Goal: Task Accomplishment & Management: Complete application form

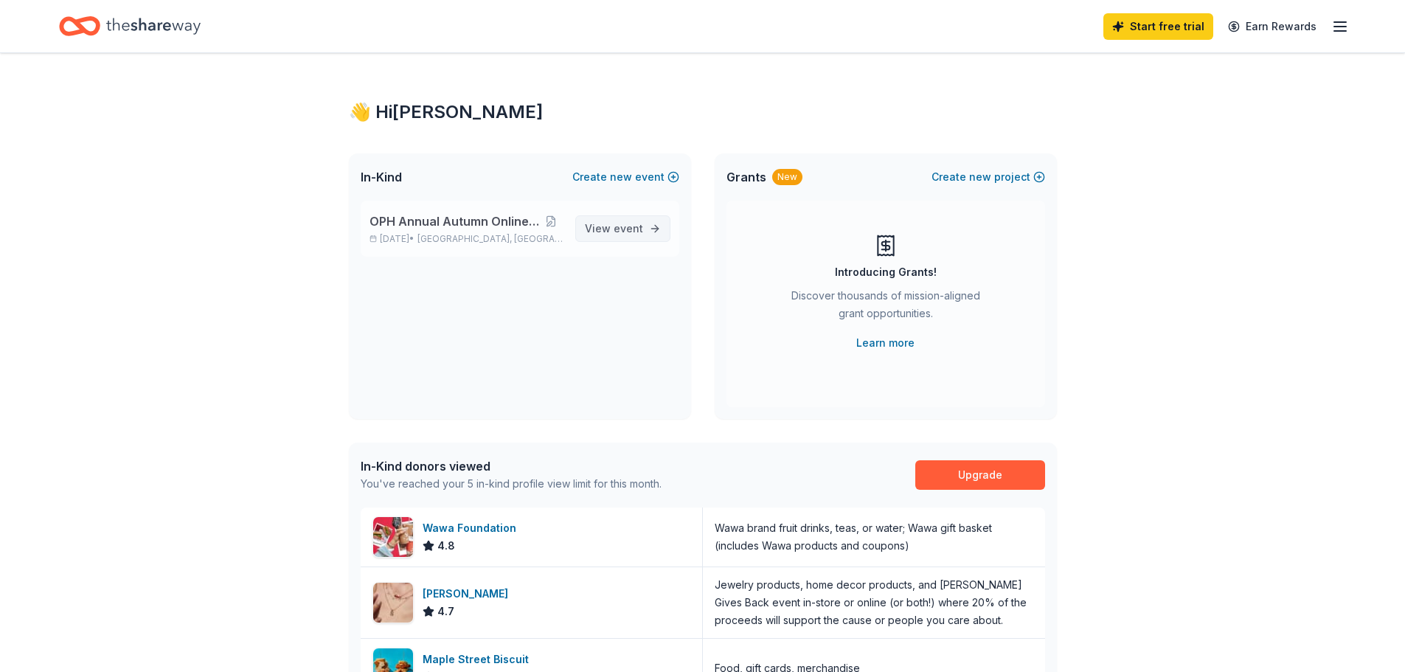
click at [634, 226] on span "event" at bounding box center [628, 228] width 29 height 13
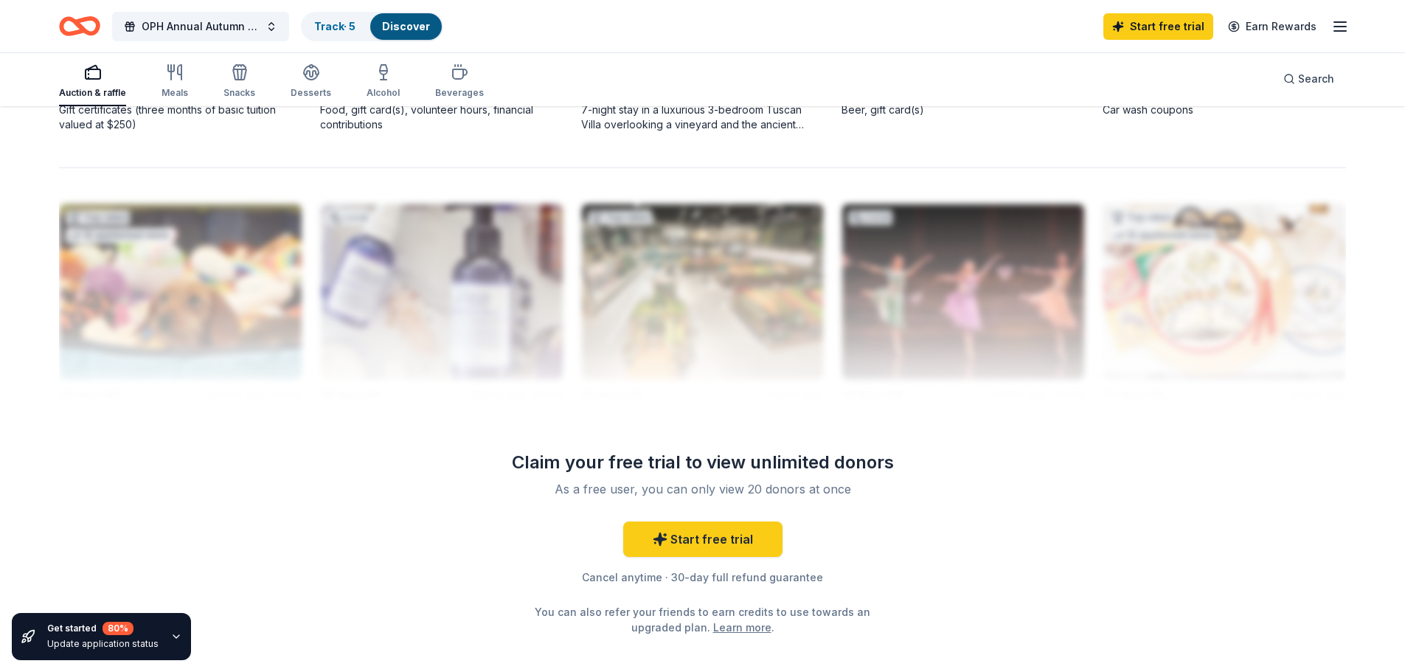
scroll to position [1471, 0]
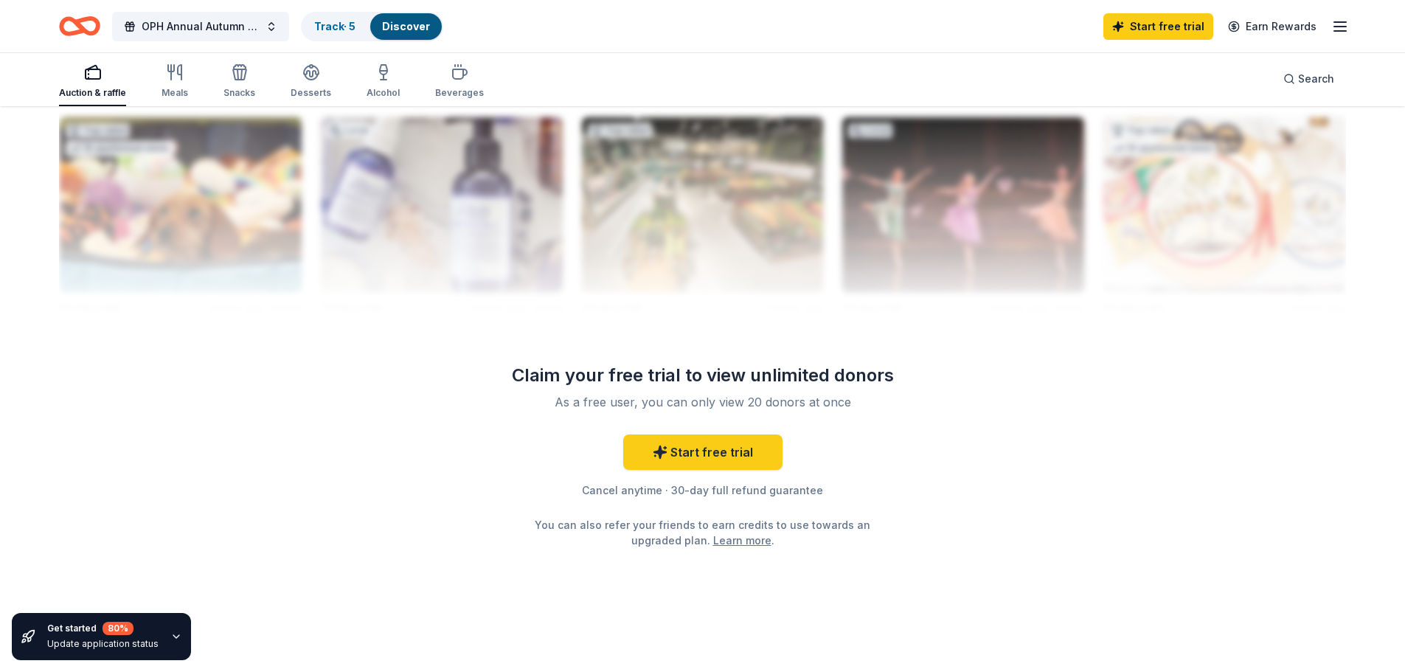
click at [774, 254] on div at bounding box center [702, 198] width 1287 height 236
click at [868, 260] on div at bounding box center [702, 198] width 1287 height 236
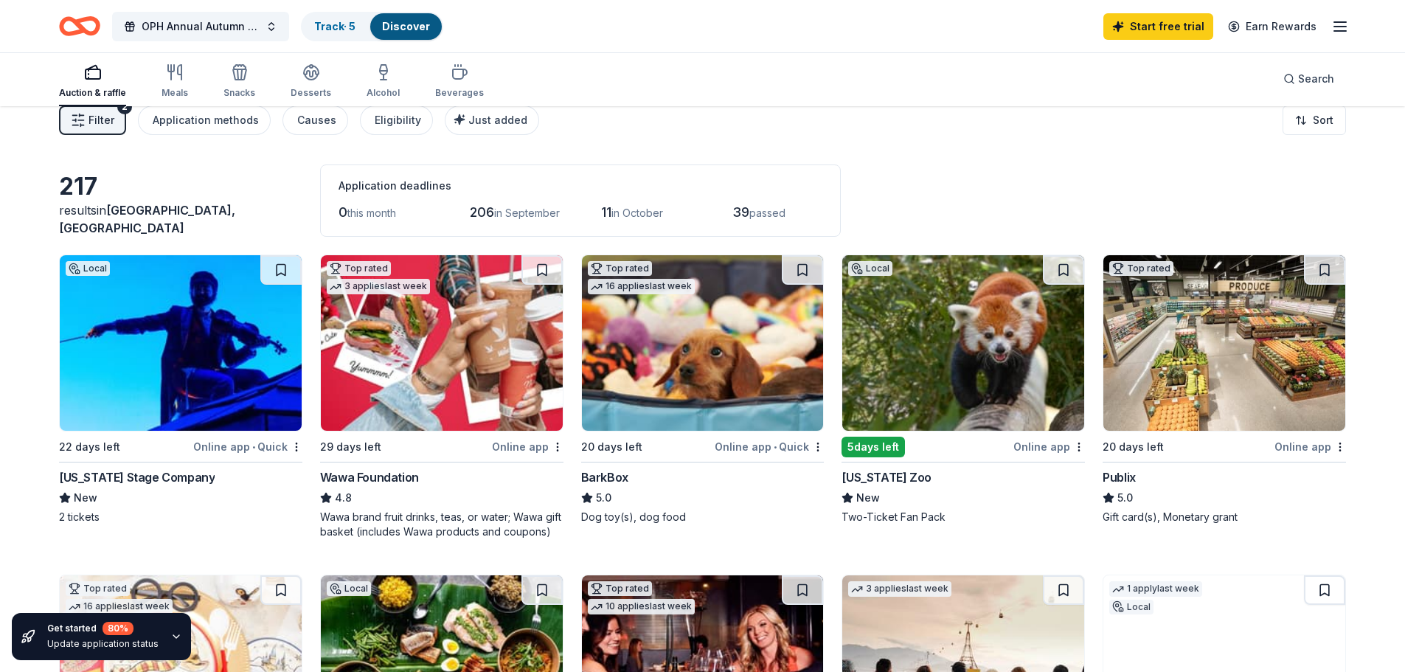
scroll to position [0, 0]
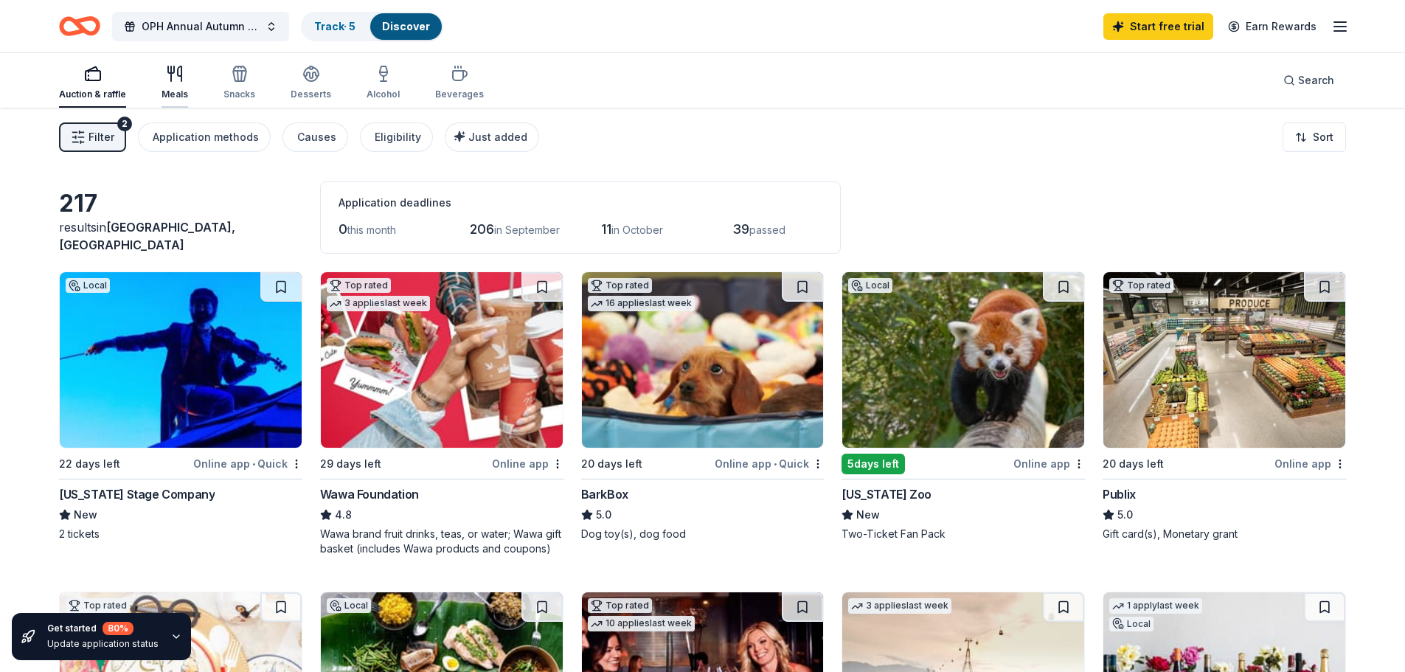
click at [179, 97] on div "Meals" at bounding box center [174, 94] width 27 height 12
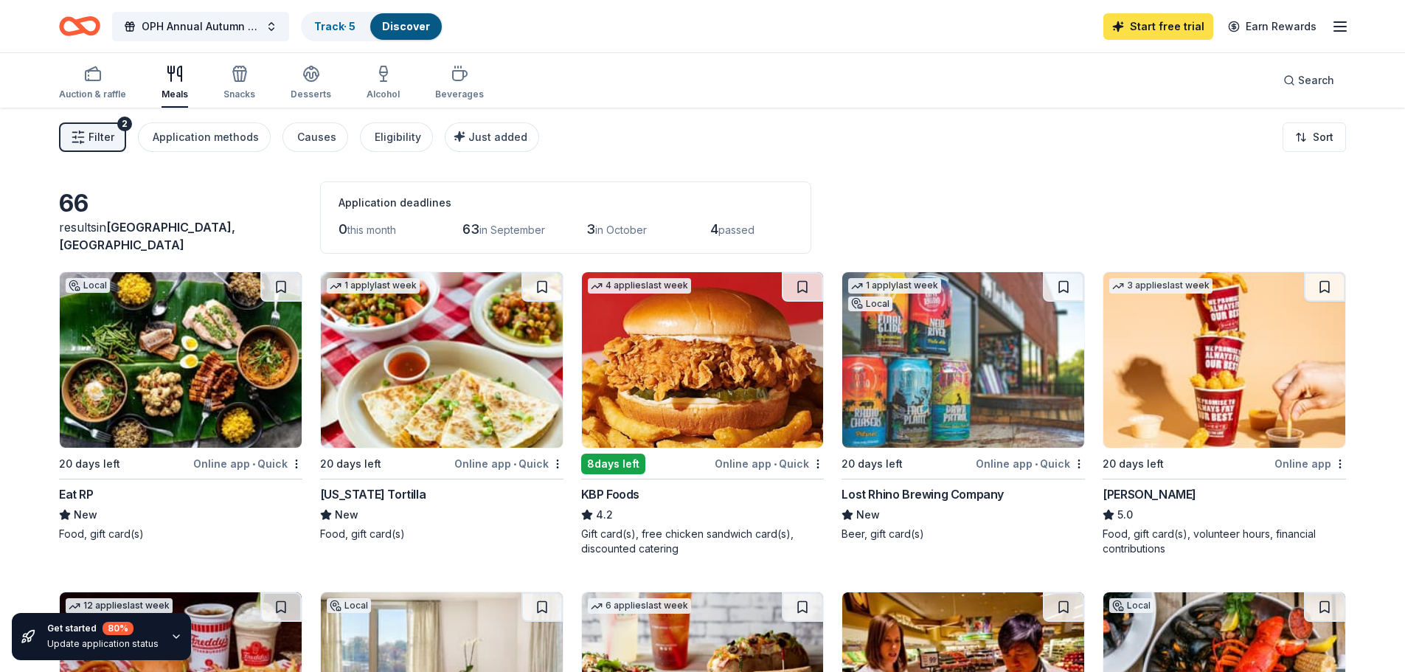
click at [1176, 32] on link "Start free trial" at bounding box center [1158, 26] width 110 height 27
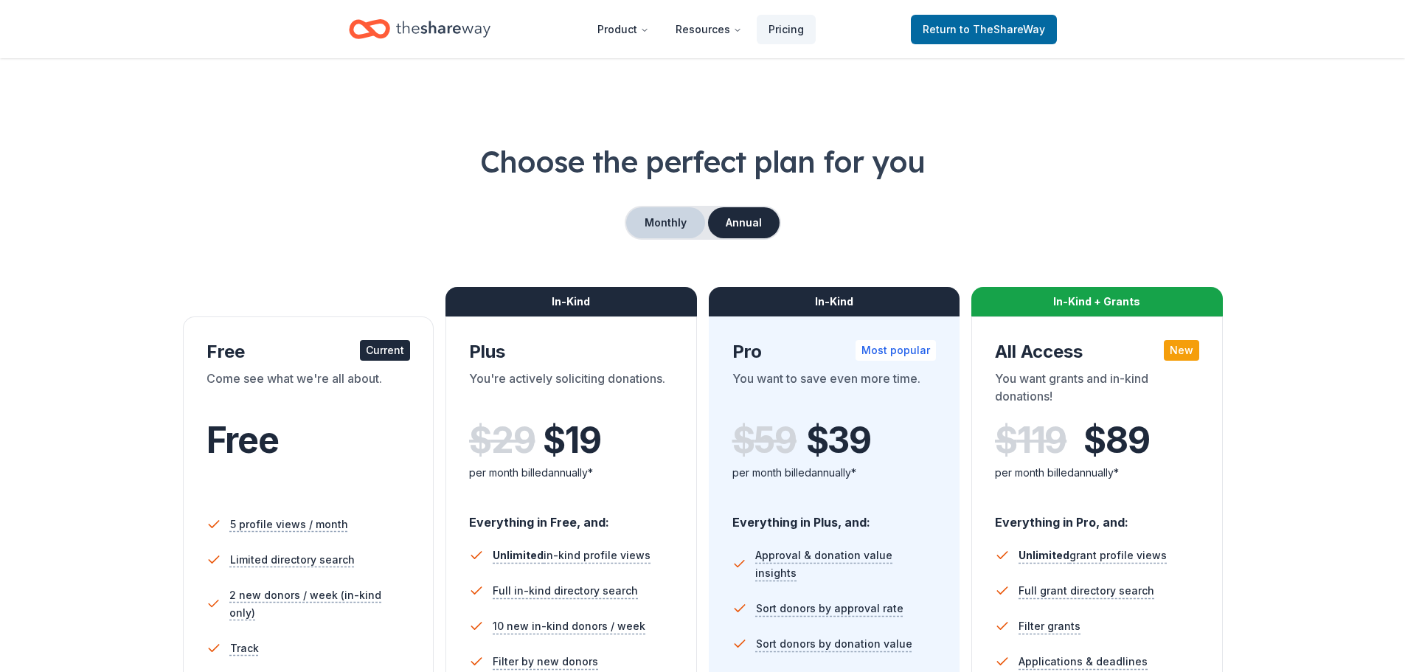
click at [668, 212] on button "Monthly" at bounding box center [665, 222] width 79 height 31
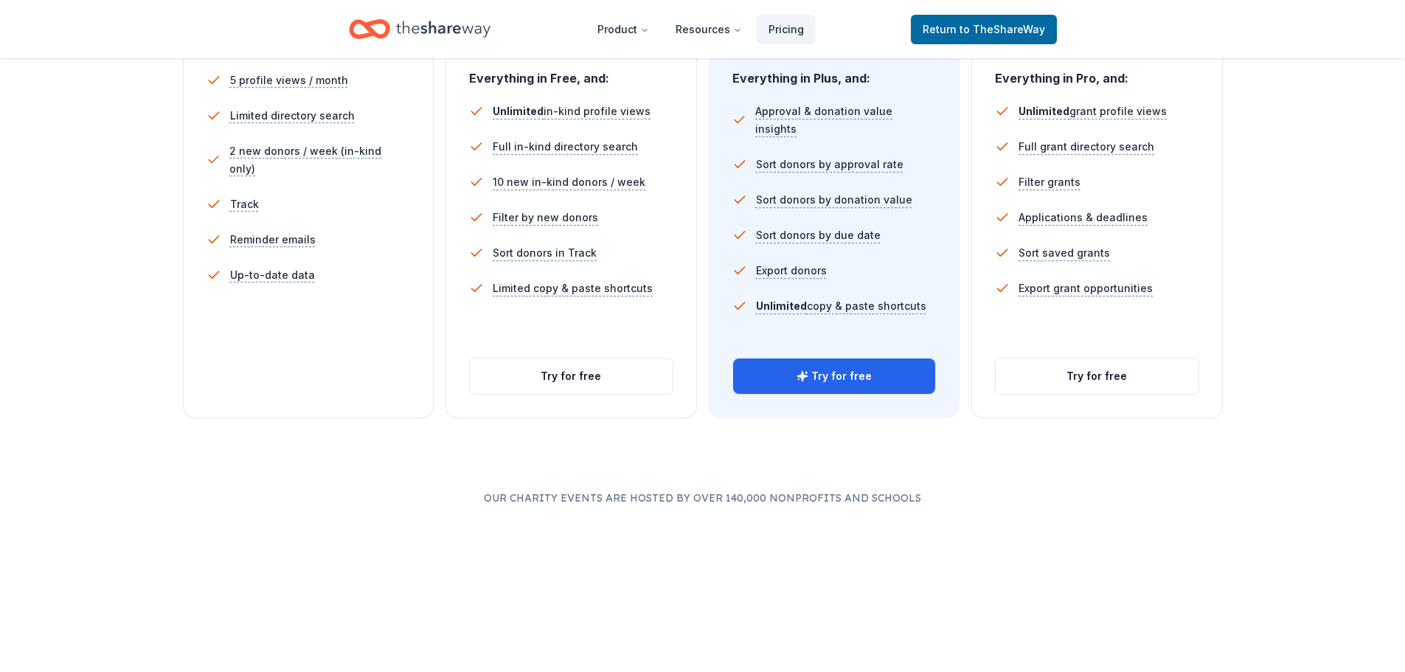
scroll to position [442, 0]
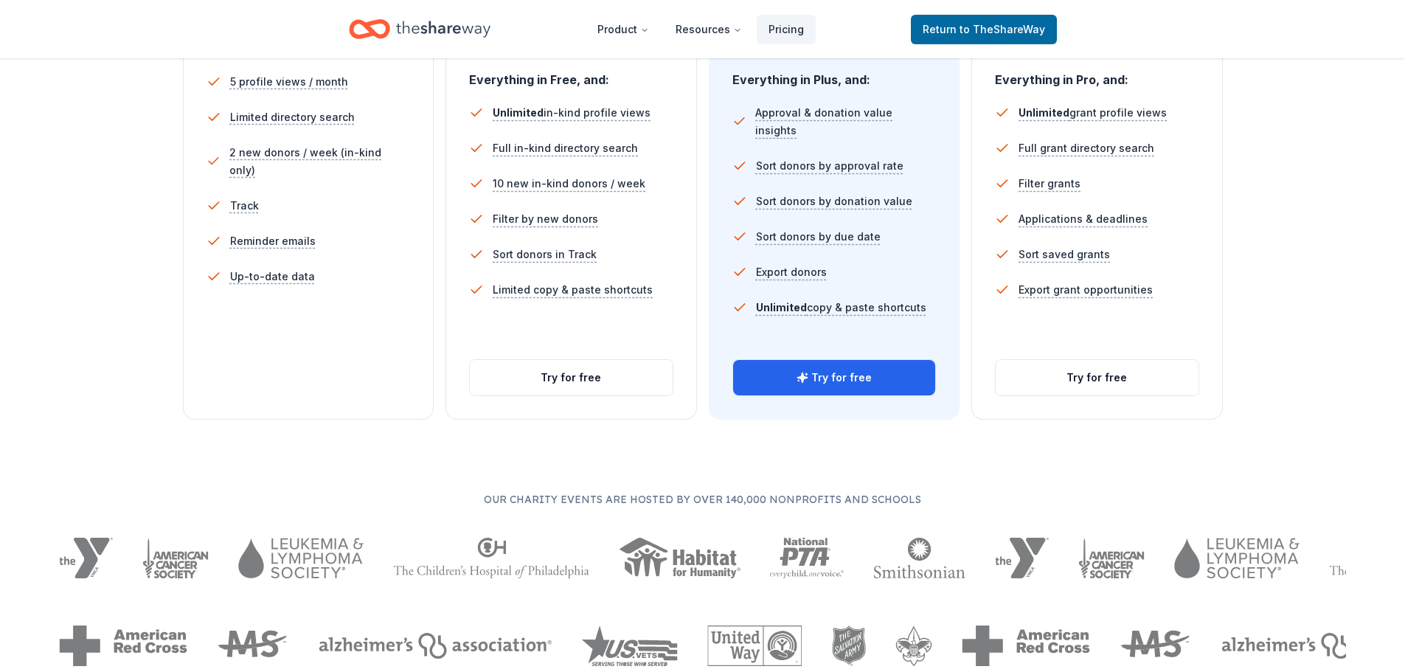
click at [567, 377] on button "Try for free" at bounding box center [571, 377] width 203 height 35
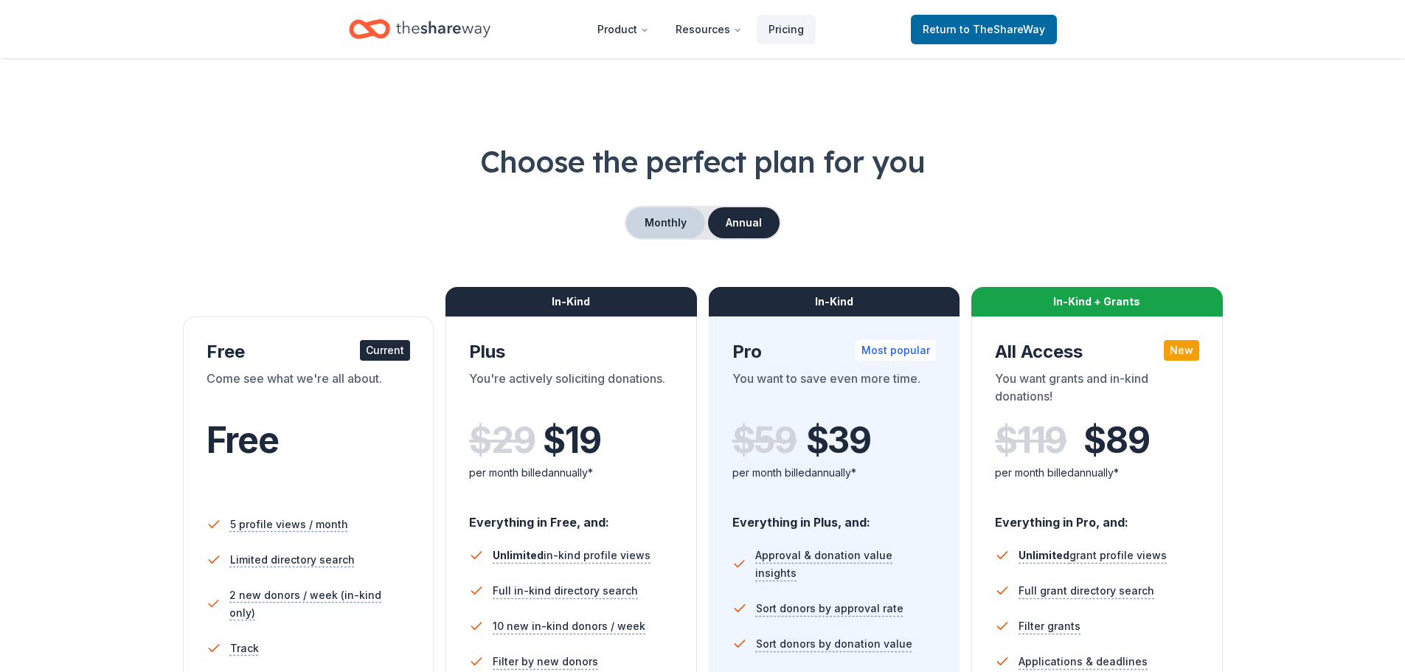
click at [668, 232] on button "Monthly" at bounding box center [665, 222] width 79 height 31
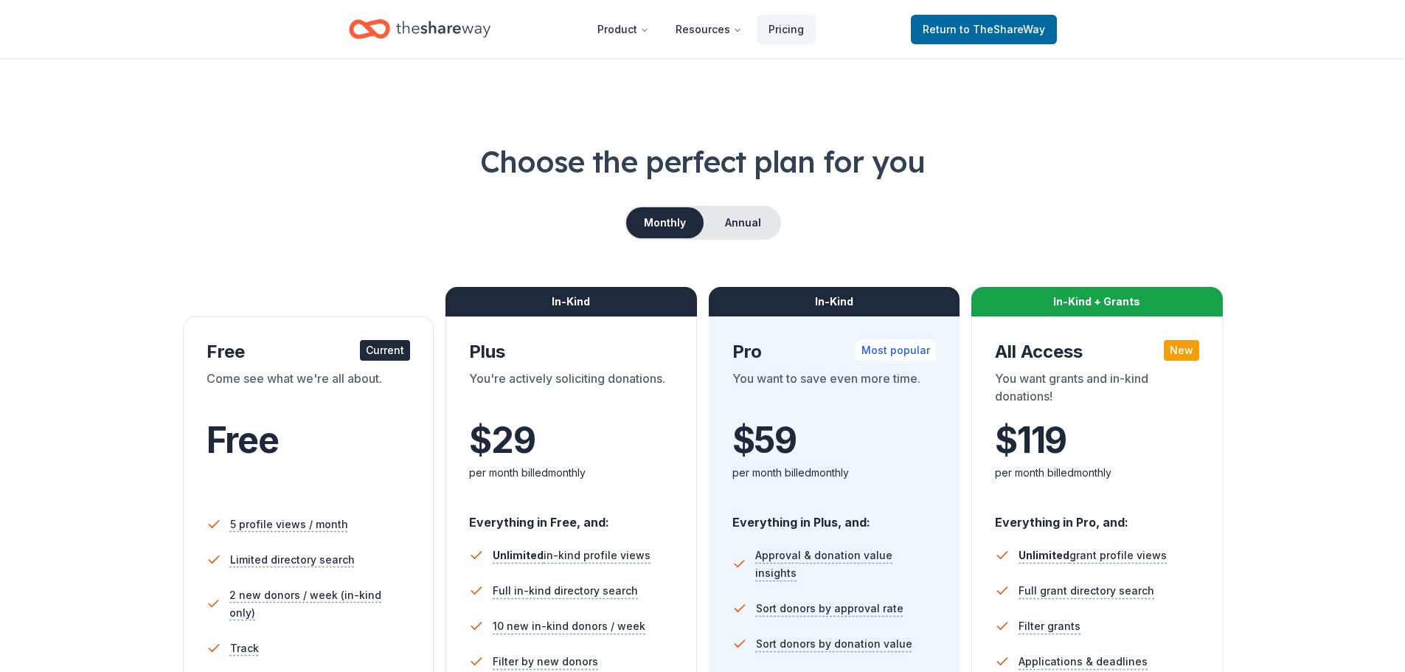
click at [533, 197] on div "Choose the perfect plan for you Monthly Annual Free Current Come see what we're…" at bounding box center [702, 501] width 1287 height 721
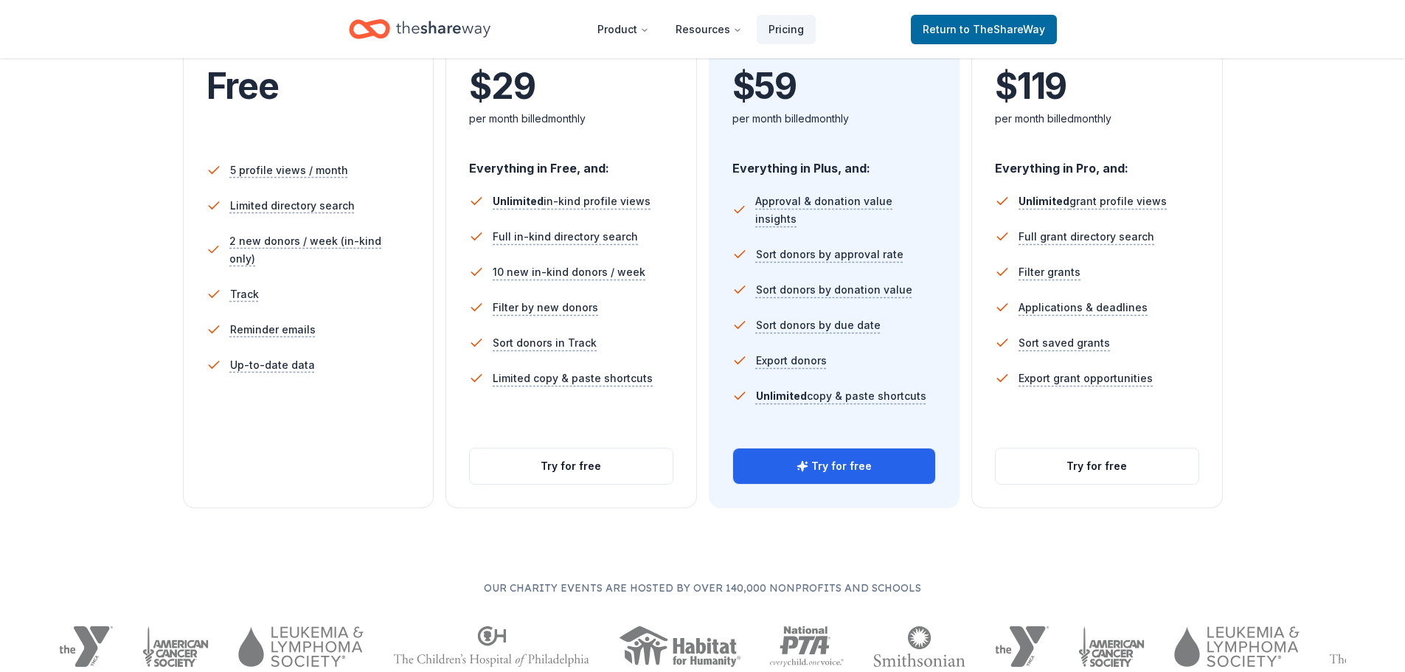
scroll to position [383, 0]
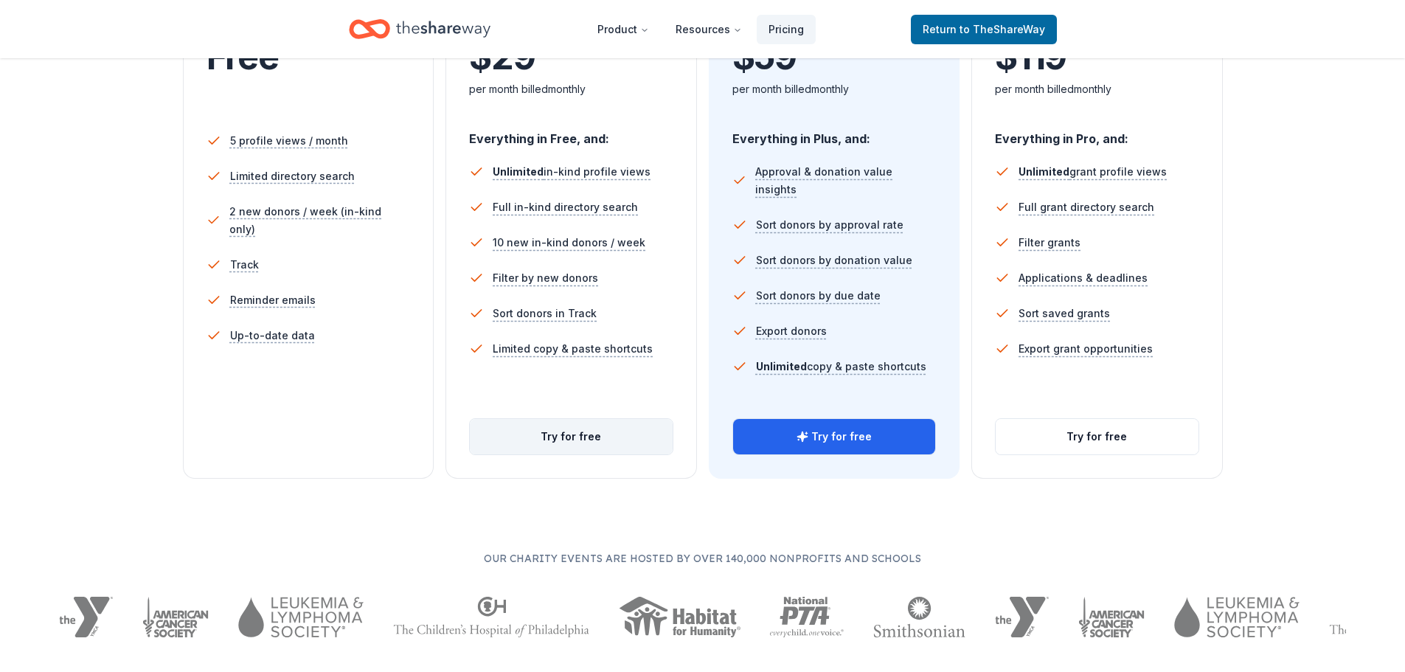
click at [527, 434] on button "Try for free" at bounding box center [571, 436] width 203 height 35
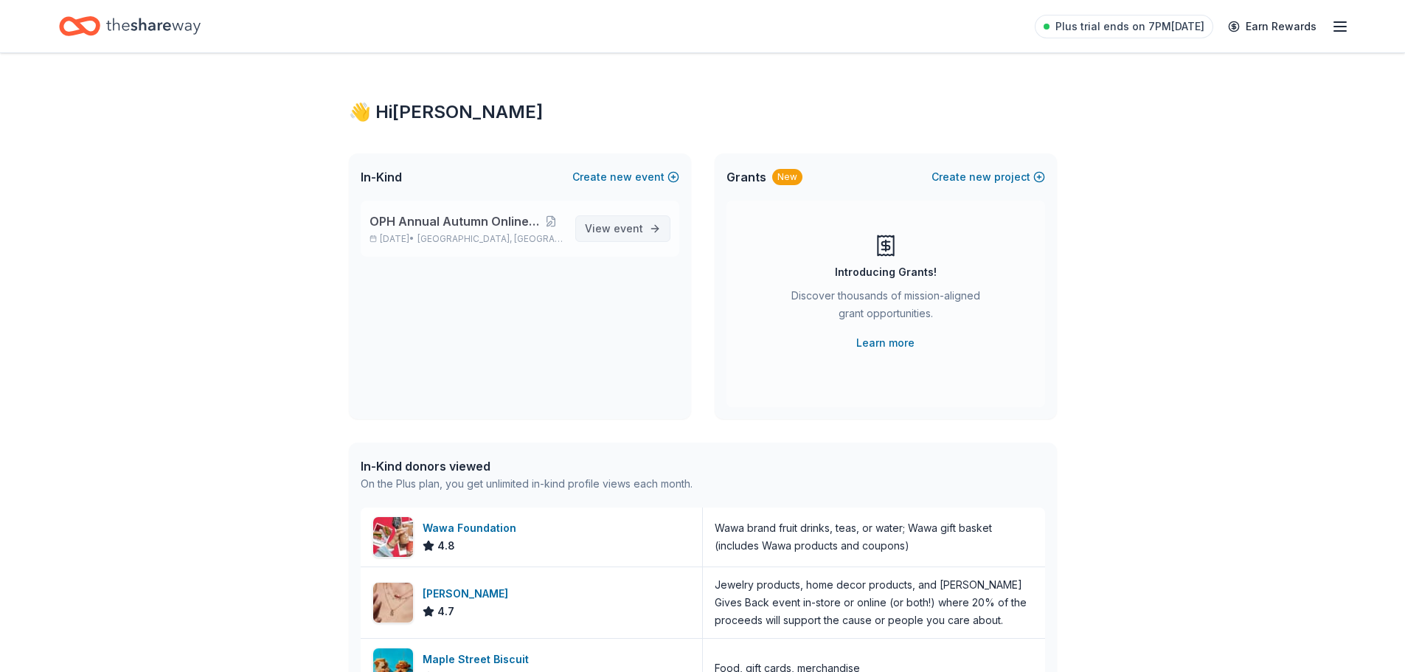
click at [625, 226] on span "event" at bounding box center [628, 228] width 29 height 13
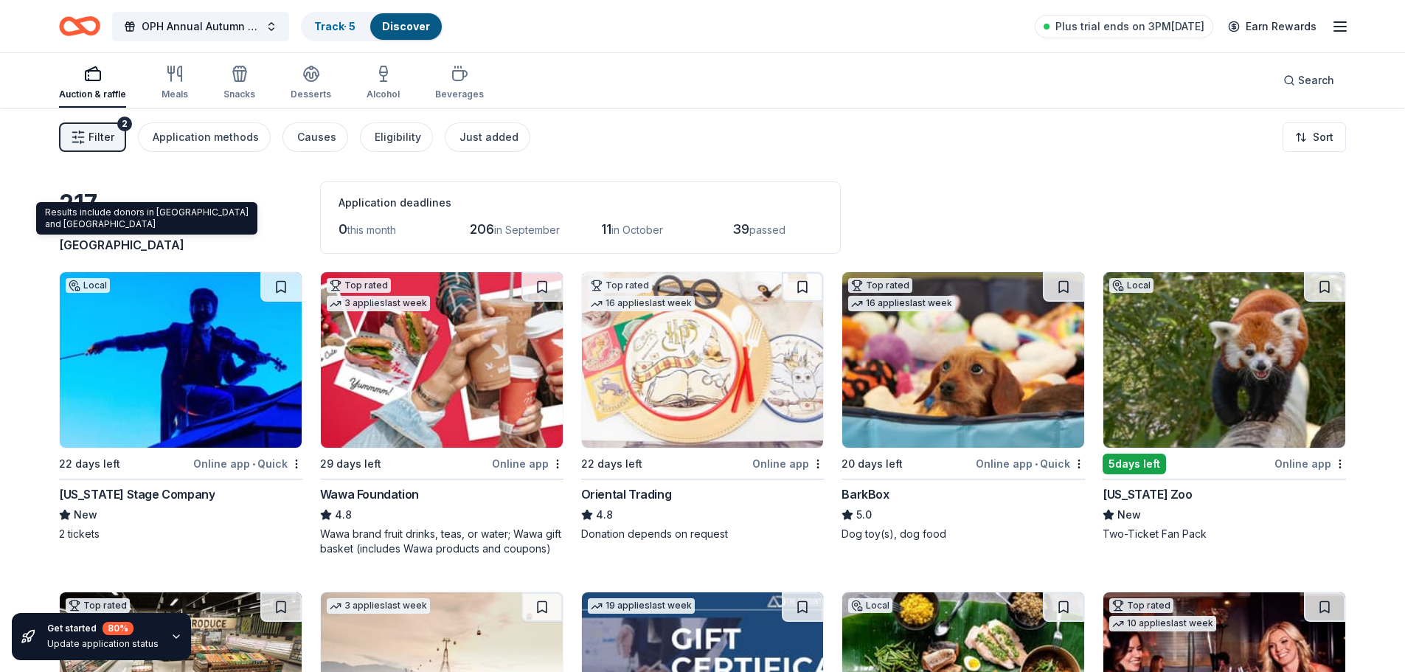
click at [163, 244] on span "Alexandria, VA" at bounding box center [147, 236] width 176 height 32
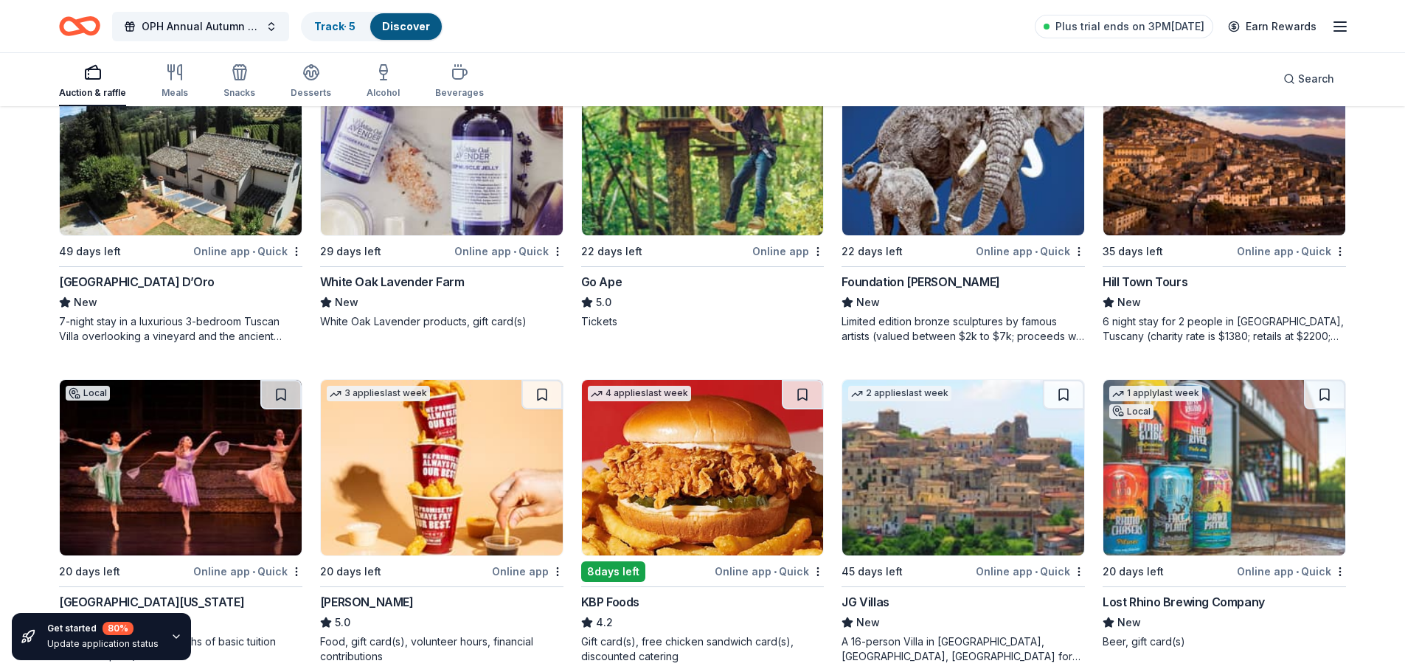
scroll to position [1198, 0]
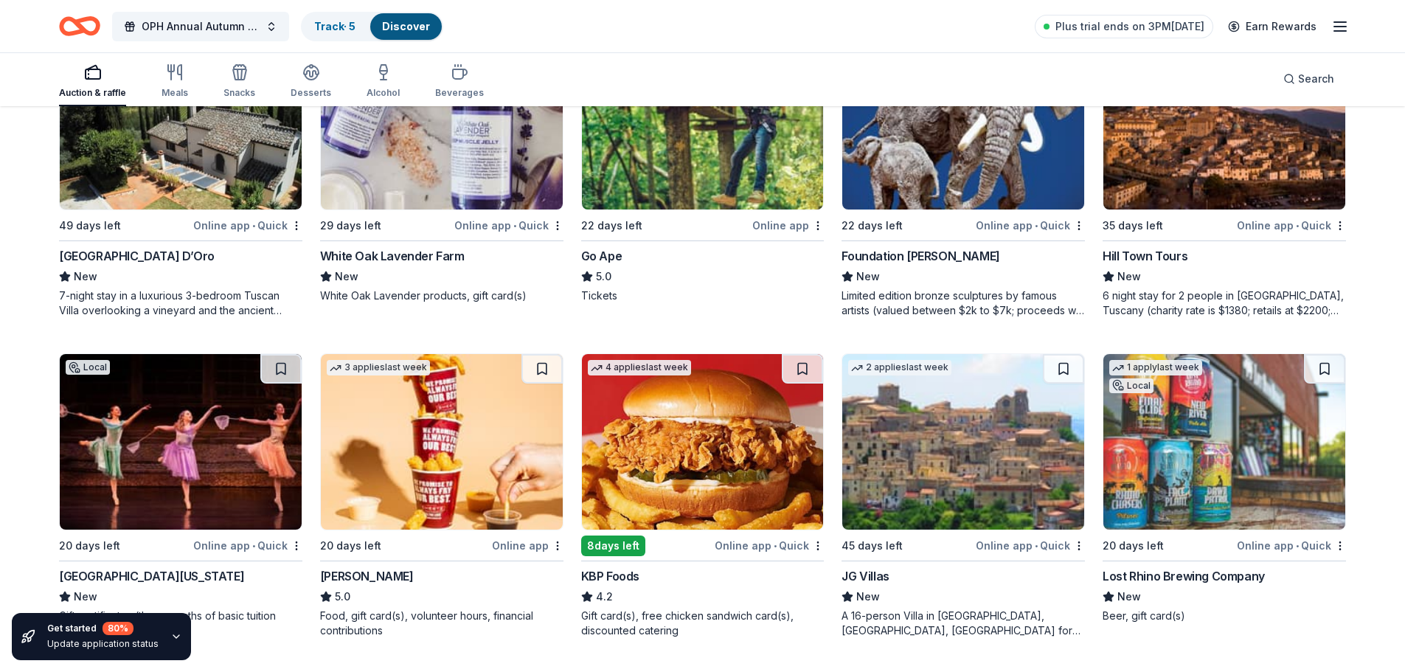
click at [920, 263] on div "Foundation Michelangelo" at bounding box center [920, 256] width 158 height 18
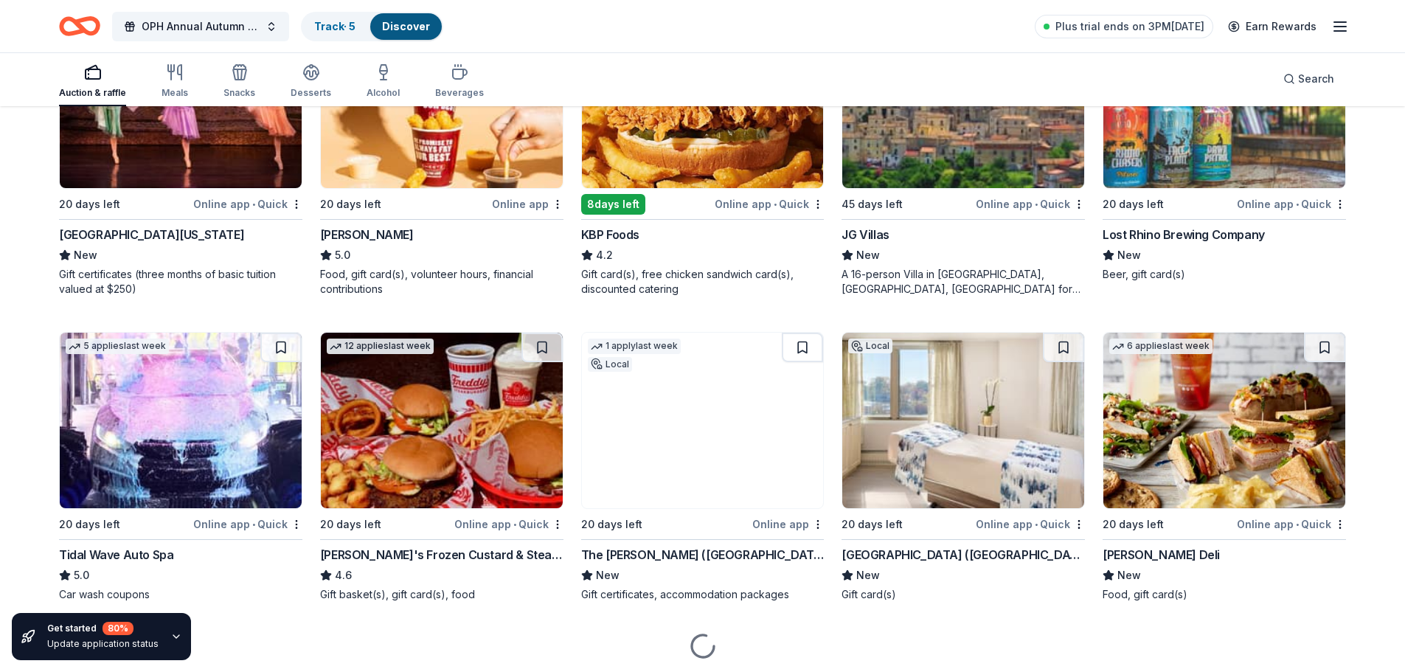
scroll to position [1552, 0]
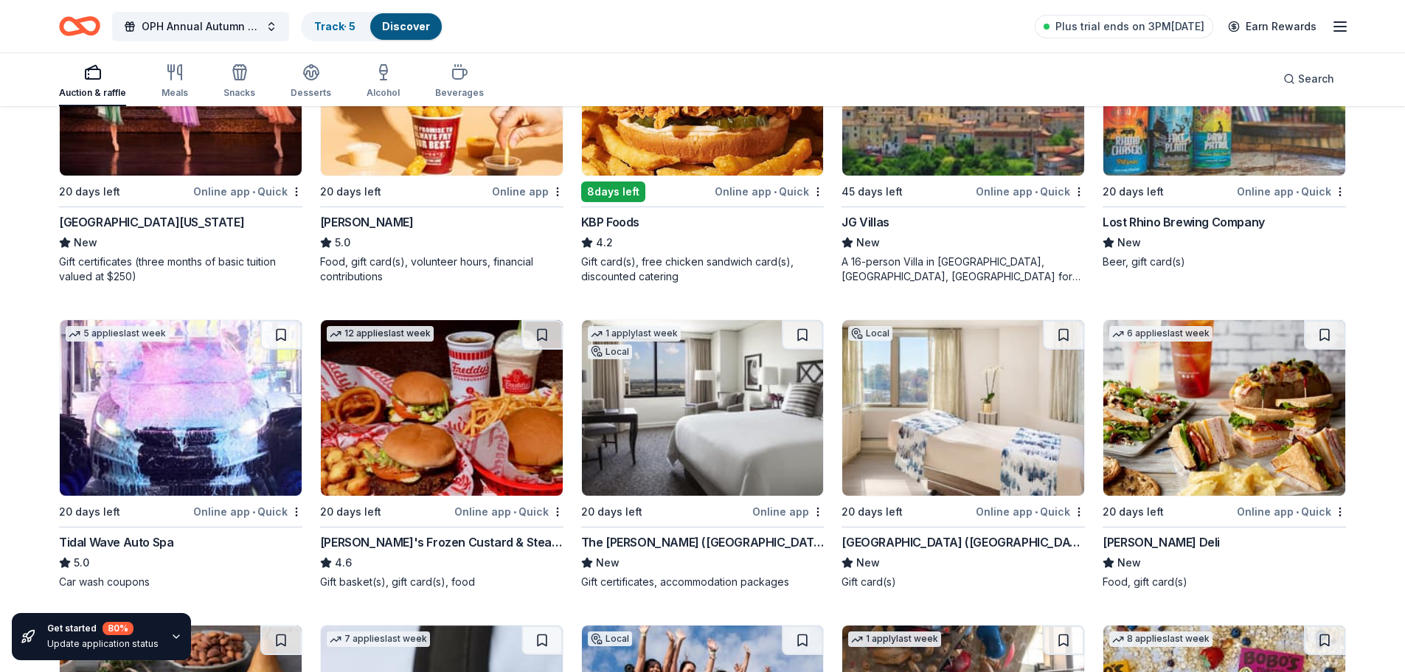
click at [692, 160] on img at bounding box center [703, 88] width 242 height 176
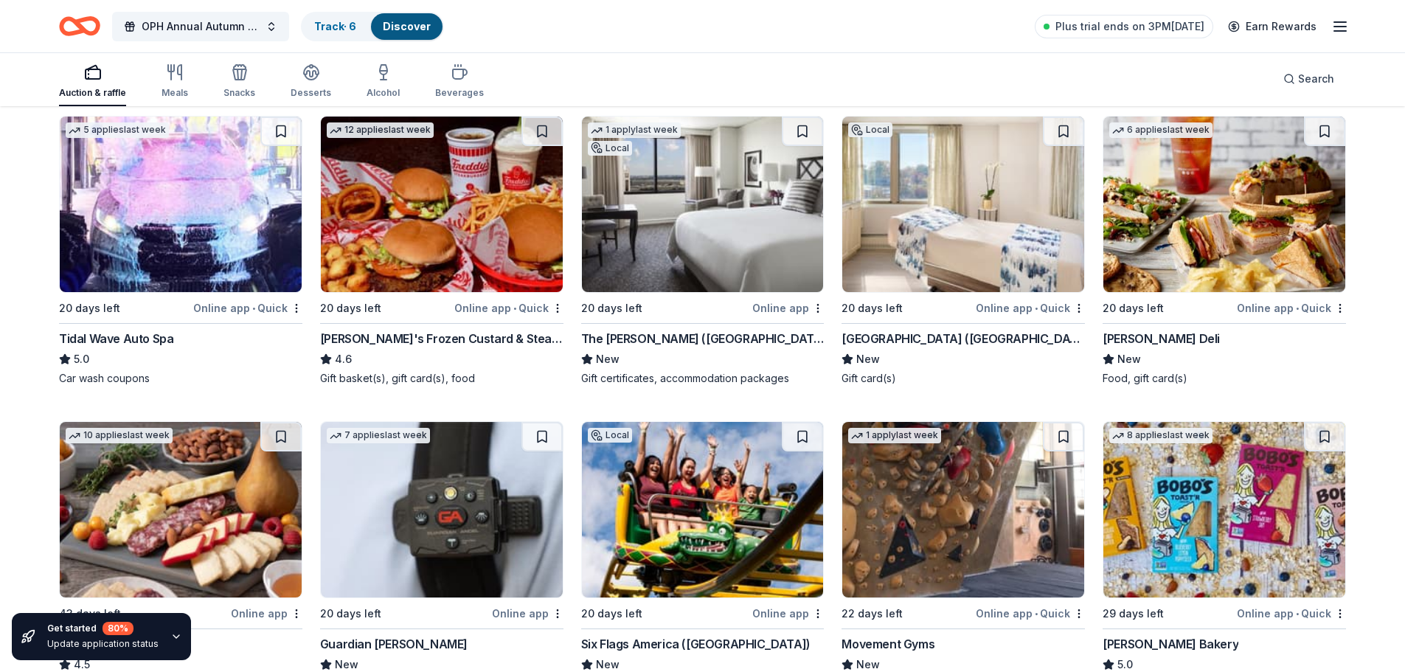
scroll to position [1759, 0]
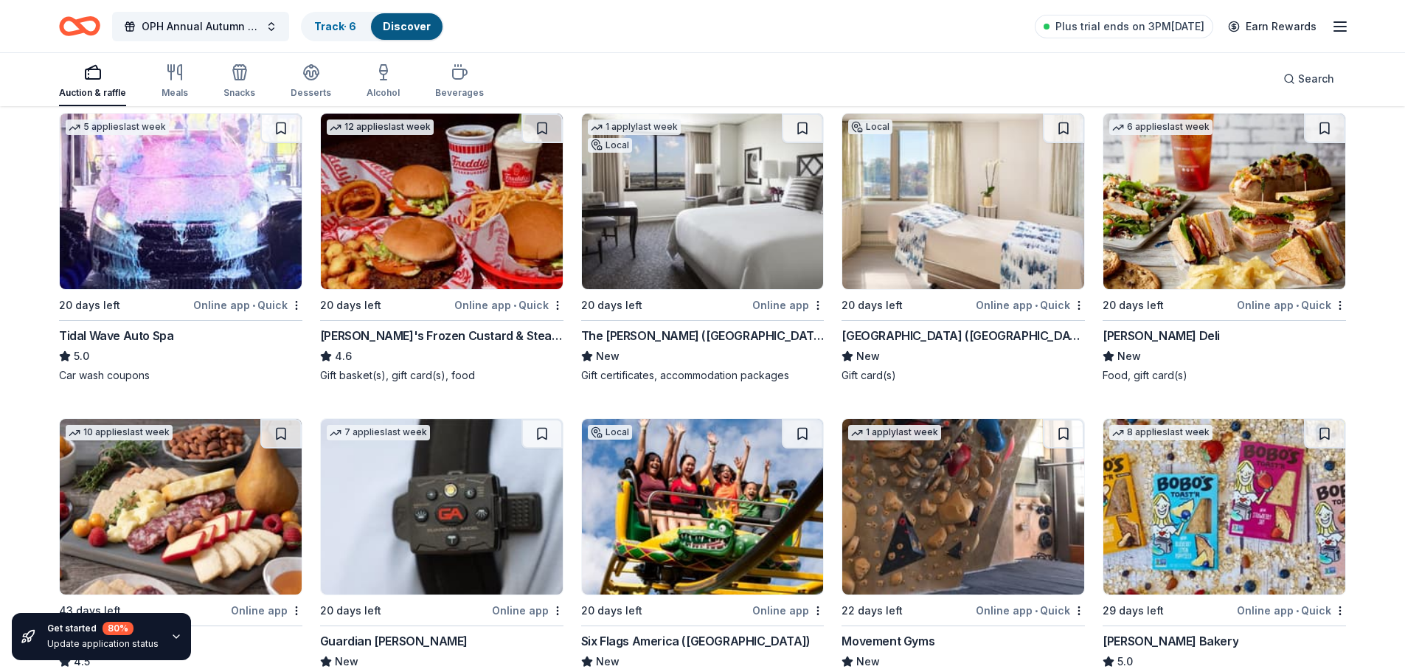
click at [777, 228] on img at bounding box center [703, 202] width 242 height 176
click at [1025, 202] on img at bounding box center [963, 202] width 242 height 176
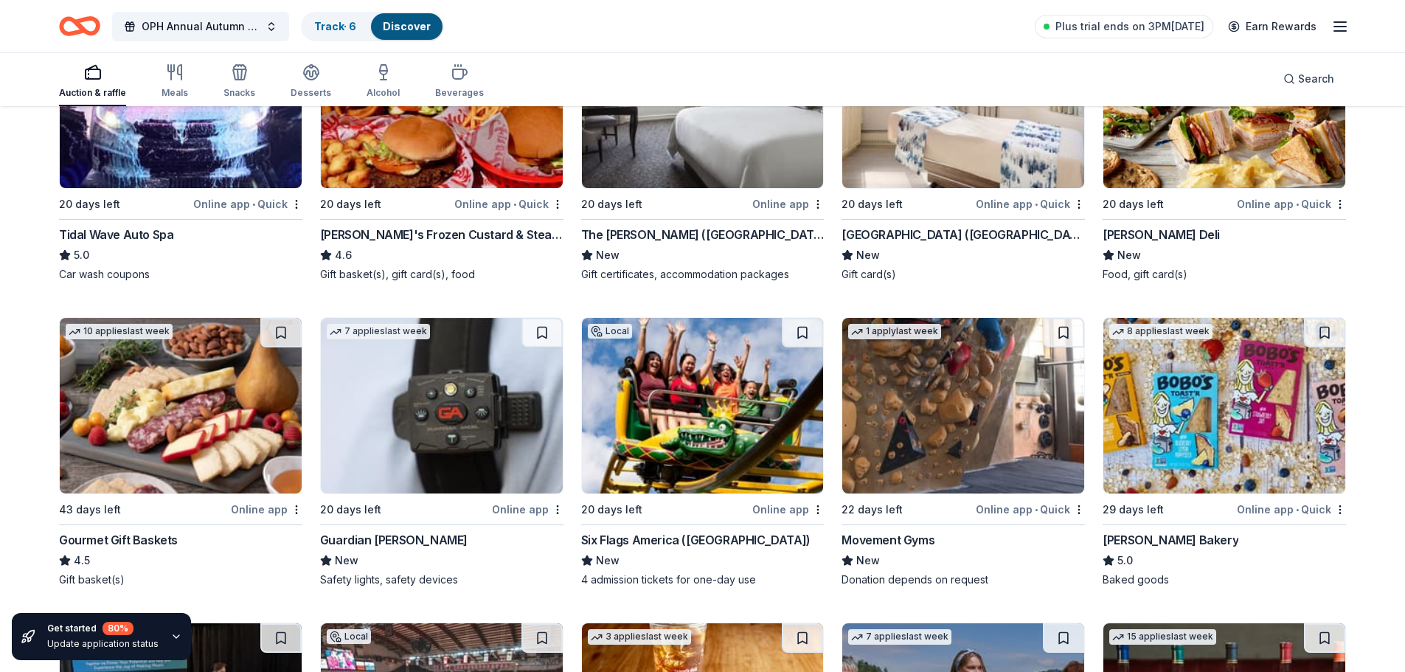
scroll to position [1965, 0]
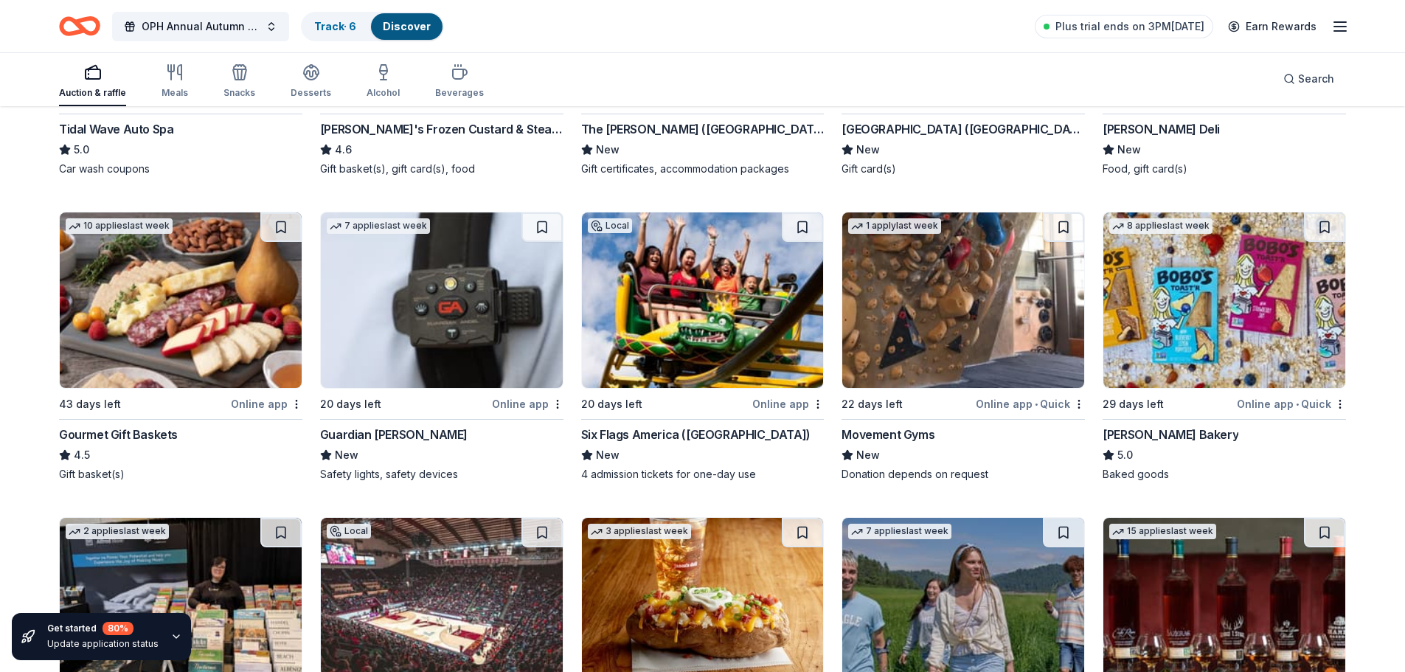
click at [454, 366] on img at bounding box center [442, 300] width 242 height 176
click at [888, 298] on img at bounding box center [963, 300] width 242 height 176
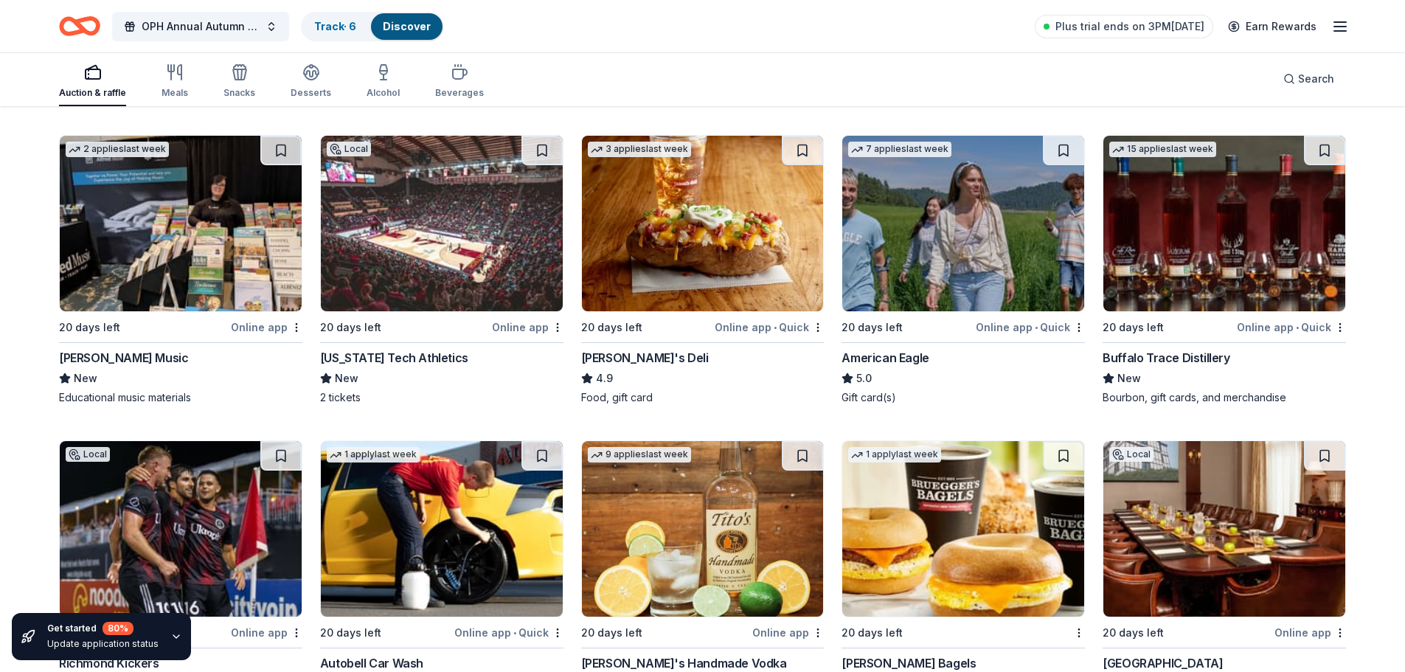
scroll to position [2346, 0]
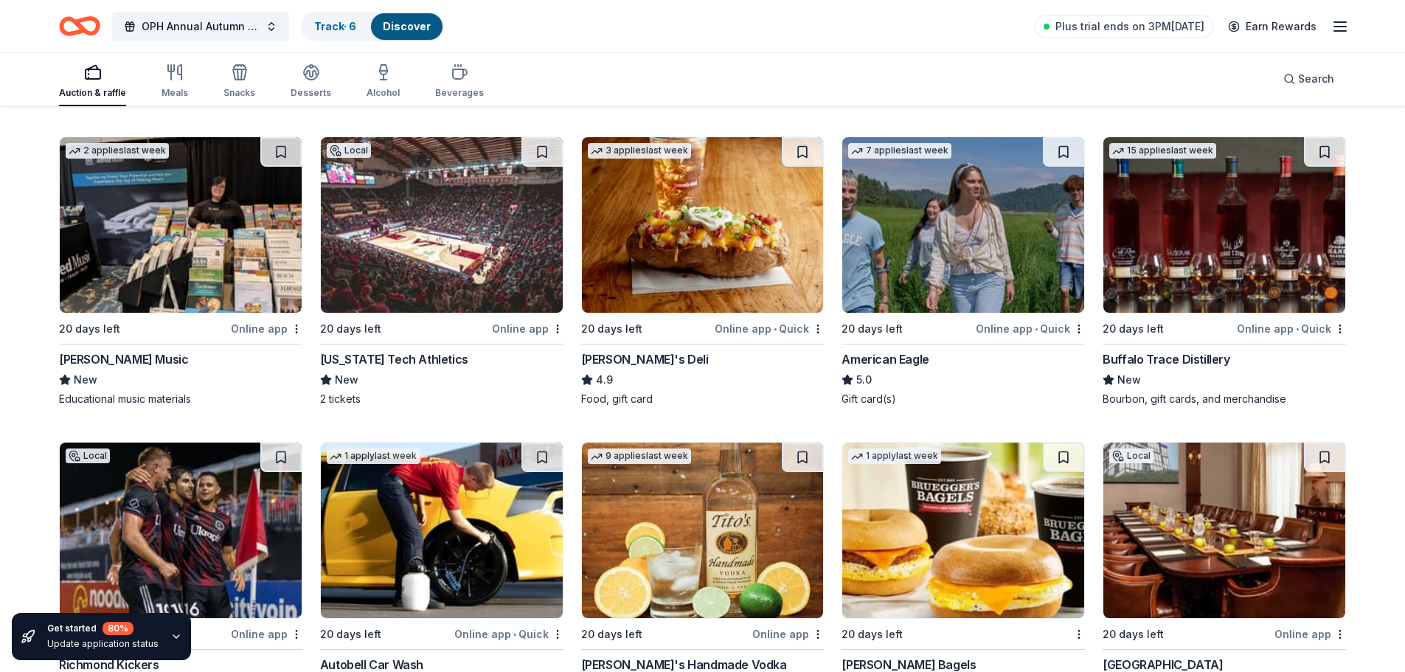
click at [746, 260] on img at bounding box center [703, 225] width 242 height 176
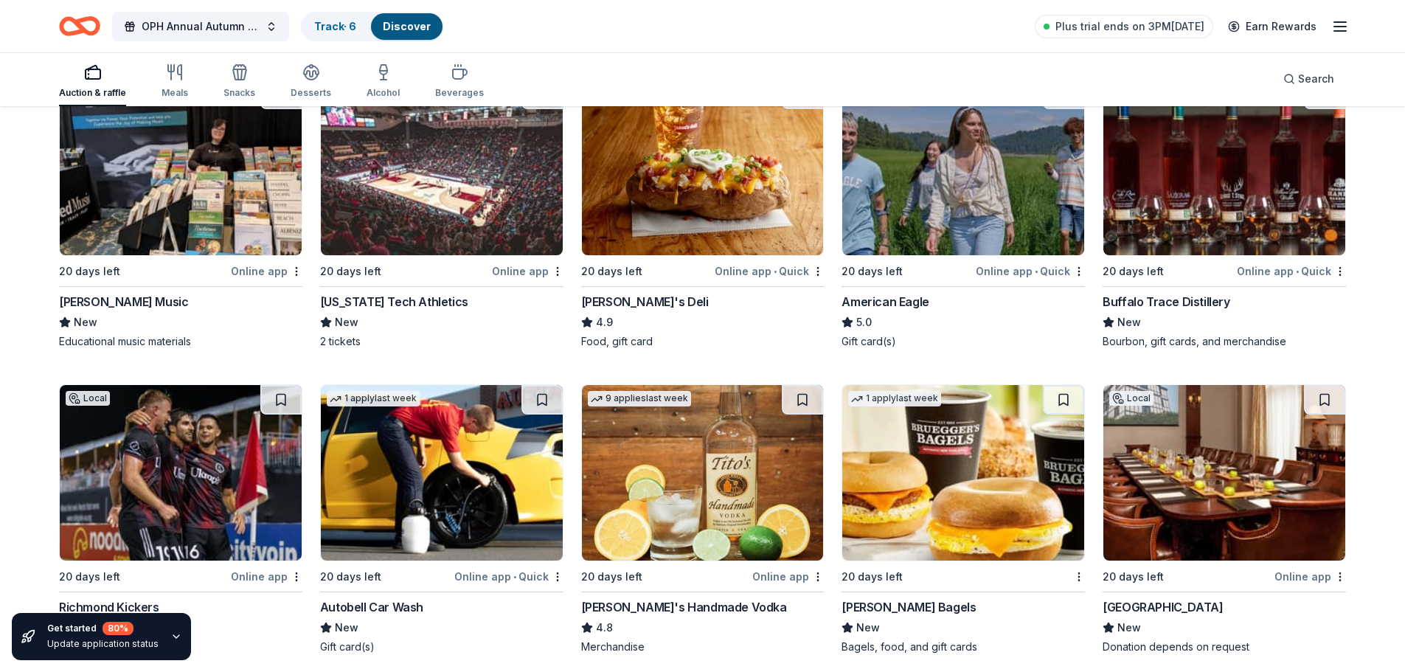
scroll to position [2405, 0]
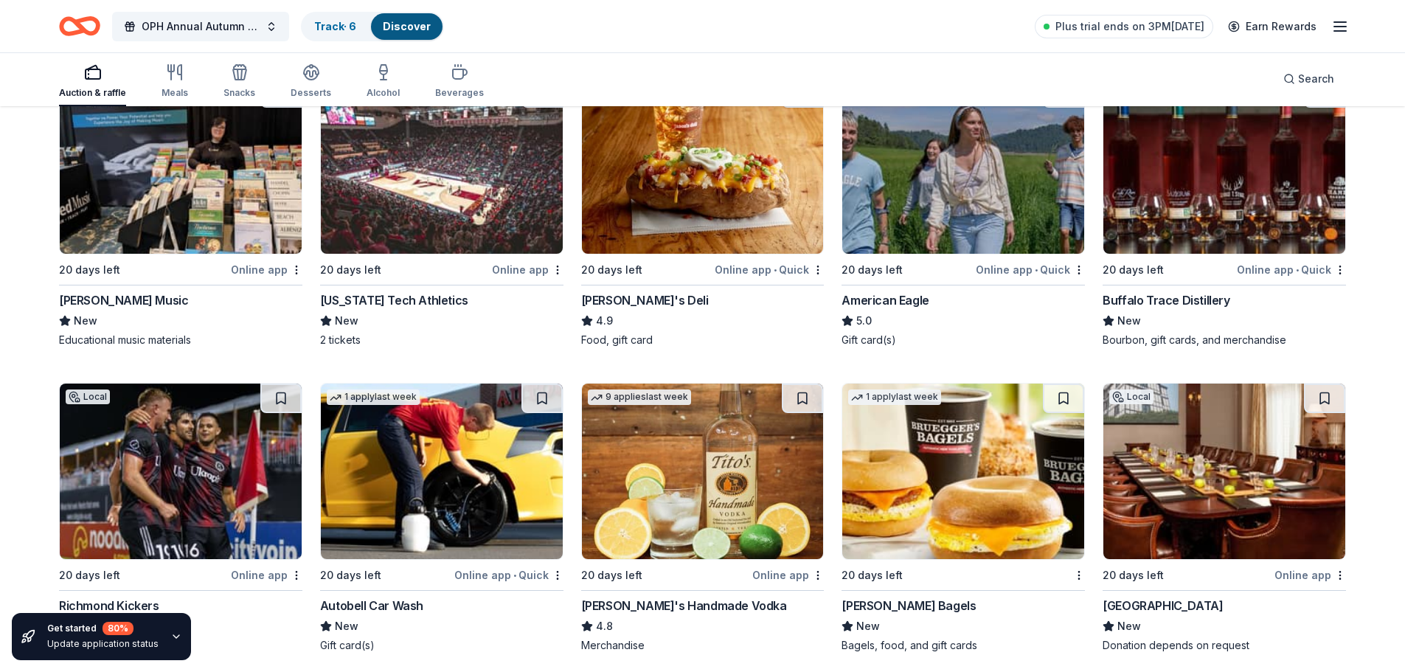
click at [903, 220] on img at bounding box center [963, 166] width 242 height 176
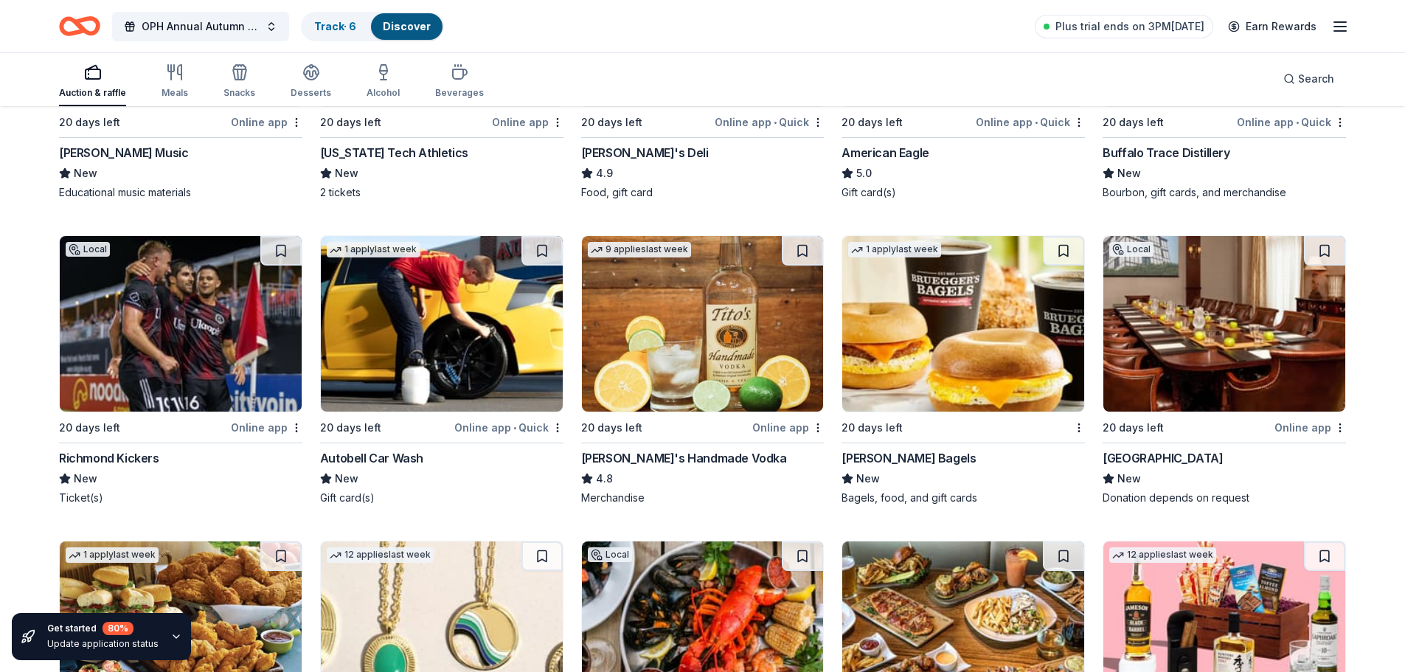
scroll to position [2582, 0]
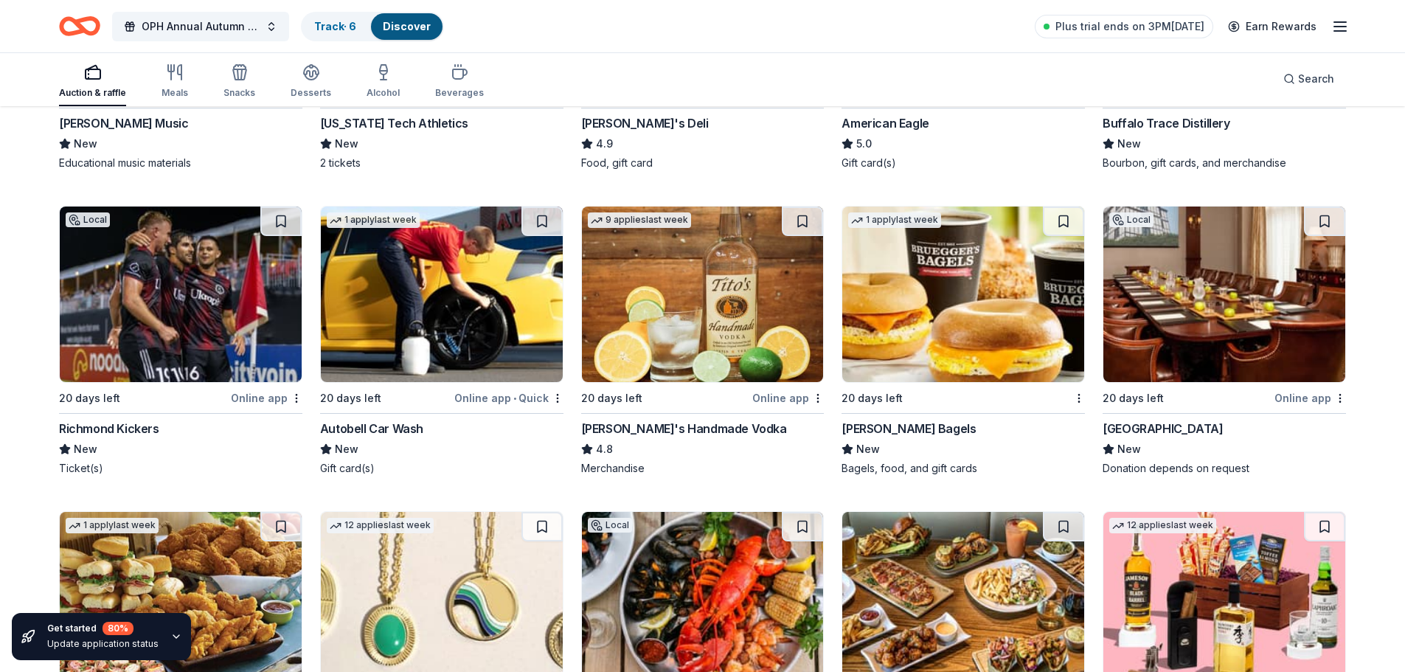
click at [437, 315] on img at bounding box center [442, 294] width 242 height 176
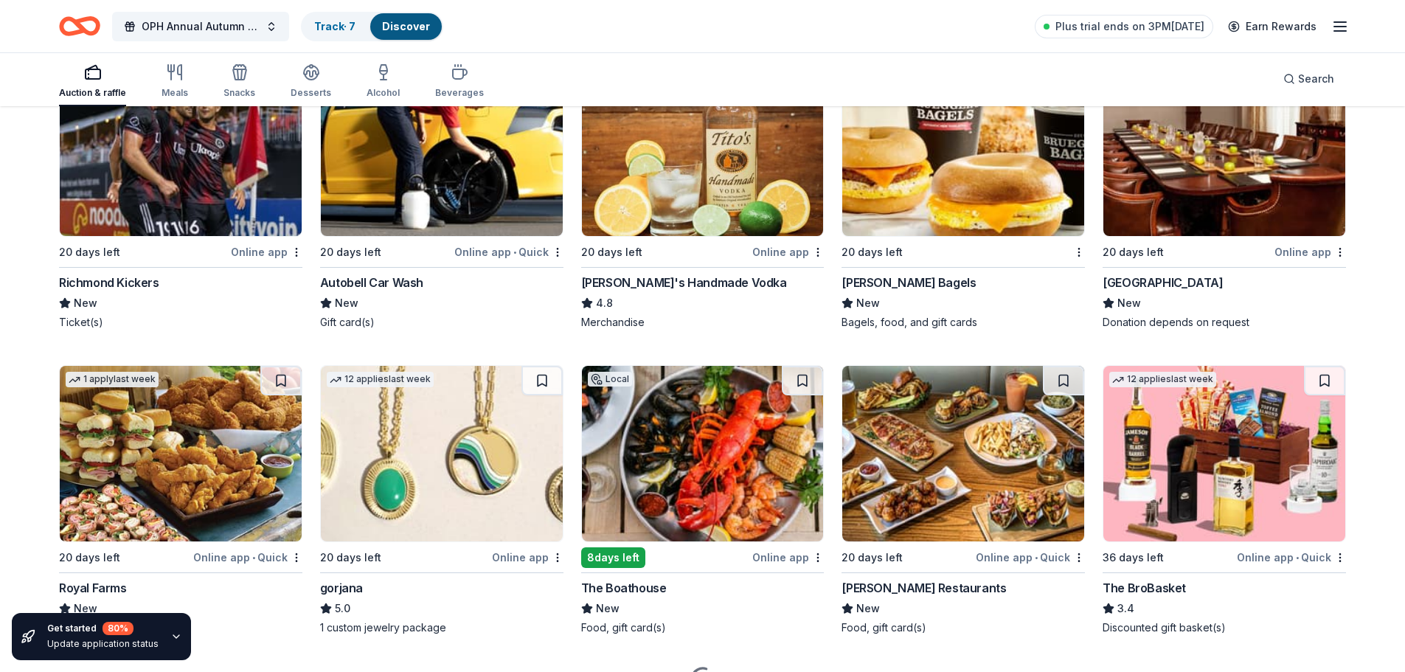
scroll to position [2729, 0]
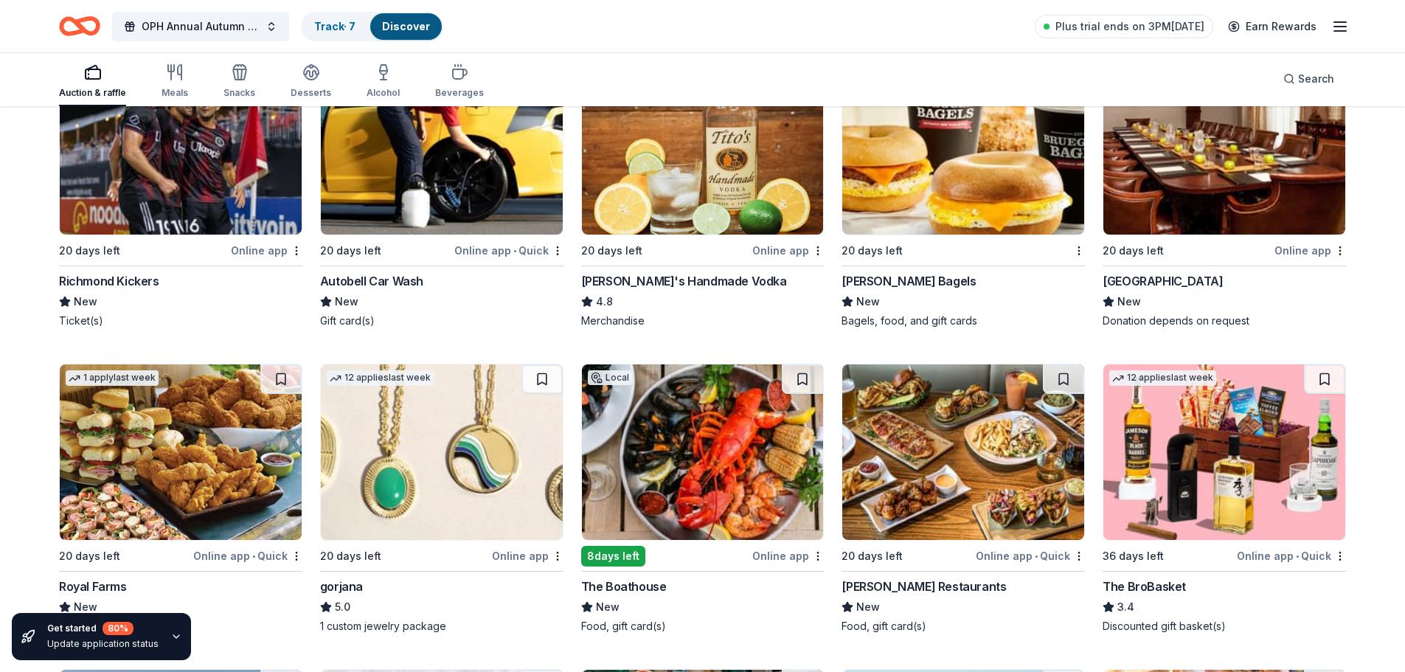
click at [952, 206] on img at bounding box center [963, 147] width 242 height 176
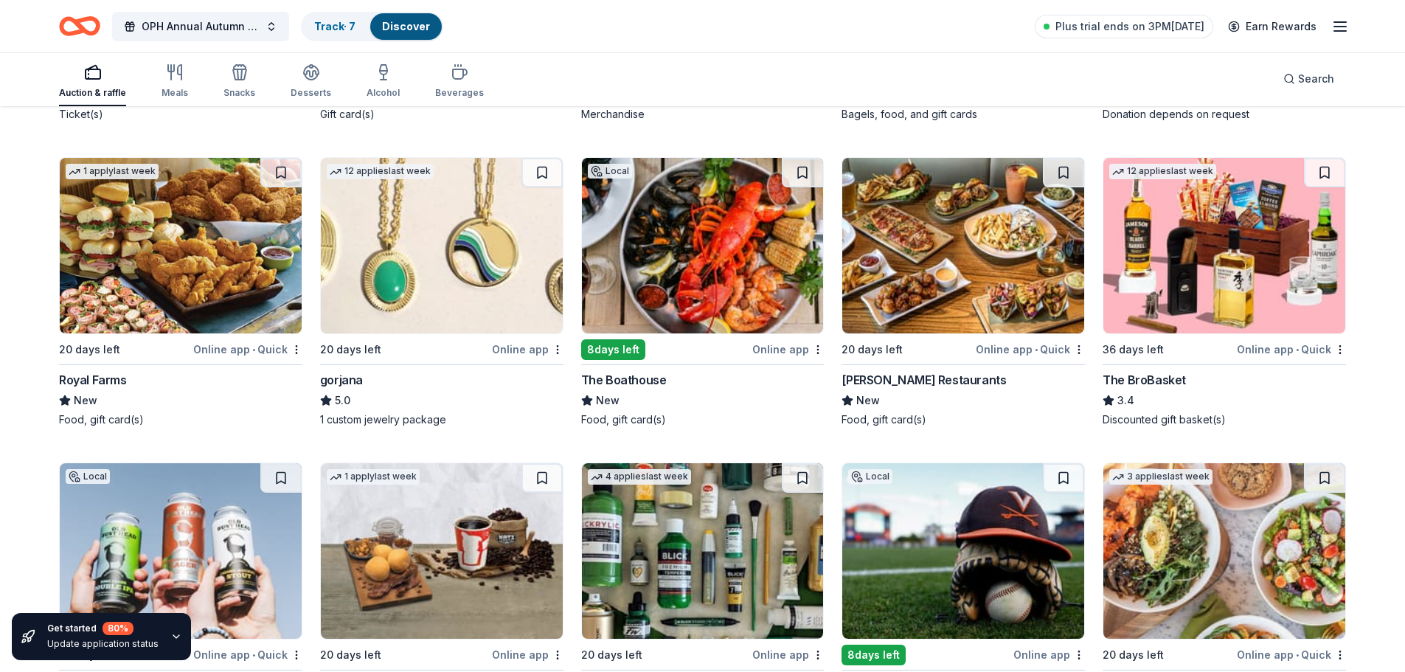
scroll to position [2965, 0]
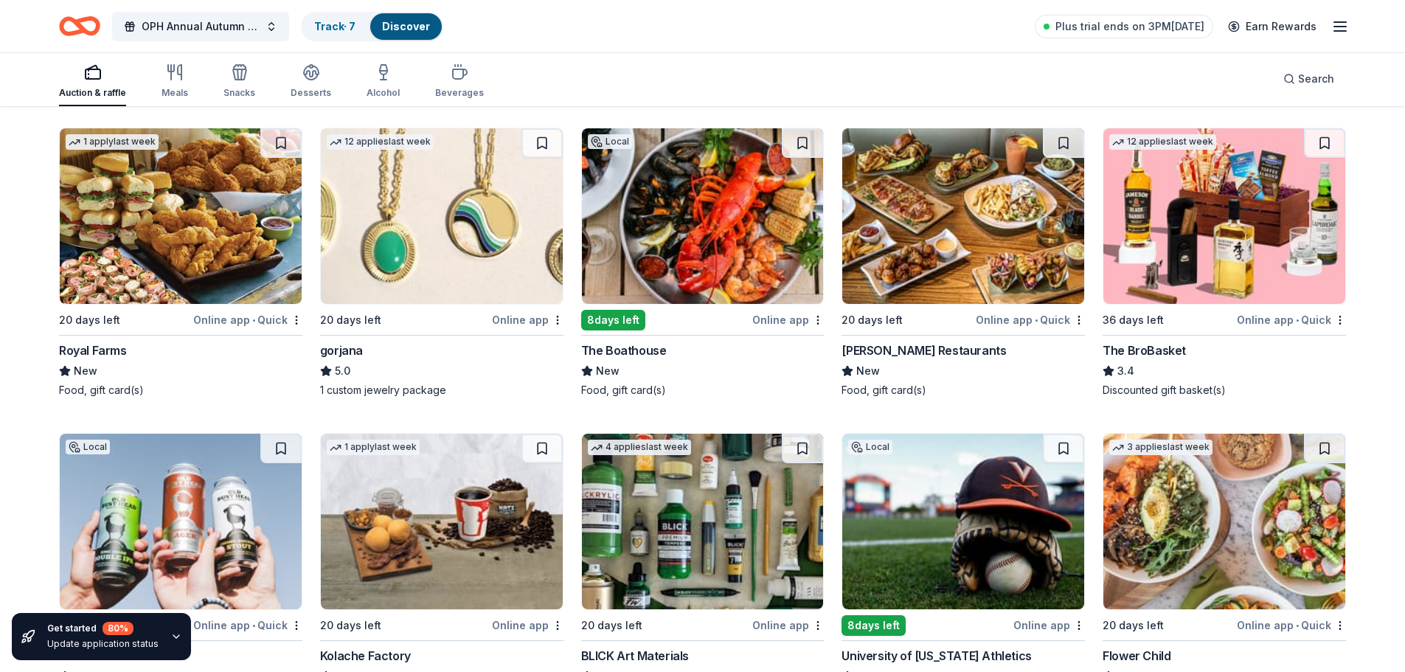
click at [254, 227] on img at bounding box center [181, 216] width 242 height 176
click at [730, 236] on img at bounding box center [703, 216] width 242 height 176
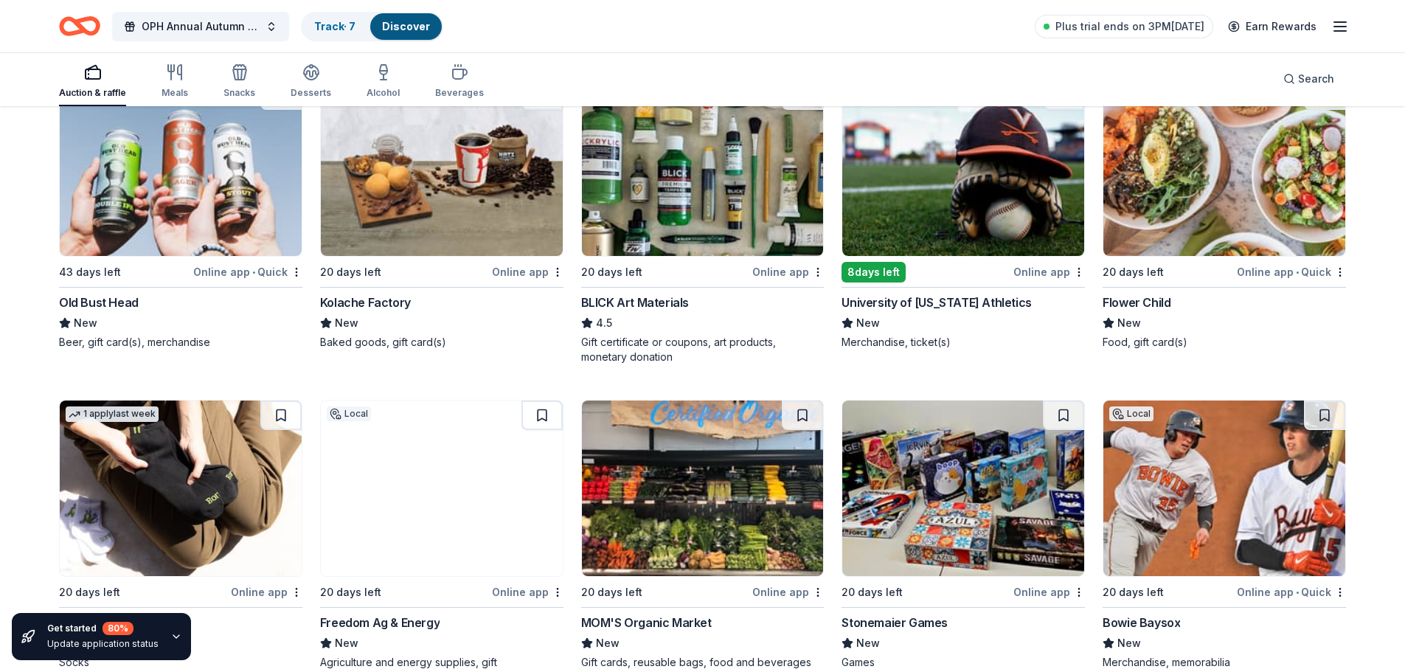
scroll to position [3319, 0]
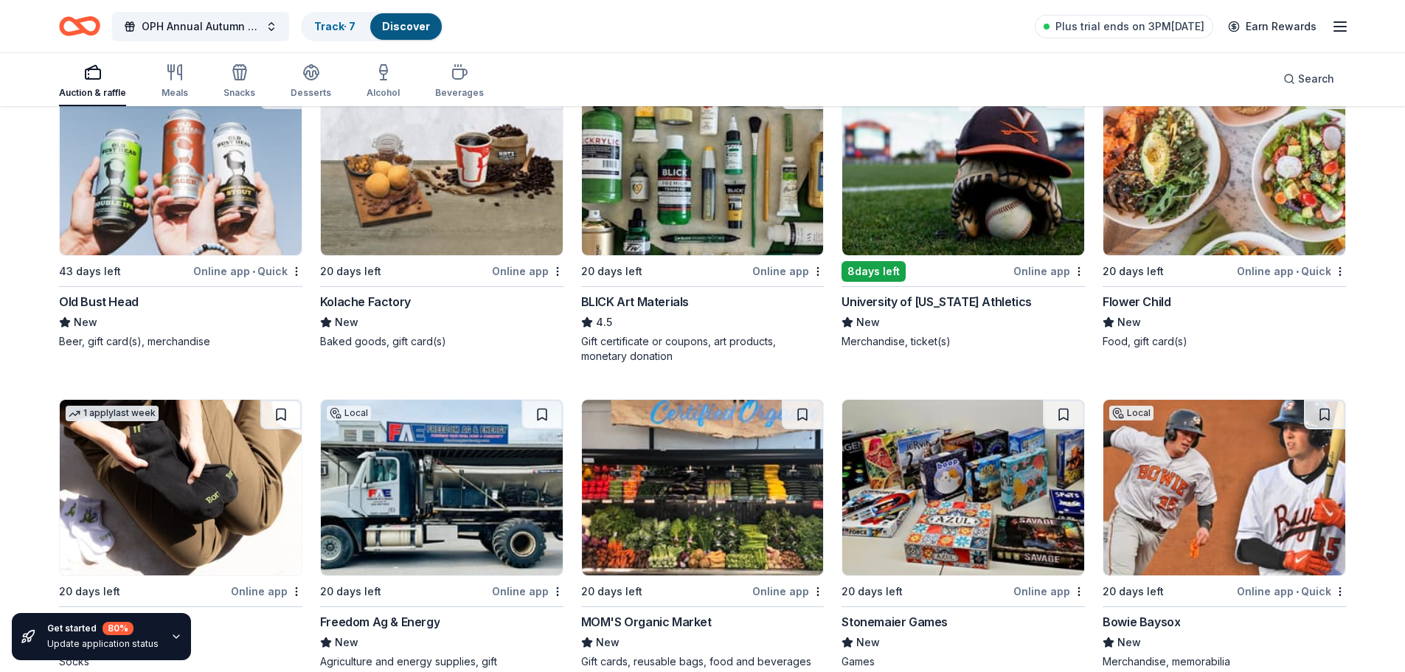
click at [972, 233] on img at bounding box center [963, 168] width 242 height 176
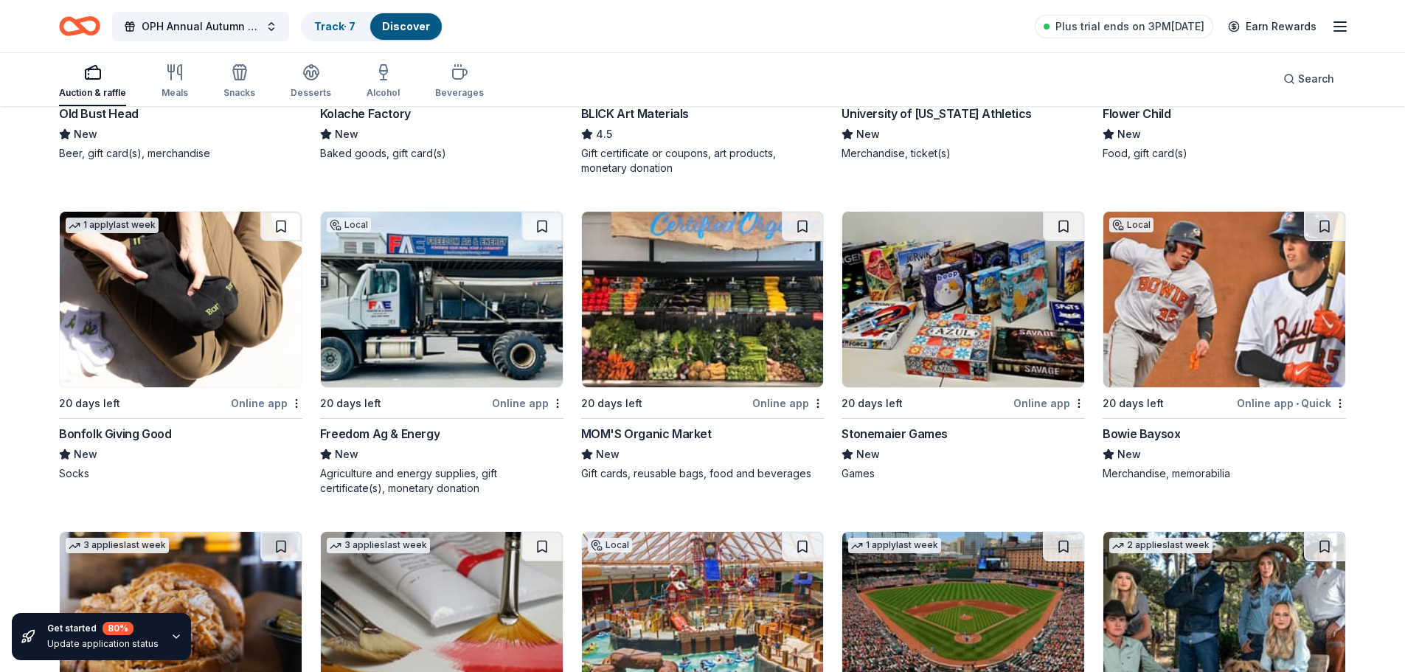
scroll to position [3508, 0]
click at [982, 296] on img at bounding box center [963, 299] width 242 height 176
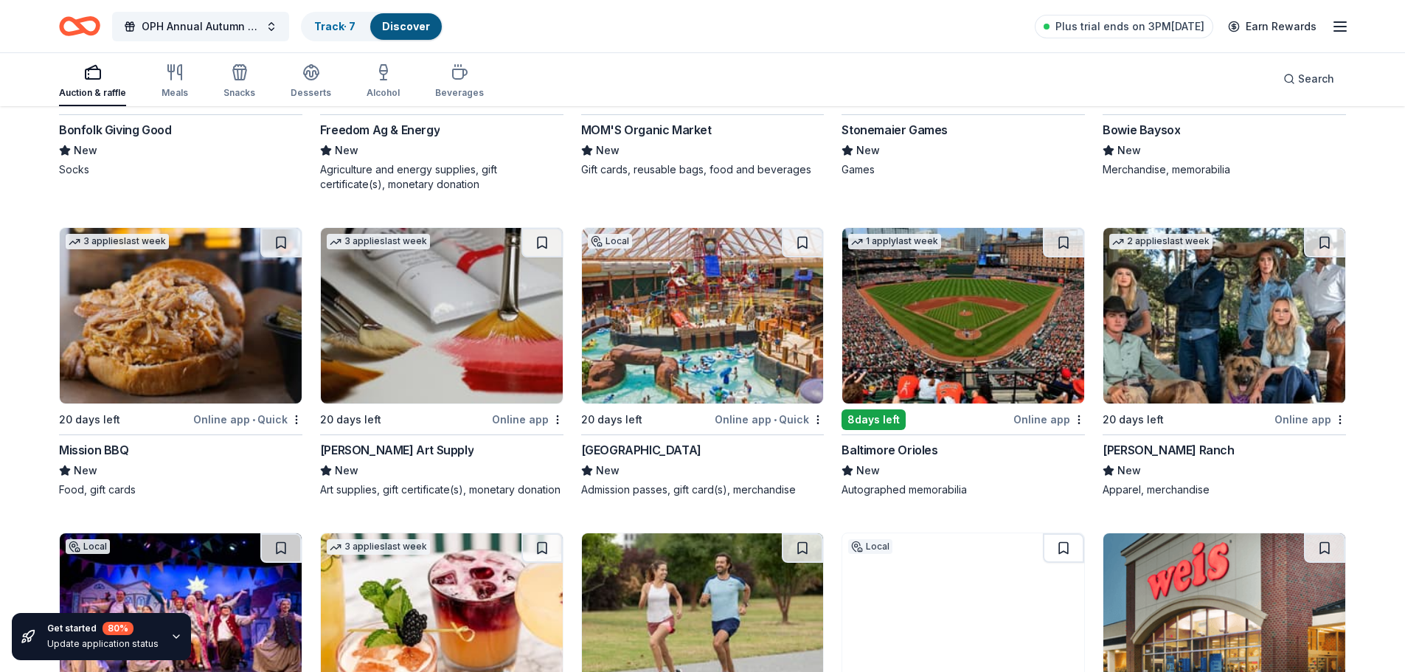
scroll to position [3862, 0]
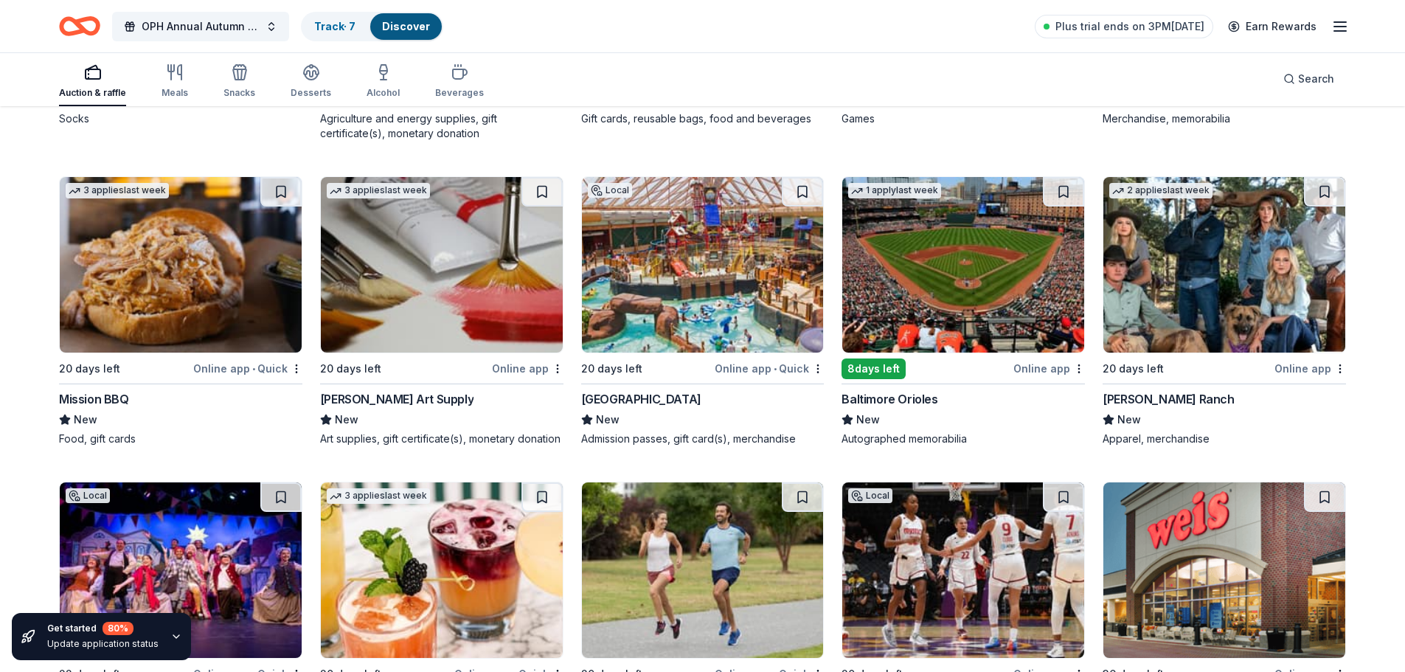
click at [508, 244] on img at bounding box center [442, 265] width 242 height 176
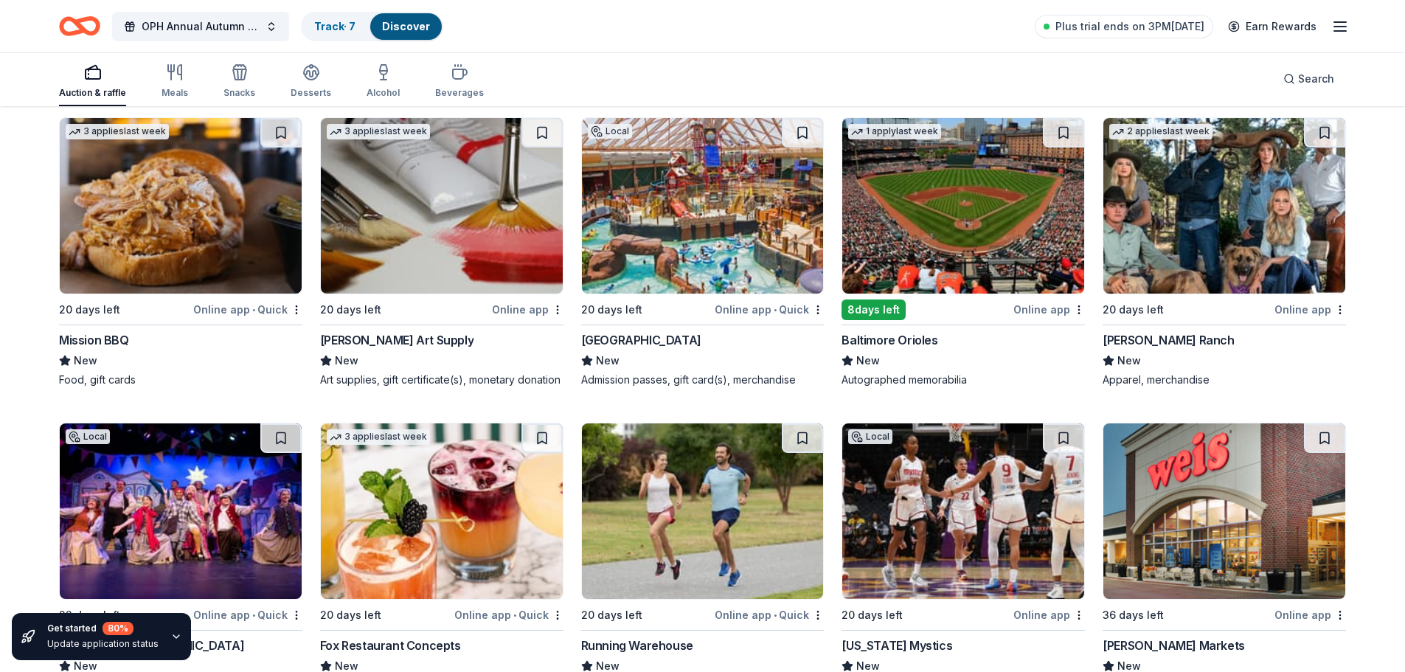
scroll to position [3950, 0]
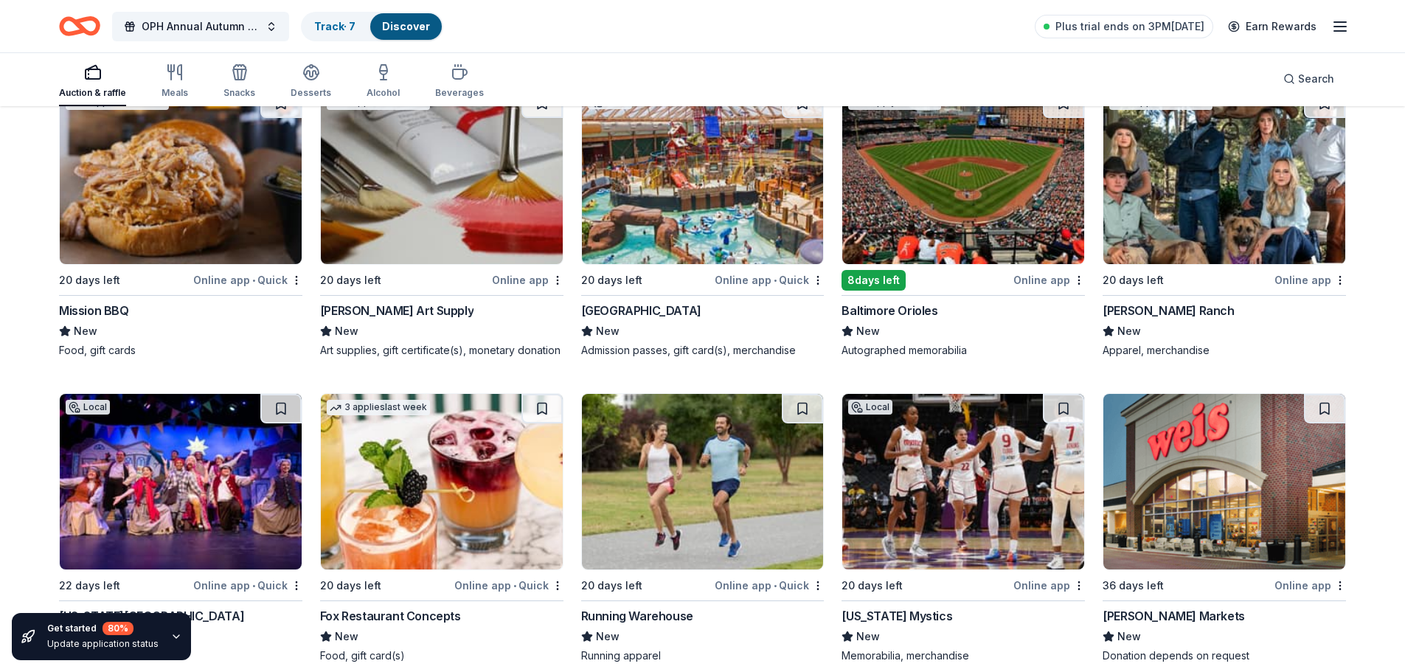
click at [1189, 160] on img at bounding box center [1224, 176] width 242 height 176
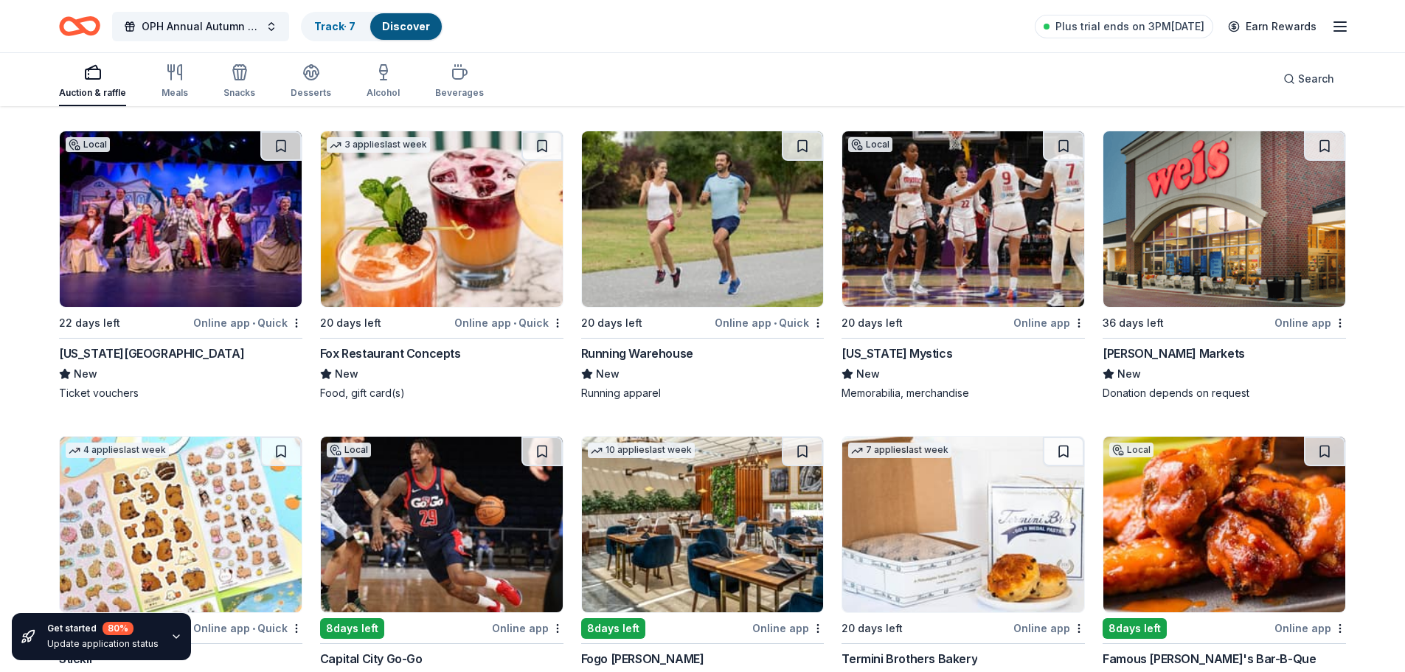
scroll to position [4216, 0]
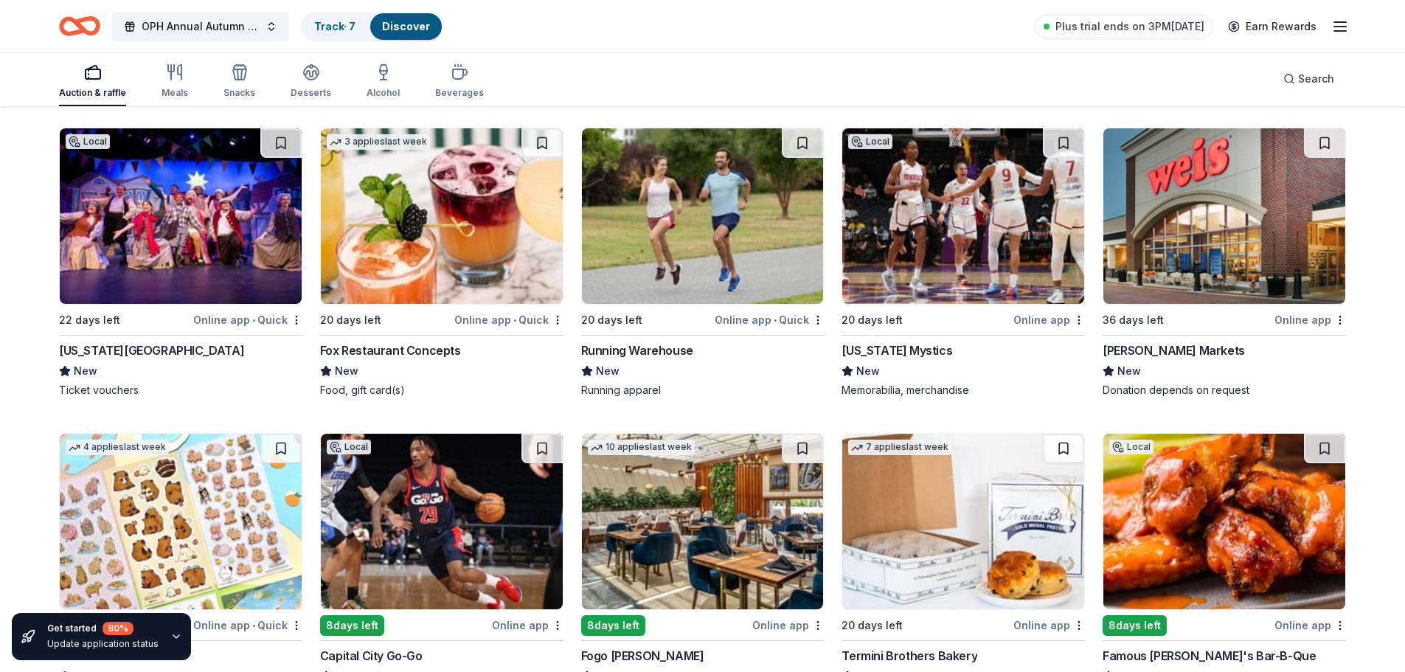
click at [435, 234] on img at bounding box center [442, 216] width 242 height 176
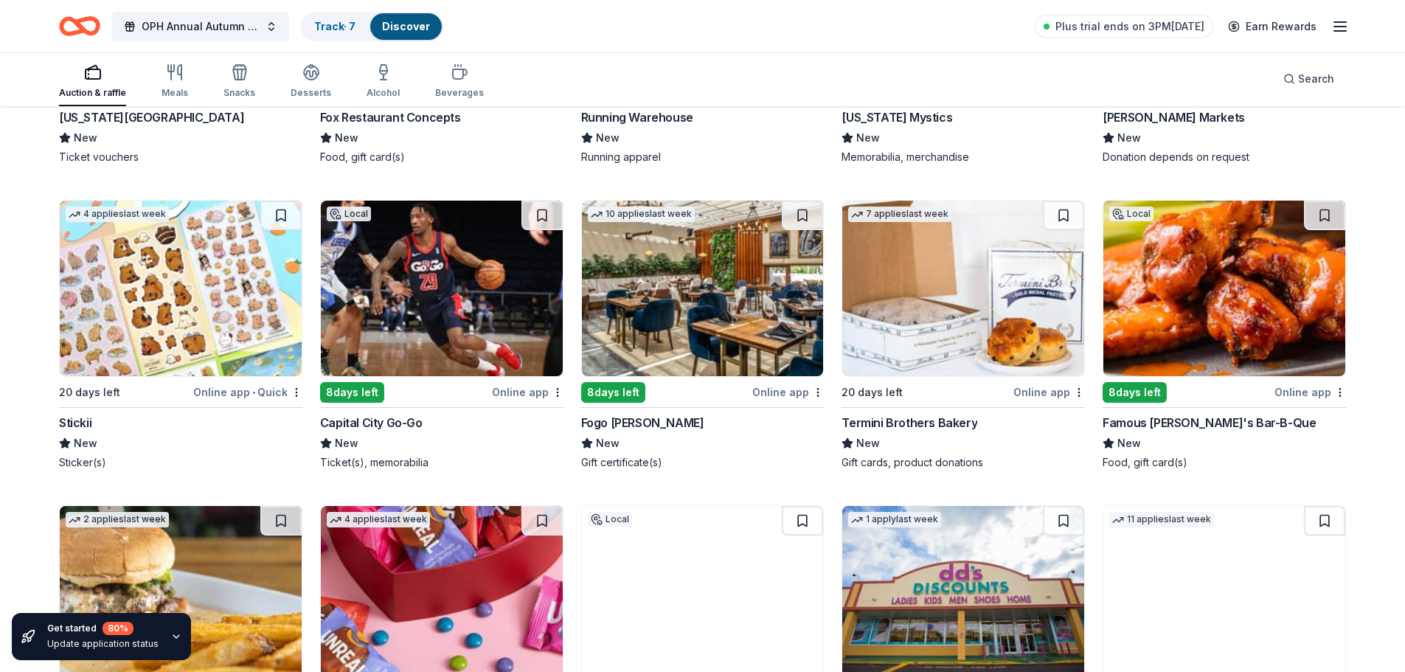
scroll to position [4452, 0]
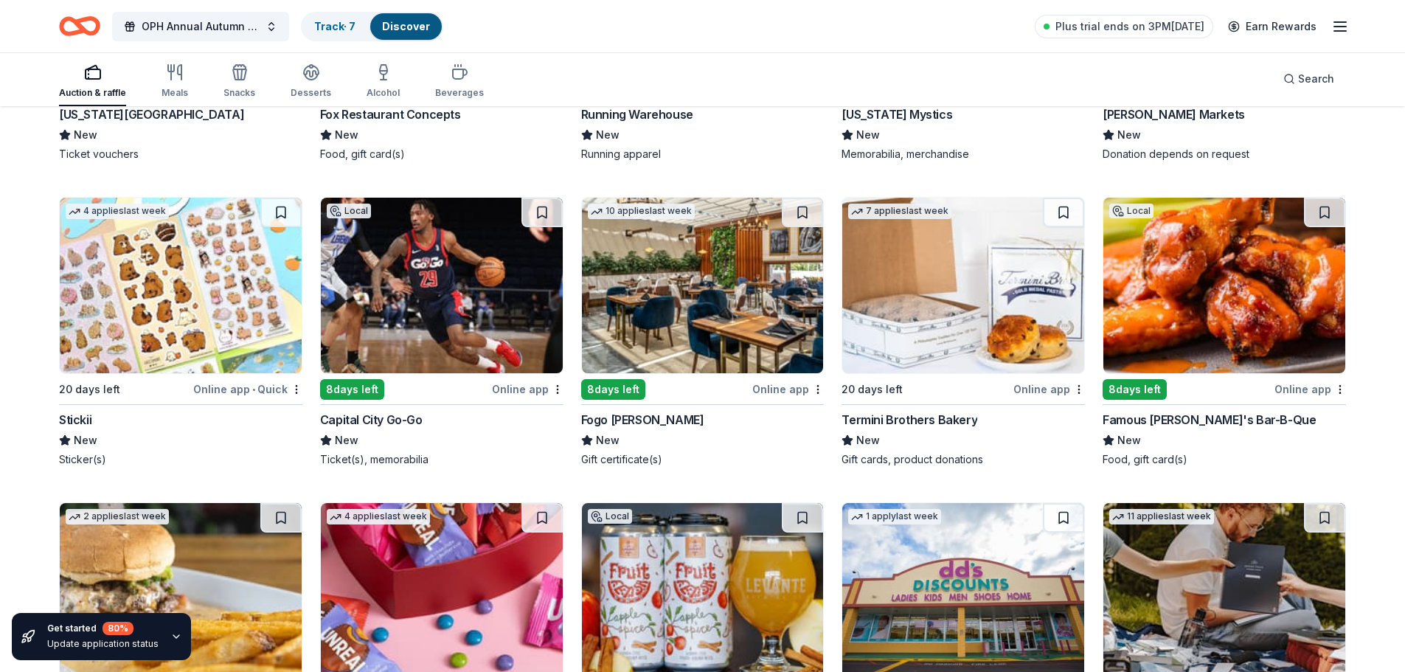
click at [139, 327] on img at bounding box center [181, 286] width 242 height 176
click at [527, 345] on img at bounding box center [442, 286] width 242 height 176
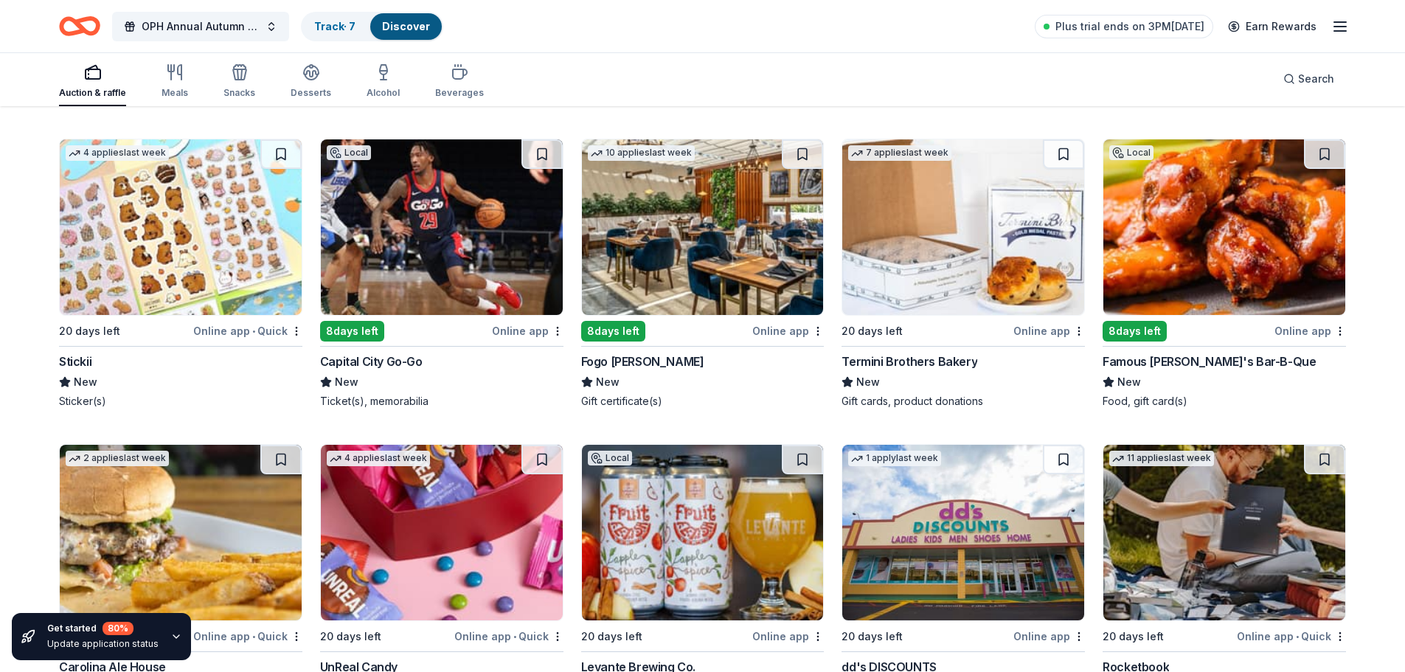
scroll to position [4511, 0]
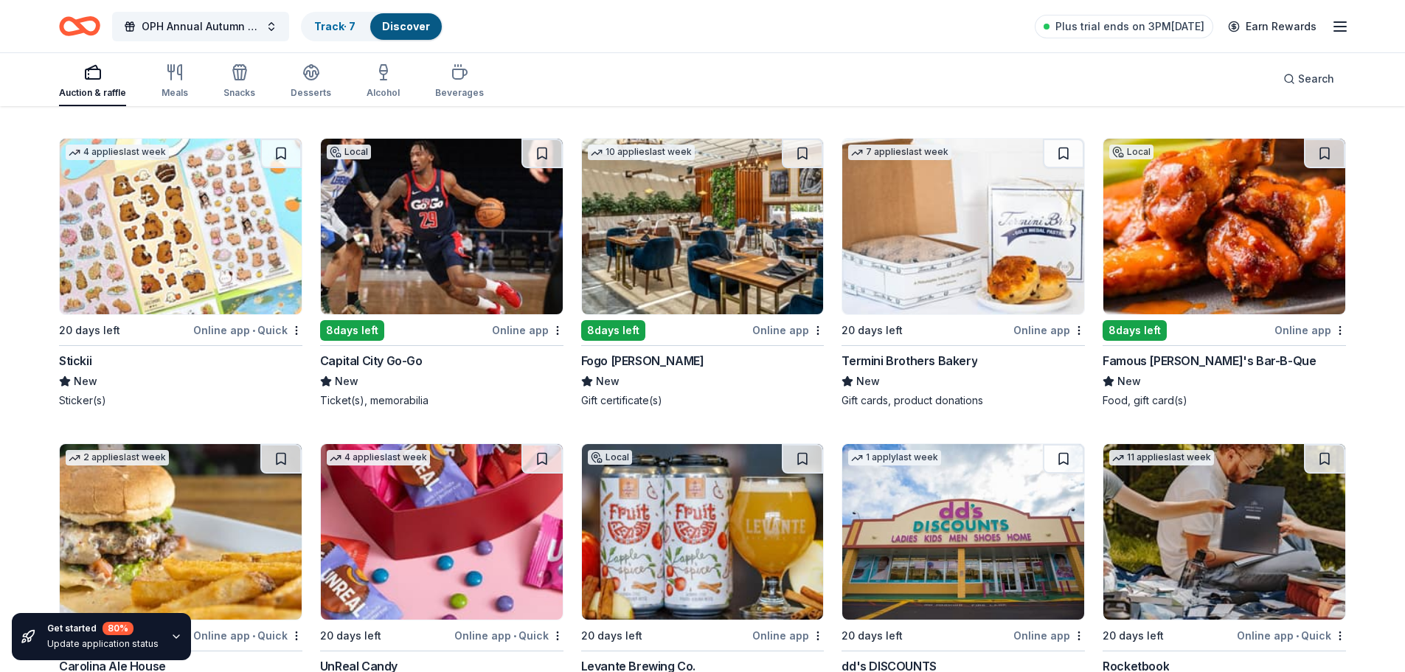
click at [934, 234] on img at bounding box center [963, 227] width 242 height 176
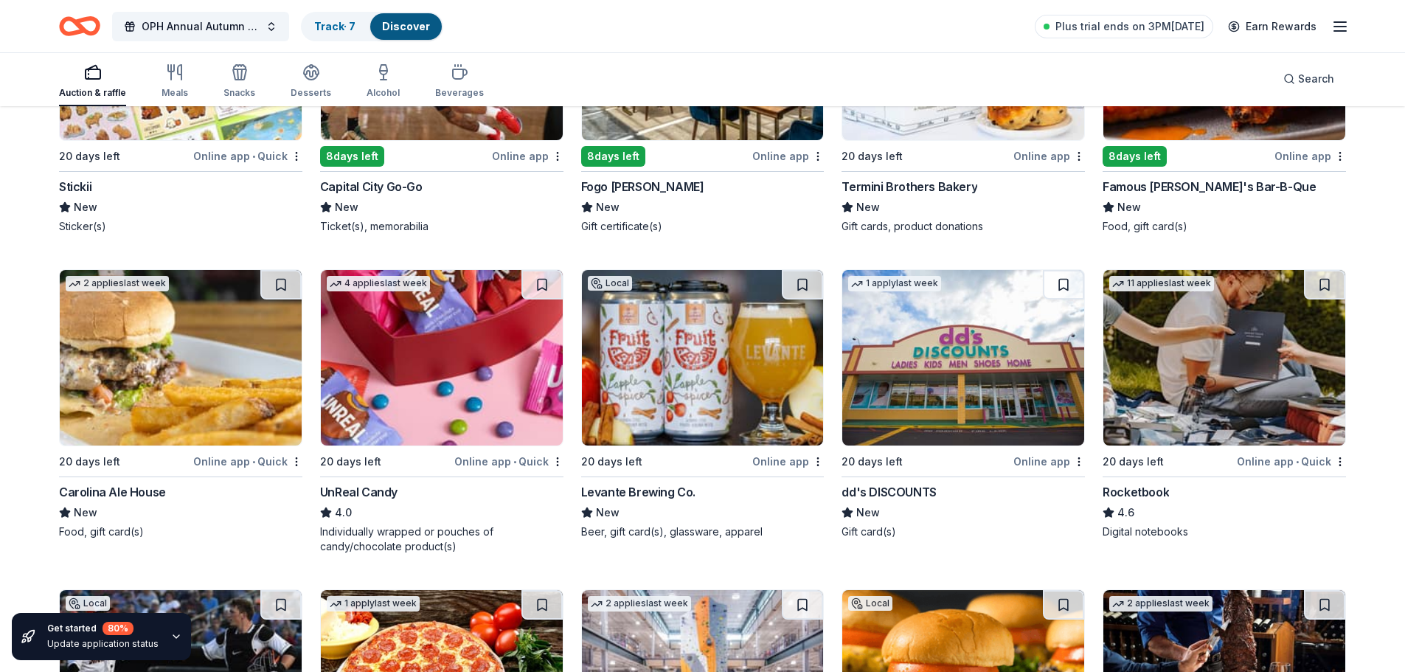
scroll to position [4714, 0]
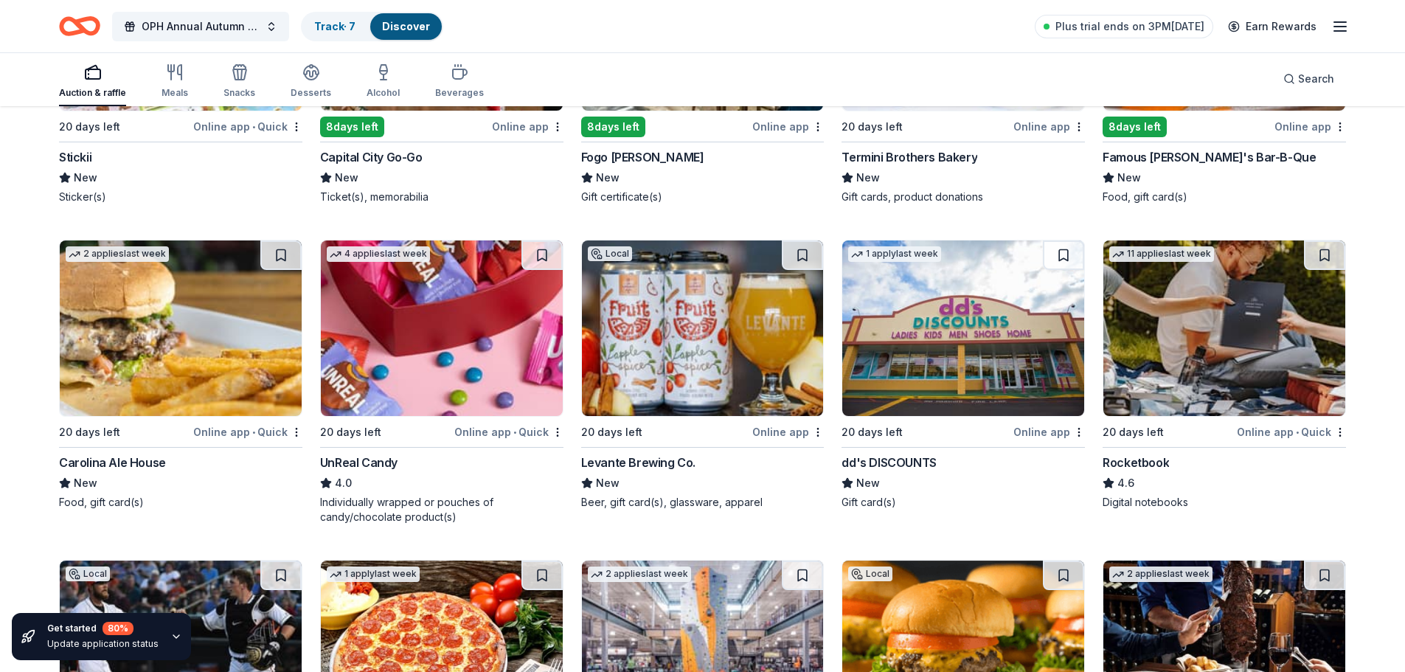
click at [277, 344] on img at bounding box center [181, 328] width 242 height 176
click at [505, 359] on img at bounding box center [442, 328] width 242 height 176
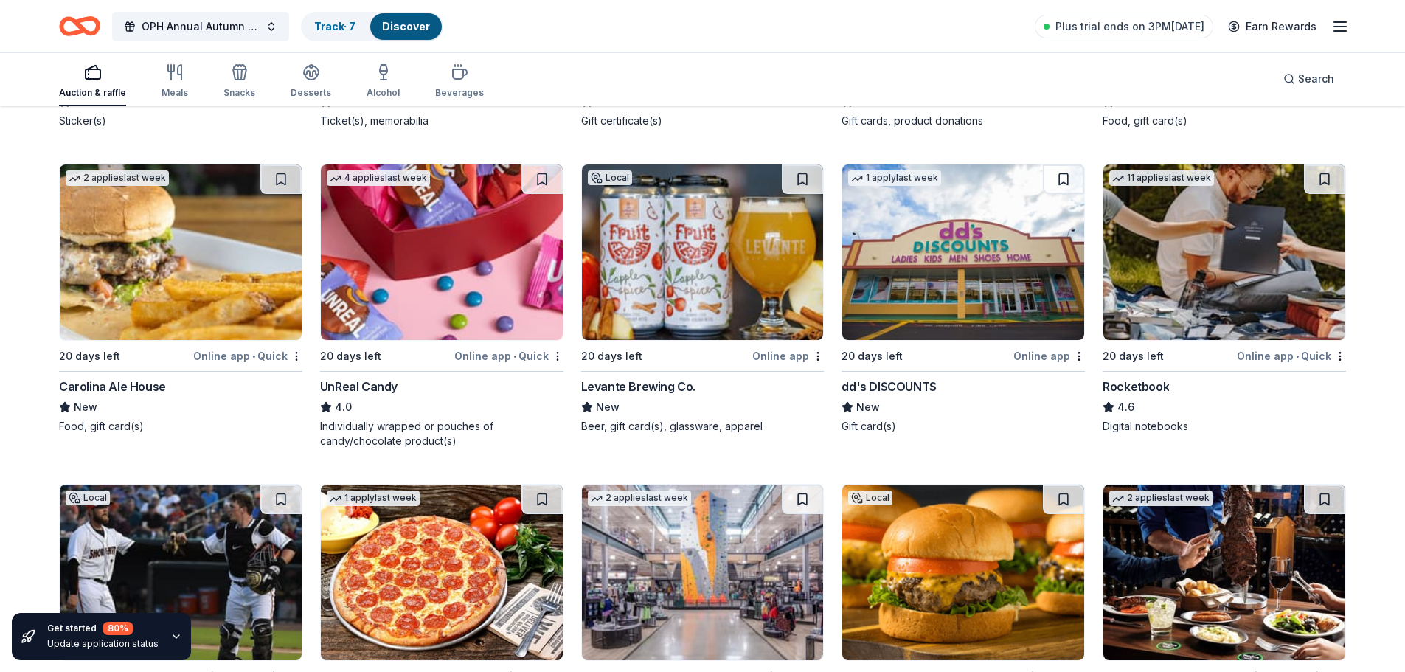
scroll to position [4803, 0]
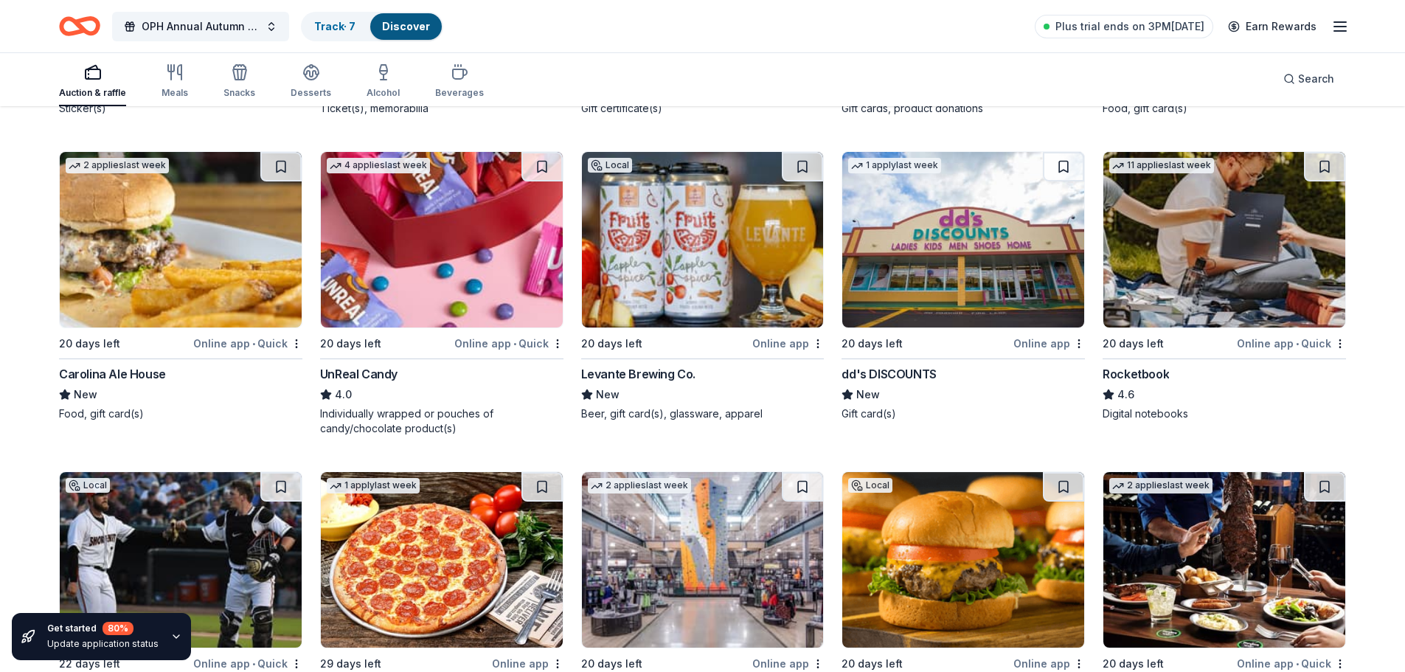
click at [1149, 276] on img at bounding box center [1224, 240] width 242 height 176
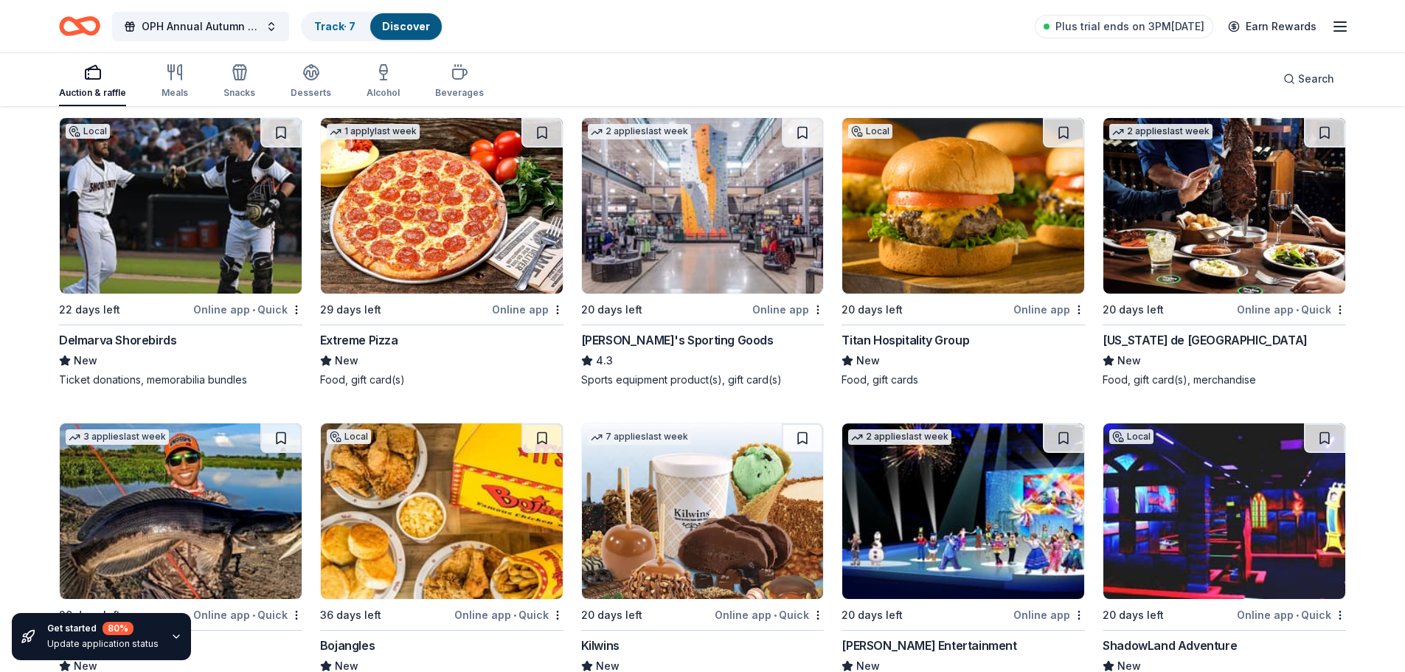
scroll to position [5186, 0]
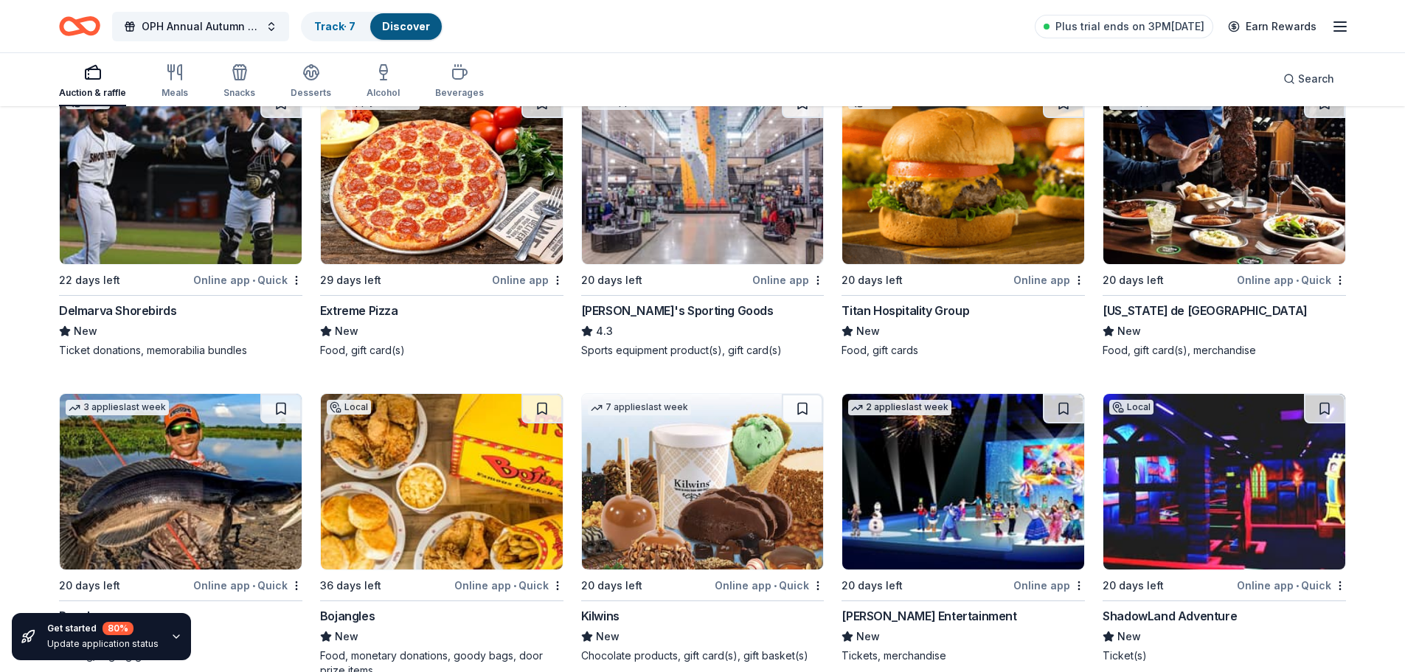
click at [215, 202] on img at bounding box center [181, 176] width 242 height 176
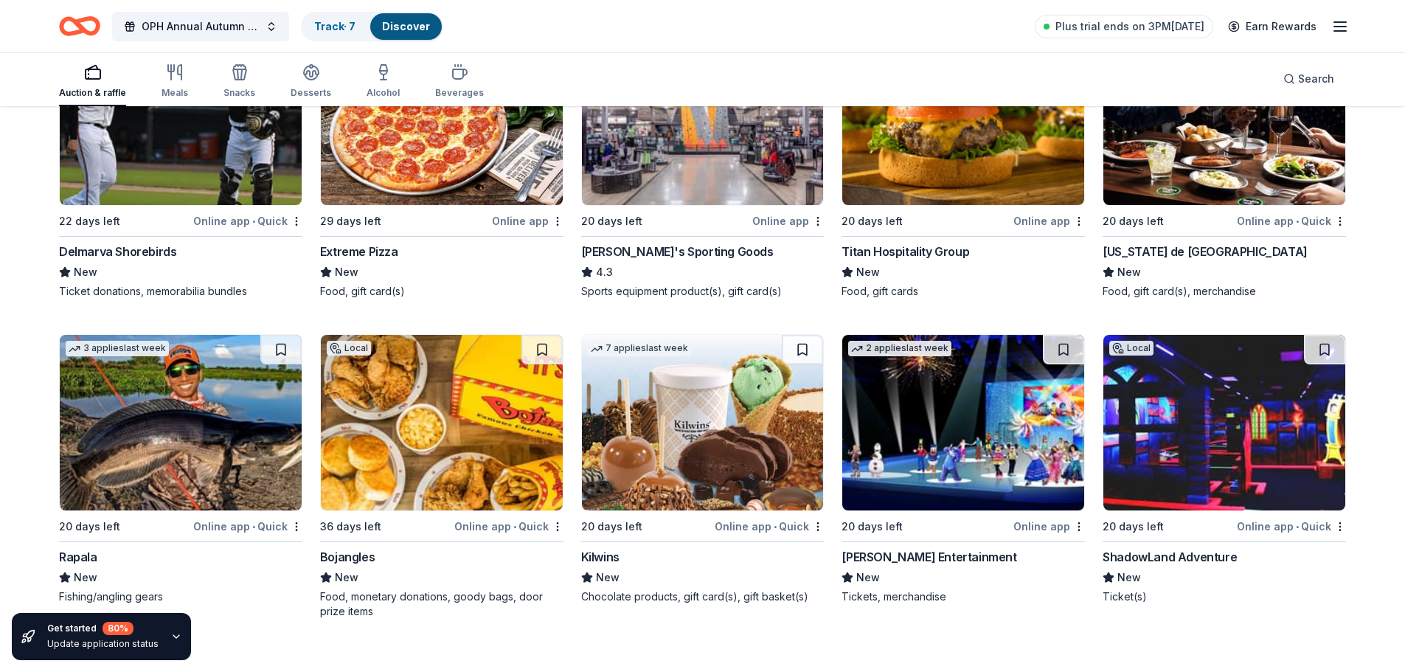
scroll to position [5275, 0]
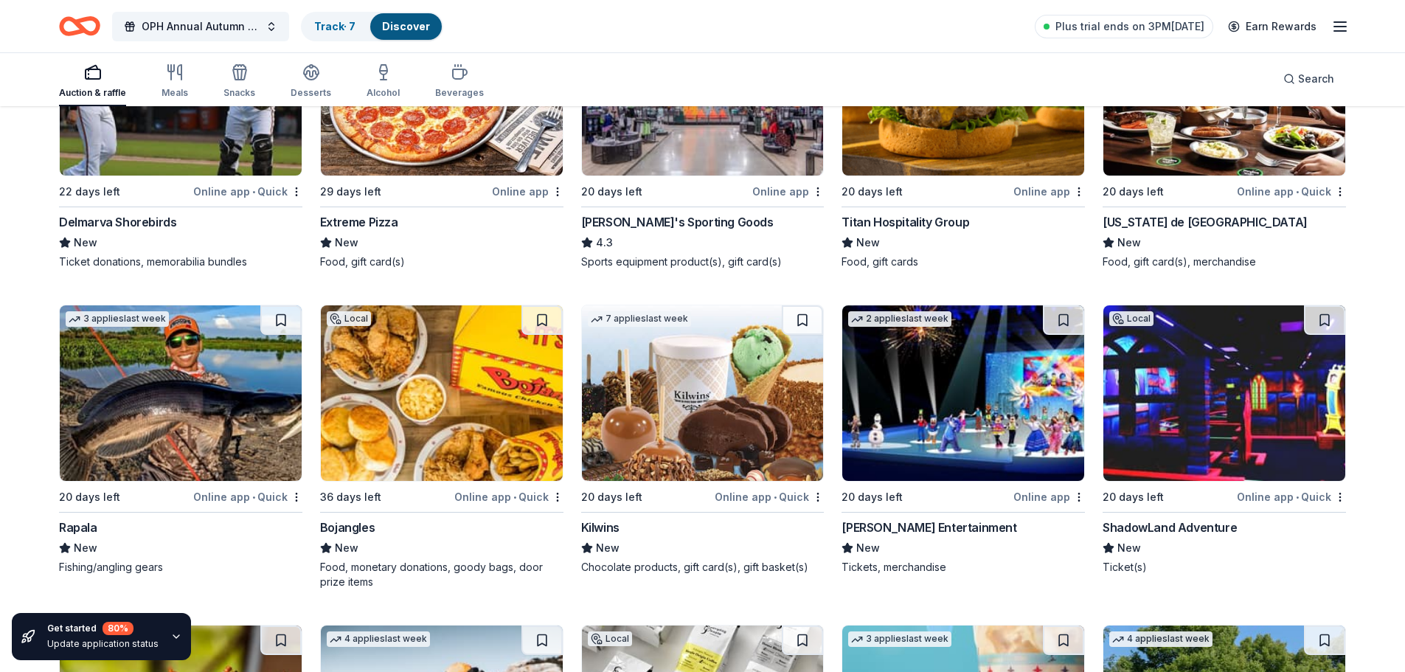
click at [1149, 145] on img at bounding box center [1224, 88] width 242 height 176
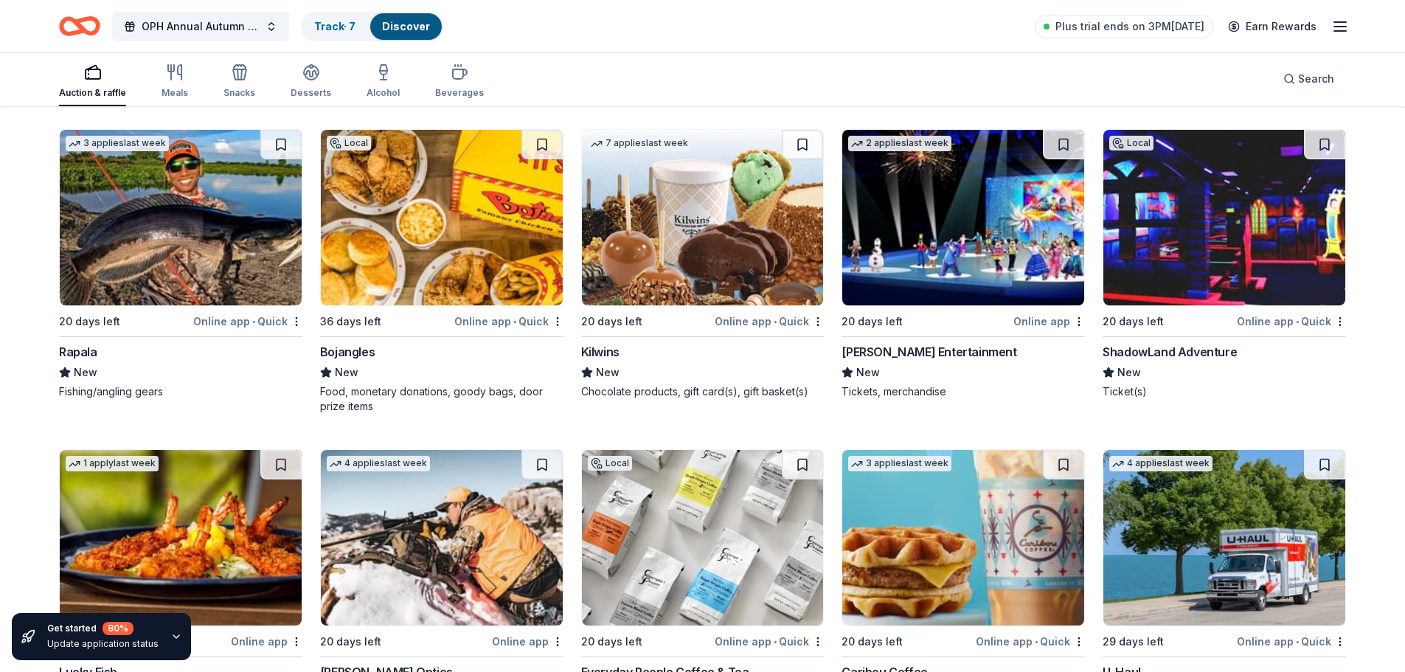
scroll to position [5452, 0]
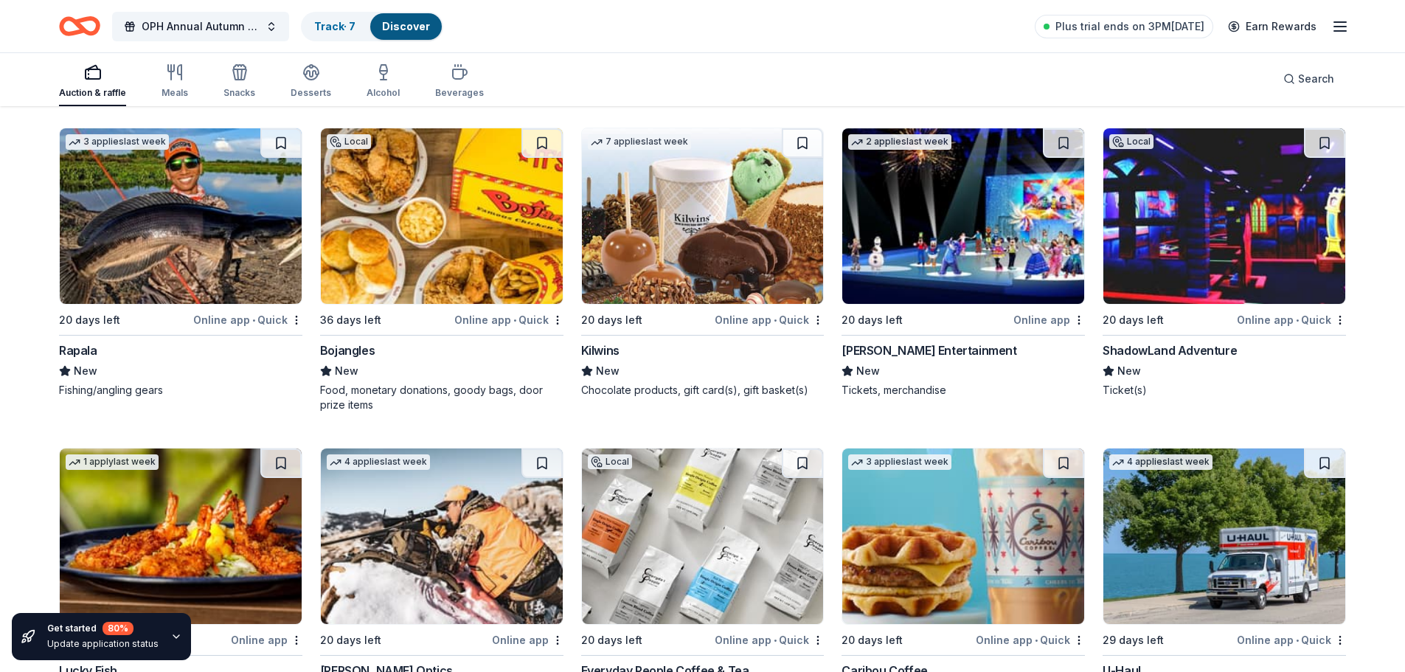
click at [809, 336] on div "7 applies last week 20 days left Online app • Quick Kilwins New Chocolate produ…" at bounding box center [702, 263] width 243 height 270
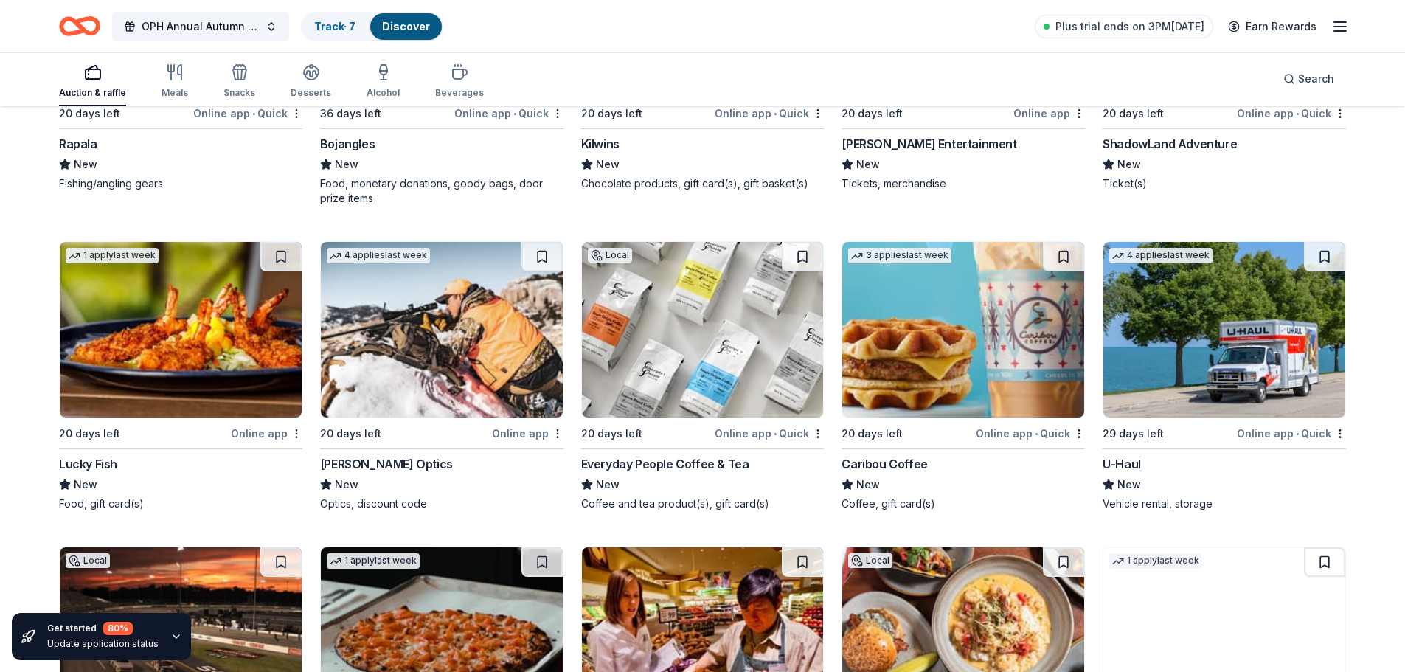
scroll to position [5688, 0]
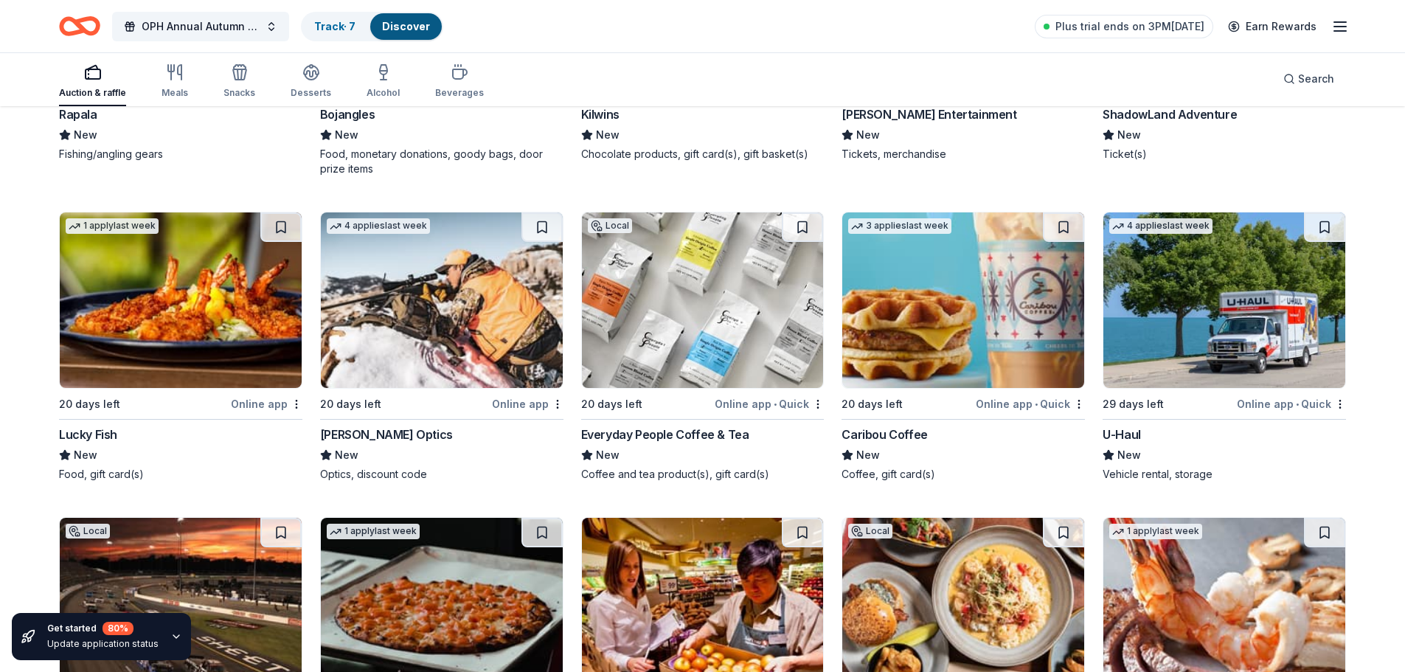
click at [734, 340] on img at bounding box center [703, 300] width 242 height 176
click at [943, 309] on img at bounding box center [963, 300] width 242 height 176
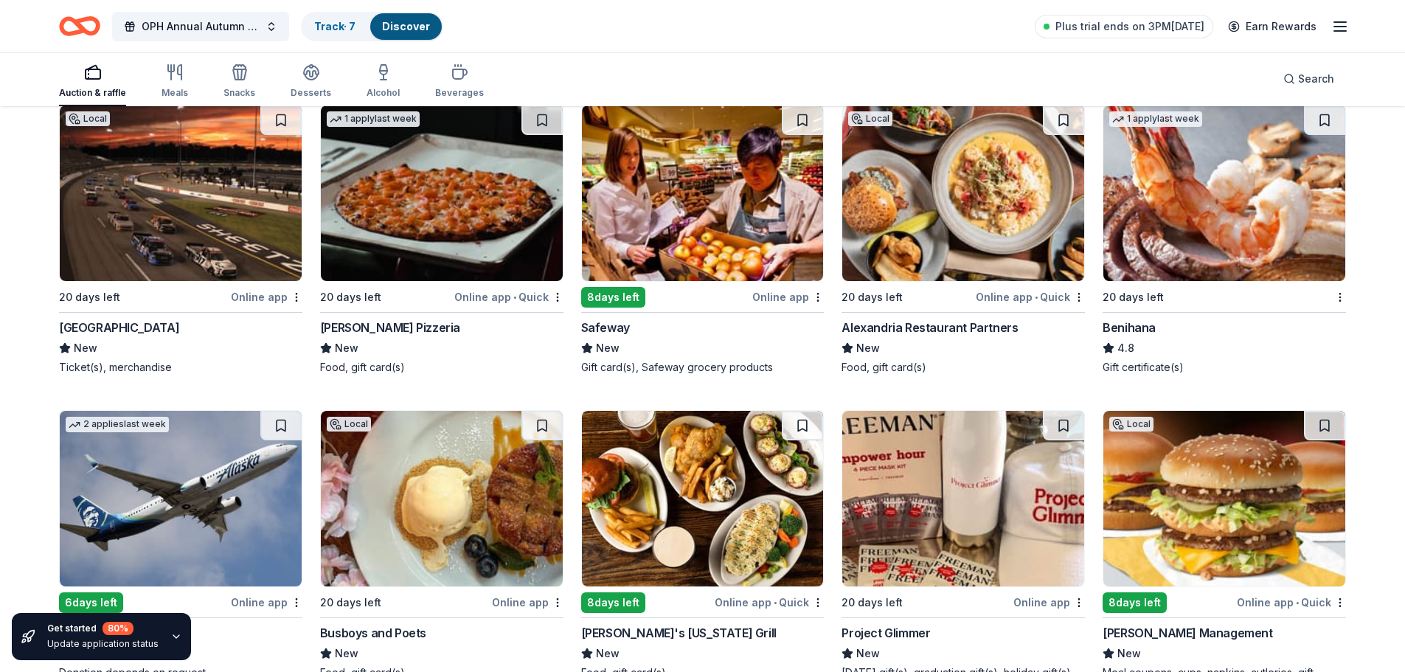
scroll to position [6101, 0]
click at [908, 251] on img at bounding box center [963, 193] width 242 height 176
click at [1184, 184] on img at bounding box center [1224, 193] width 242 height 176
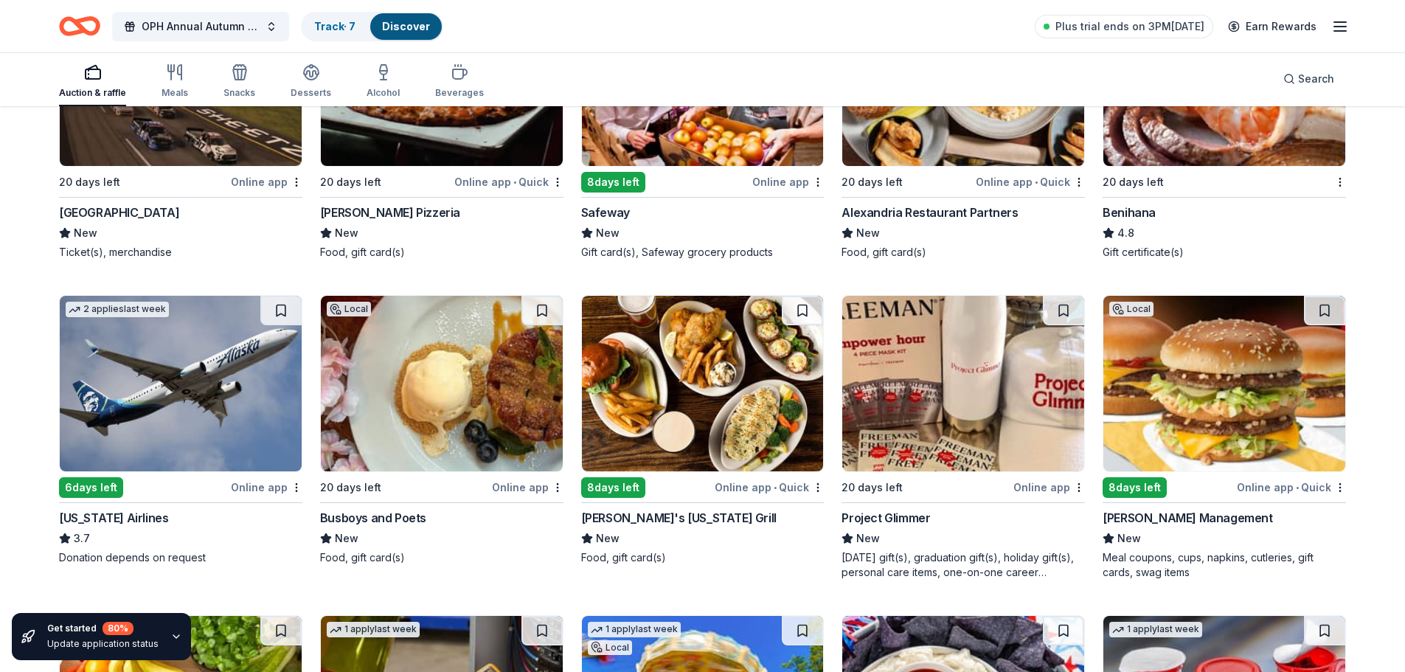
scroll to position [6425, 0]
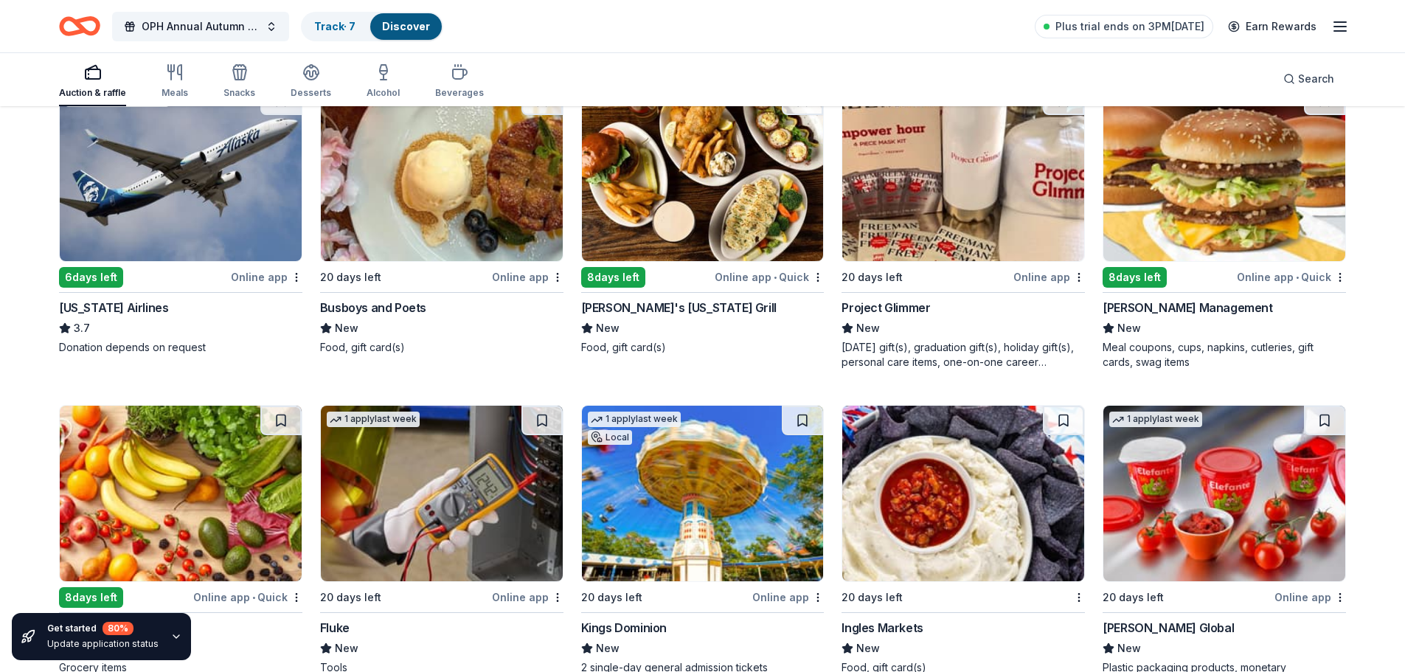
click at [224, 205] on img at bounding box center [181, 174] width 242 height 176
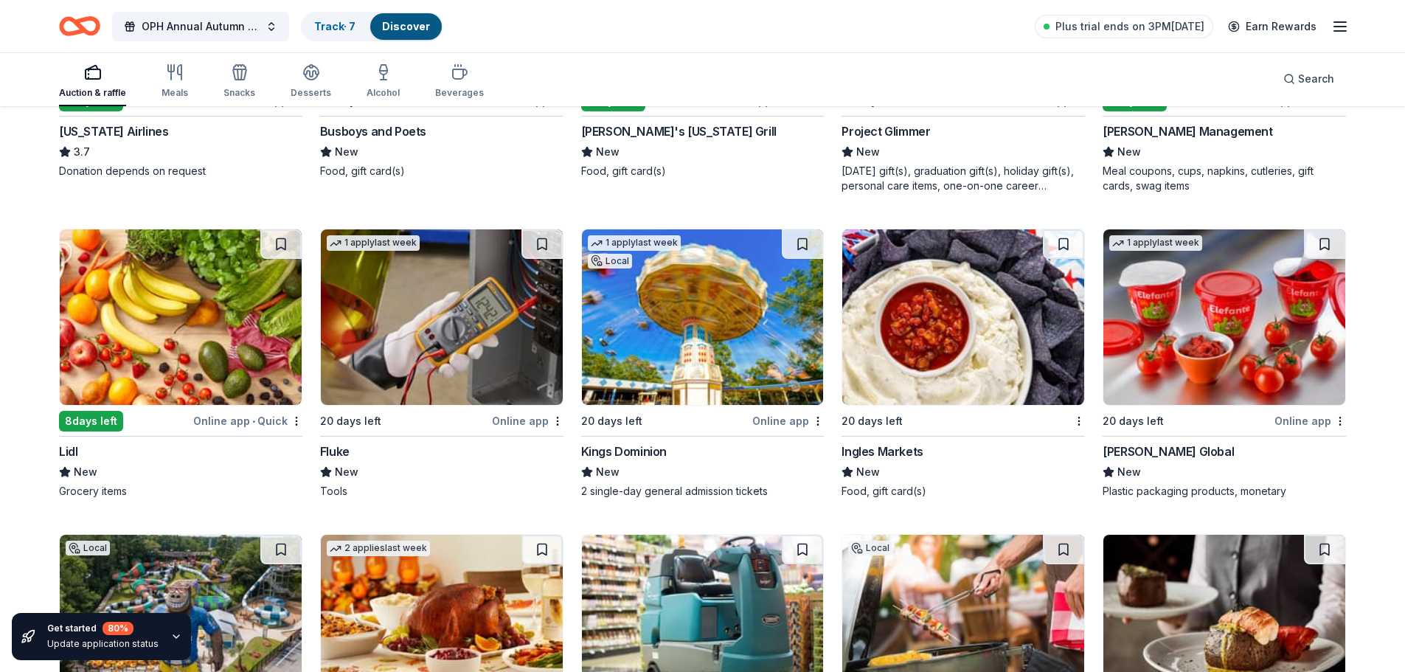
scroll to position [6602, 0]
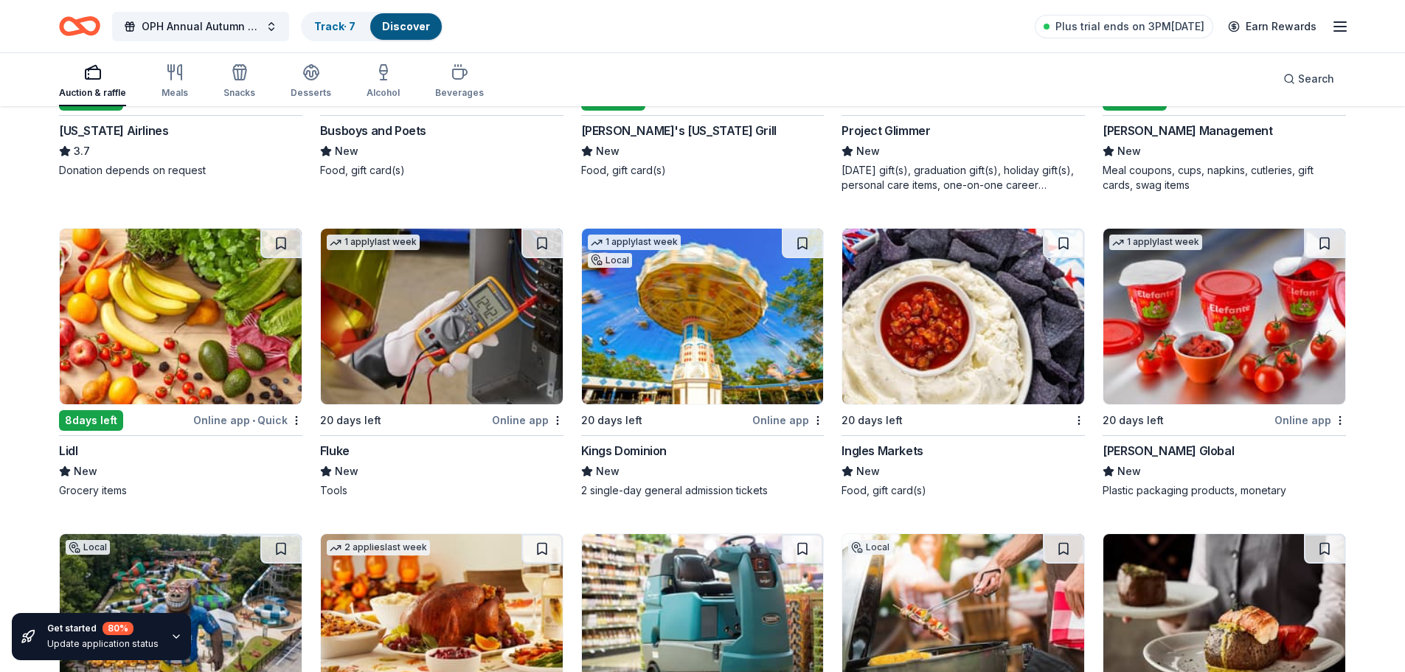
click at [485, 375] on img at bounding box center [442, 317] width 242 height 176
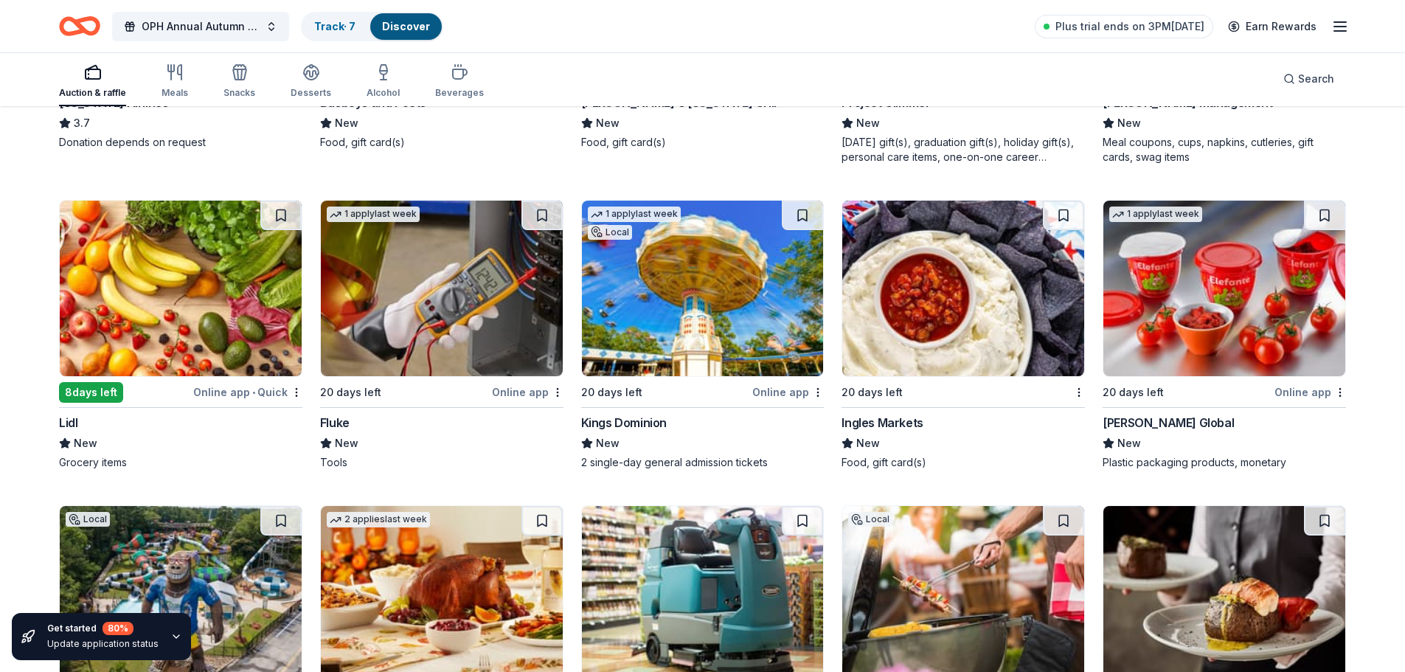
scroll to position [6631, 0]
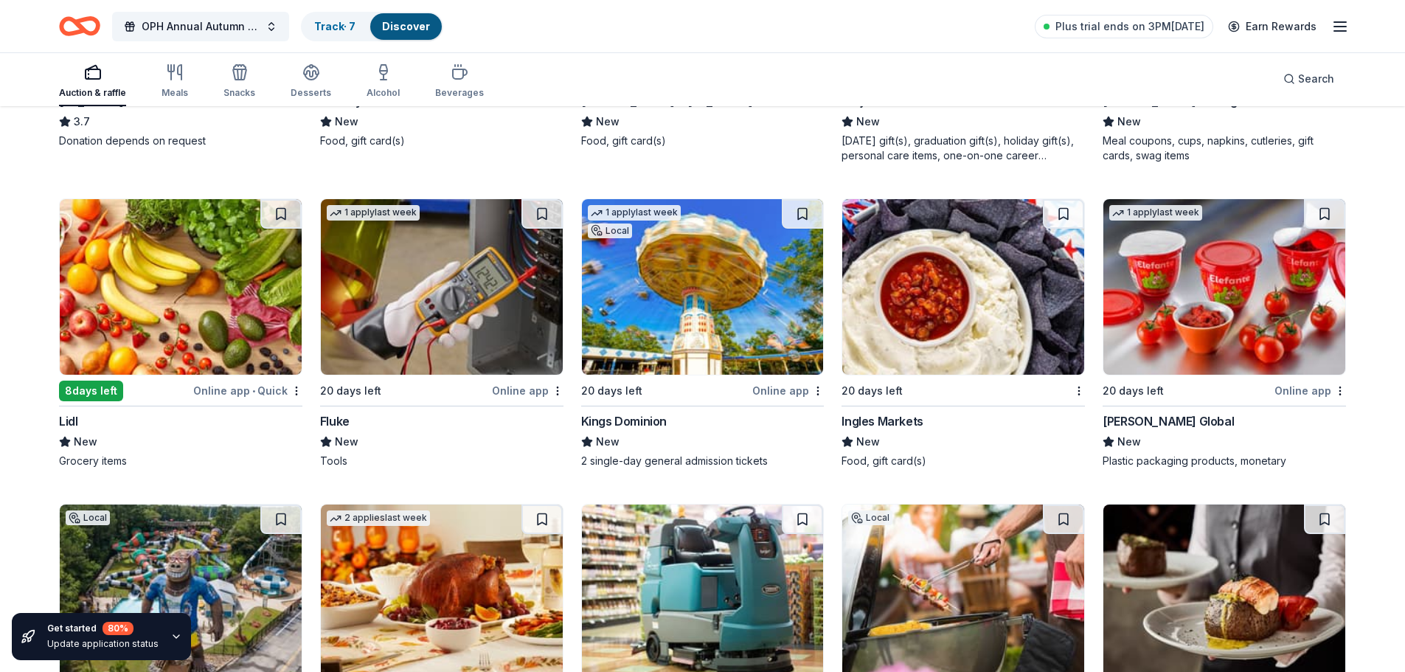
click at [926, 333] on img at bounding box center [963, 287] width 242 height 176
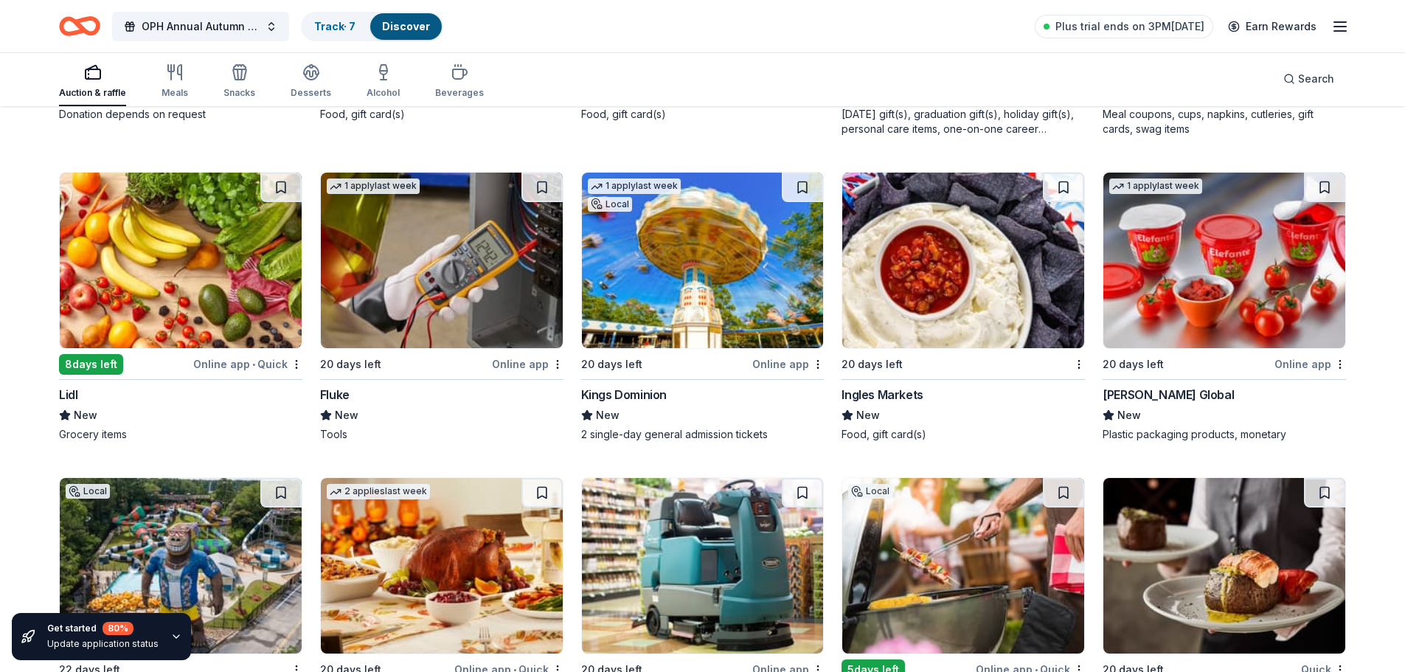
scroll to position [6661, 0]
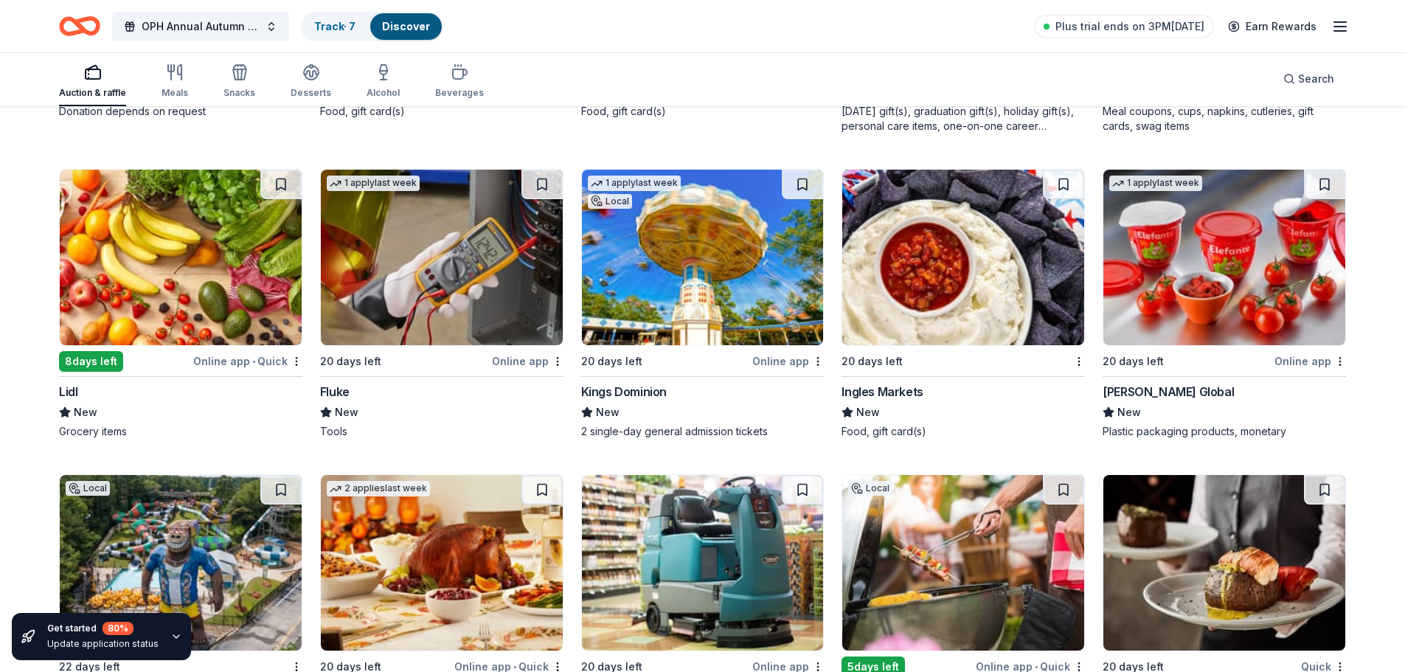
click at [1167, 249] on img at bounding box center [1224, 258] width 242 height 176
click at [1147, 263] on img at bounding box center [1224, 258] width 242 height 176
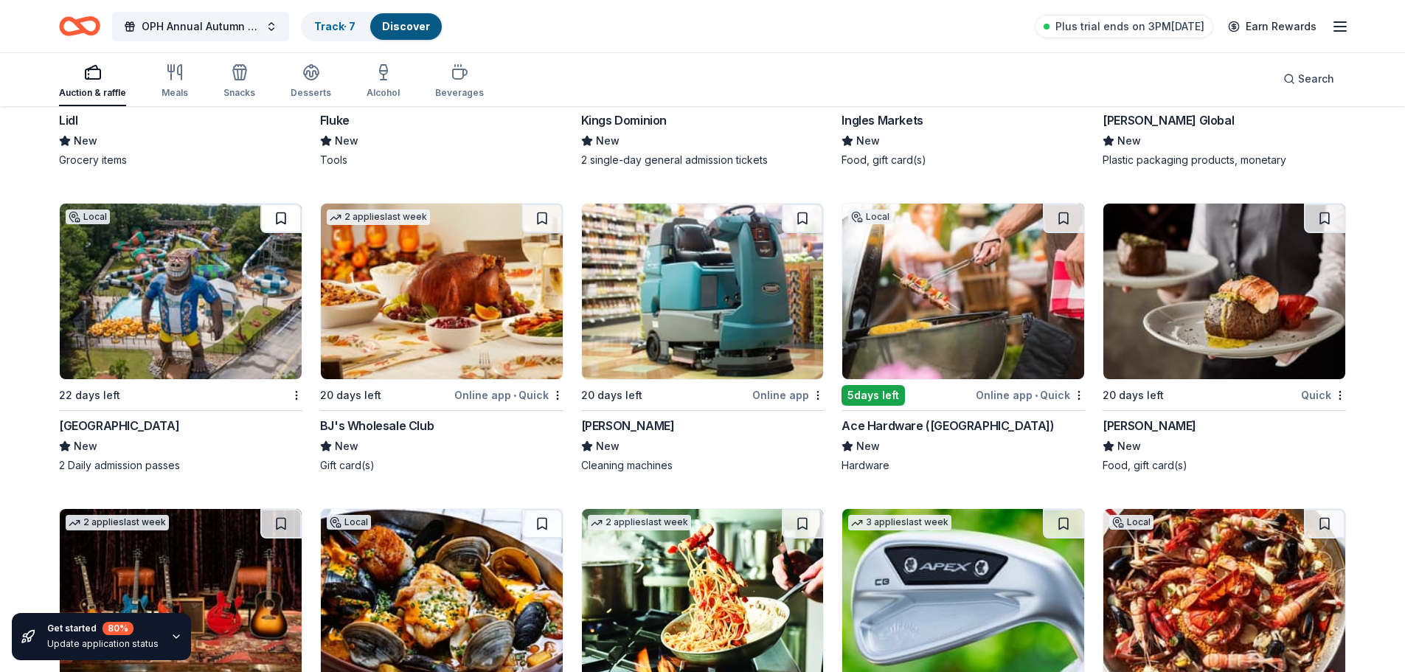
scroll to position [6985, 0]
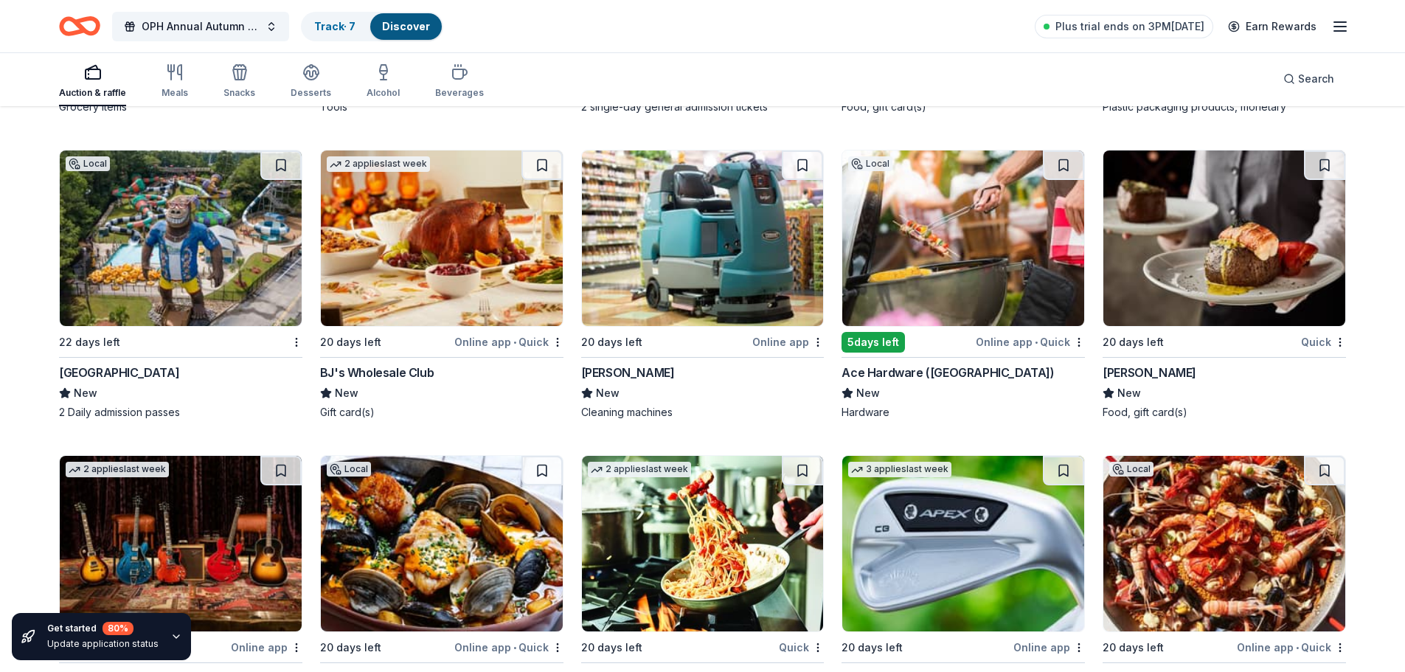
click at [237, 291] on img at bounding box center [181, 238] width 242 height 176
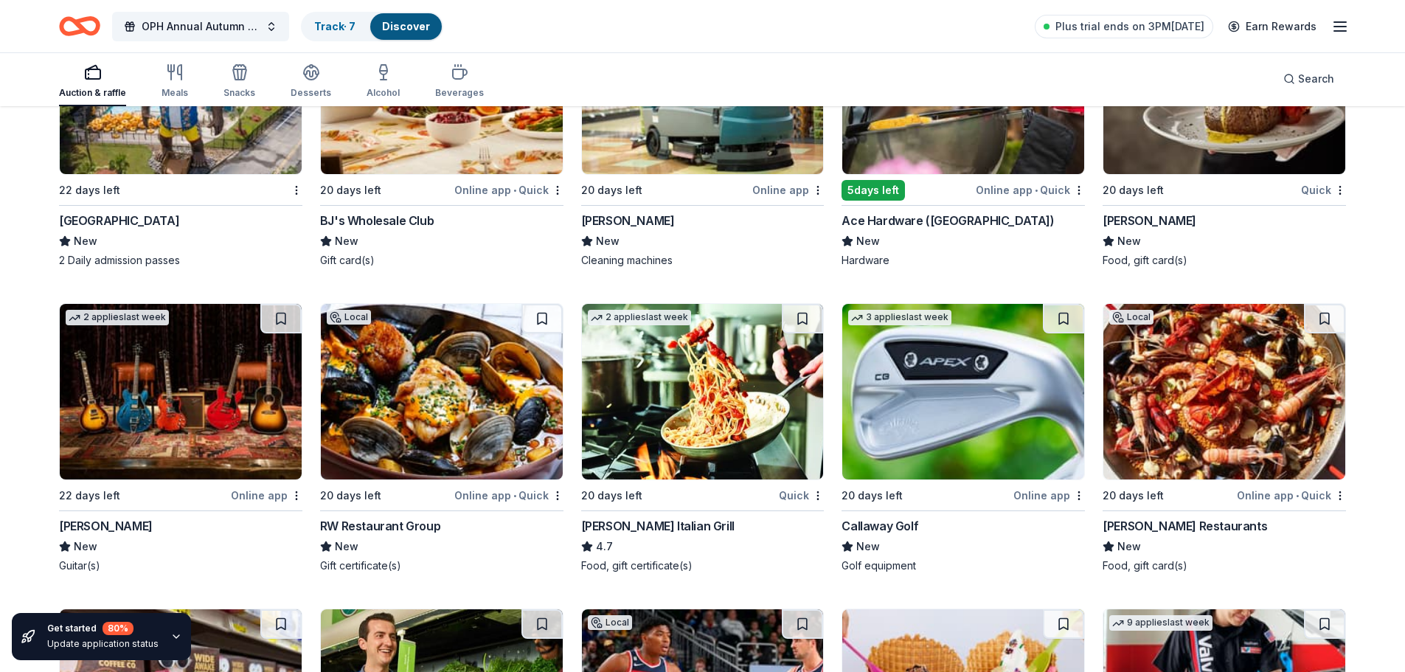
scroll to position [6950, 0]
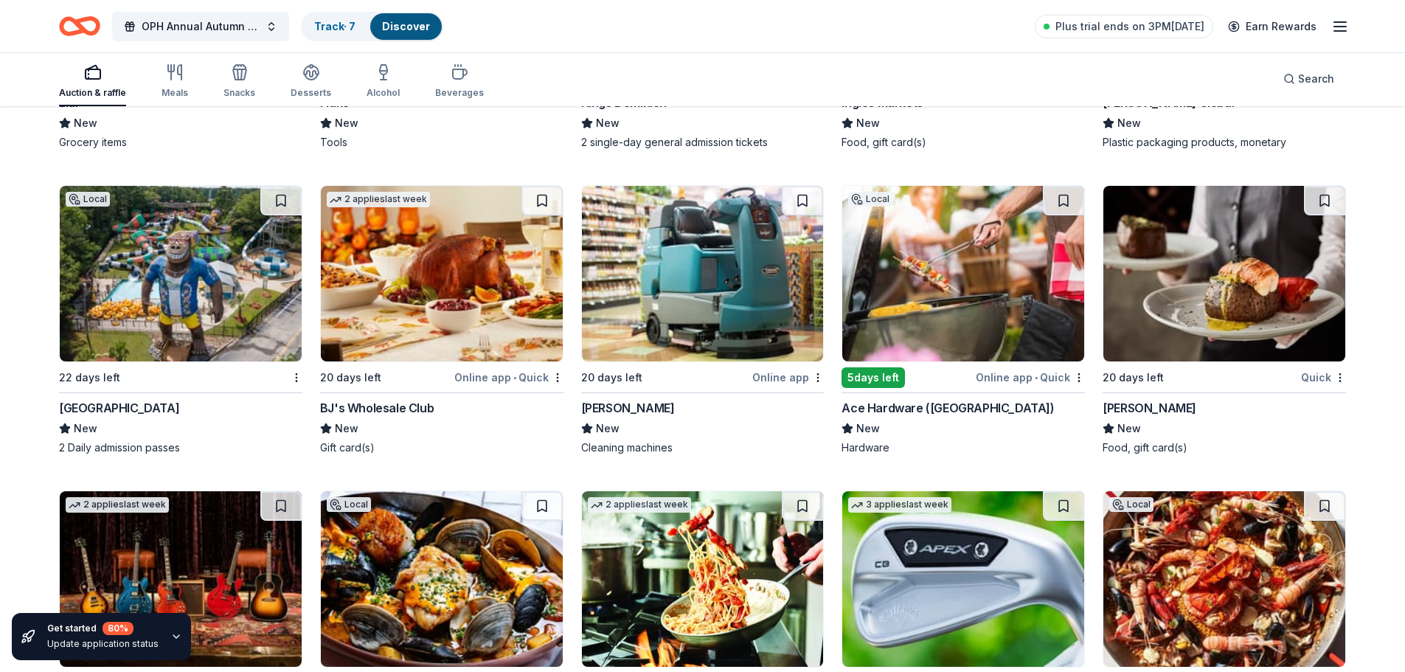
click at [1237, 237] on img at bounding box center [1224, 274] width 242 height 176
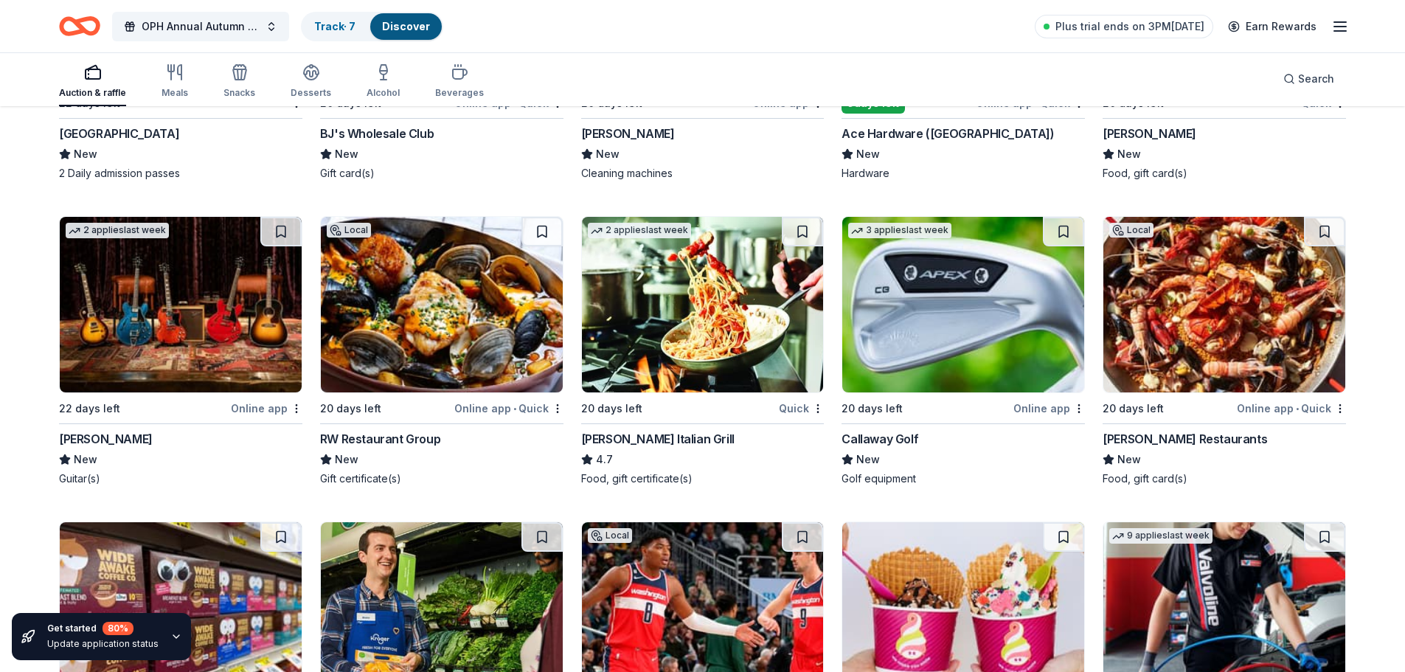
scroll to position [7215, 0]
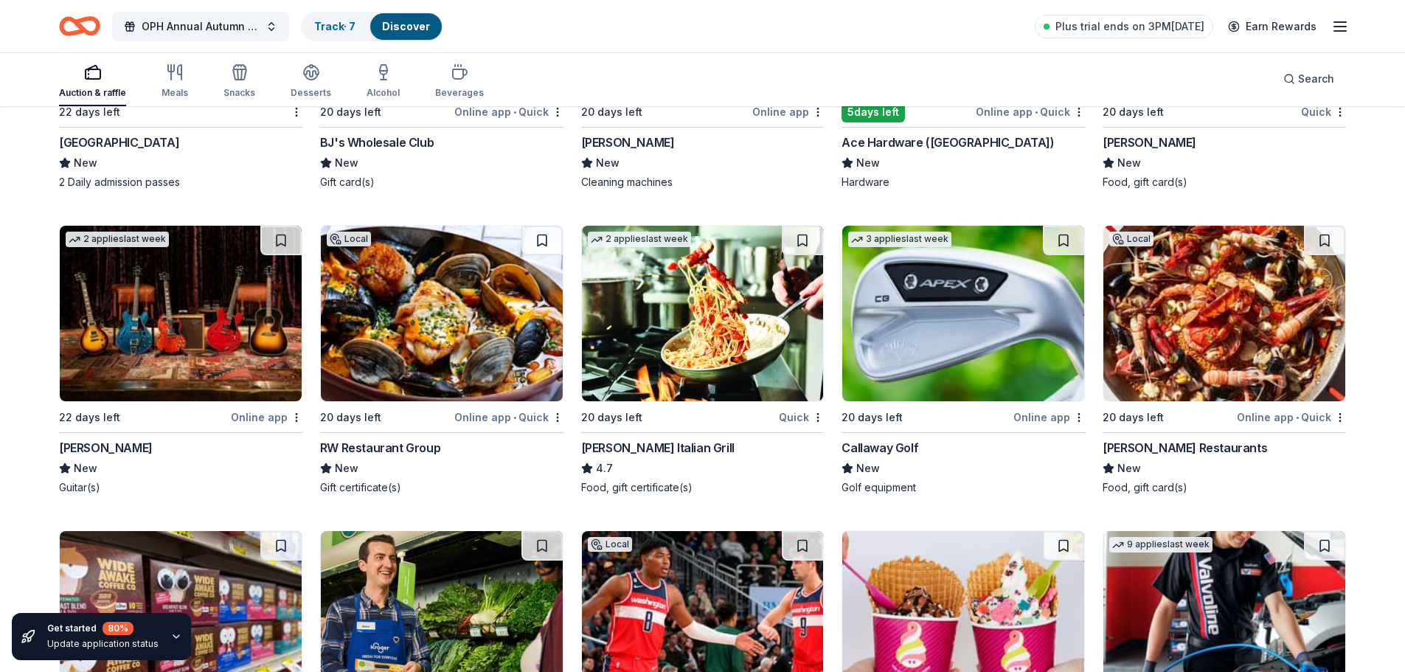
click at [498, 323] on img at bounding box center [442, 314] width 242 height 176
click at [263, 326] on img at bounding box center [181, 314] width 242 height 176
click at [496, 338] on img at bounding box center [442, 314] width 242 height 176
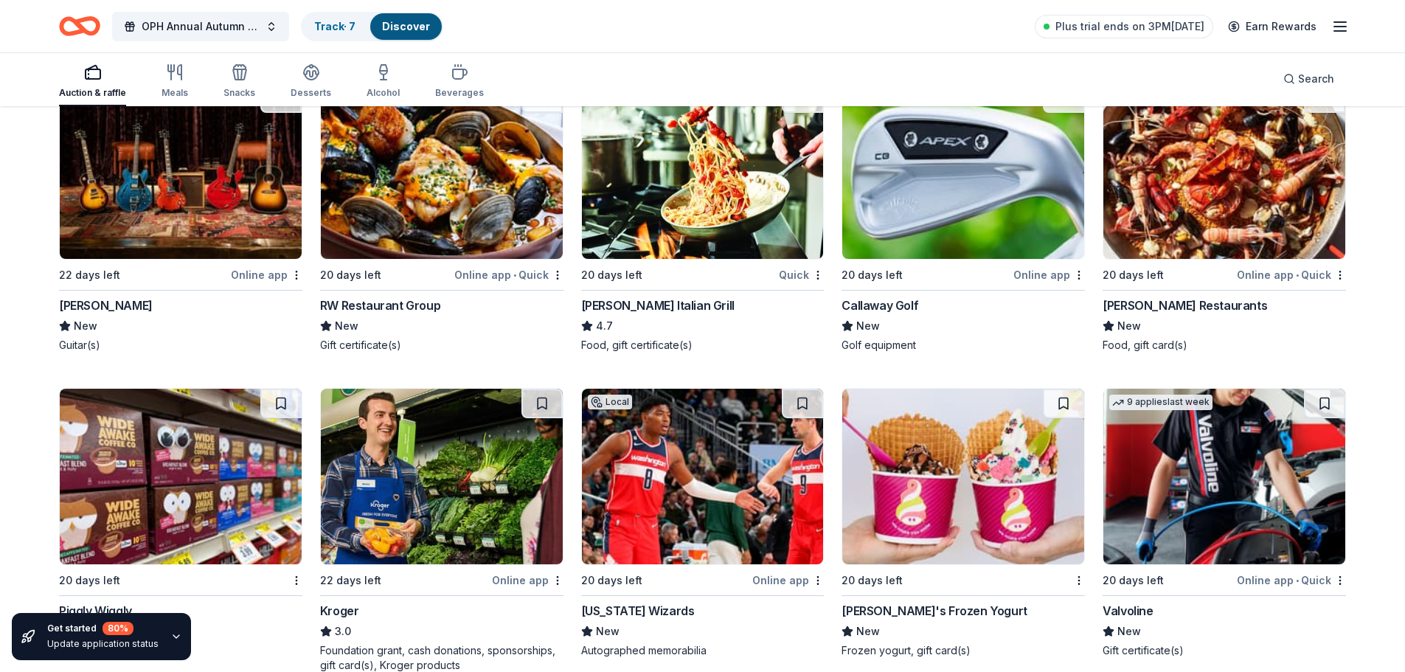
scroll to position [7274, 0]
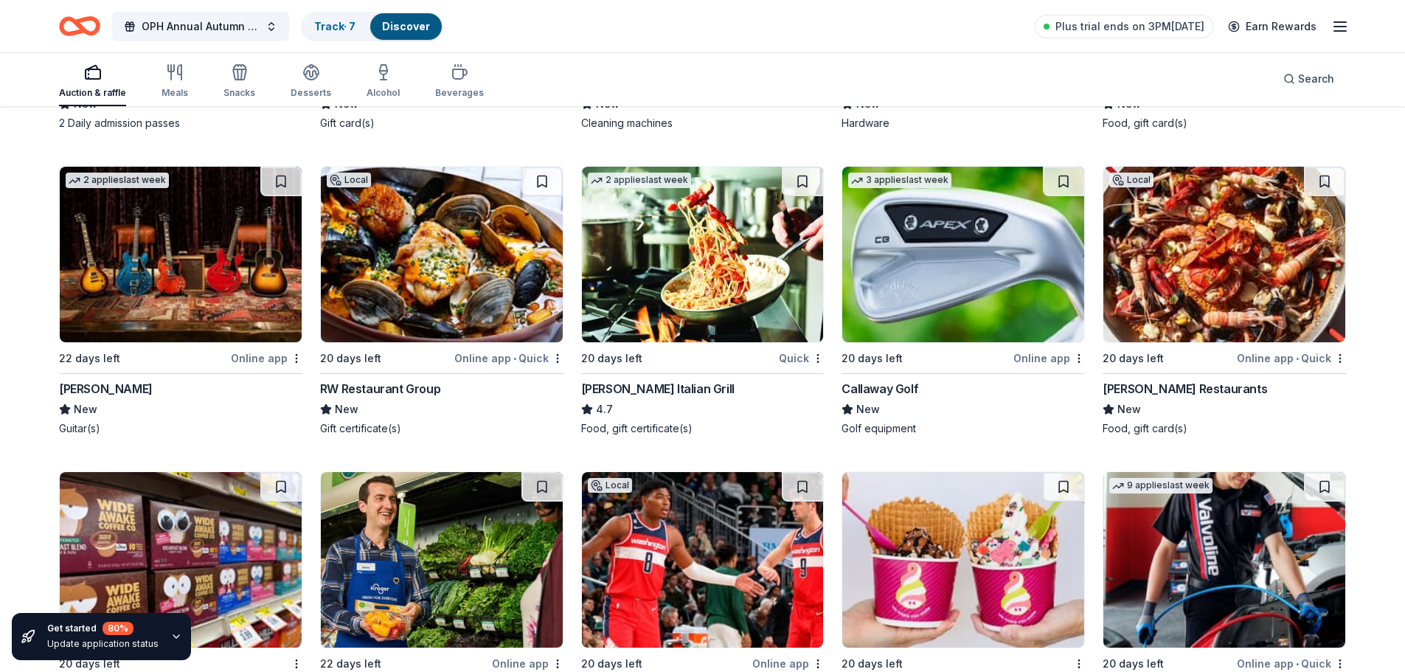
click at [1198, 254] on img at bounding box center [1224, 255] width 242 height 176
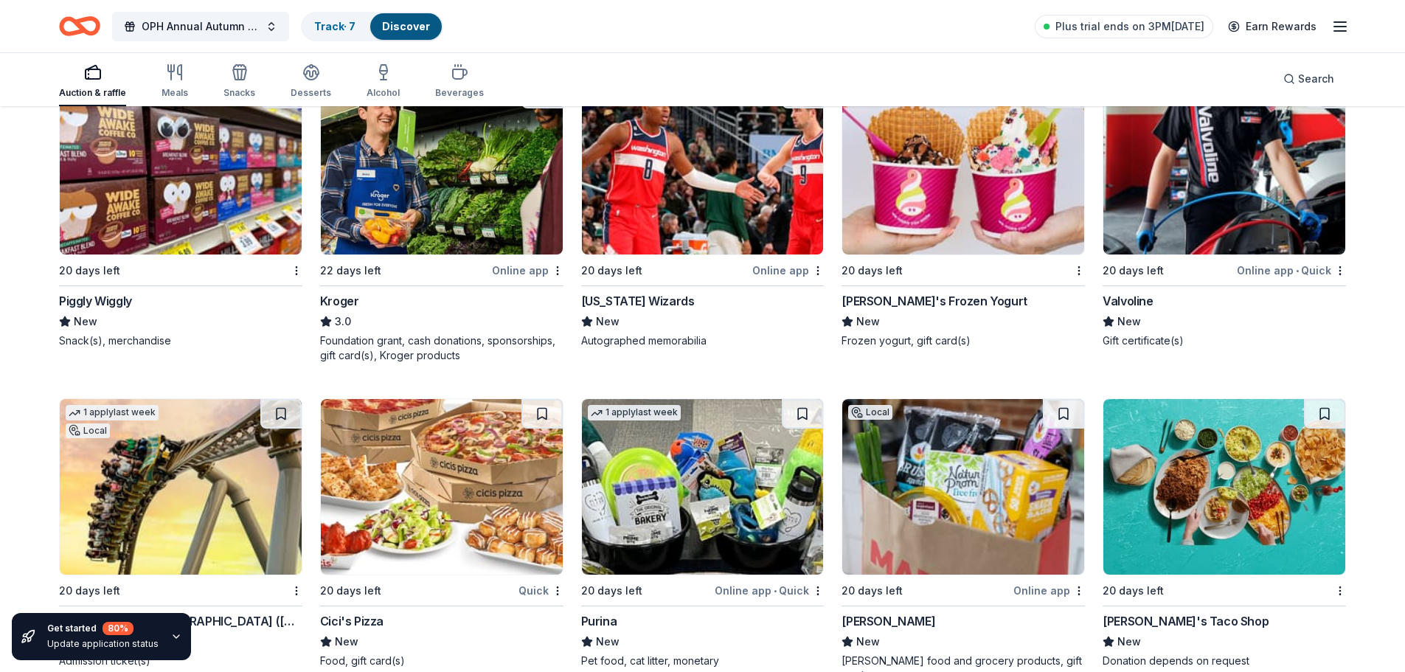
scroll to position [7687, 0]
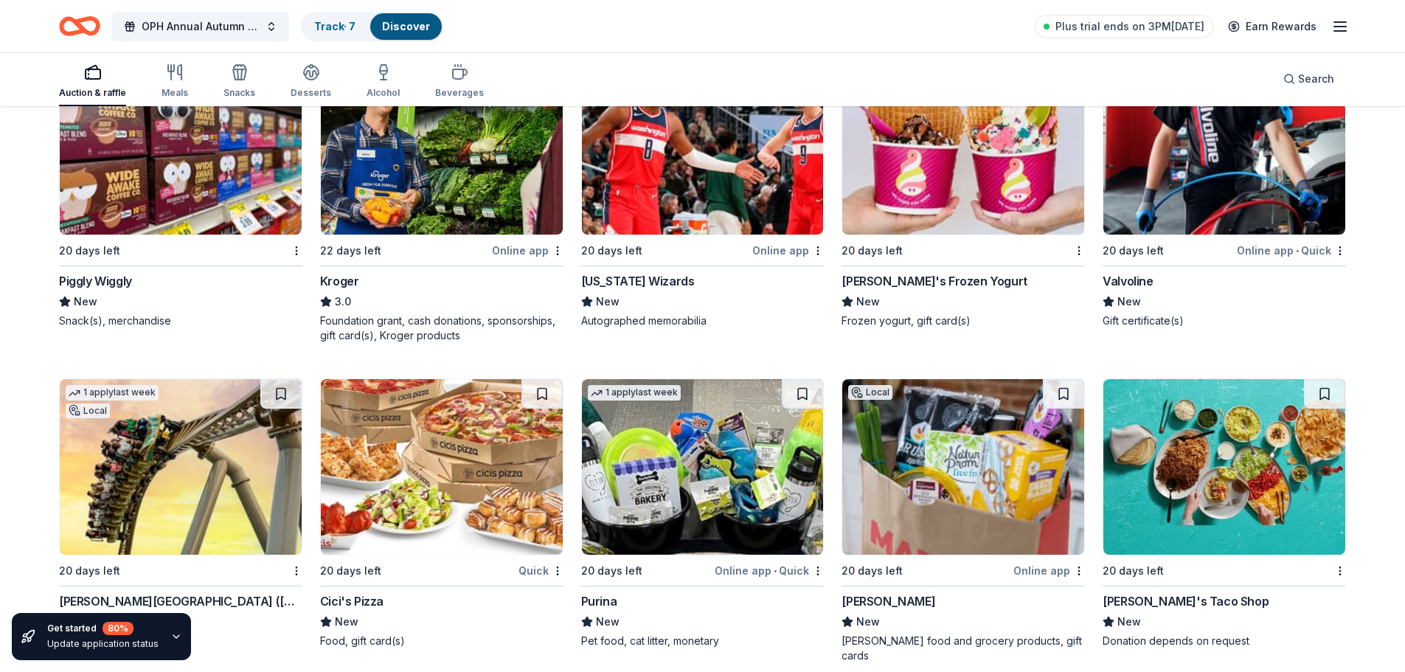
click at [928, 183] on img at bounding box center [963, 147] width 242 height 176
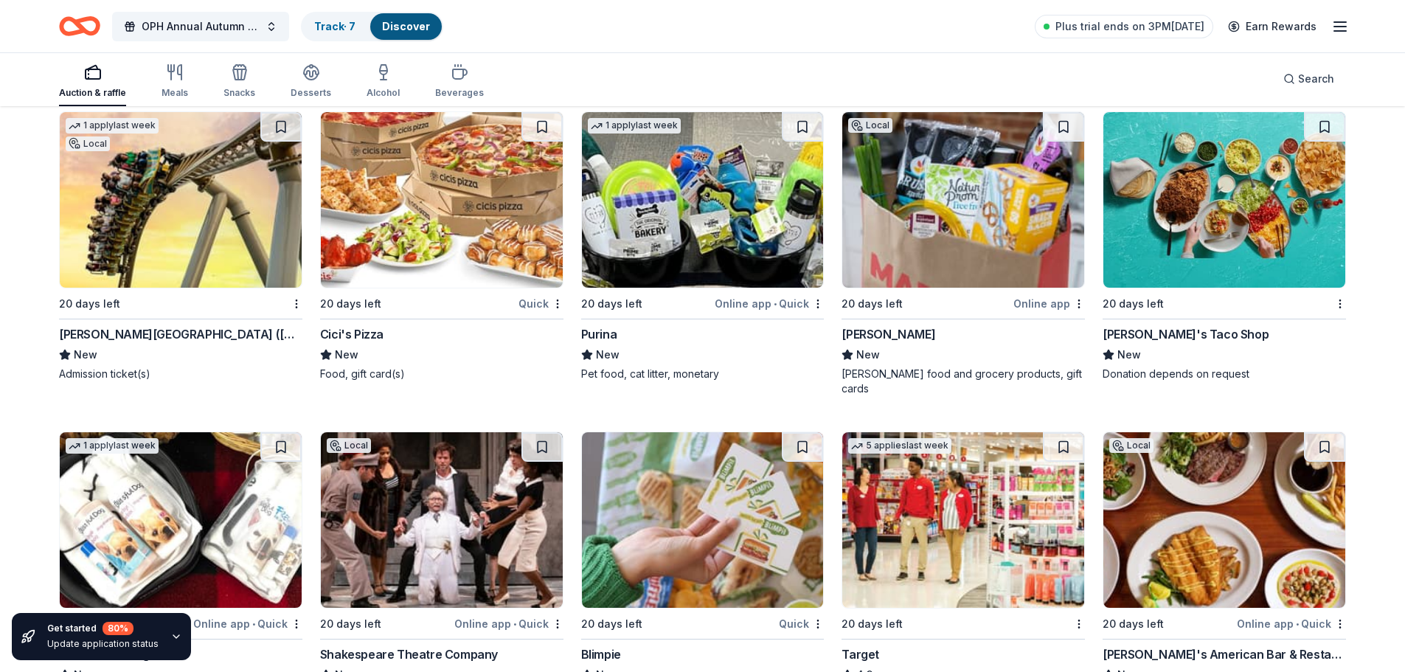
scroll to position [8012, 0]
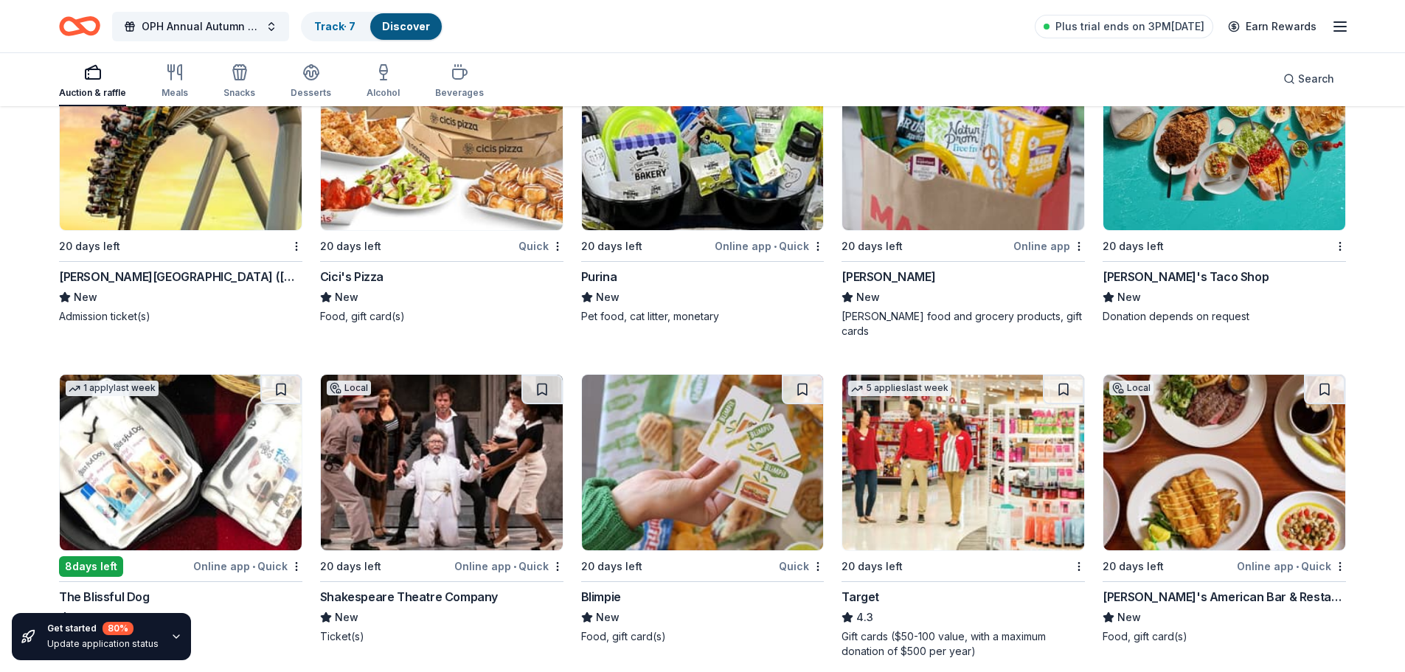
click at [1154, 210] on img at bounding box center [1224, 143] width 242 height 176
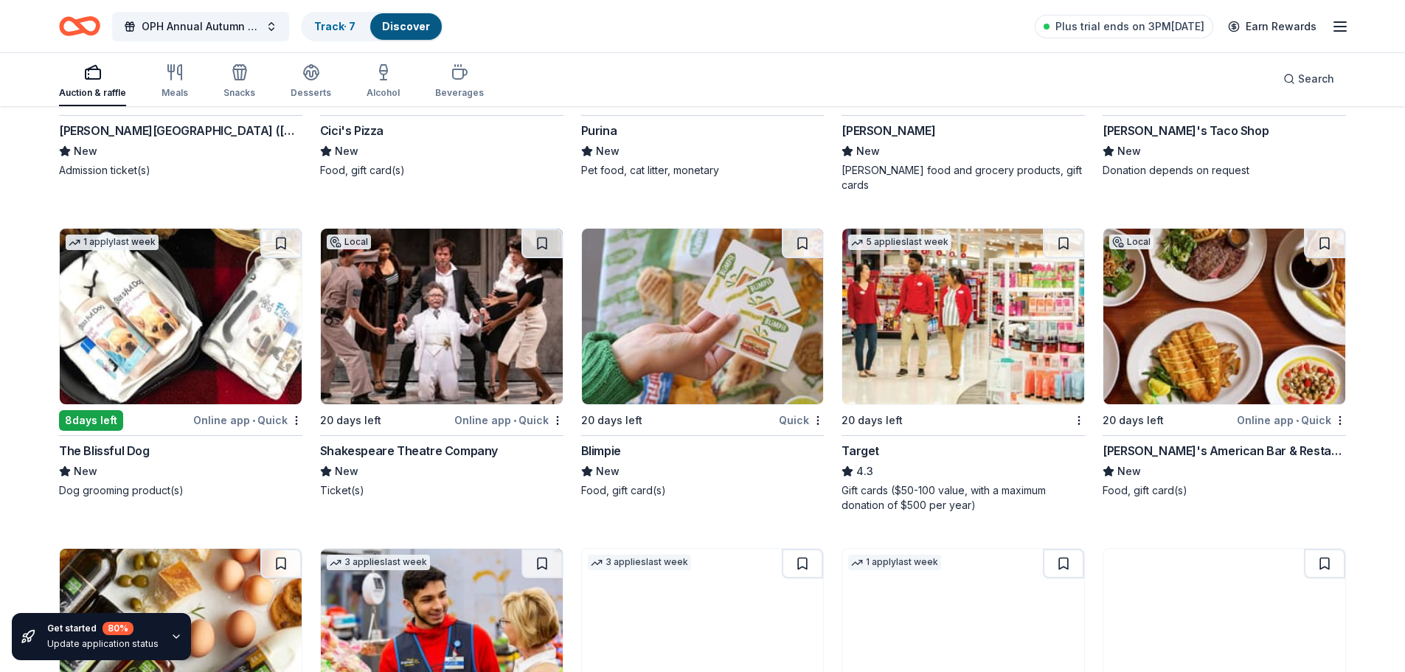
scroll to position [8159, 0]
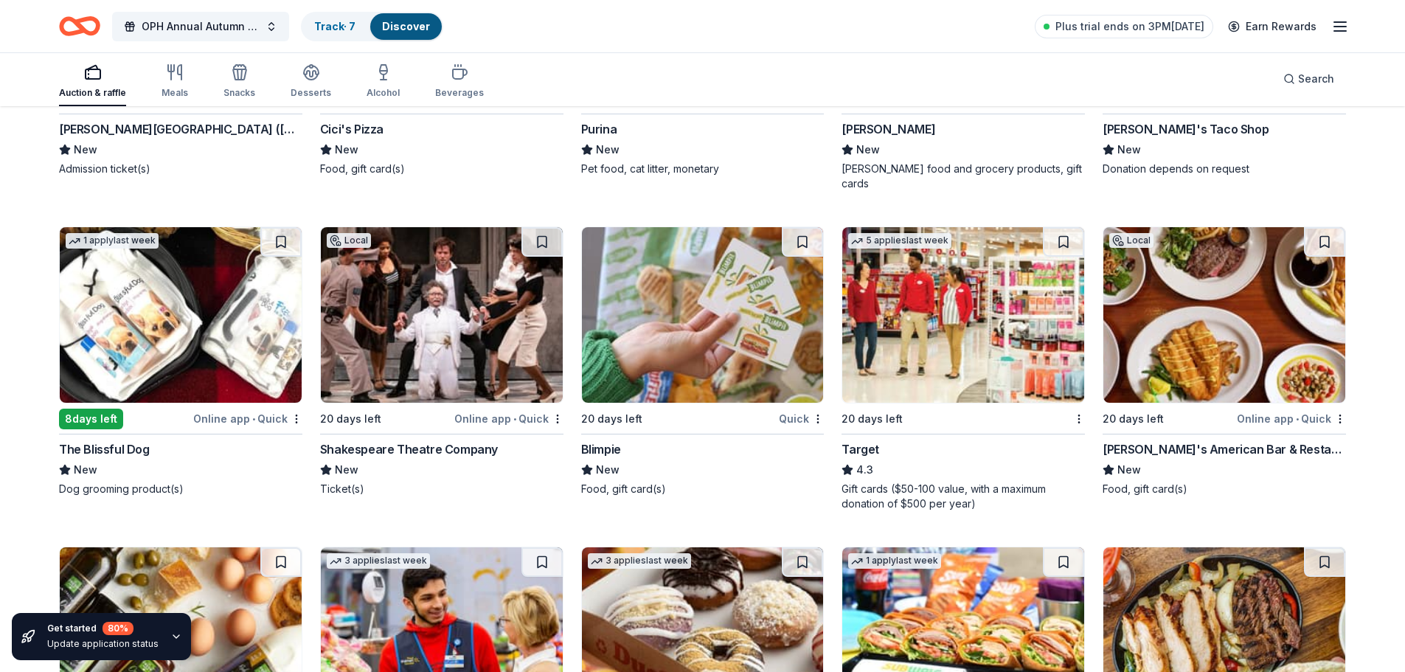
click at [229, 294] on img at bounding box center [181, 315] width 242 height 176
click at [1155, 324] on img at bounding box center [1224, 315] width 242 height 176
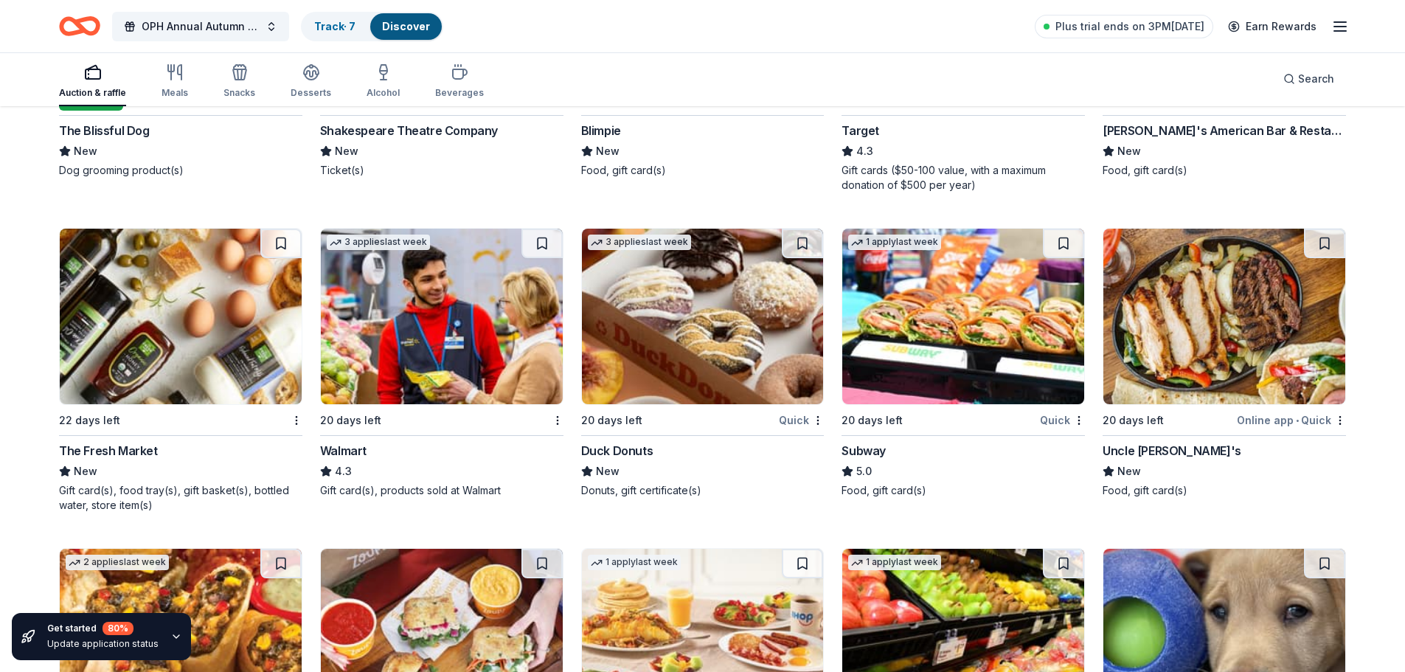
scroll to position [8481, 0]
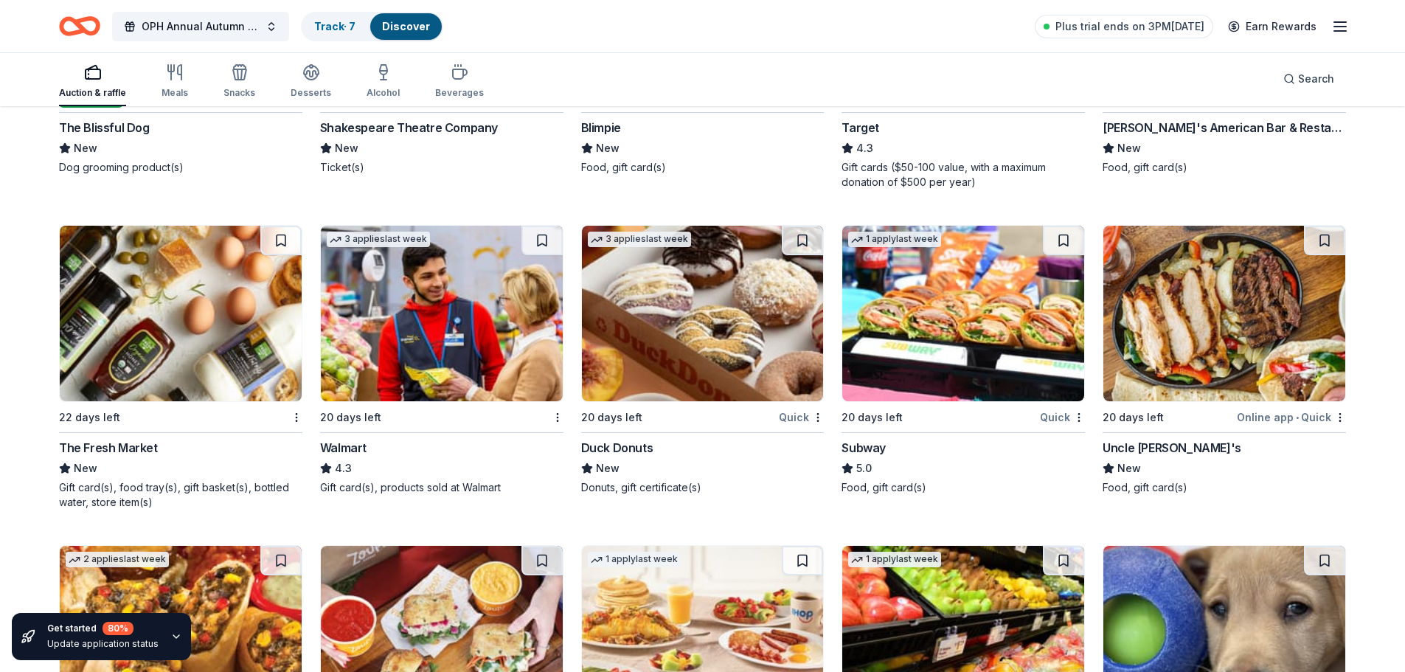
click at [211, 293] on img at bounding box center [181, 314] width 242 height 176
click at [652, 314] on img at bounding box center [703, 314] width 242 height 176
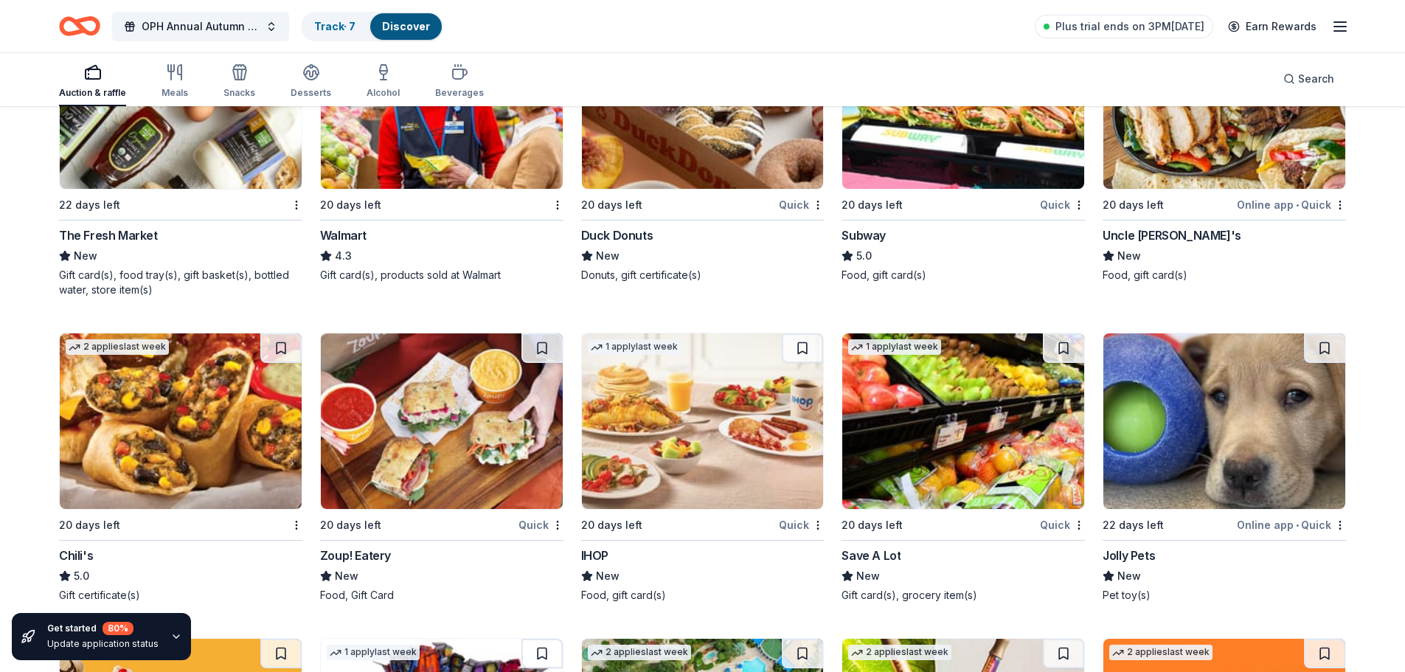
scroll to position [8599, 0]
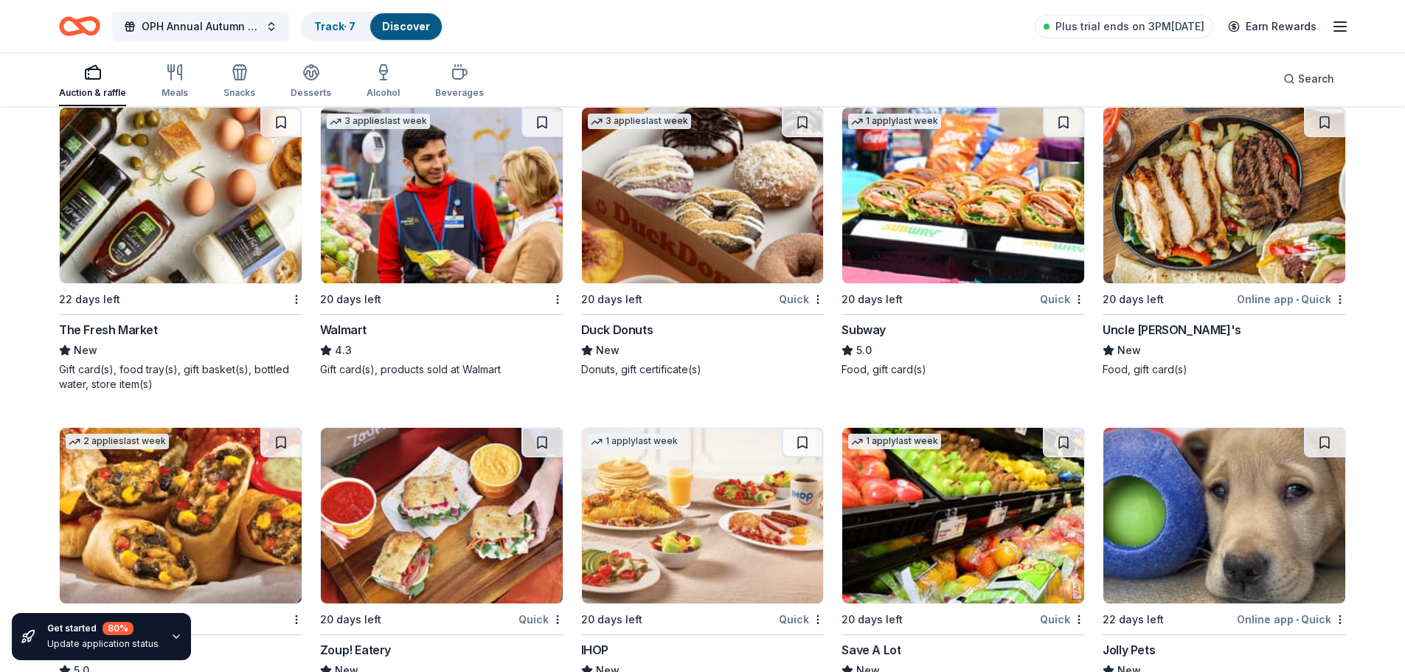
click at [1175, 223] on img at bounding box center [1224, 196] width 242 height 176
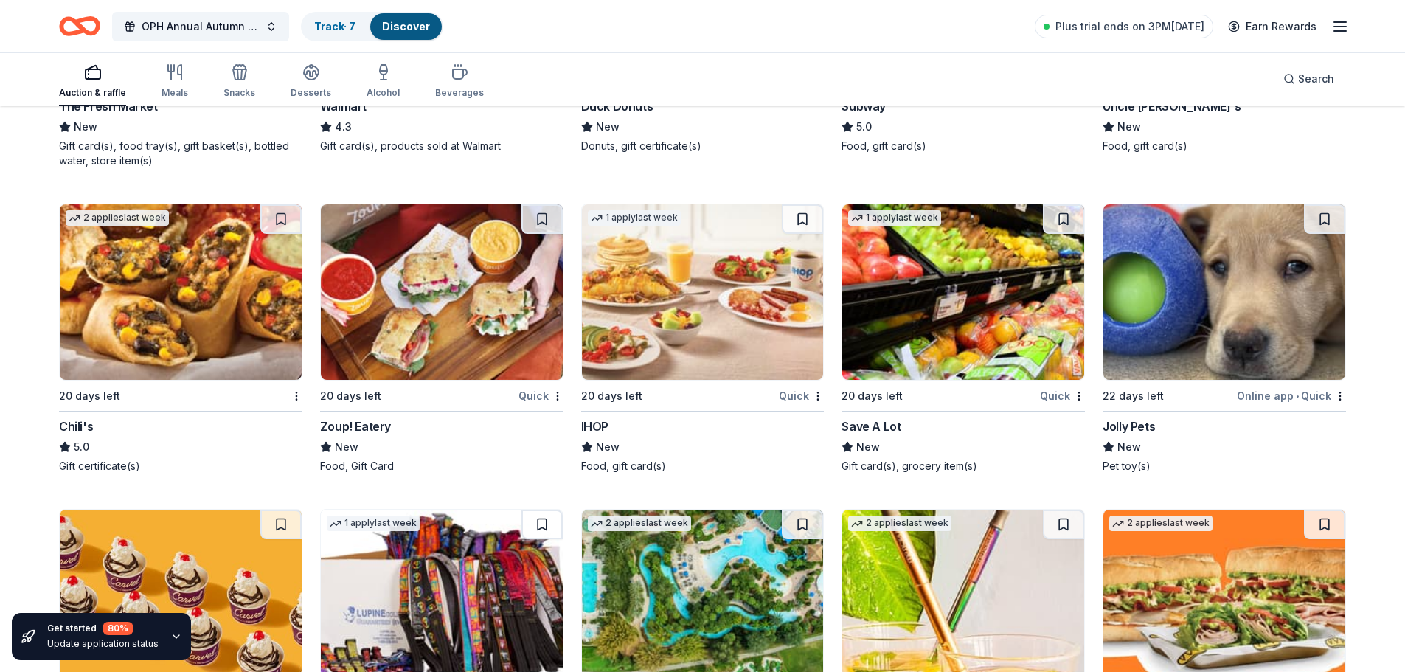
scroll to position [8923, 0]
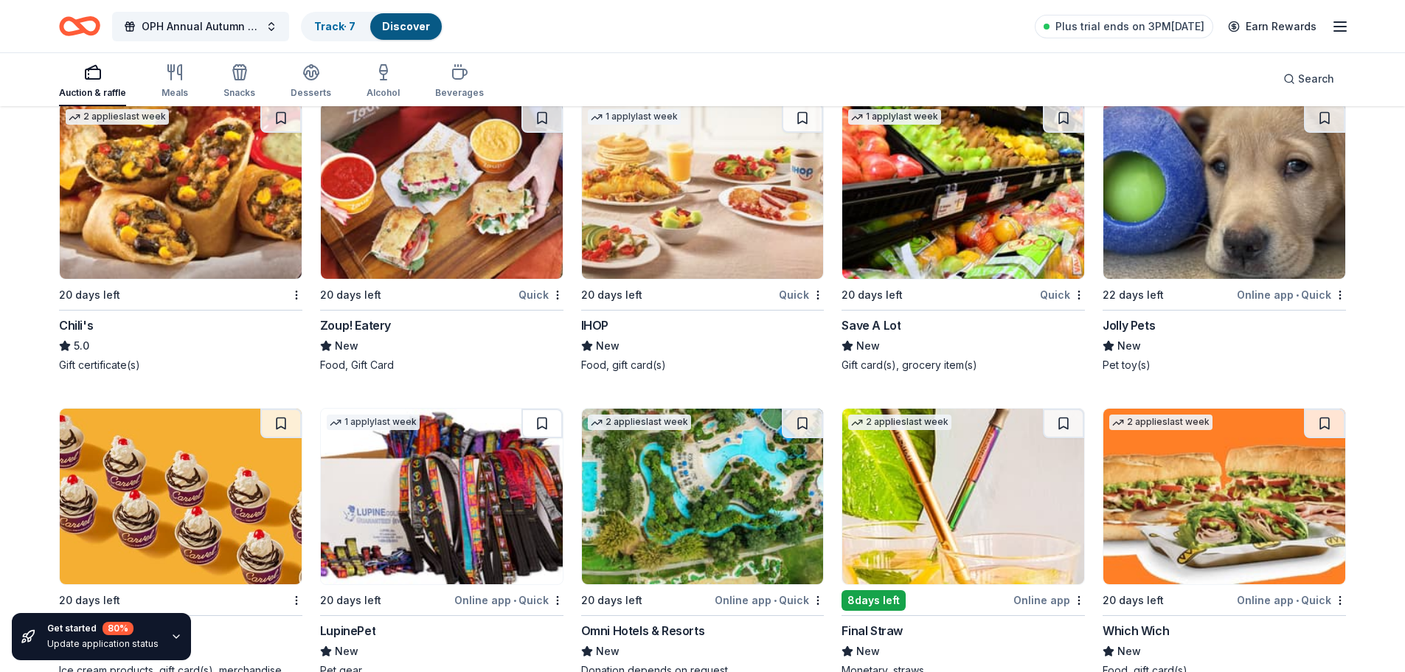
click at [150, 193] on img at bounding box center [181, 191] width 242 height 176
click at [1133, 218] on img at bounding box center [1224, 191] width 242 height 176
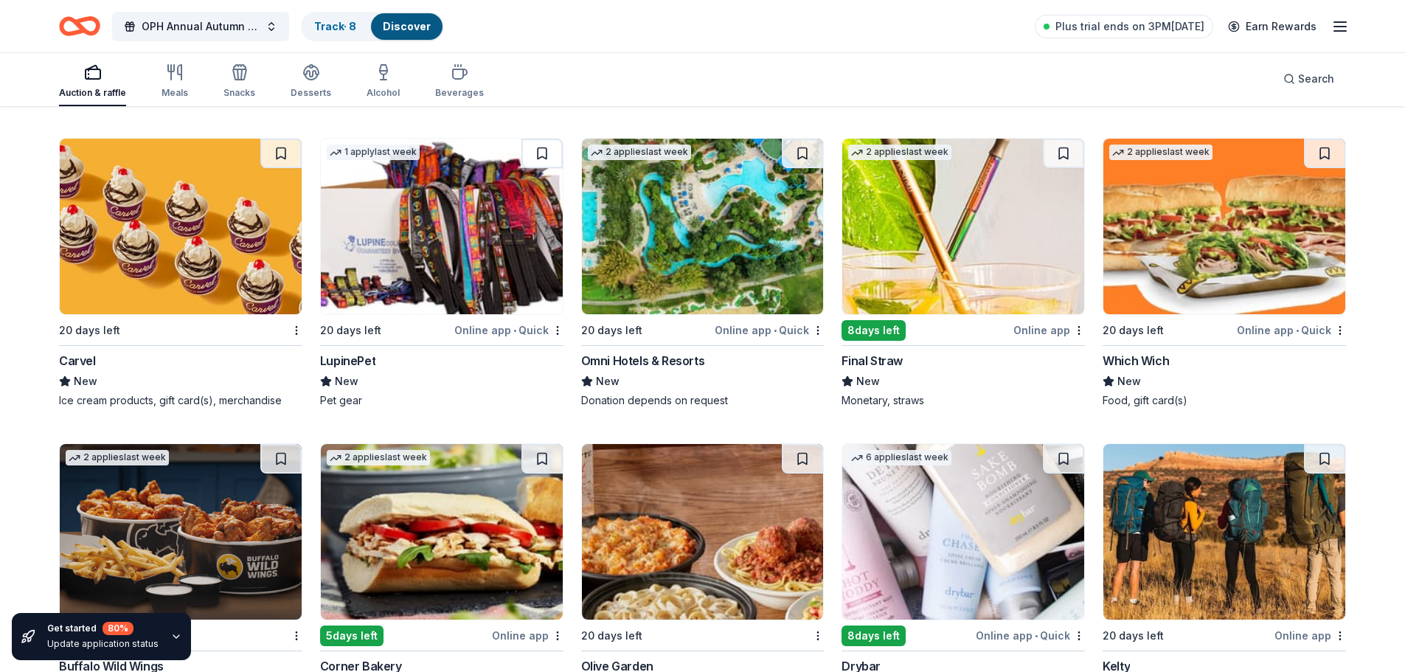
scroll to position [9218, 0]
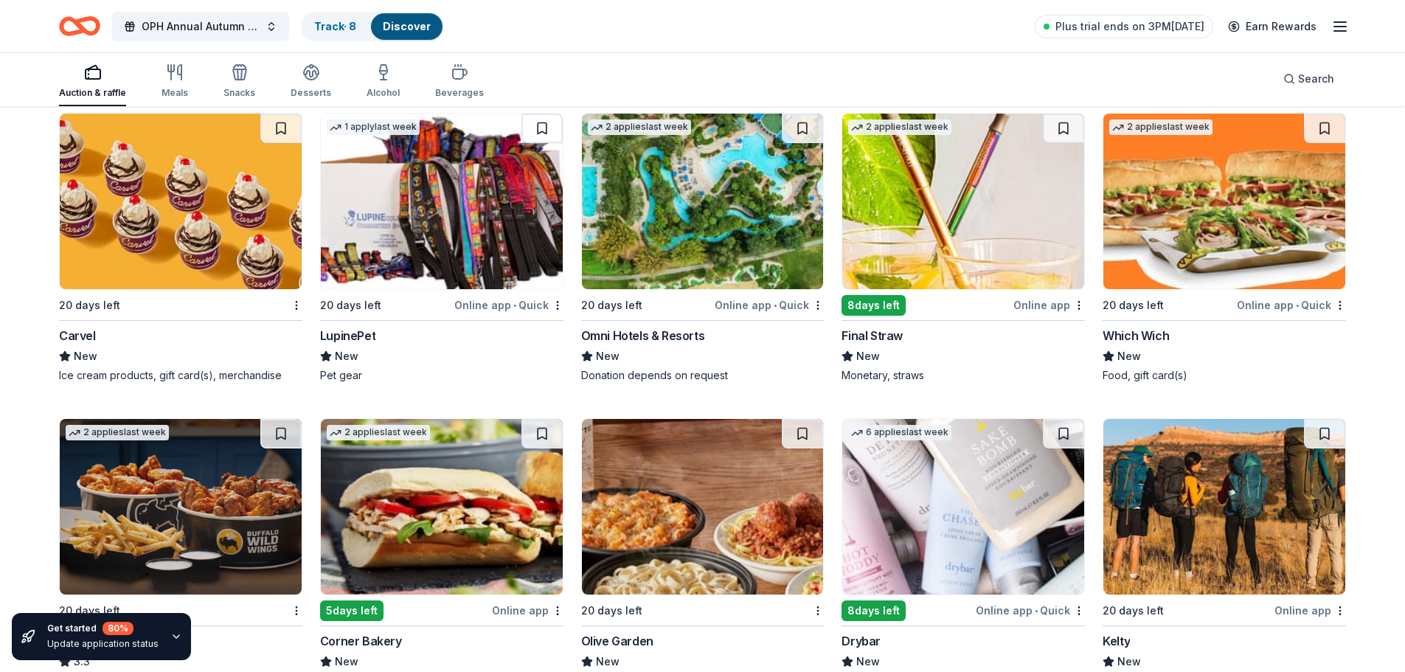
click at [222, 232] on img at bounding box center [181, 202] width 242 height 176
click at [544, 212] on img at bounding box center [442, 202] width 242 height 176
click at [1001, 227] on img at bounding box center [963, 202] width 242 height 176
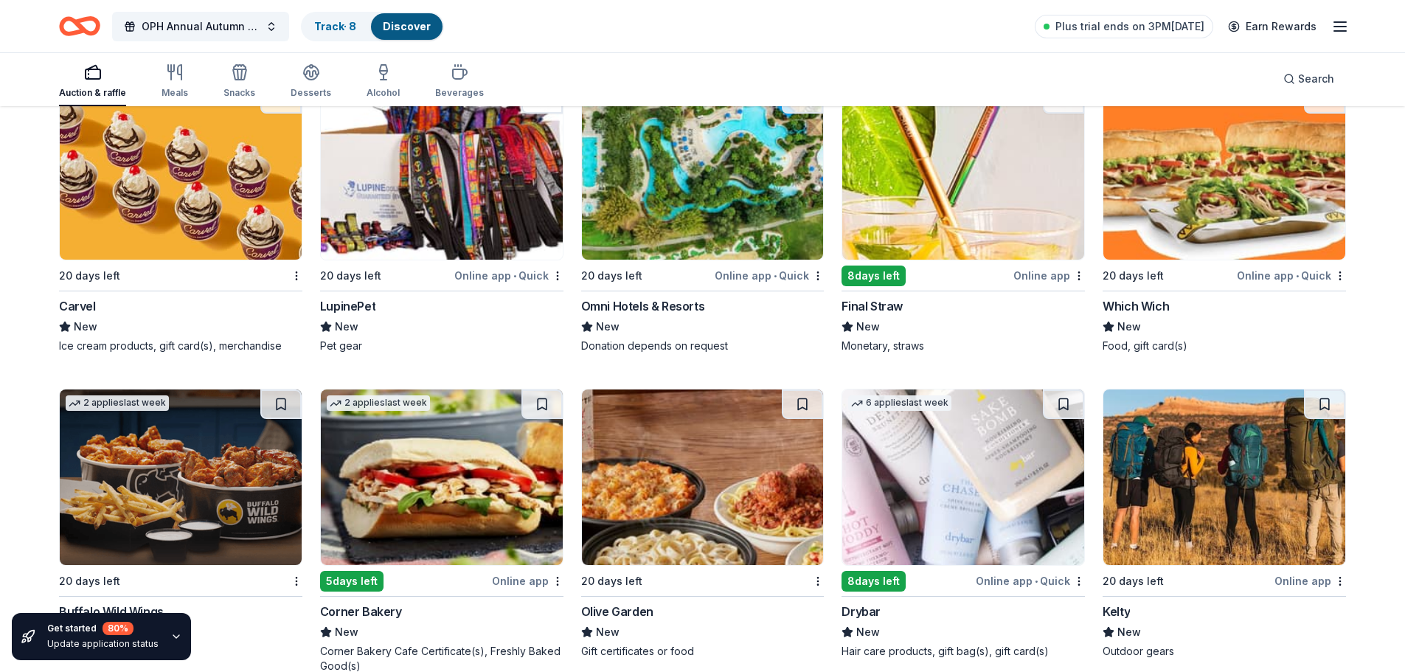
scroll to position [9277, 0]
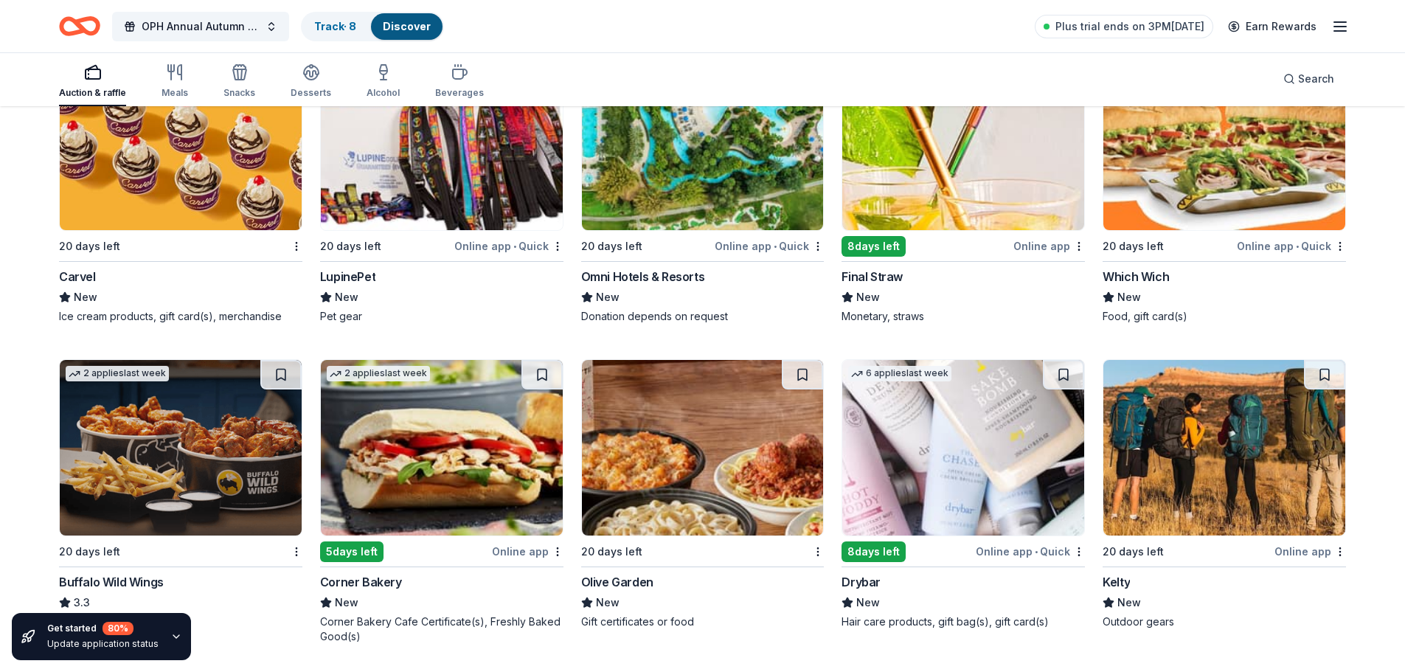
click at [1158, 178] on img at bounding box center [1224, 143] width 242 height 176
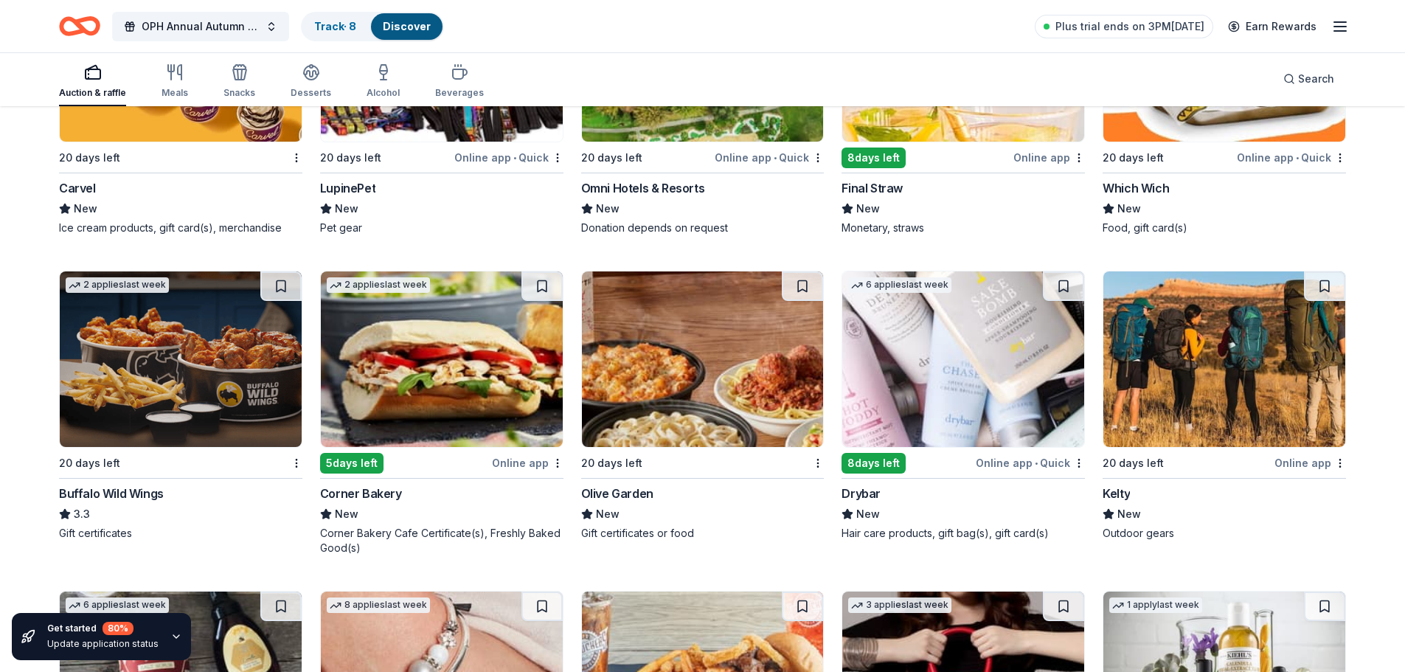
scroll to position [9395, 0]
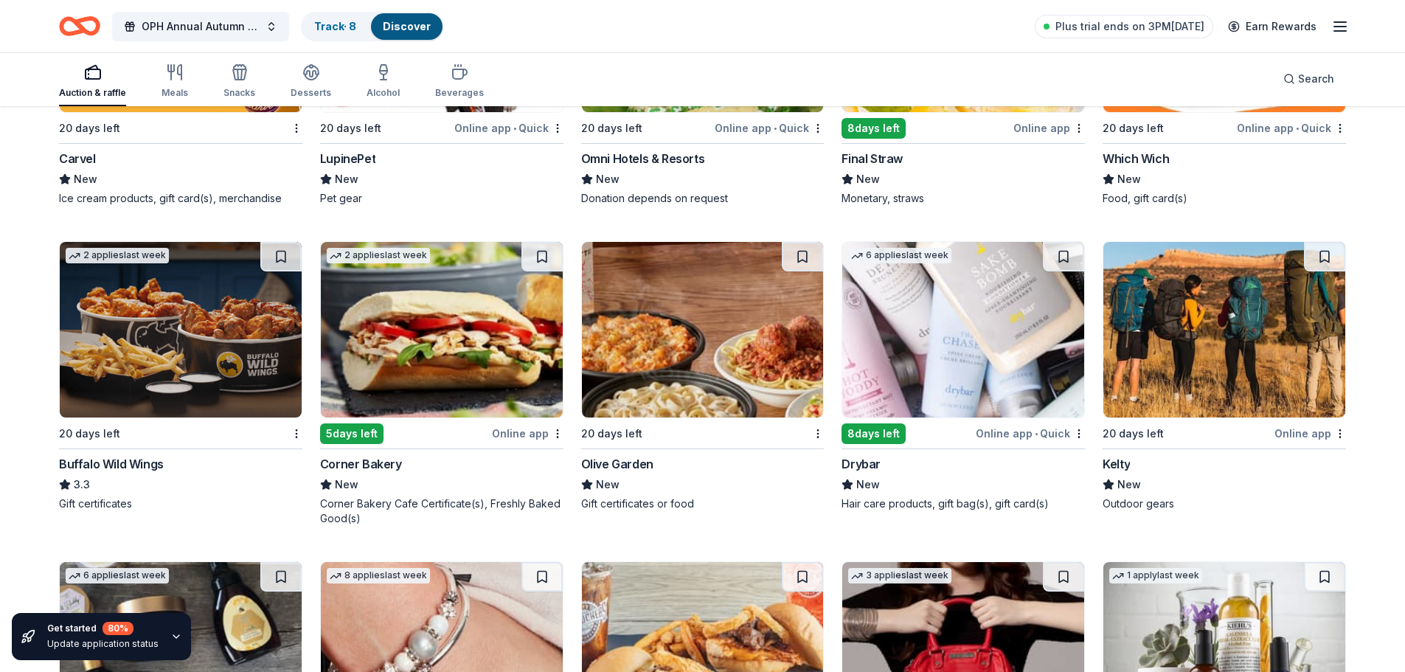
click at [638, 346] on img at bounding box center [703, 330] width 242 height 176
click at [930, 343] on img at bounding box center [963, 330] width 242 height 176
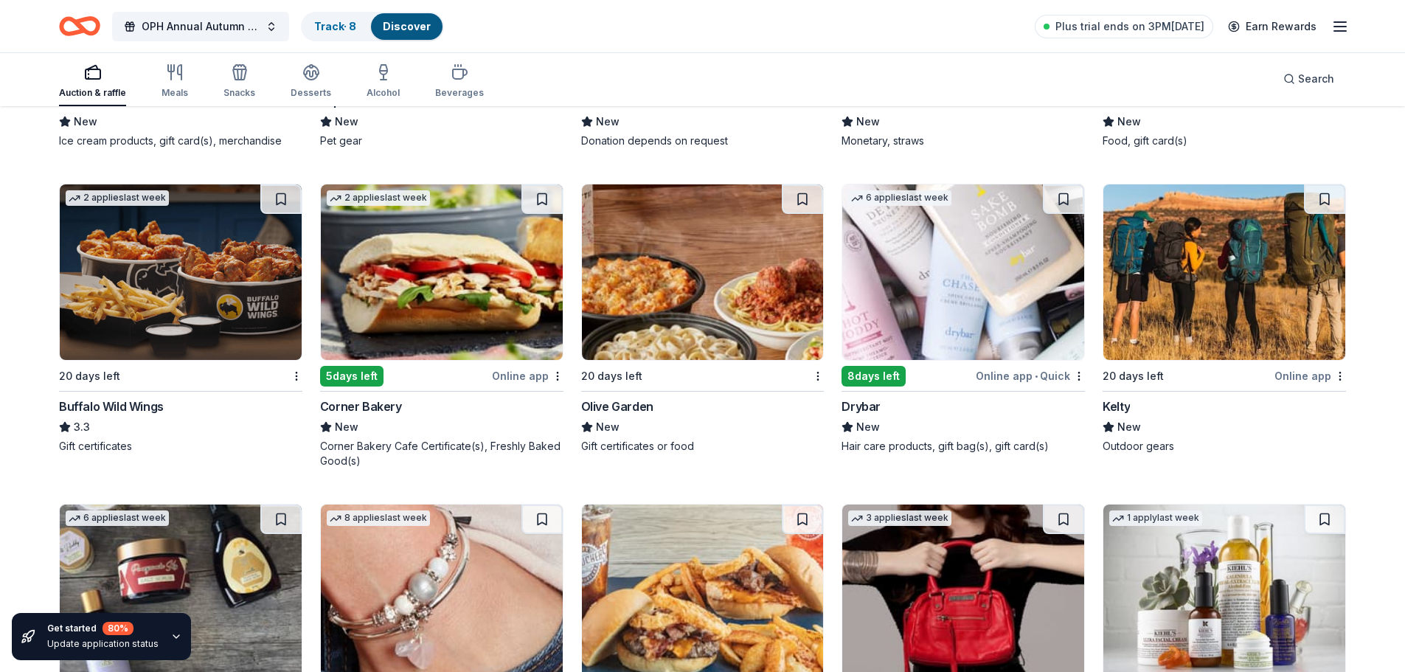
scroll to position [9454, 0]
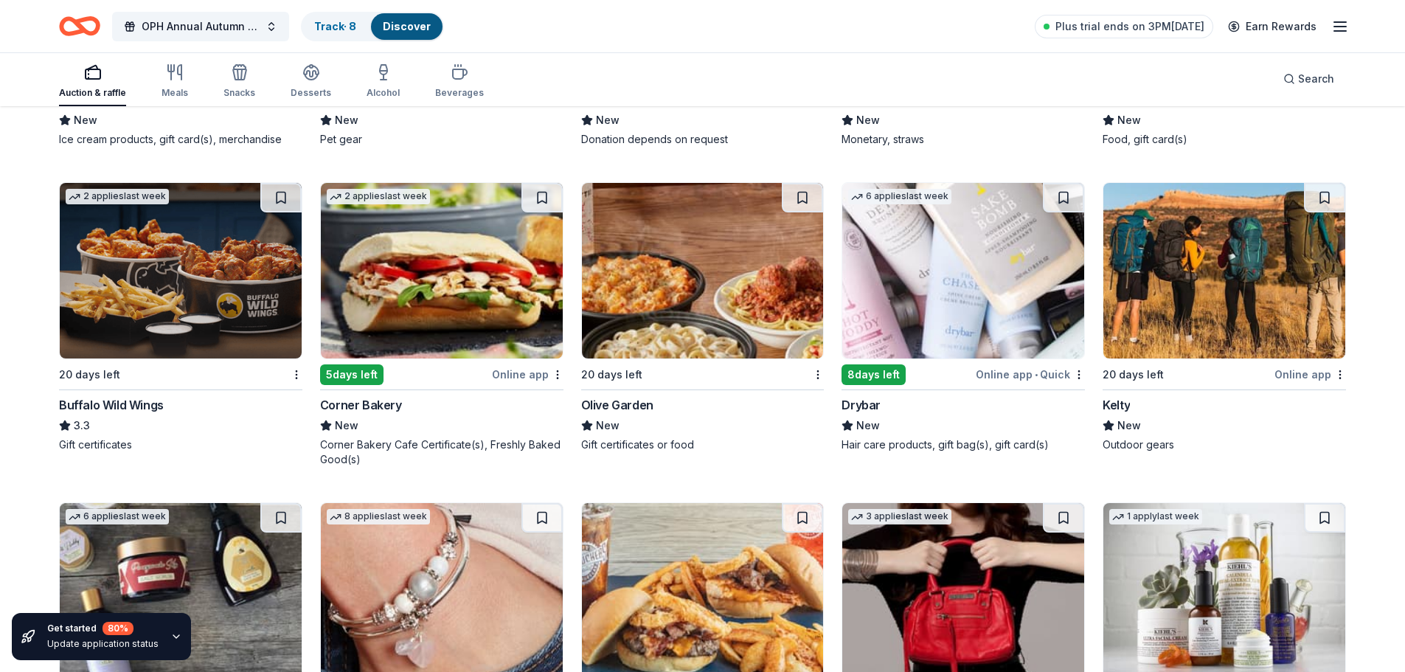
click at [1188, 286] on img at bounding box center [1224, 271] width 242 height 176
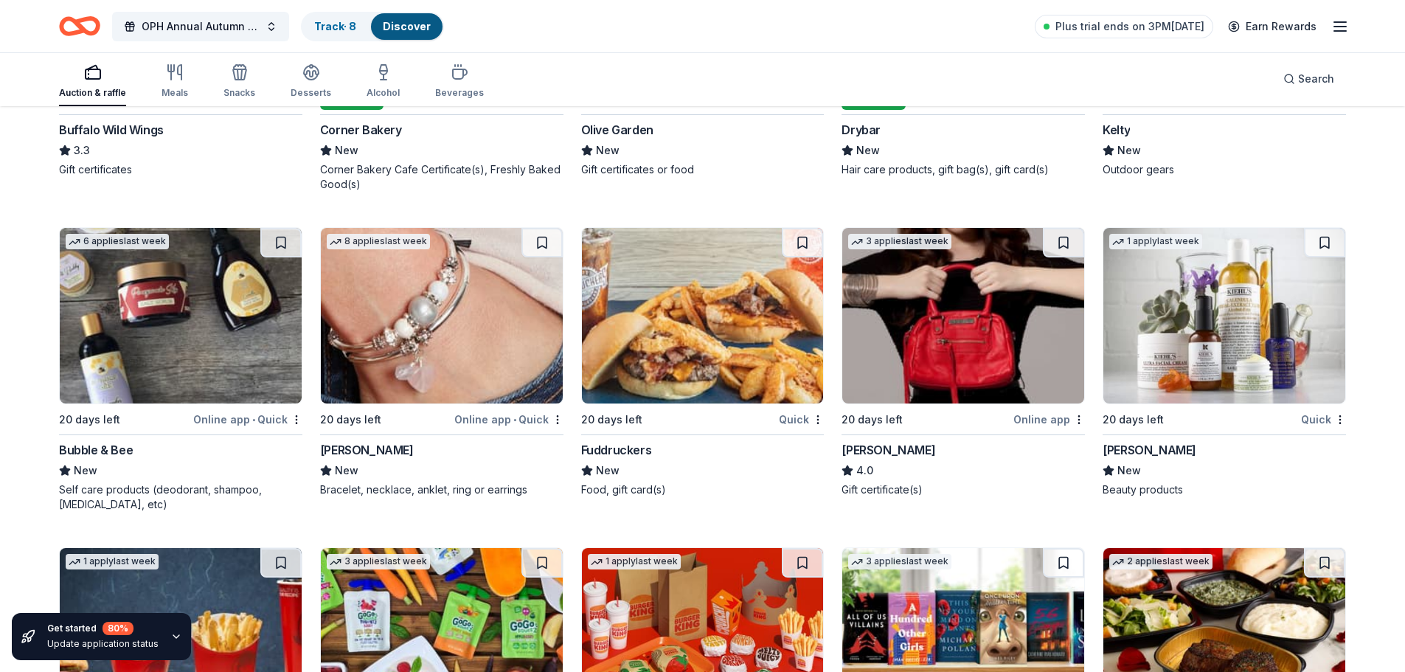
scroll to position [9732, 0]
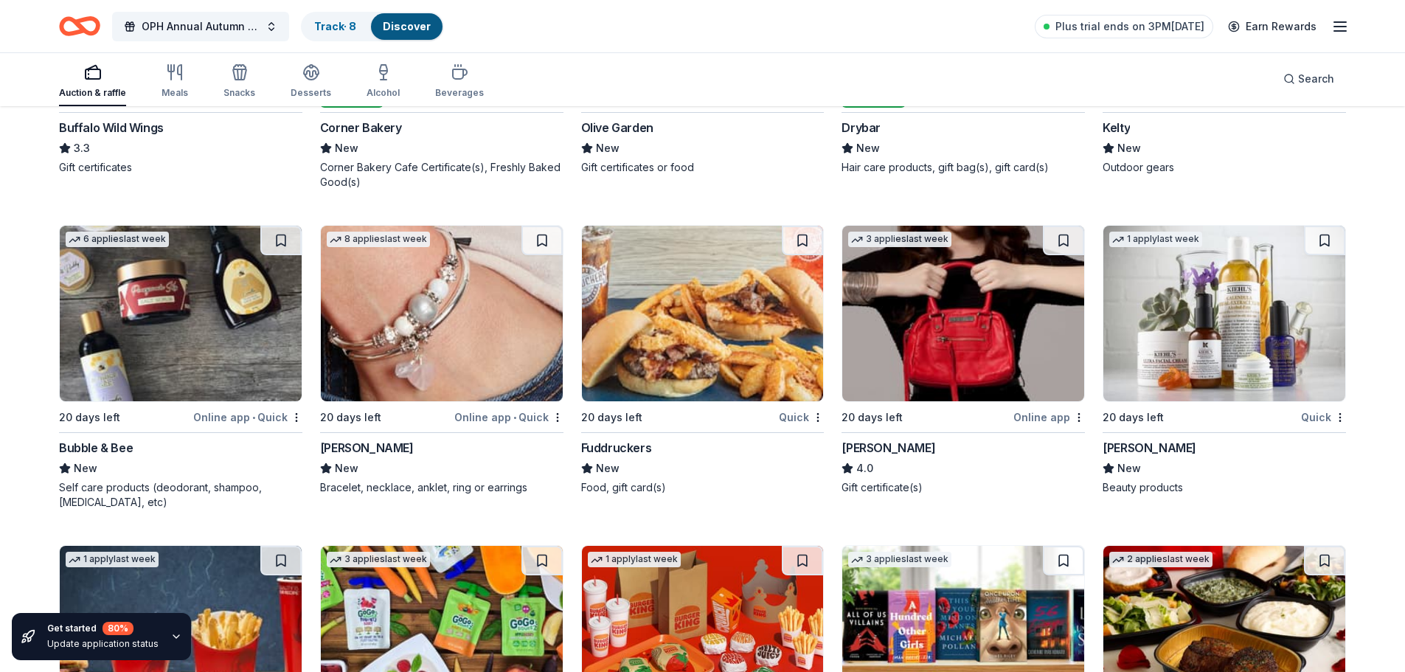
click at [420, 330] on img at bounding box center [442, 314] width 242 height 176
click at [541, 358] on img at bounding box center [442, 314] width 242 height 176
click at [936, 332] on img at bounding box center [963, 314] width 242 height 176
click at [1163, 316] on img at bounding box center [1224, 314] width 242 height 176
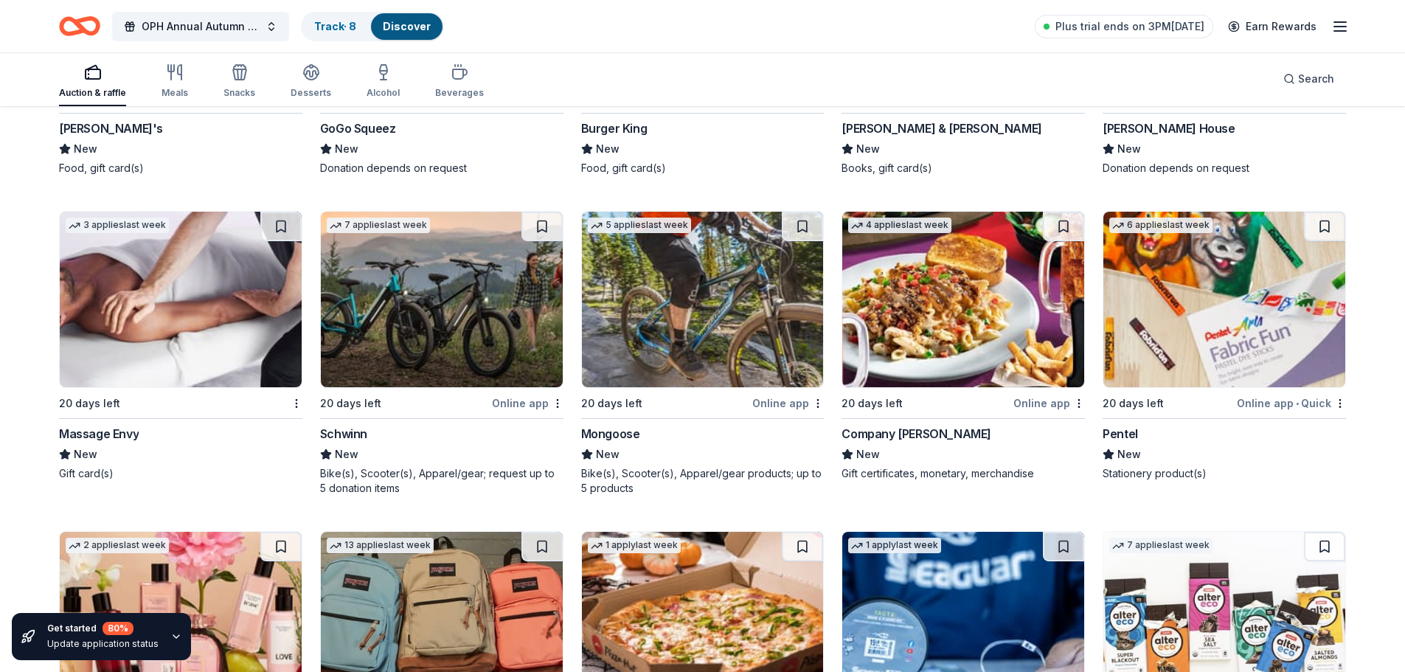
scroll to position [10386, 0]
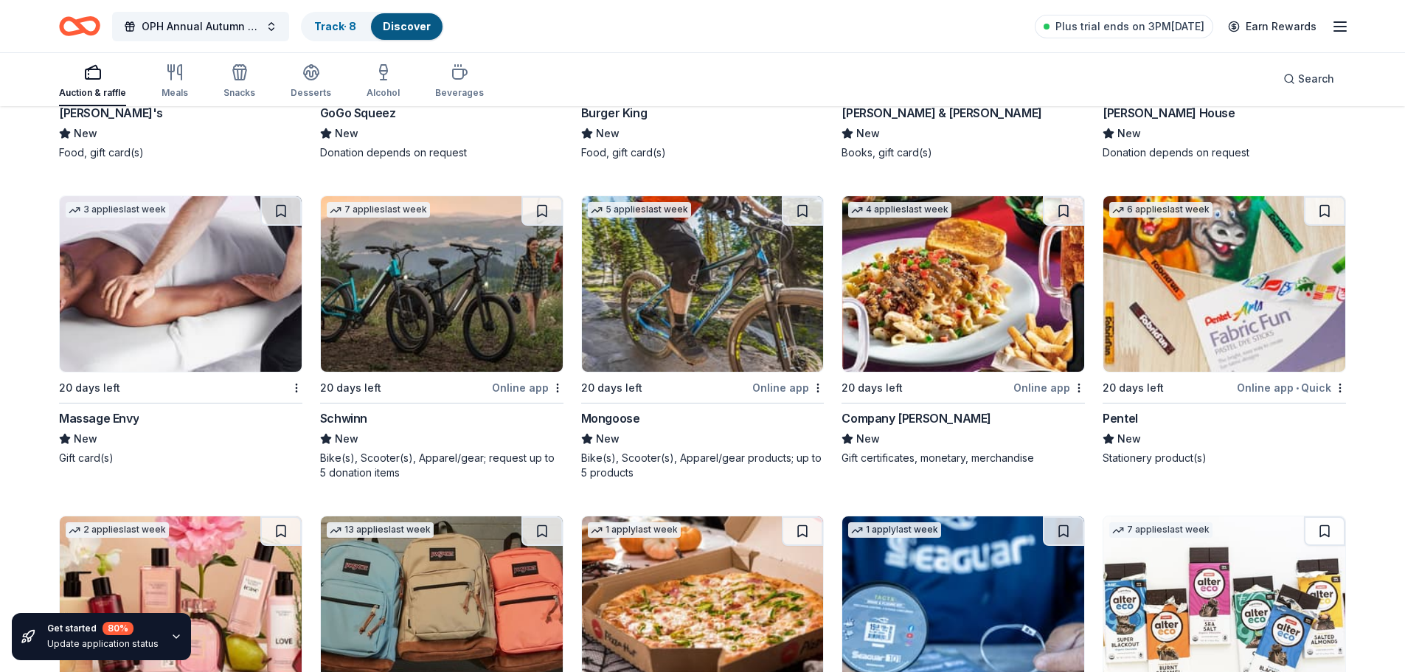
click at [1012, 281] on img at bounding box center [963, 284] width 242 height 176
click at [921, 304] on img at bounding box center [963, 284] width 242 height 176
click at [1165, 298] on img at bounding box center [1224, 284] width 242 height 176
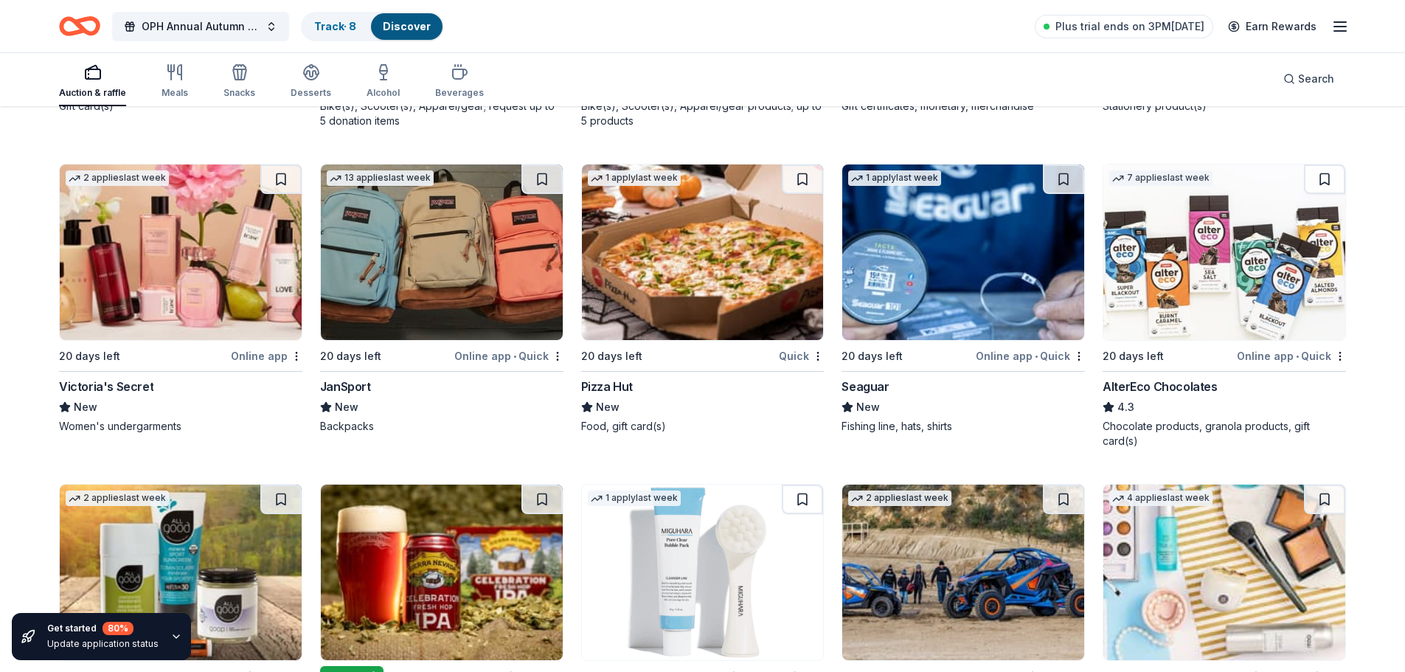
scroll to position [10740, 0]
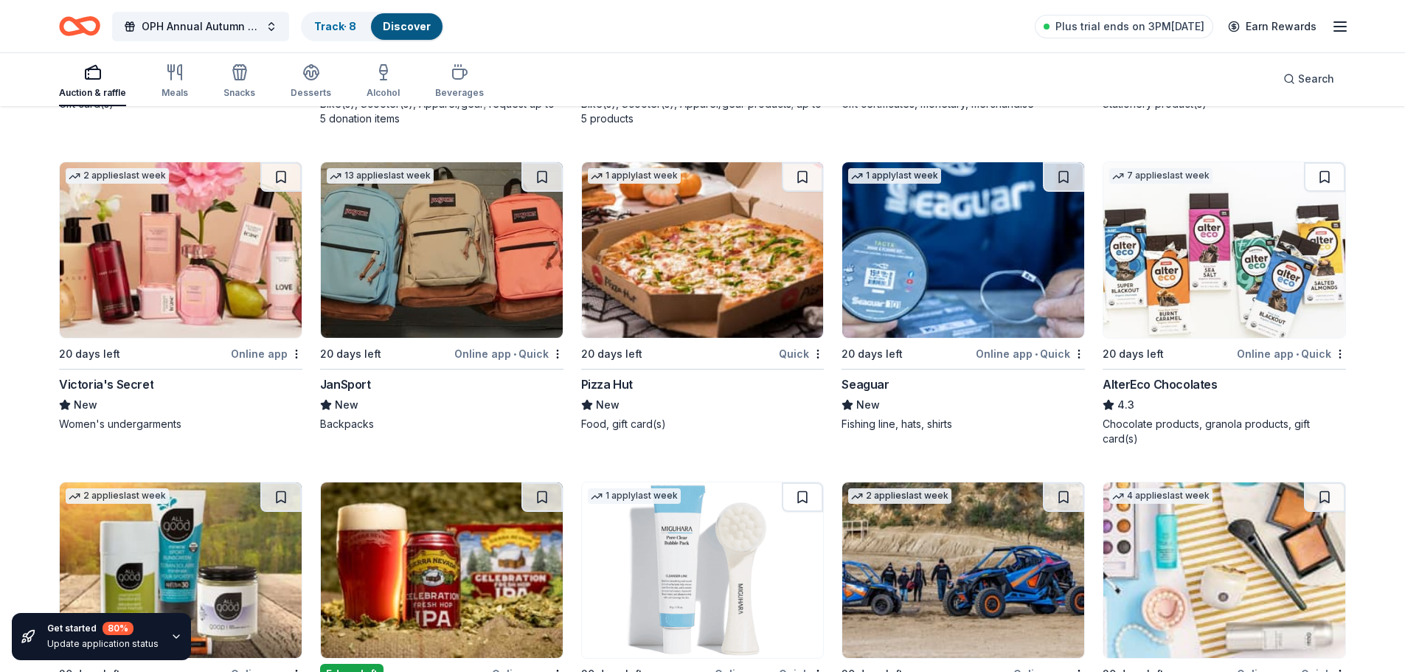
click at [281, 257] on img at bounding box center [181, 250] width 242 height 176
click at [456, 245] on img at bounding box center [442, 250] width 242 height 176
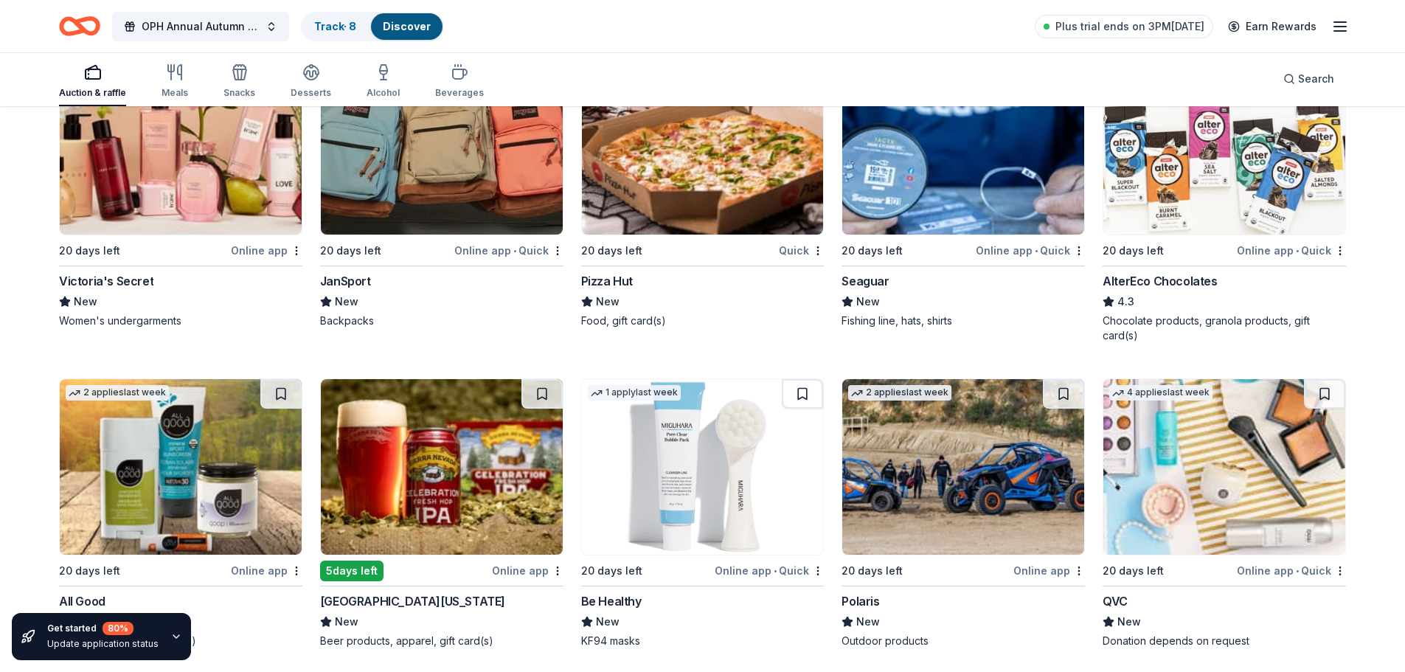
scroll to position [10858, 0]
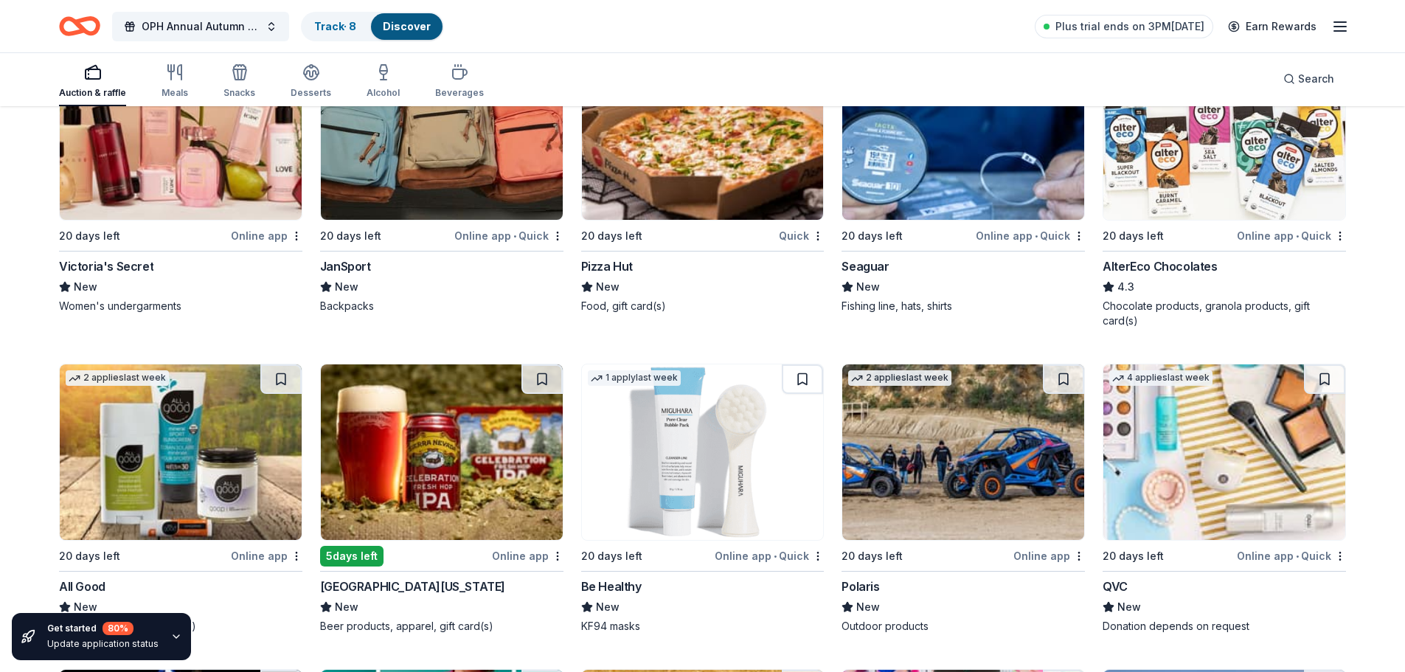
click at [720, 163] on img at bounding box center [703, 132] width 242 height 176
click at [939, 174] on img at bounding box center [963, 132] width 242 height 176
click at [1180, 177] on img at bounding box center [1224, 132] width 242 height 176
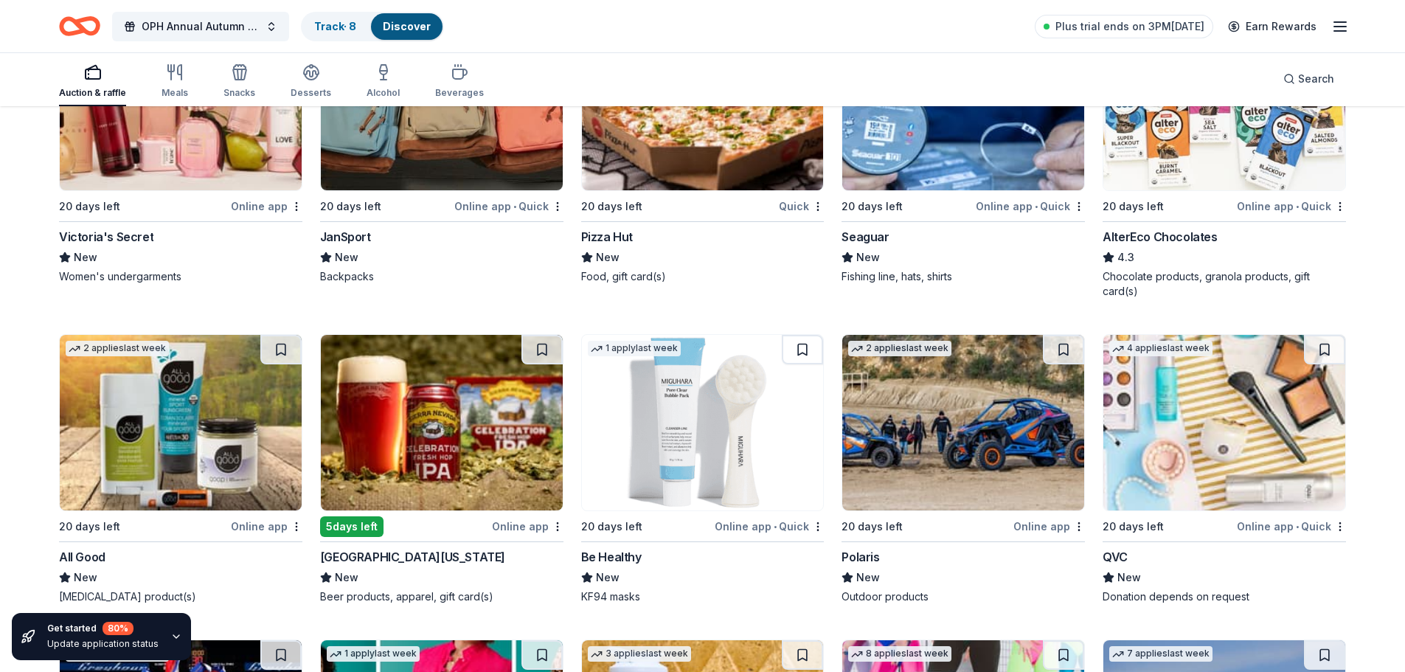
scroll to position [10917, 0]
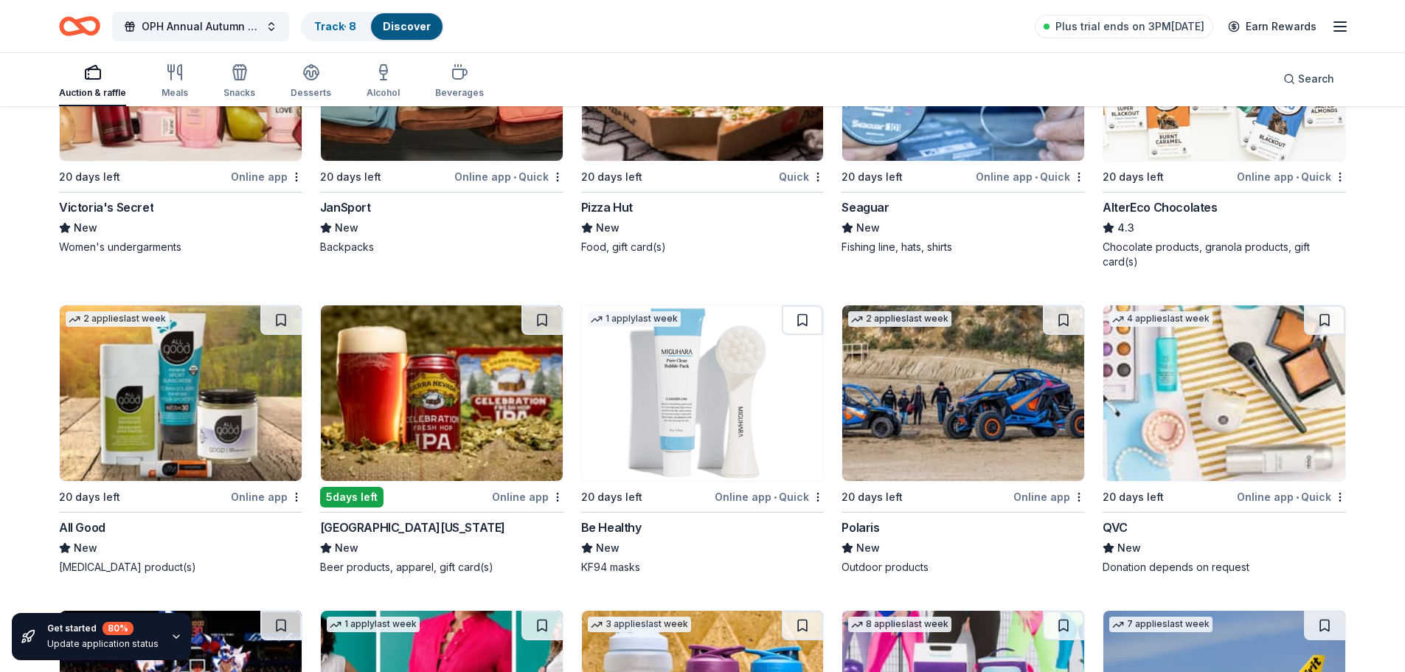
click at [210, 439] on img at bounding box center [181, 393] width 242 height 176
click at [506, 393] on img at bounding box center [442, 393] width 242 height 176
click at [714, 413] on img at bounding box center [703, 393] width 242 height 176
click at [886, 400] on img at bounding box center [963, 393] width 242 height 176
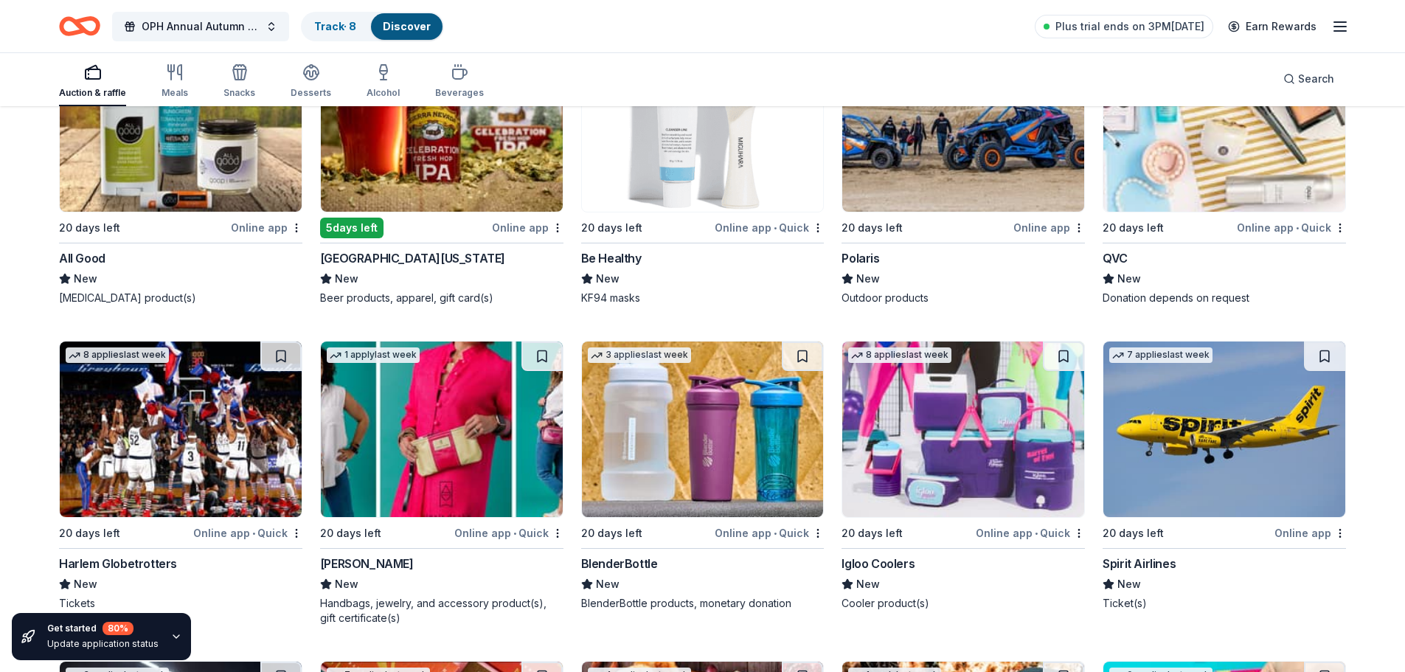
scroll to position [11212, 0]
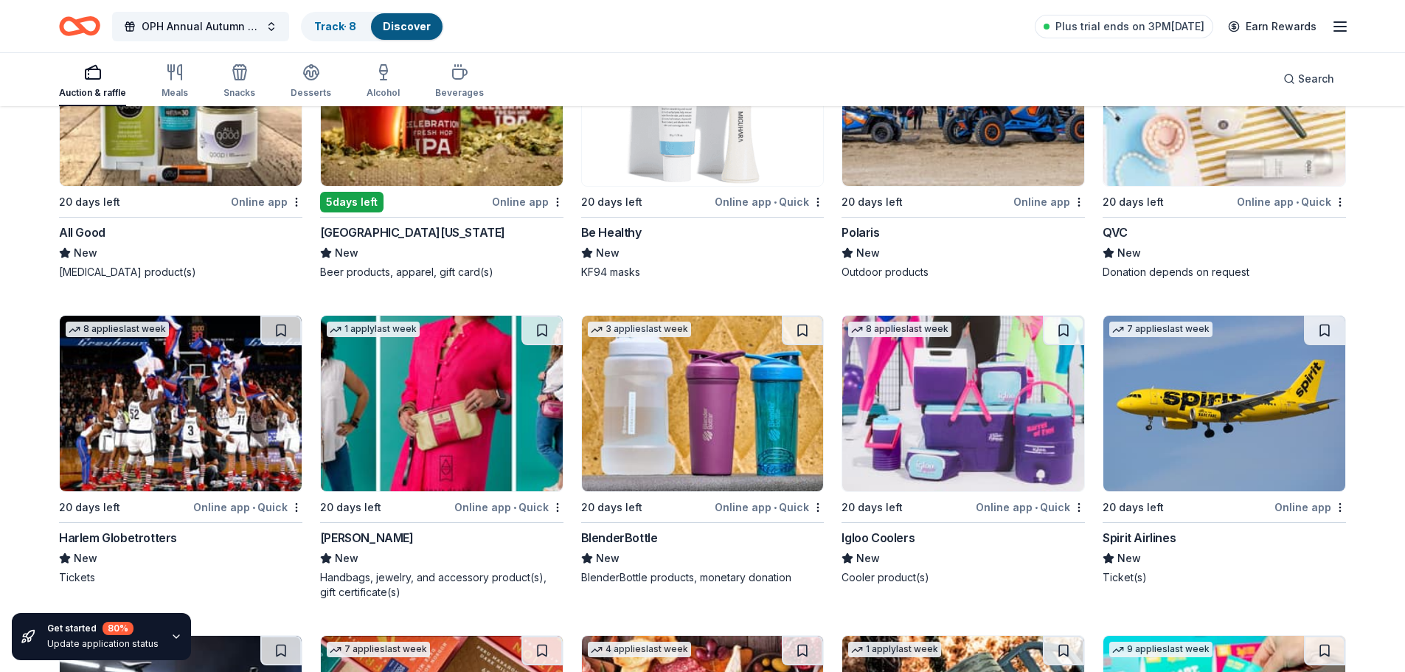
click at [1178, 144] on img at bounding box center [1224, 98] width 242 height 176
click at [241, 370] on img at bounding box center [181, 404] width 242 height 176
click at [493, 371] on img at bounding box center [442, 404] width 242 height 176
click at [748, 380] on img at bounding box center [703, 404] width 242 height 176
click at [911, 482] on div "8 applies last week 20 days left Online app • Quick Igloo Coolers New Cooler pr…" at bounding box center [962, 450] width 243 height 270
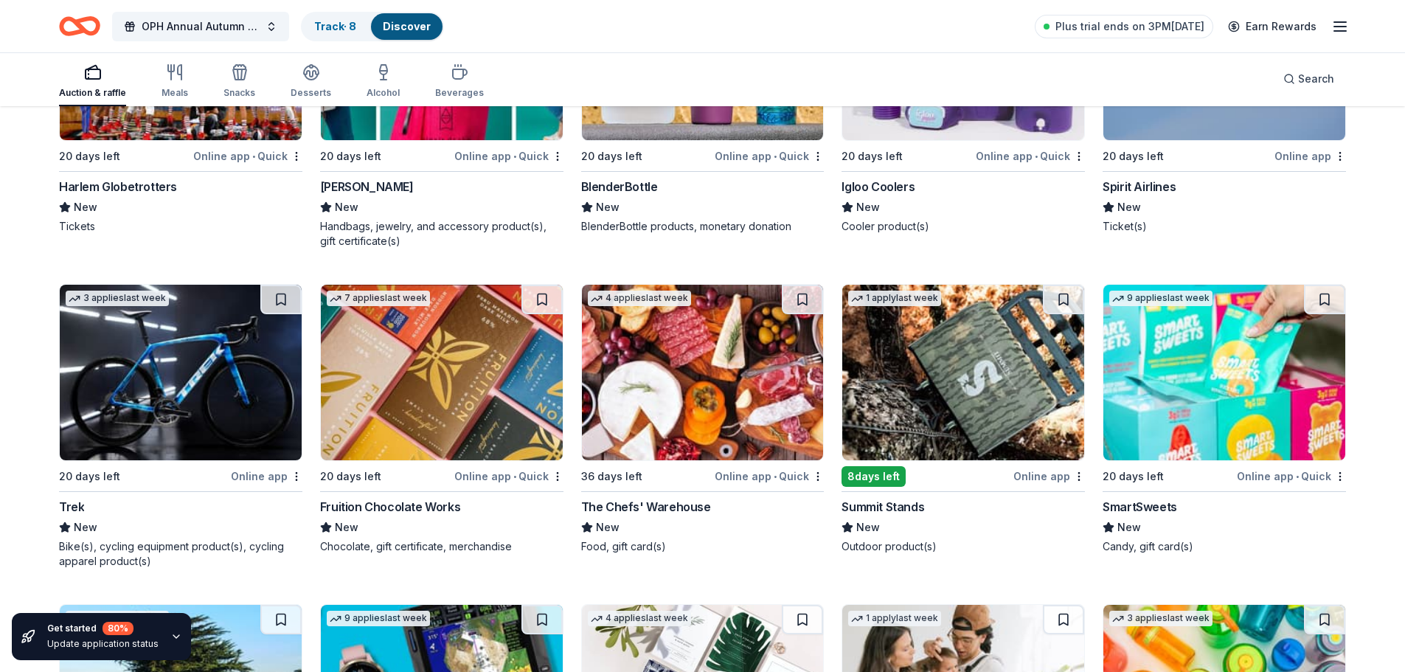
scroll to position [11593, 0]
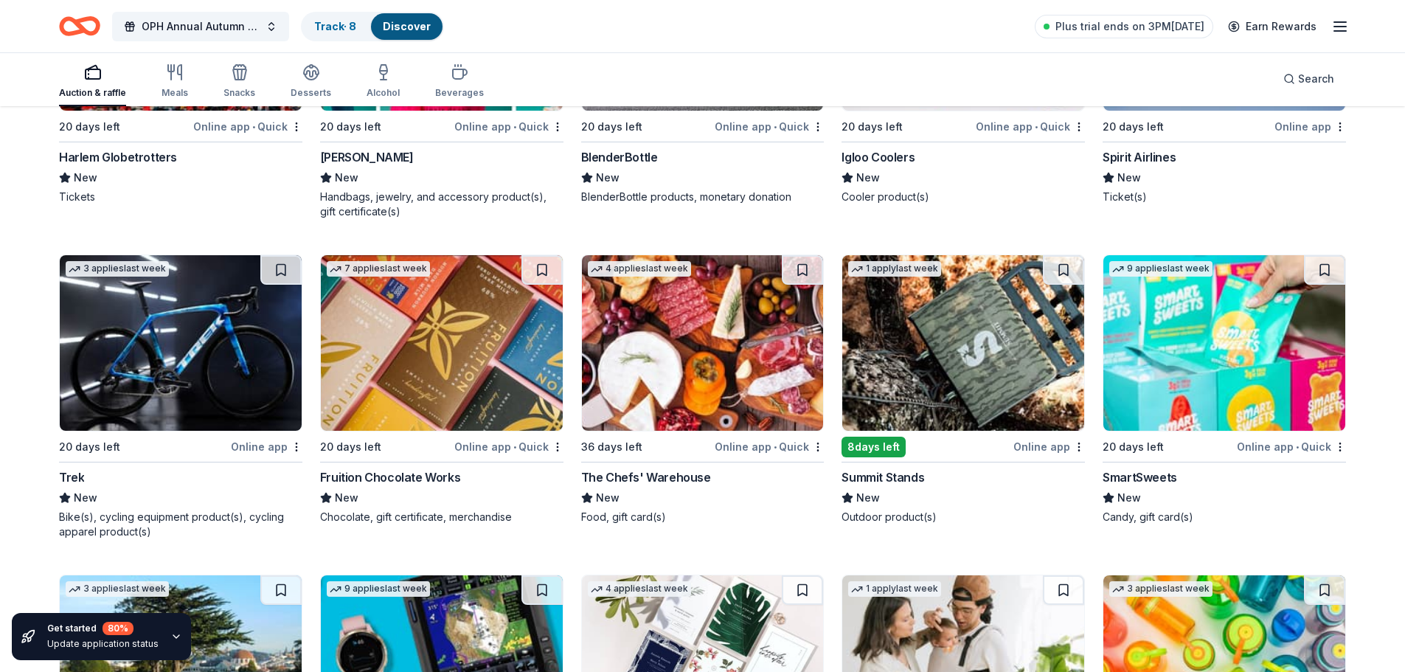
click at [252, 339] on img at bounding box center [181, 343] width 242 height 176
click at [476, 338] on img at bounding box center [442, 343] width 242 height 176
click at [723, 348] on img at bounding box center [703, 343] width 242 height 176
click at [670, 388] on img at bounding box center [703, 343] width 242 height 176
click at [915, 361] on img at bounding box center [963, 343] width 242 height 176
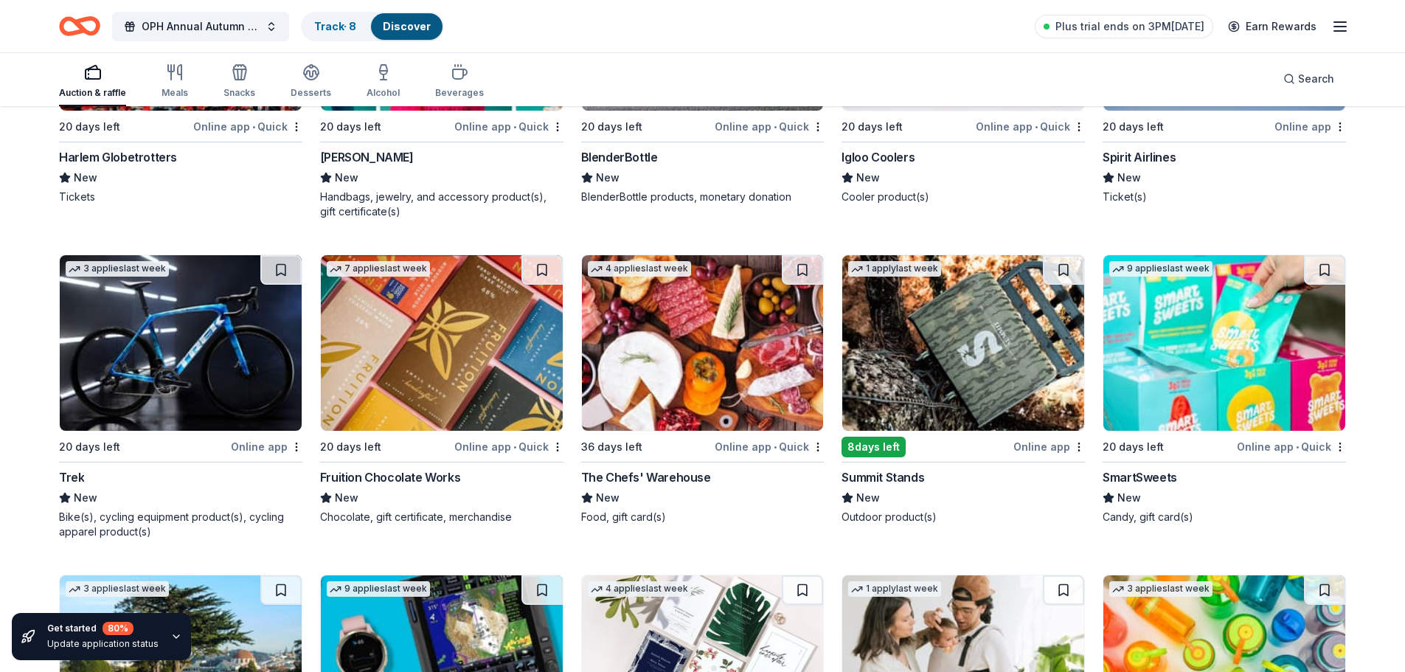
click at [1216, 355] on img at bounding box center [1224, 343] width 242 height 176
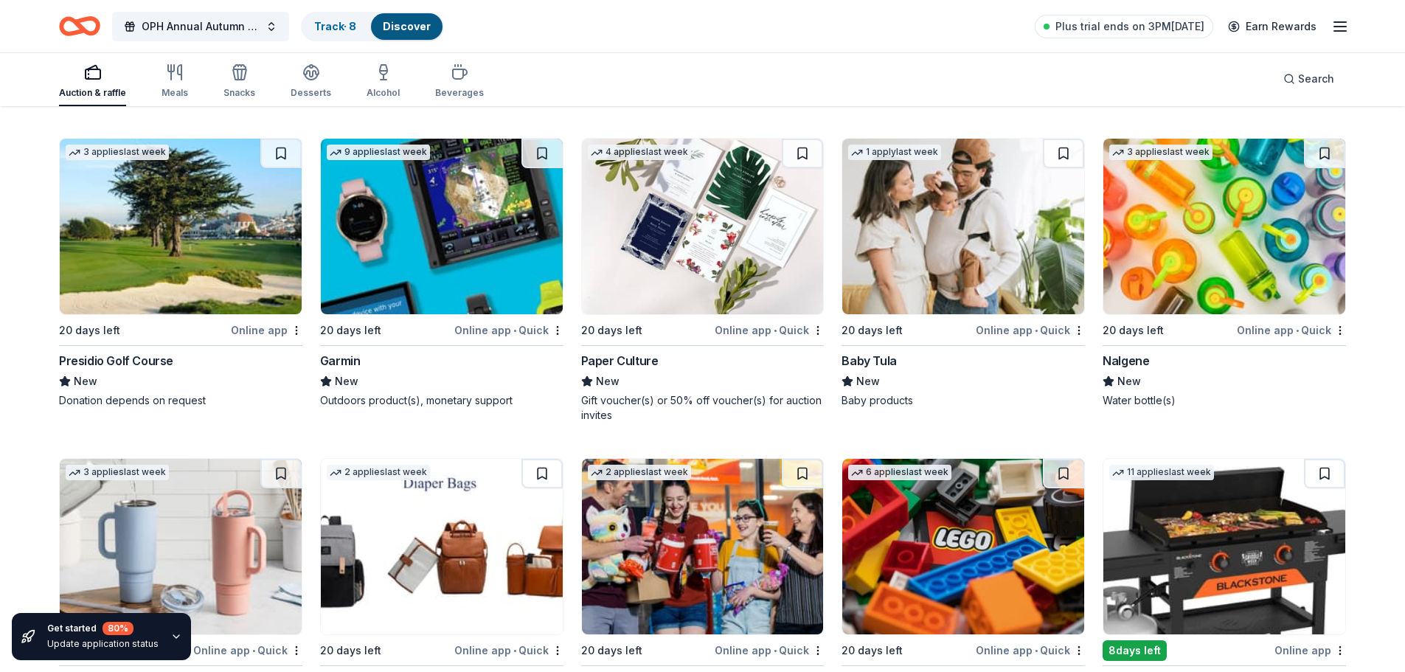
scroll to position [12035, 0]
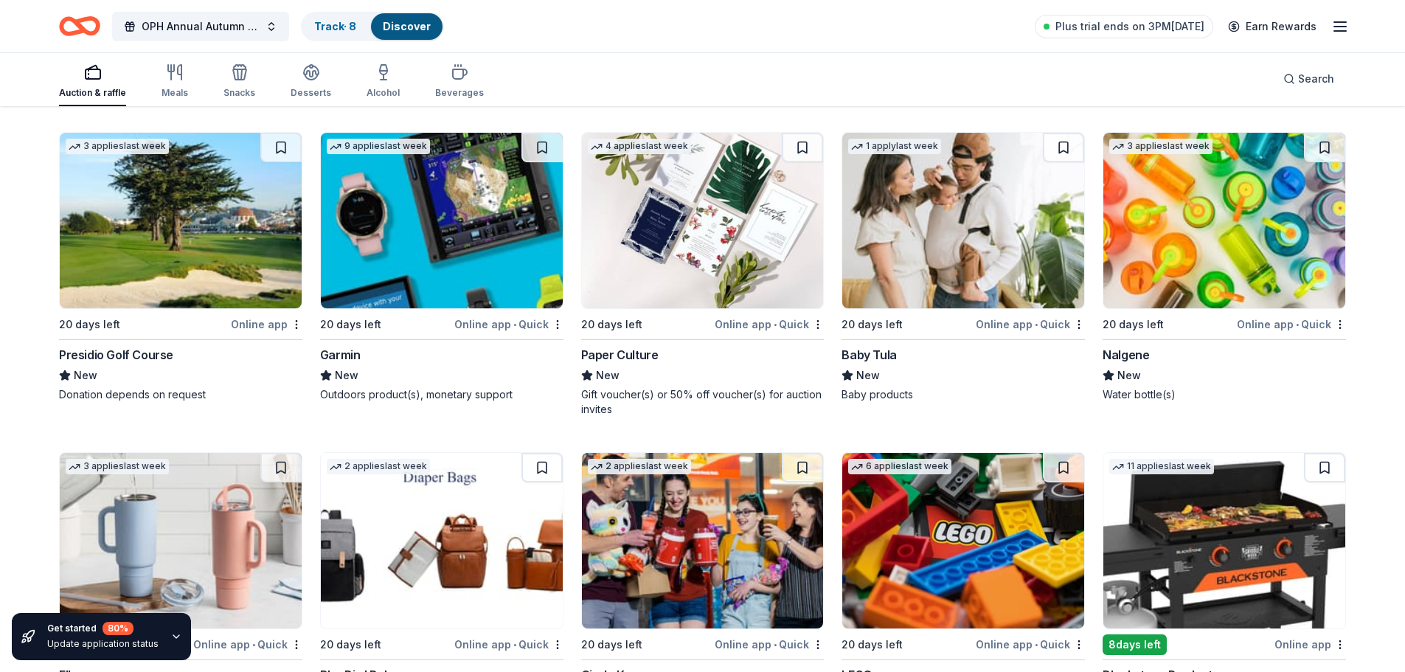
click at [263, 249] on img at bounding box center [181, 221] width 242 height 176
click at [526, 246] on img at bounding box center [442, 221] width 242 height 176
click at [739, 255] on img at bounding box center [703, 221] width 242 height 176
click at [1147, 229] on img at bounding box center [1224, 221] width 242 height 176
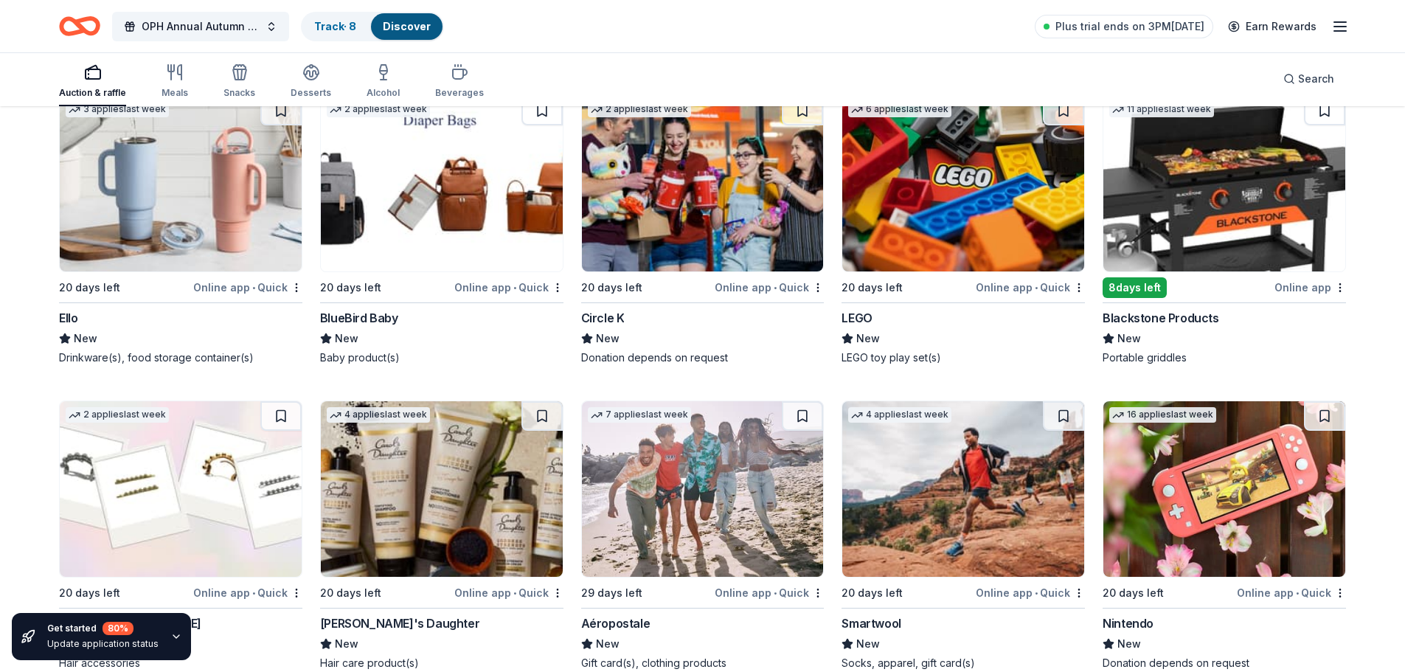
scroll to position [12395, 0]
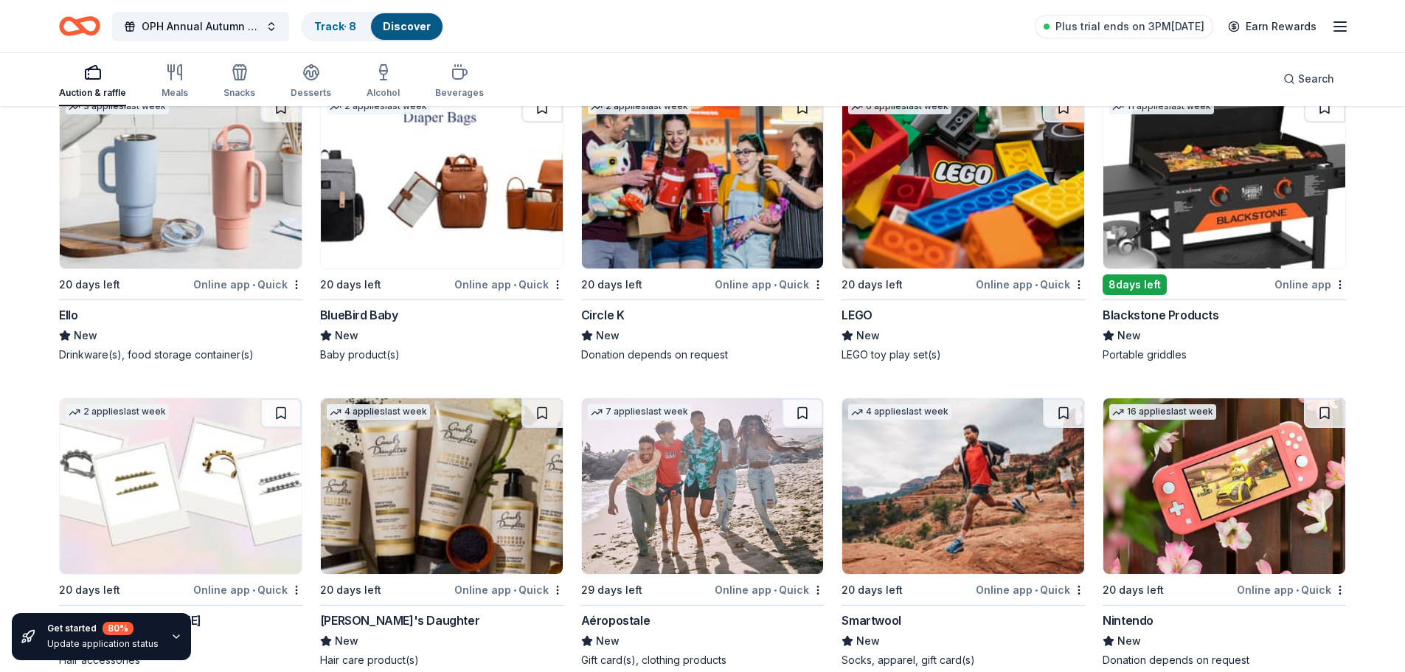
click at [261, 194] on img at bounding box center [181, 181] width 242 height 176
click at [439, 212] on img at bounding box center [442, 181] width 242 height 176
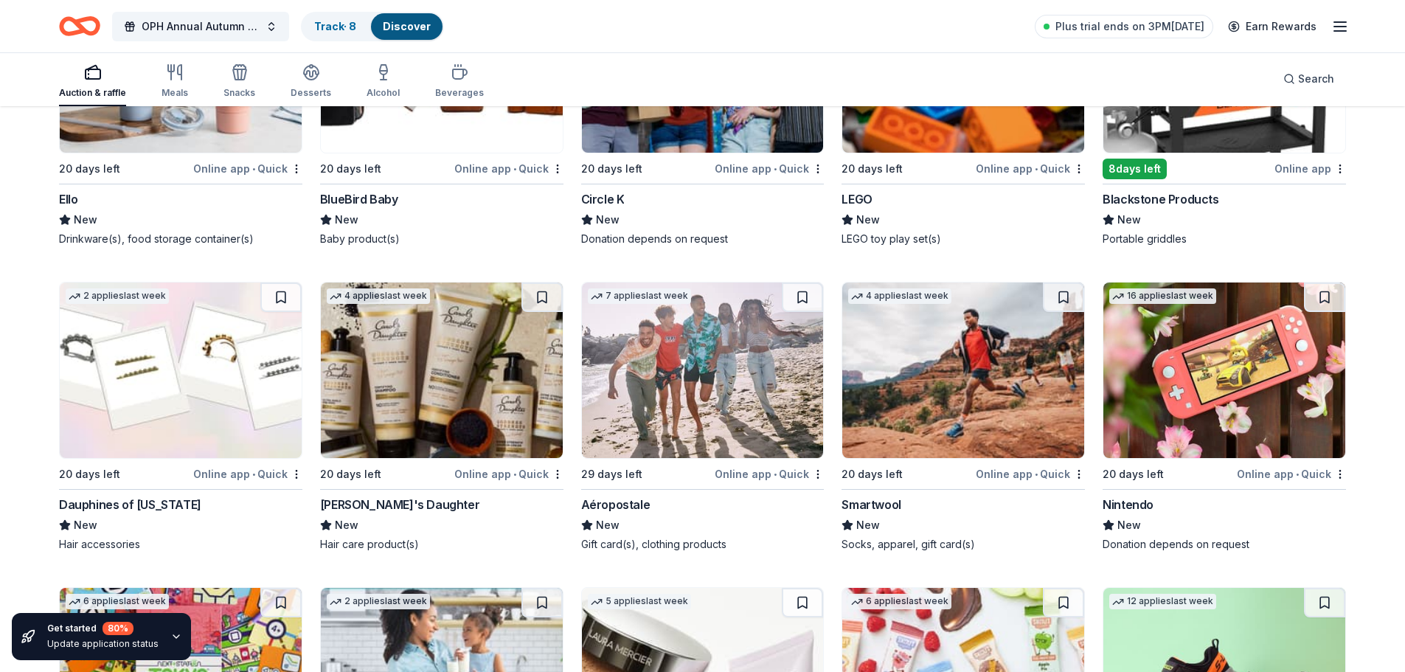
scroll to position [12513, 0]
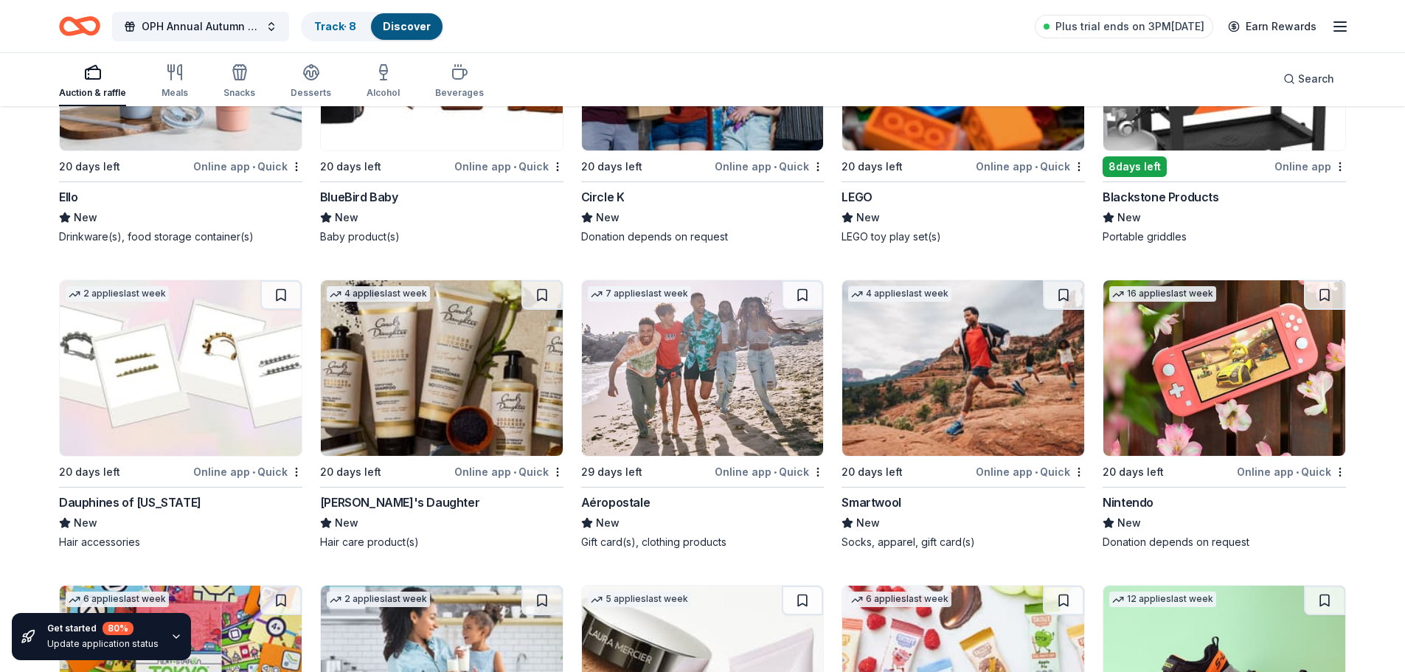
click at [434, 372] on img at bounding box center [442, 368] width 242 height 176
click at [720, 380] on img at bounding box center [703, 368] width 242 height 176
click at [921, 364] on img at bounding box center [963, 368] width 242 height 176
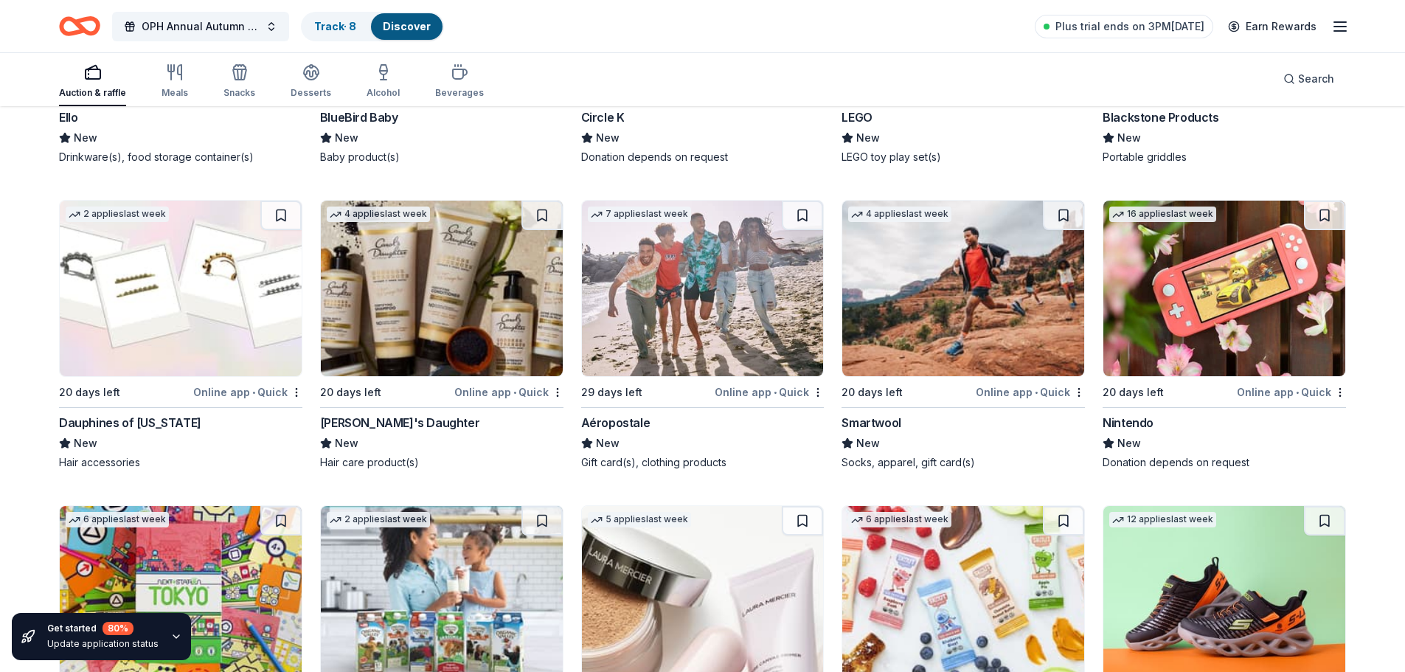
scroll to position [12814, 0]
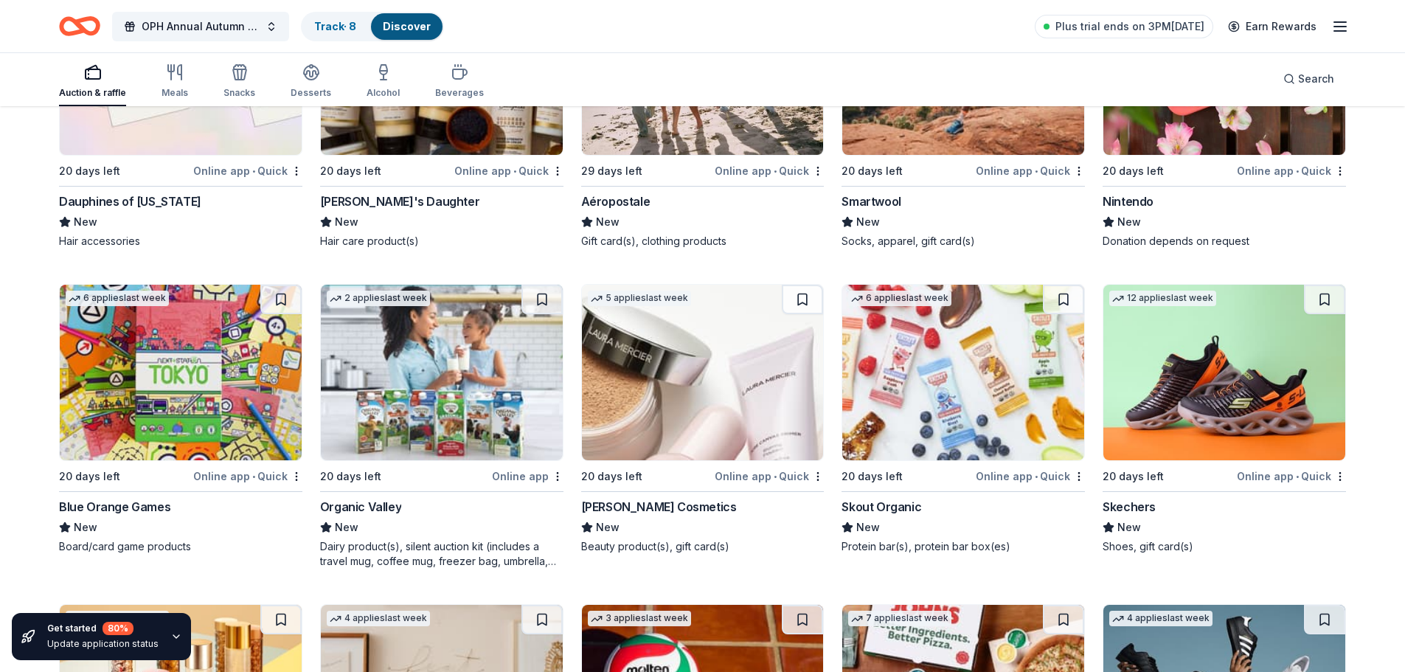
click at [253, 358] on img at bounding box center [181, 373] width 242 height 176
click at [628, 361] on img at bounding box center [703, 373] width 242 height 176
click at [1164, 381] on img at bounding box center [1224, 373] width 242 height 176
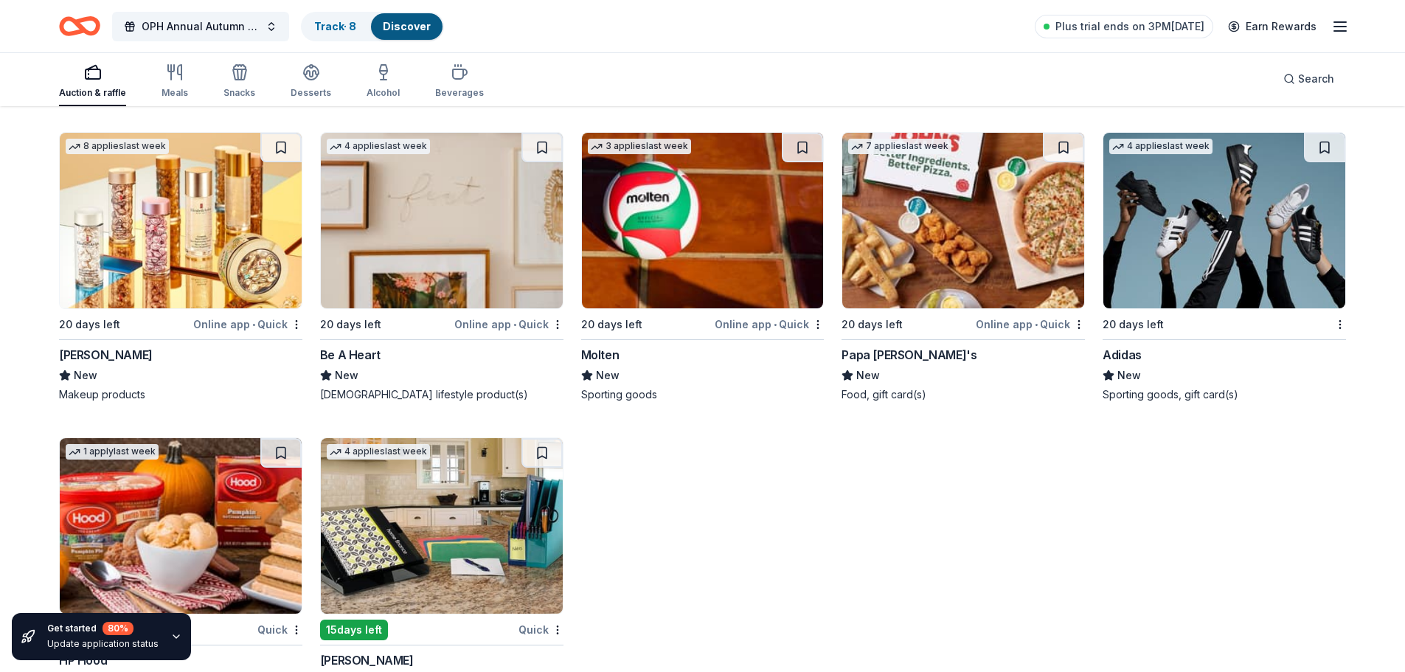
scroll to position [13336, 0]
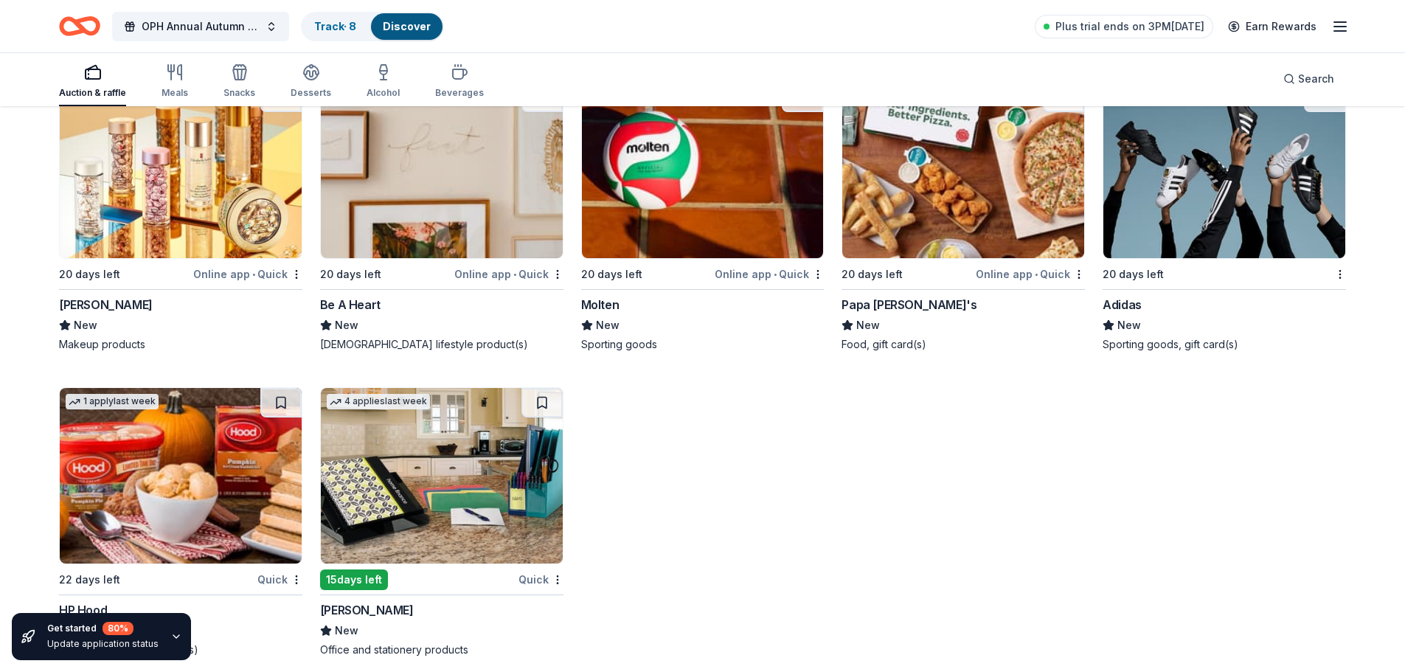
click at [241, 439] on img at bounding box center [181, 476] width 242 height 176
click at [473, 447] on img at bounding box center [442, 476] width 242 height 176
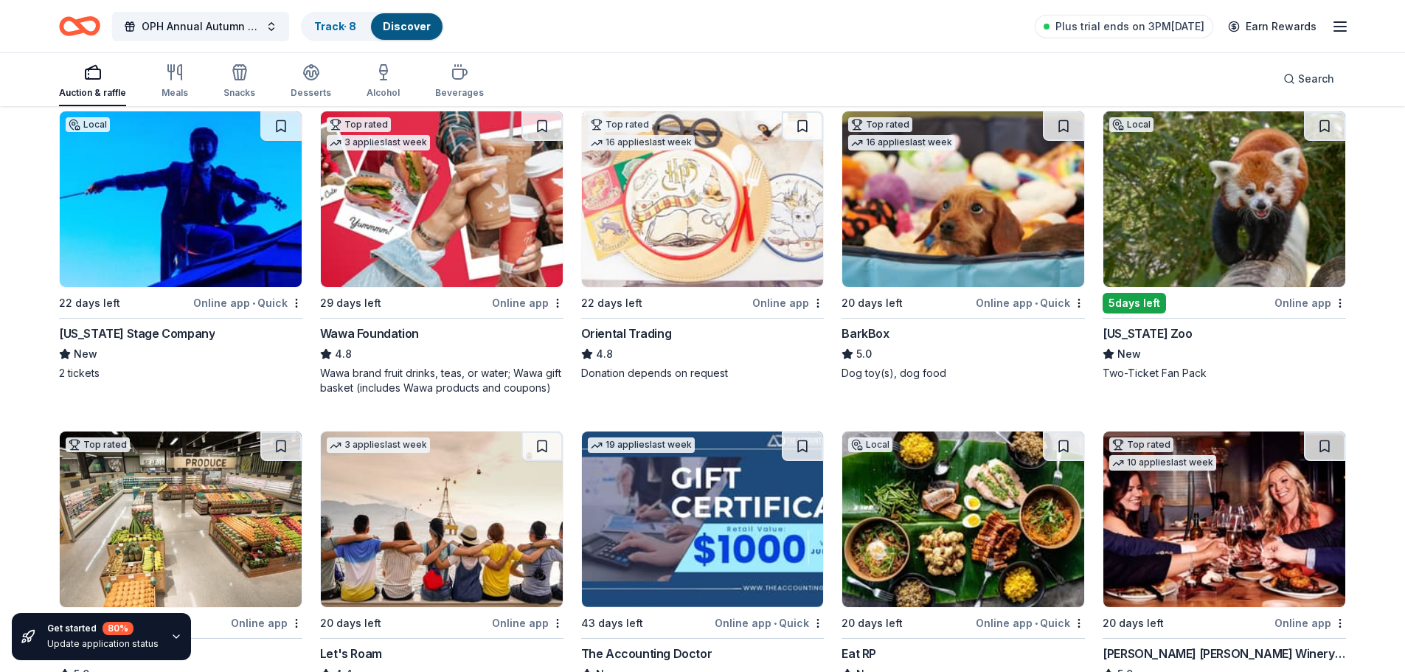
scroll to position [0, 0]
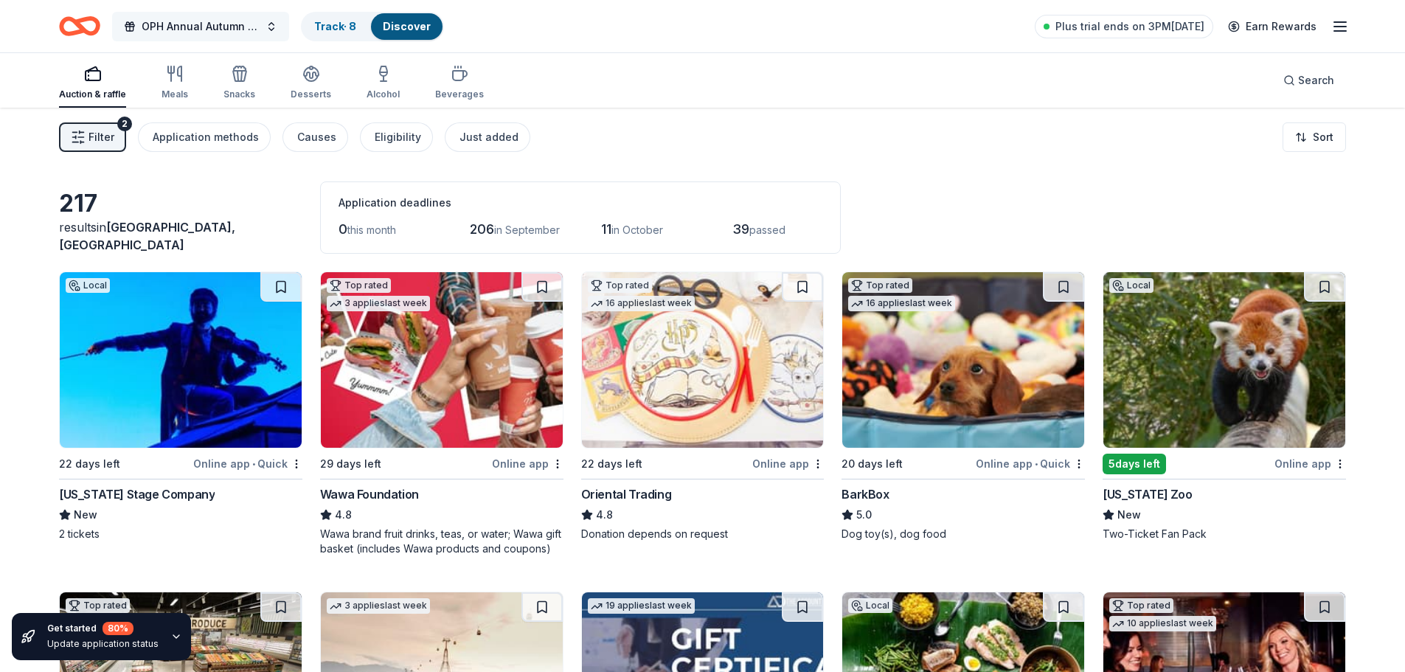
click at [230, 24] on span "OPH Annual Autumn Online Auction" at bounding box center [201, 27] width 118 height 18
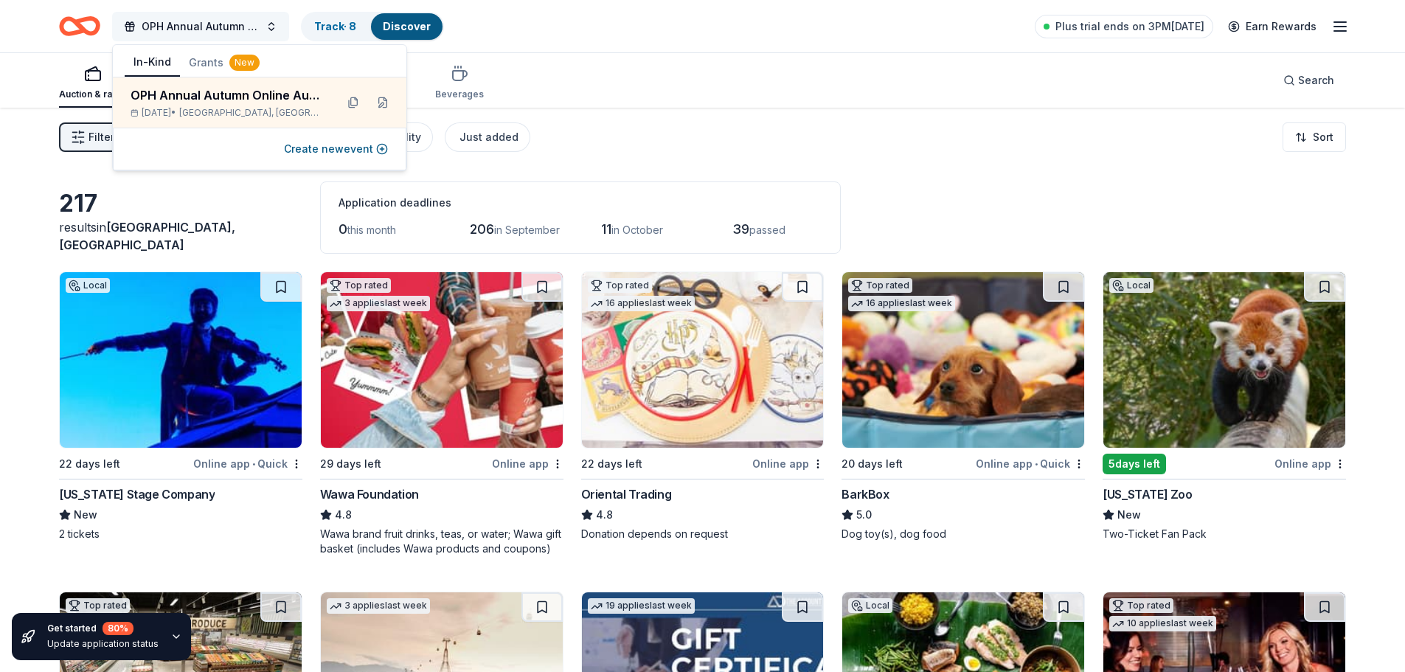
click at [230, 24] on span "OPH Annual Autumn Online Auction" at bounding box center [201, 27] width 118 height 18
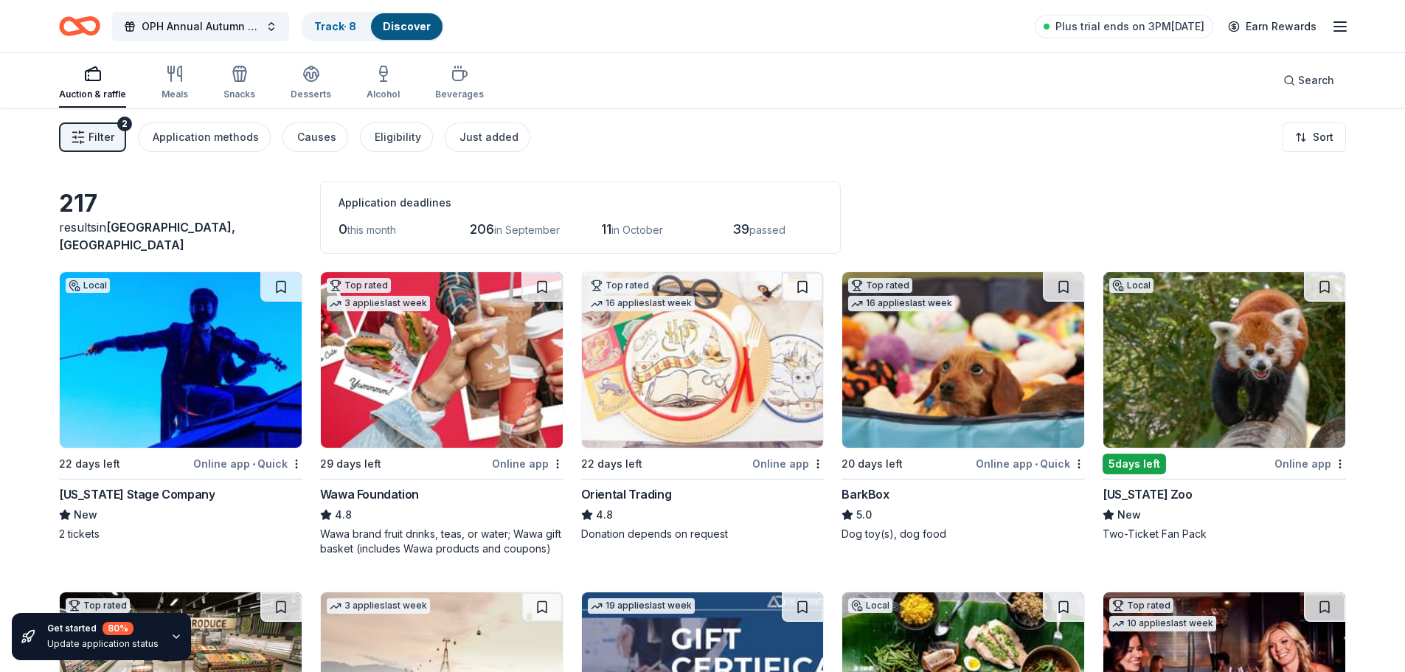
click at [1341, 35] on icon "button" at bounding box center [1340, 27] width 18 height 18
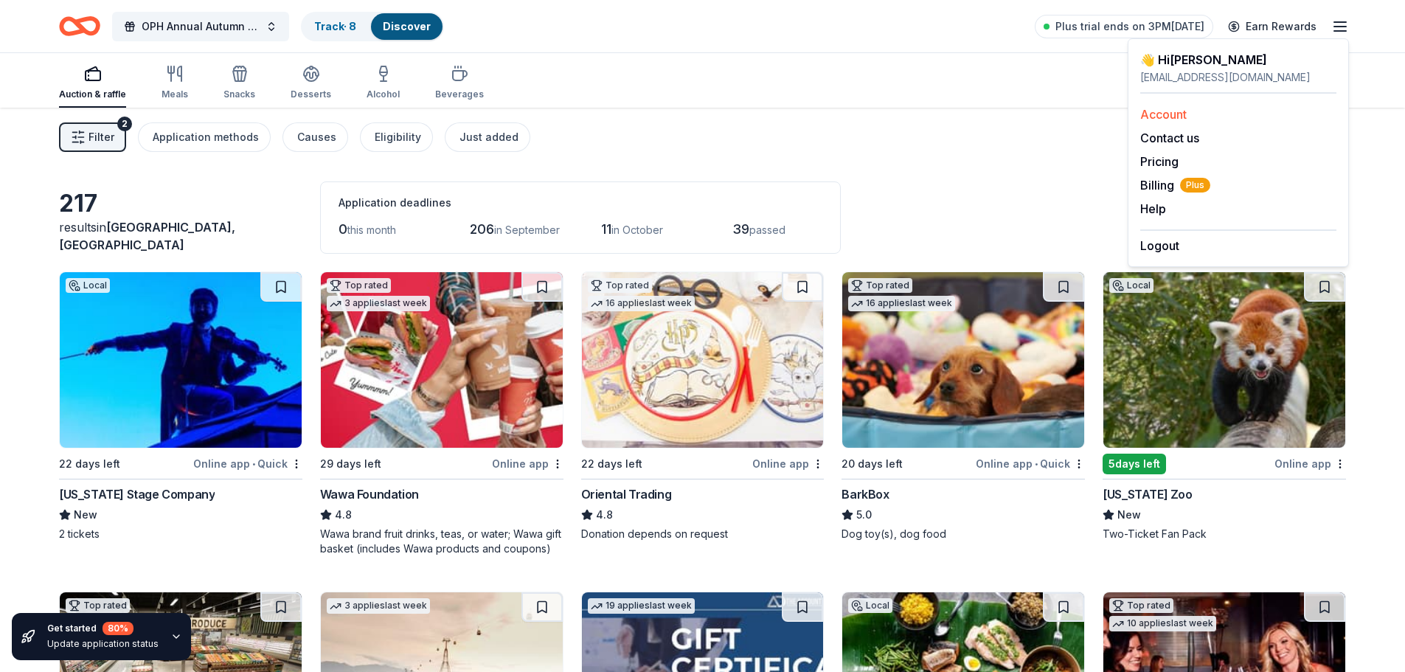
click at [1179, 117] on link "Account" at bounding box center [1163, 114] width 46 height 15
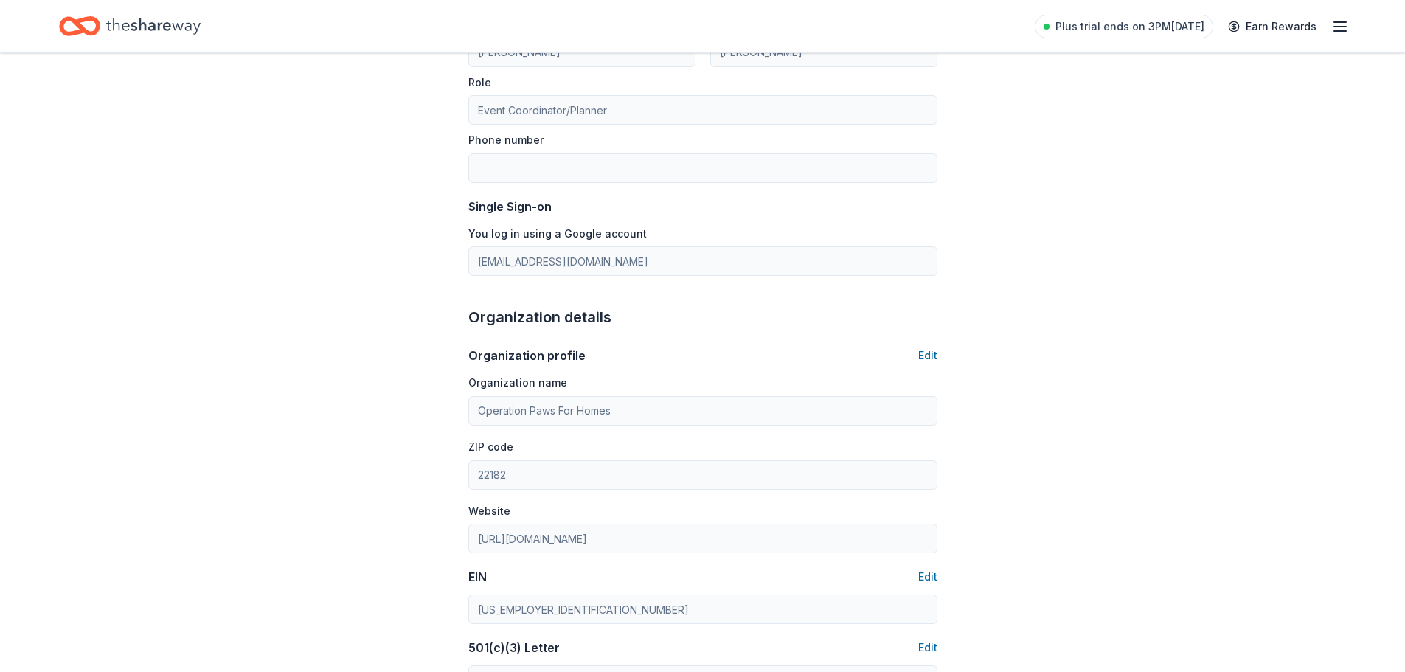
scroll to position [177, 0]
click at [1338, 25] on icon "button" at bounding box center [1340, 27] width 18 height 18
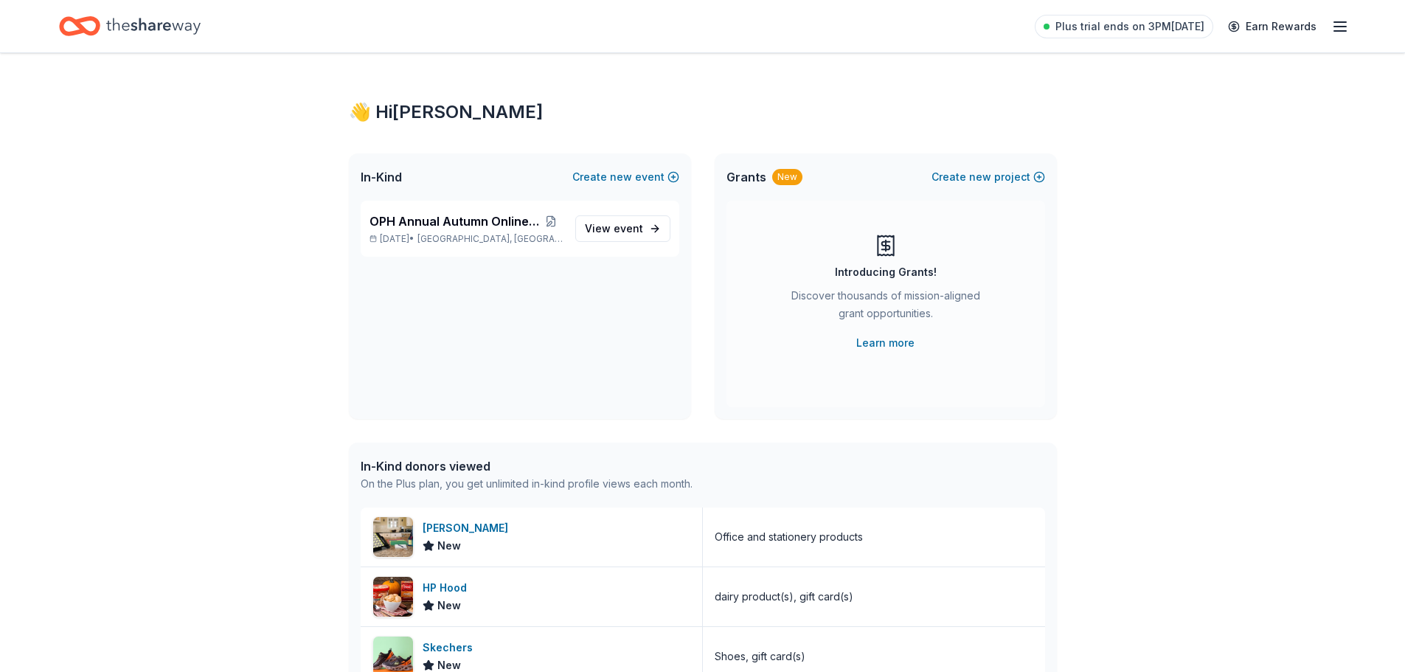
drag, startPoint x: 70, startPoint y: 0, endPoint x: 275, endPoint y: 435, distance: 480.9
click at [275, 435] on div "👋 Hi Robin In-Kind Create new event OPH Annual Autumn Online Auction Oct 19, 20…" at bounding box center [702, 567] width 1405 height 1029
click at [619, 224] on span "event" at bounding box center [628, 228] width 29 height 13
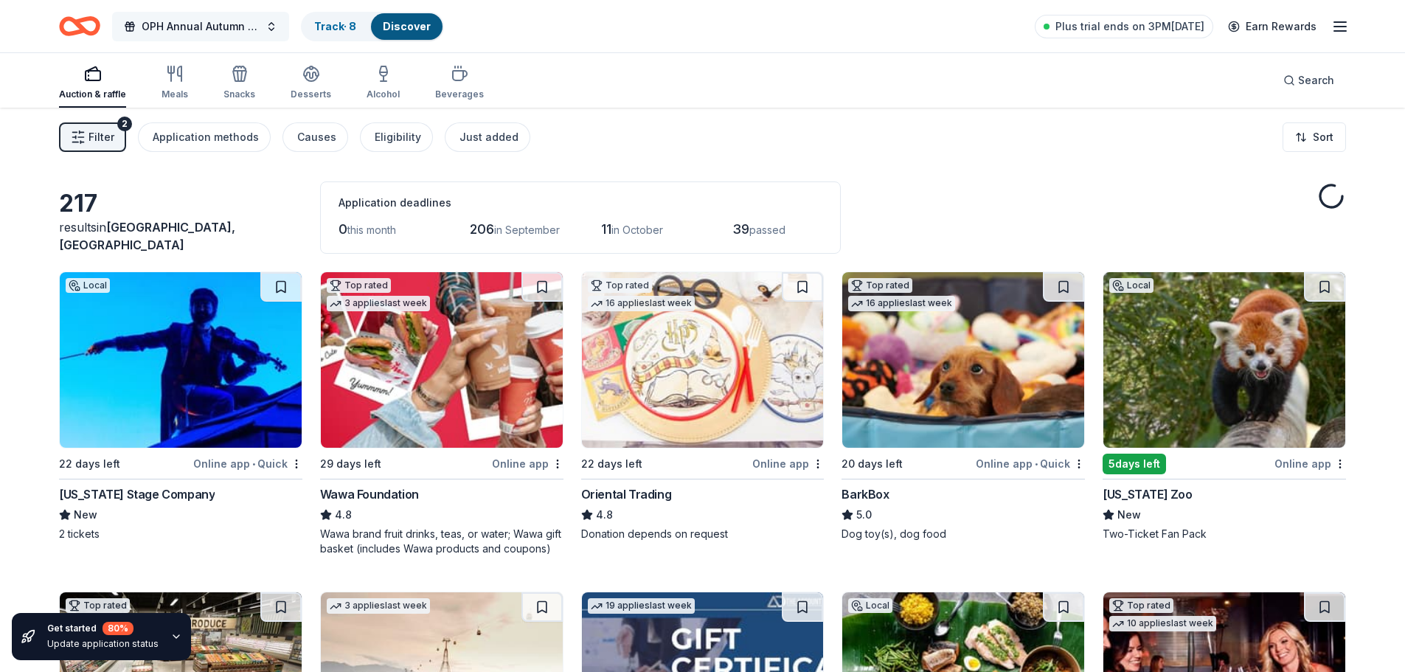
click at [239, 27] on span "OPH Annual Autumn Online Auction" at bounding box center [201, 27] width 118 height 18
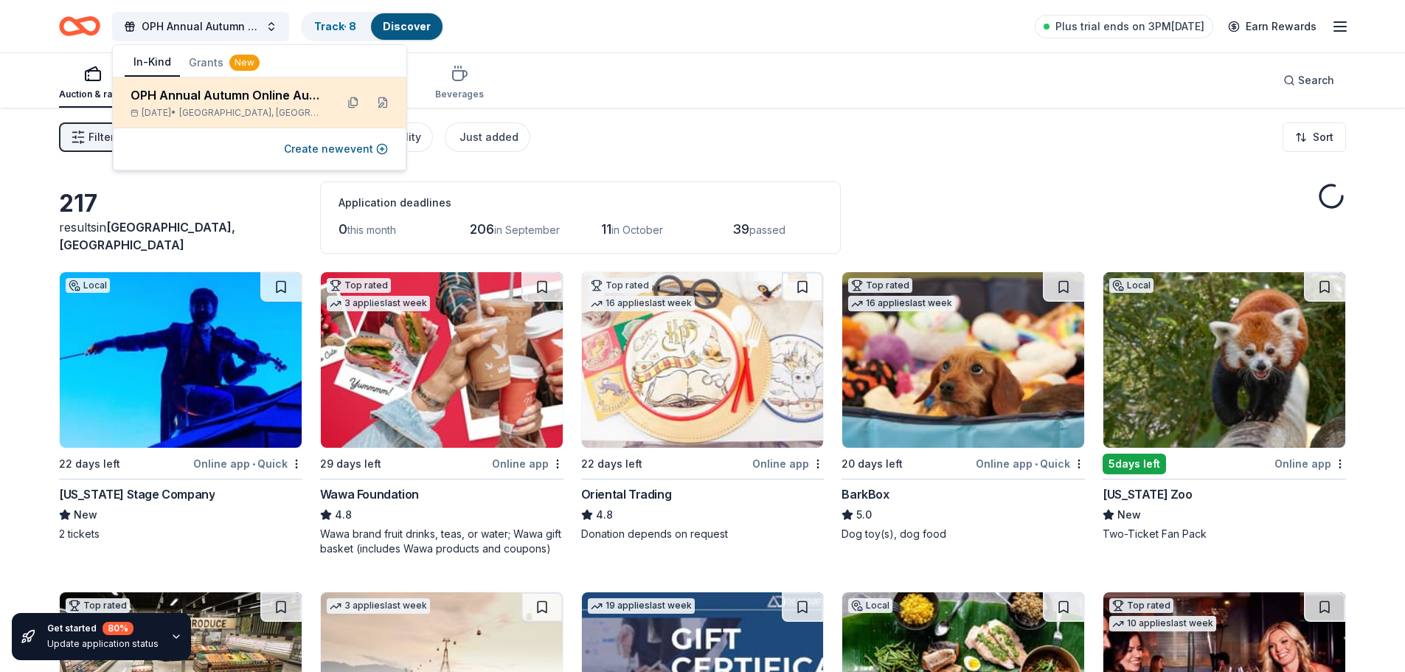
click at [228, 111] on span "Alexandria, VA" at bounding box center [251, 113] width 145 height 12
click at [388, 100] on button at bounding box center [383, 103] width 24 height 24
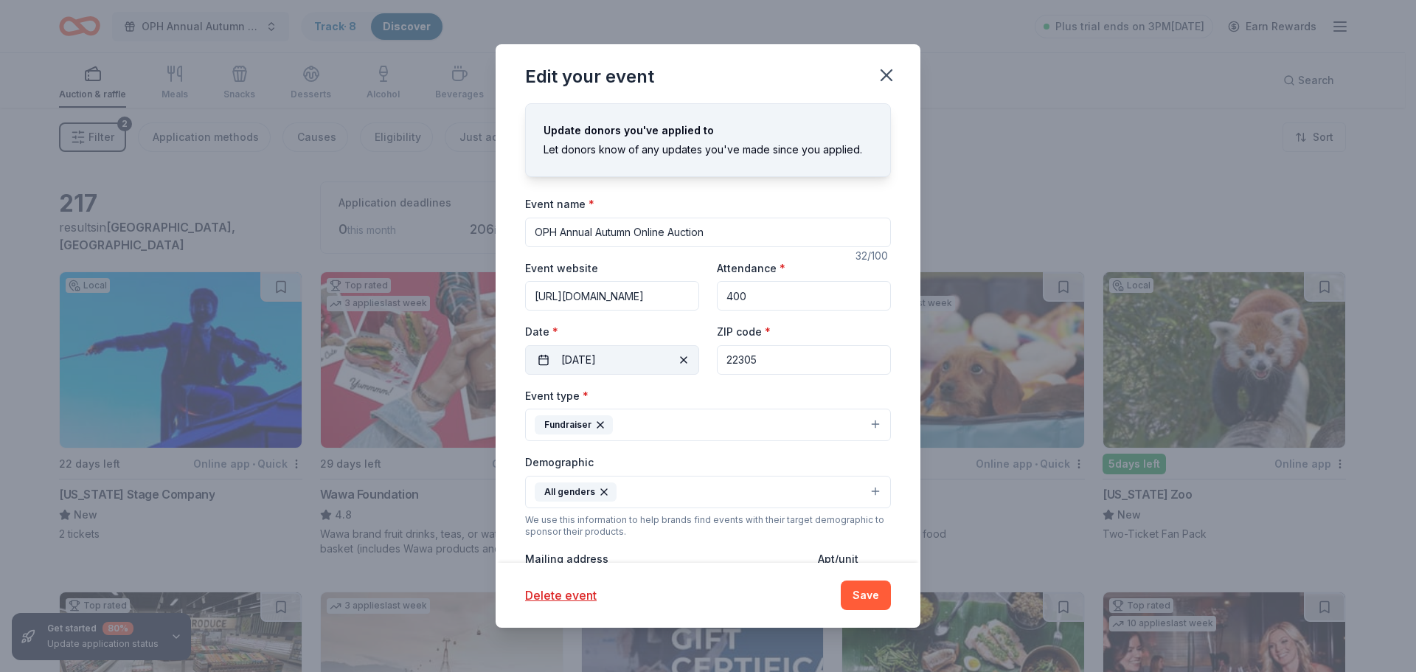
drag, startPoint x: 778, startPoint y: 362, endPoint x: 660, endPoint y: 358, distance: 118.1
click at [660, 358] on div "Event website https://www.32auctions.com/ophauction2025?r=1&t=all Attendance * …" at bounding box center [708, 317] width 366 height 116
type input "21029"
click at [702, 404] on div "Event type * Fundraiser" at bounding box center [708, 413] width 366 height 55
click at [861, 586] on button "Save" at bounding box center [866, 594] width 50 height 29
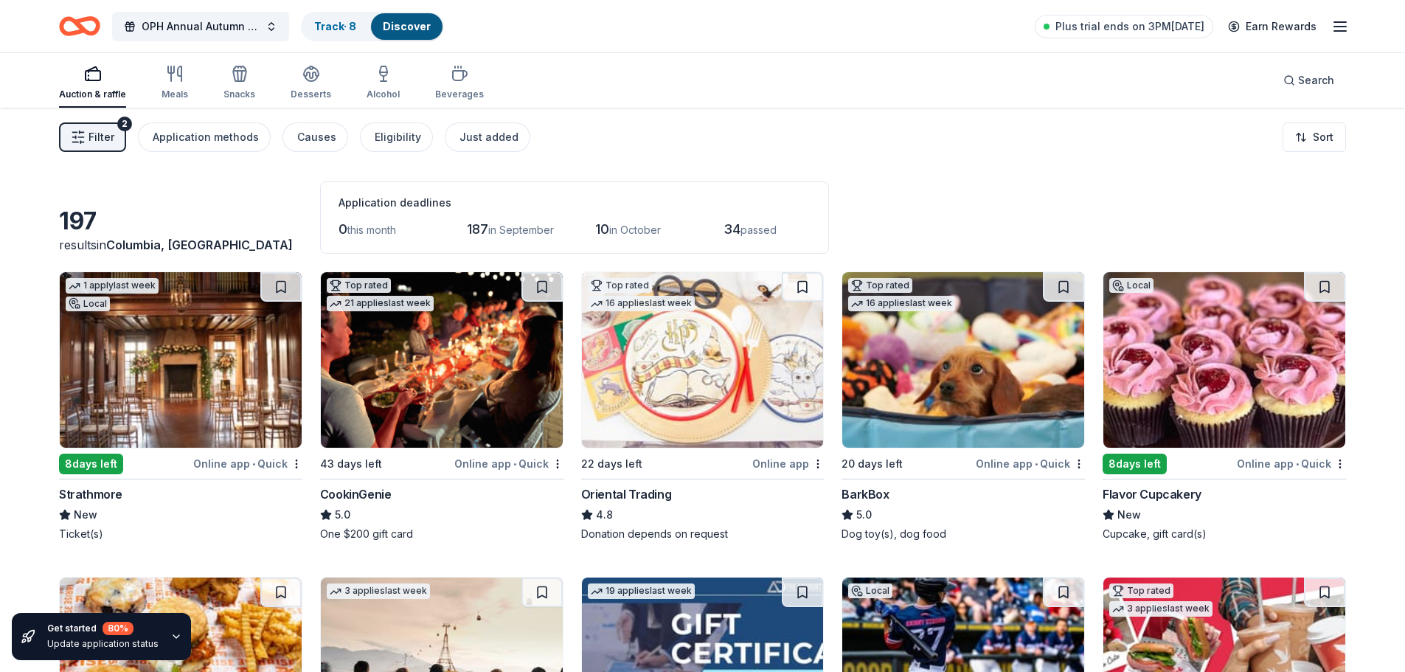
click at [257, 381] on img at bounding box center [181, 360] width 242 height 176
click at [472, 374] on img at bounding box center [442, 360] width 242 height 176
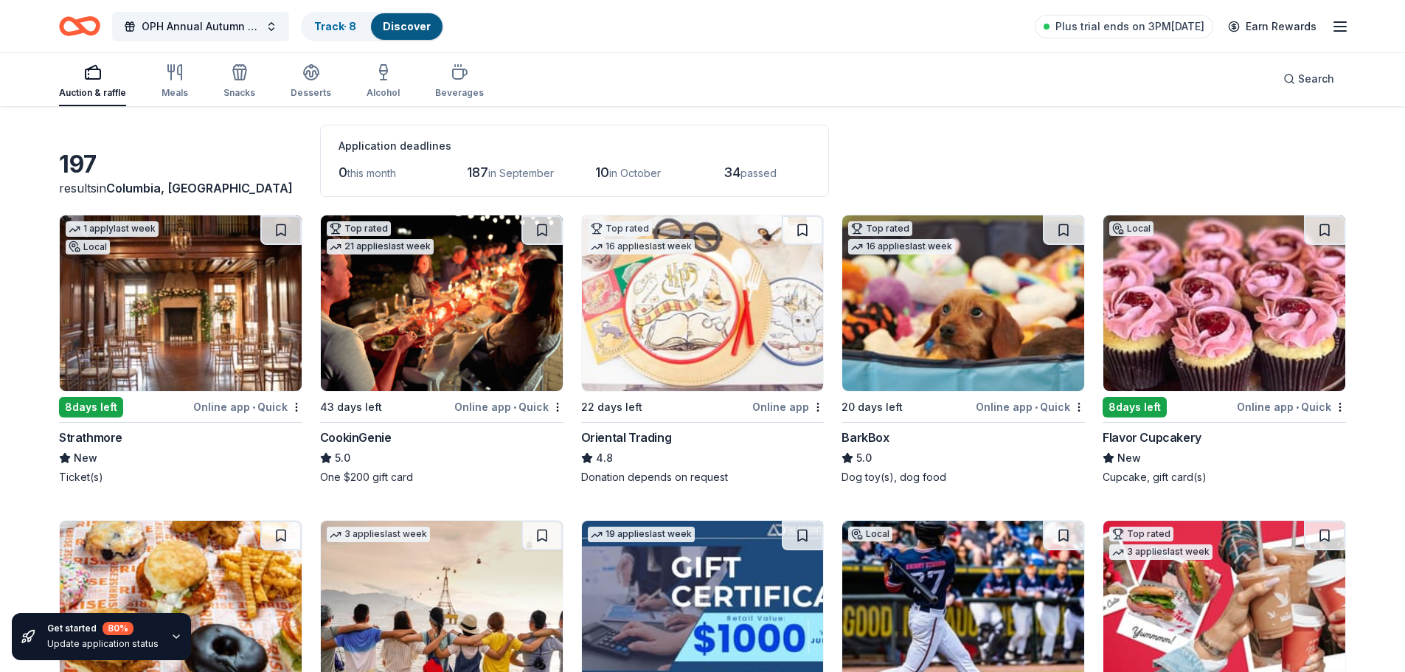
scroll to position [59, 0]
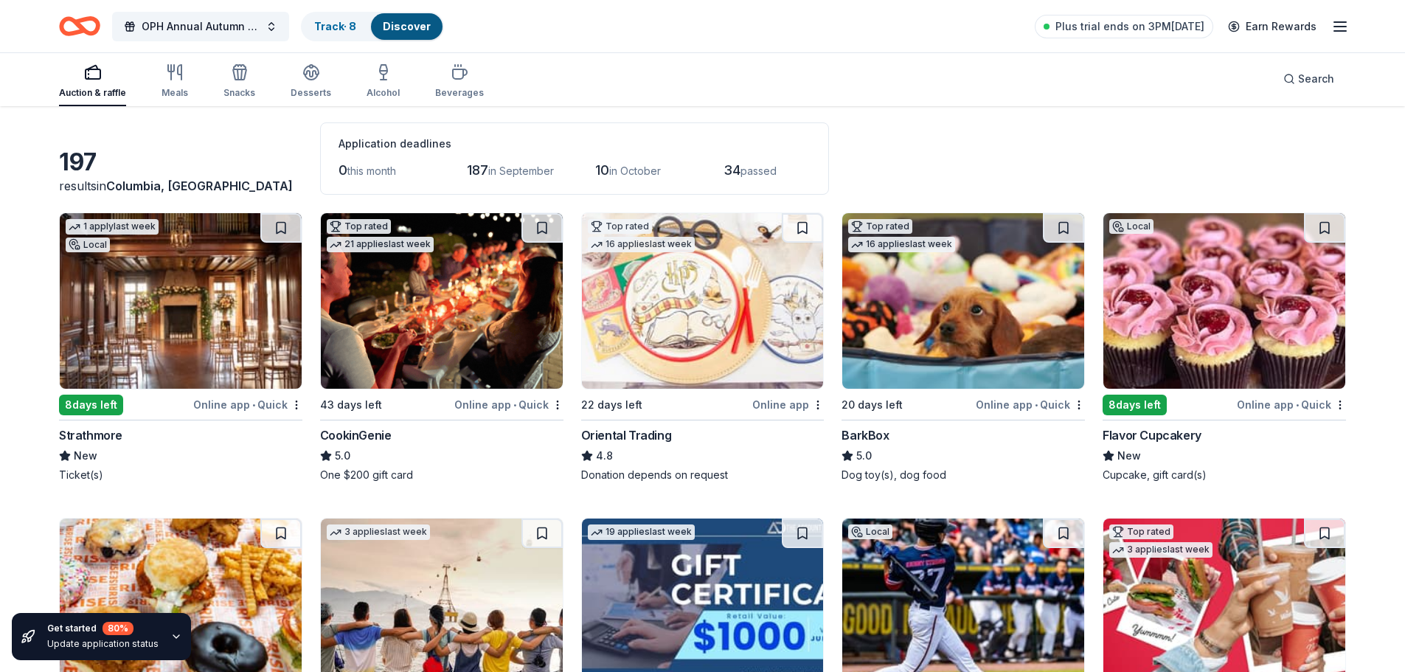
click at [1144, 313] on img at bounding box center [1224, 301] width 242 height 176
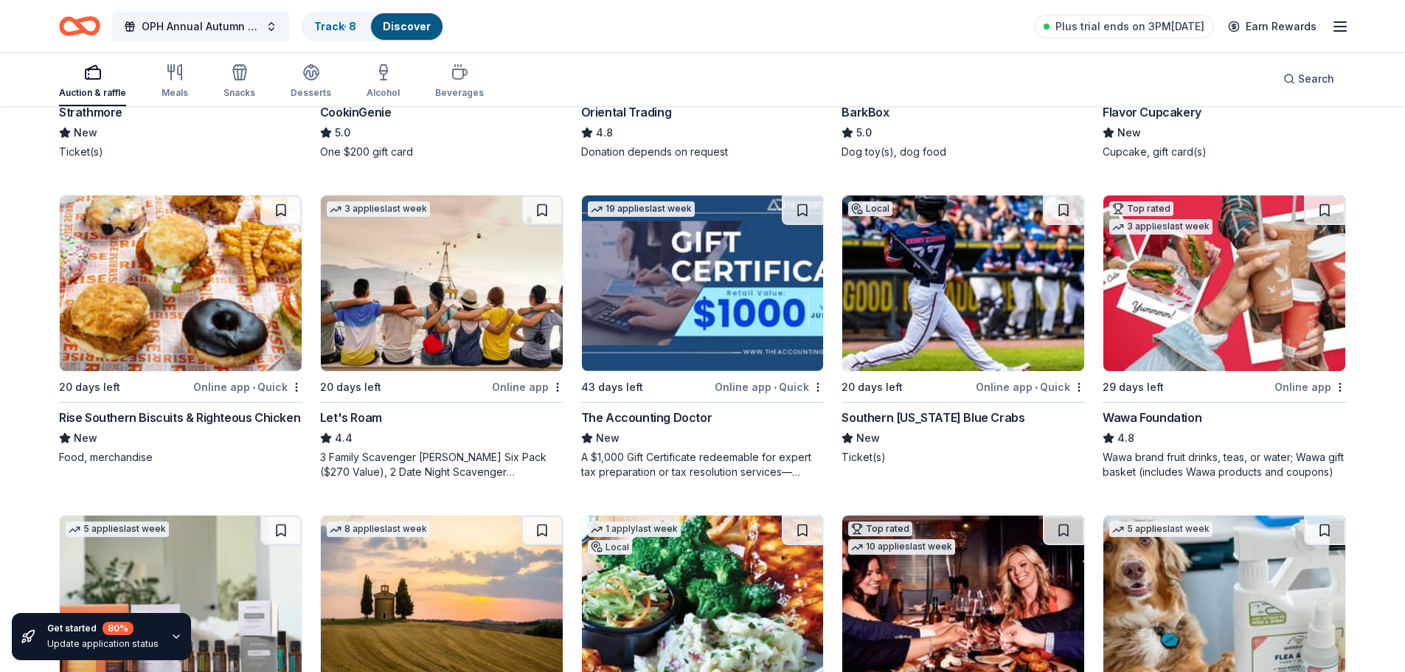
scroll to position [383, 0]
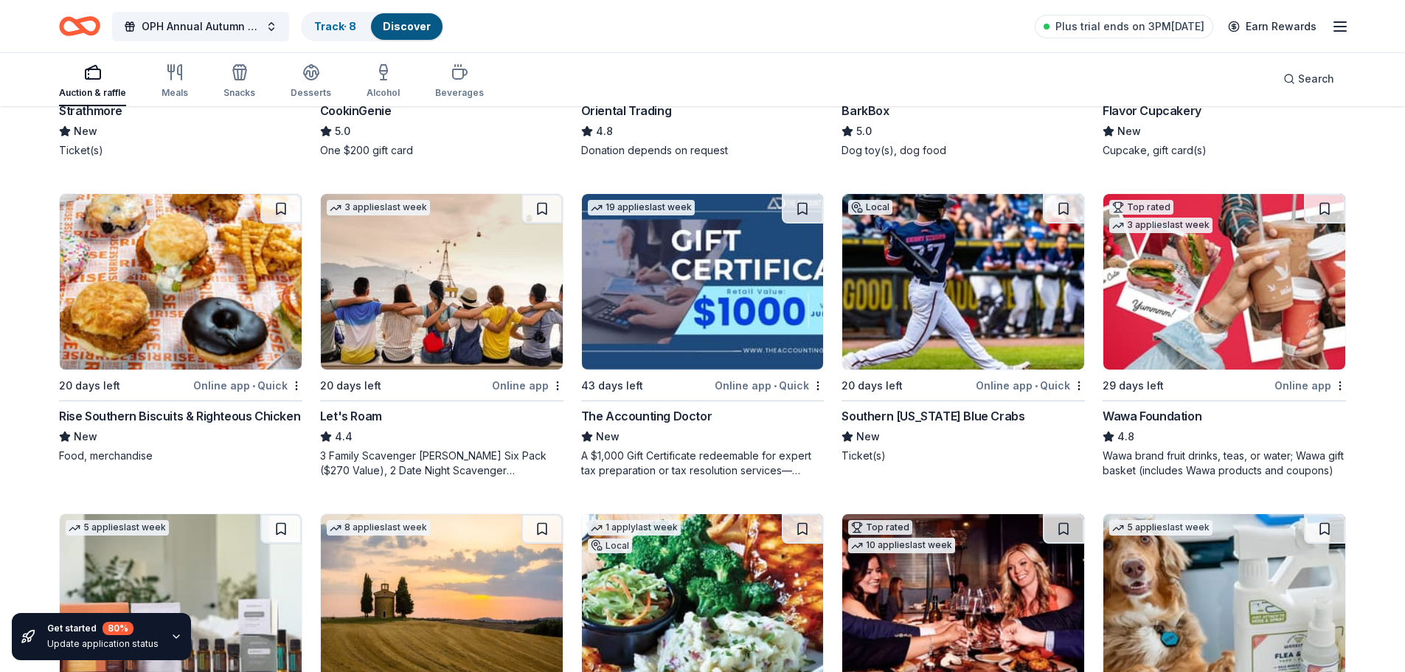
click at [251, 272] on img at bounding box center [181, 282] width 242 height 176
click at [989, 306] on img at bounding box center [963, 282] width 242 height 176
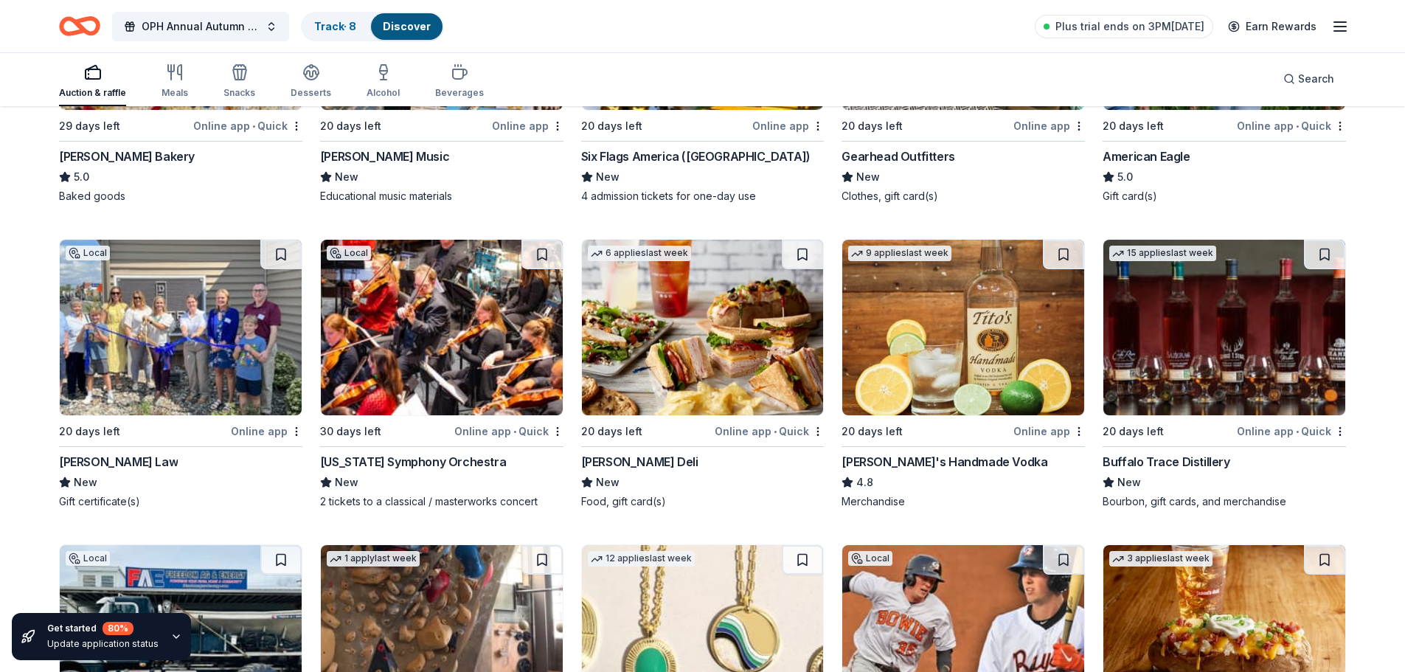
scroll to position [2271, 0]
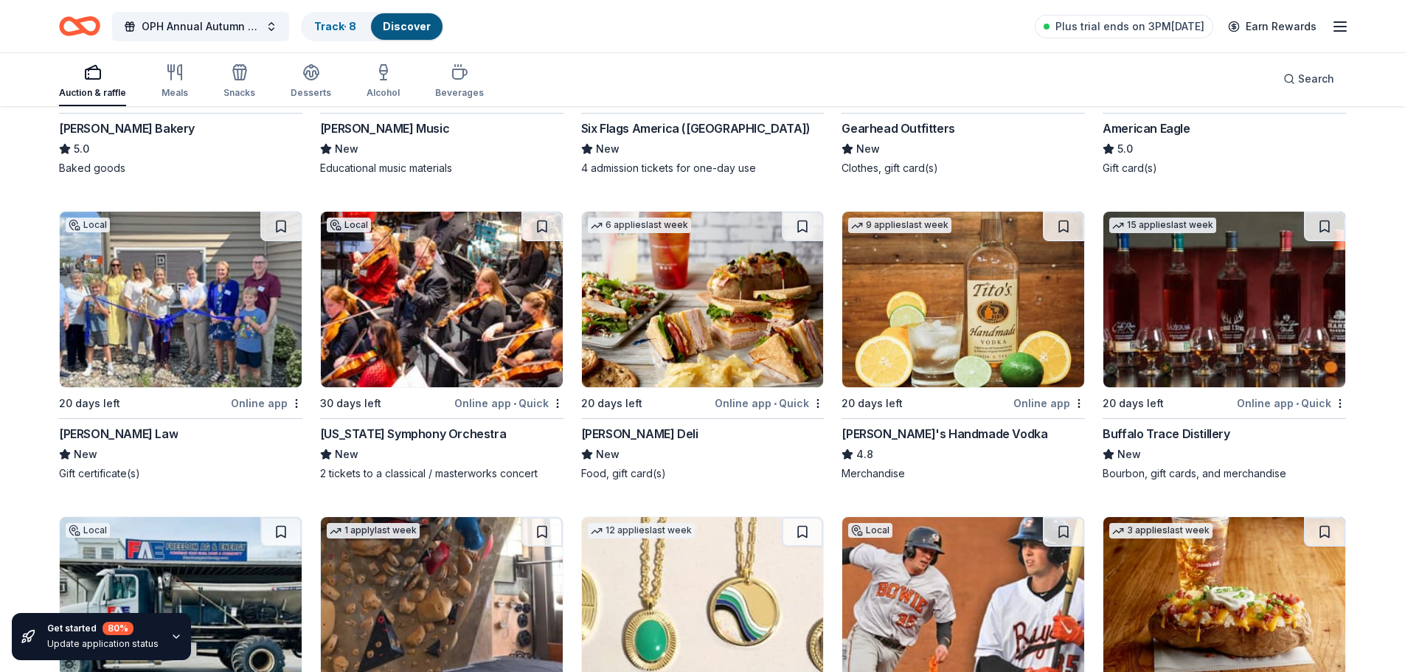
click at [456, 296] on img at bounding box center [442, 300] width 242 height 176
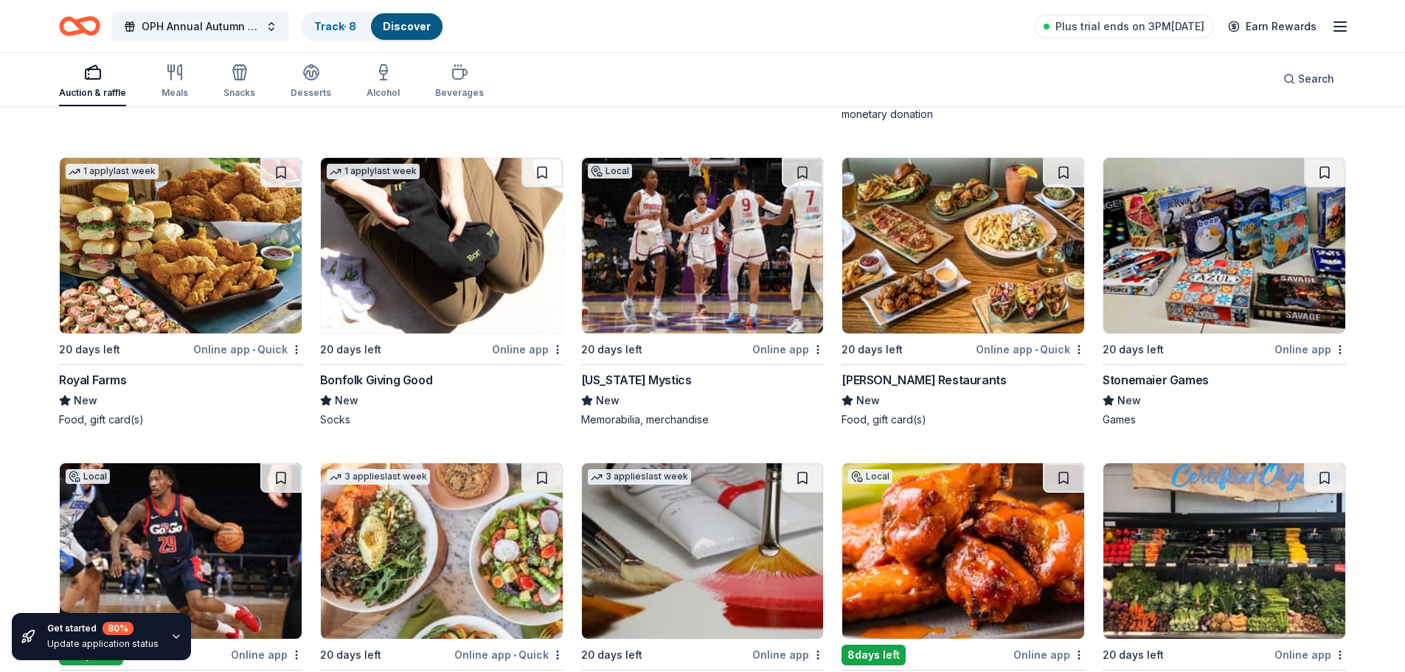
scroll to position [3274, 0]
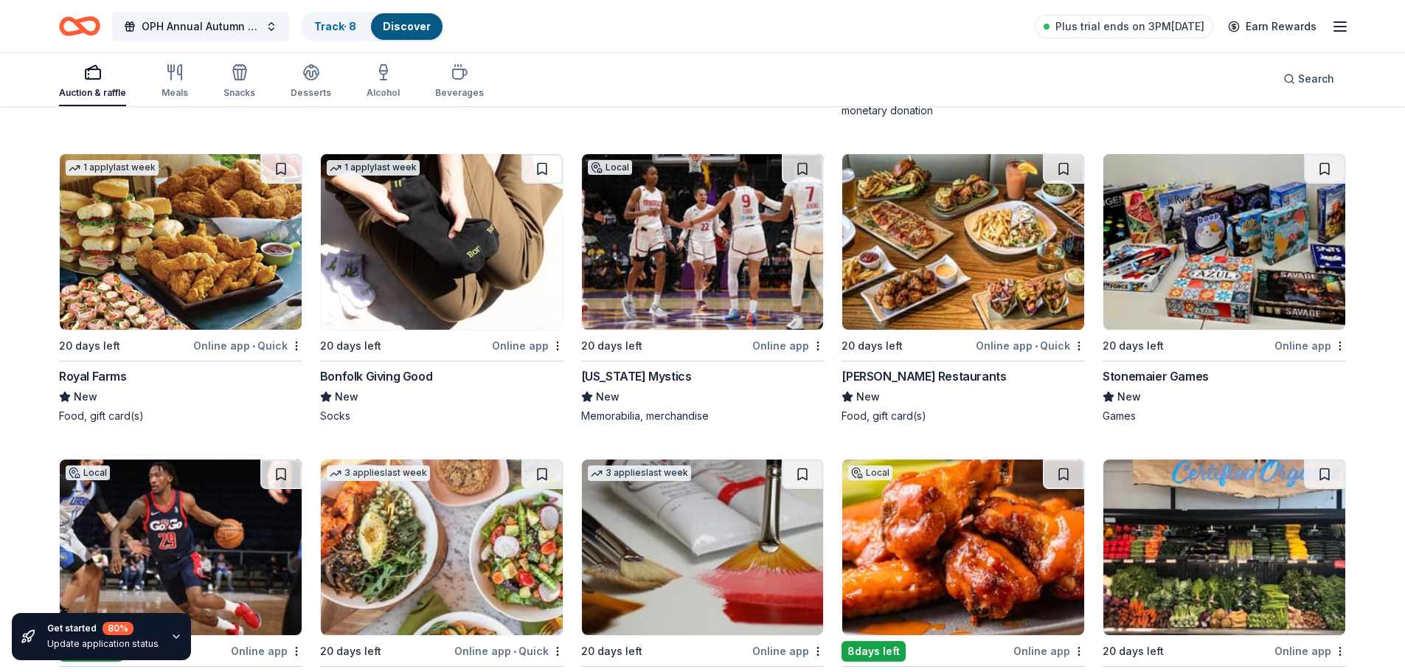
click at [428, 263] on img at bounding box center [442, 242] width 242 height 176
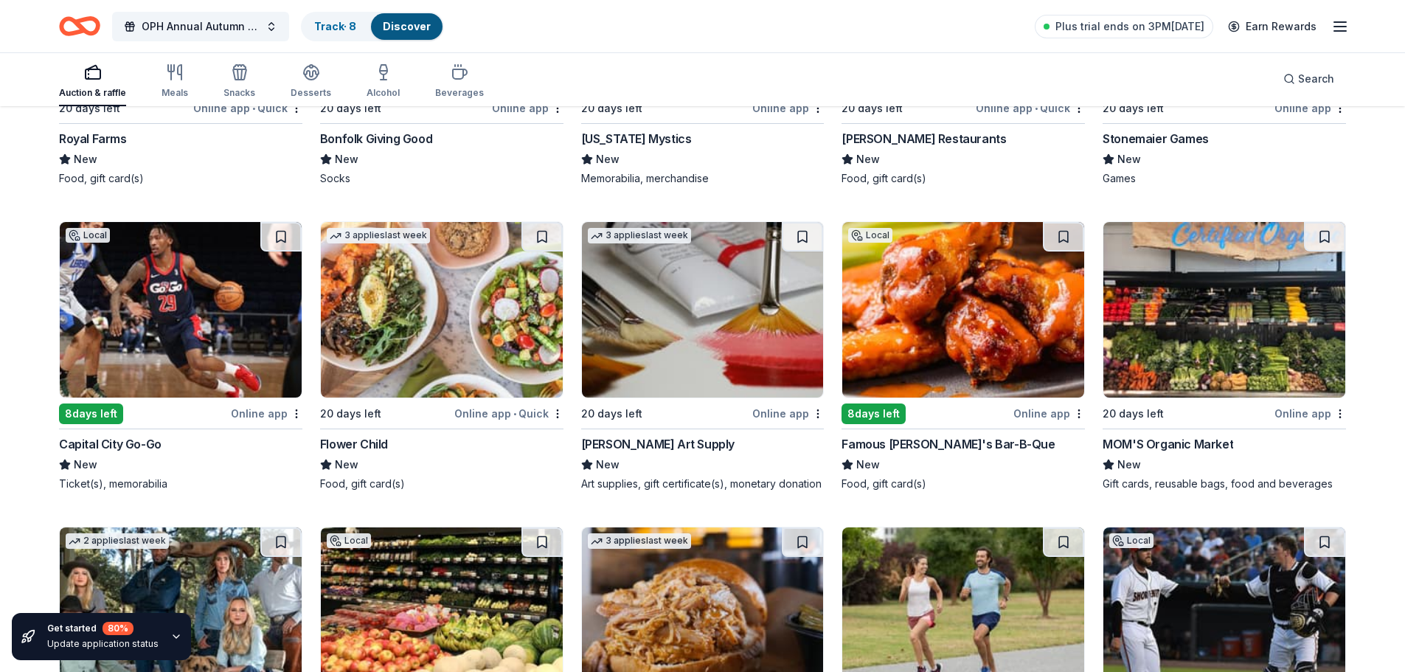
scroll to position [3540, 0]
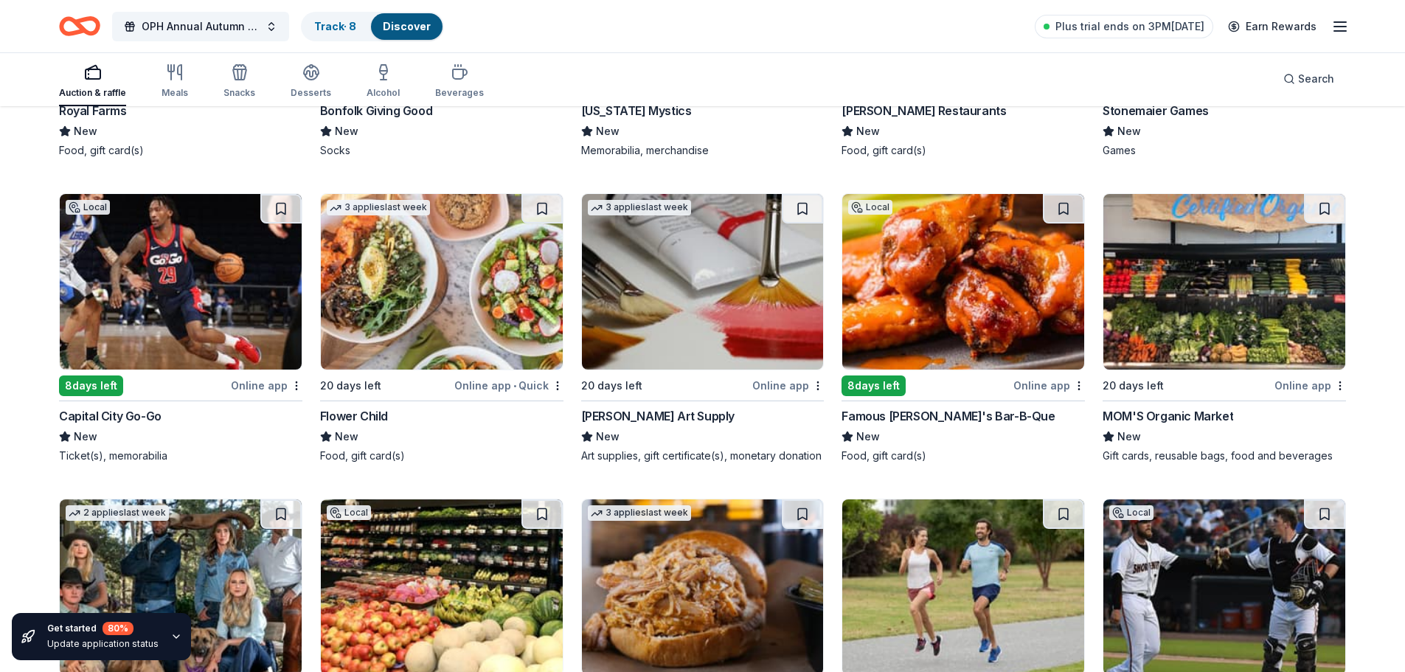
click at [471, 276] on img at bounding box center [442, 282] width 242 height 176
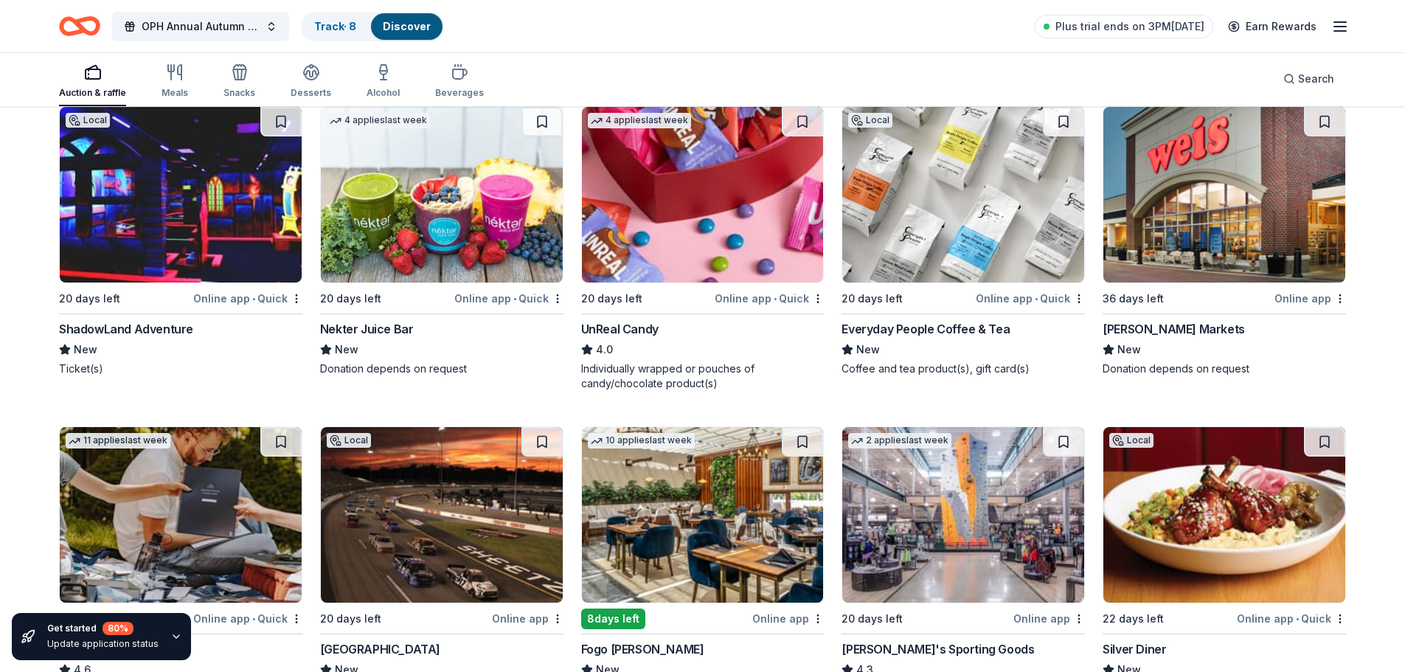
scroll to position [4572, 0]
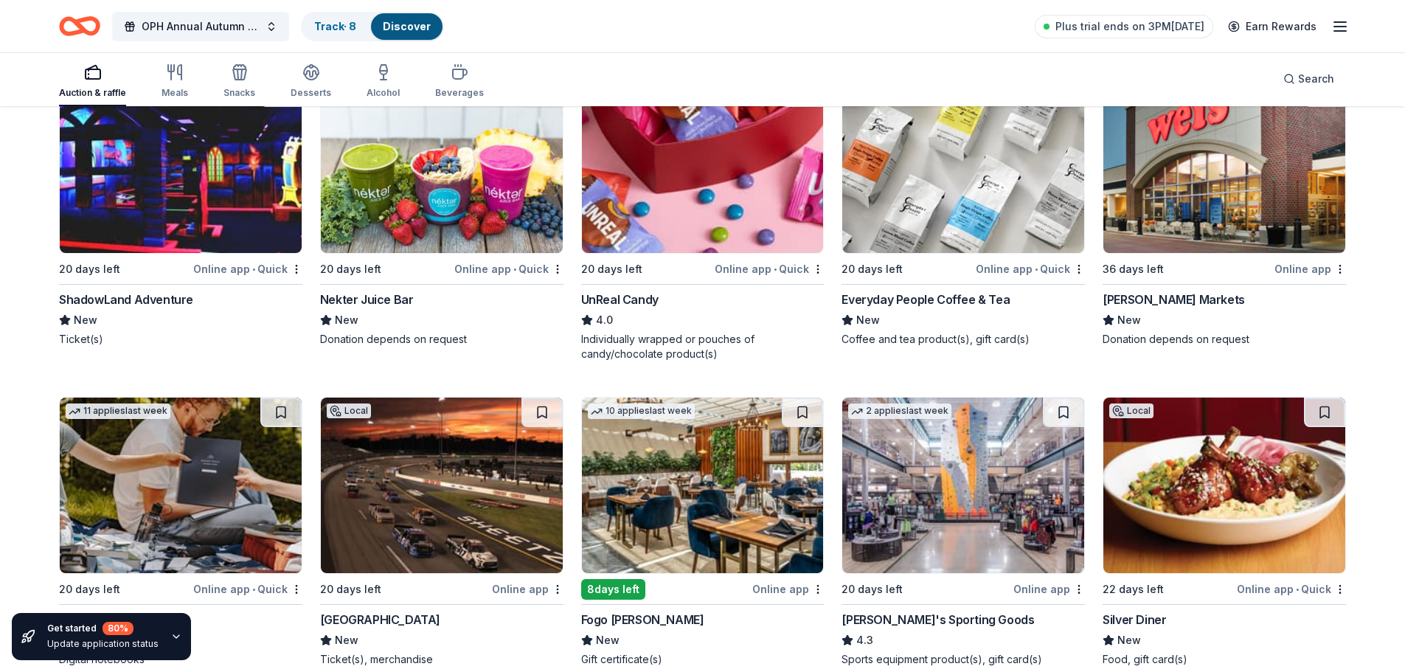
click at [274, 182] on img at bounding box center [181, 165] width 242 height 176
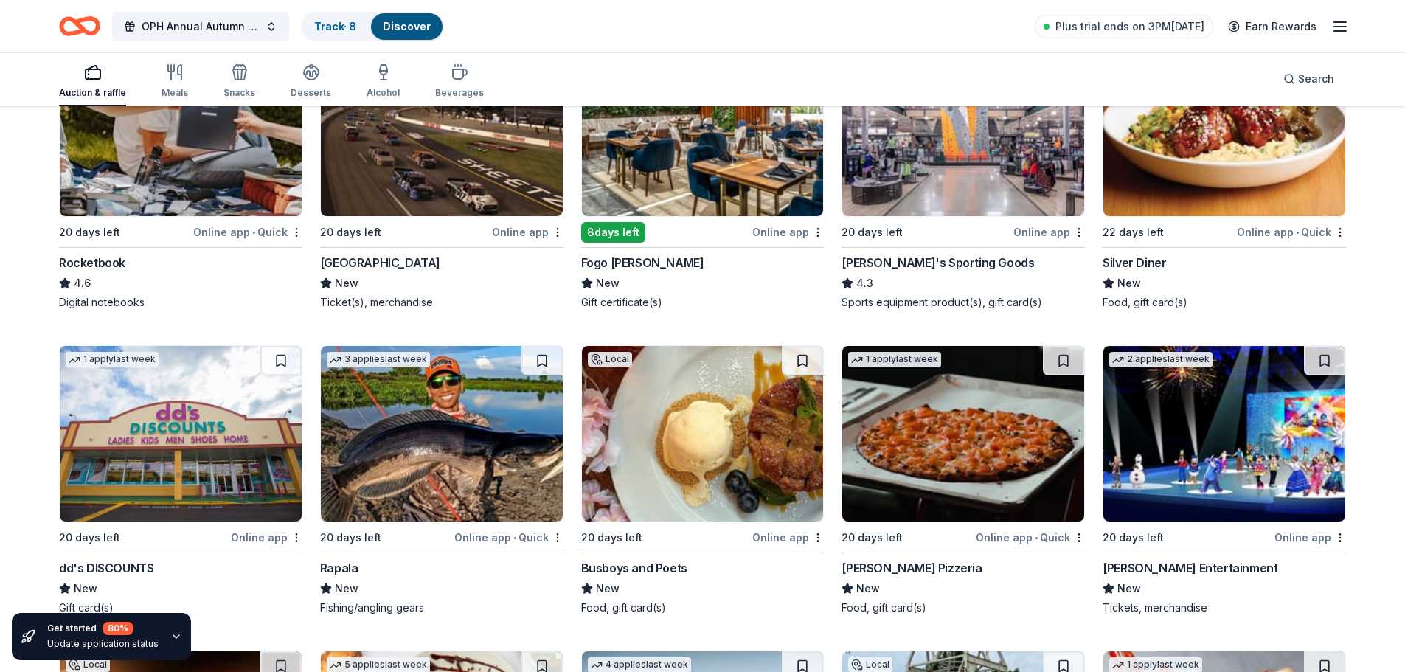
scroll to position [4955, 0]
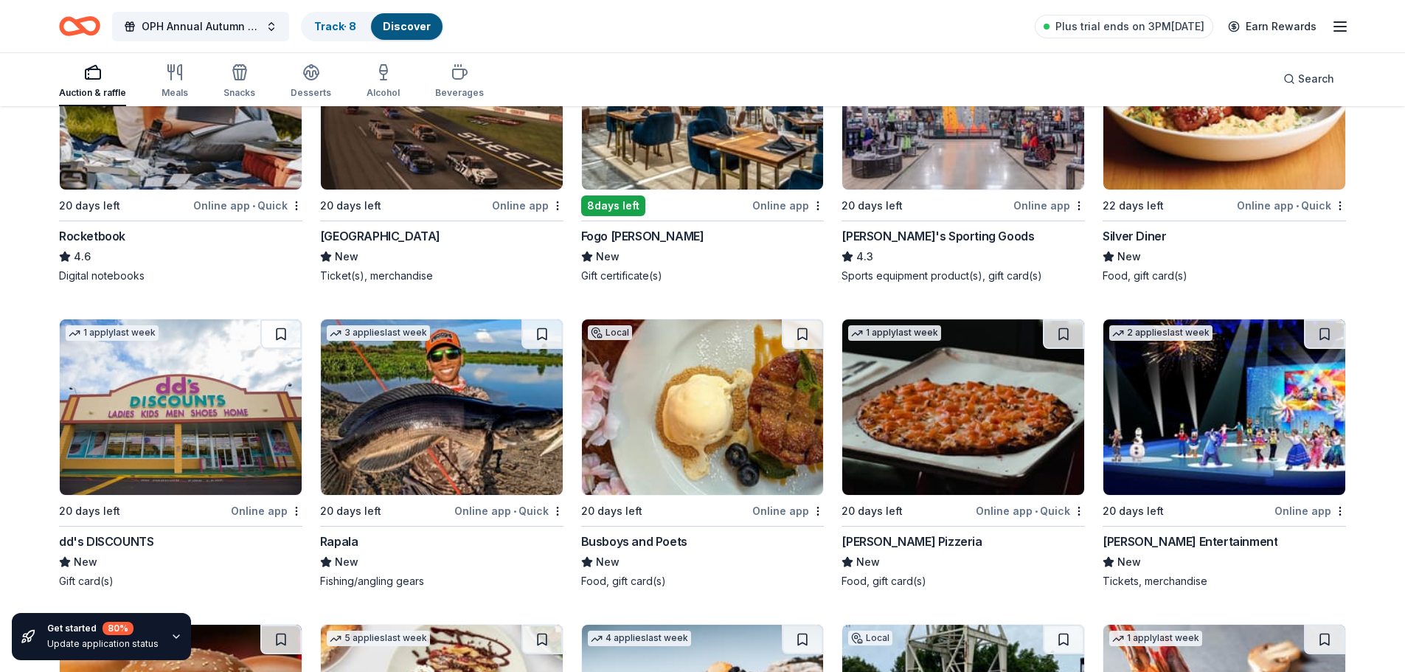
click at [1203, 153] on img at bounding box center [1224, 102] width 242 height 176
click at [734, 136] on img at bounding box center [703, 102] width 242 height 176
click at [684, 406] on img at bounding box center [703, 407] width 242 height 176
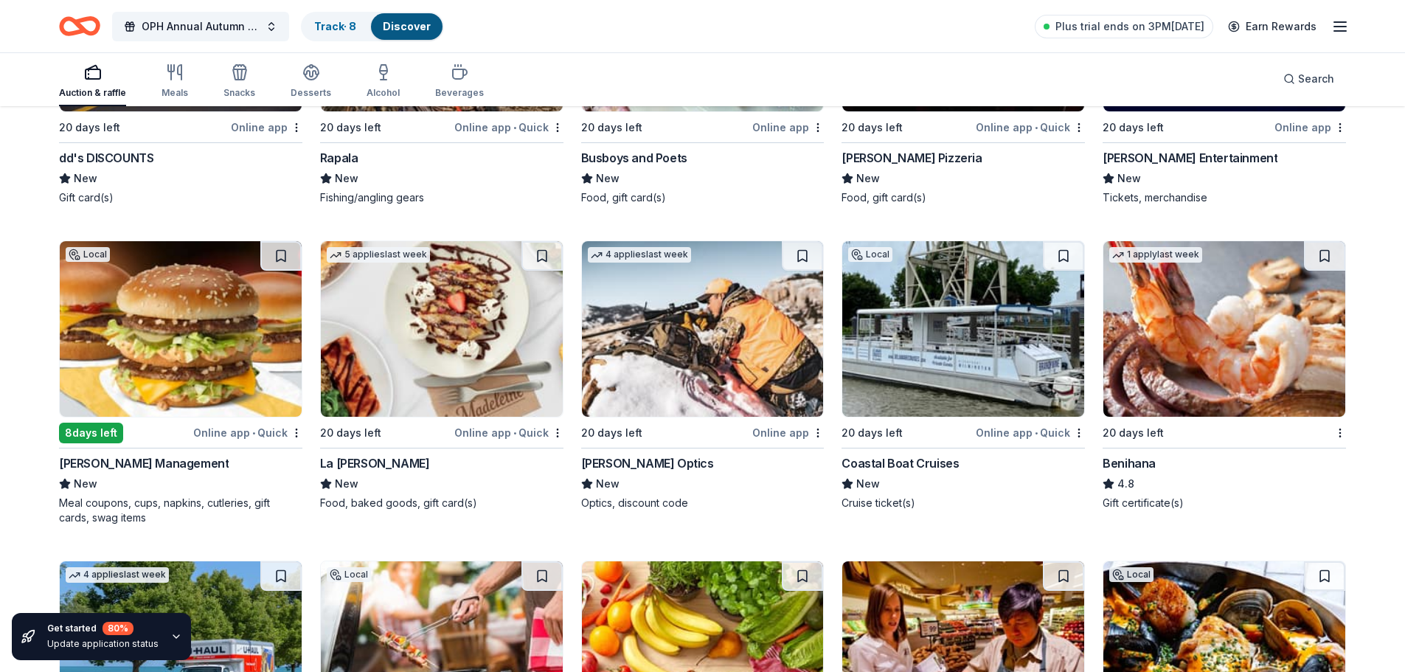
scroll to position [5368, 0]
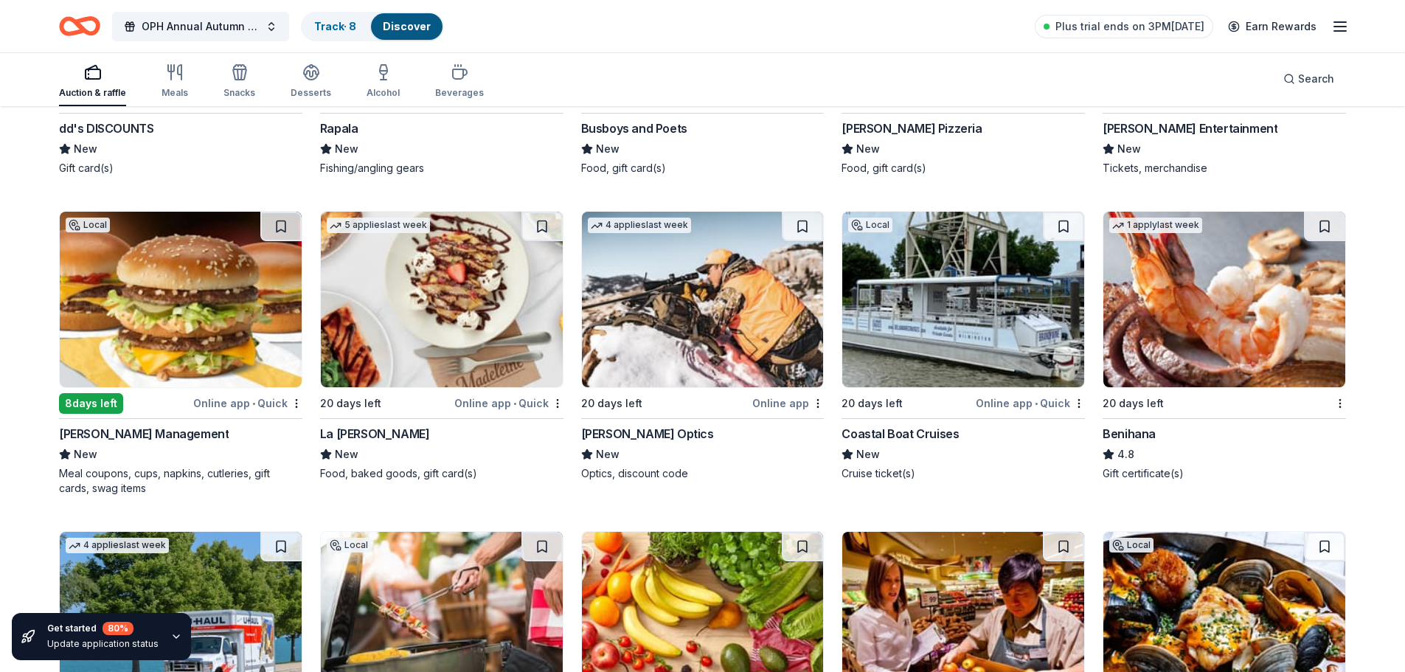
click at [451, 317] on img at bounding box center [442, 300] width 242 height 176
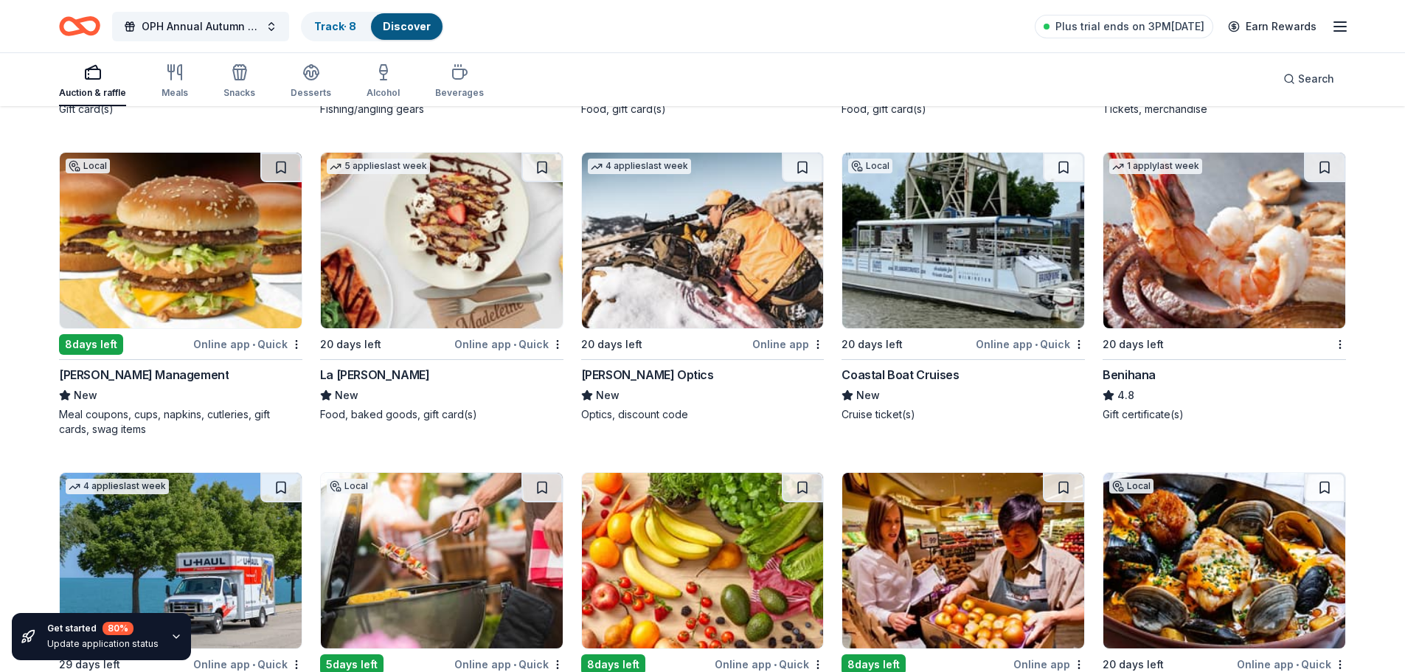
scroll to position [5457, 0]
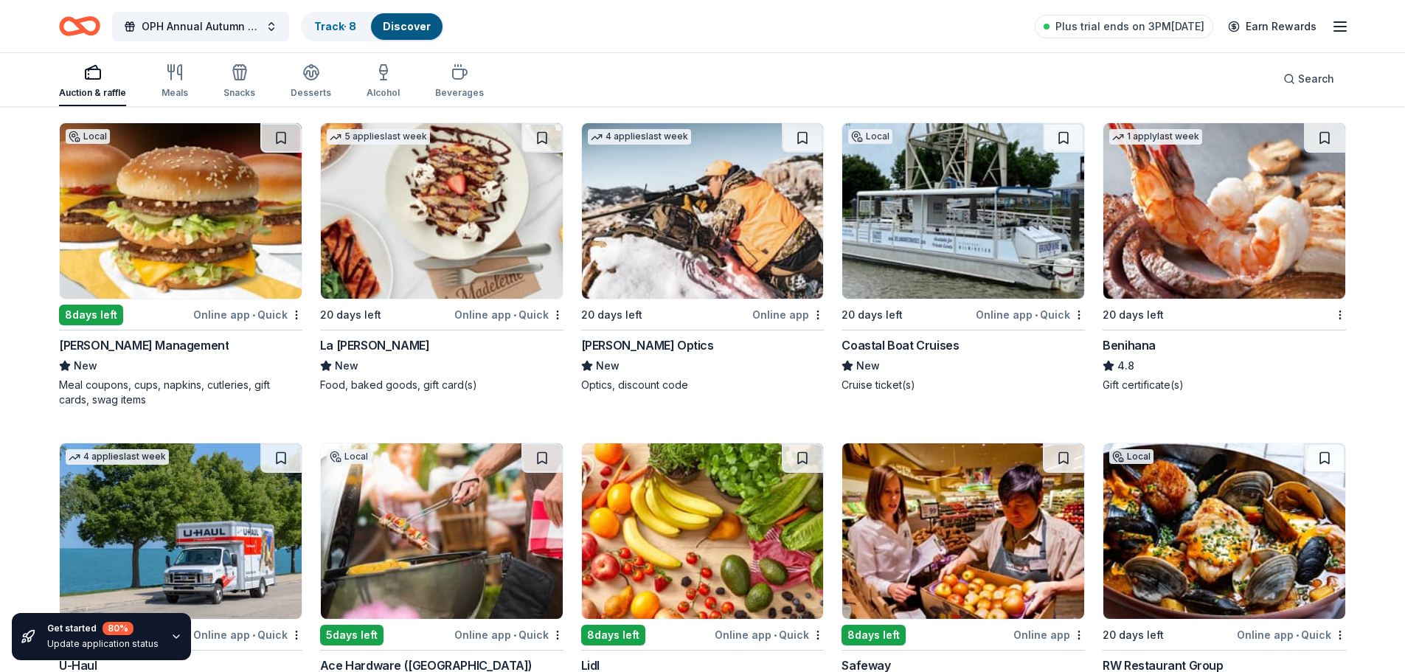
click at [905, 258] on img at bounding box center [963, 211] width 242 height 176
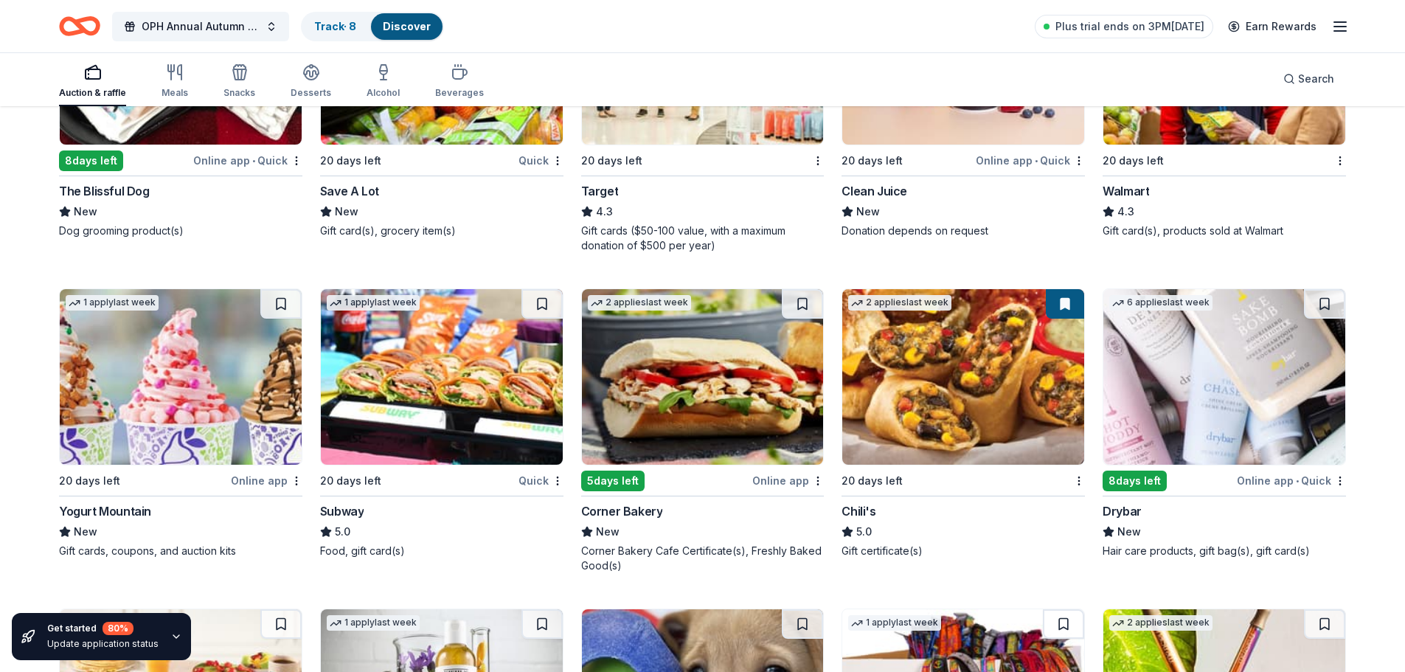
scroll to position [7934, 0]
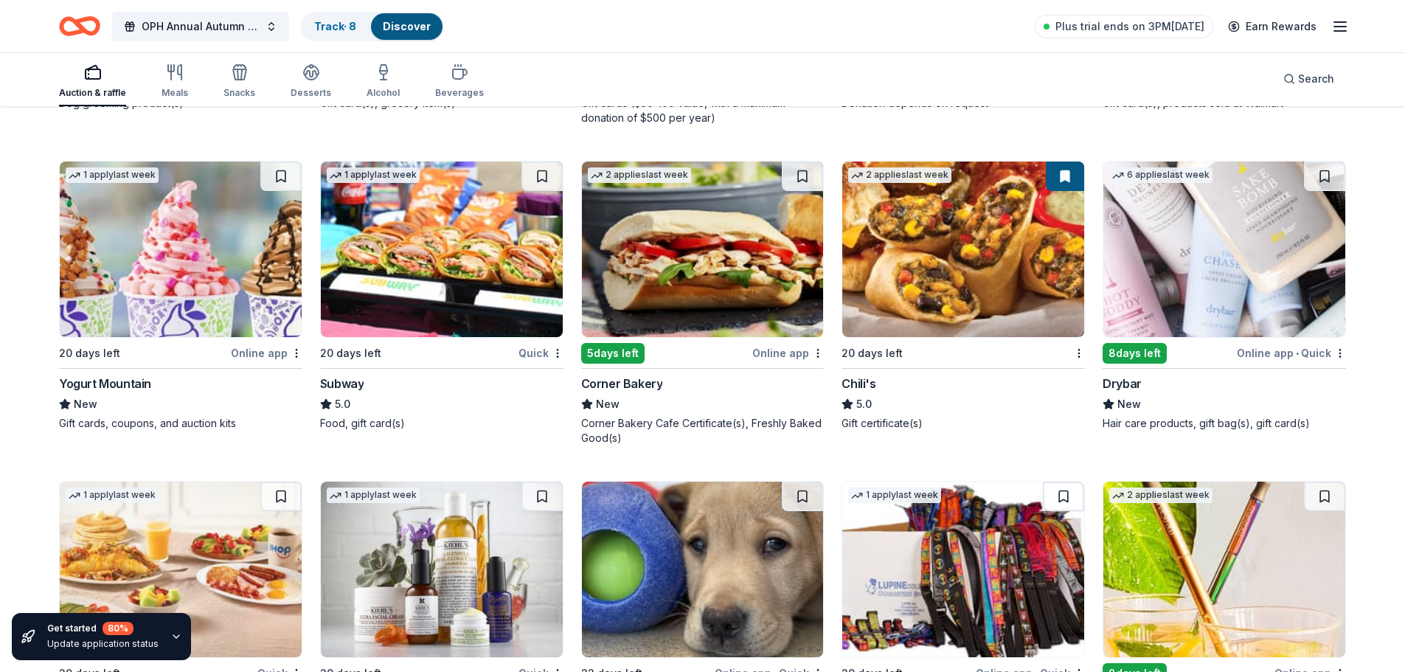
click at [196, 271] on img at bounding box center [181, 249] width 242 height 176
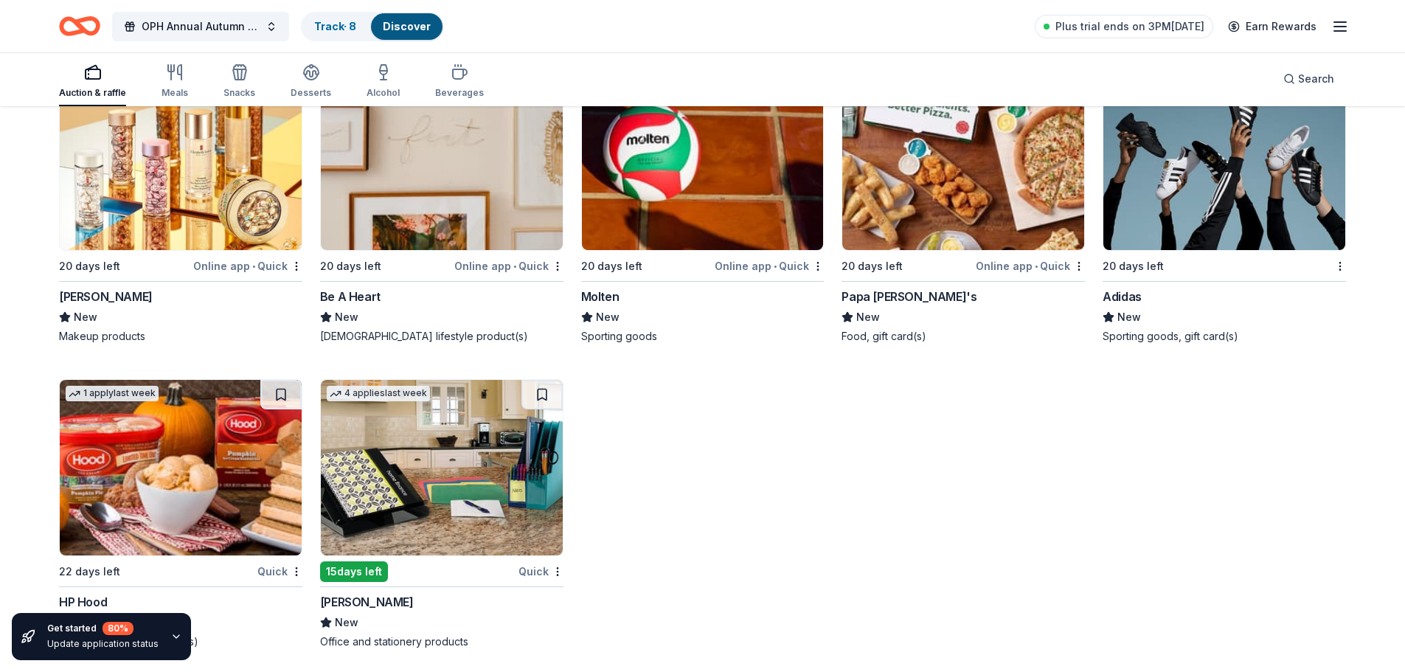
scroll to position [12174, 0]
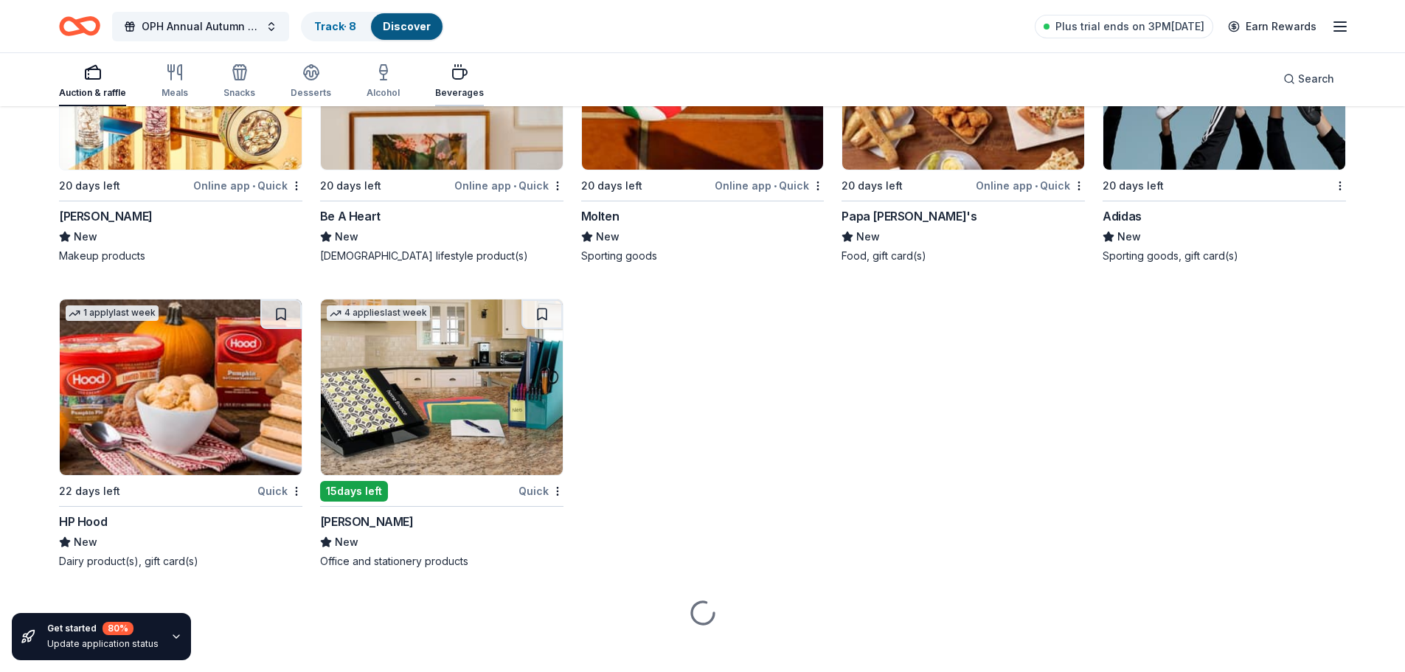
click at [451, 70] on icon "button" at bounding box center [460, 72] width 18 height 18
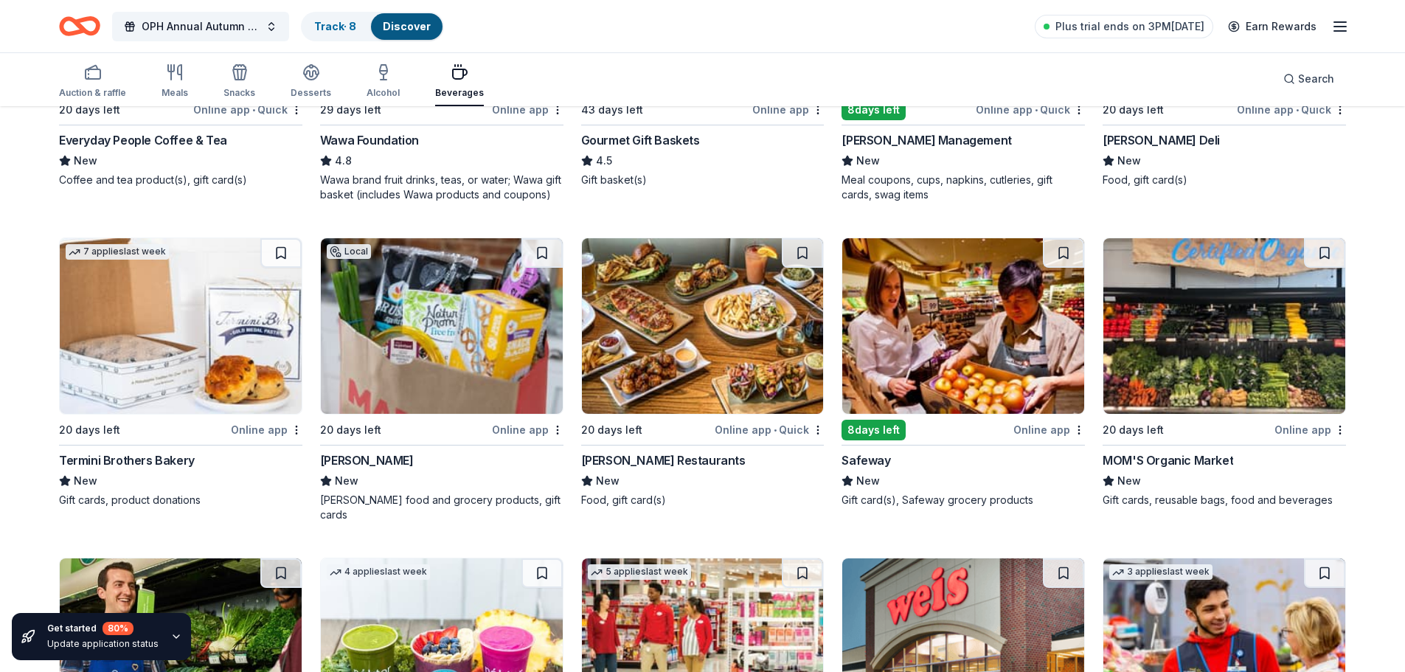
scroll to position [501, 0]
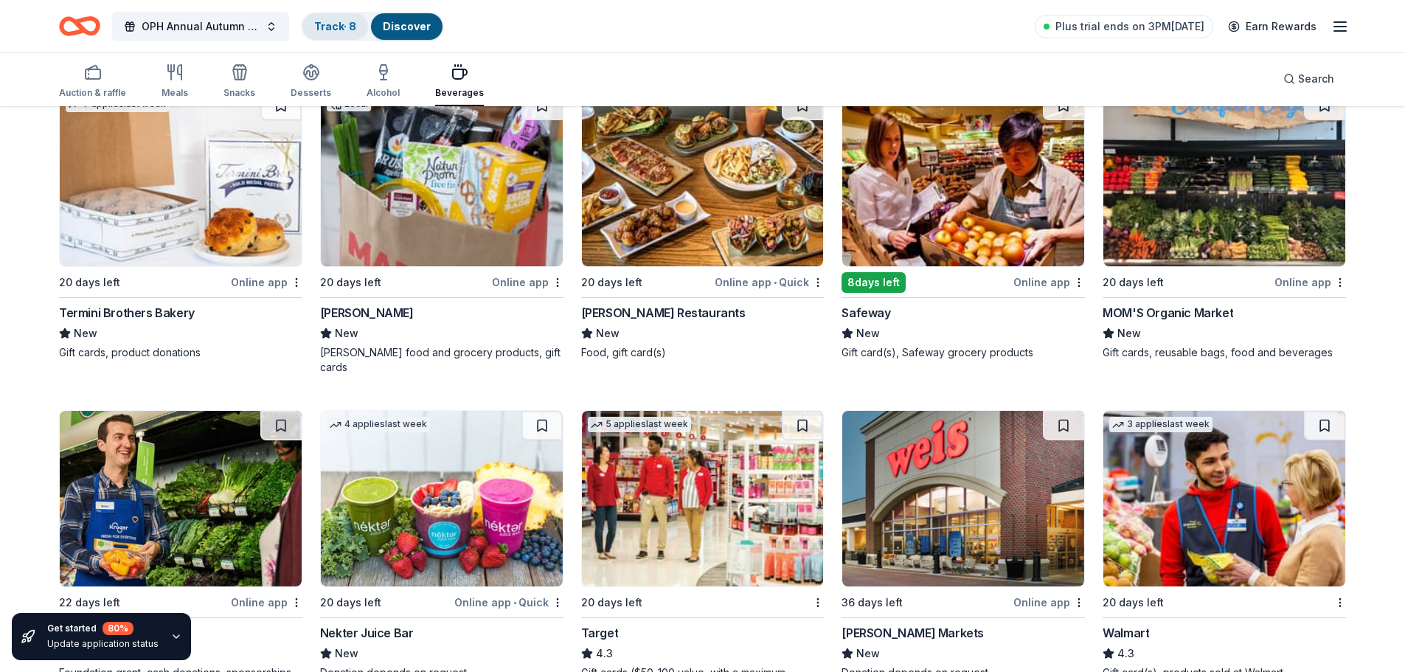
click at [342, 28] on link "Track · 8" at bounding box center [335, 26] width 42 height 13
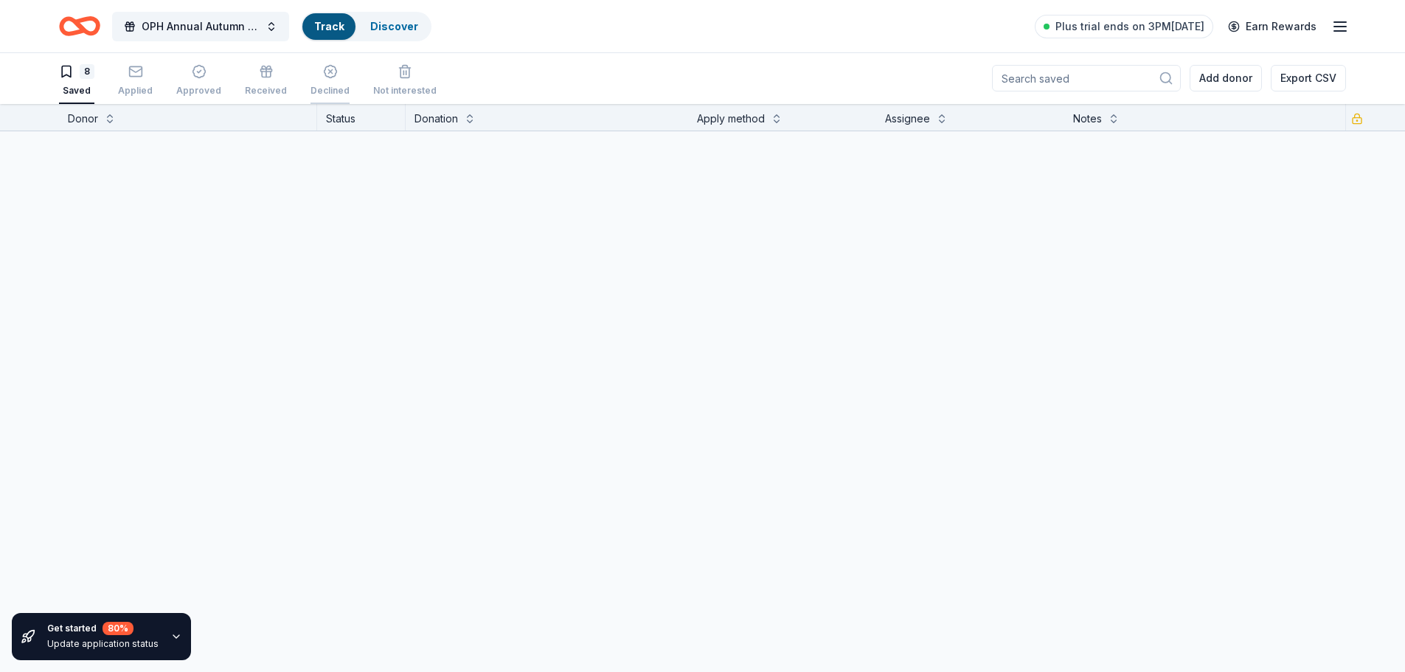
scroll to position [1, 0]
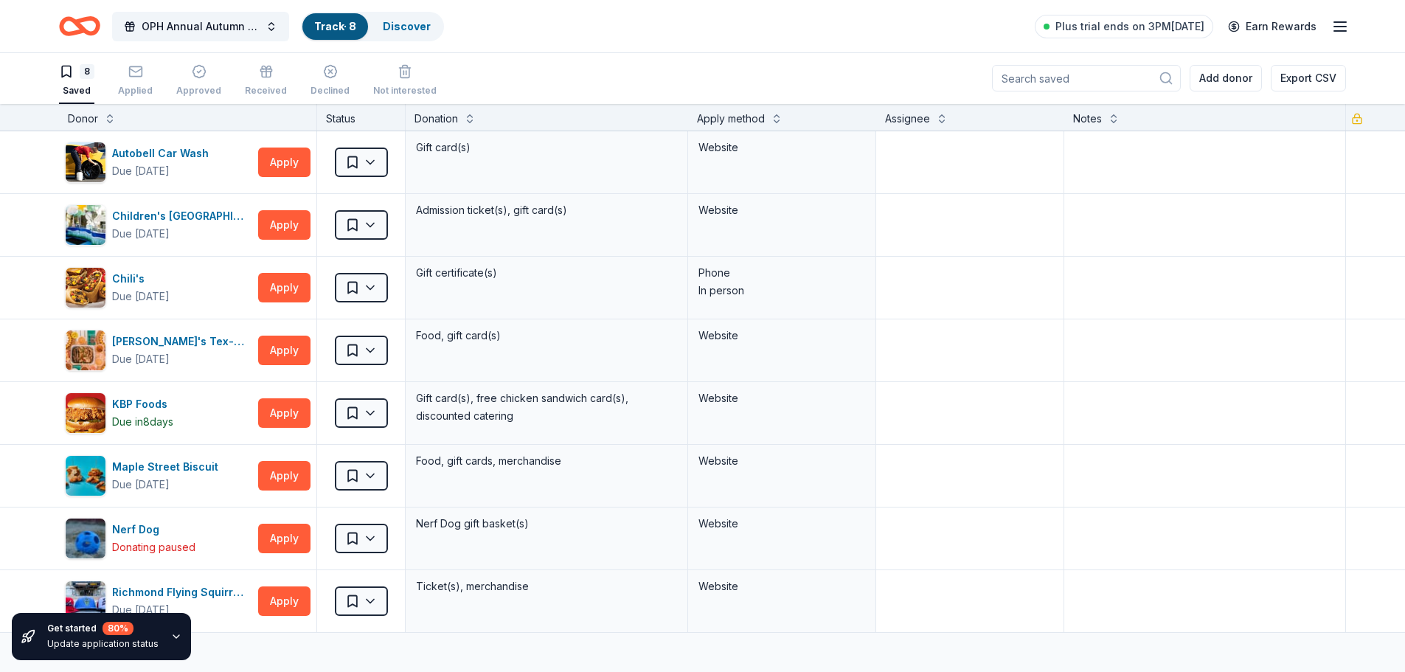
click at [341, 29] on link "Track · 8" at bounding box center [335, 26] width 42 height 13
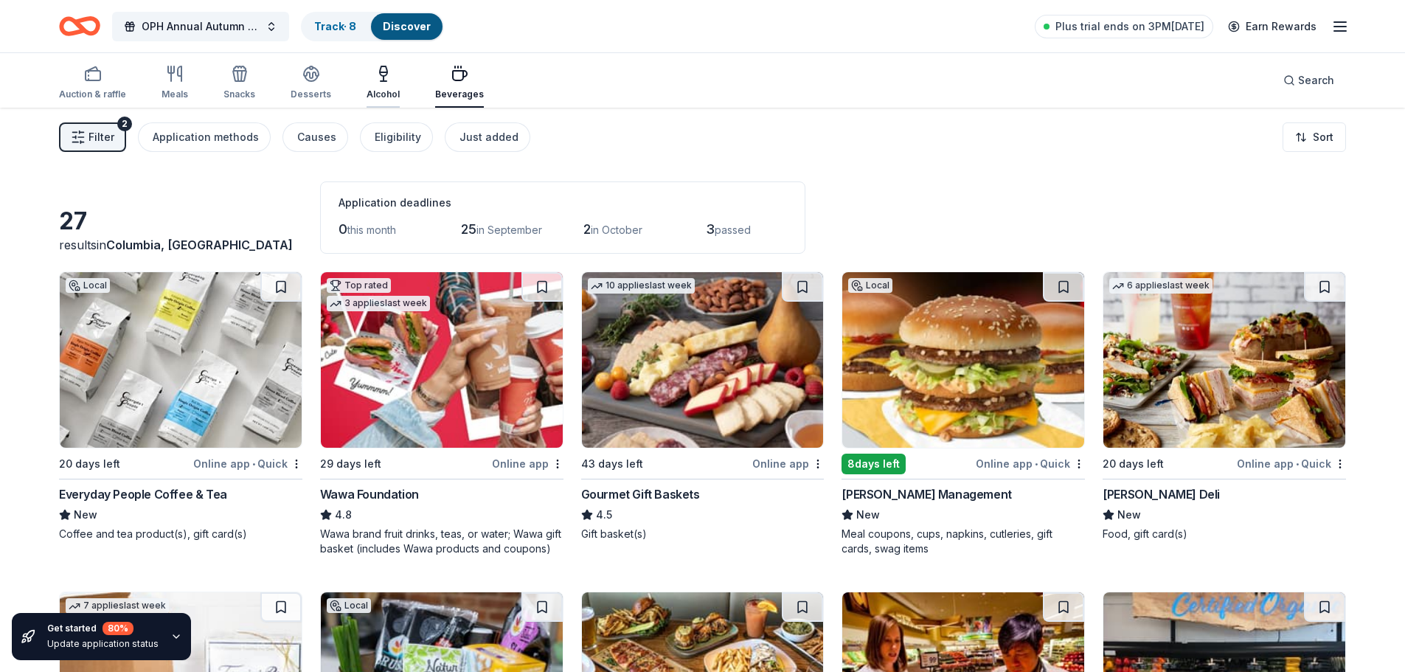
click at [383, 78] on icon "button" at bounding box center [383, 78] width 0 height 5
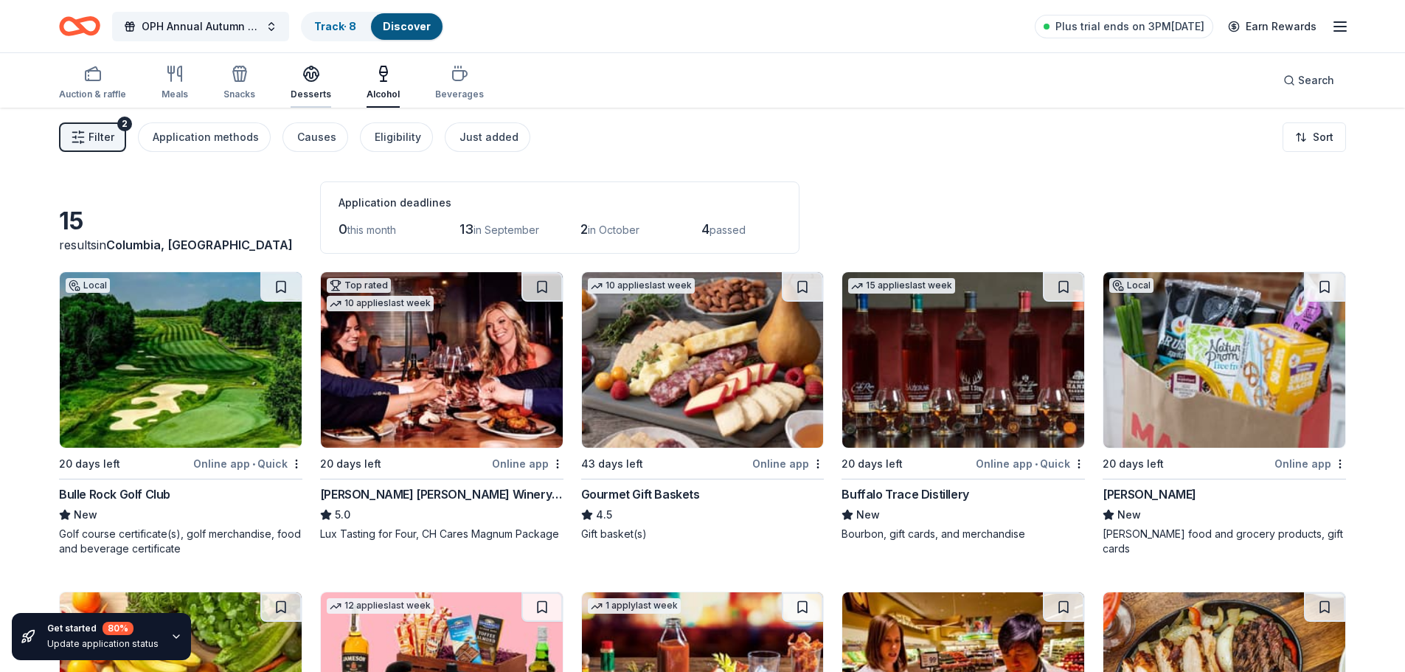
click at [316, 82] on icon "button" at bounding box center [311, 74] width 18 height 18
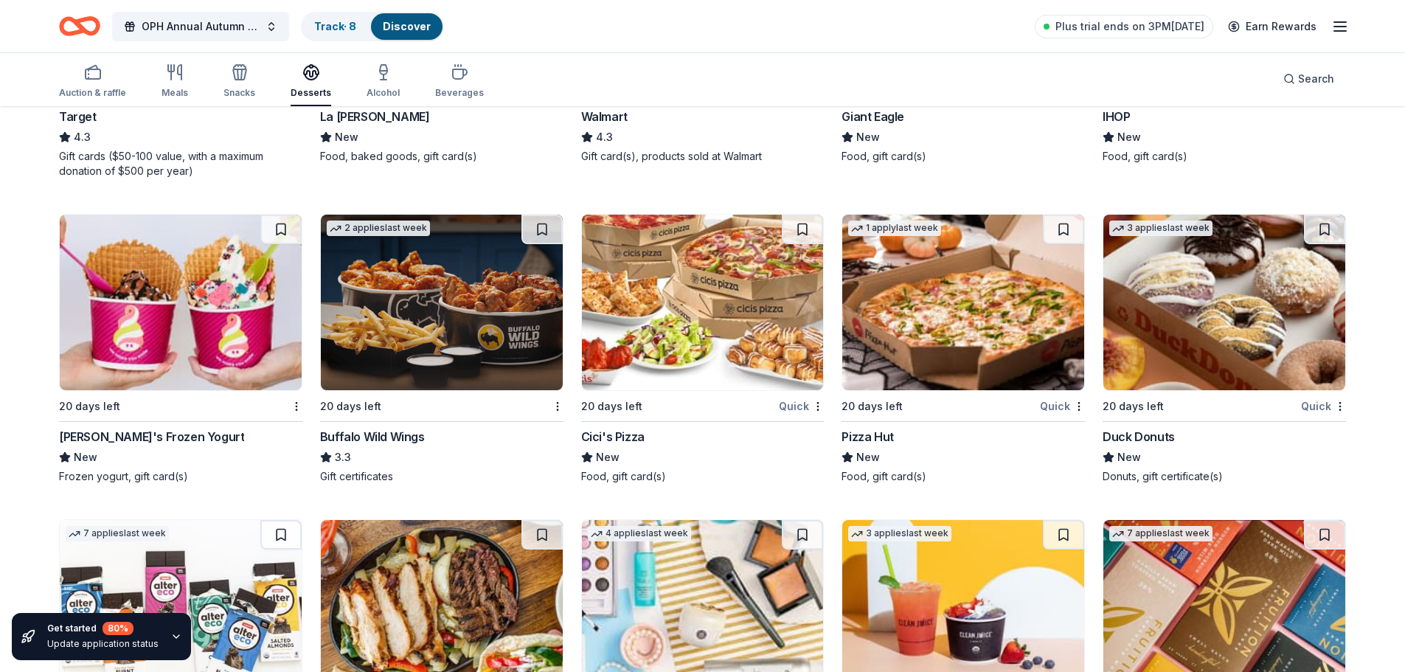
scroll to position [1449, 0]
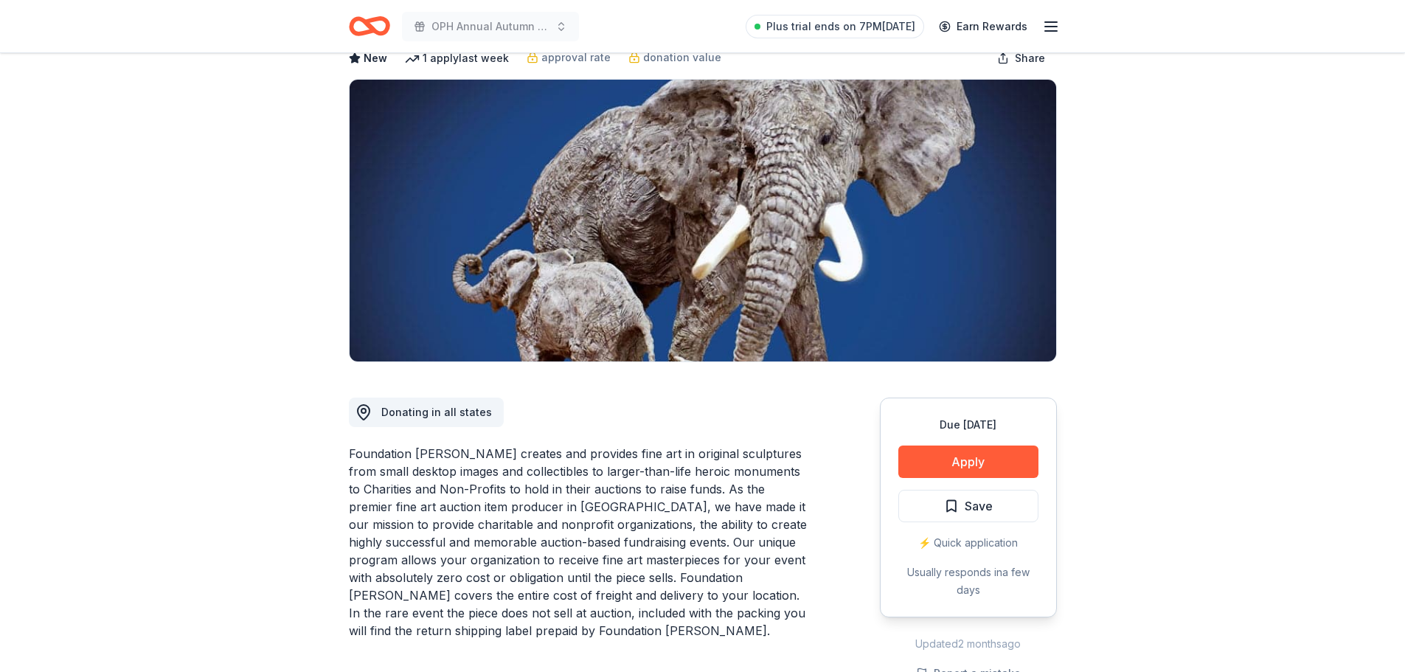
scroll to position [88, 0]
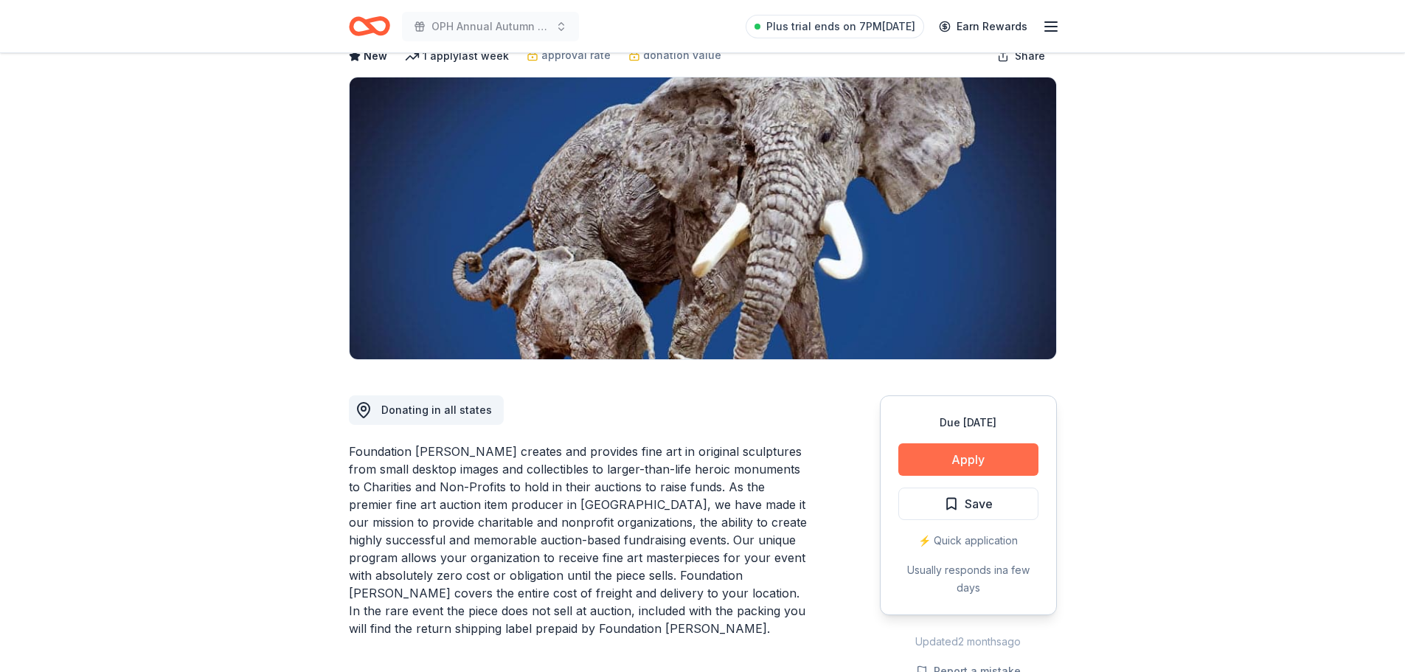
click at [952, 468] on button "Apply" at bounding box center [968, 459] width 140 height 32
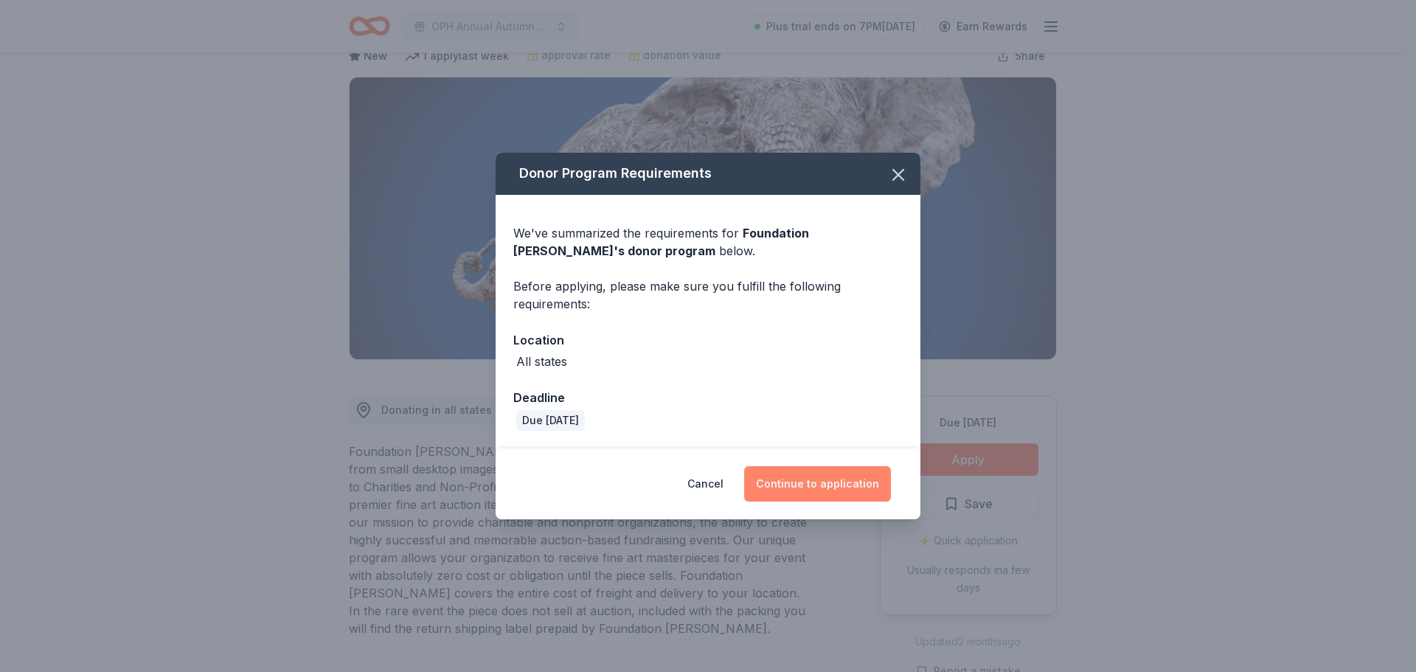
click at [814, 477] on button "Continue to application" at bounding box center [817, 483] width 147 height 35
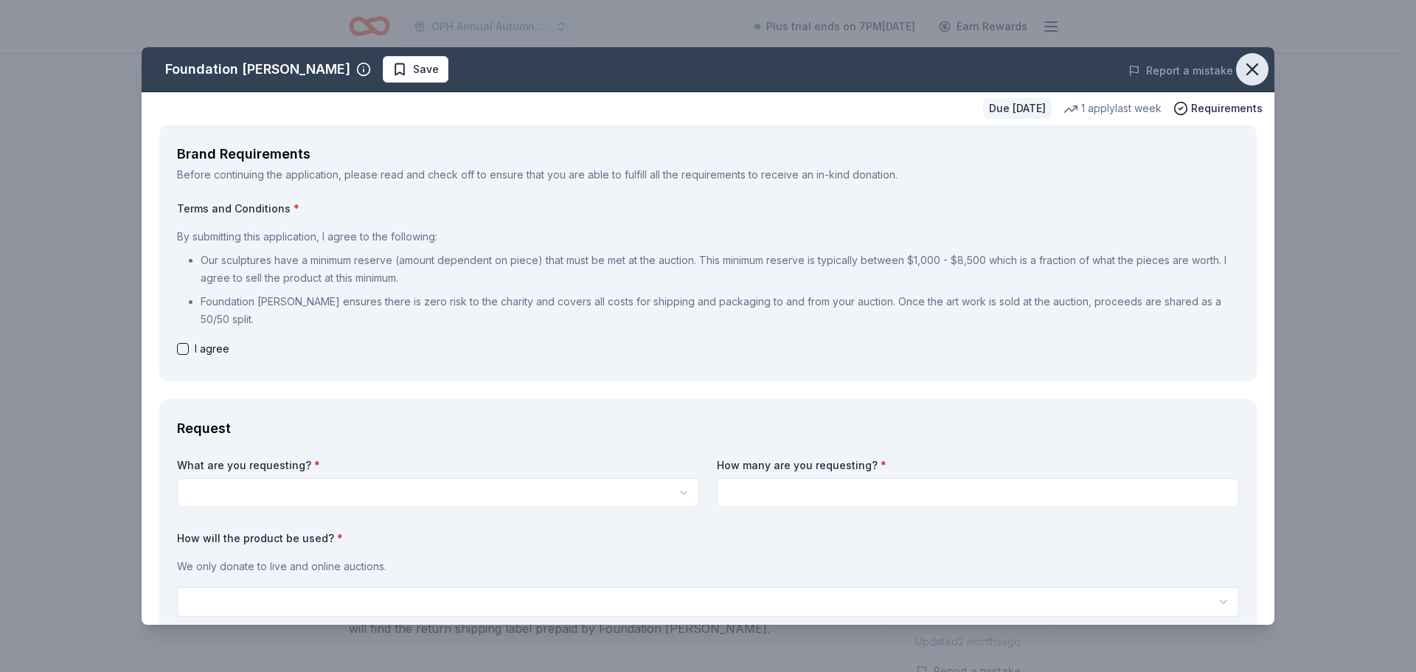
click at [1247, 66] on icon "button" at bounding box center [1252, 69] width 10 height 10
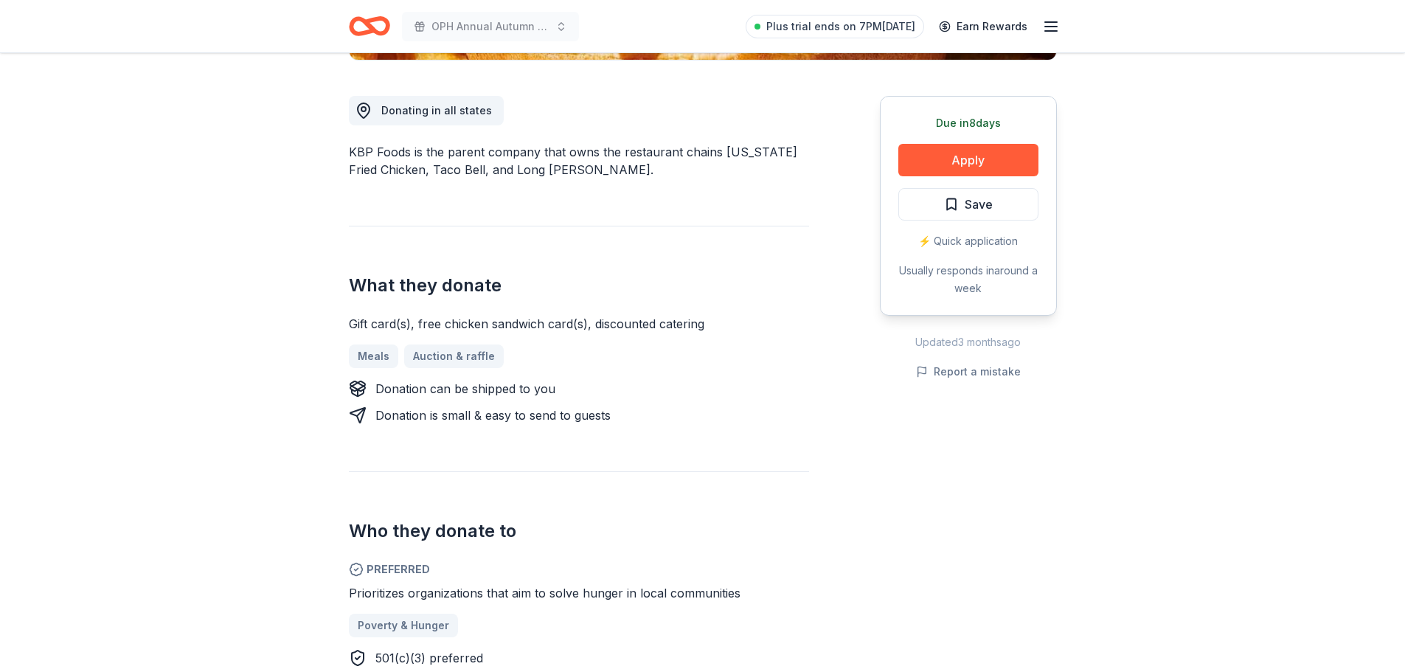
scroll to position [442, 0]
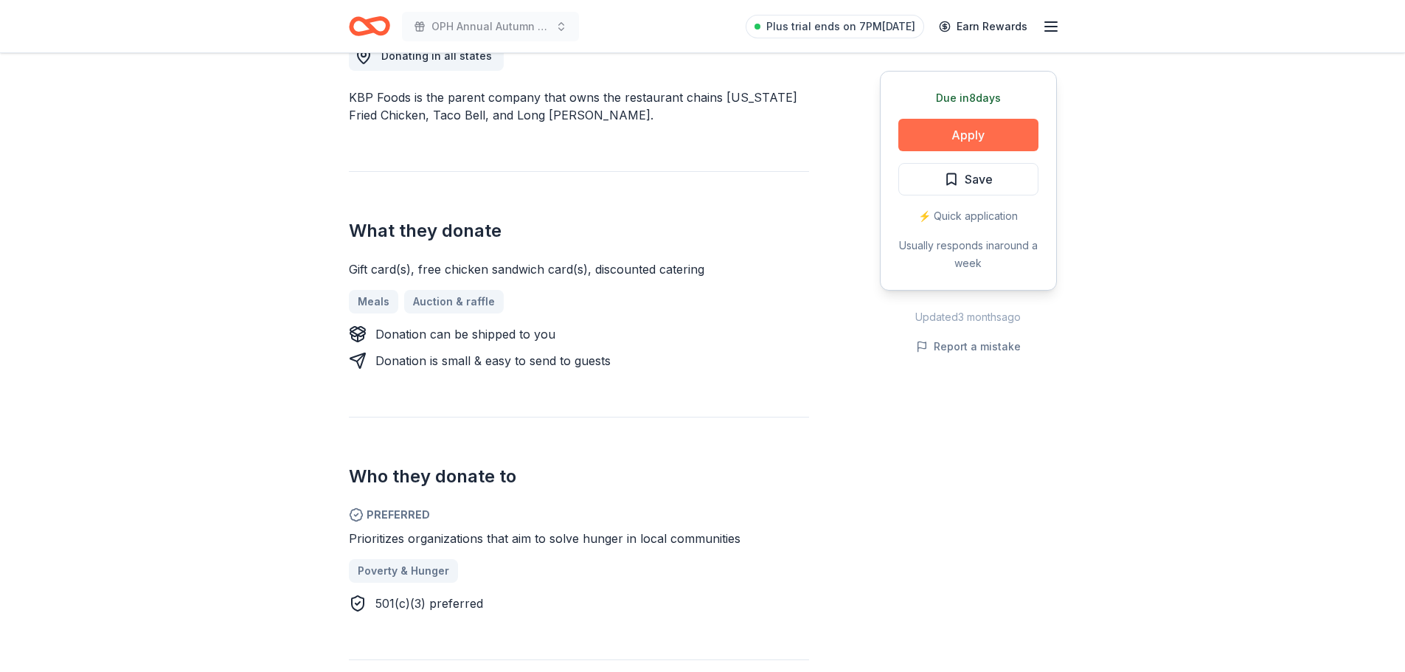
click at [958, 136] on button "Apply" at bounding box center [968, 135] width 140 height 32
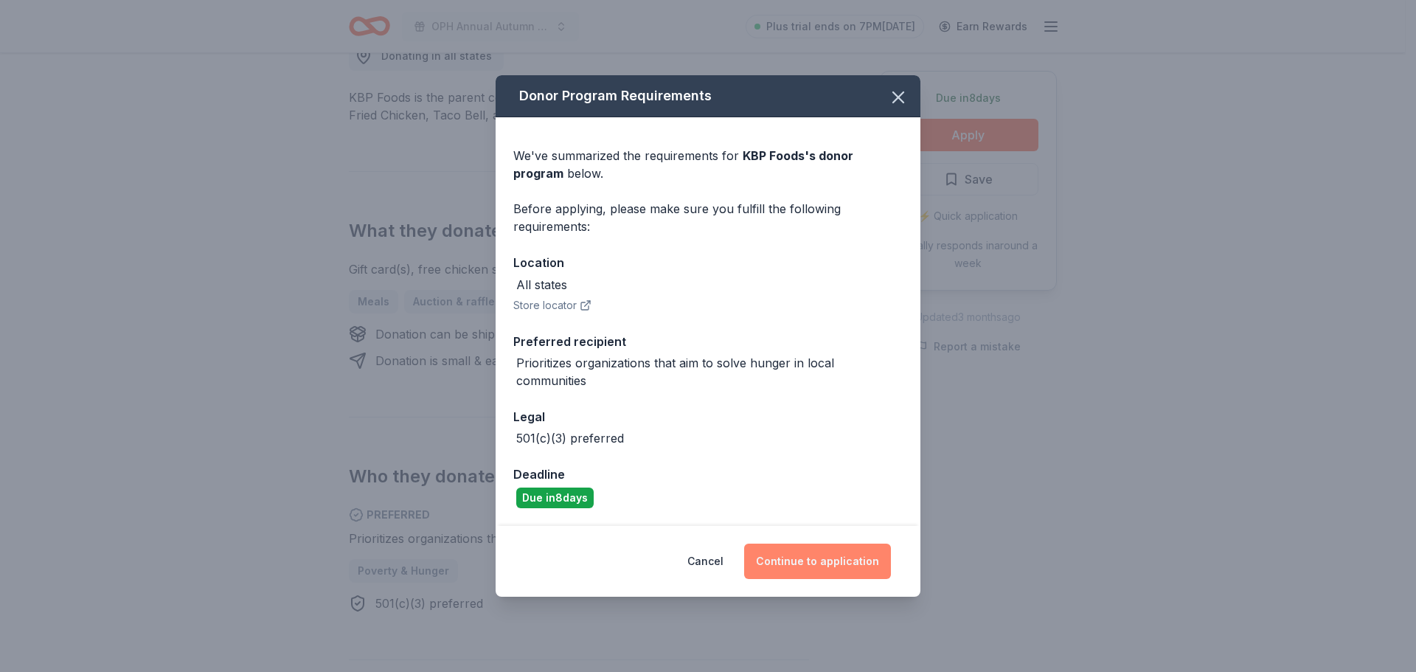
click at [777, 569] on button "Continue to application" at bounding box center [817, 560] width 147 height 35
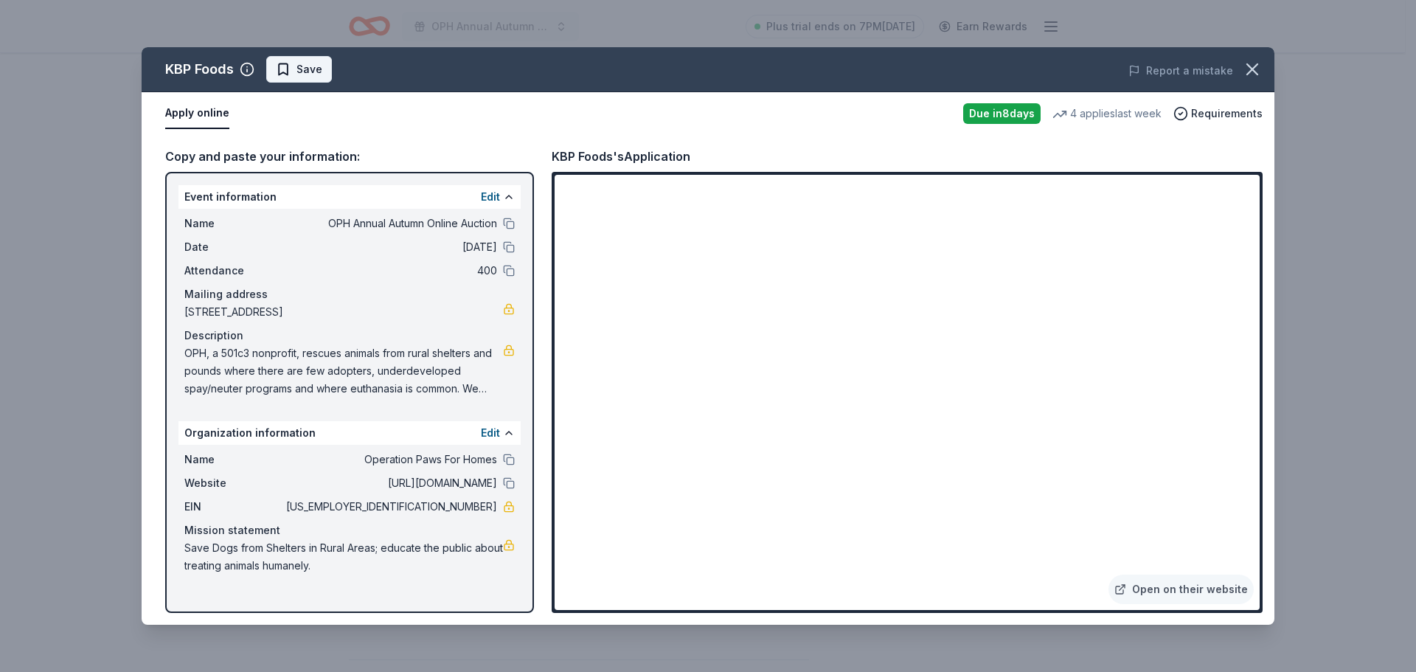
click at [308, 63] on span "Save" at bounding box center [309, 69] width 26 height 18
click at [1261, 73] on icon "button" at bounding box center [1252, 69] width 21 height 21
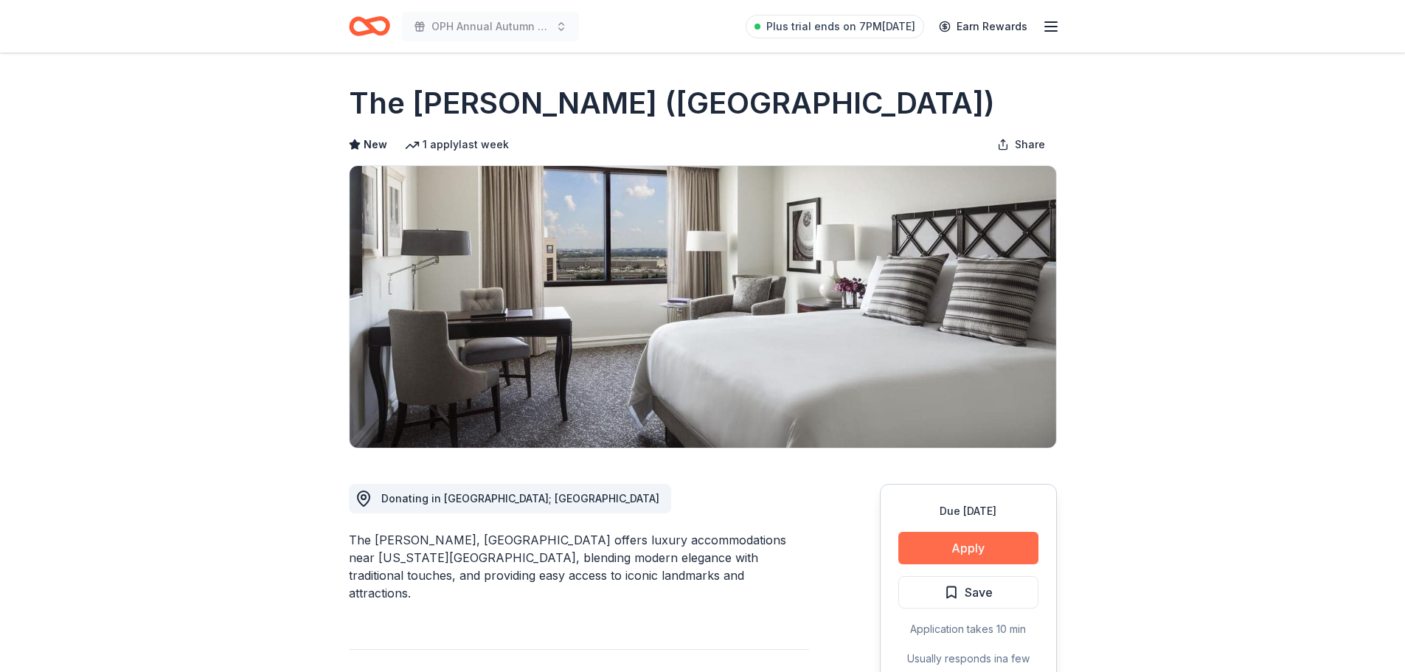
click at [939, 545] on button "Apply" at bounding box center [968, 548] width 140 height 32
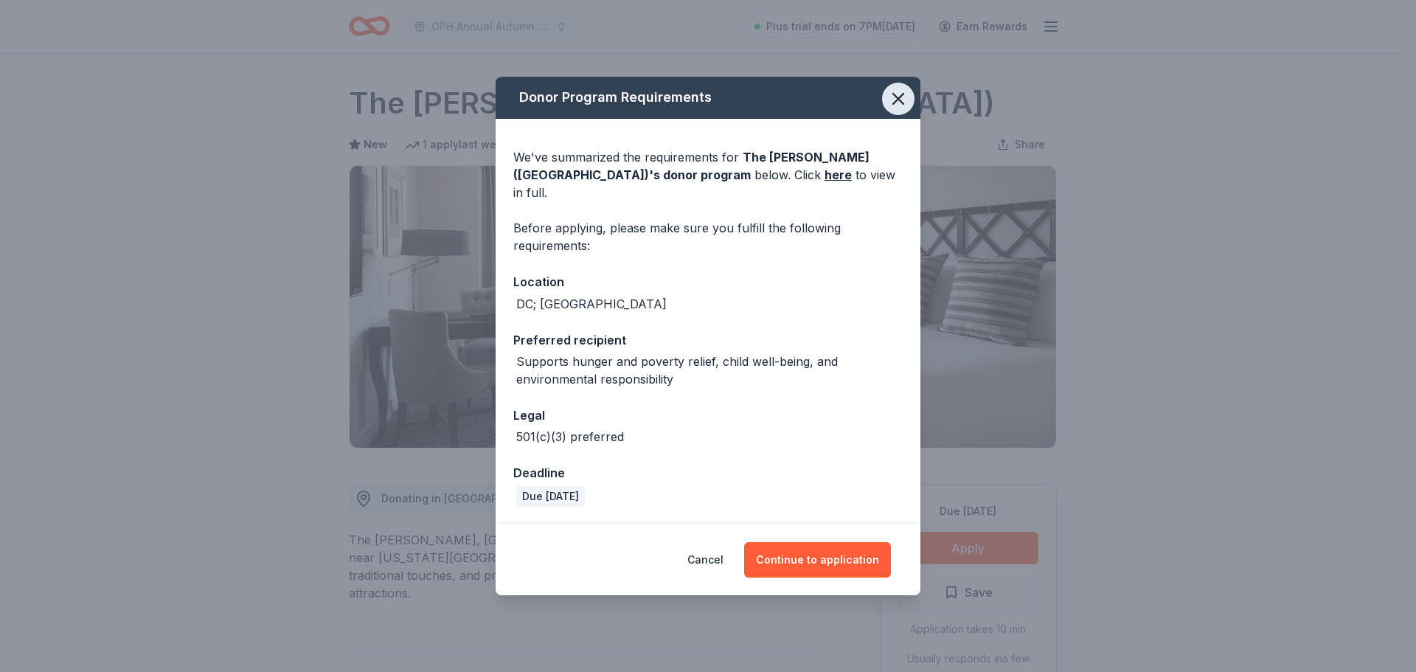
click at [895, 104] on icon "button" at bounding box center [898, 99] width 10 height 10
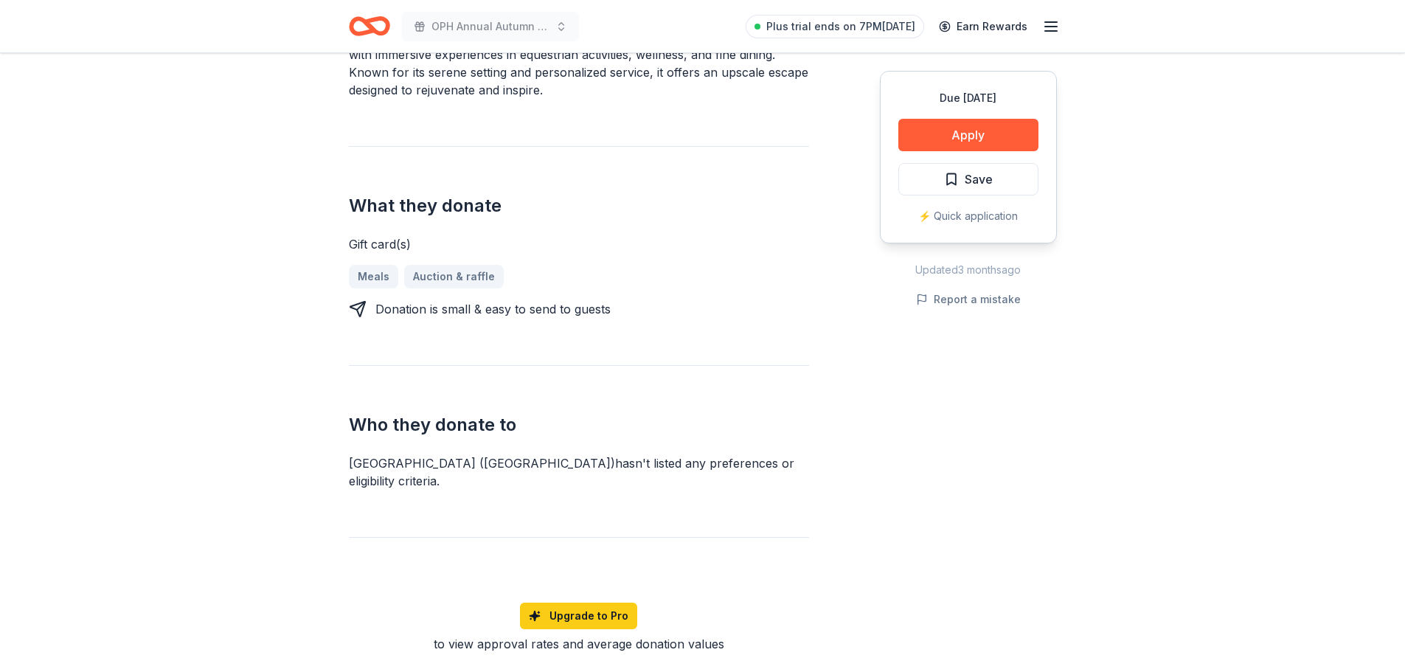
scroll to position [501, 0]
click at [928, 119] on button "Apply" at bounding box center [968, 135] width 140 height 32
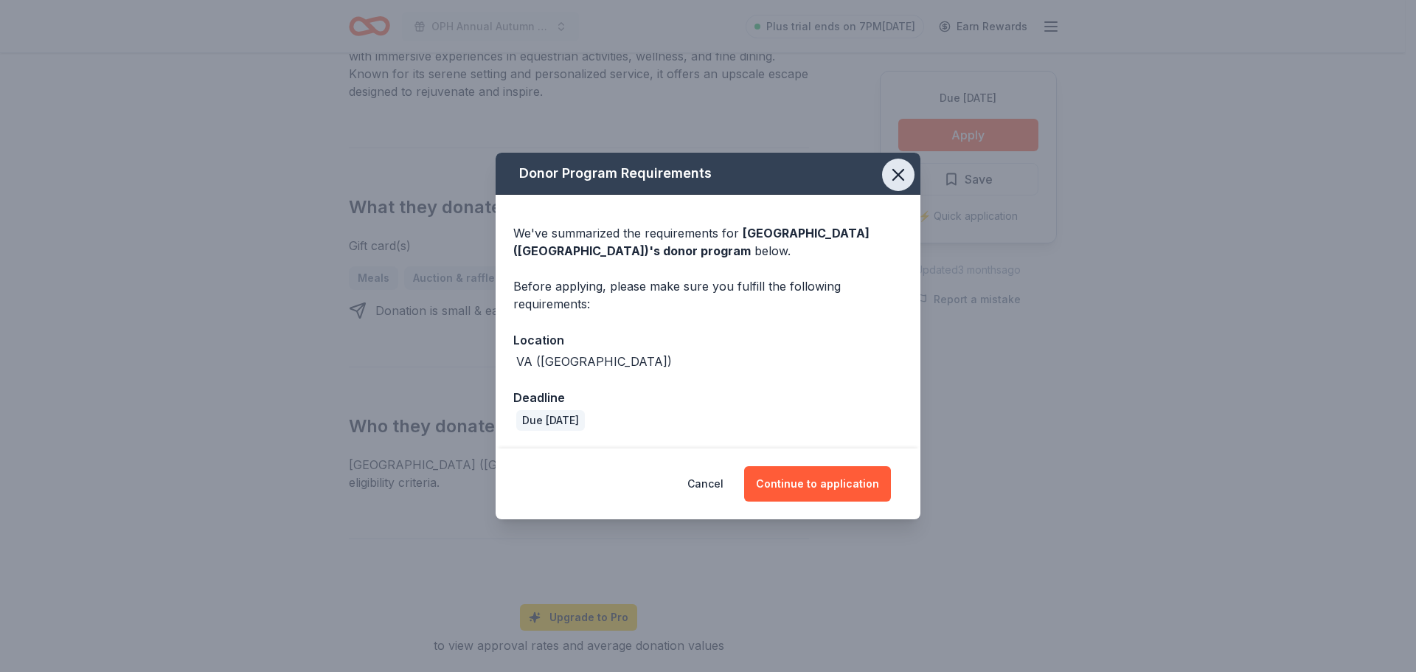
click at [898, 183] on icon "button" at bounding box center [898, 174] width 21 height 21
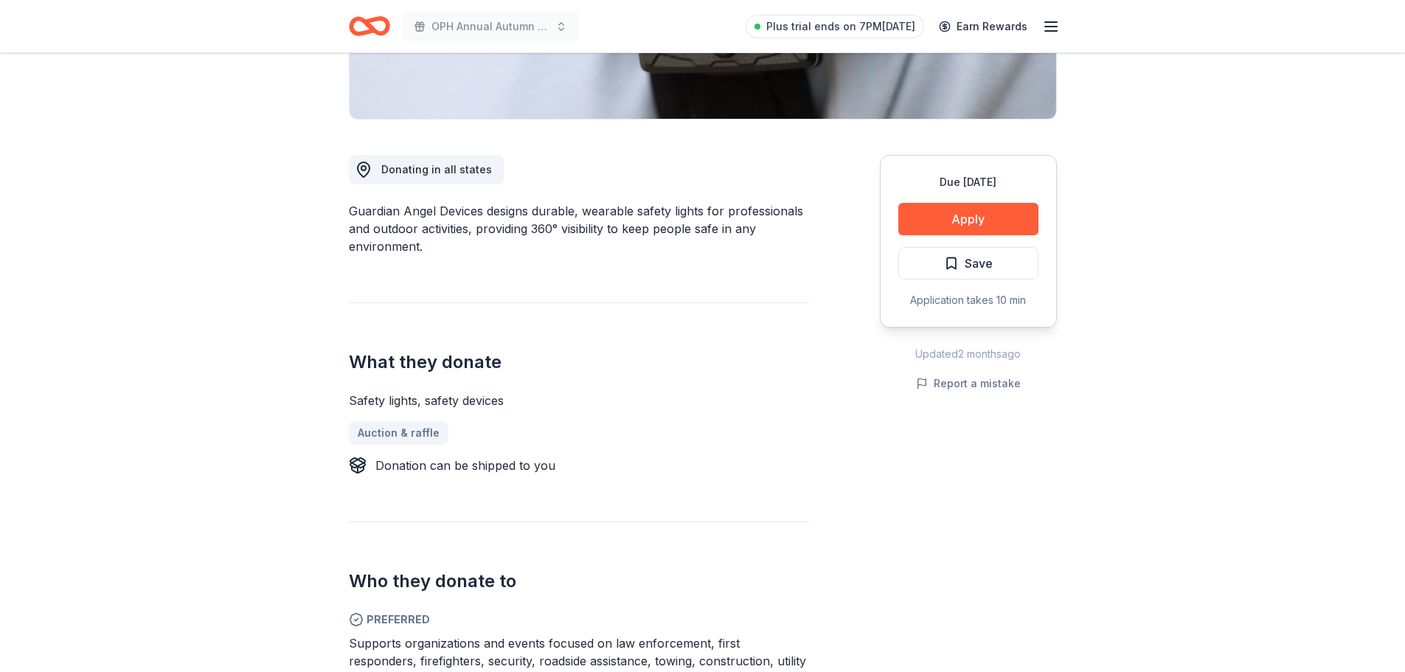
scroll to position [442, 0]
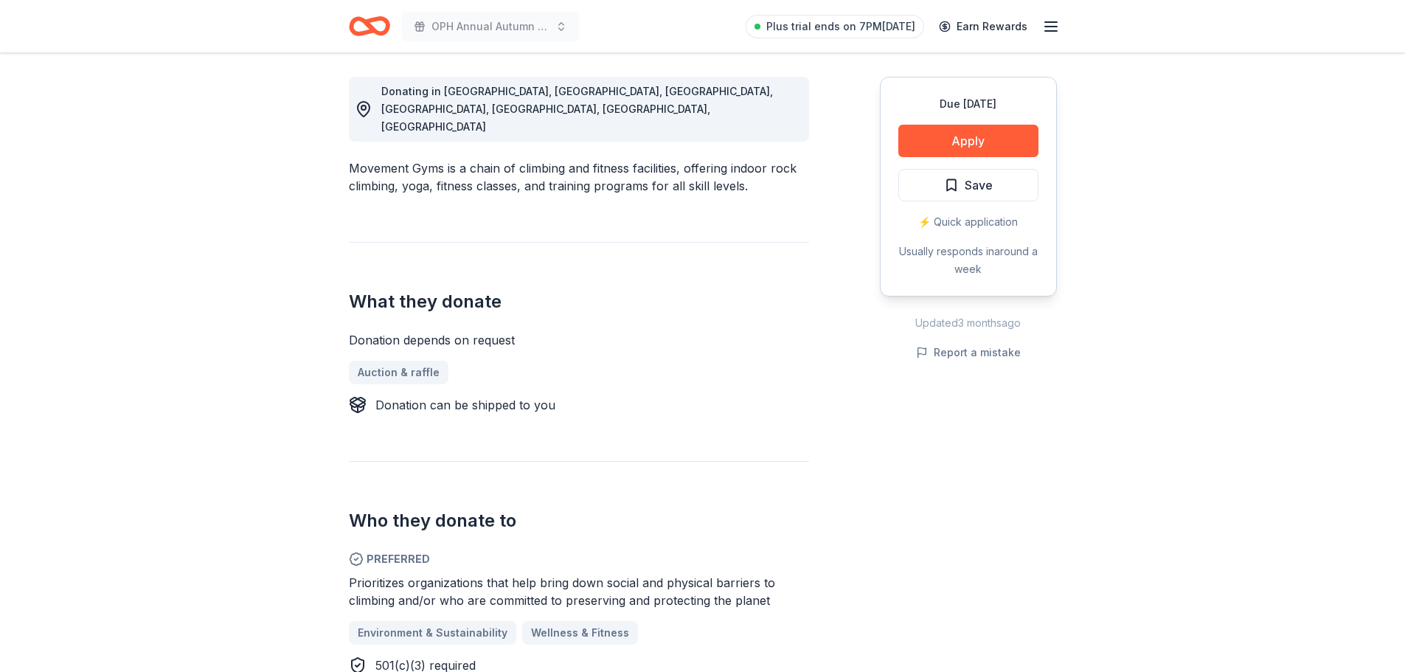
scroll to position [413, 0]
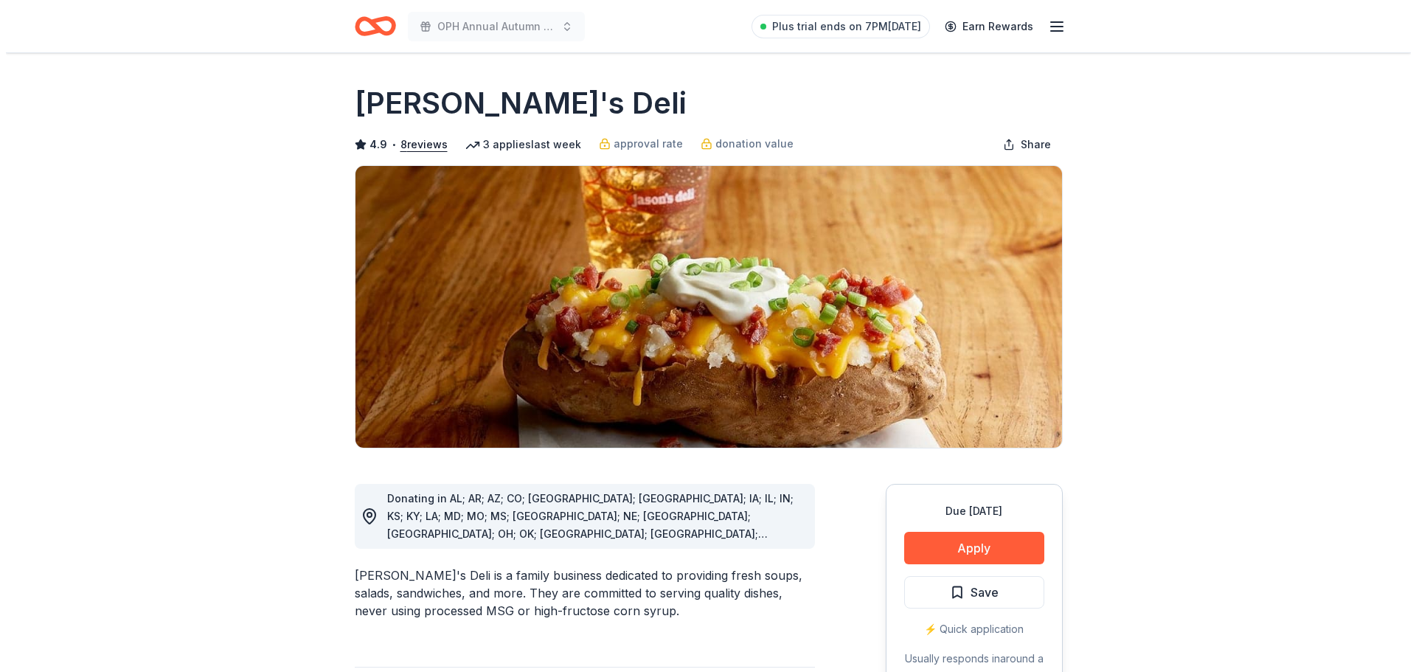
scroll to position [29, 0]
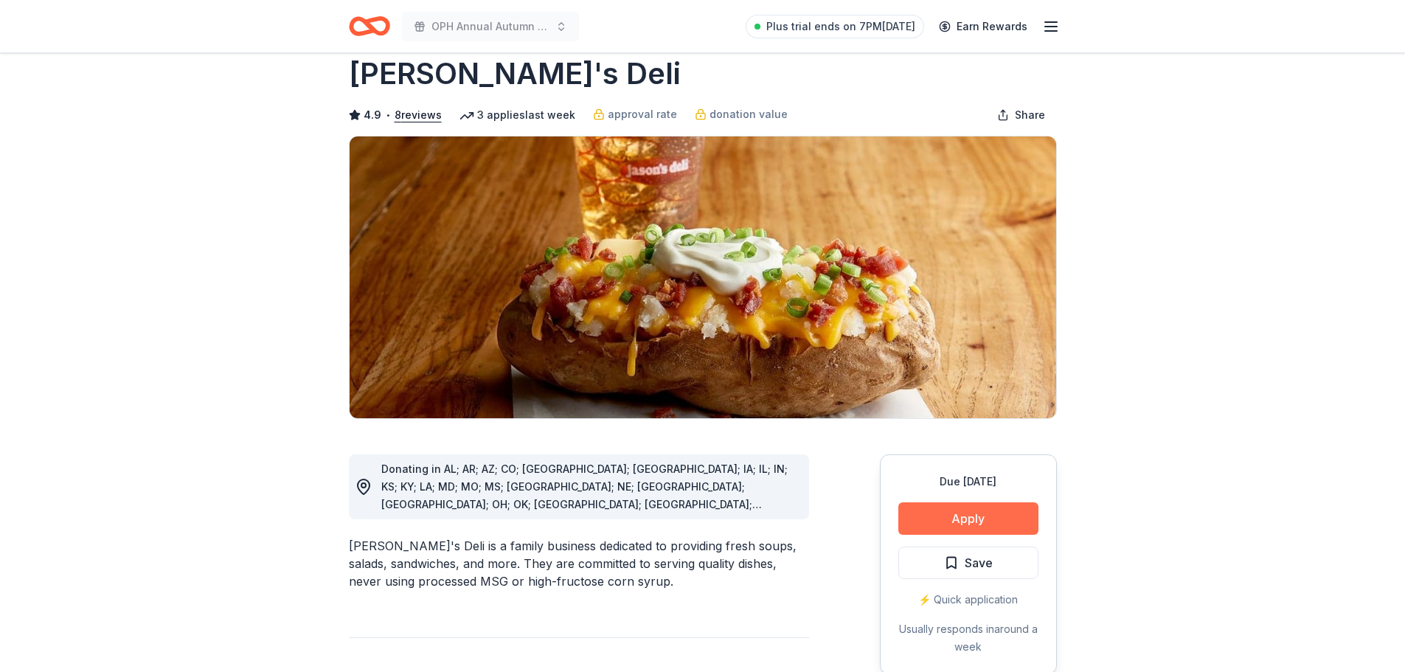
click at [963, 513] on button "Apply" at bounding box center [968, 518] width 140 height 32
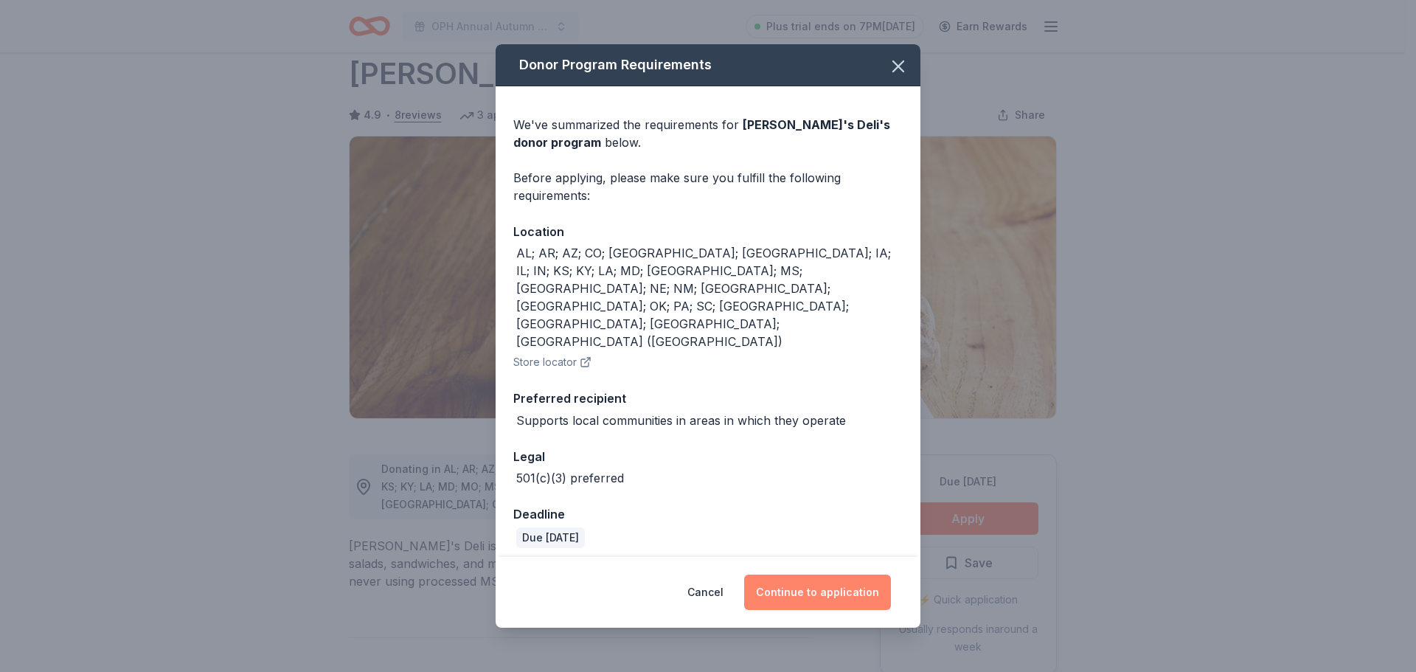
click at [791, 574] on button "Continue to application" at bounding box center [817, 591] width 147 height 35
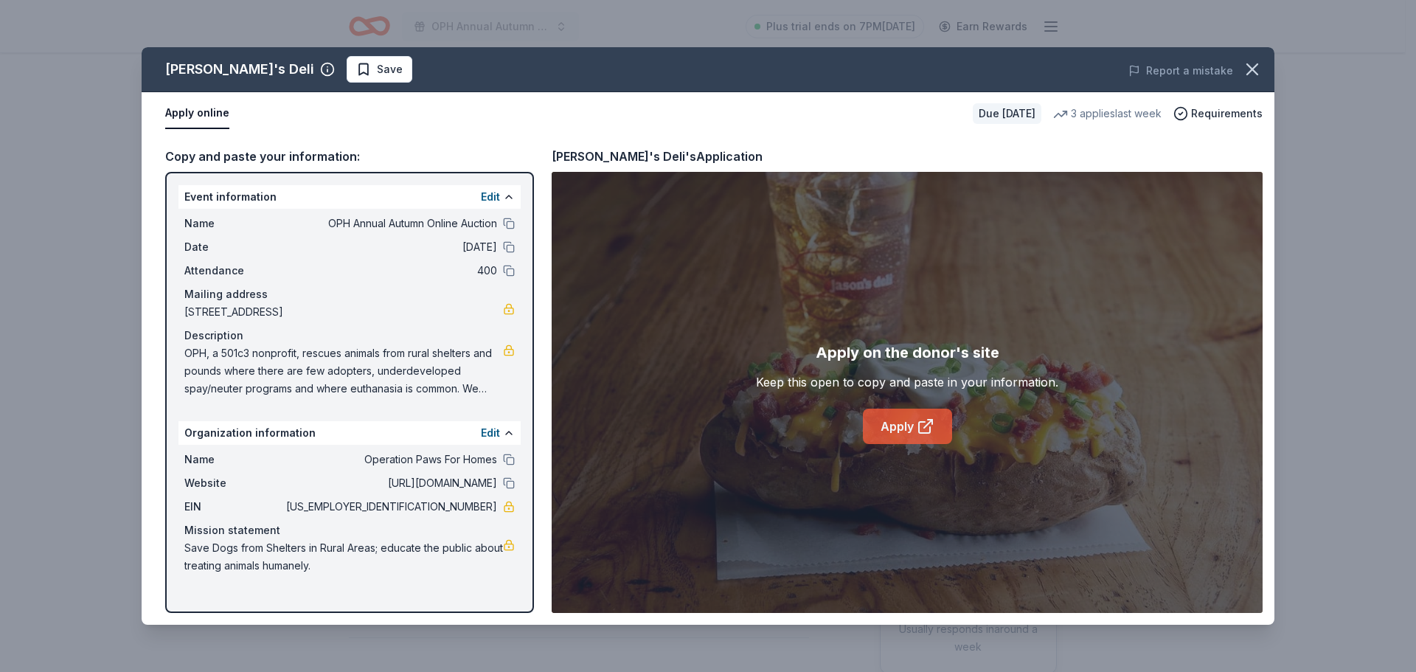
click at [886, 423] on link "Apply" at bounding box center [907, 426] width 89 height 35
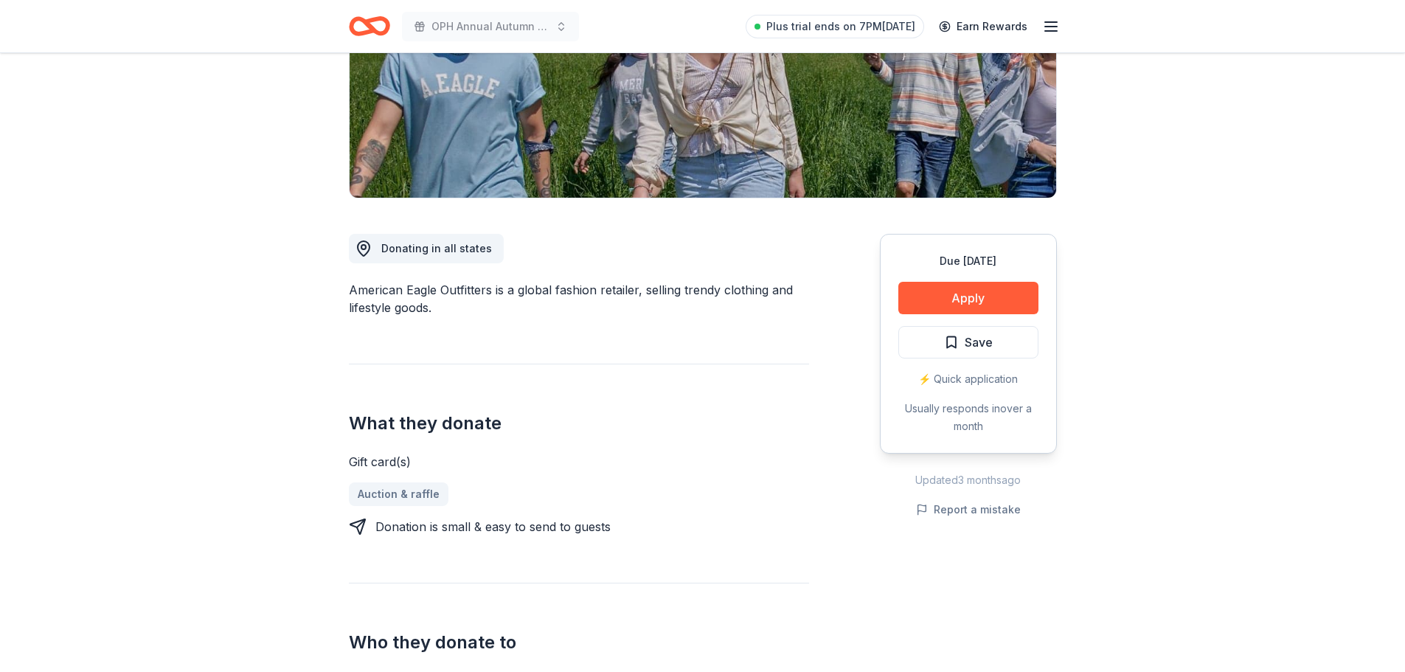
scroll to position [442, 0]
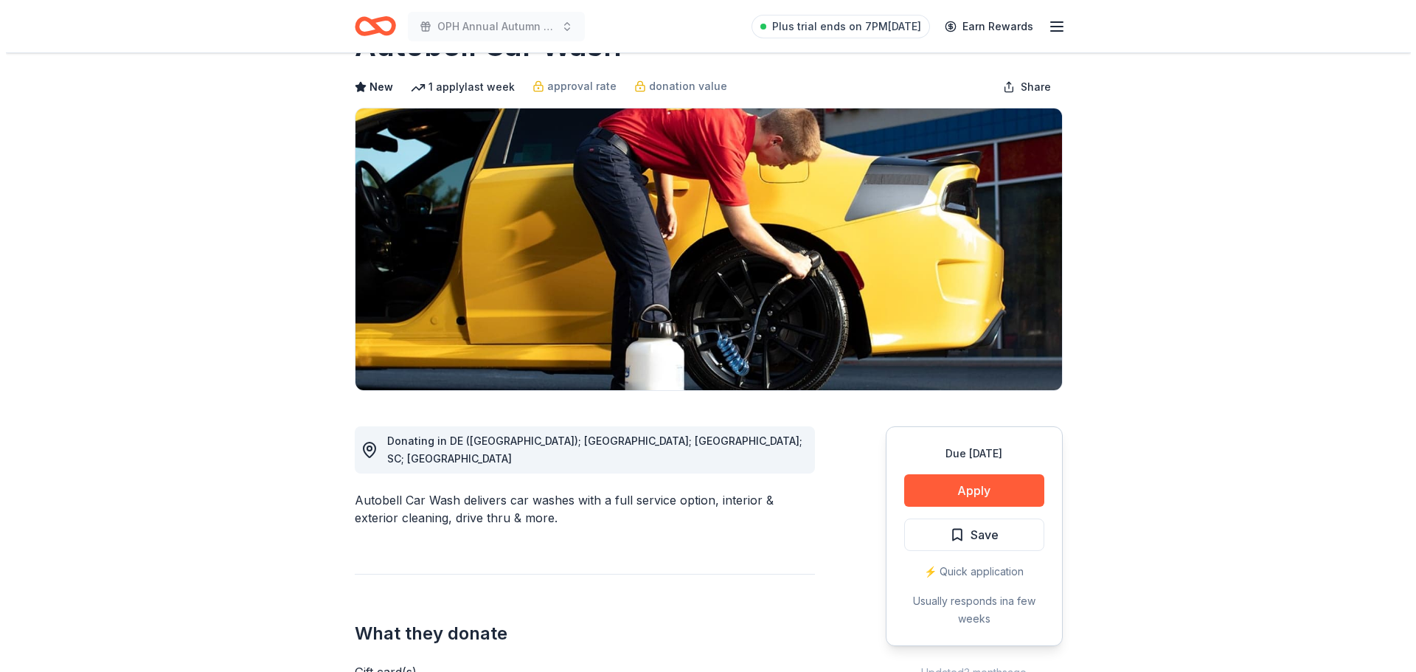
scroll to position [59, 0]
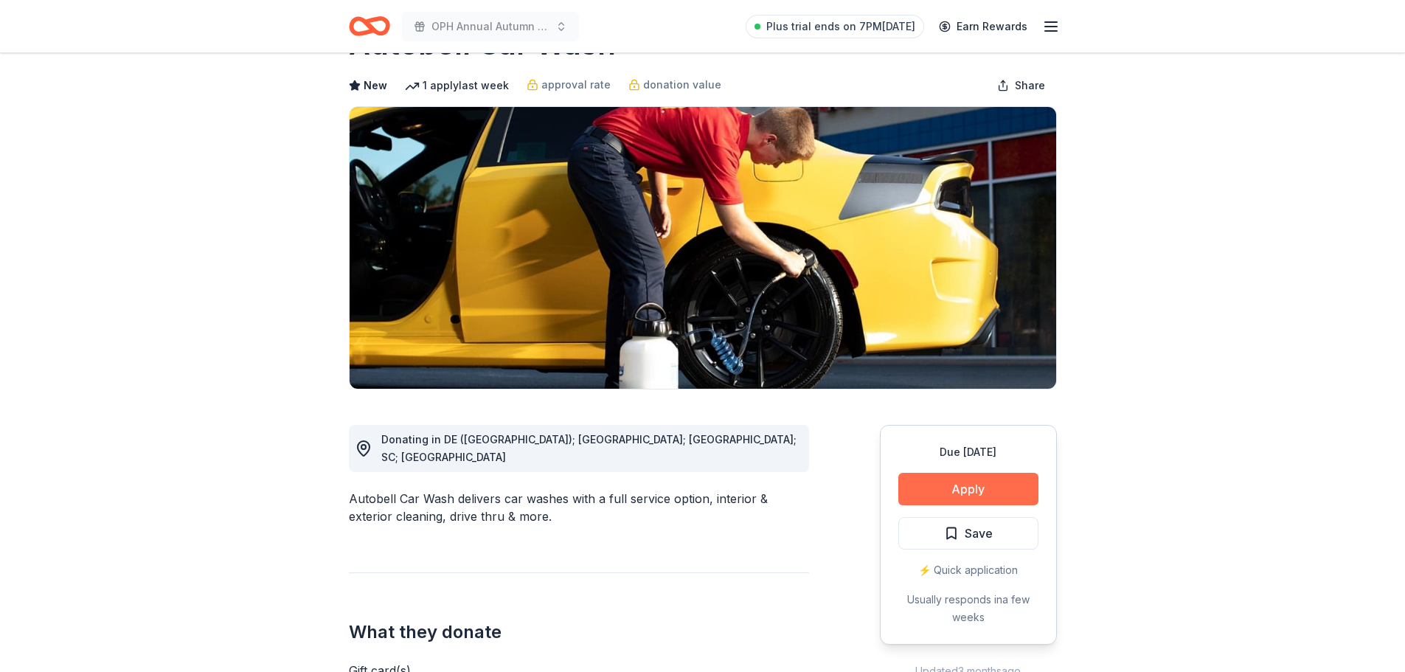
click at [932, 490] on button "Apply" at bounding box center [968, 489] width 140 height 32
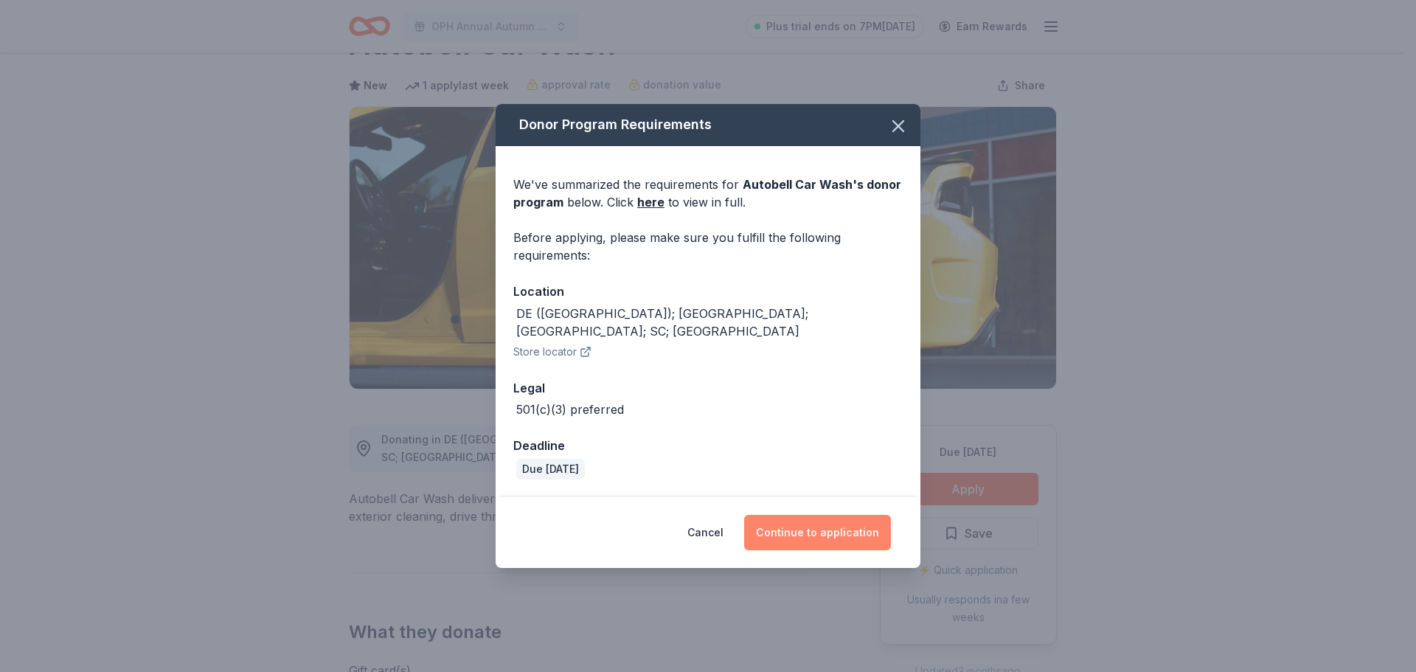
click at [812, 522] on button "Continue to application" at bounding box center [817, 532] width 147 height 35
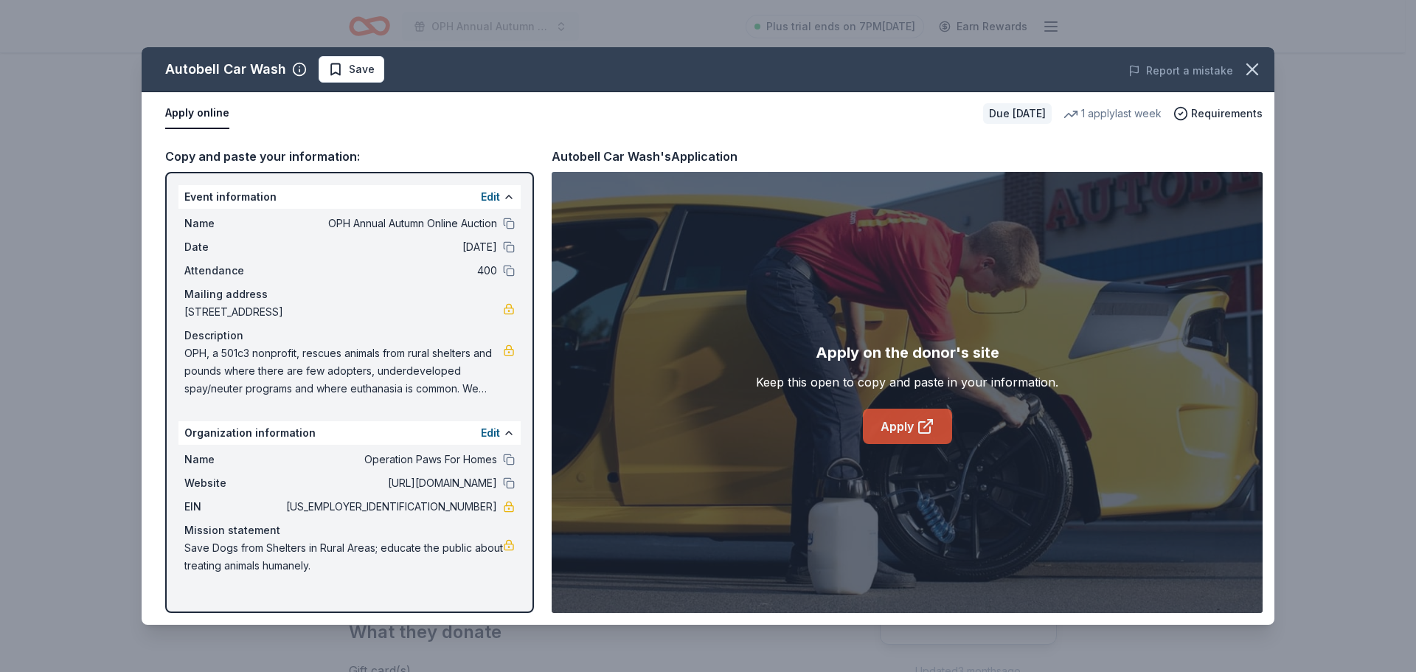
click at [919, 428] on icon at bounding box center [924, 427] width 11 height 11
click at [366, 70] on span "Save" at bounding box center [362, 69] width 26 height 18
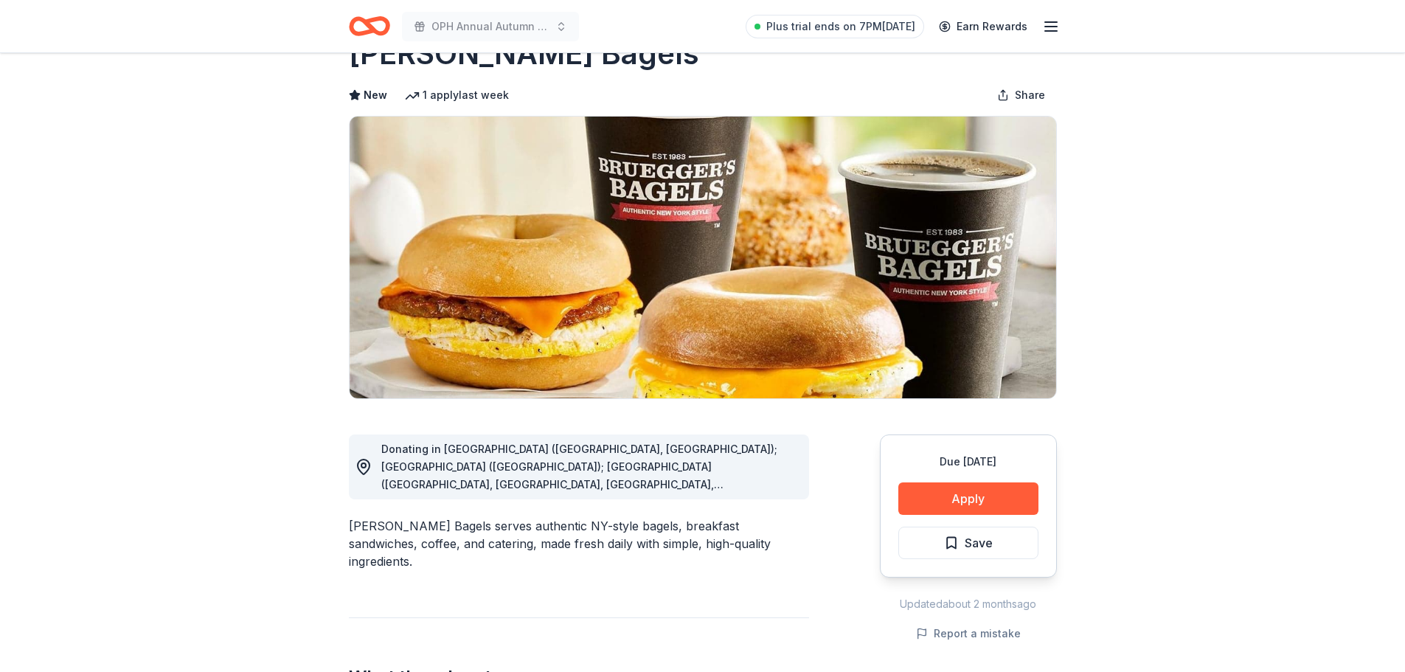
scroll to position [88, 0]
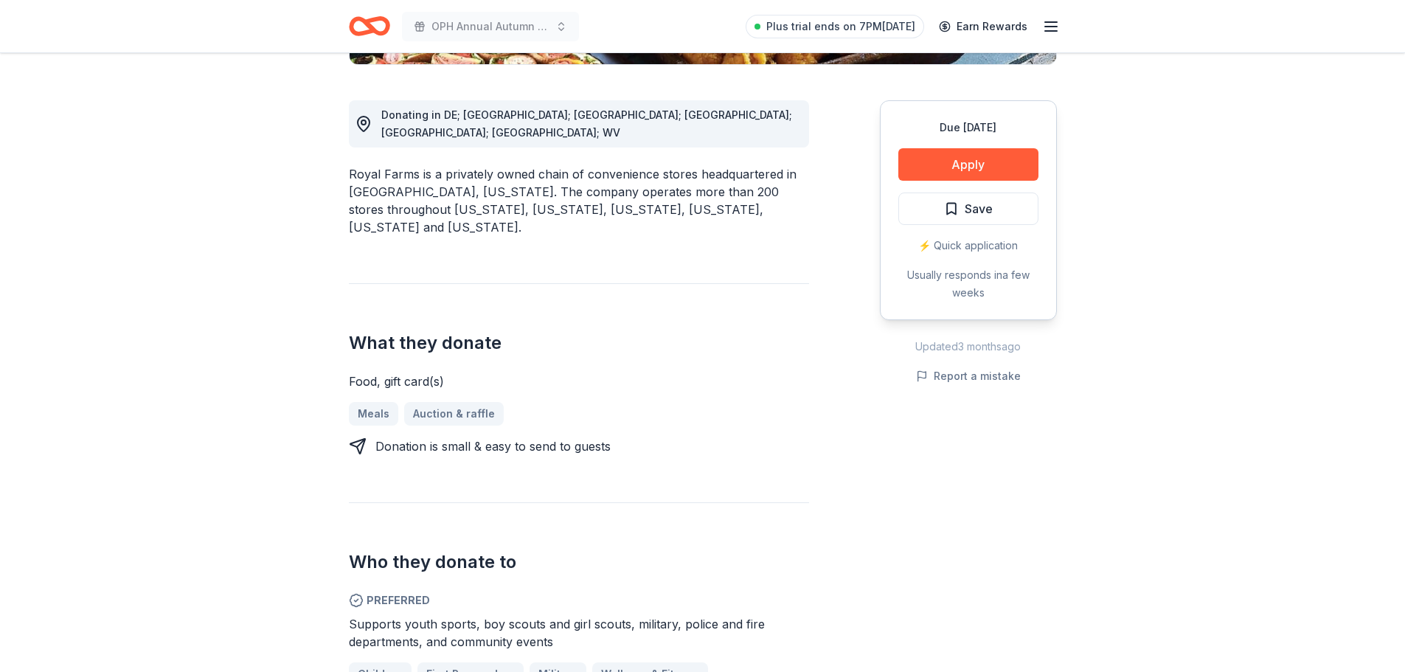
scroll to position [531, 0]
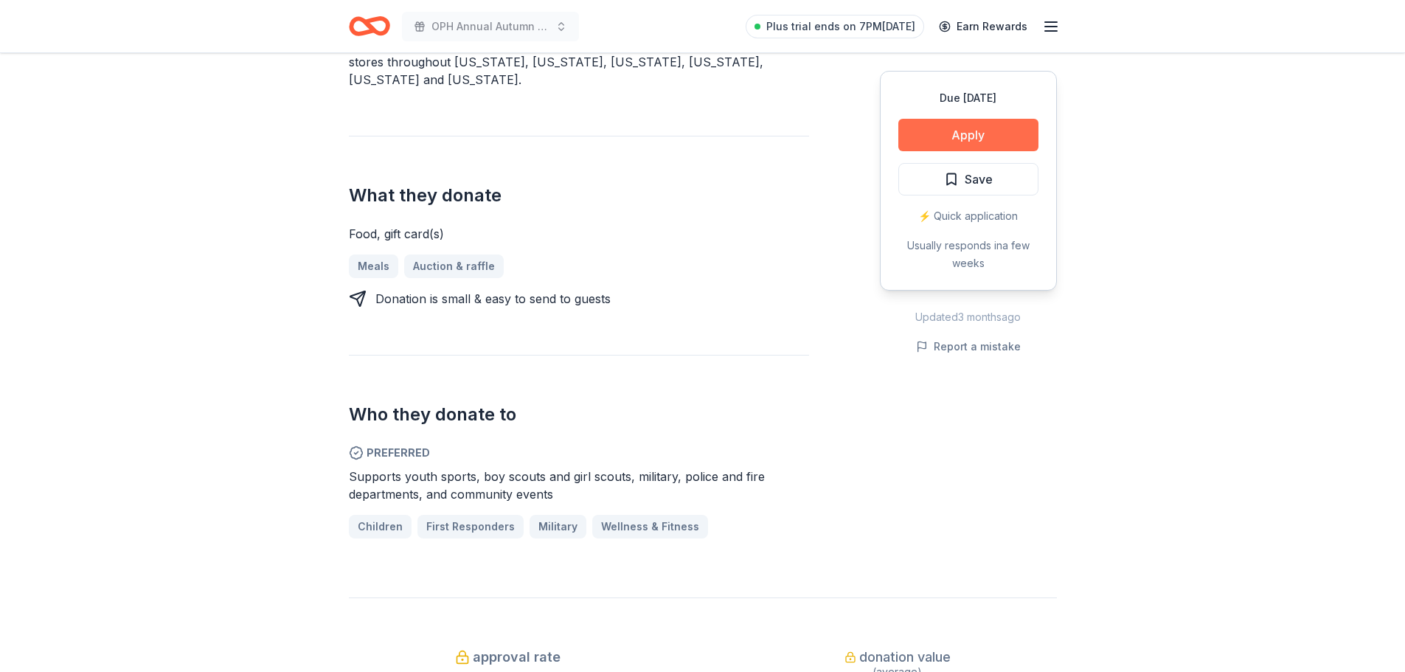
click at [967, 133] on button "Apply" at bounding box center [968, 135] width 140 height 32
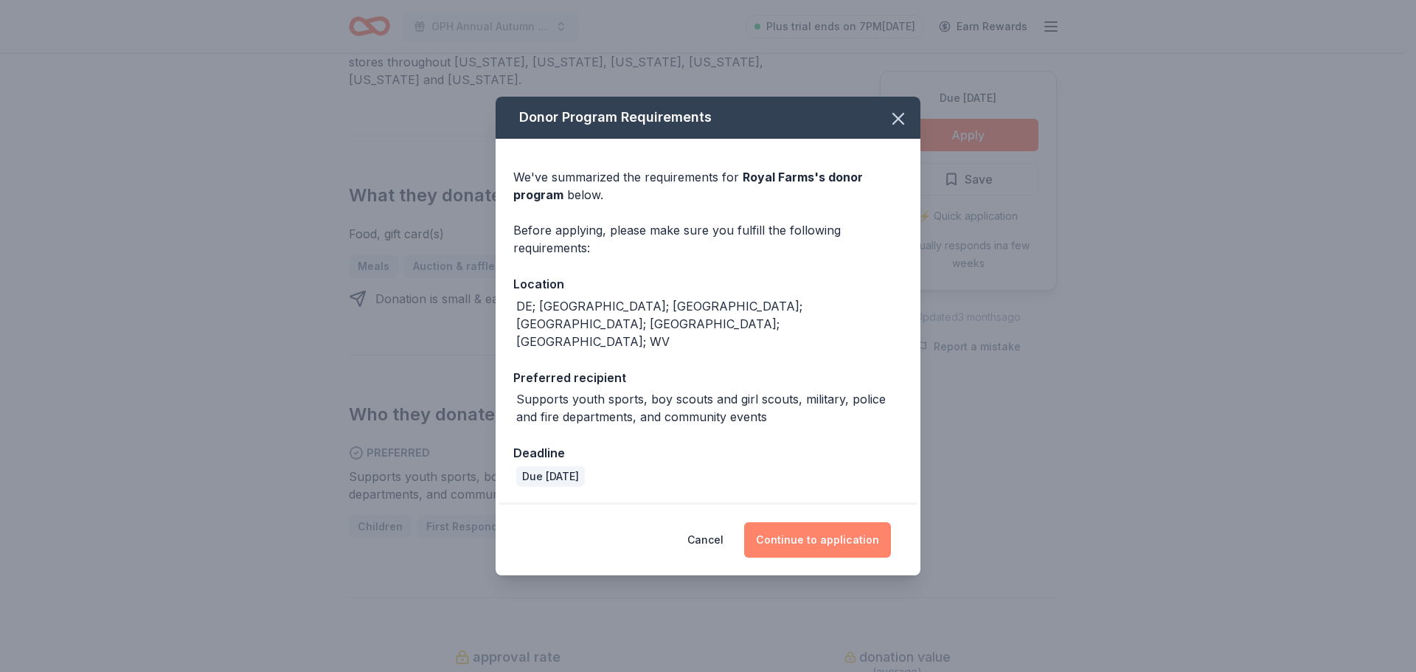
click at [803, 527] on button "Continue to application" at bounding box center [817, 539] width 147 height 35
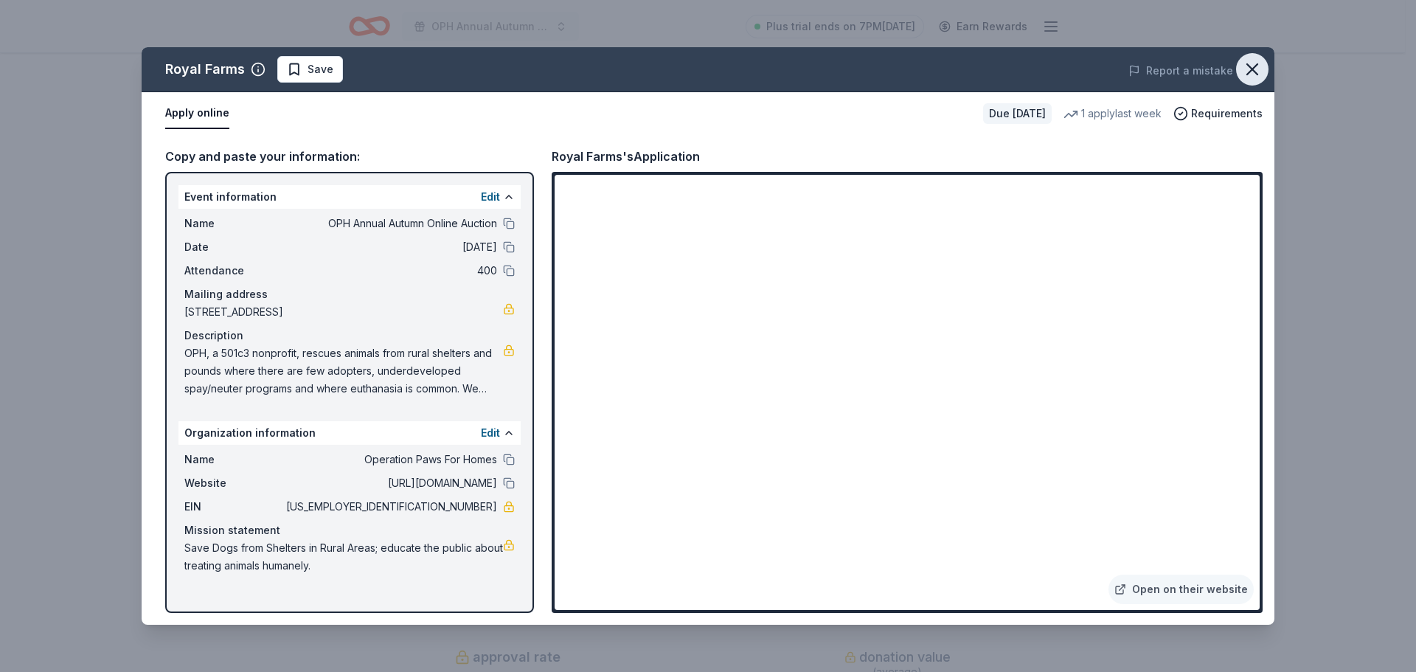
click at [1254, 76] on icon "button" at bounding box center [1252, 69] width 21 height 21
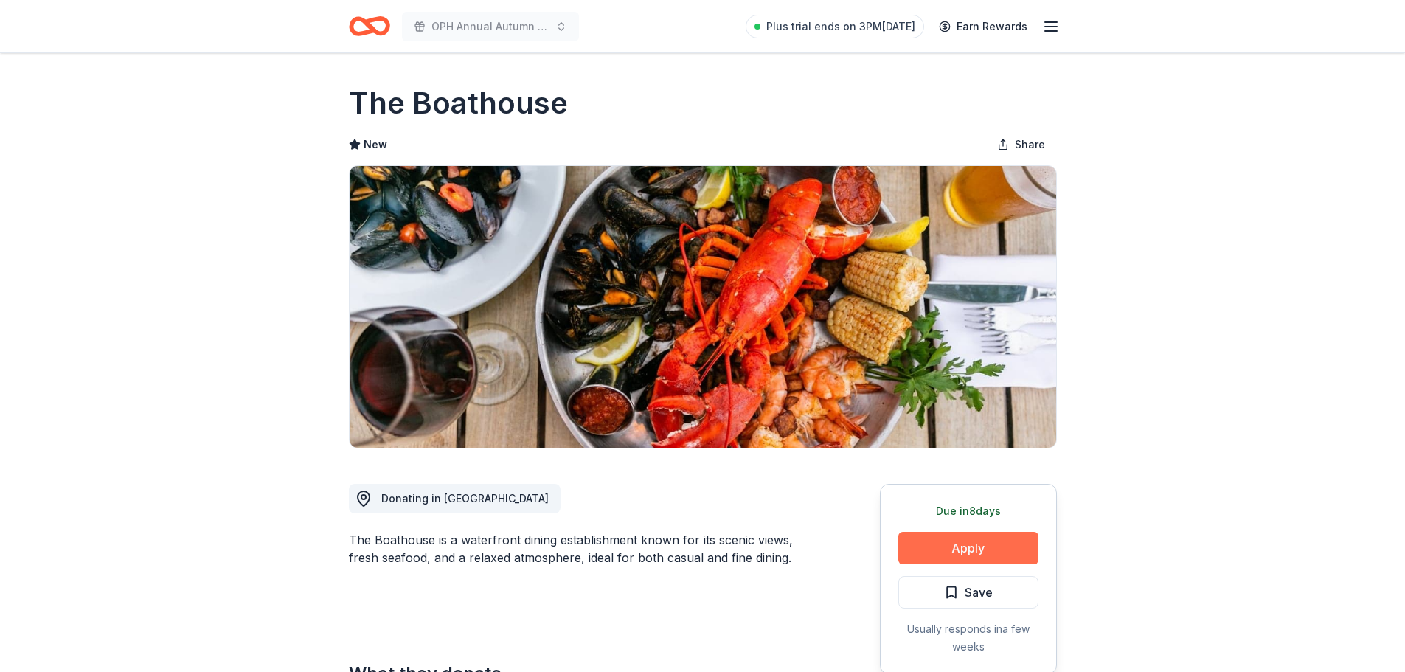
click at [966, 544] on button "Apply" at bounding box center [968, 548] width 140 height 32
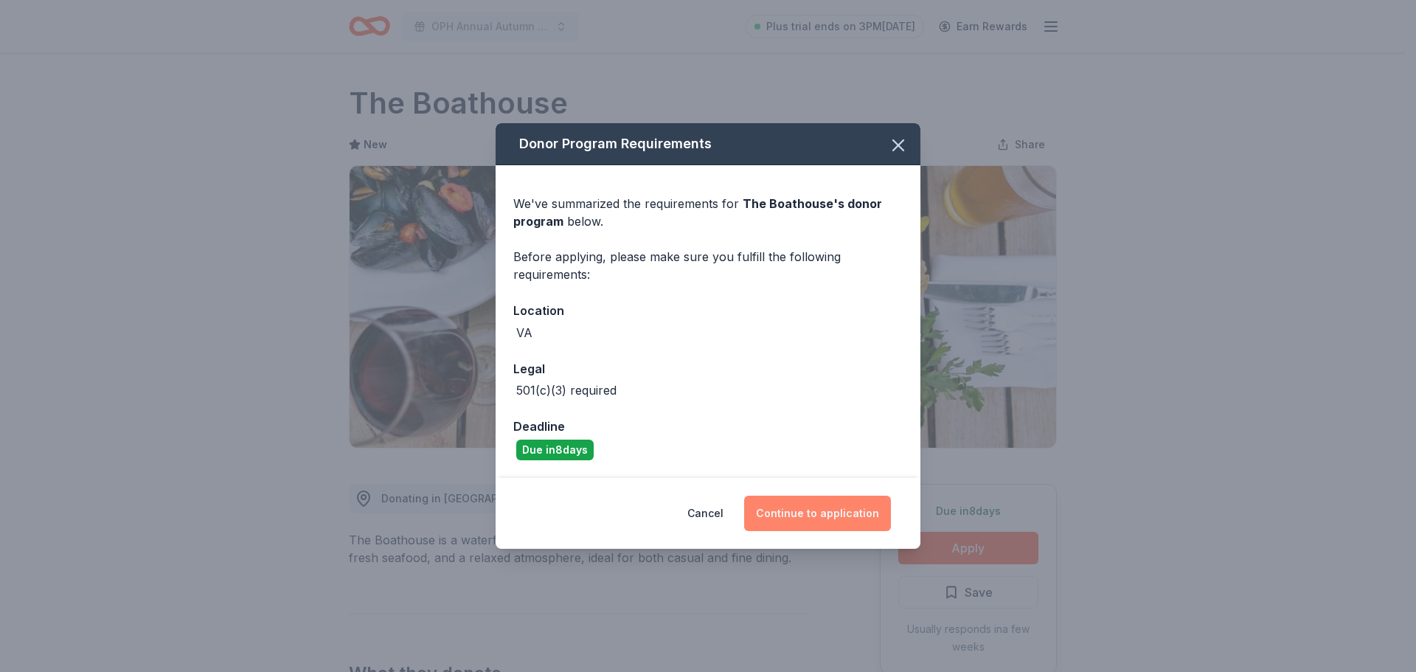
click at [813, 507] on button "Continue to application" at bounding box center [817, 513] width 147 height 35
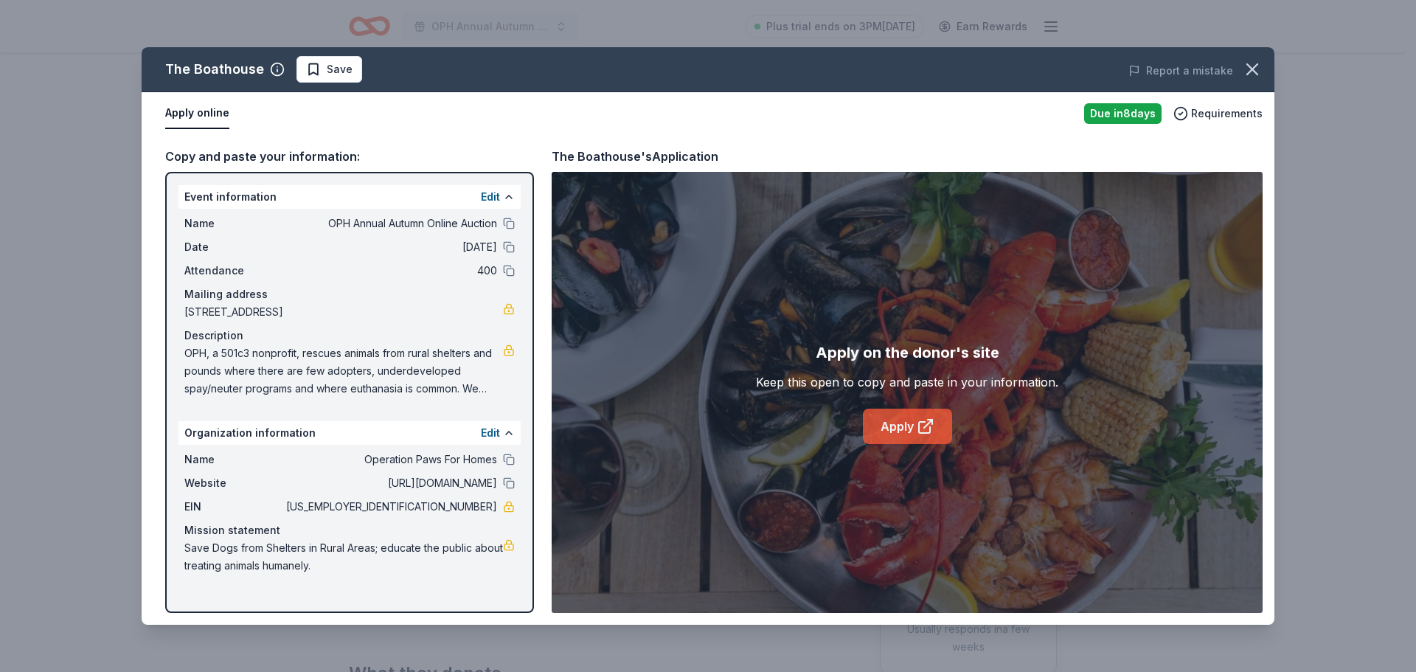
click at [907, 432] on link "Apply" at bounding box center [907, 426] width 89 height 35
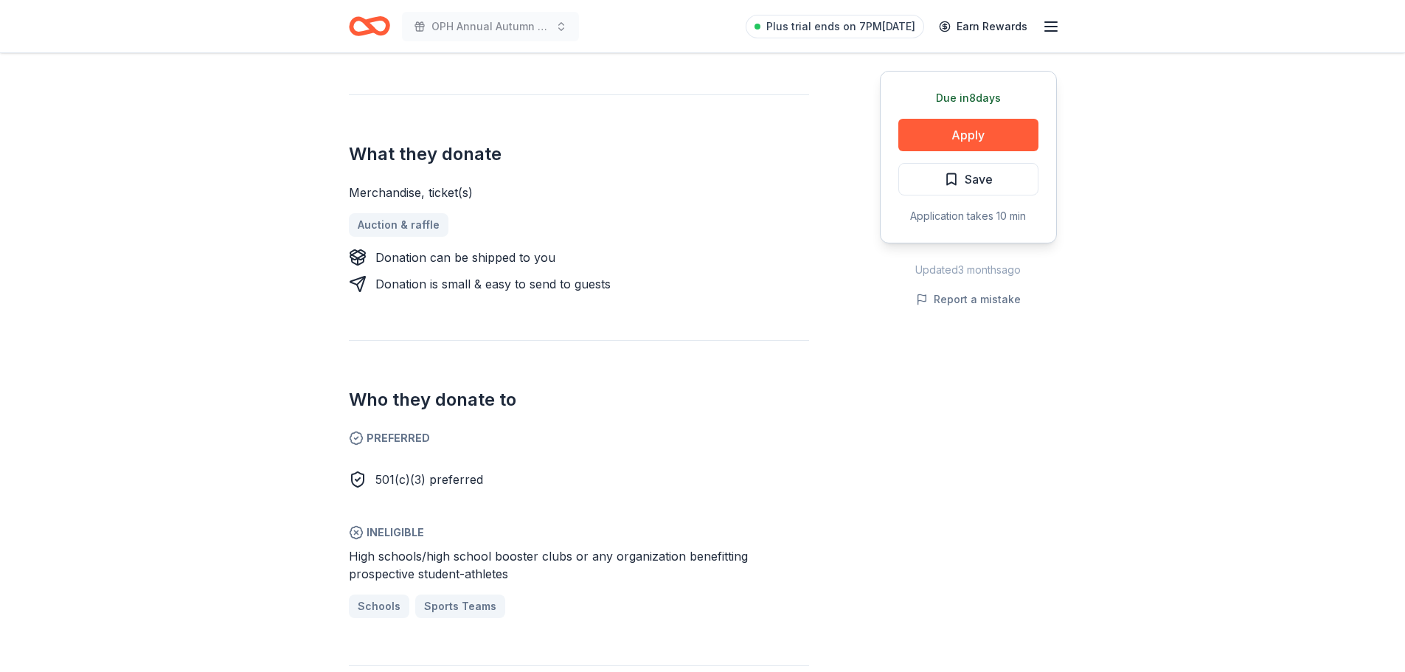
scroll to position [619, 0]
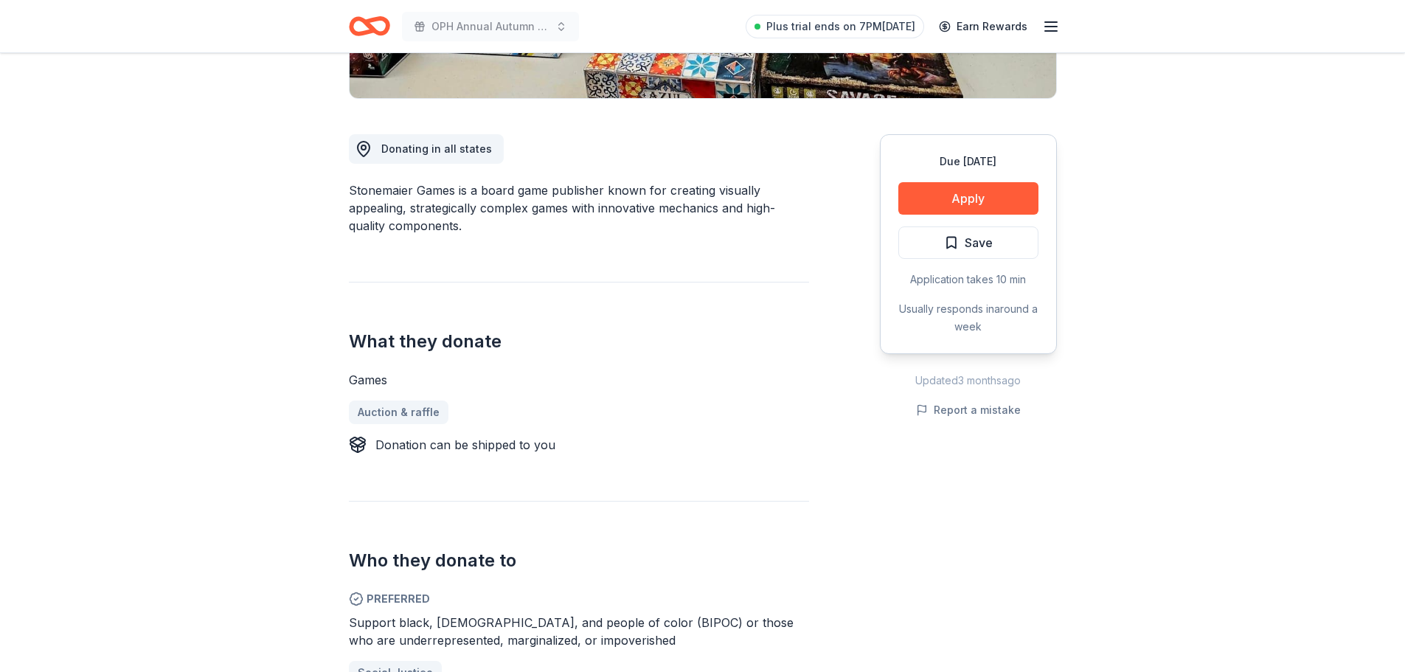
scroll to position [442, 0]
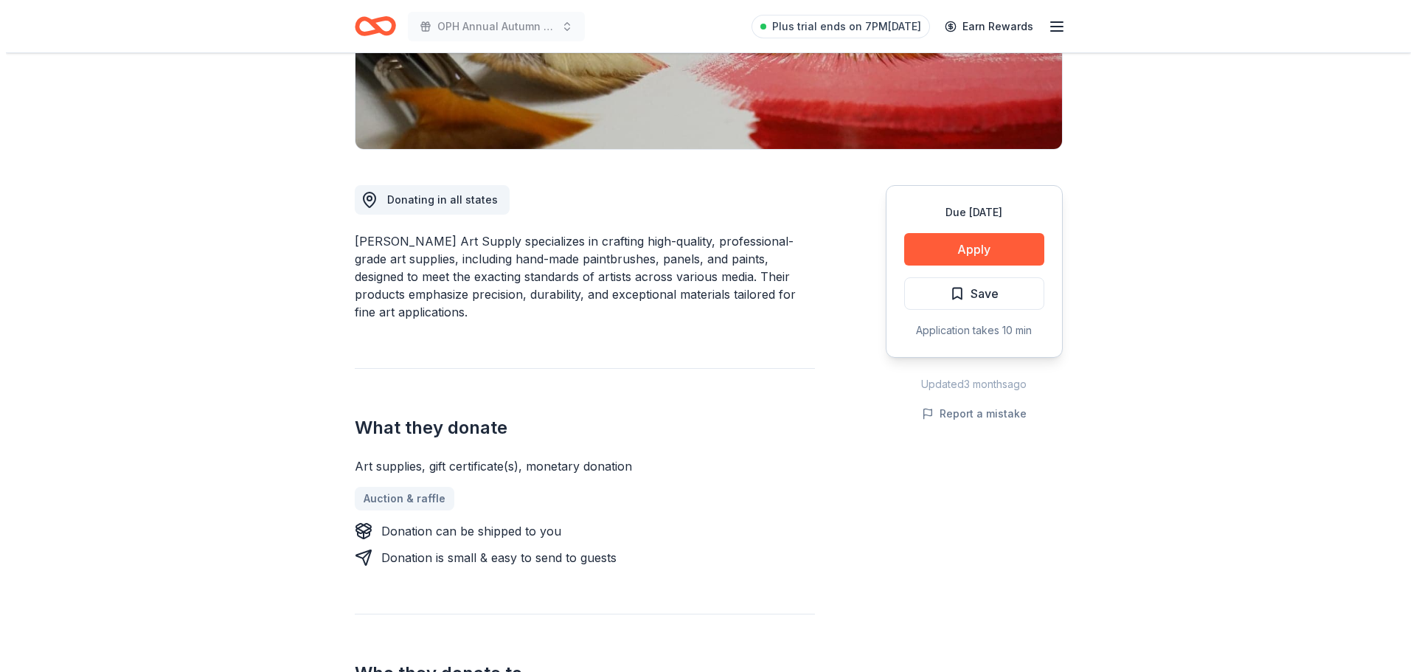
scroll to position [29, 0]
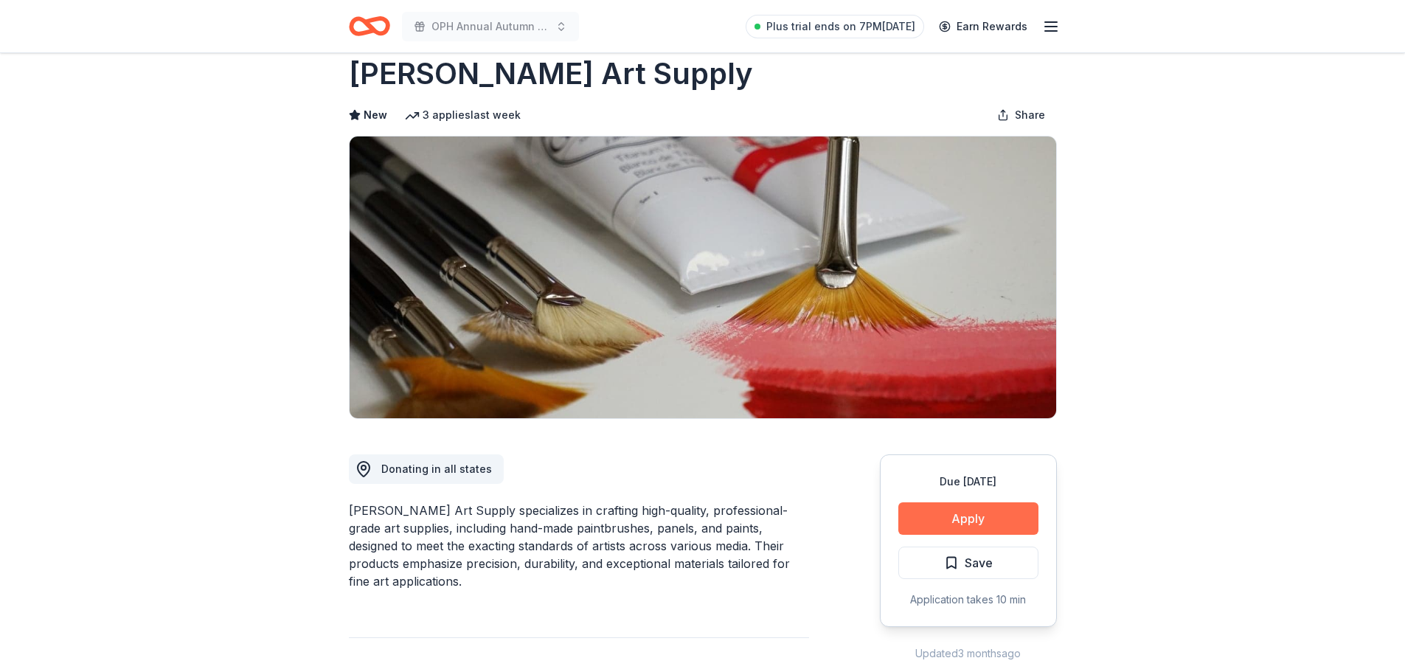
click at [981, 516] on button "Apply" at bounding box center [968, 518] width 140 height 32
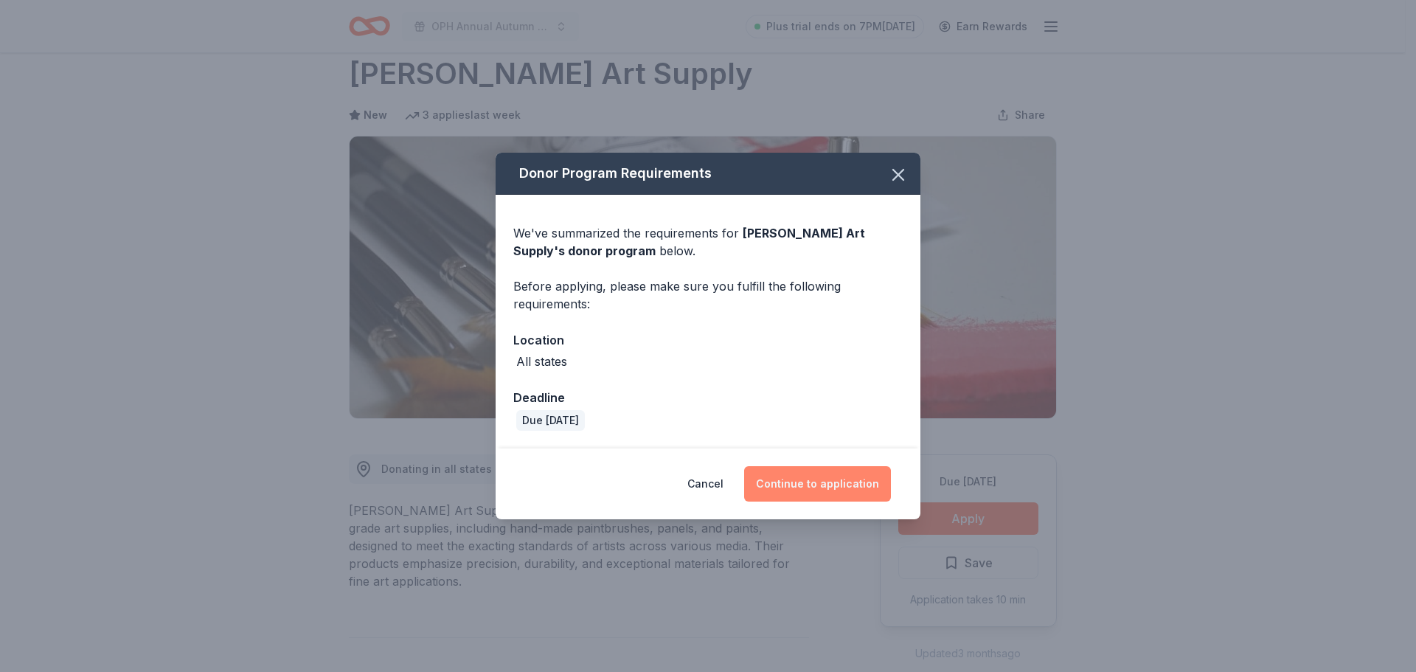
click at [850, 490] on button "Continue to application" at bounding box center [817, 483] width 147 height 35
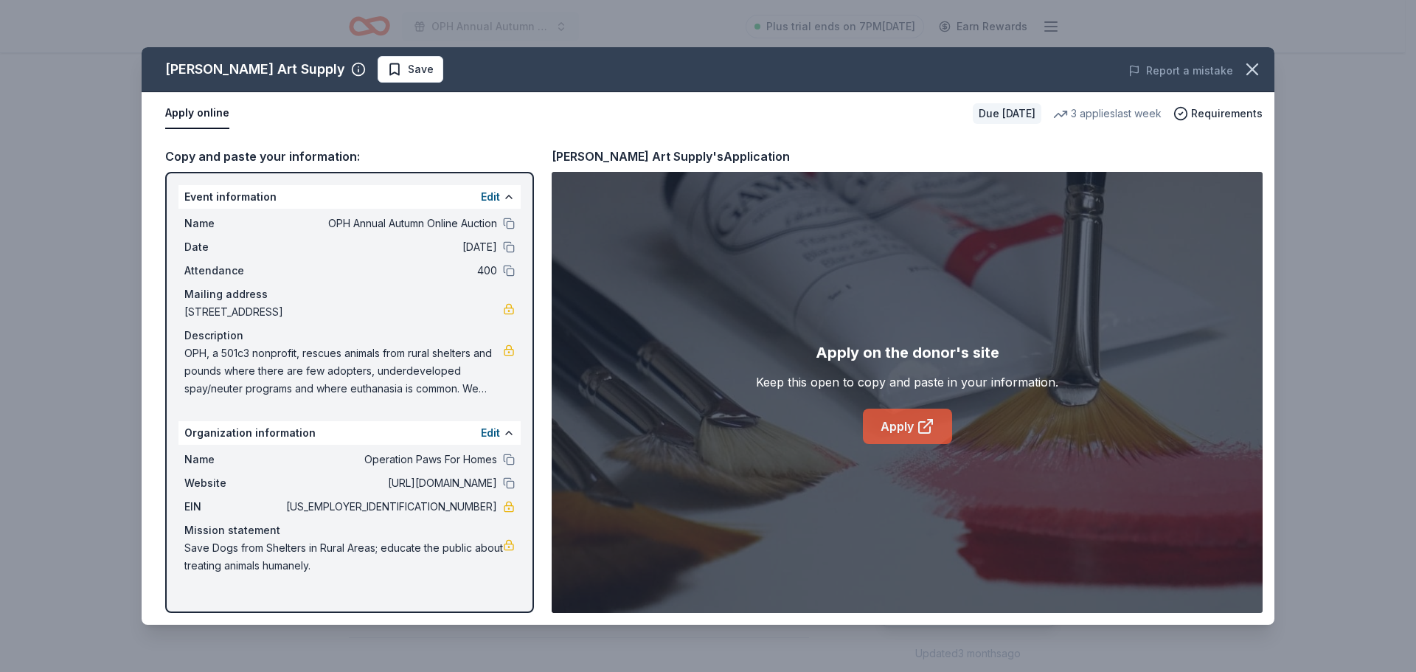
click at [887, 421] on link "Apply" at bounding box center [907, 426] width 89 height 35
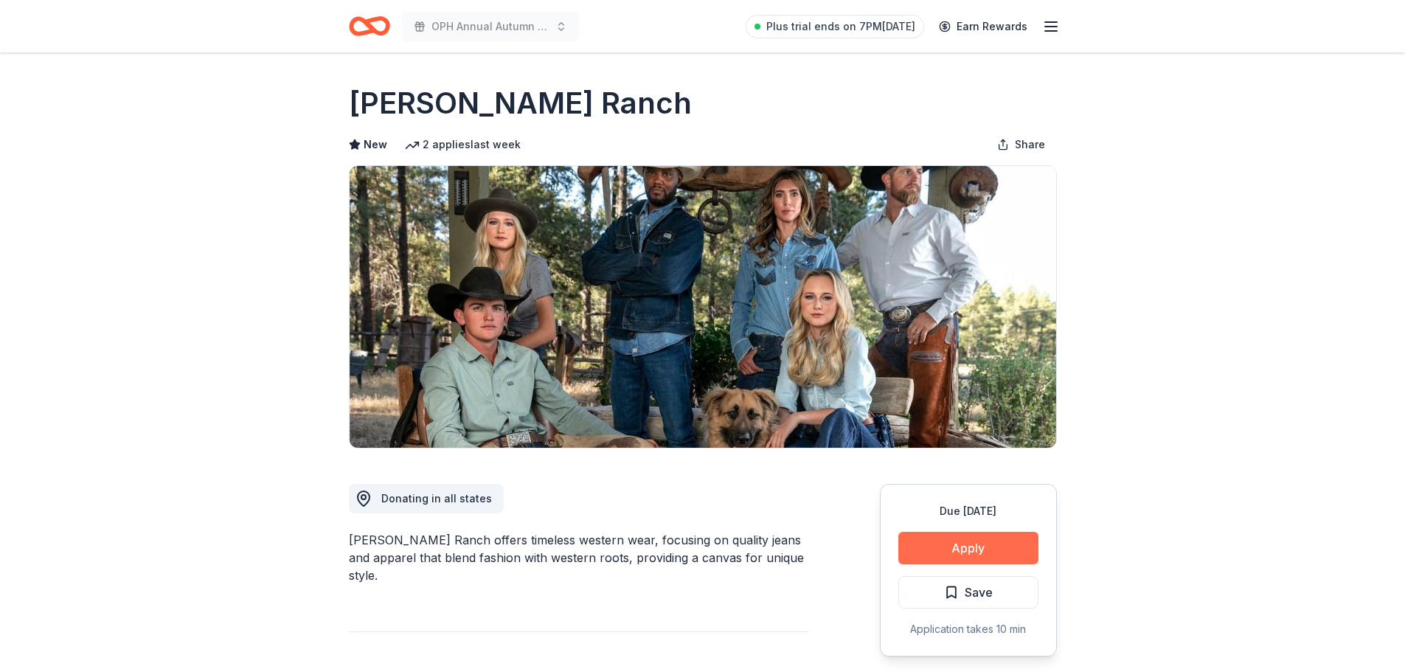
click at [932, 562] on button "Apply" at bounding box center [968, 548] width 140 height 32
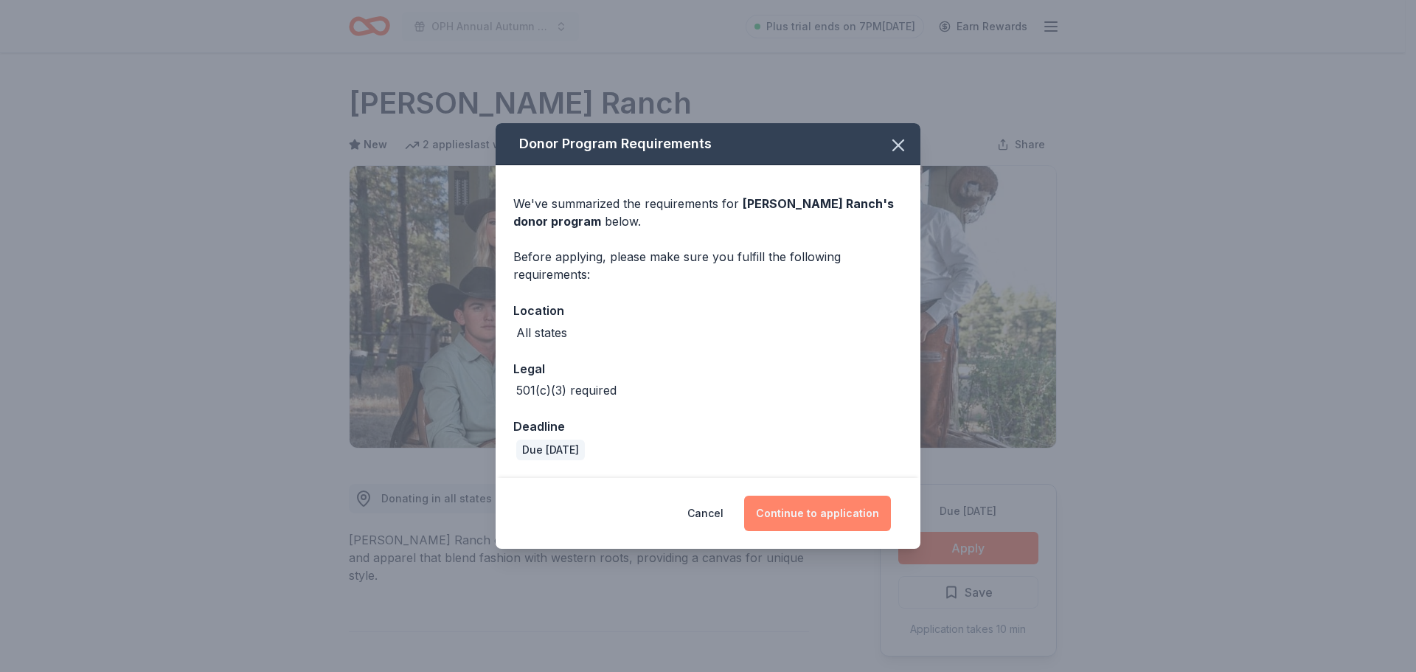
click at [805, 508] on button "Continue to application" at bounding box center [817, 513] width 147 height 35
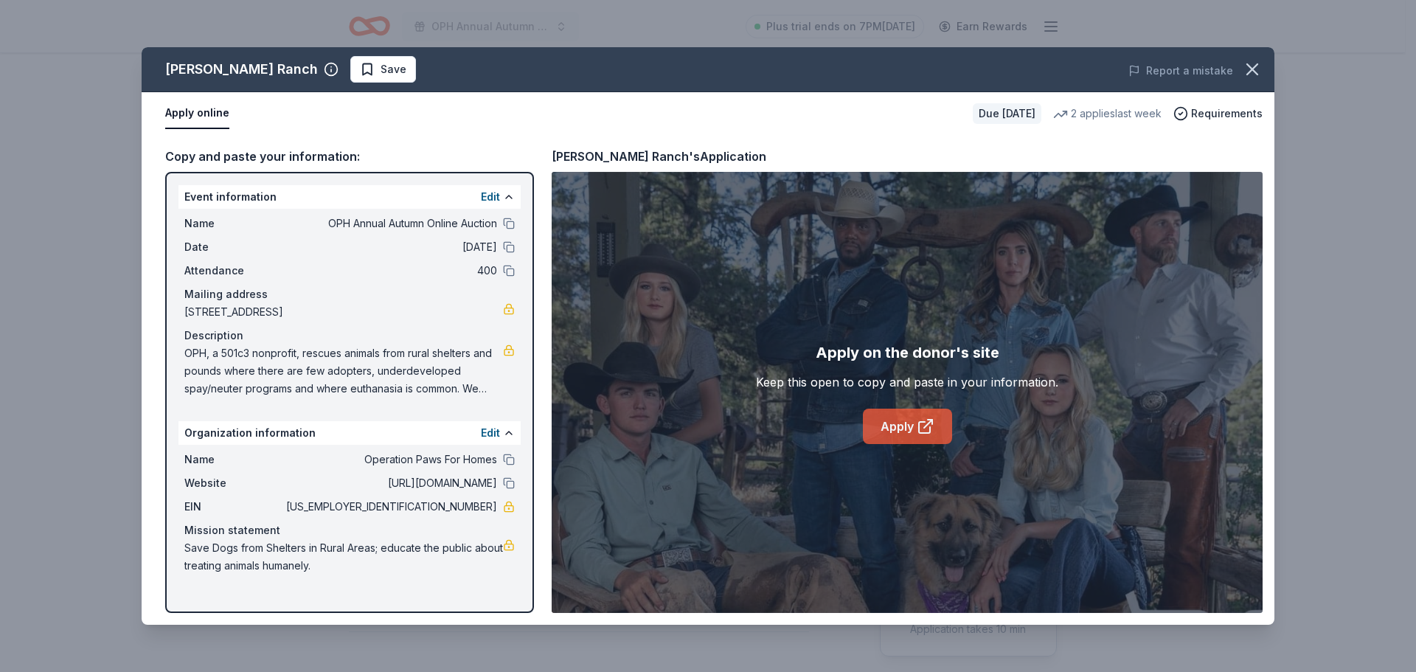
click at [901, 418] on link "Apply" at bounding box center [907, 426] width 89 height 35
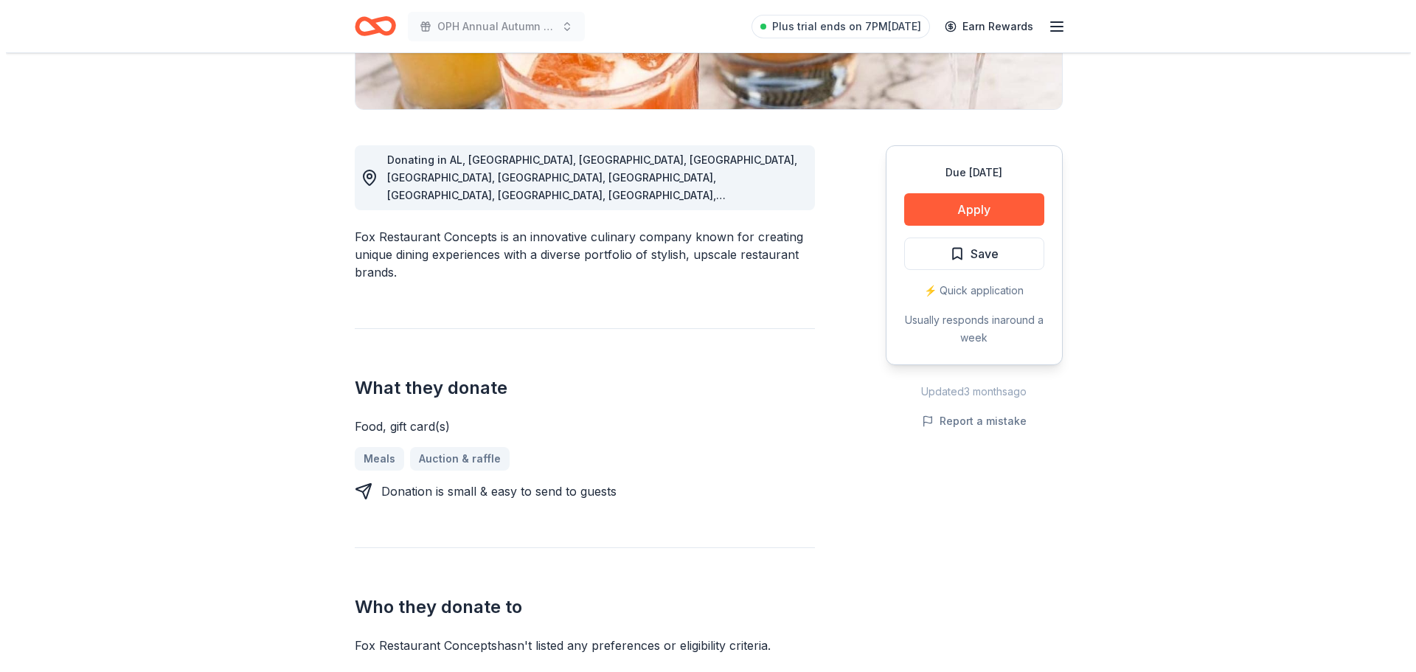
scroll to position [295, 0]
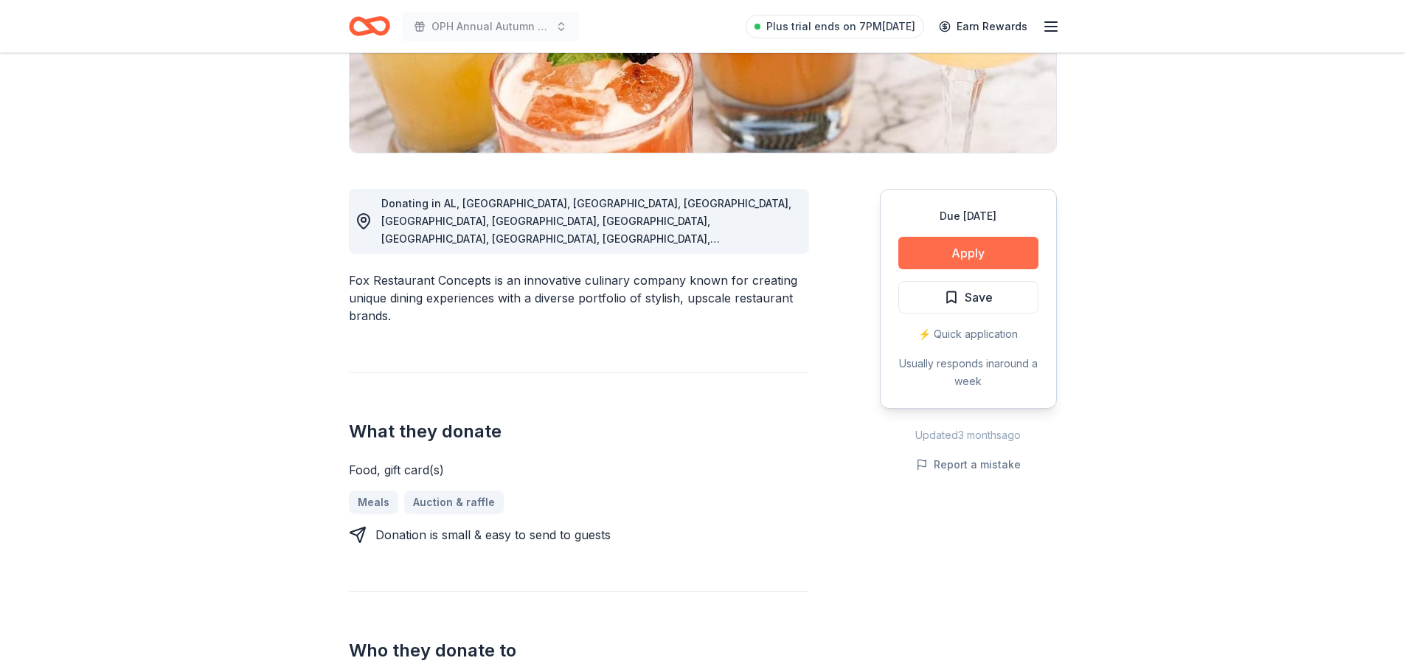
click at [953, 256] on button "Apply" at bounding box center [968, 253] width 140 height 32
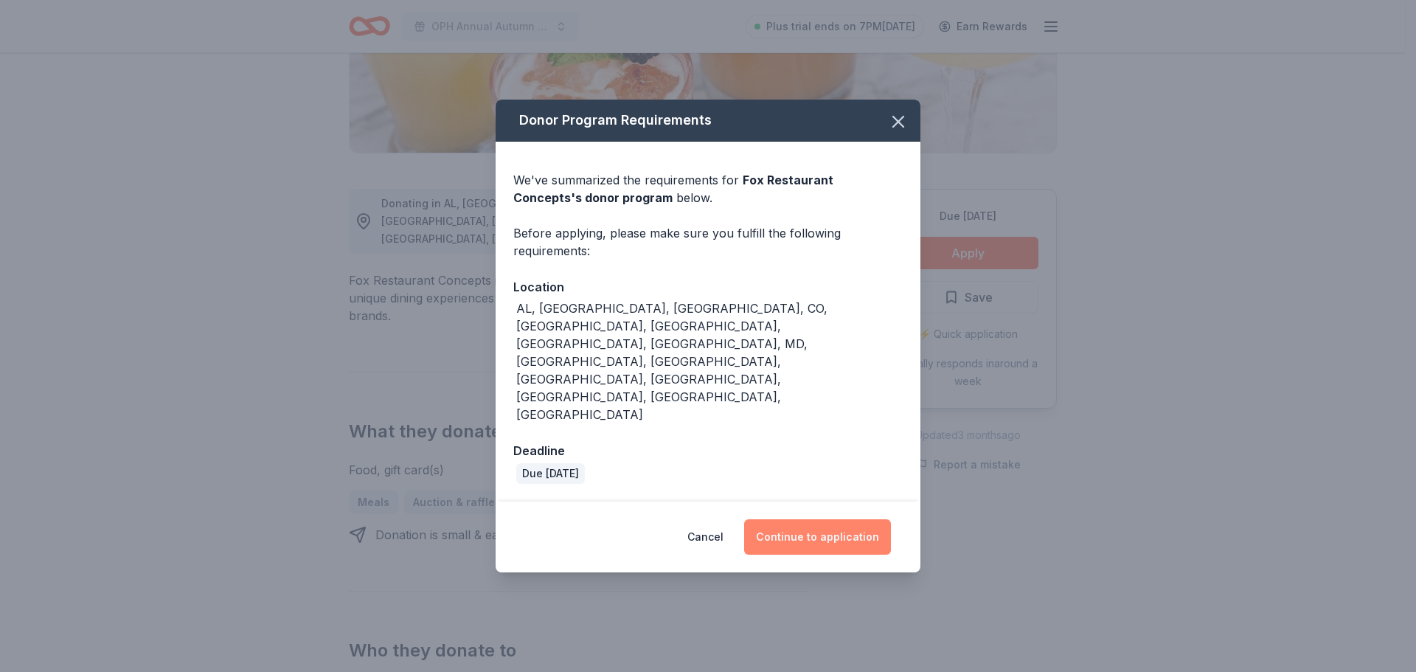
click at [806, 519] on button "Continue to application" at bounding box center [817, 536] width 147 height 35
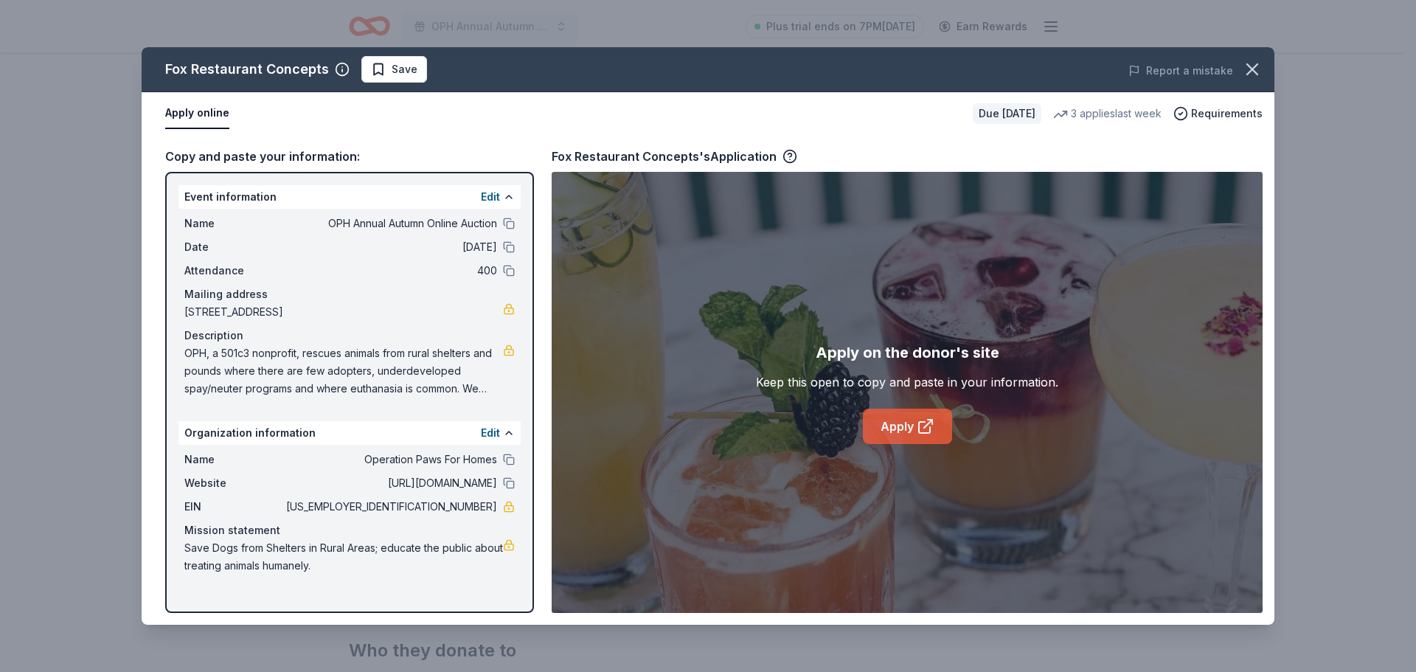
click at [896, 421] on link "Apply" at bounding box center [907, 426] width 89 height 35
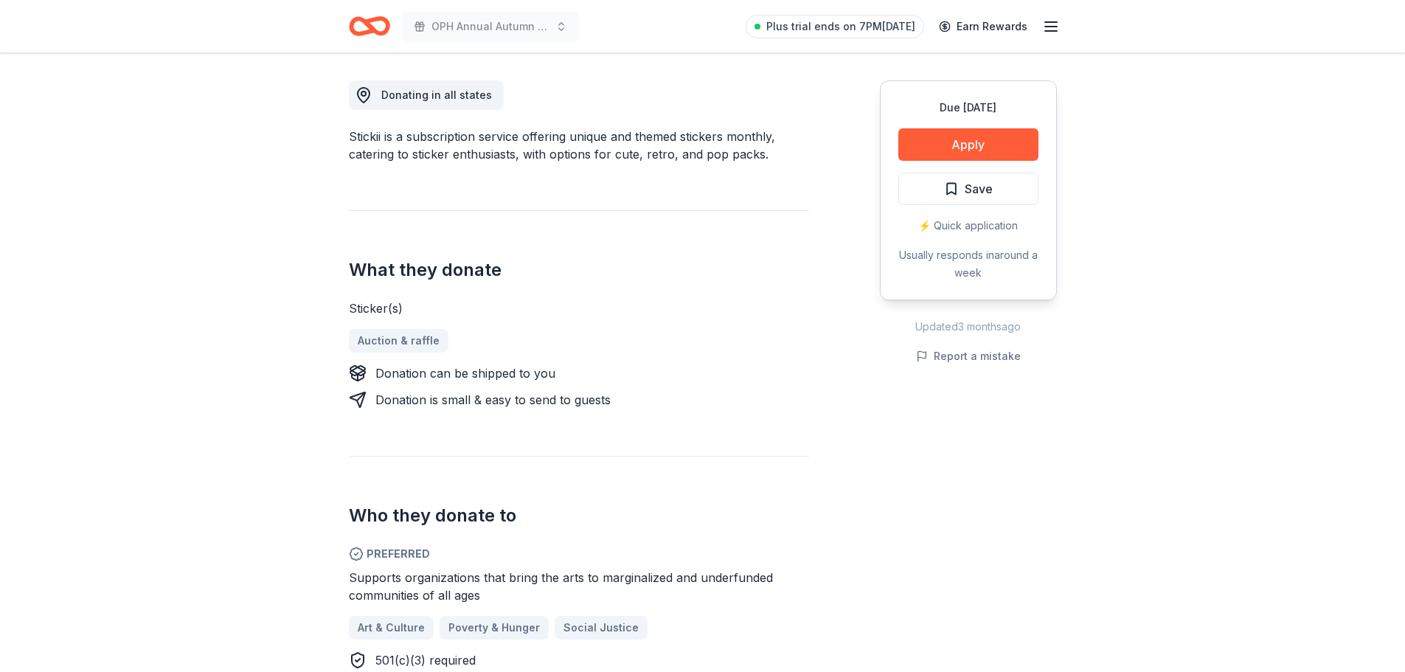
scroll to position [413, 0]
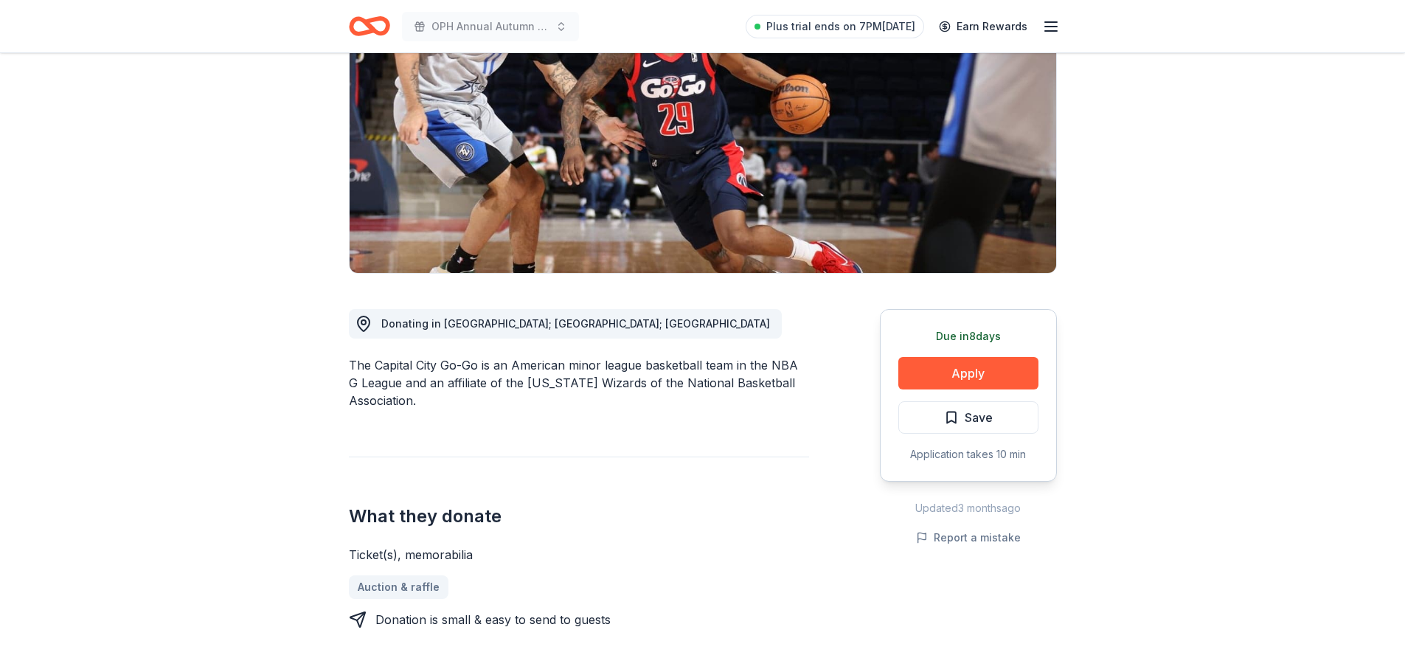
scroll to position [177, 0]
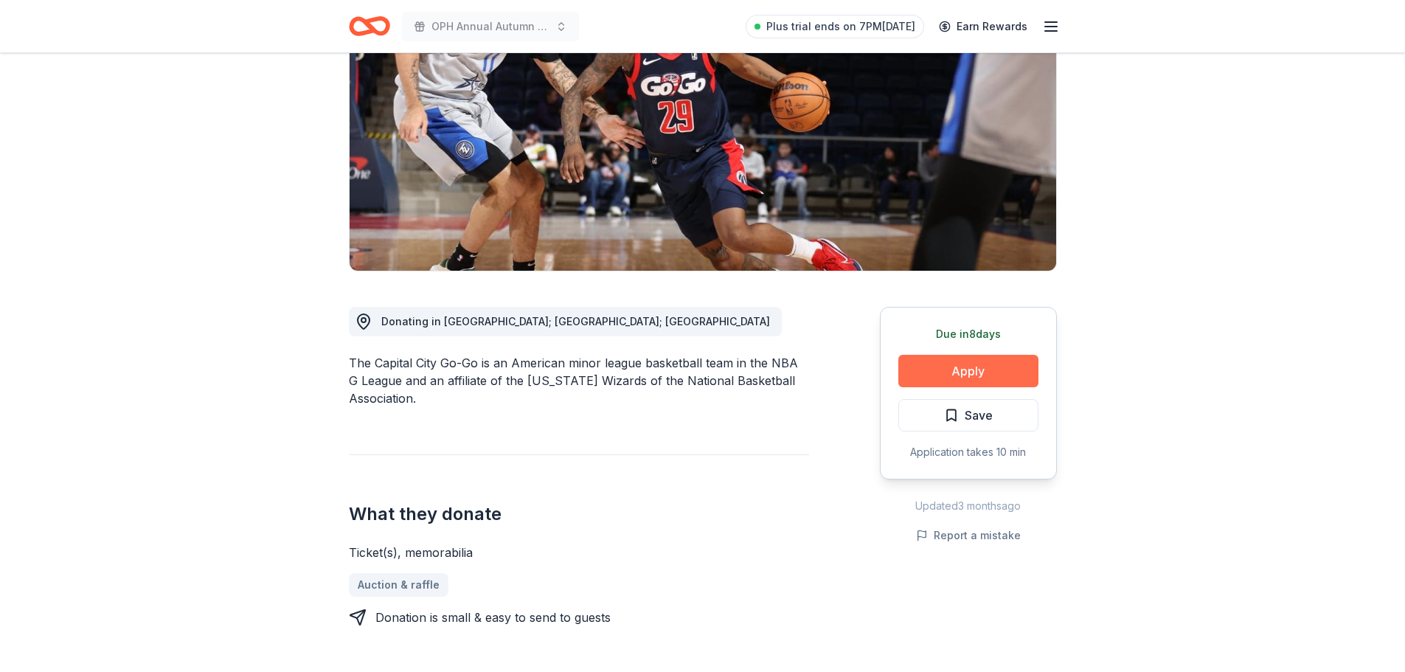
click at [982, 366] on button "Apply" at bounding box center [968, 371] width 140 height 32
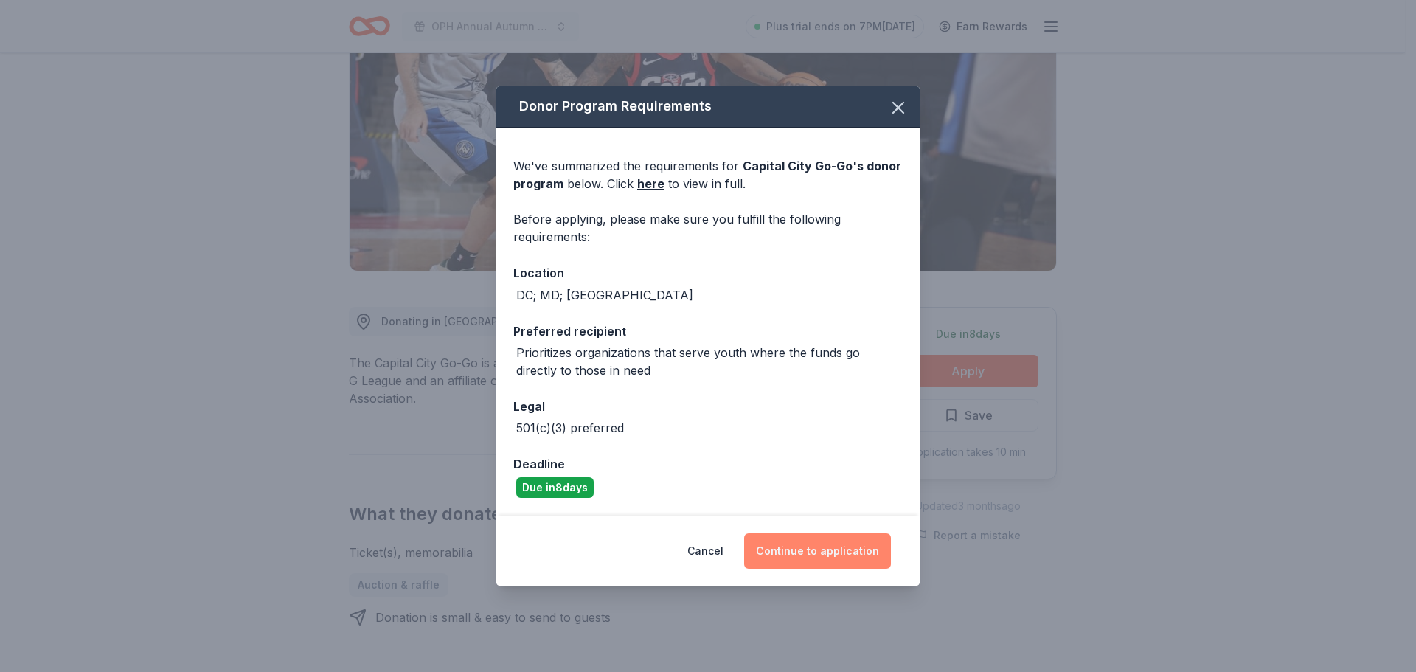
click at [783, 544] on button "Continue to application" at bounding box center [817, 550] width 147 height 35
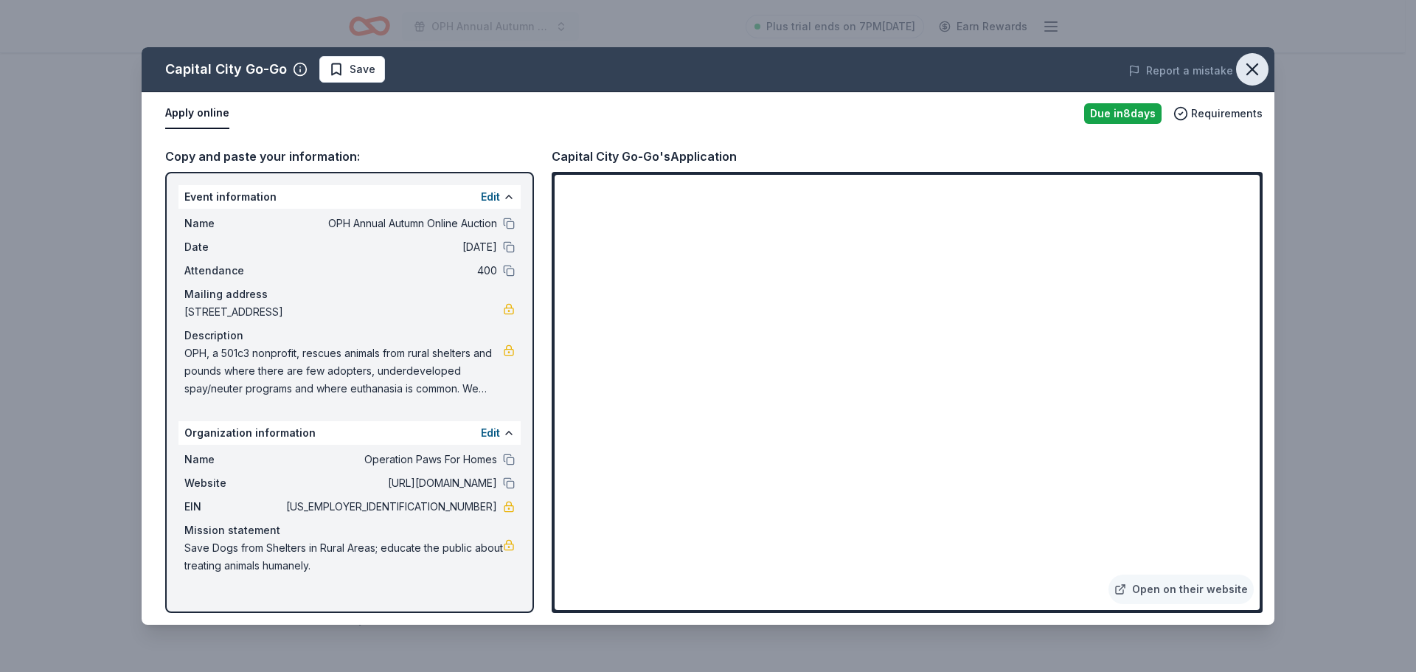
click at [1260, 69] on icon "button" at bounding box center [1252, 69] width 21 height 21
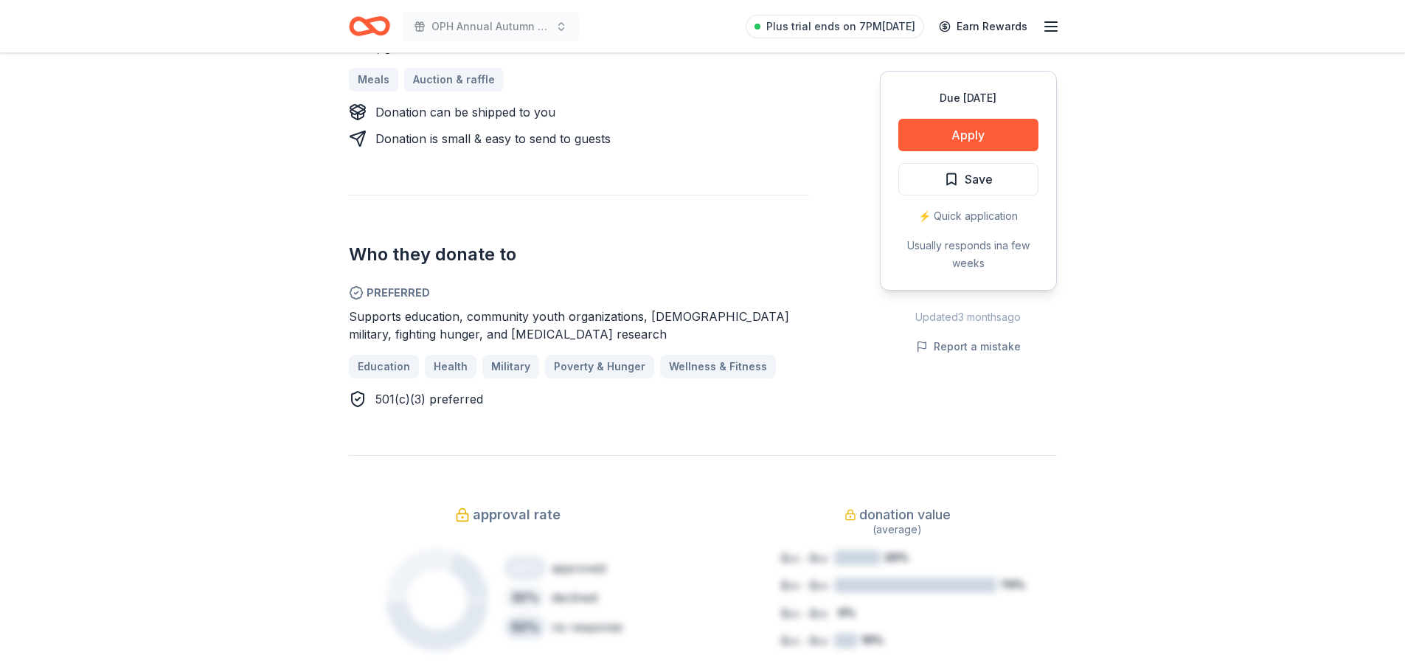
scroll to position [708, 0]
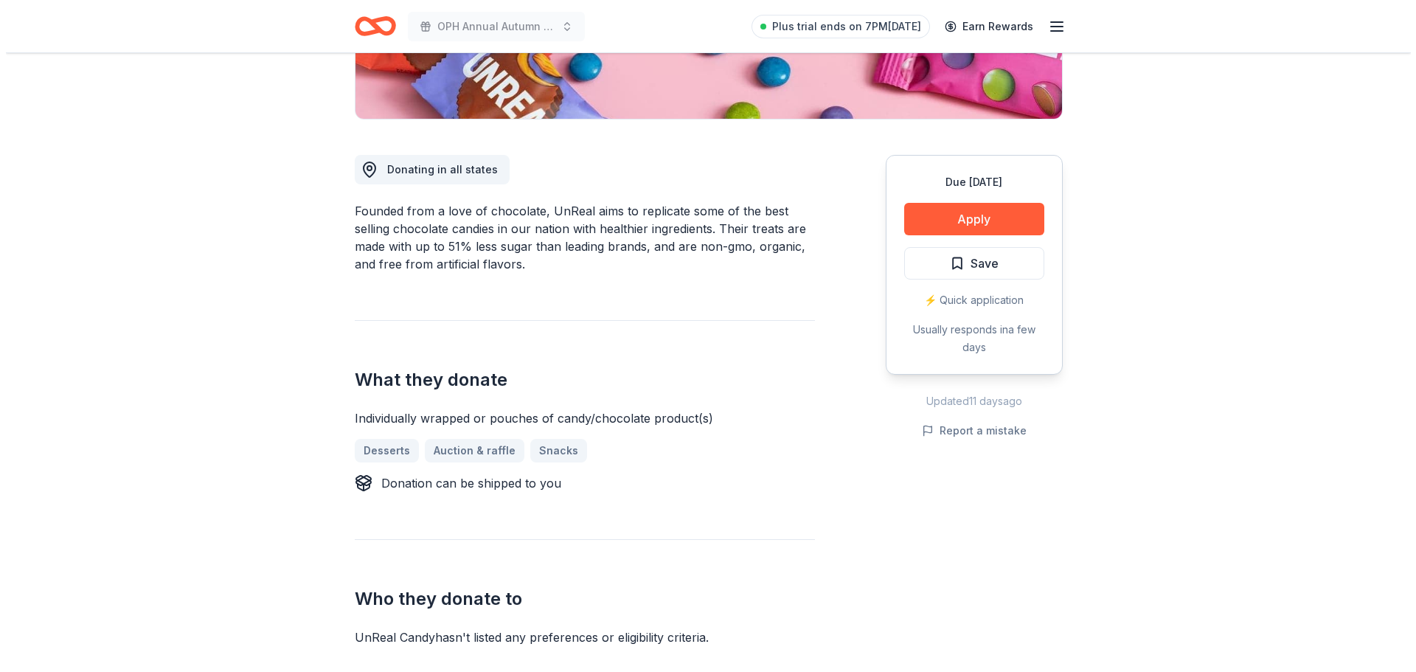
scroll to position [236, 0]
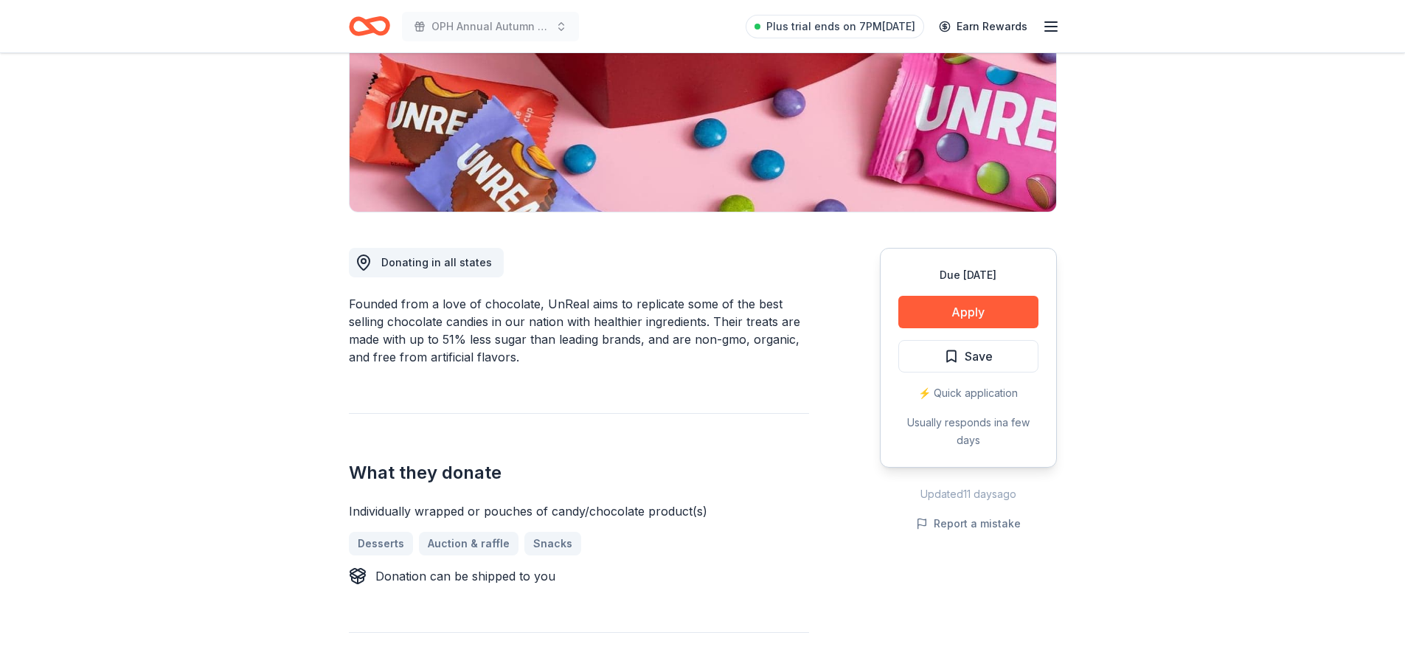
click at [896, 308] on div "Due in 20 days Apply Save ⚡️ Quick application Usually responds in a few days" at bounding box center [968, 358] width 177 height 220
click at [948, 315] on button "Apply" at bounding box center [968, 312] width 140 height 32
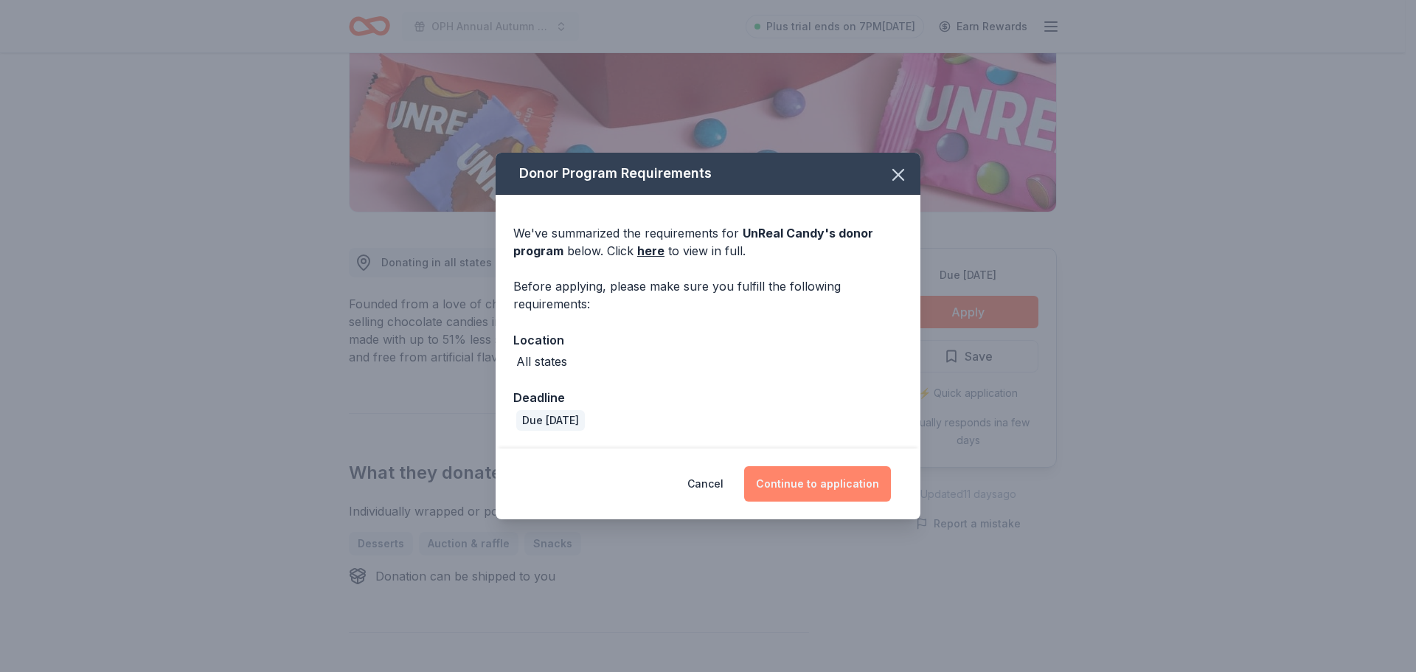
click at [799, 479] on button "Continue to application" at bounding box center [817, 483] width 147 height 35
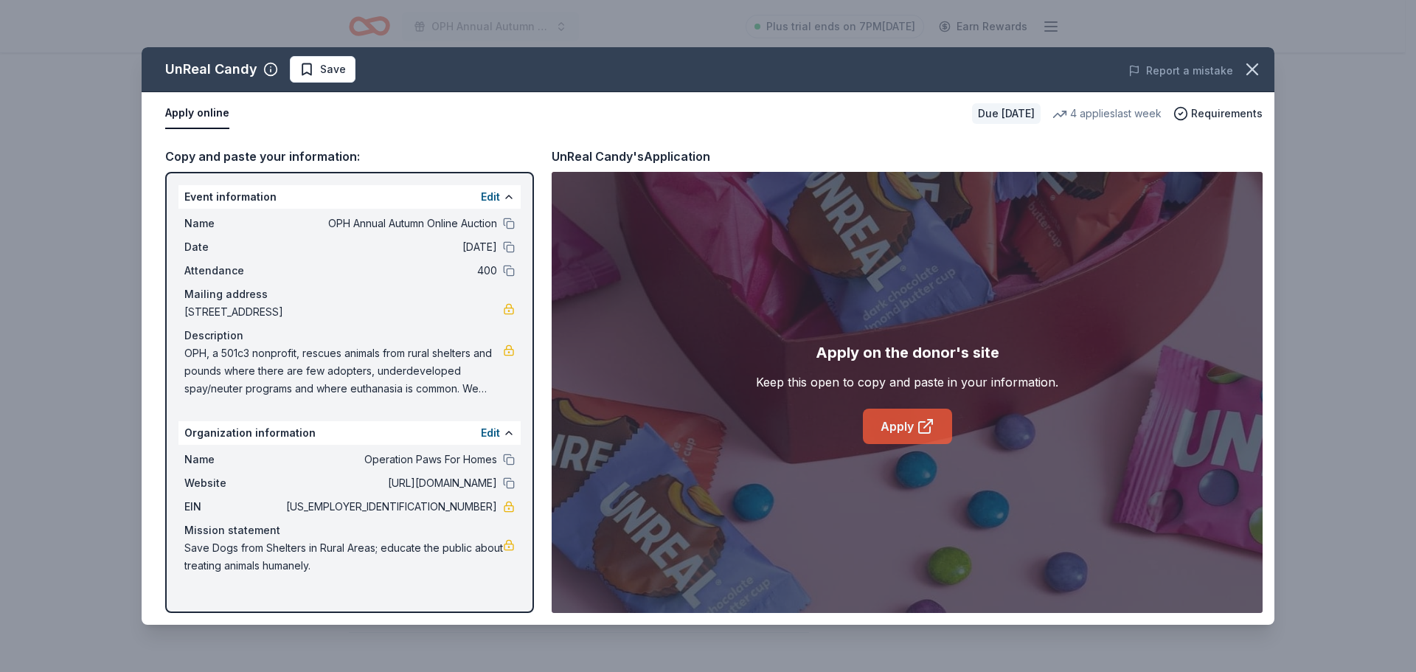
click at [895, 430] on link "Apply" at bounding box center [907, 426] width 89 height 35
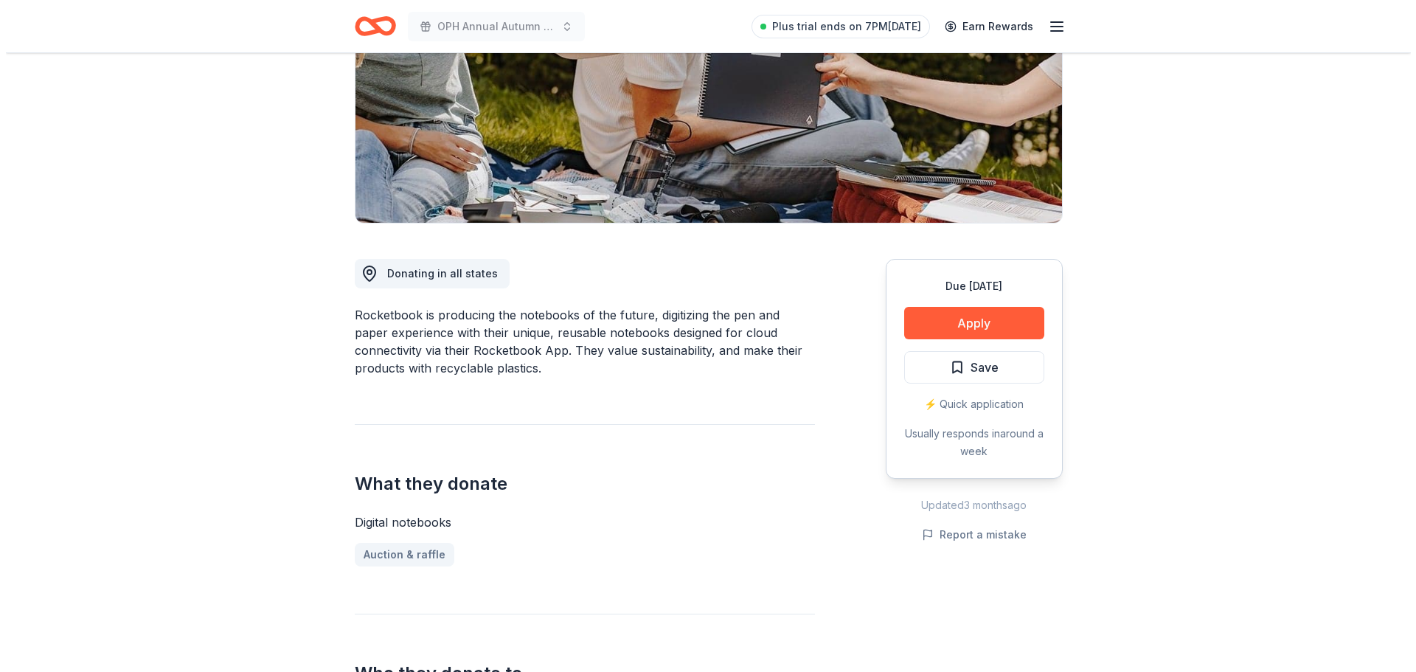
scroll to position [206, 0]
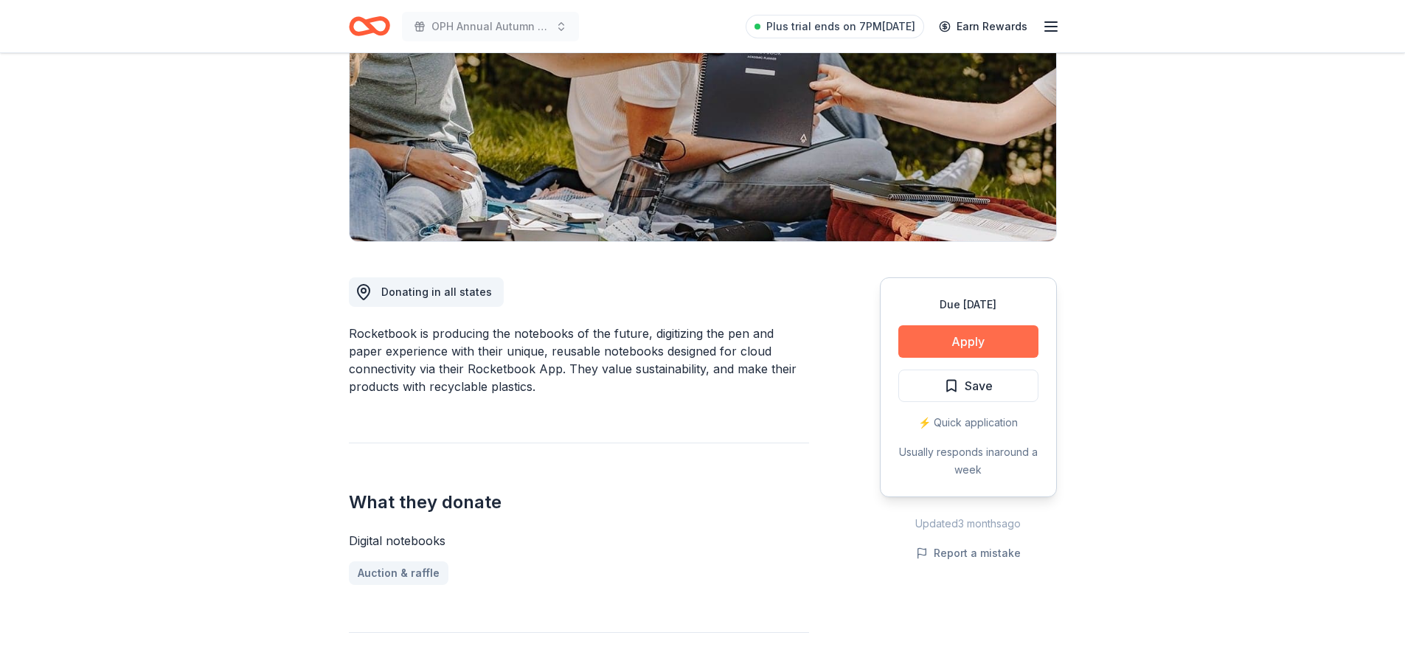
click at [1006, 337] on button "Apply" at bounding box center [968, 341] width 140 height 32
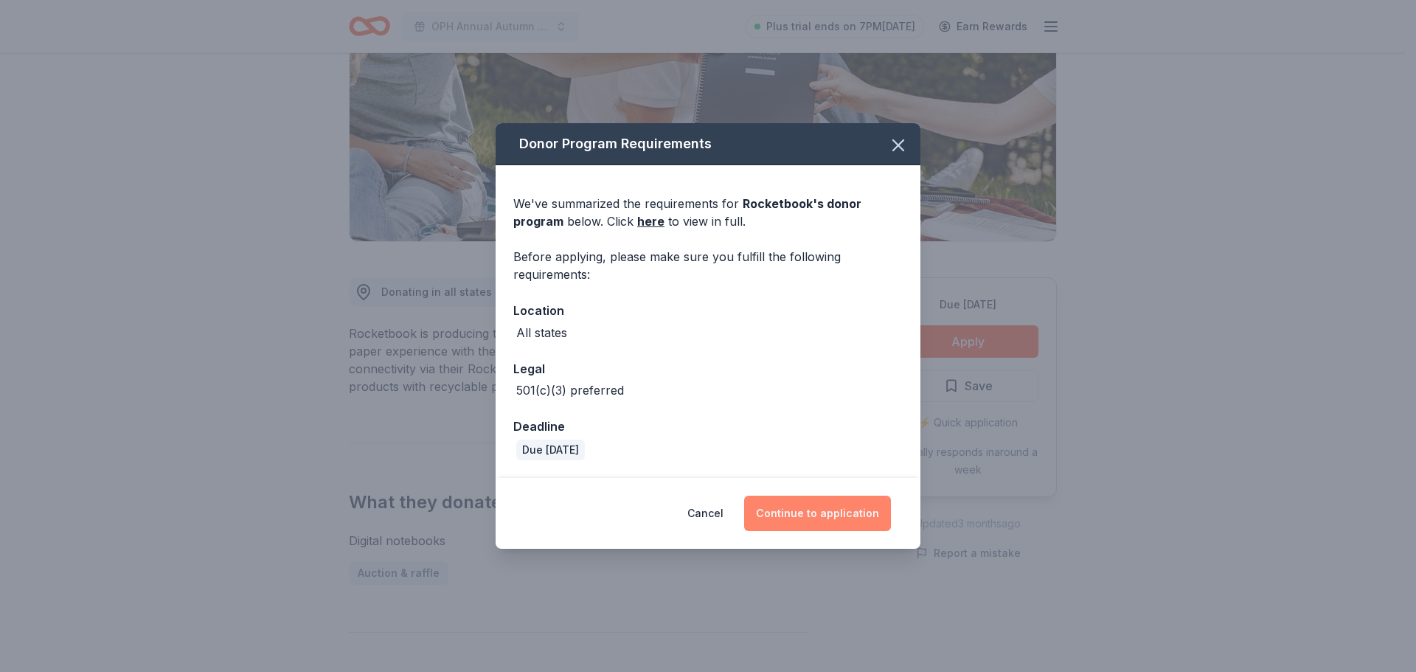
click at [842, 514] on button "Continue to application" at bounding box center [817, 513] width 147 height 35
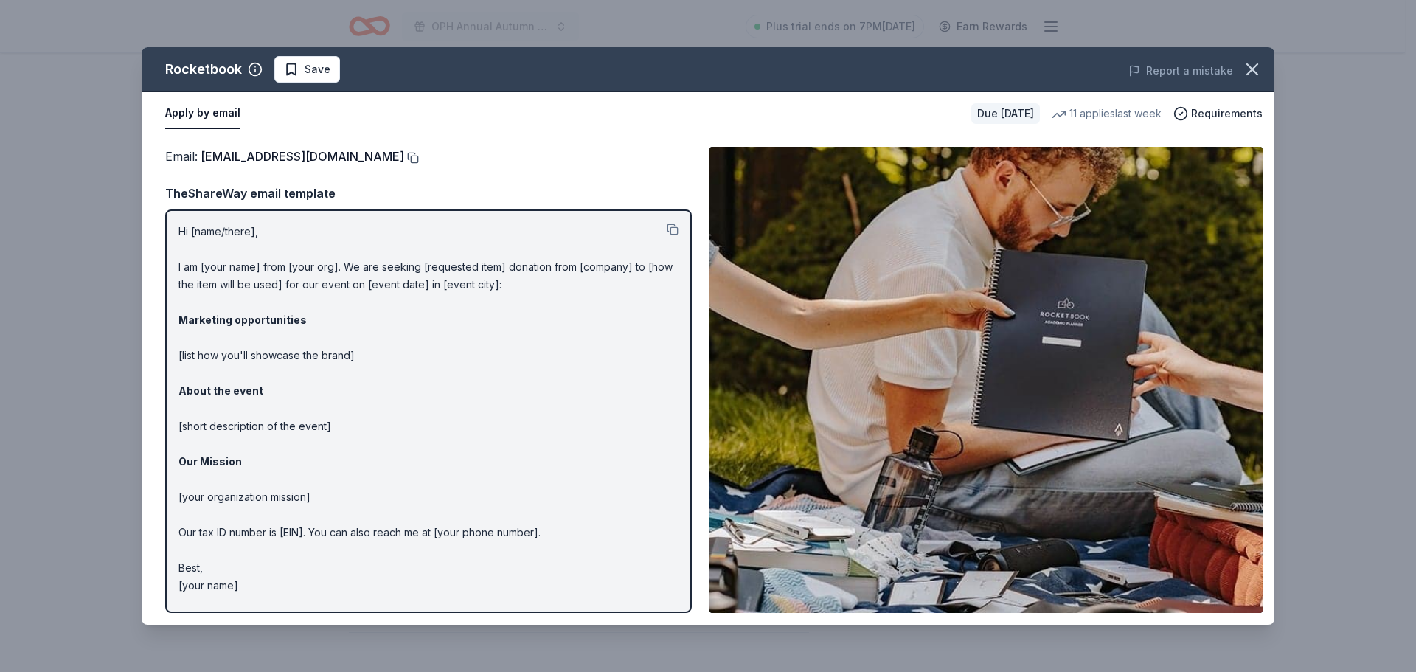
click at [419, 161] on button at bounding box center [411, 158] width 15 height 12
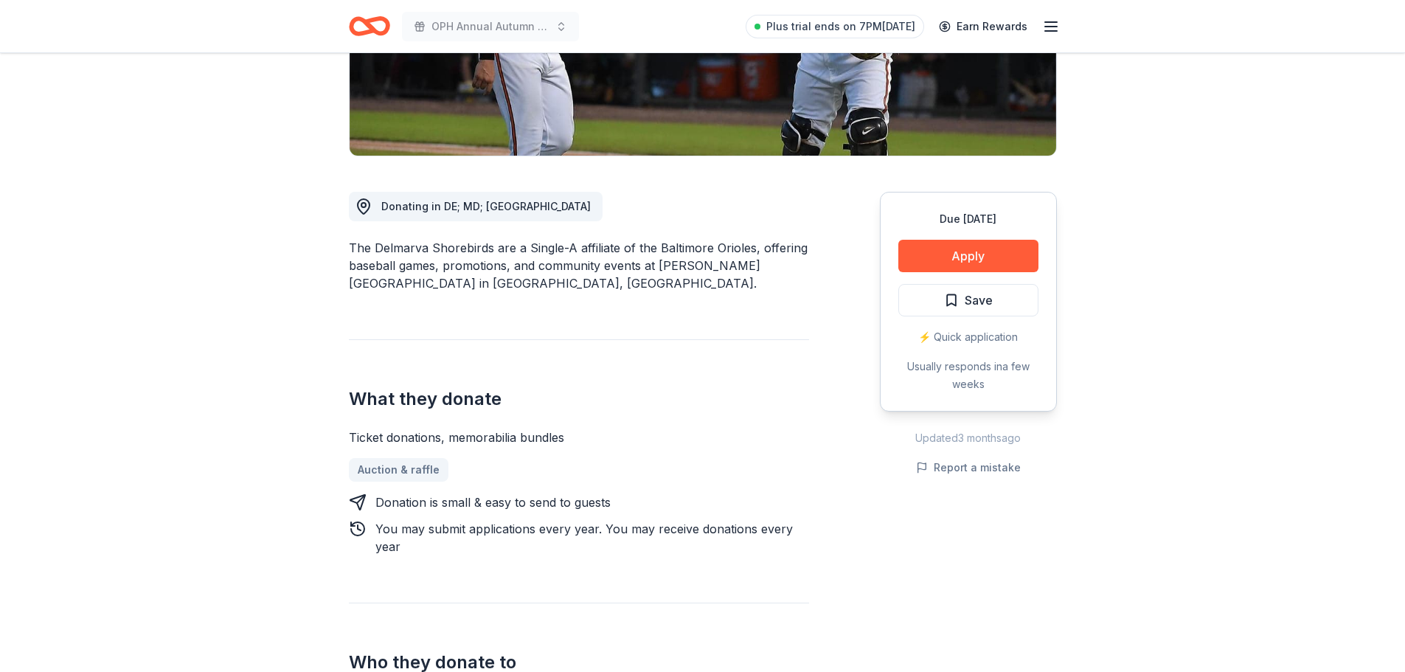
scroll to position [295, 0]
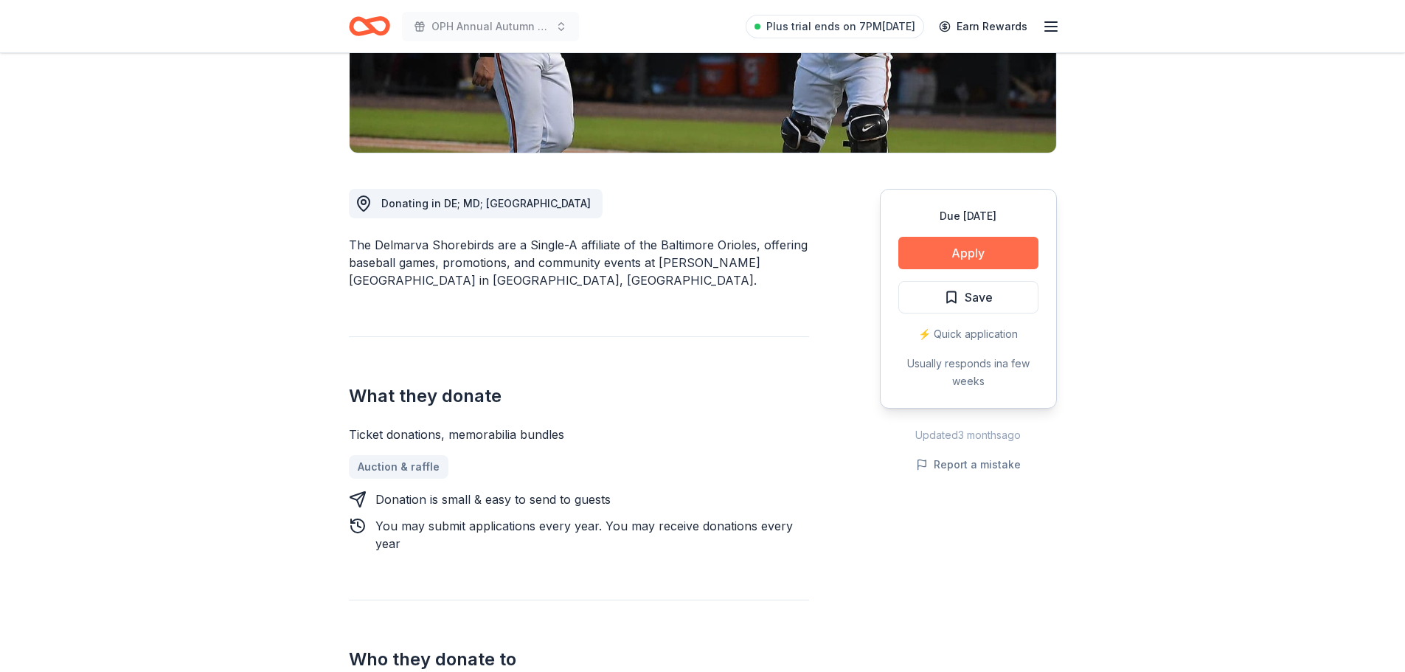
click at [976, 251] on button "Apply" at bounding box center [968, 253] width 140 height 32
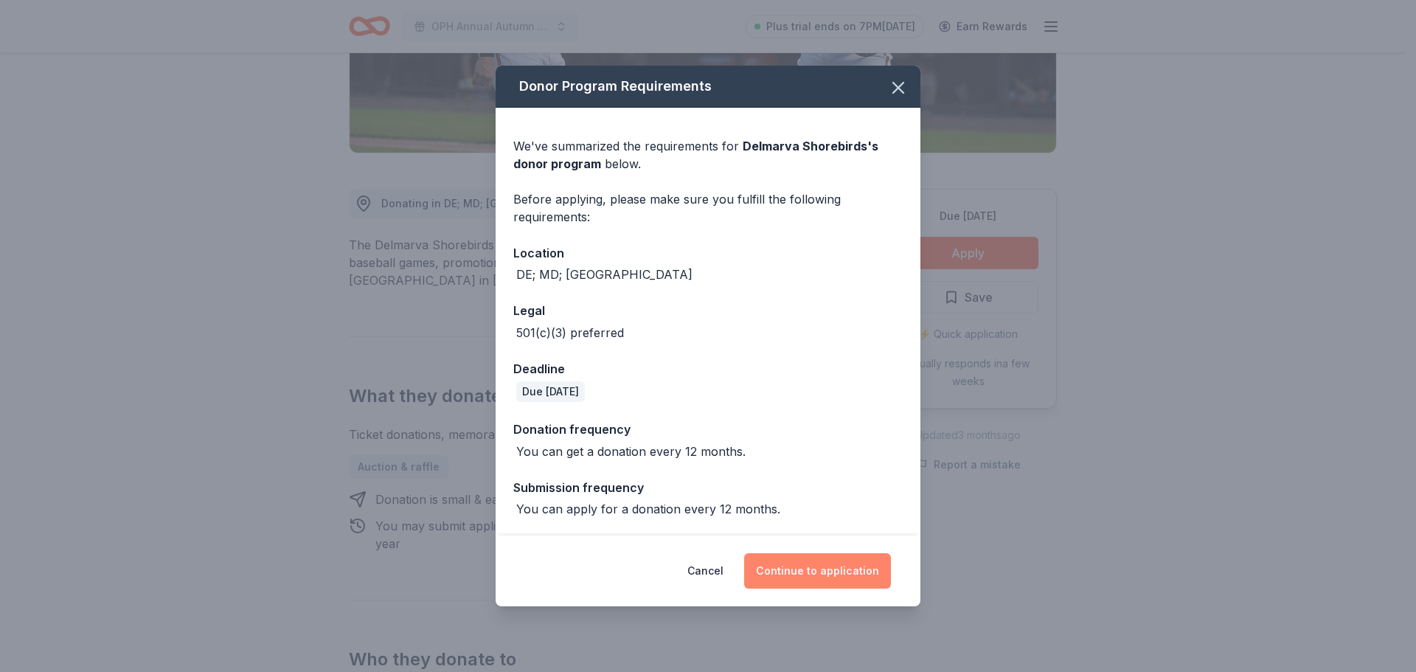
click at [817, 566] on button "Continue to application" at bounding box center [817, 570] width 147 height 35
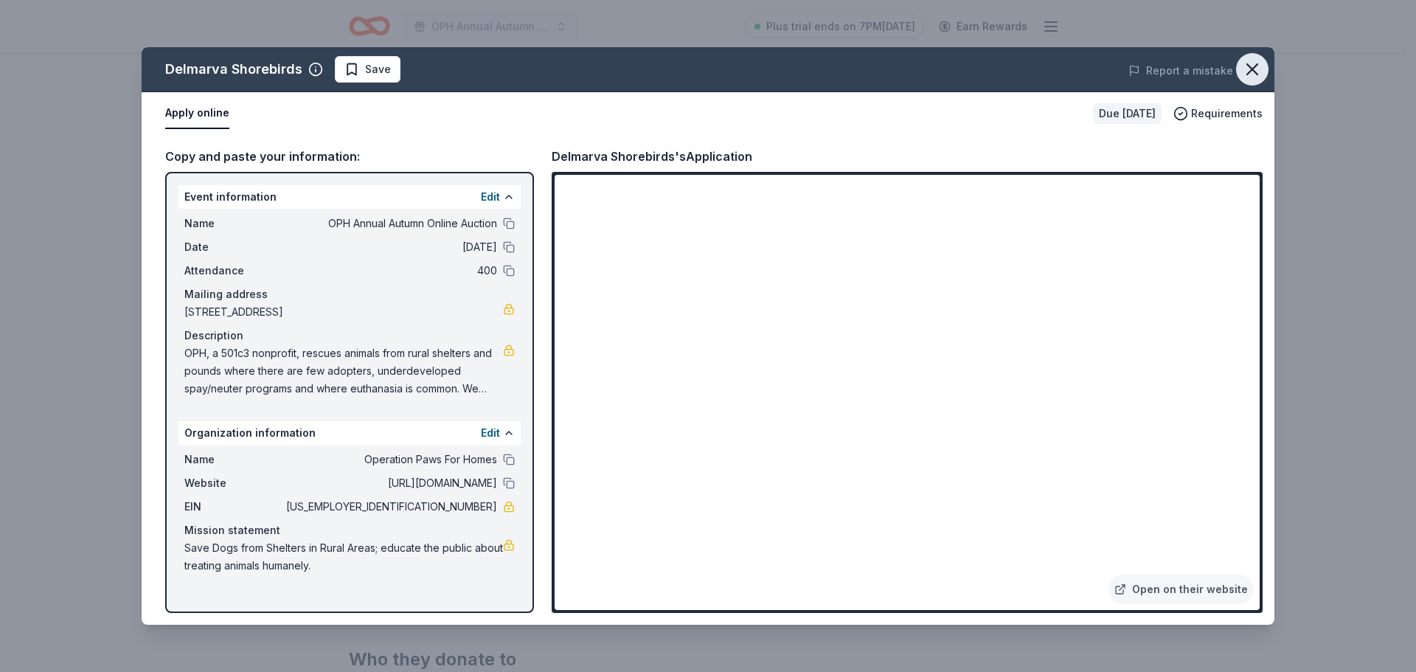
click at [1241, 69] on button "button" at bounding box center [1252, 69] width 32 height 32
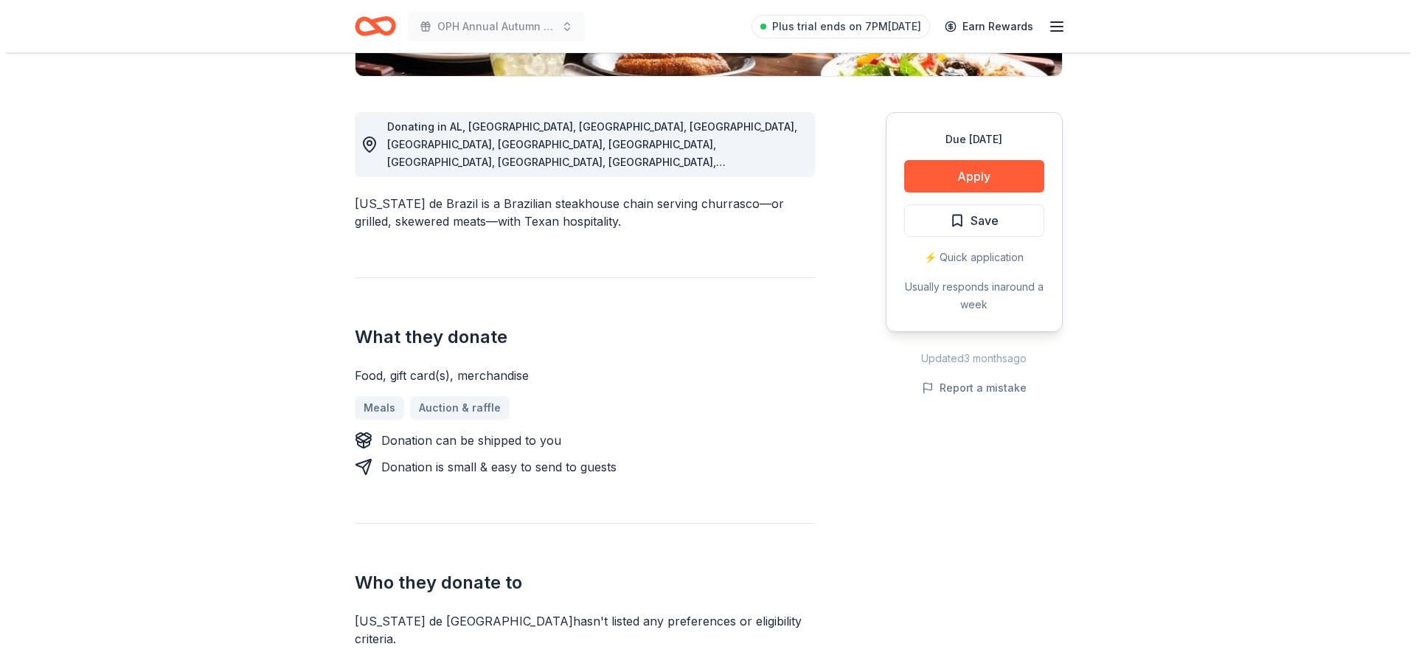
scroll to position [383, 0]
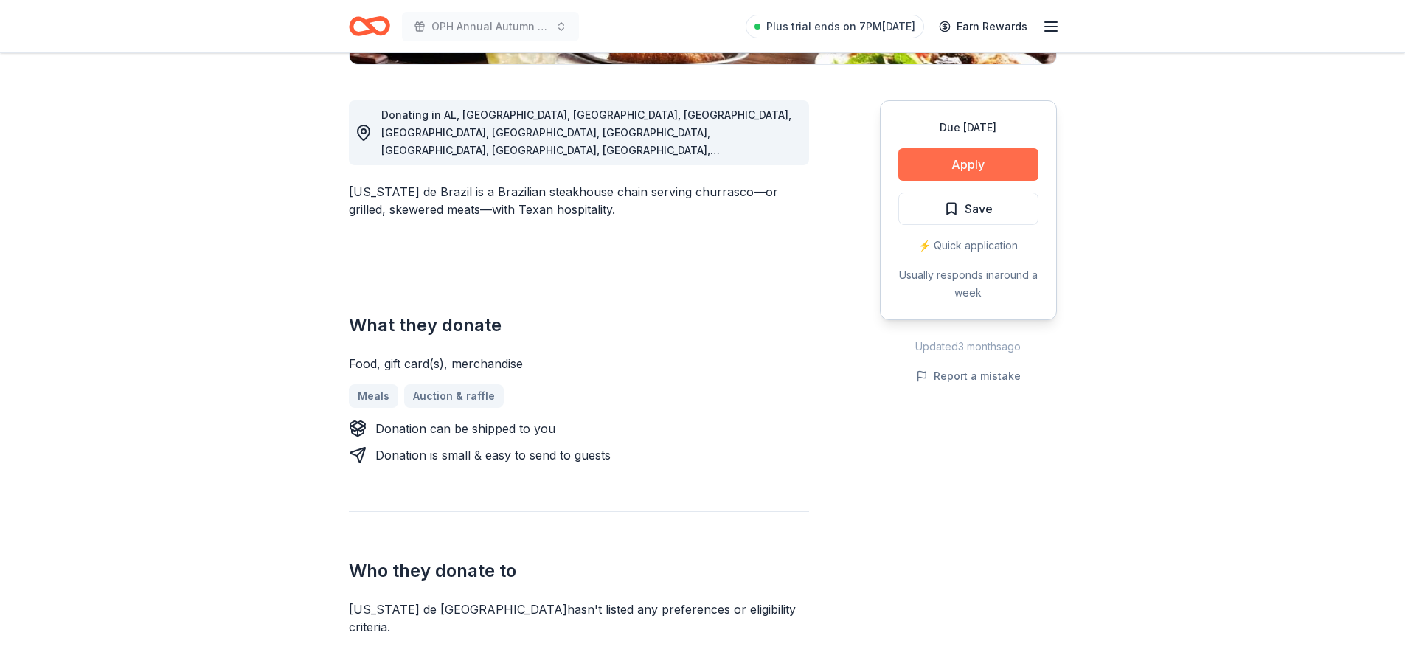
click at [961, 170] on button "Apply" at bounding box center [968, 164] width 140 height 32
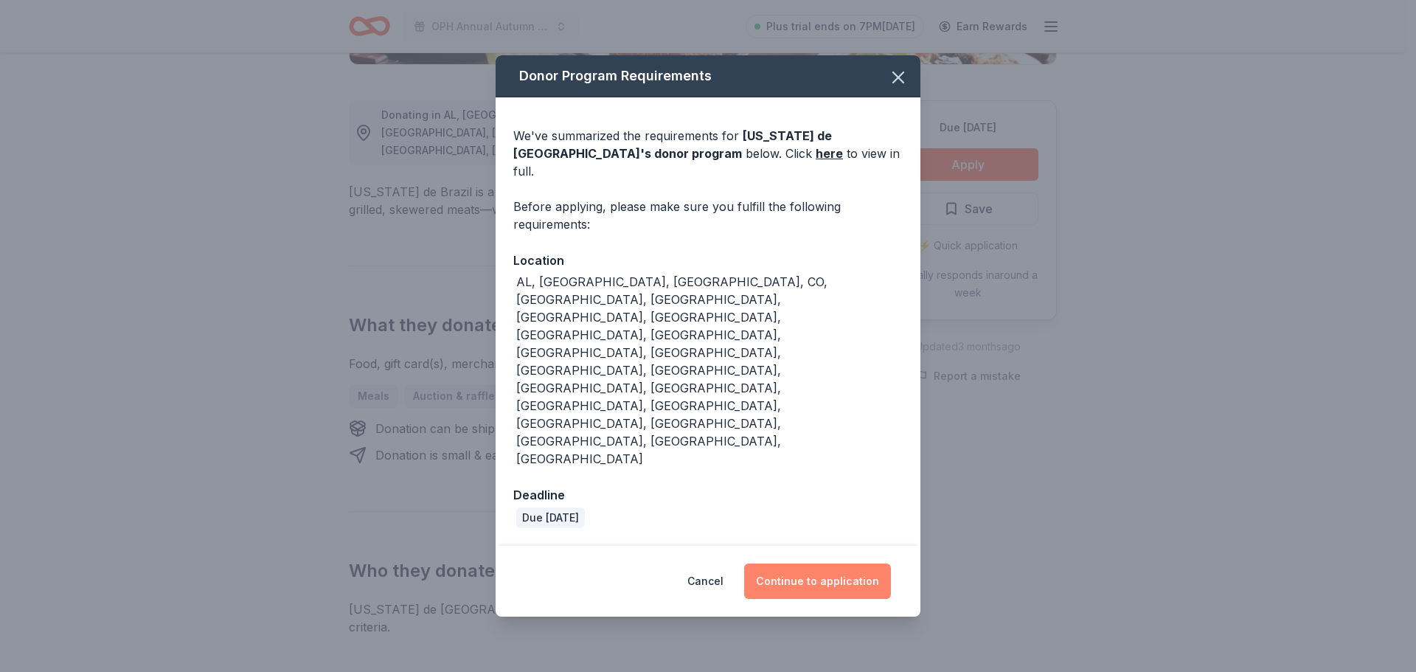
click at [798, 563] on button "Continue to application" at bounding box center [817, 580] width 147 height 35
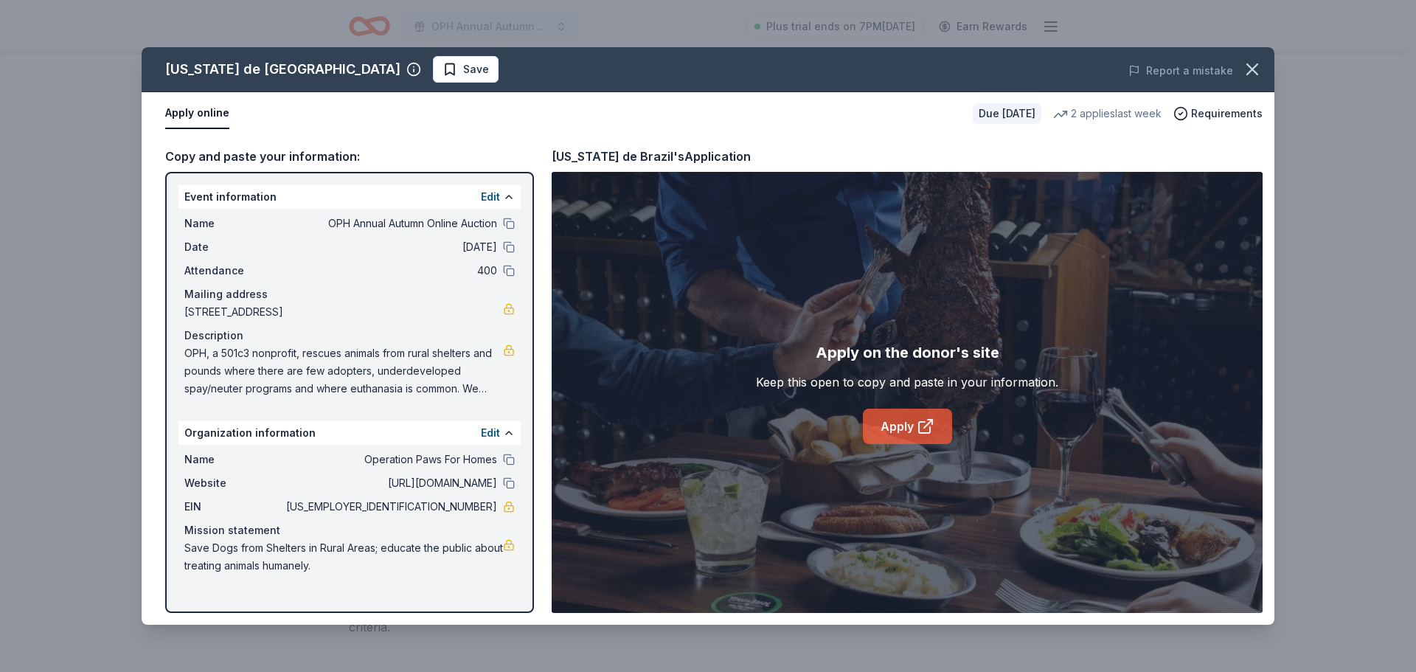
click at [919, 426] on icon at bounding box center [924, 427] width 11 height 11
click at [880, 424] on link "Apply" at bounding box center [907, 426] width 89 height 35
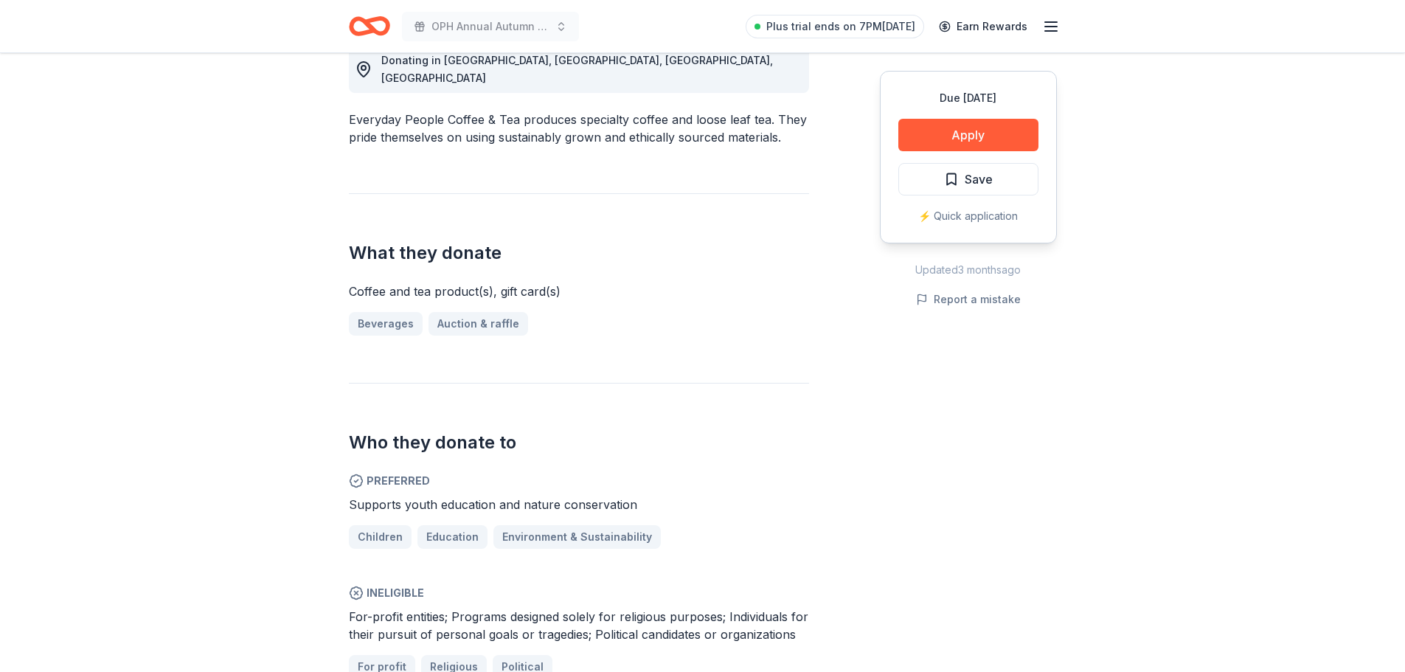
scroll to position [472, 0]
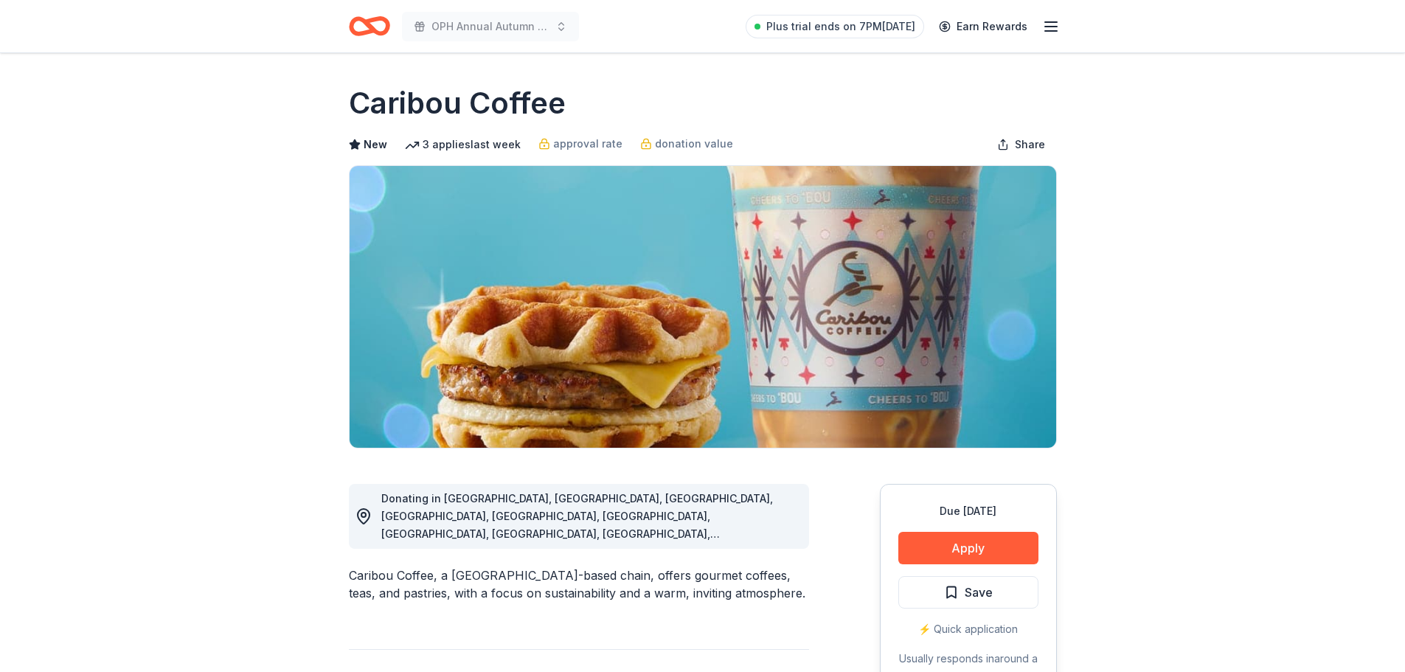
click at [803, 580] on div "Caribou Coffee, a Minneapolis-based chain, offers gourmet coffees, teas, and pa…" at bounding box center [579, 583] width 460 height 35
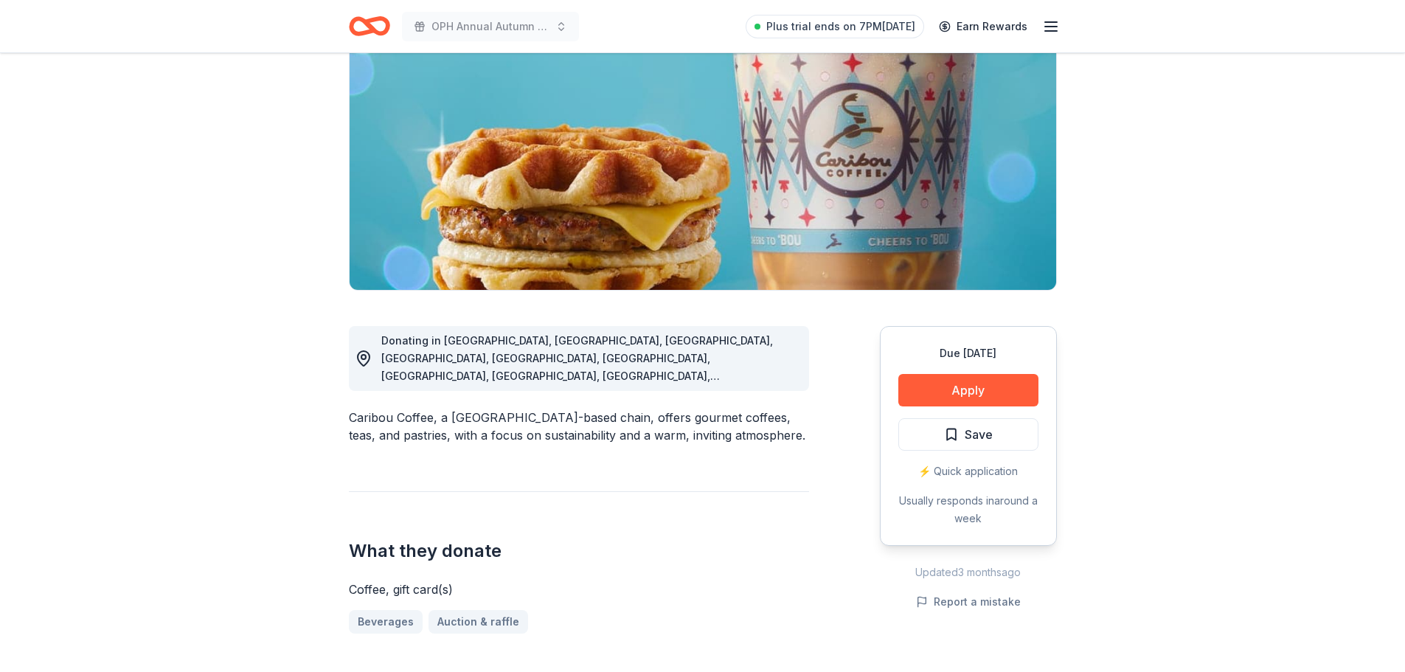
scroll to position [88, 0]
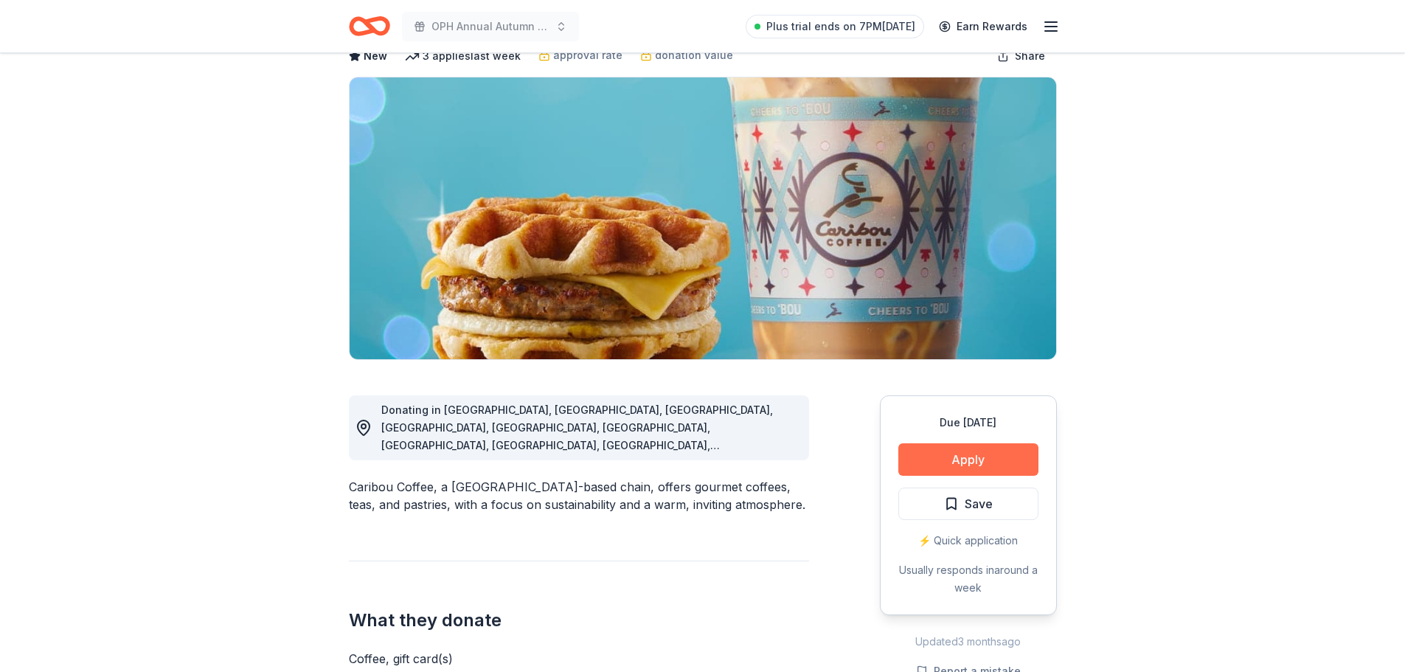
click at [951, 456] on button "Apply" at bounding box center [968, 459] width 140 height 32
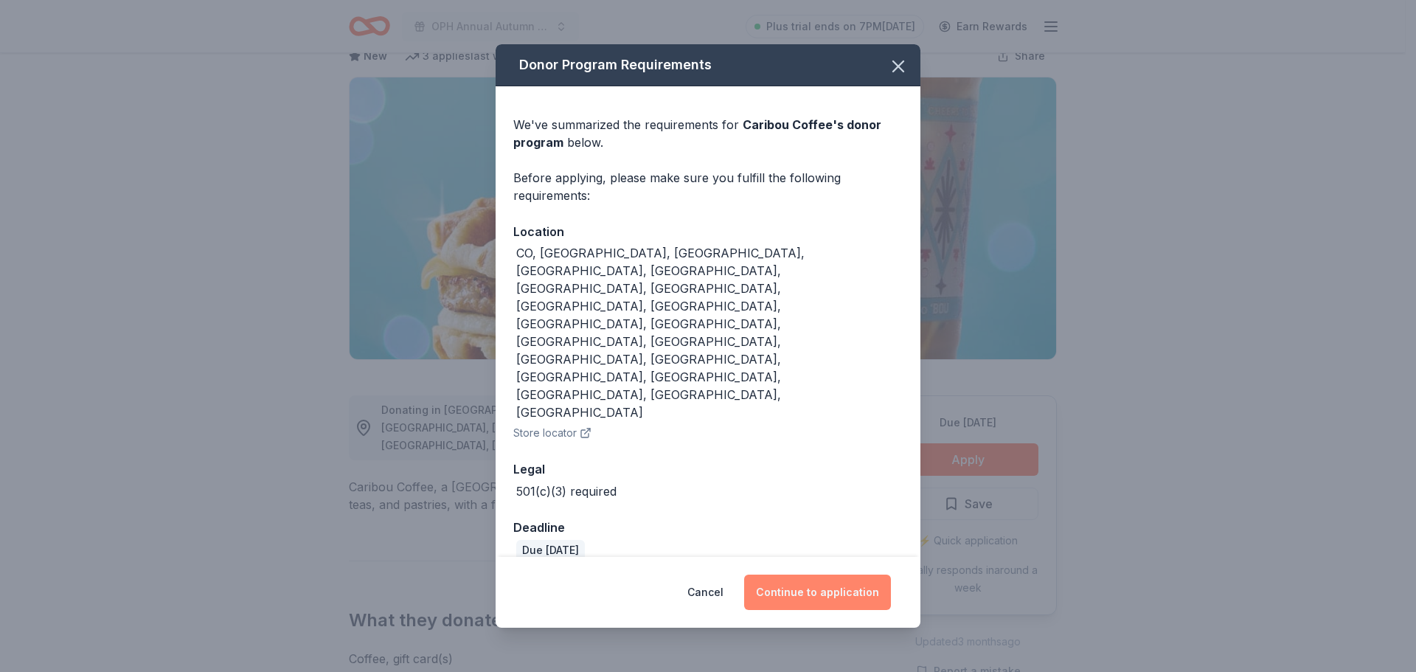
click at [776, 574] on button "Continue to application" at bounding box center [817, 591] width 147 height 35
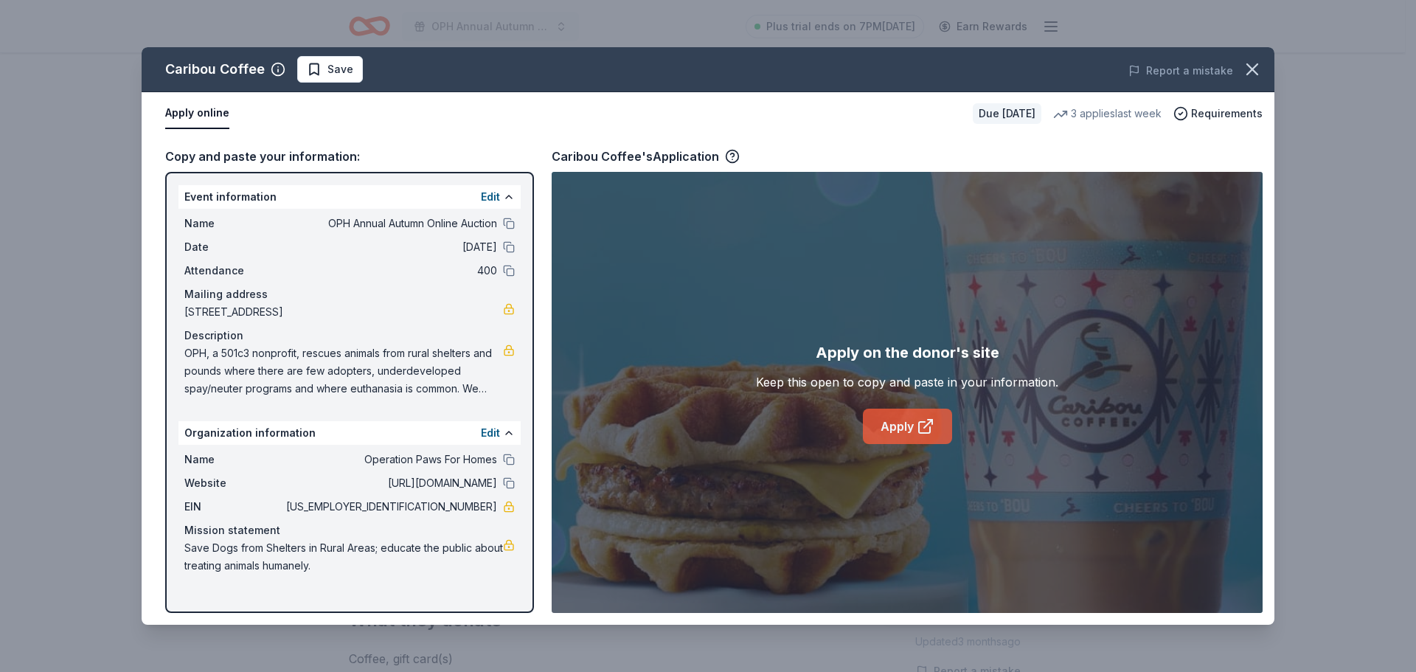
click at [915, 427] on link "Apply" at bounding box center [907, 426] width 89 height 35
click at [1256, 65] on icon "button" at bounding box center [1252, 69] width 10 height 10
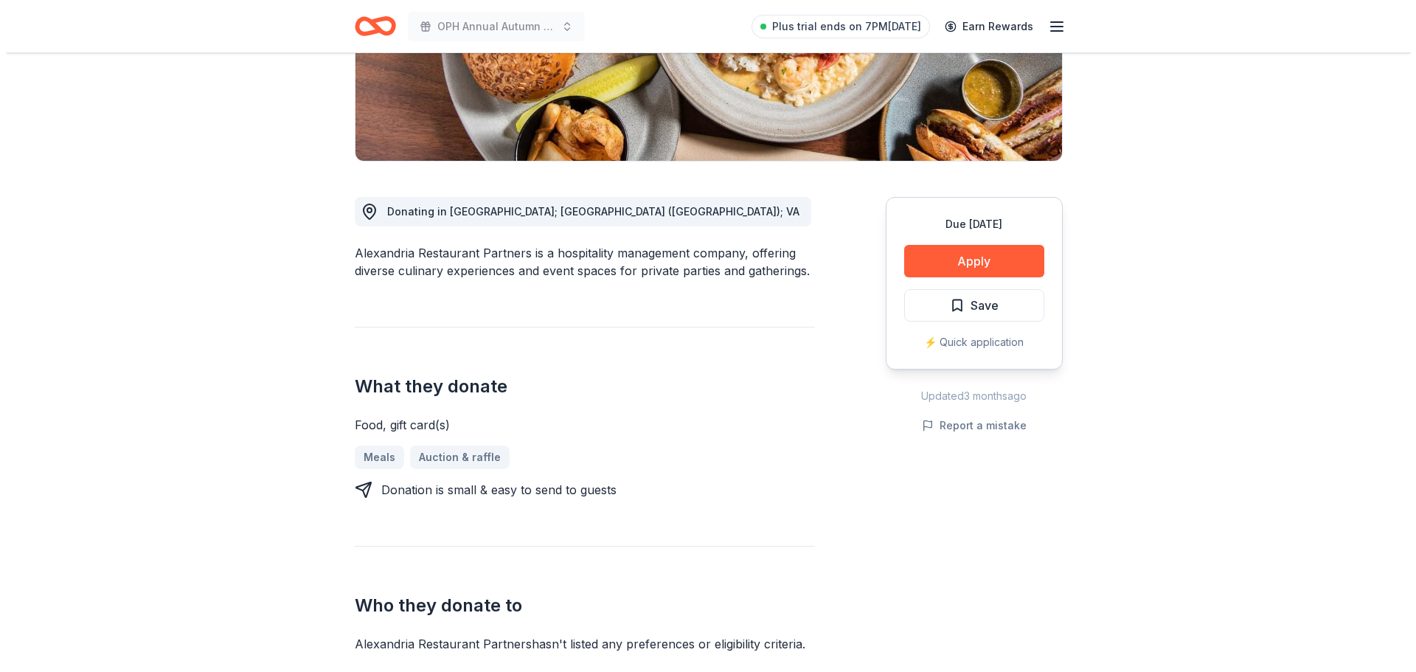
scroll to position [354, 0]
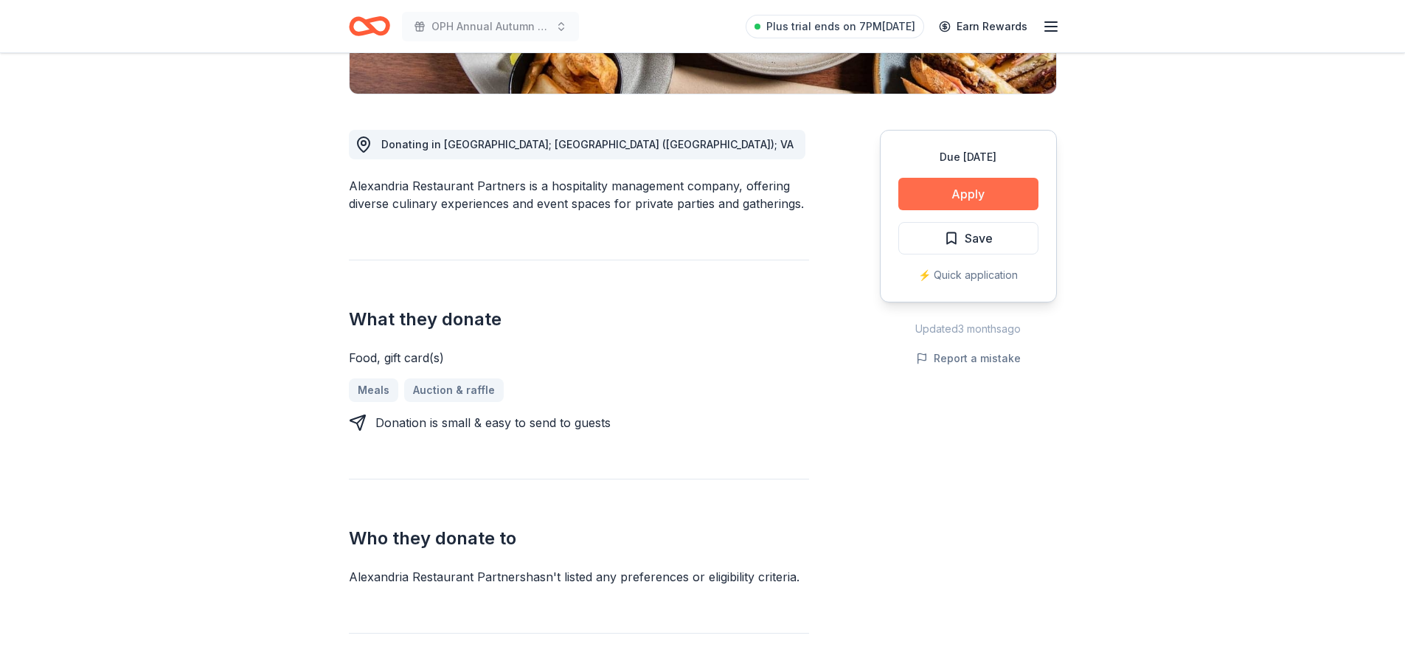
click at [956, 199] on button "Apply" at bounding box center [968, 194] width 140 height 32
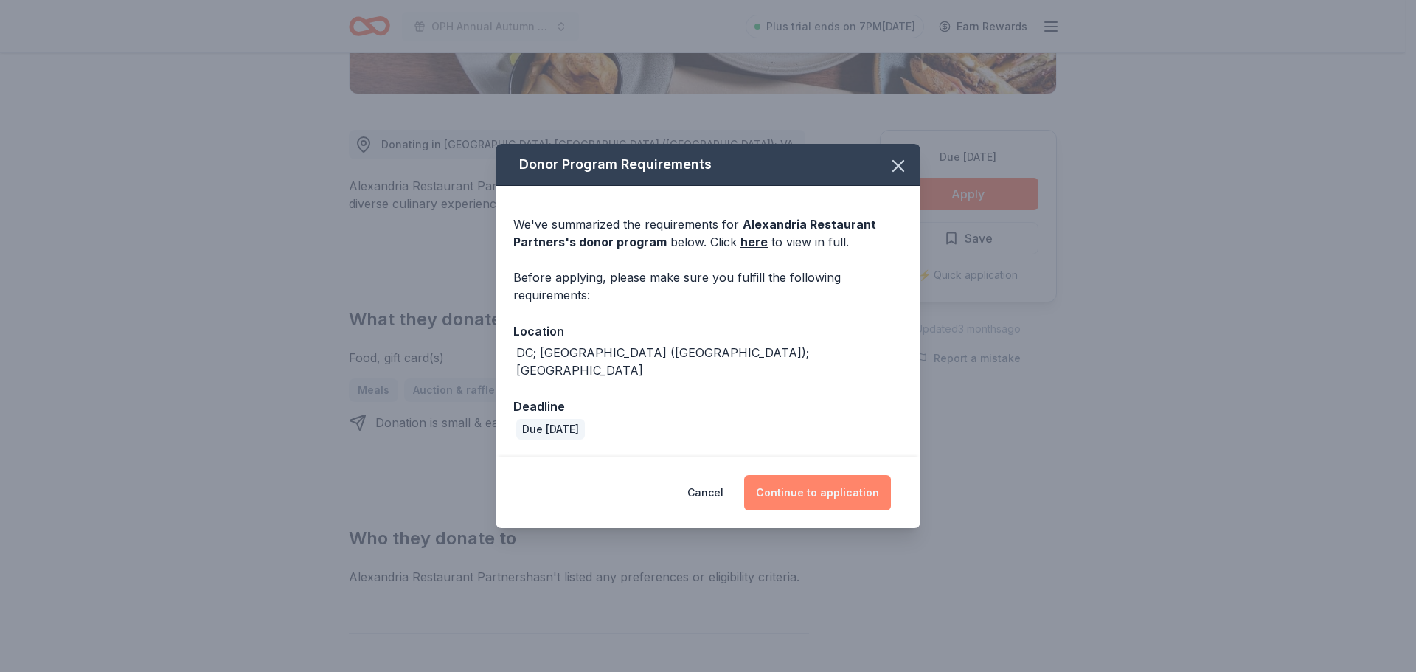
click at [820, 484] on button "Continue to application" at bounding box center [817, 492] width 147 height 35
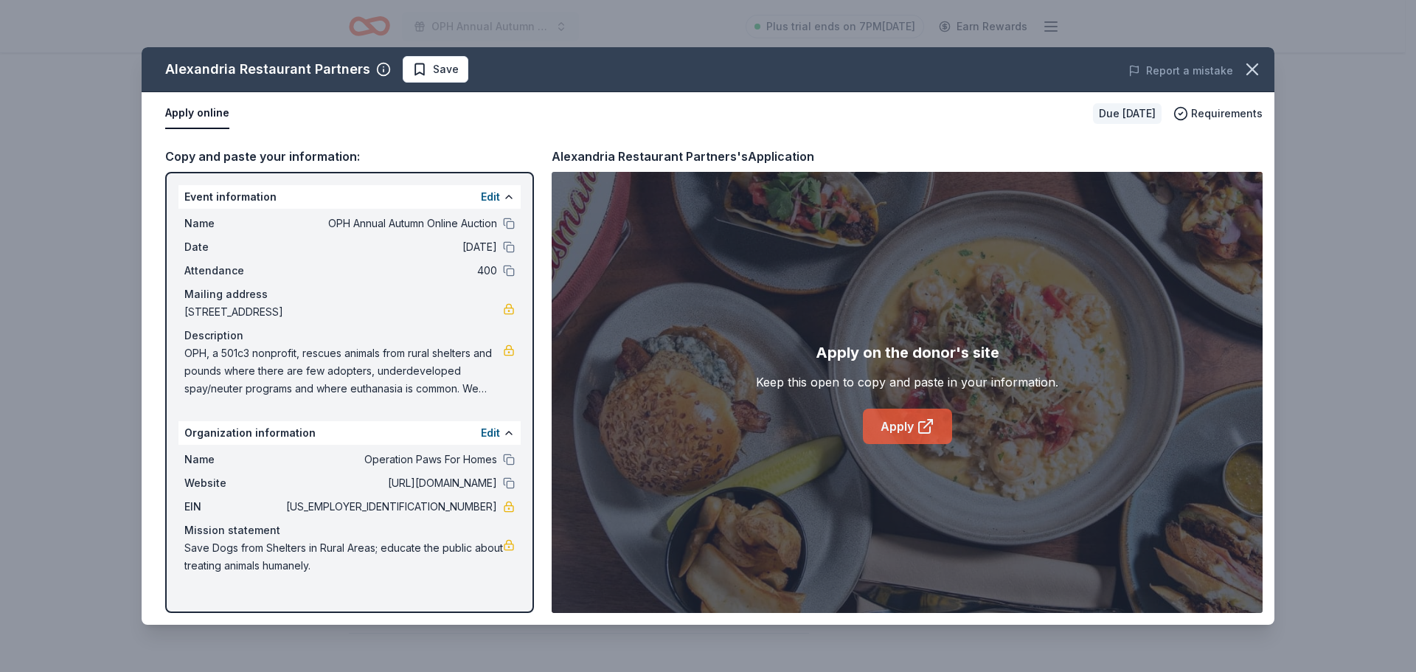
click at [906, 420] on link "Apply" at bounding box center [907, 426] width 89 height 35
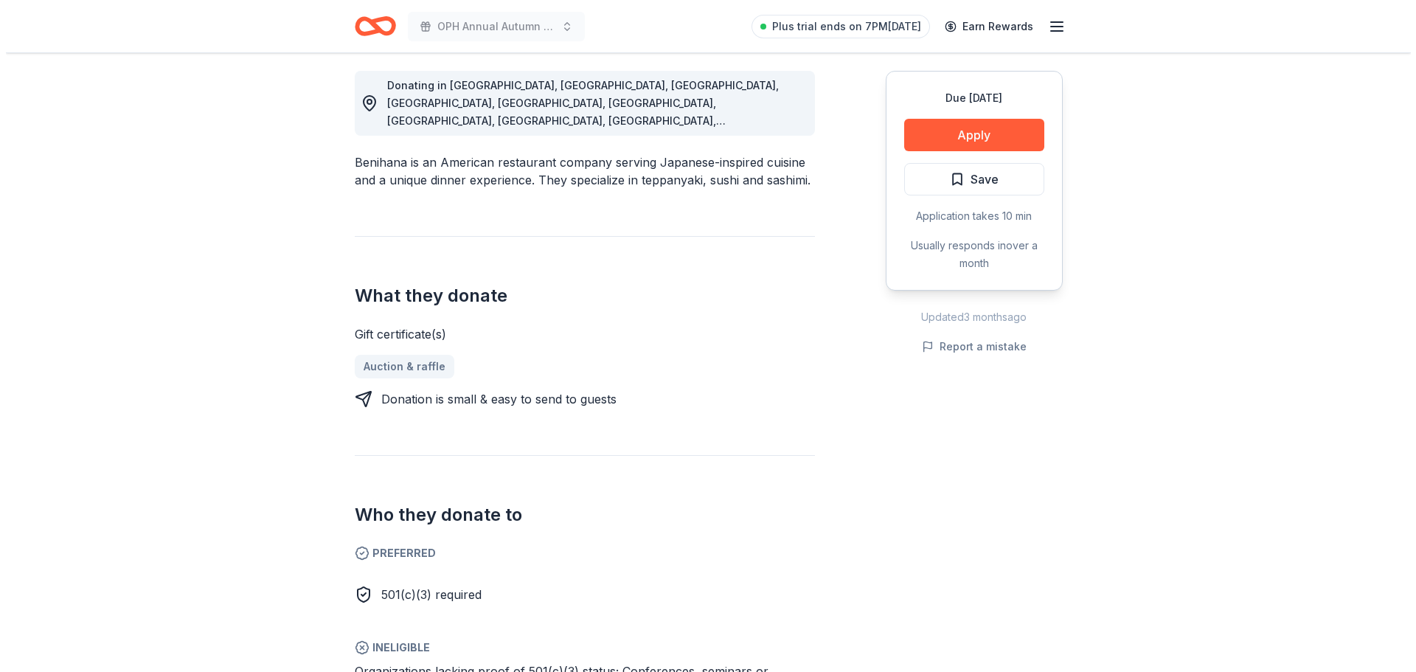
scroll to position [383, 0]
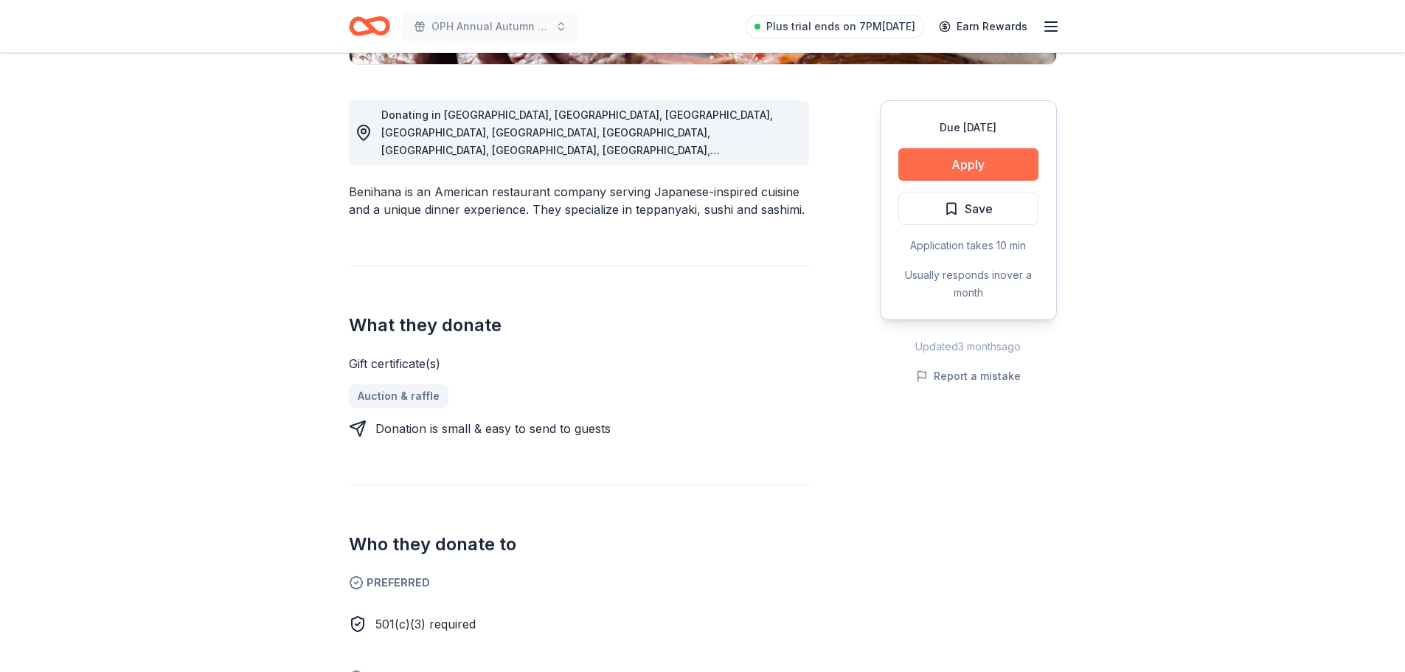
click at [988, 173] on button "Apply" at bounding box center [968, 164] width 140 height 32
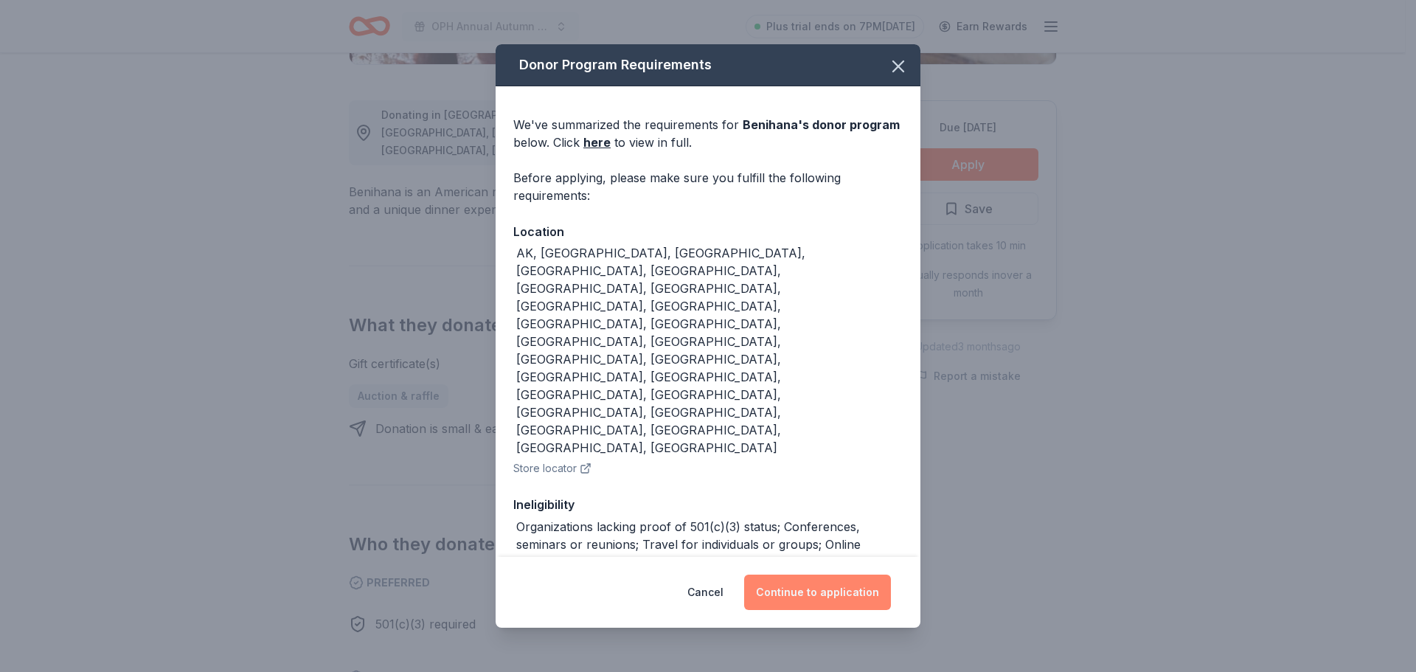
click at [788, 574] on button "Continue to application" at bounding box center [817, 591] width 147 height 35
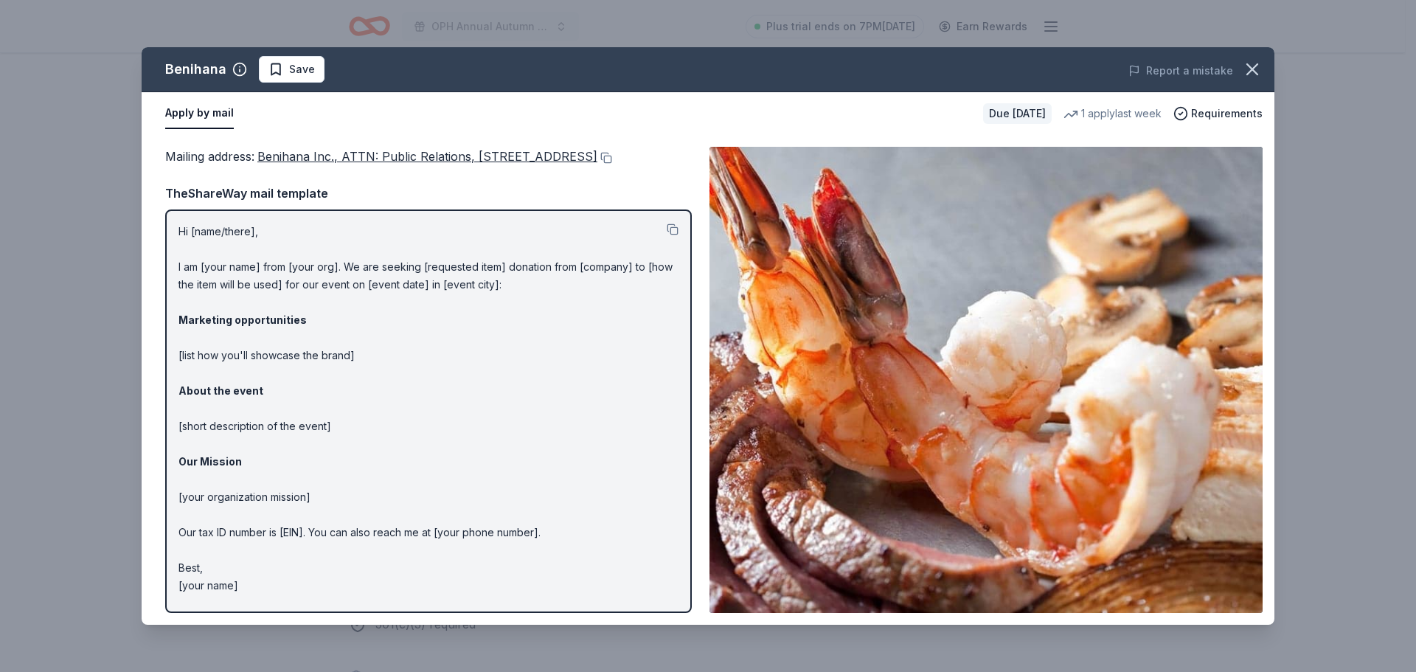
click at [913, 352] on img at bounding box center [985, 380] width 553 height 466
click at [960, 242] on img at bounding box center [985, 380] width 553 height 466
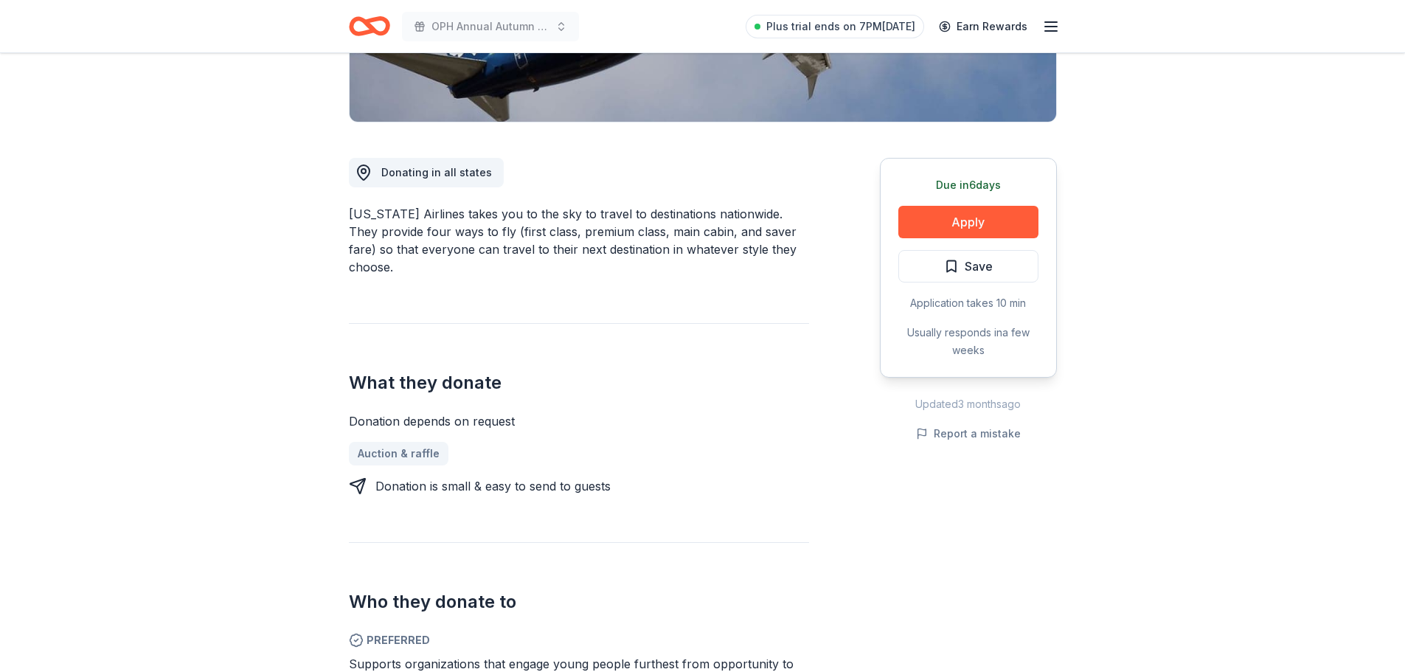
scroll to position [531, 0]
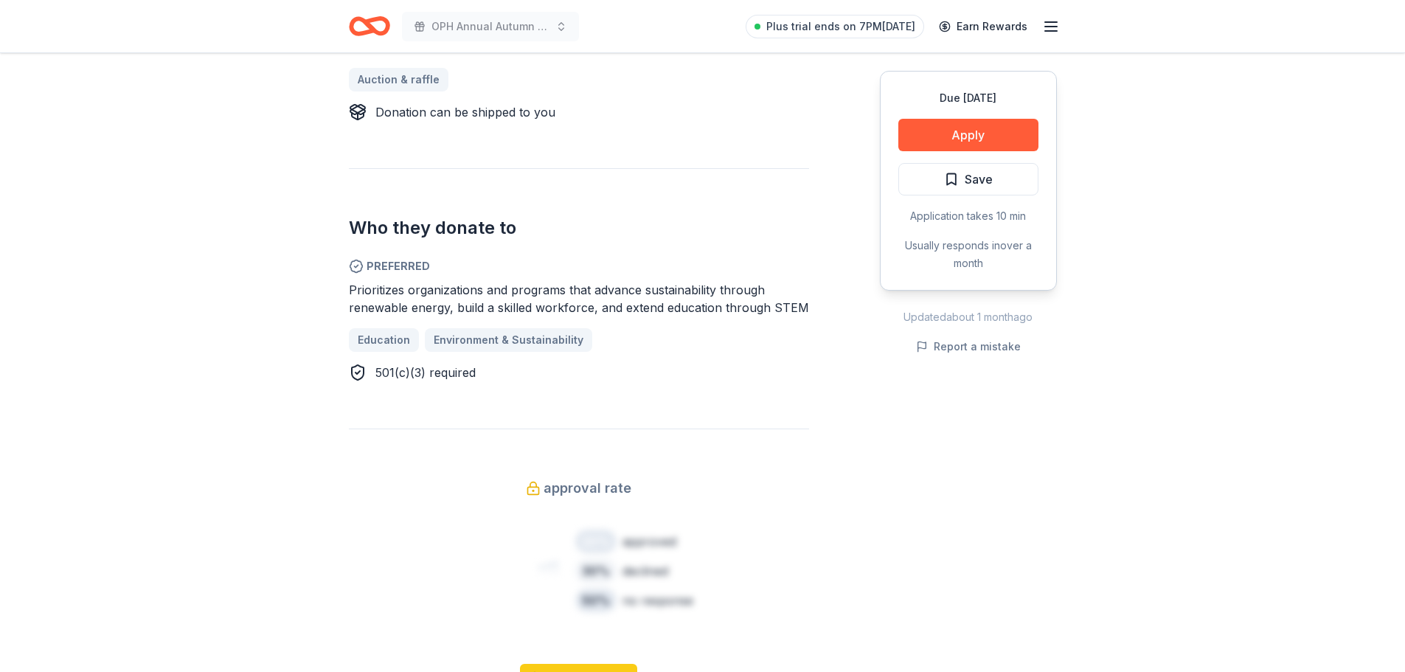
scroll to position [737, 0]
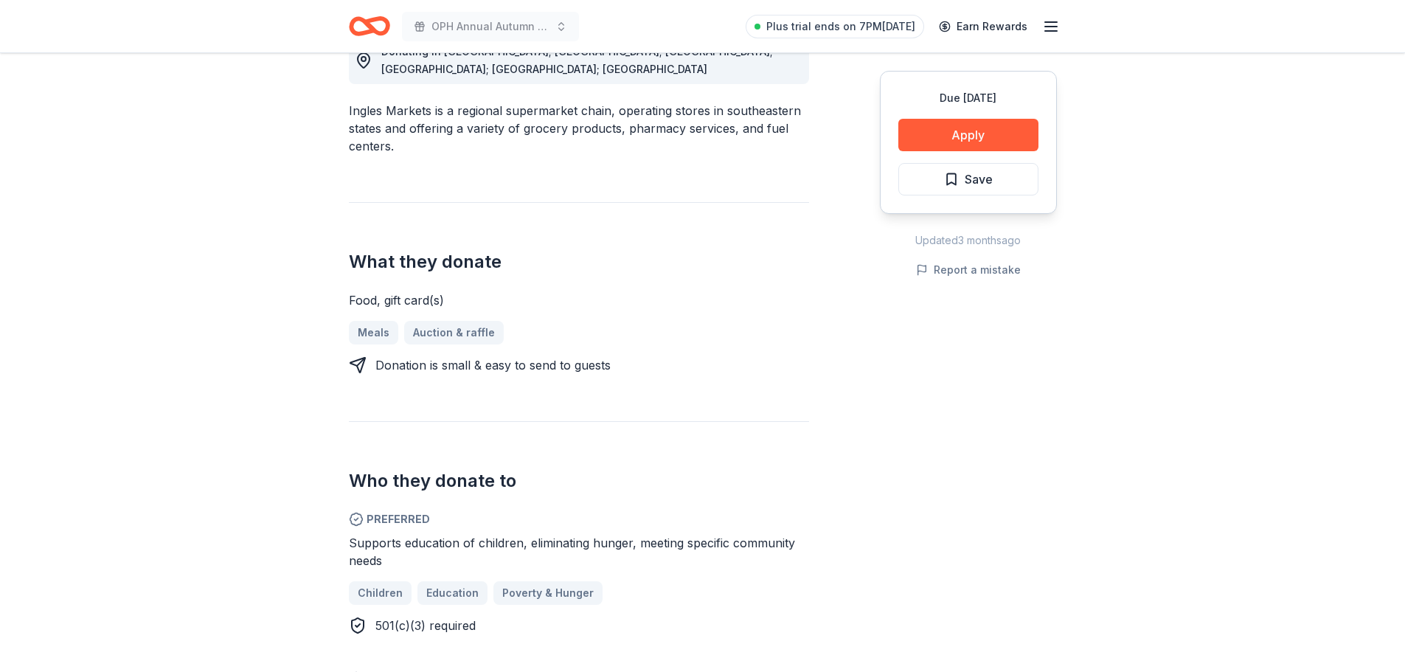
scroll to position [531, 0]
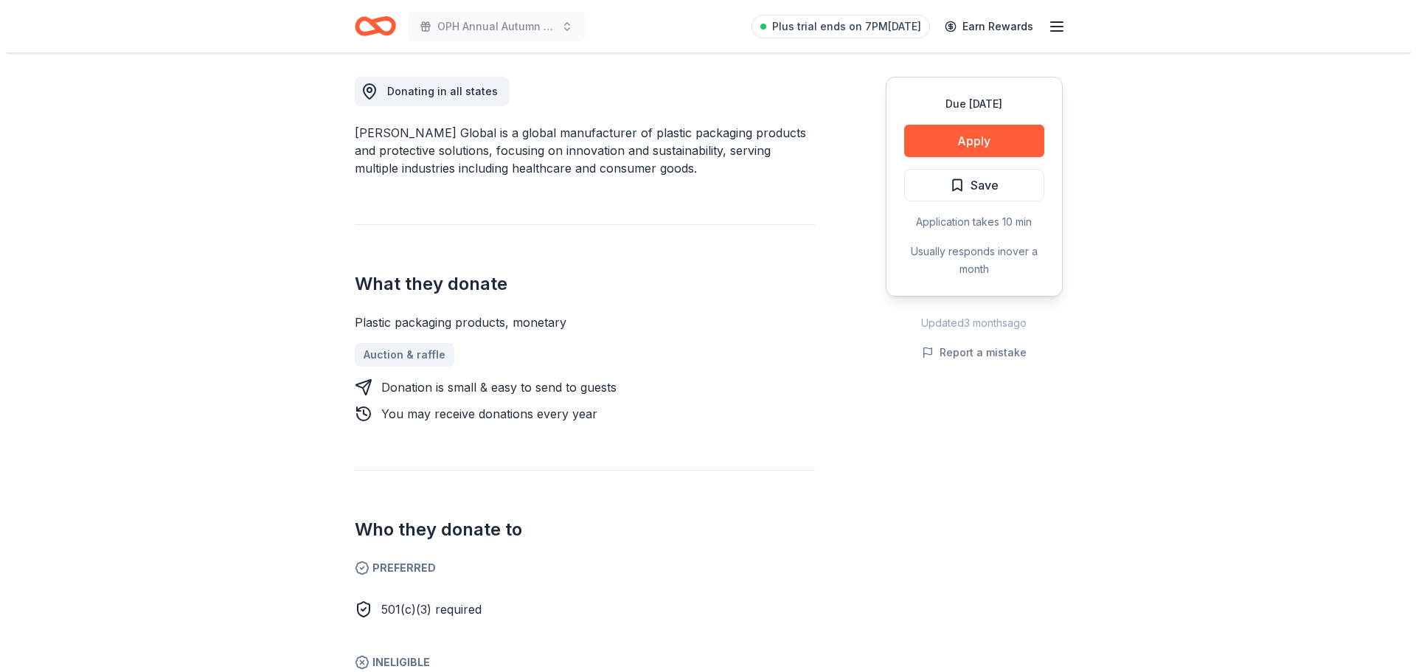
scroll to position [295, 0]
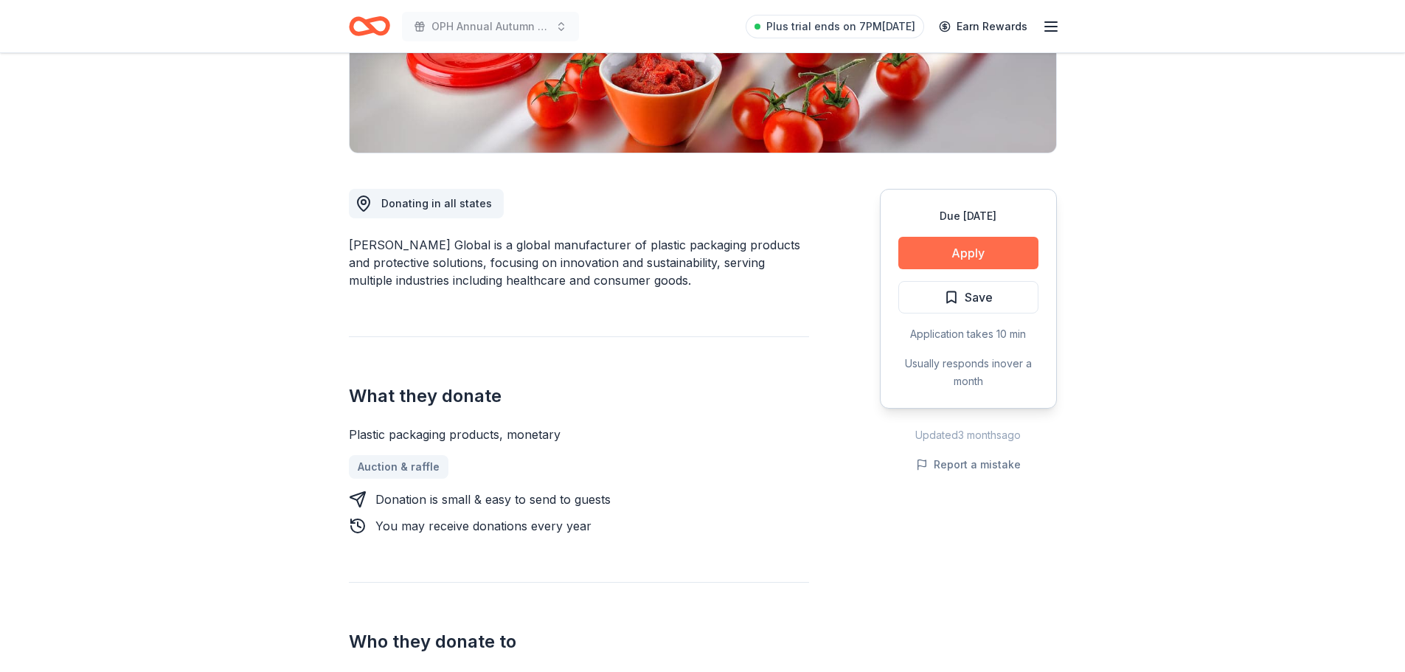
click at [1002, 237] on button "Apply" at bounding box center [968, 253] width 140 height 32
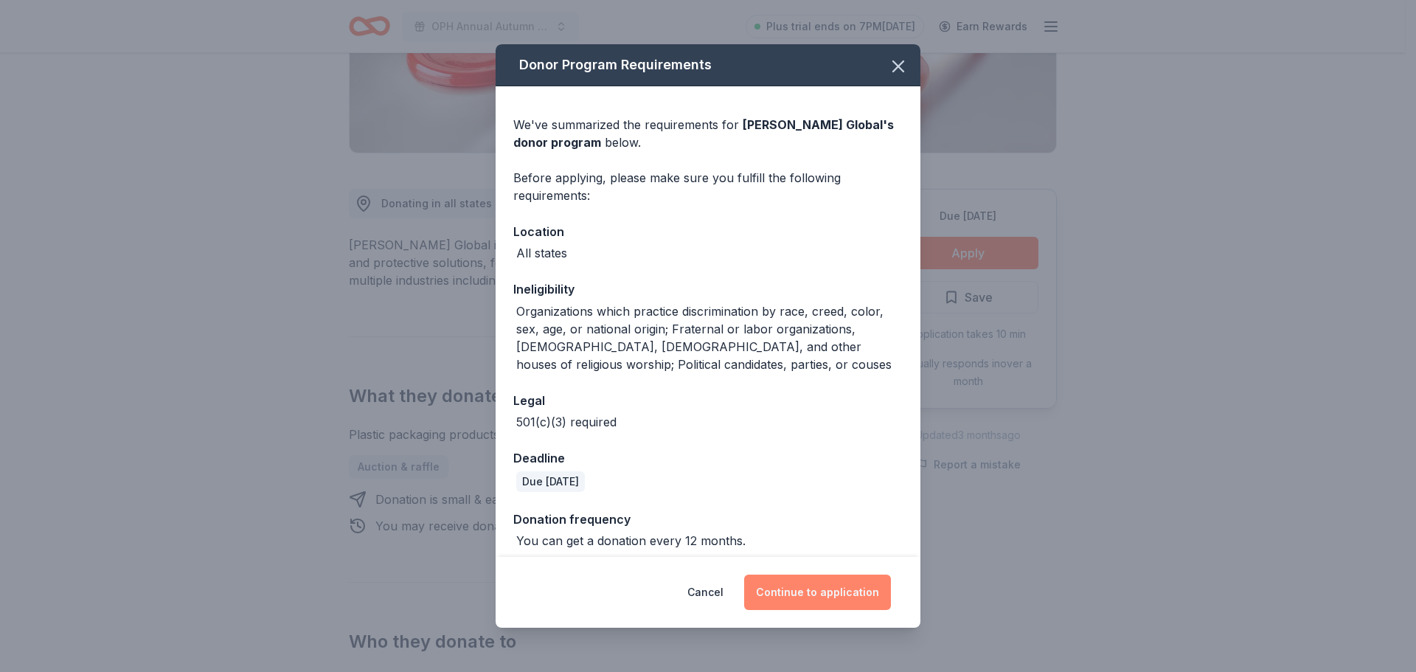
click at [830, 594] on button "Continue to application" at bounding box center [817, 591] width 147 height 35
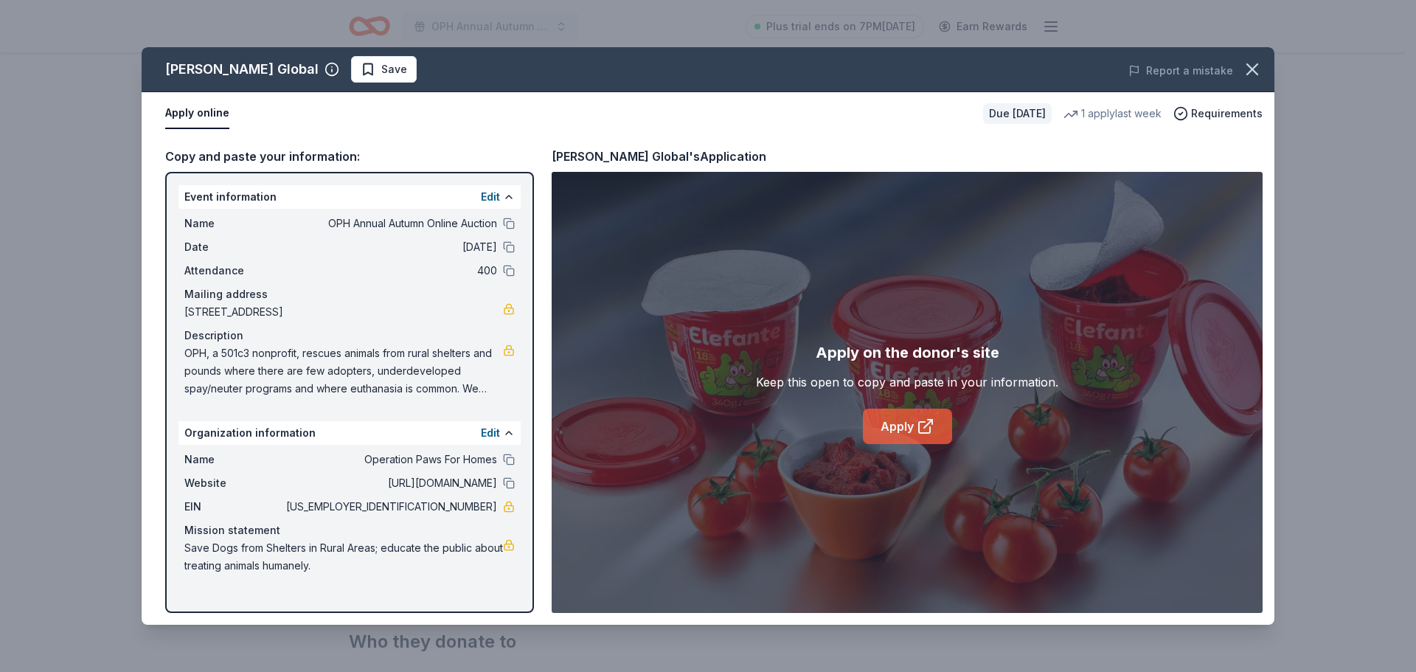
click at [906, 420] on link "Apply" at bounding box center [907, 426] width 89 height 35
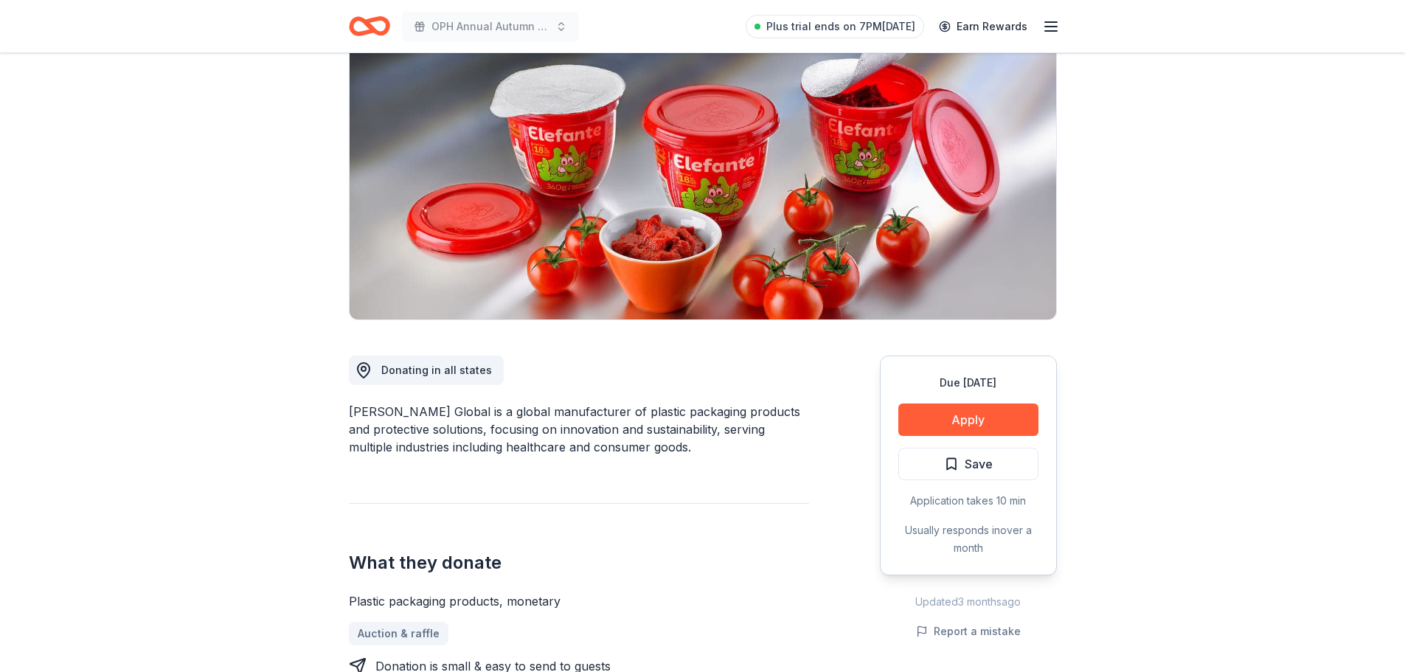
scroll to position [118, 0]
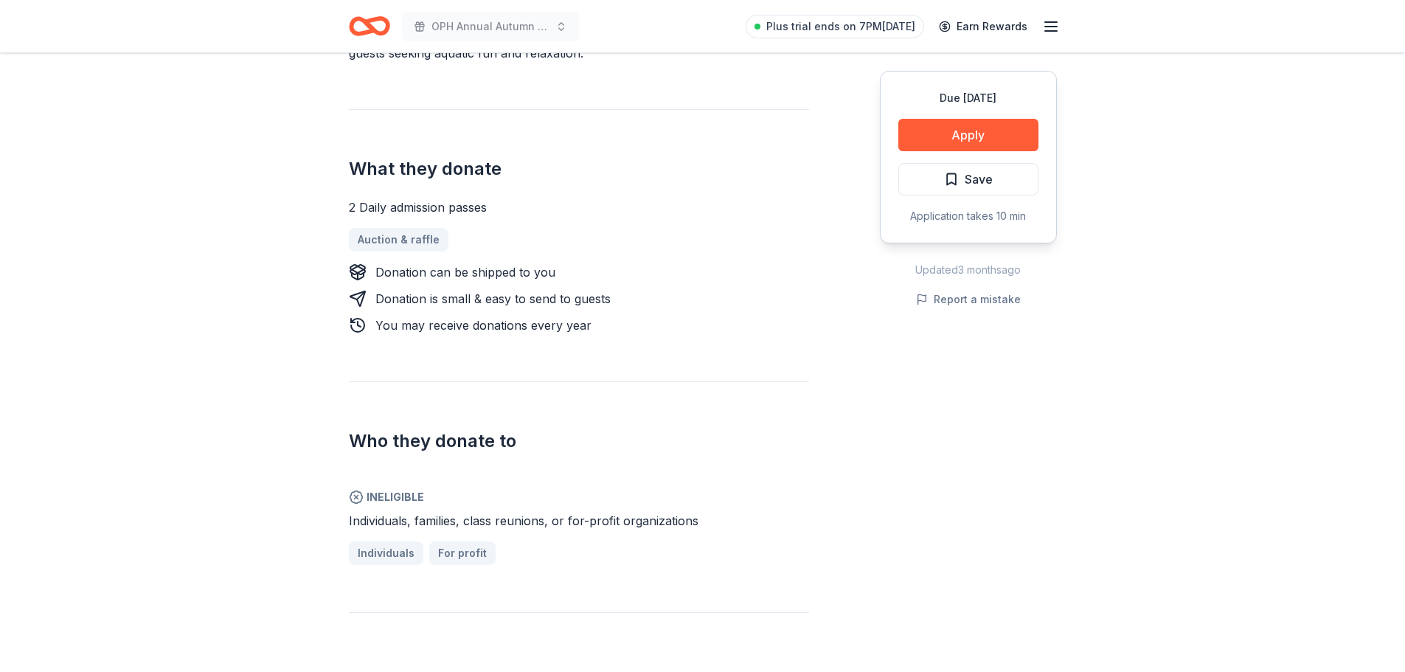
scroll to position [590, 0]
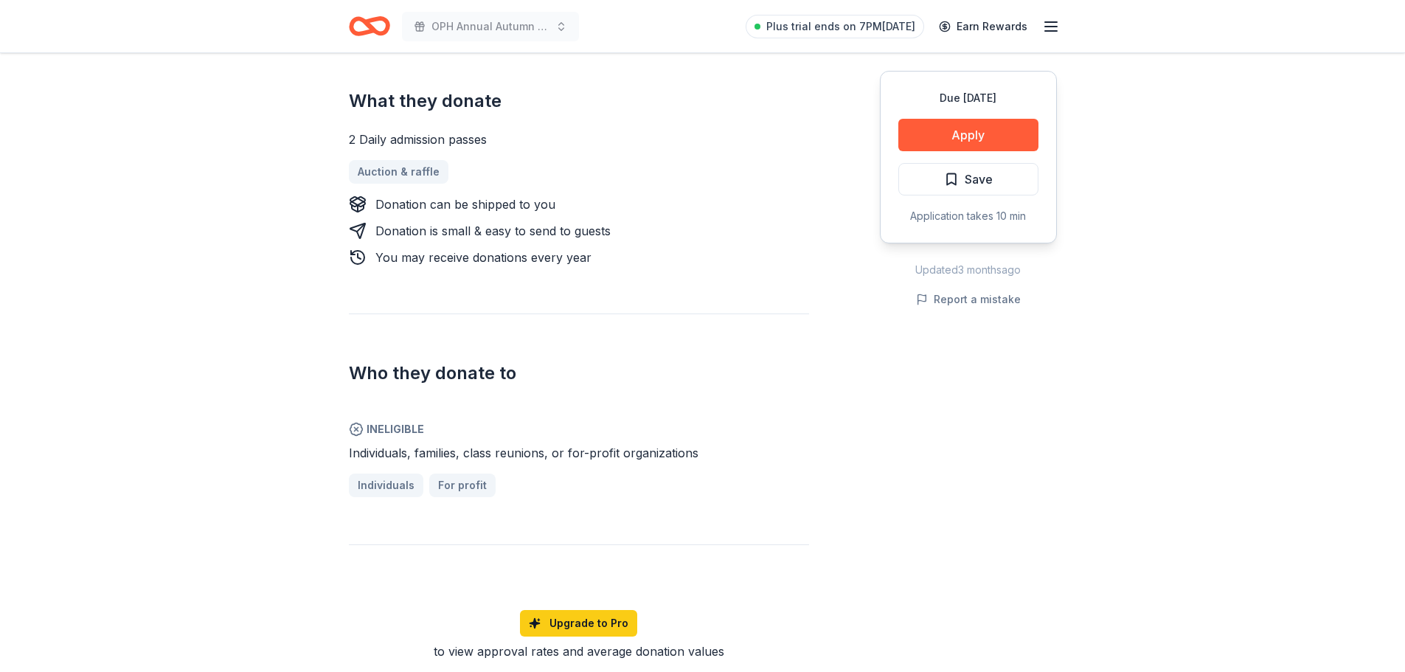
click at [301, 427] on div "Due in 22 days Share Ocean Breeze Waterpark New Share Donating in VA (Virginia …" at bounding box center [702, 417] width 1405 height 1908
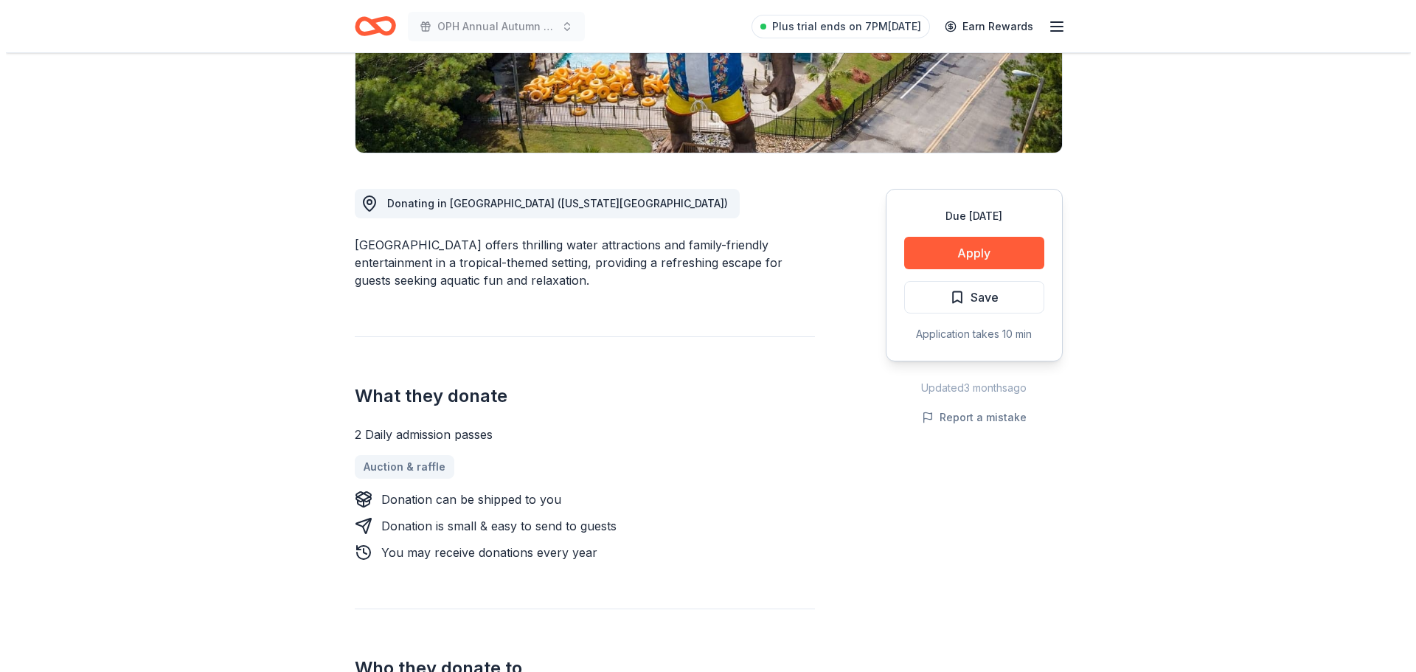
scroll to position [177, 0]
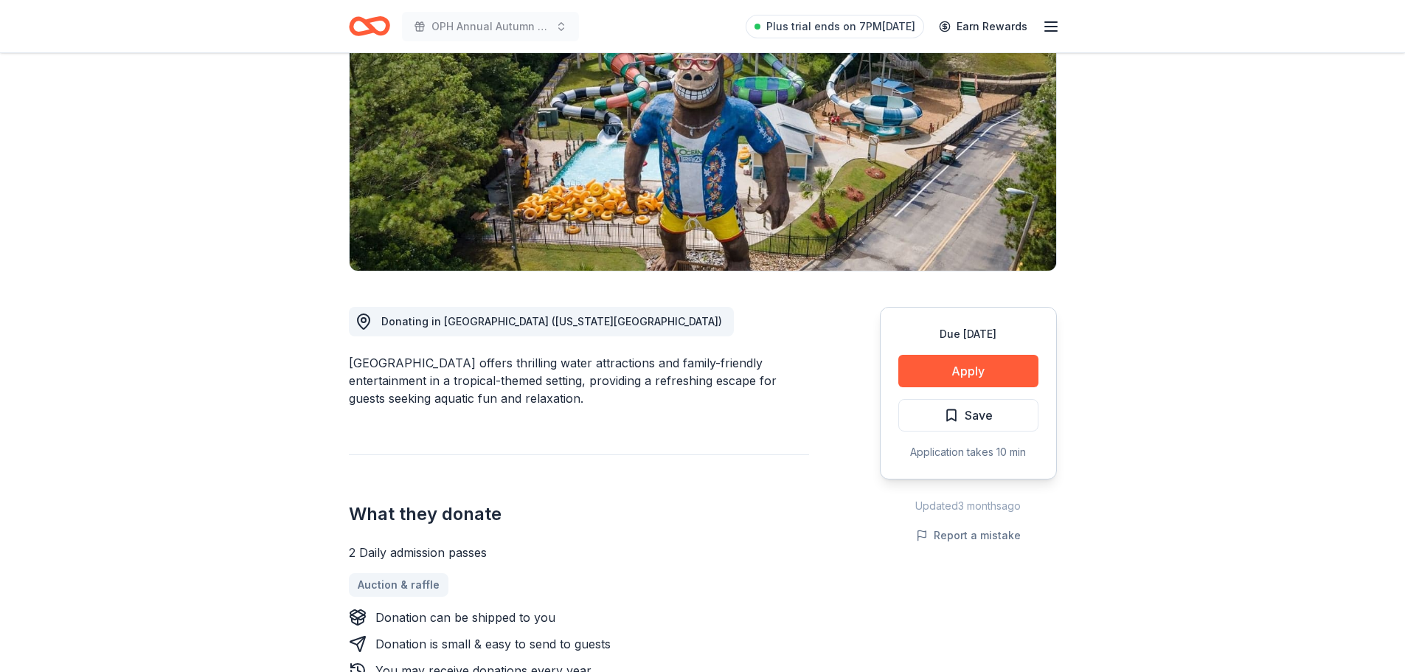
click at [928, 369] on button "Apply" at bounding box center [968, 371] width 140 height 32
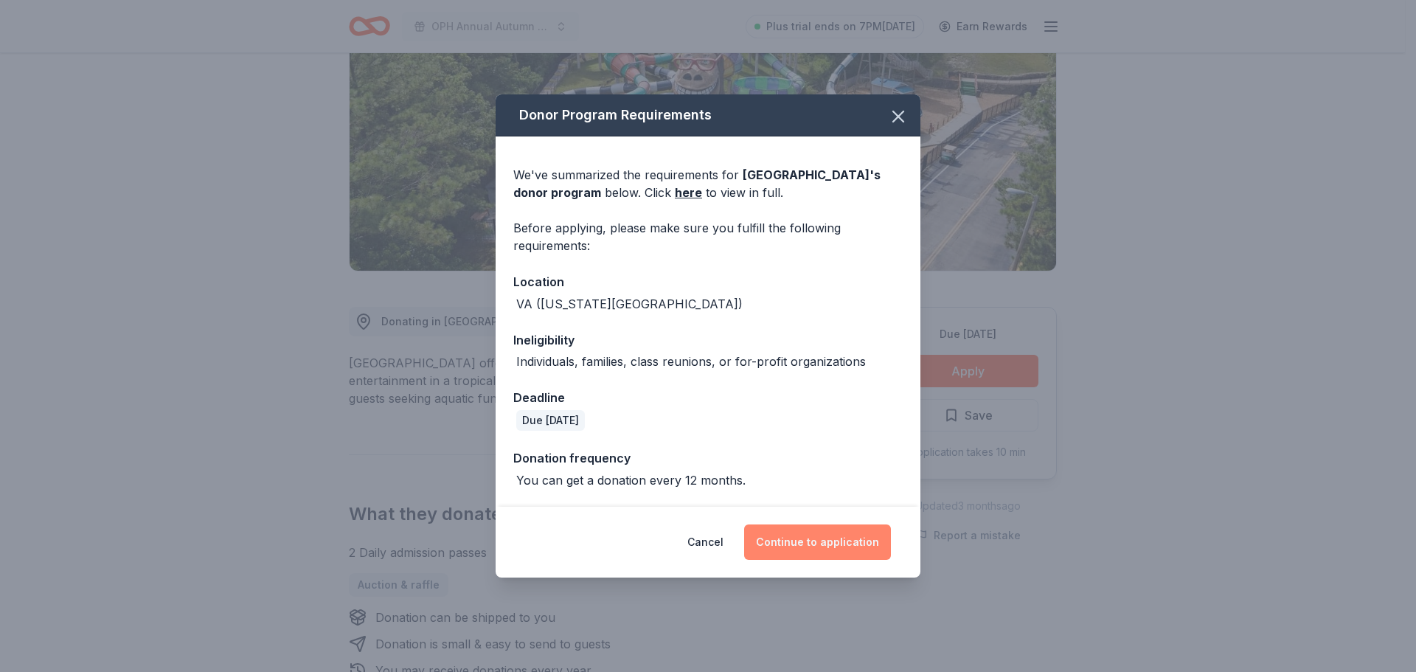
click at [813, 546] on button "Continue to application" at bounding box center [817, 541] width 147 height 35
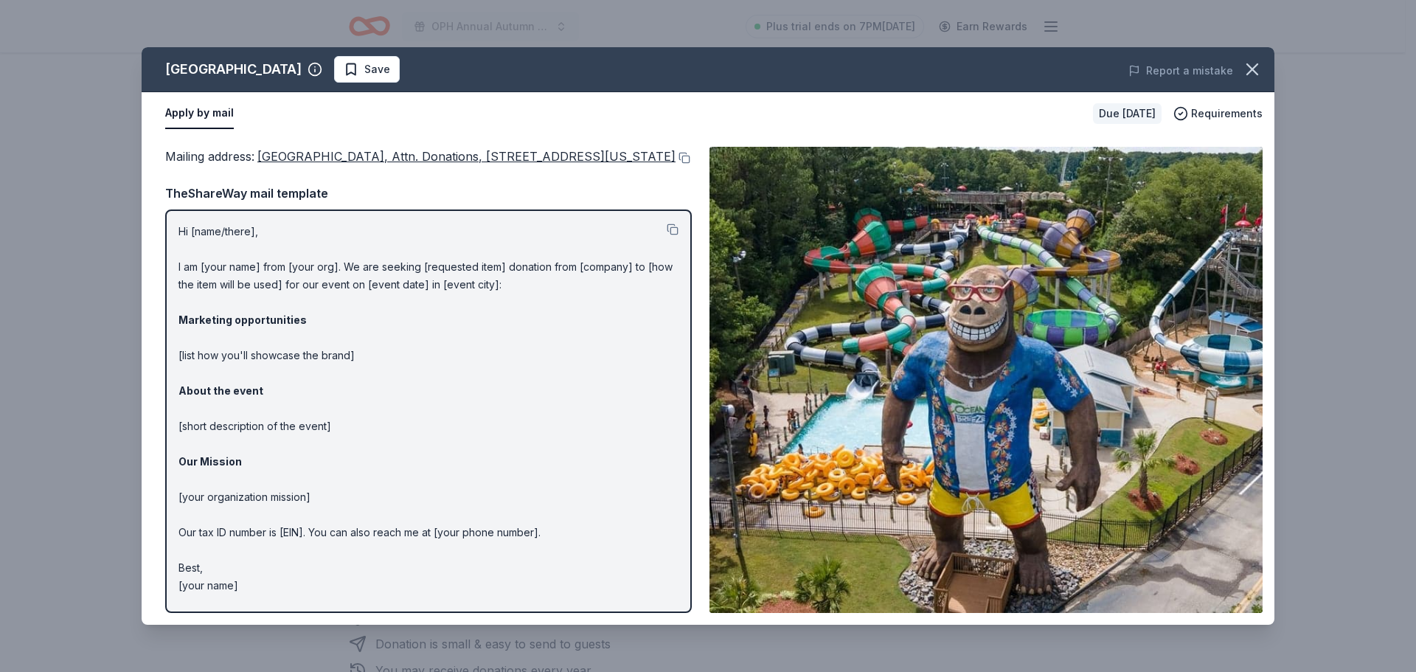
click at [875, 297] on img at bounding box center [985, 380] width 553 height 466
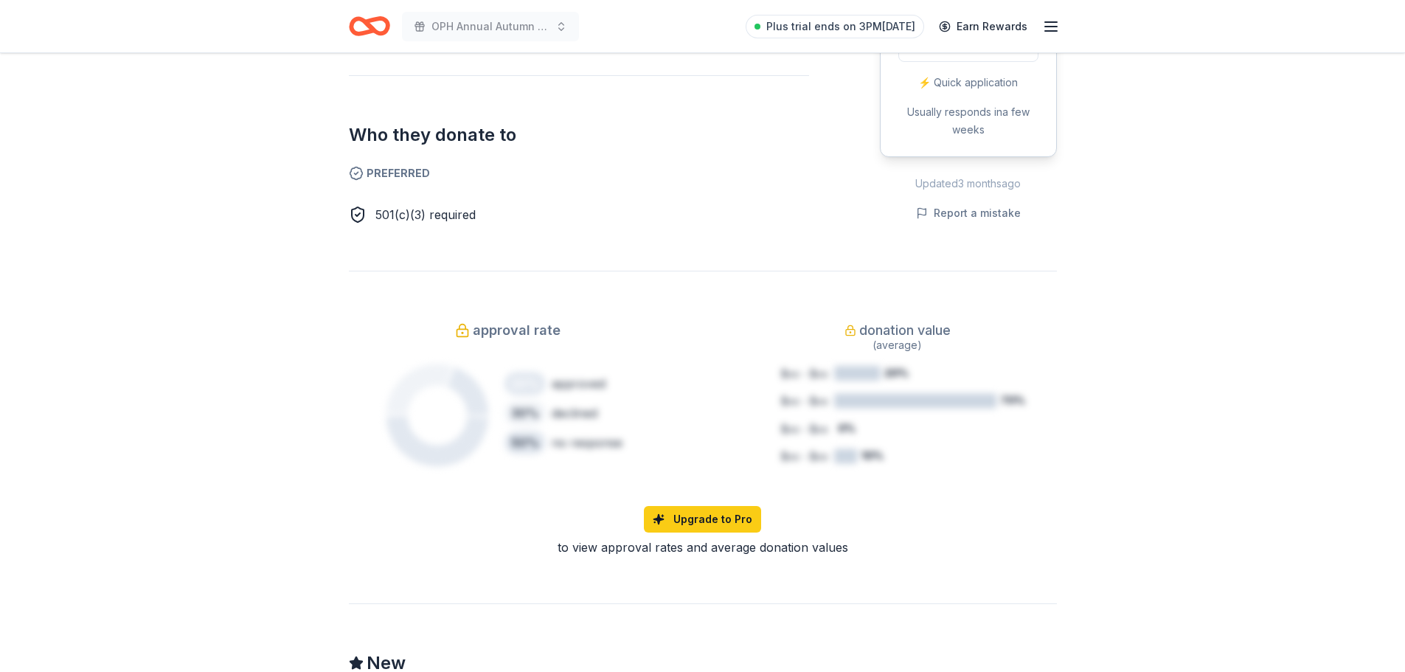
scroll to position [442, 0]
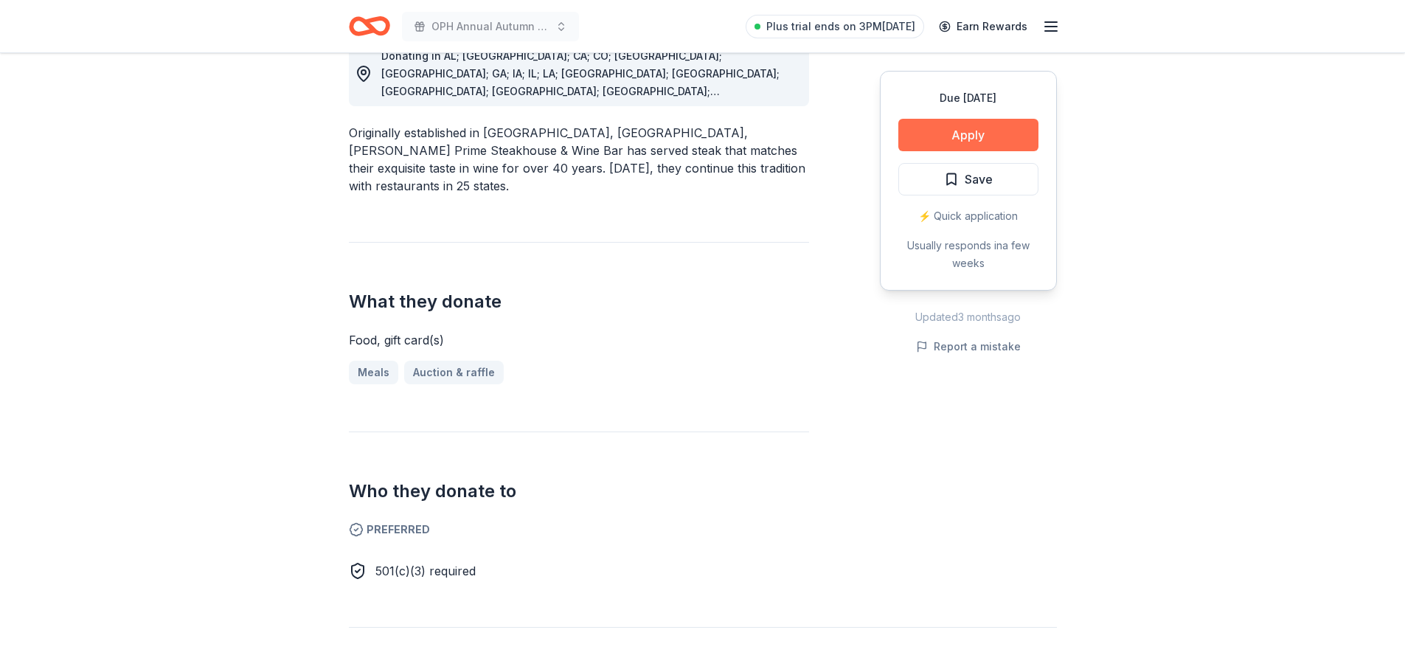
click at [967, 146] on button "Apply" at bounding box center [968, 135] width 140 height 32
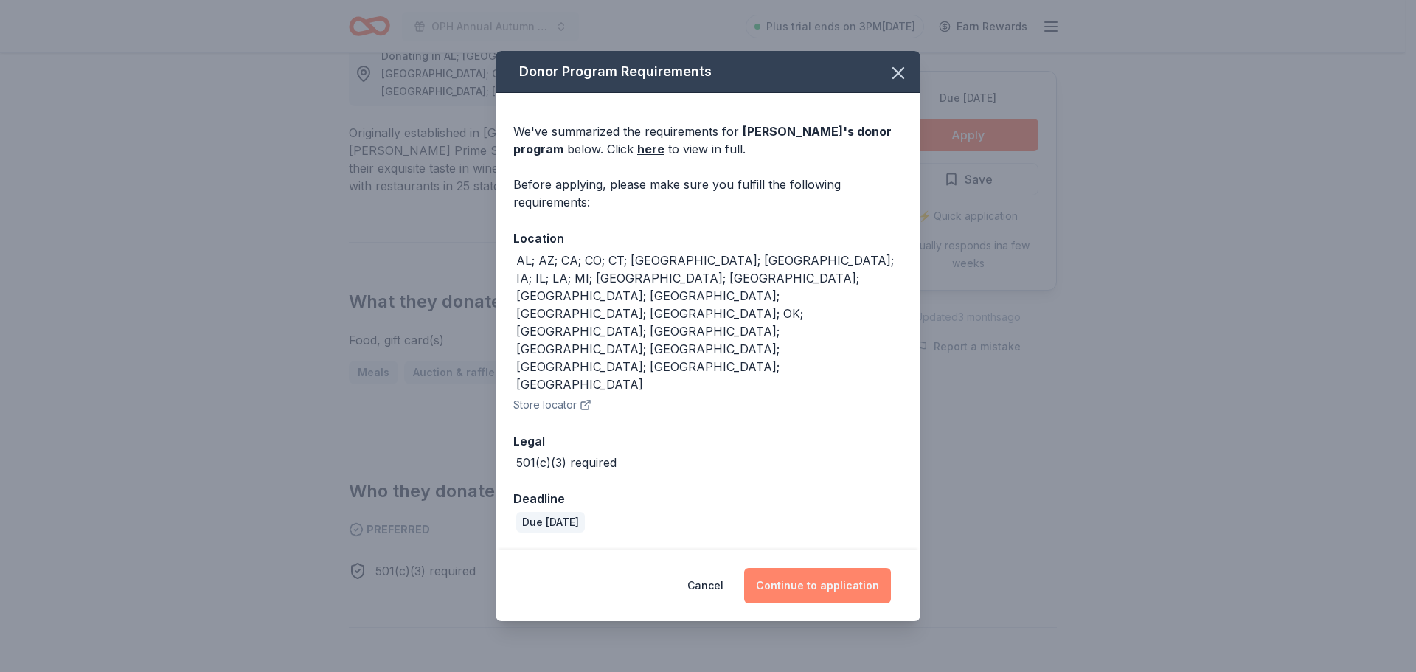
click at [813, 568] on button "Continue to application" at bounding box center [817, 585] width 147 height 35
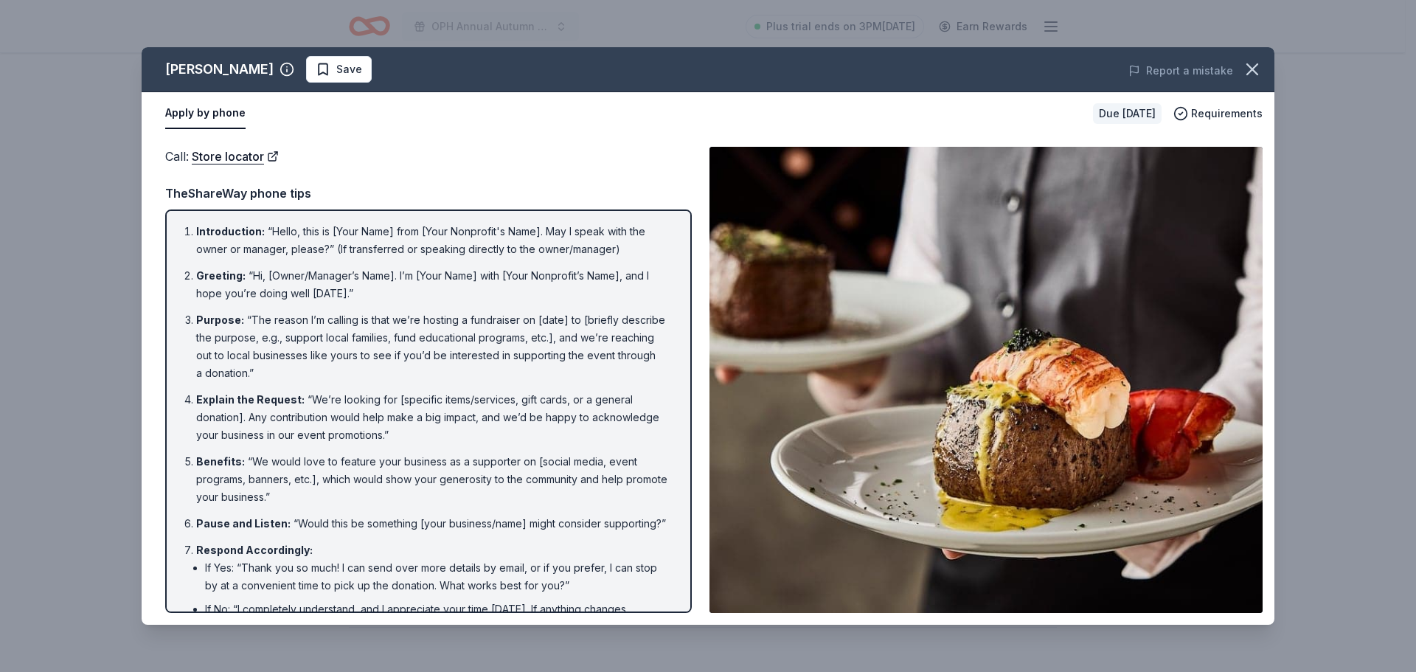
click at [818, 304] on img at bounding box center [985, 380] width 553 height 466
click at [1245, 66] on icon "button" at bounding box center [1252, 69] width 21 height 21
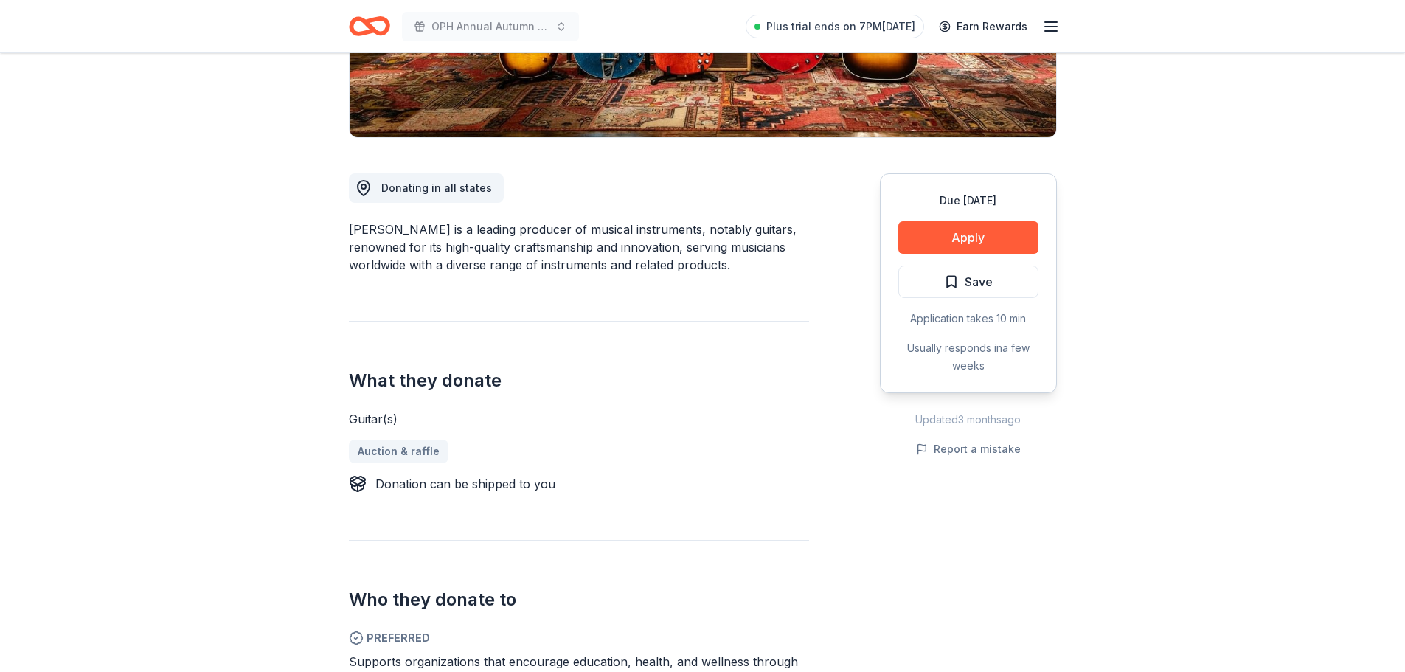
scroll to position [442, 0]
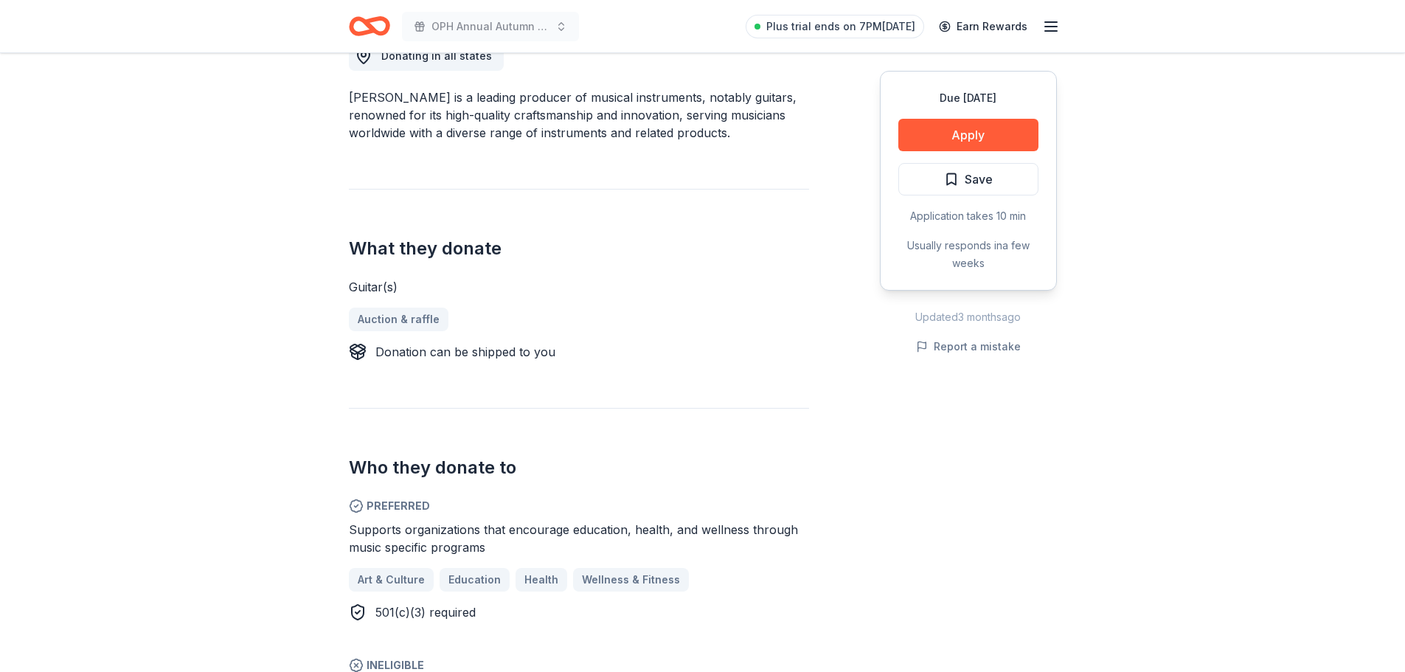
click at [25, 31] on header "OPH Annual Autumn Online Auction Plus trial ends on 7PM, 9/6 Earn Rewards" at bounding box center [702, 26] width 1405 height 53
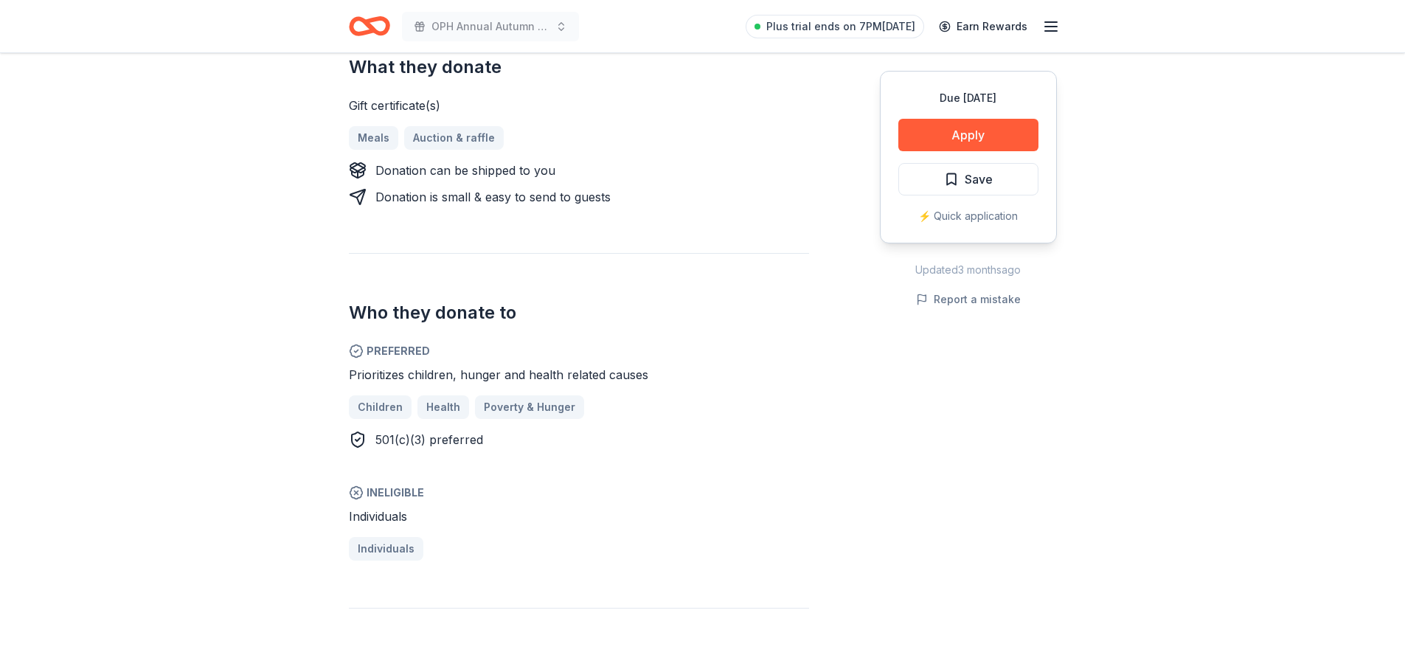
scroll to position [649, 0]
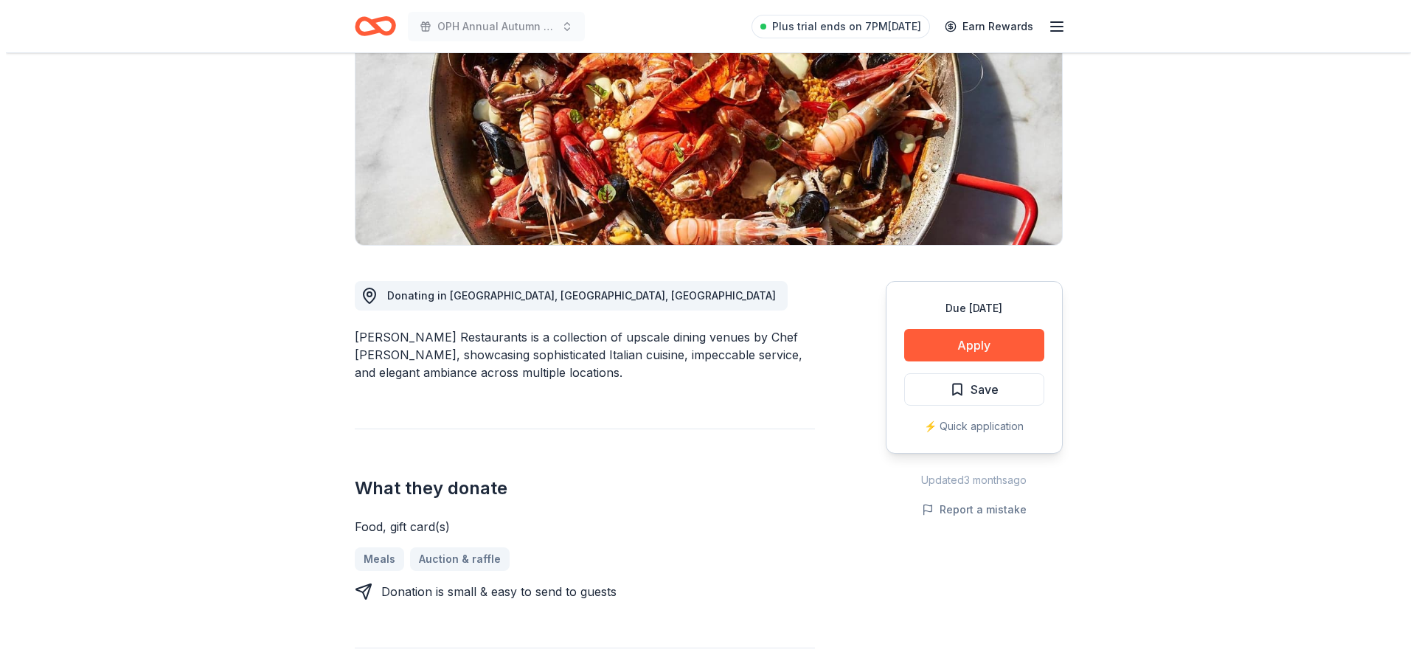
scroll to position [354, 0]
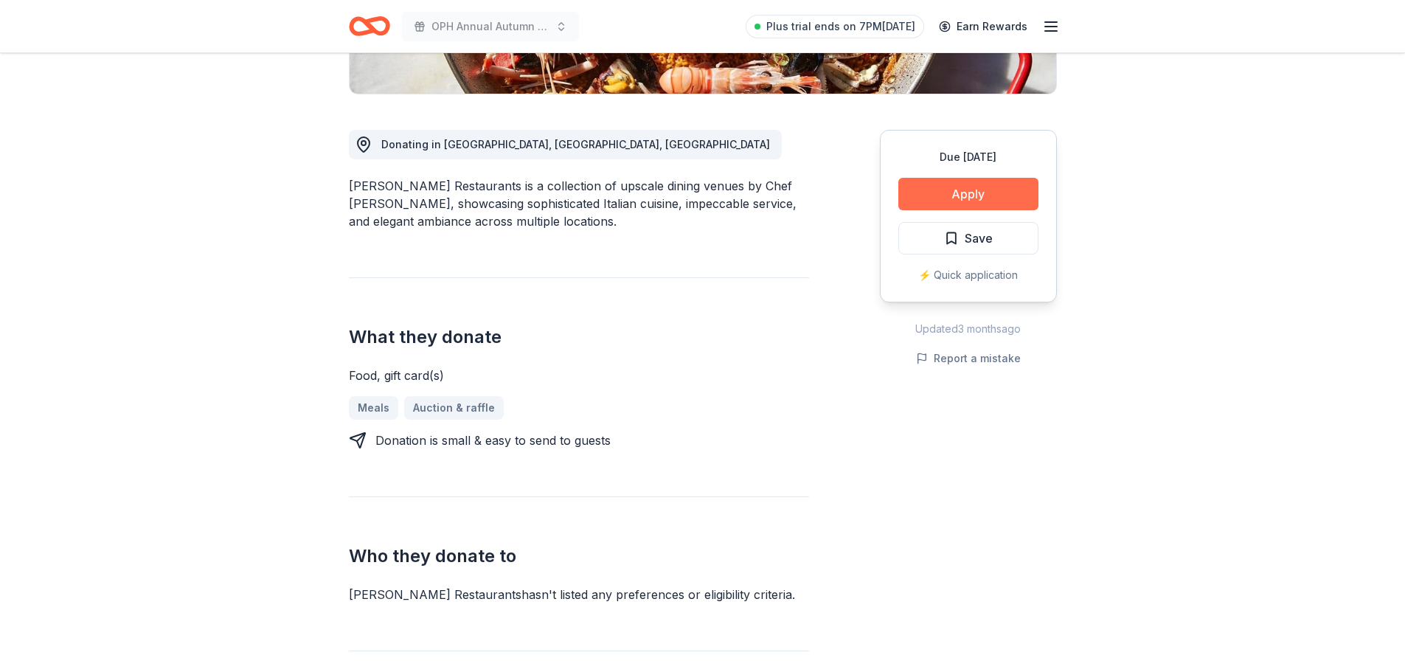
click at [974, 194] on button "Apply" at bounding box center [968, 194] width 140 height 32
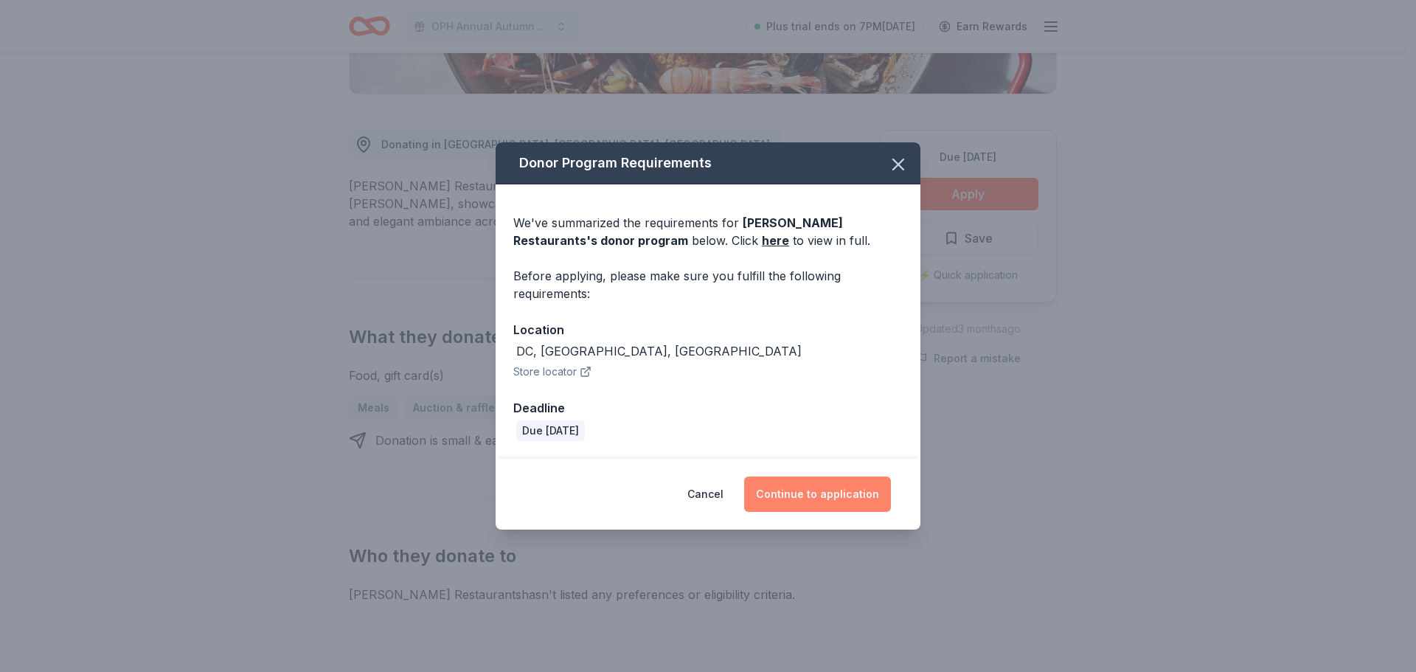
click at [788, 481] on button "Continue to application" at bounding box center [817, 493] width 147 height 35
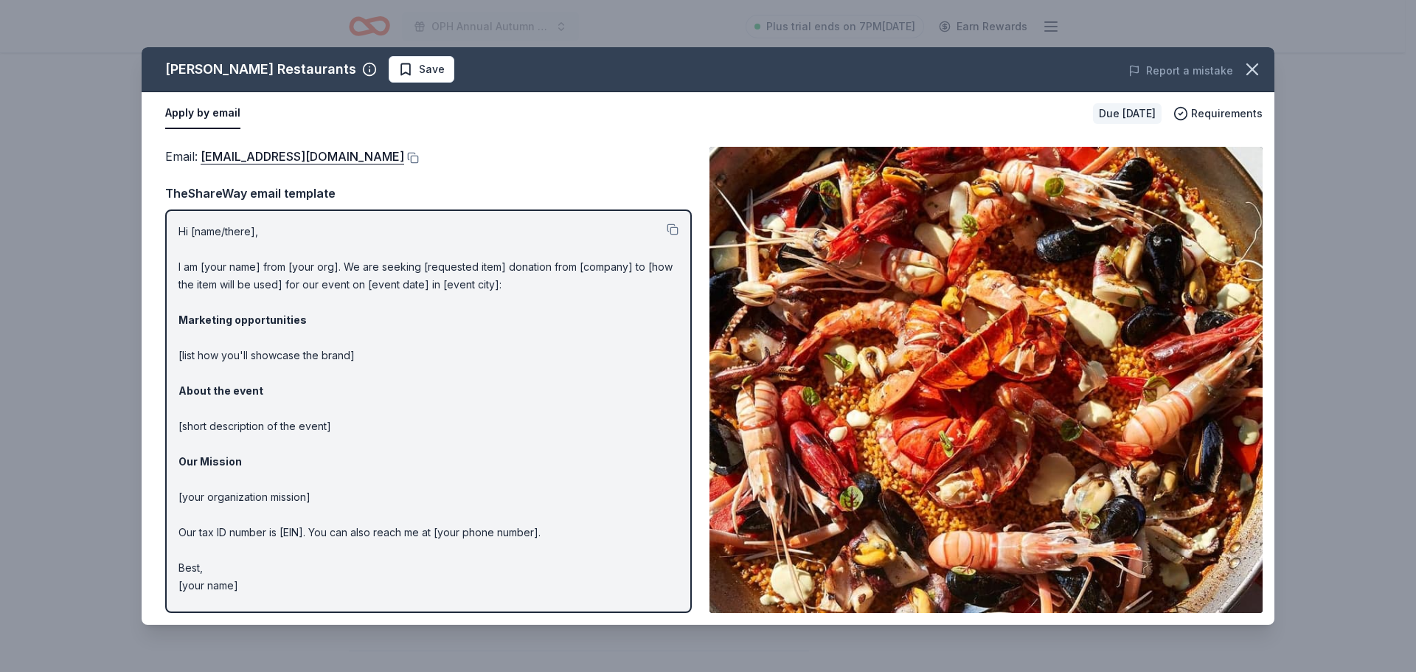
click at [356, 151] on div "Email : info@fabiotrabocchi.com" at bounding box center [428, 156] width 527 height 19
click at [404, 156] on button at bounding box center [411, 158] width 15 height 12
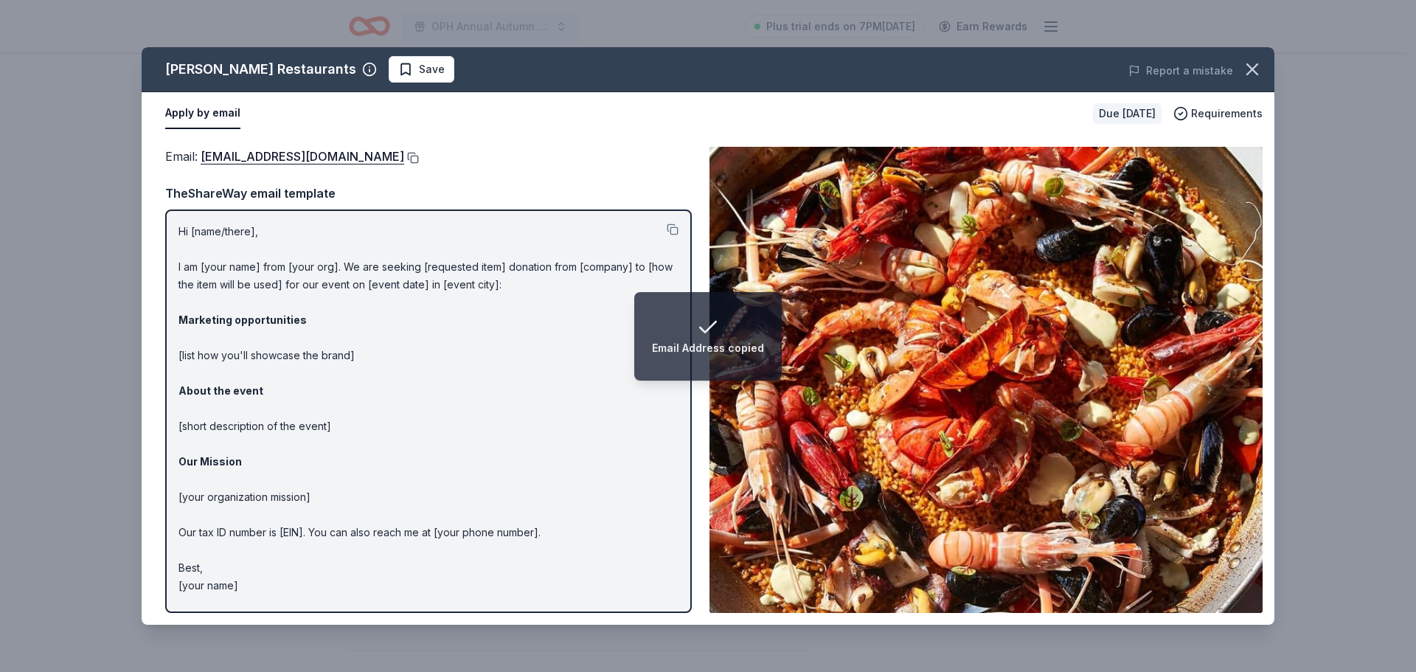
click at [404, 156] on button at bounding box center [411, 158] width 15 height 12
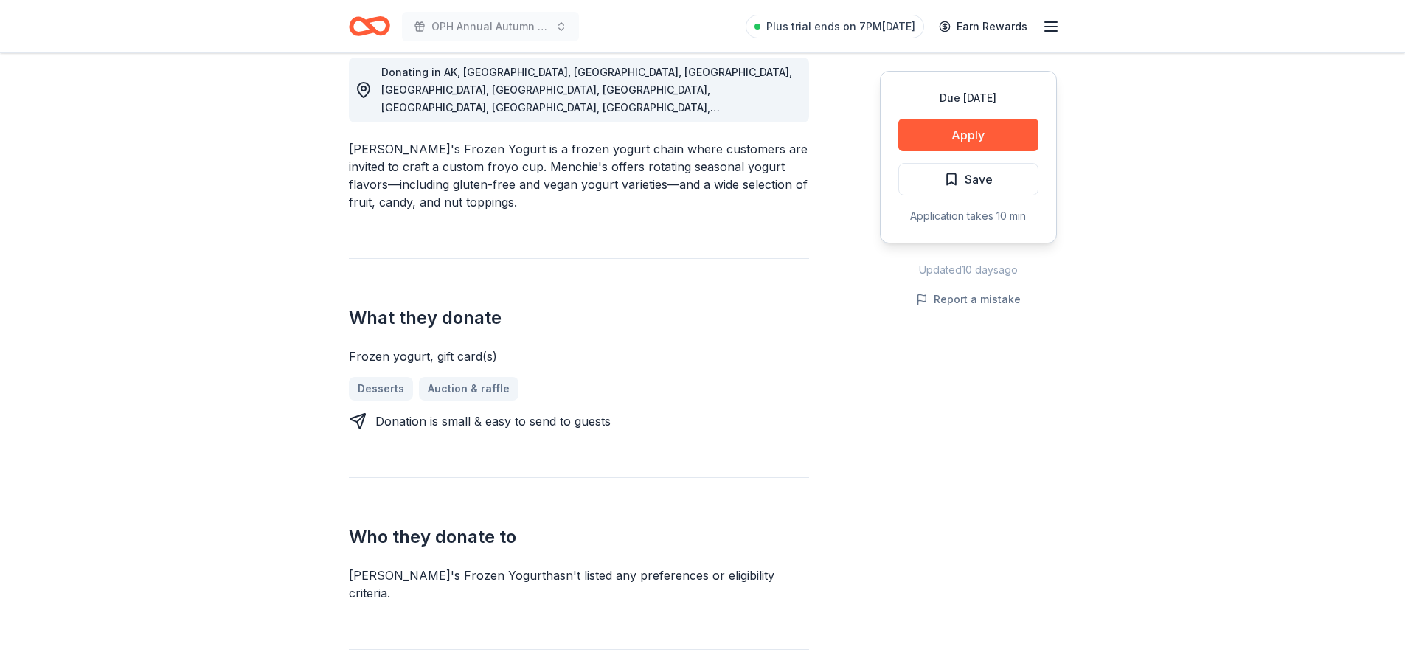
scroll to position [413, 0]
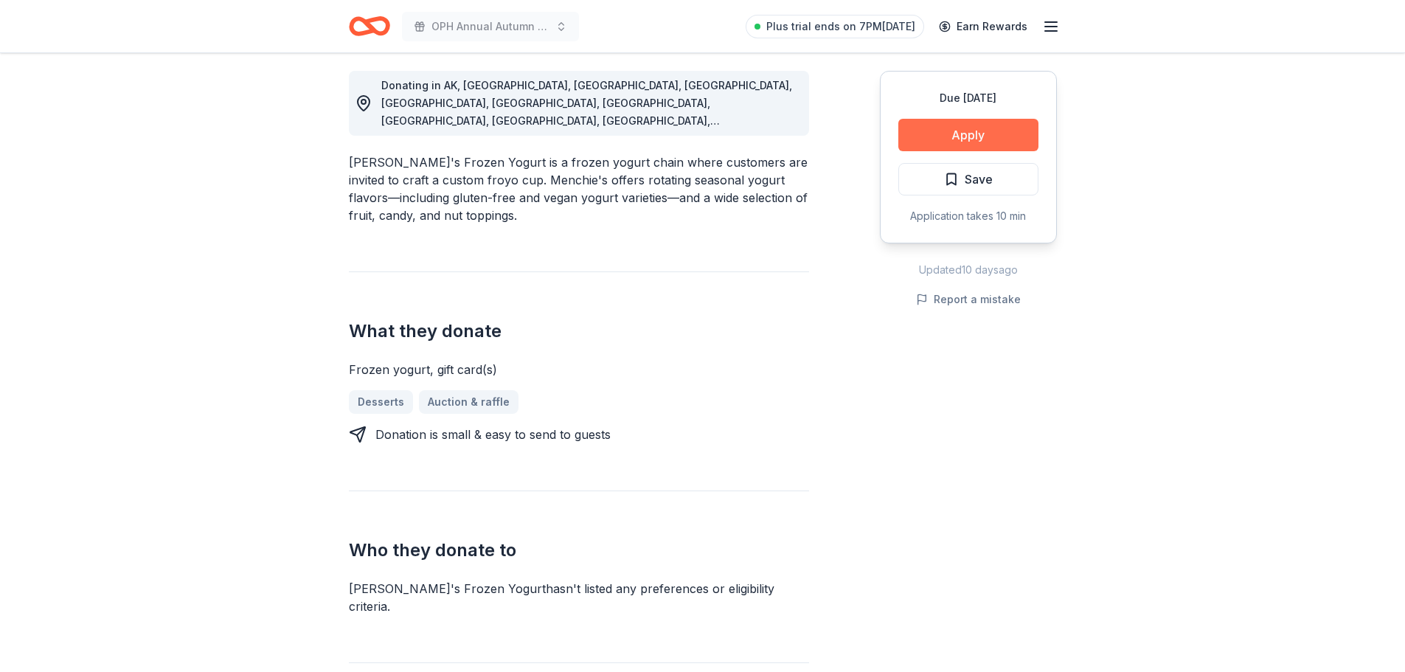
click at [975, 125] on button "Apply" at bounding box center [968, 135] width 140 height 32
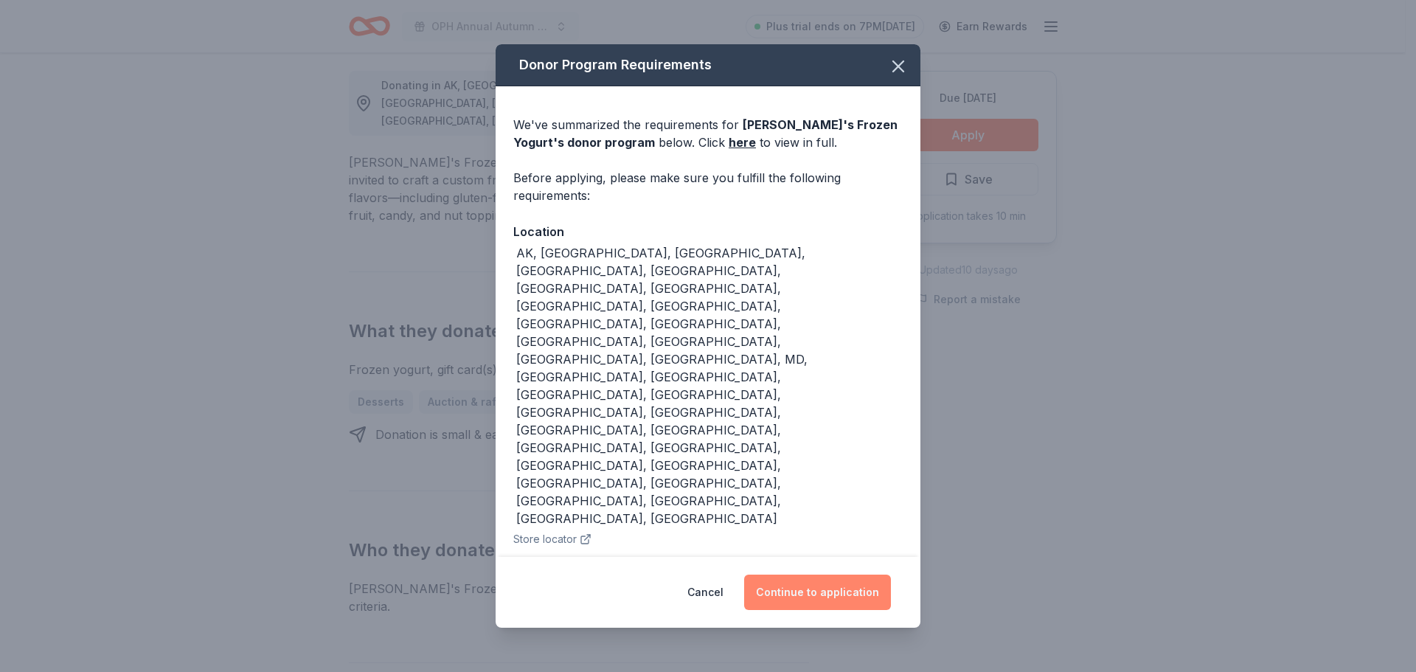
click at [784, 574] on button "Continue to application" at bounding box center [817, 591] width 147 height 35
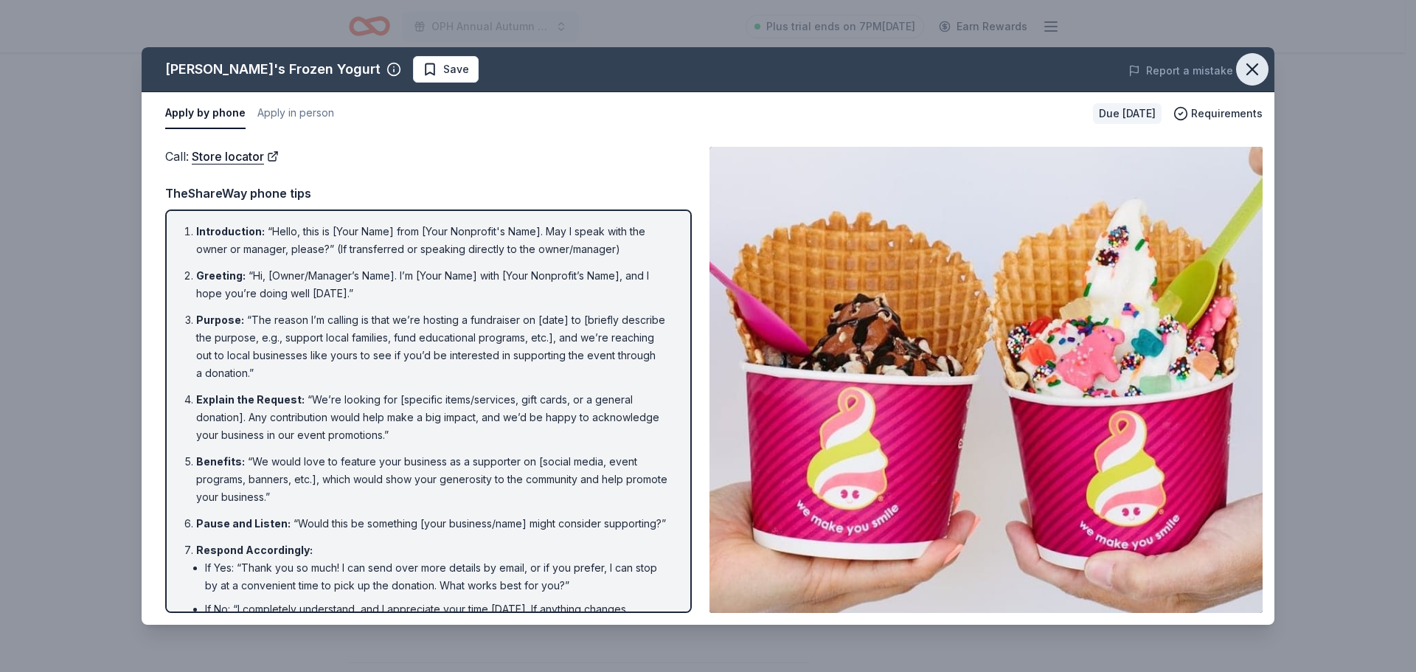
click at [1259, 60] on icon "button" at bounding box center [1252, 69] width 21 height 21
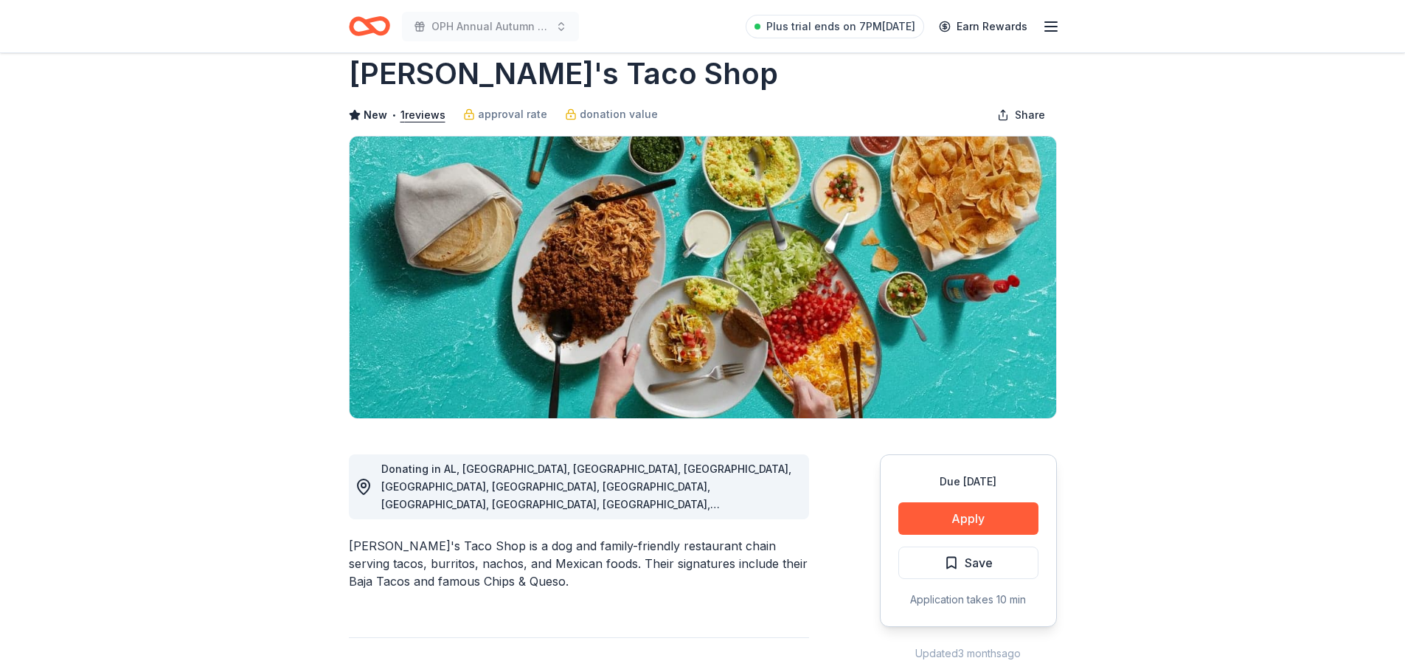
scroll to position [324, 0]
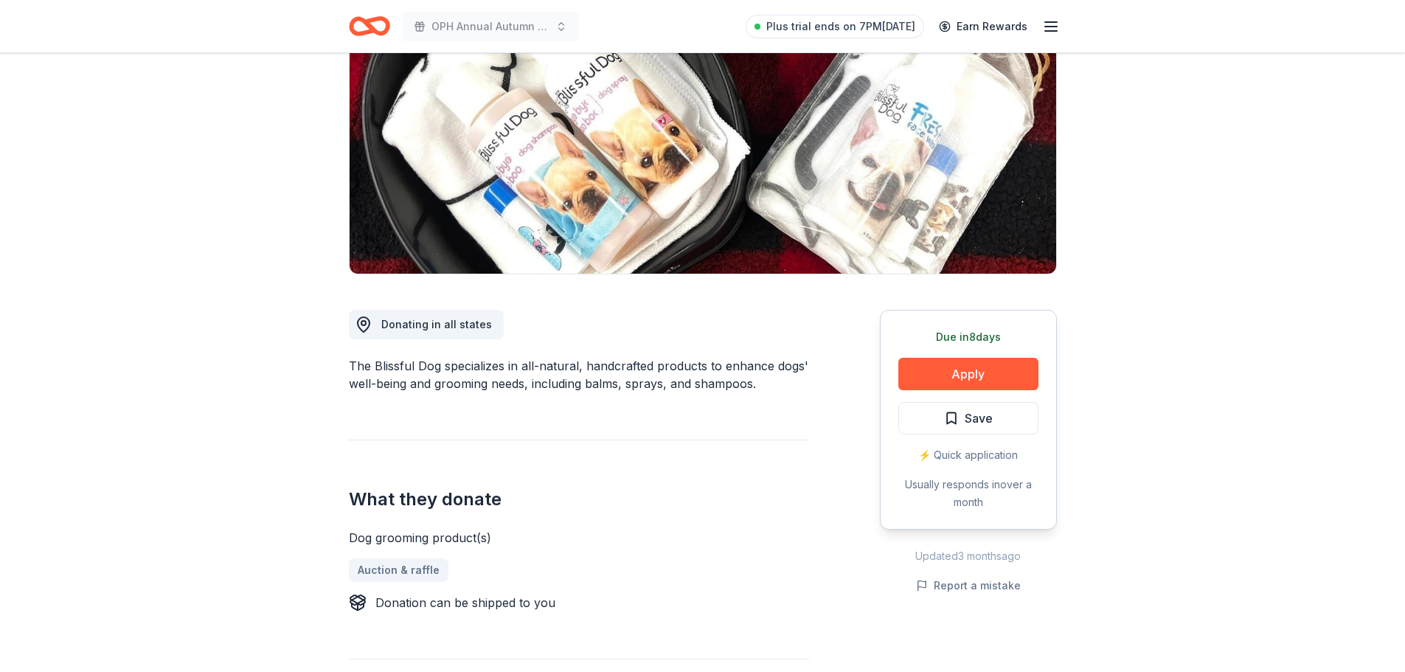
scroll to position [177, 0]
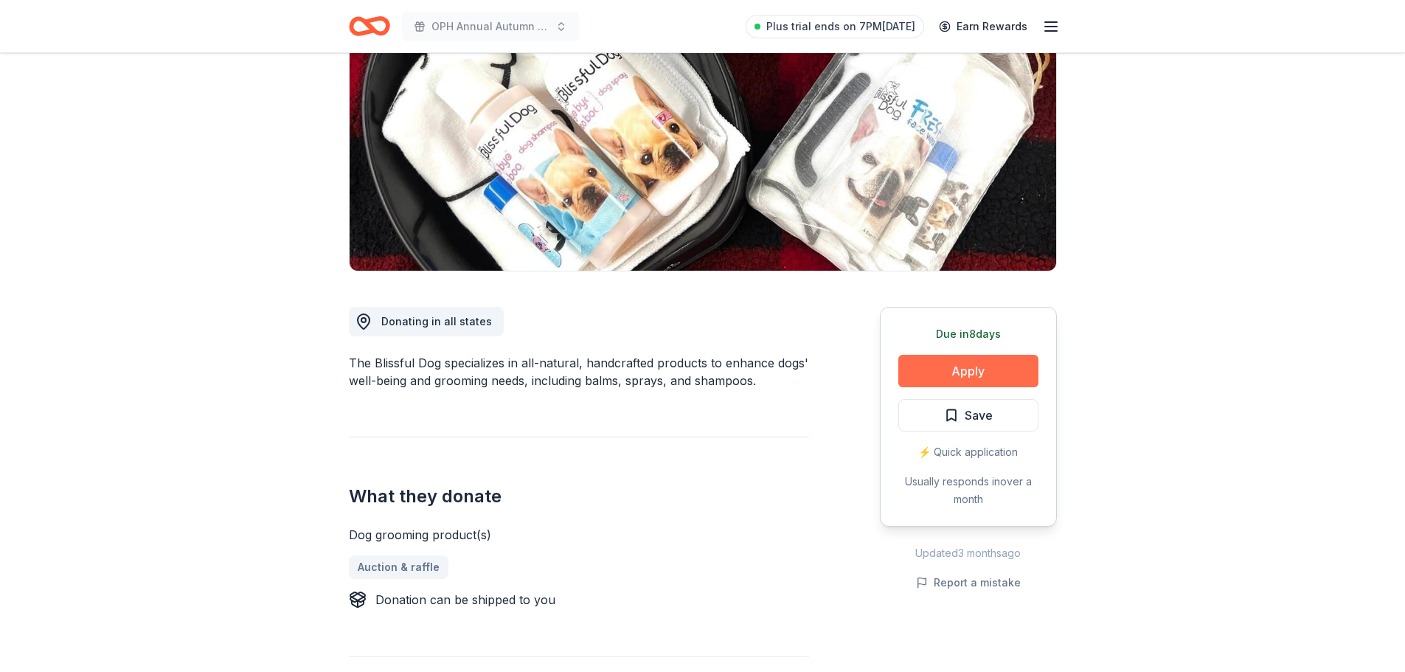
click at [955, 360] on button "Apply" at bounding box center [968, 371] width 140 height 32
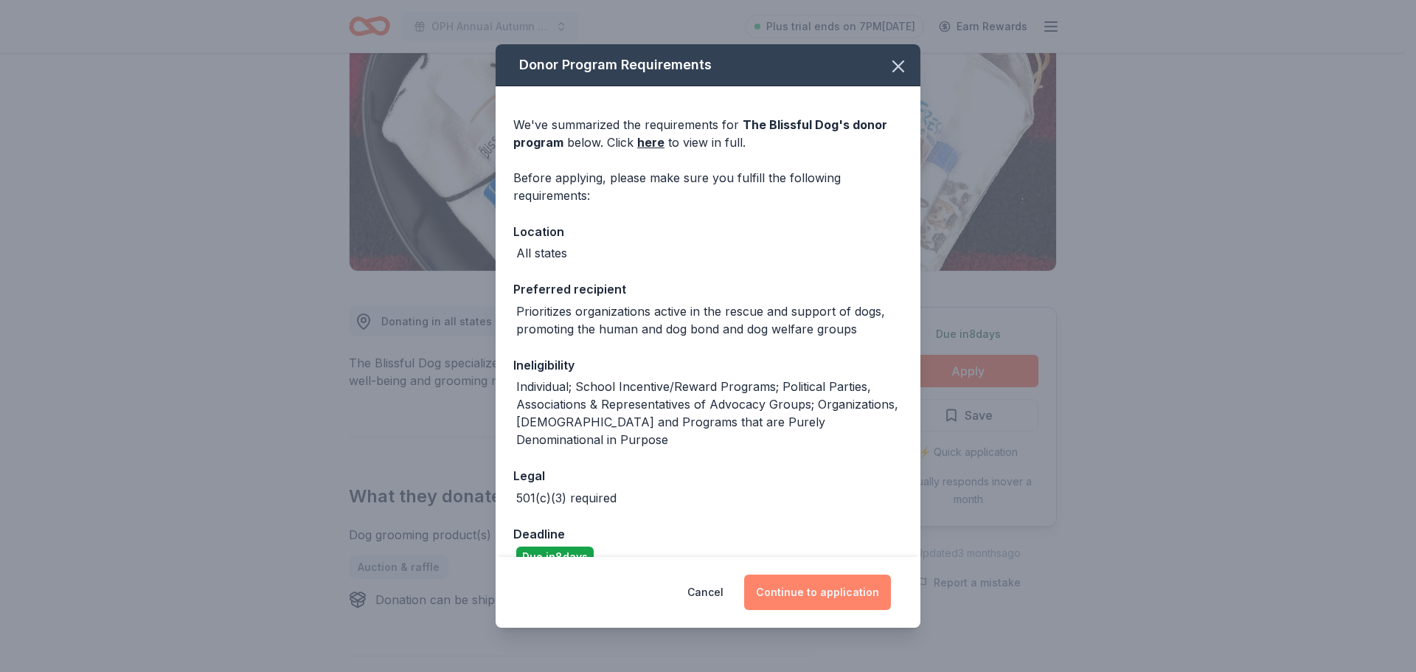
click at [799, 593] on button "Continue to application" at bounding box center [817, 591] width 147 height 35
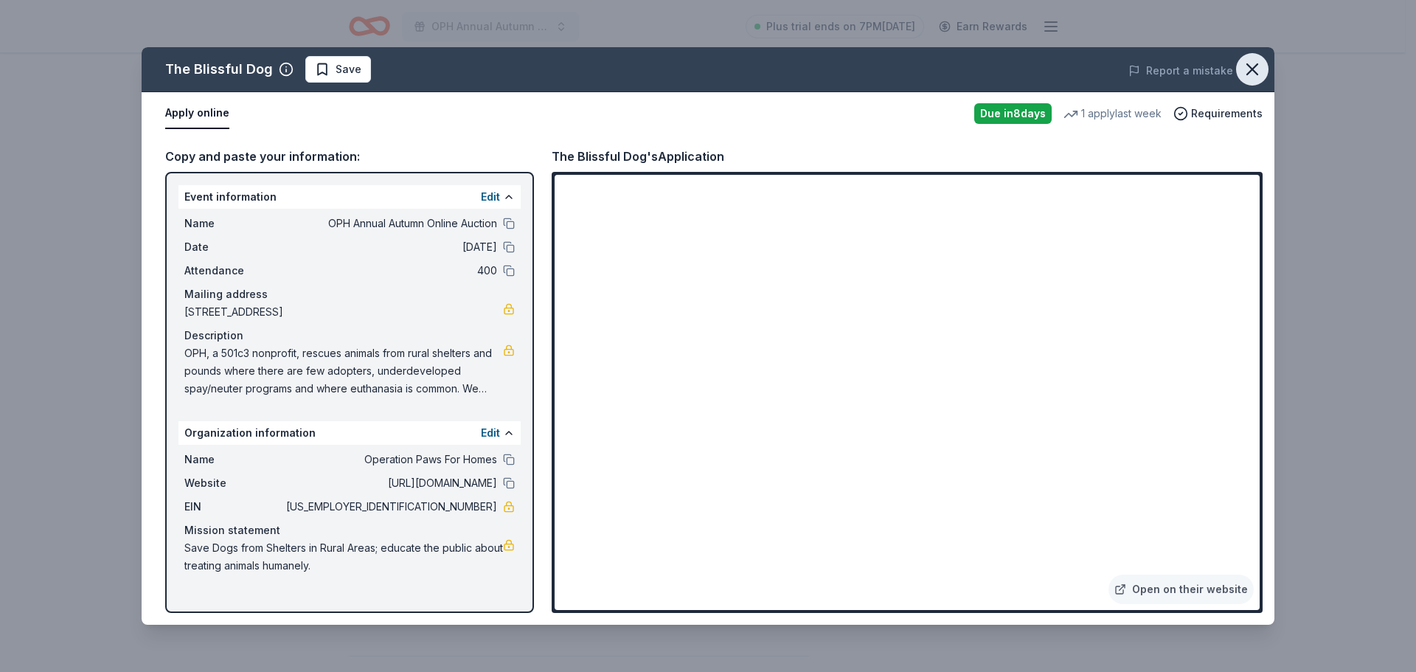
click at [1254, 72] on icon "button" at bounding box center [1252, 69] width 10 height 10
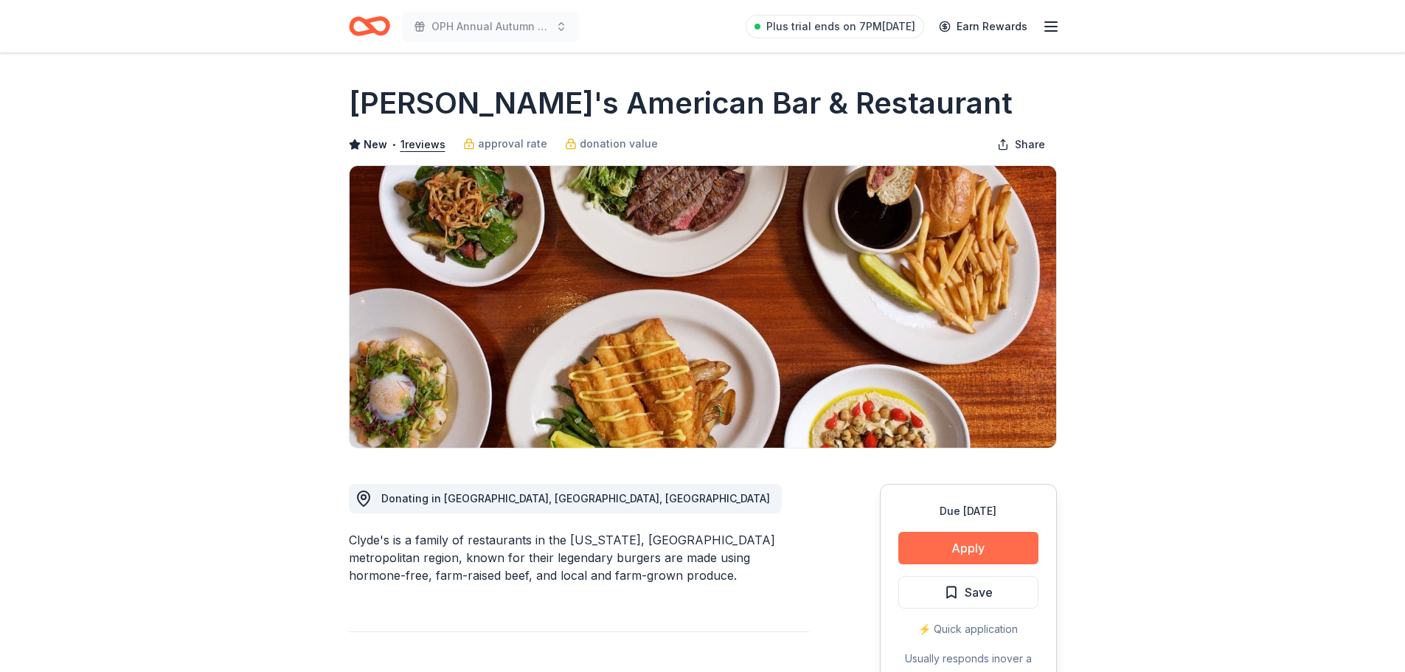
click at [925, 546] on button "Apply" at bounding box center [968, 548] width 140 height 32
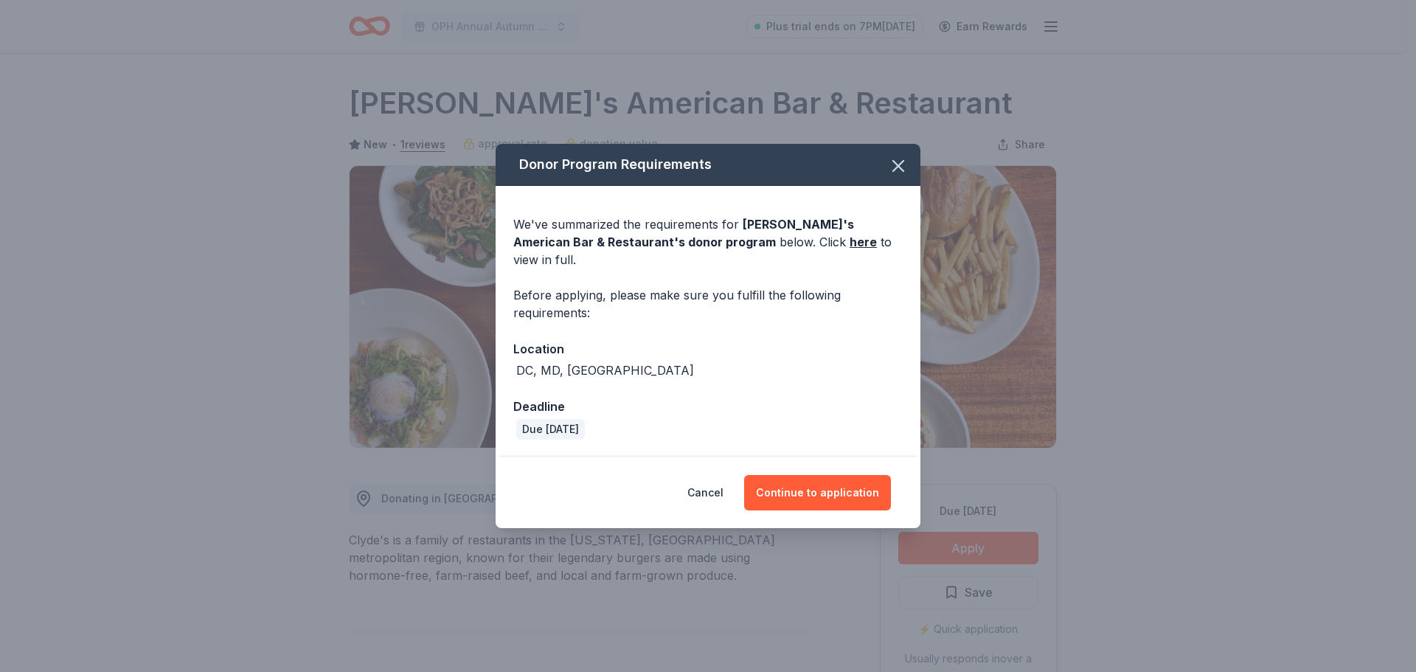
click at [788, 560] on div "Donor Program Requirements We've summarized the requirements for Clyde's Americ…" at bounding box center [708, 336] width 1416 height 672
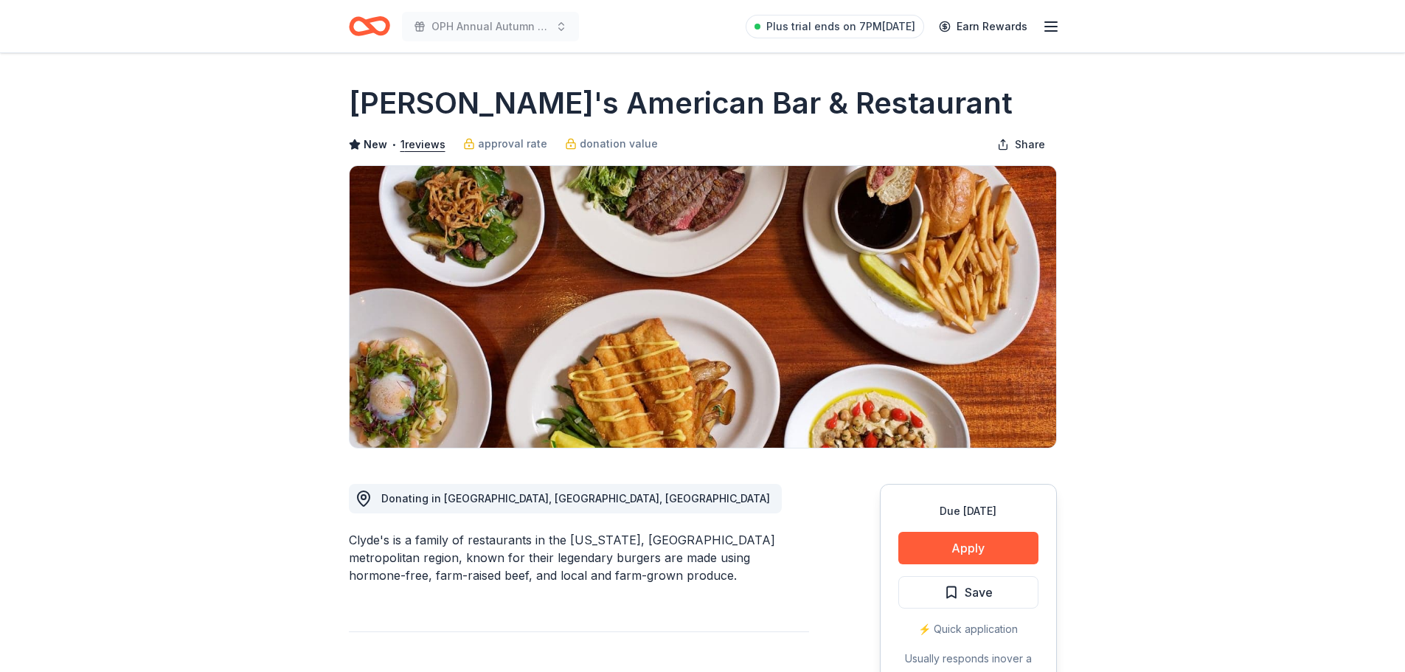
click at [790, 562] on div "Clyde's is a family of restaurants in the Washington, DC metropolitan region, k…" at bounding box center [579, 557] width 460 height 53
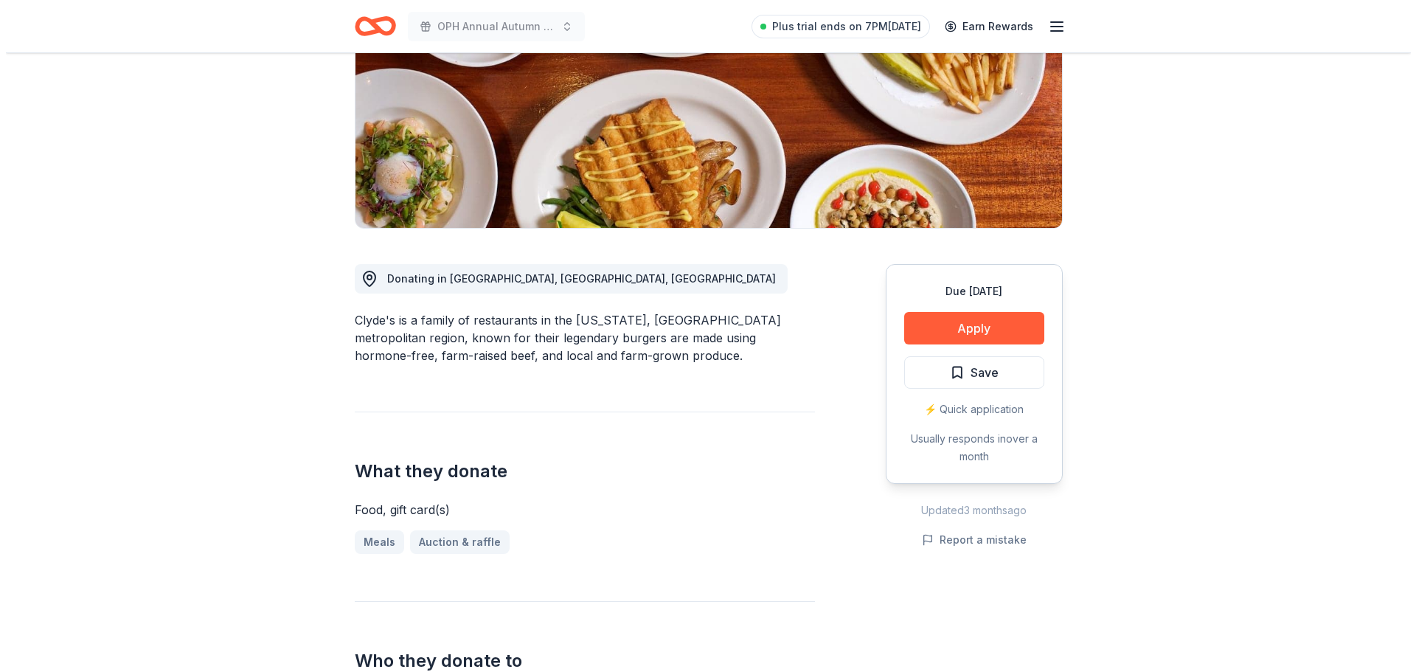
scroll to position [206, 0]
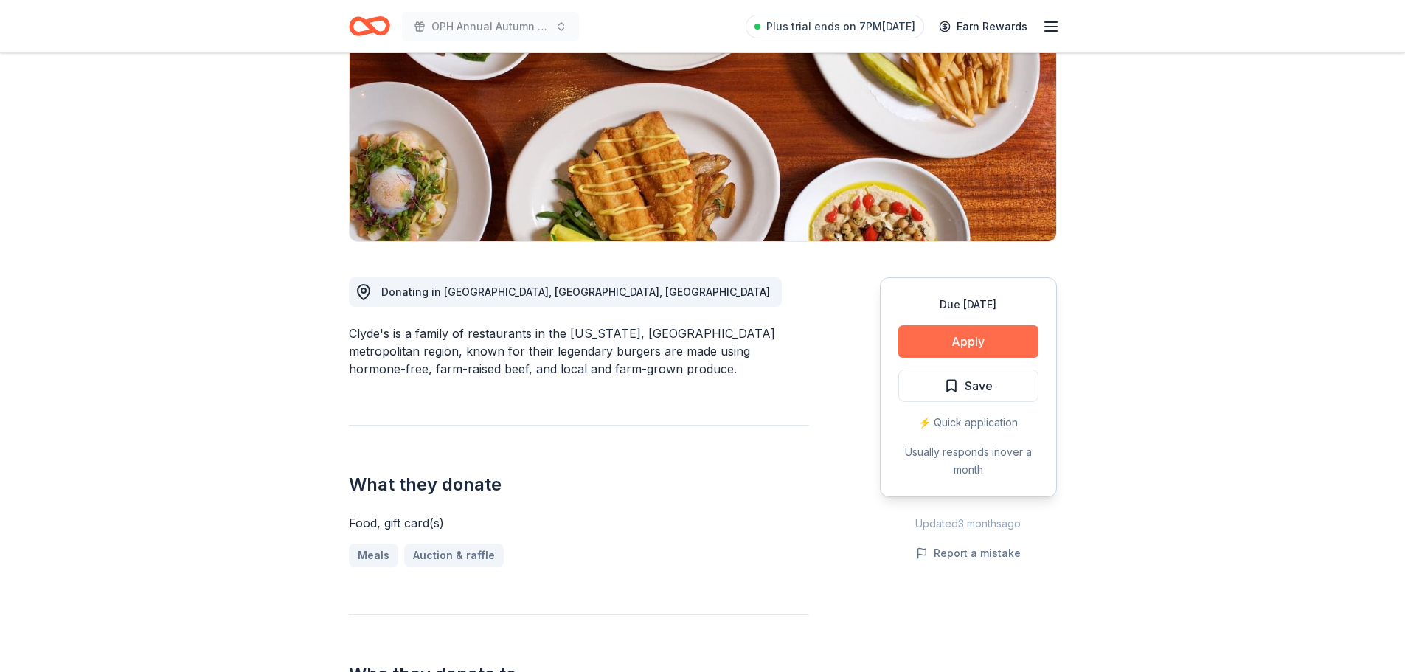
click at [934, 355] on button "Apply" at bounding box center [968, 341] width 140 height 32
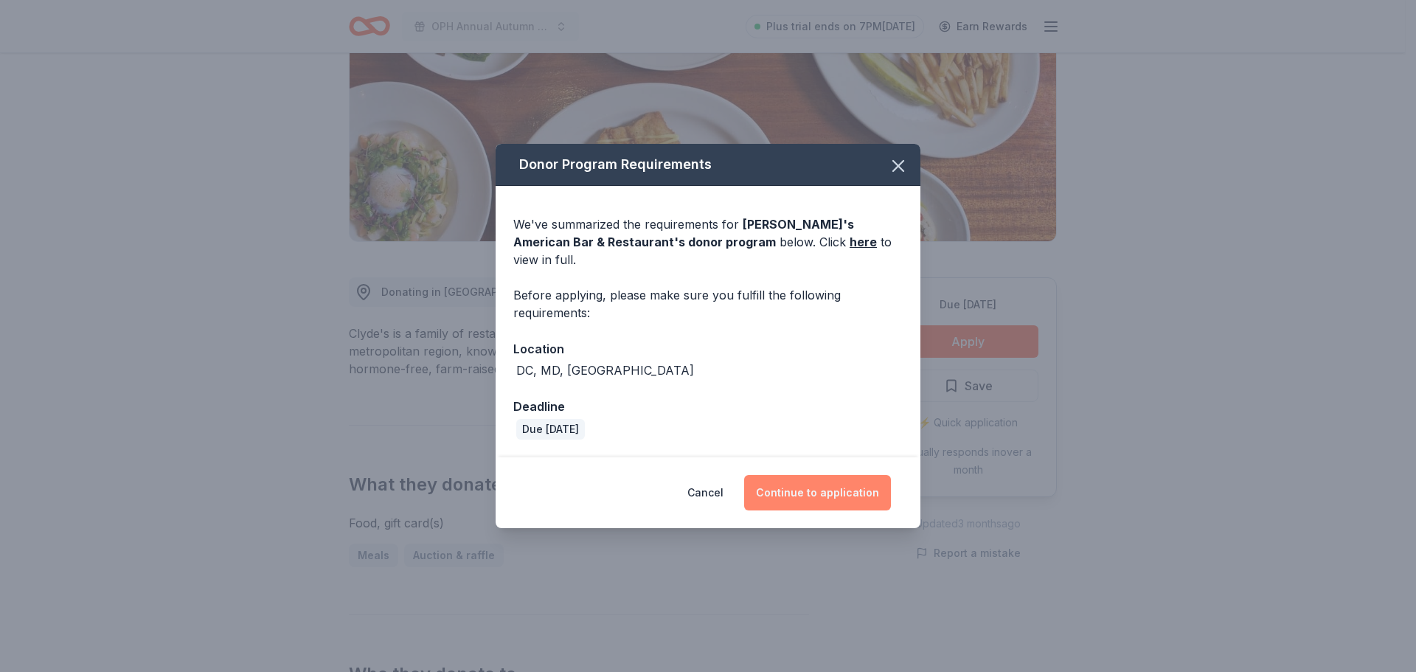
click at [828, 476] on button "Continue to application" at bounding box center [817, 492] width 147 height 35
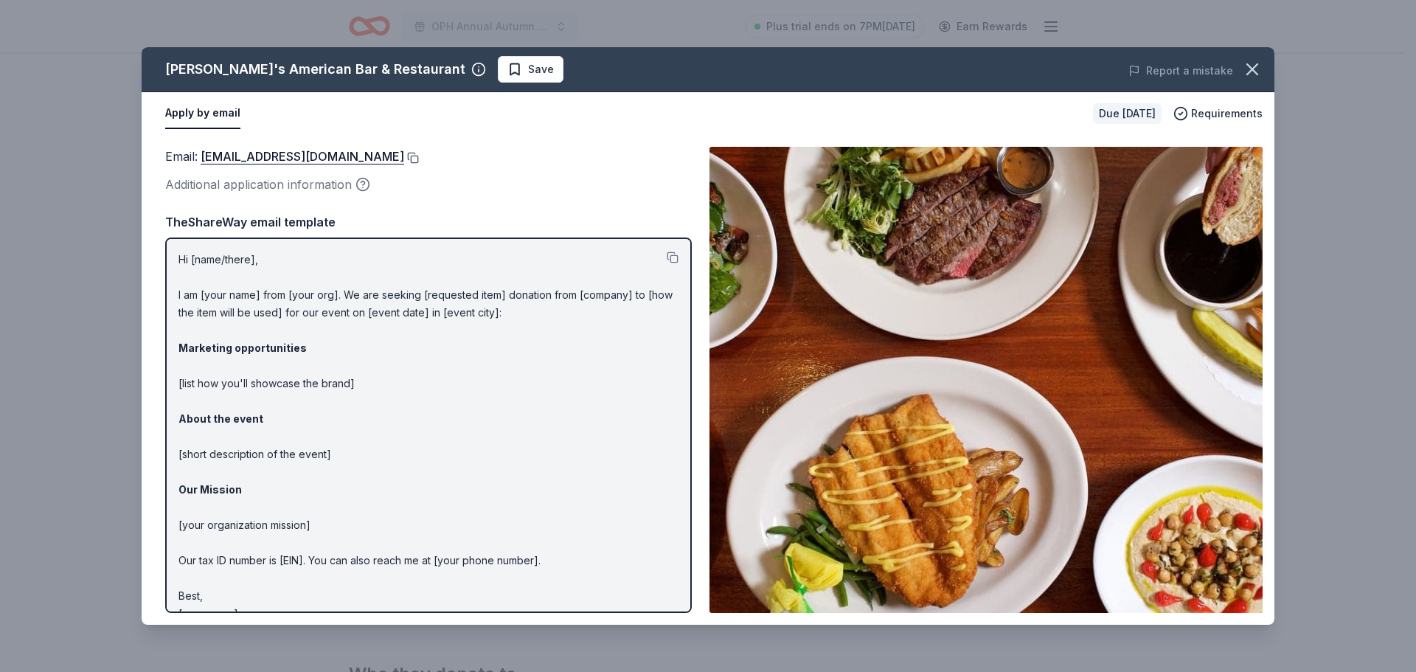
click at [404, 159] on button at bounding box center [411, 158] width 15 height 12
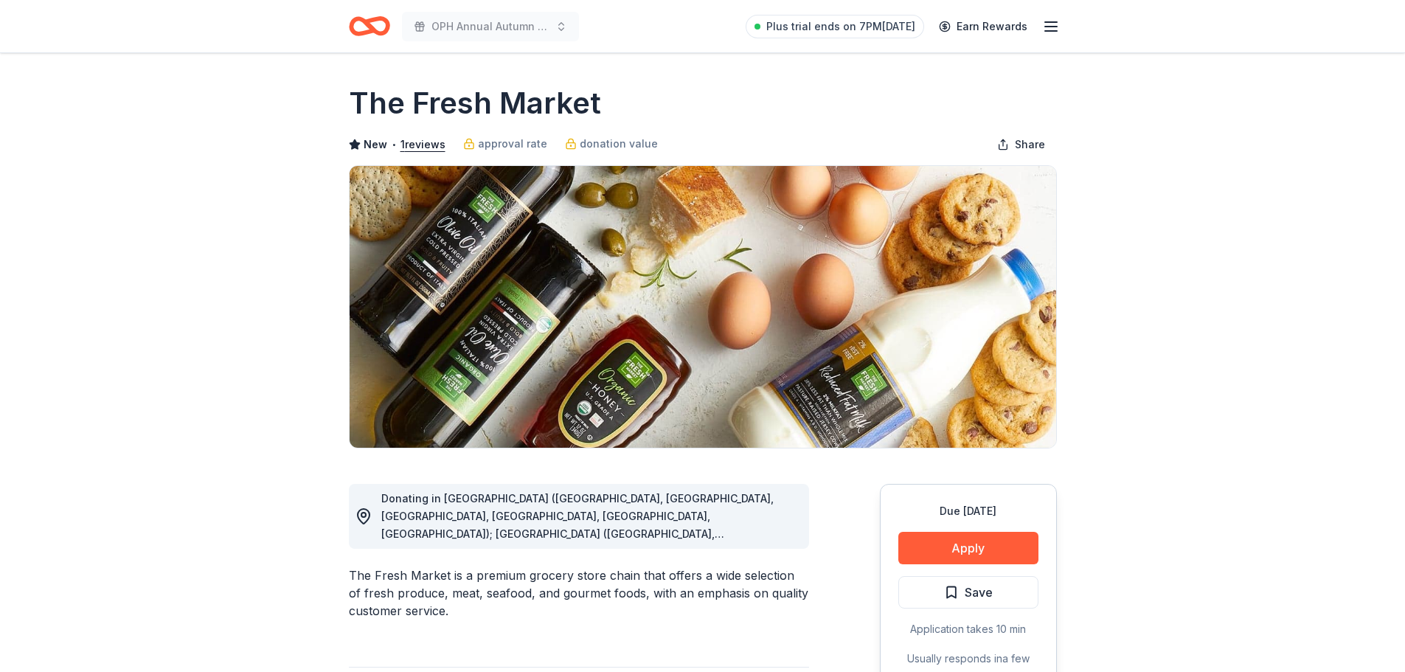
scroll to position [649, 0]
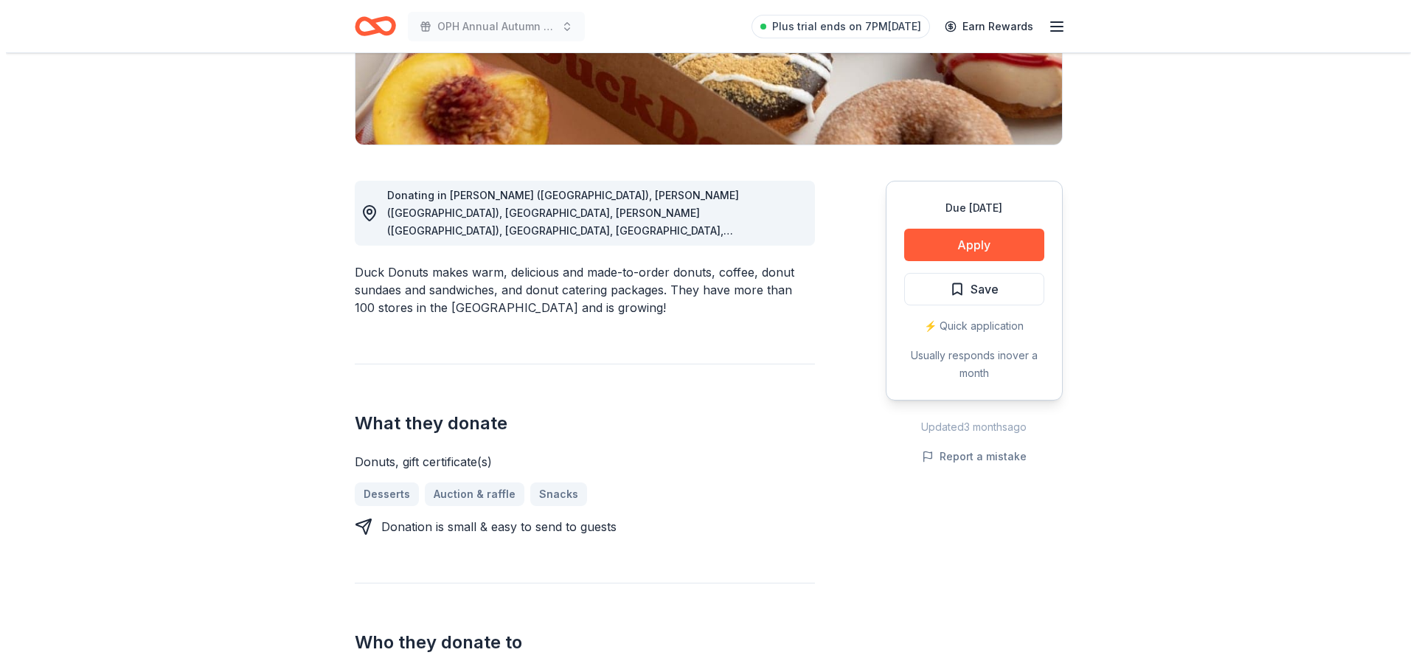
scroll to position [236, 0]
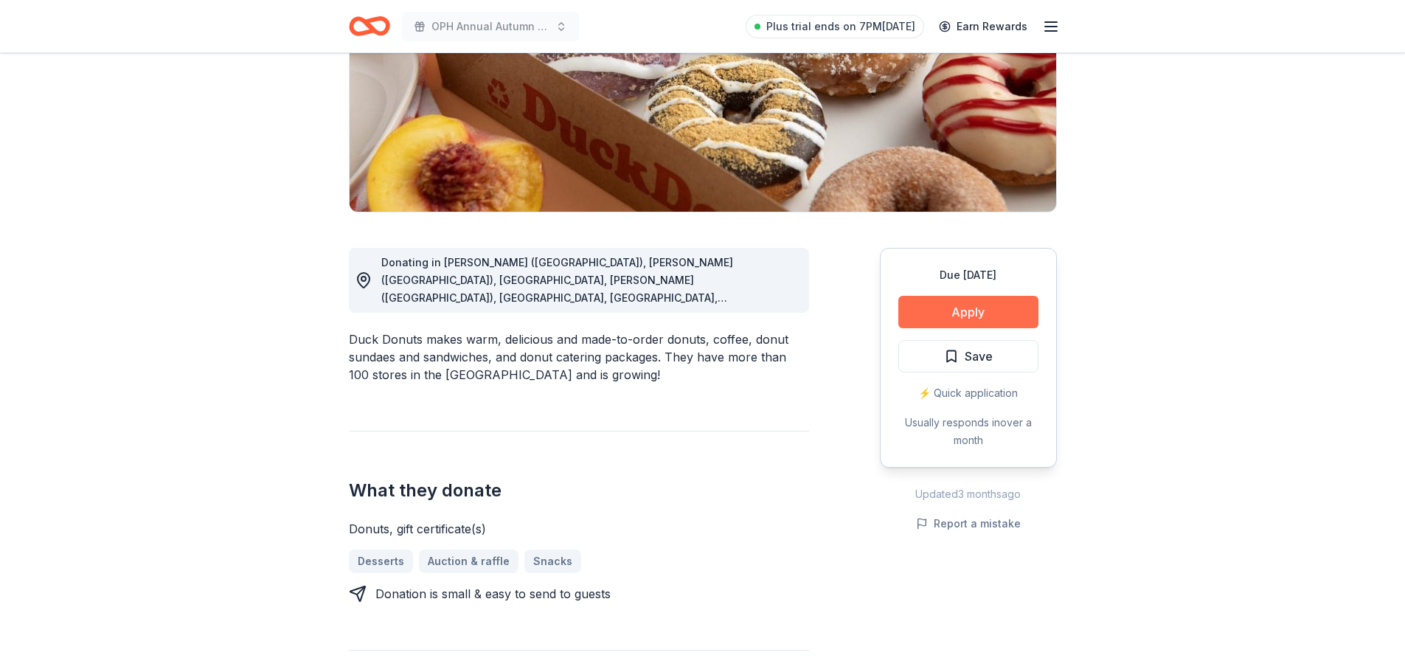
click at [924, 305] on button "Apply" at bounding box center [968, 312] width 140 height 32
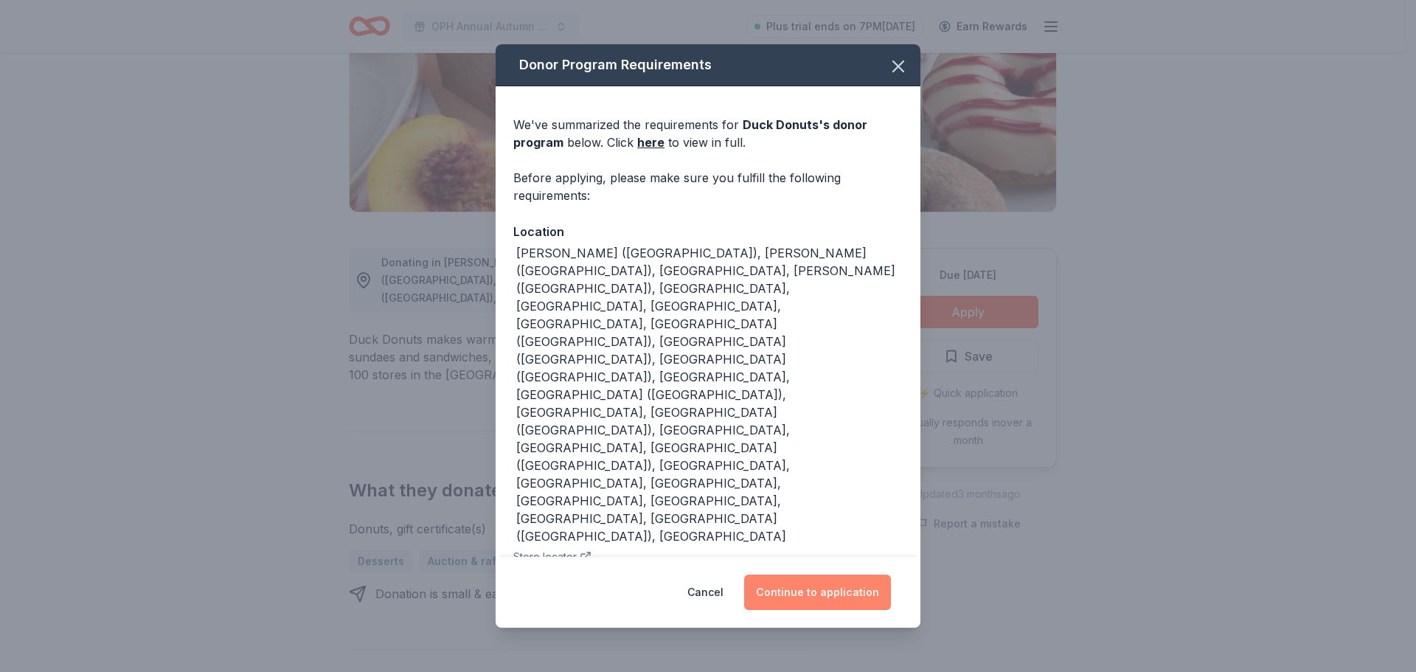
click at [795, 574] on button "Continue to application" at bounding box center [817, 591] width 147 height 35
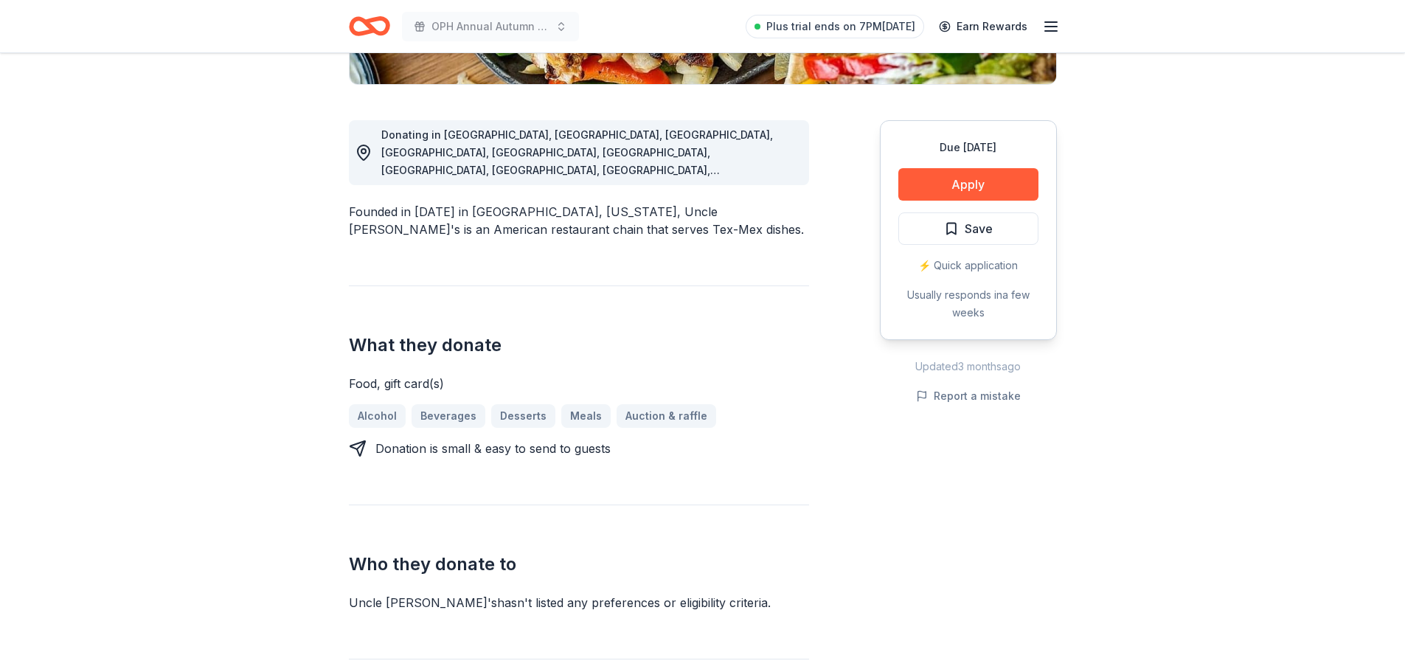
scroll to position [265, 0]
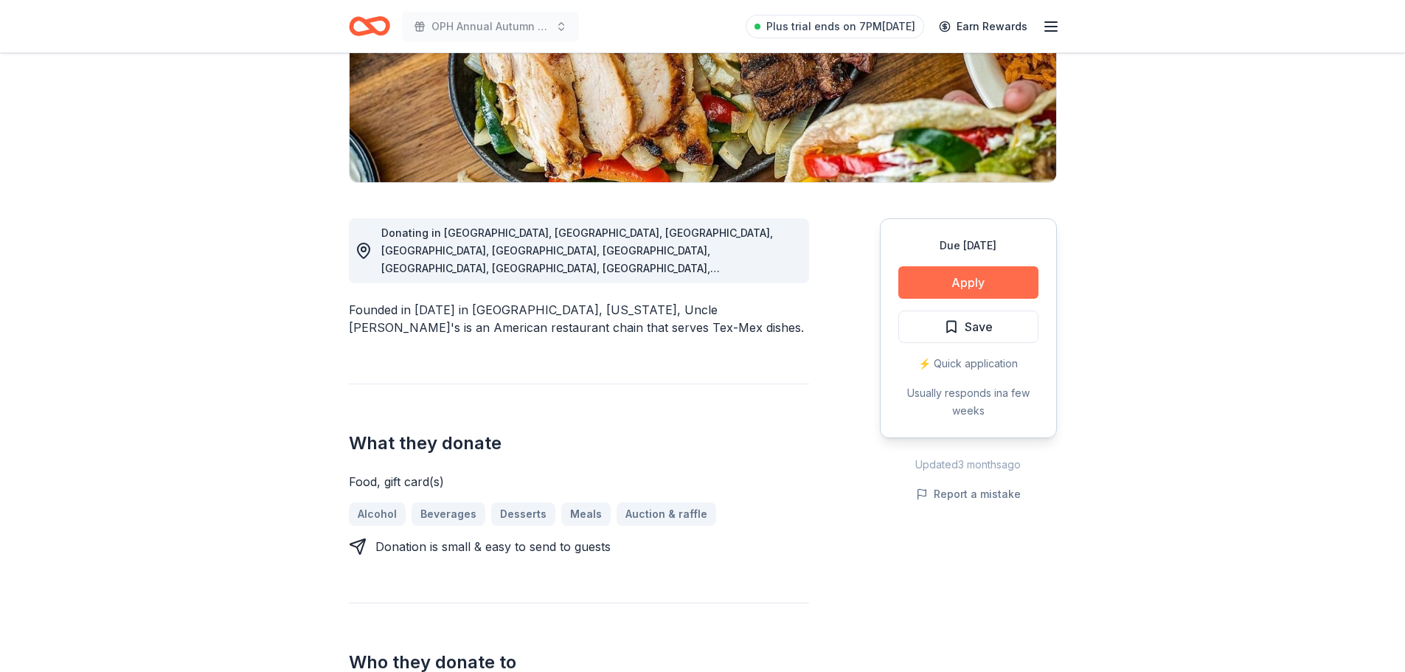
click at [934, 278] on button "Apply" at bounding box center [968, 282] width 140 height 32
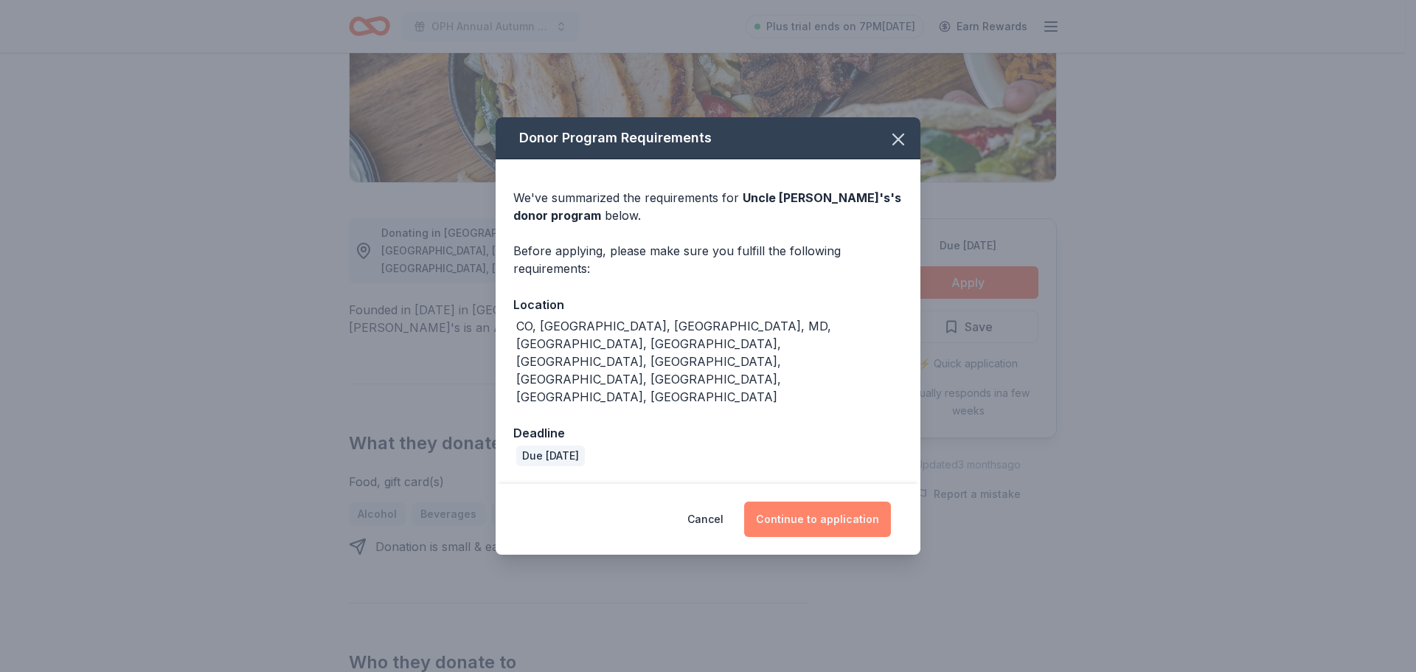
click at [782, 501] on button "Continue to application" at bounding box center [817, 518] width 147 height 35
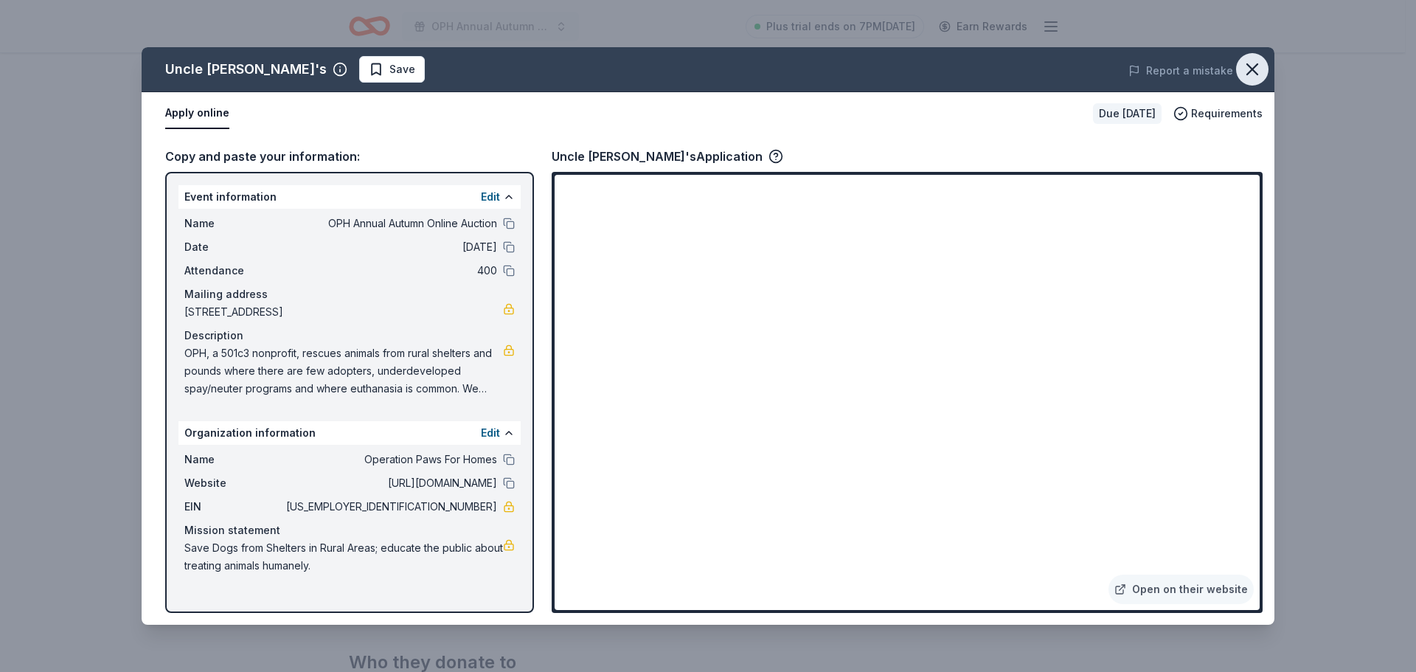
click at [1259, 65] on icon "button" at bounding box center [1252, 69] width 21 height 21
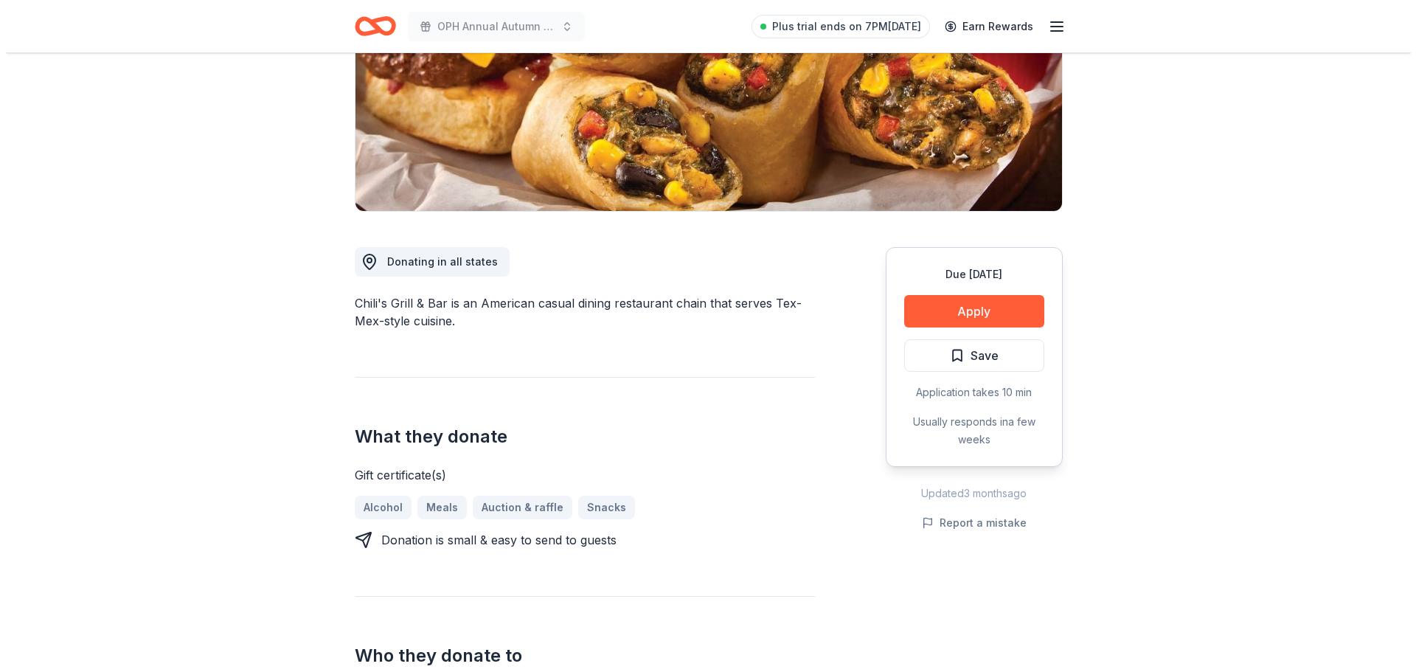
scroll to position [147, 0]
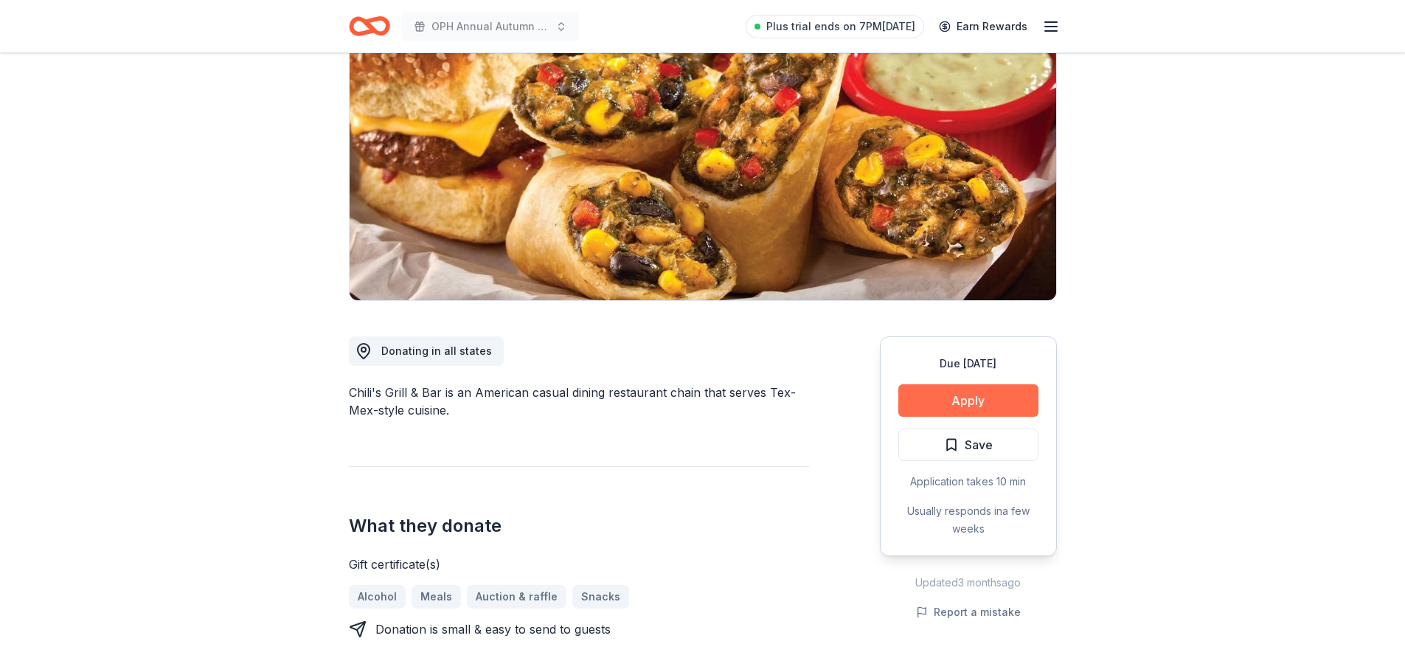
click at [928, 397] on button "Apply" at bounding box center [968, 400] width 140 height 32
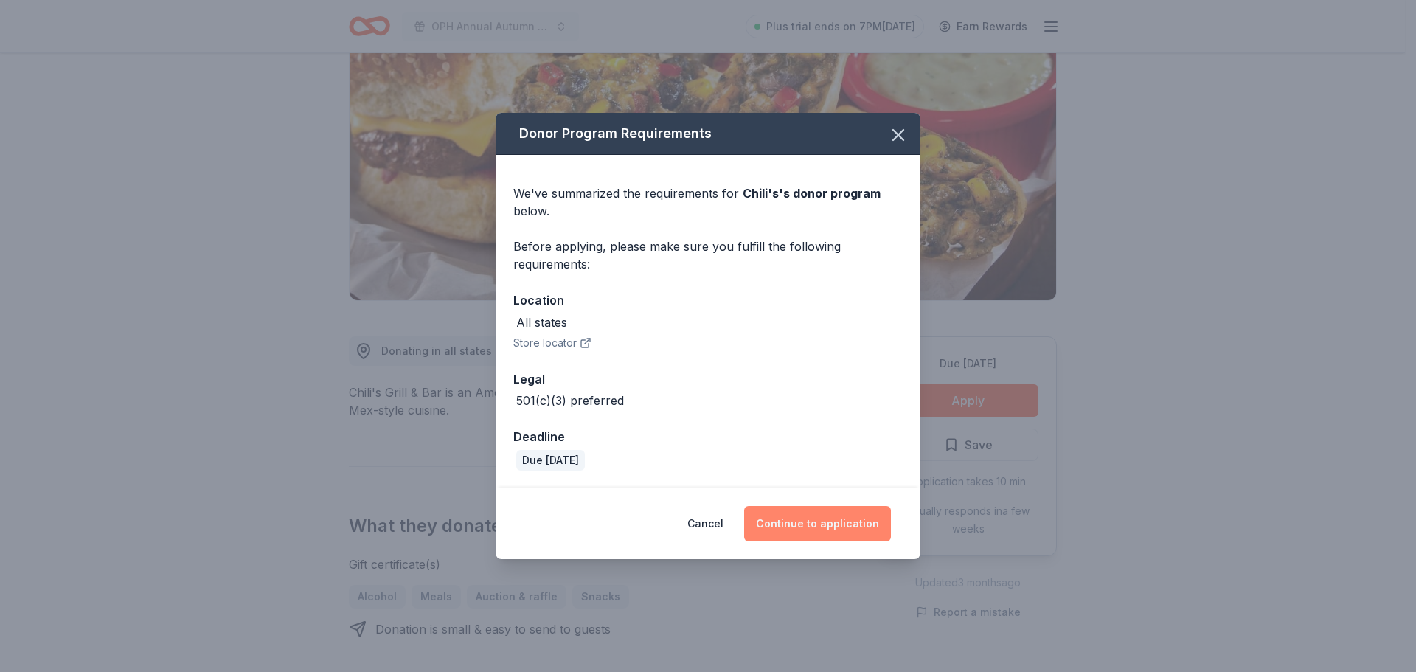
click at [802, 522] on button "Continue to application" at bounding box center [817, 523] width 147 height 35
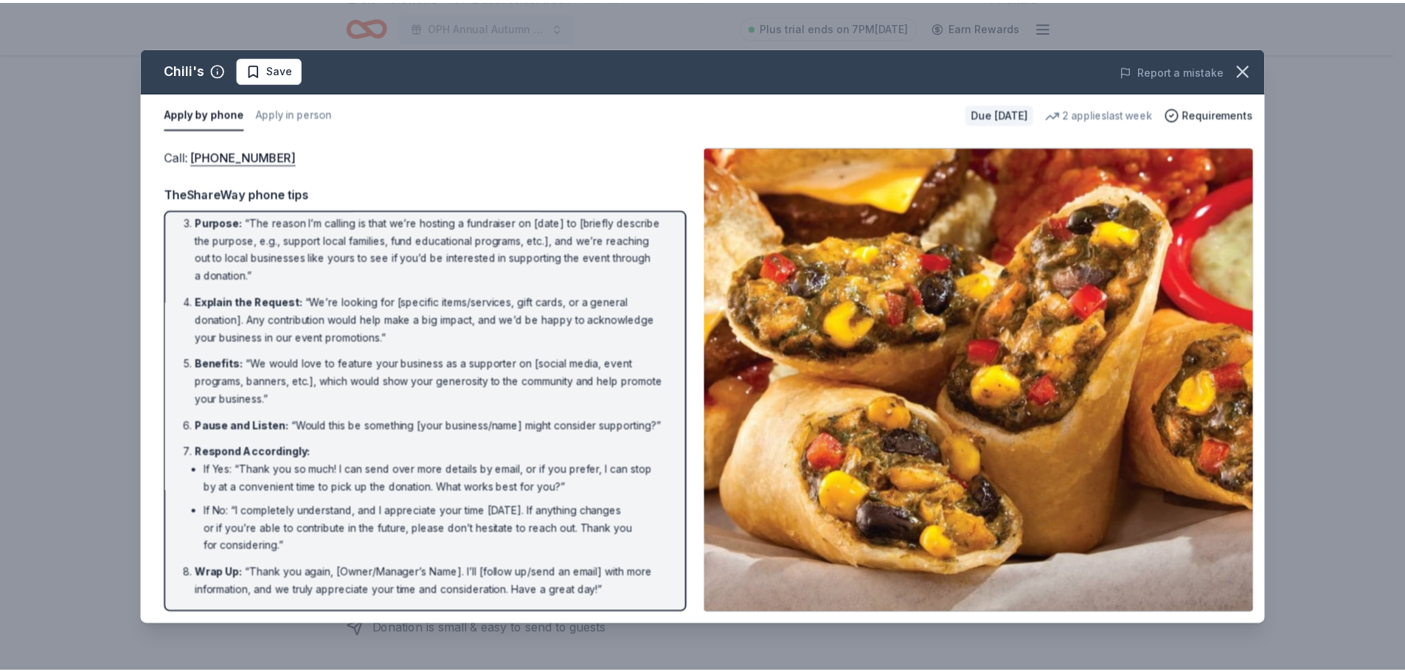
scroll to position [0, 0]
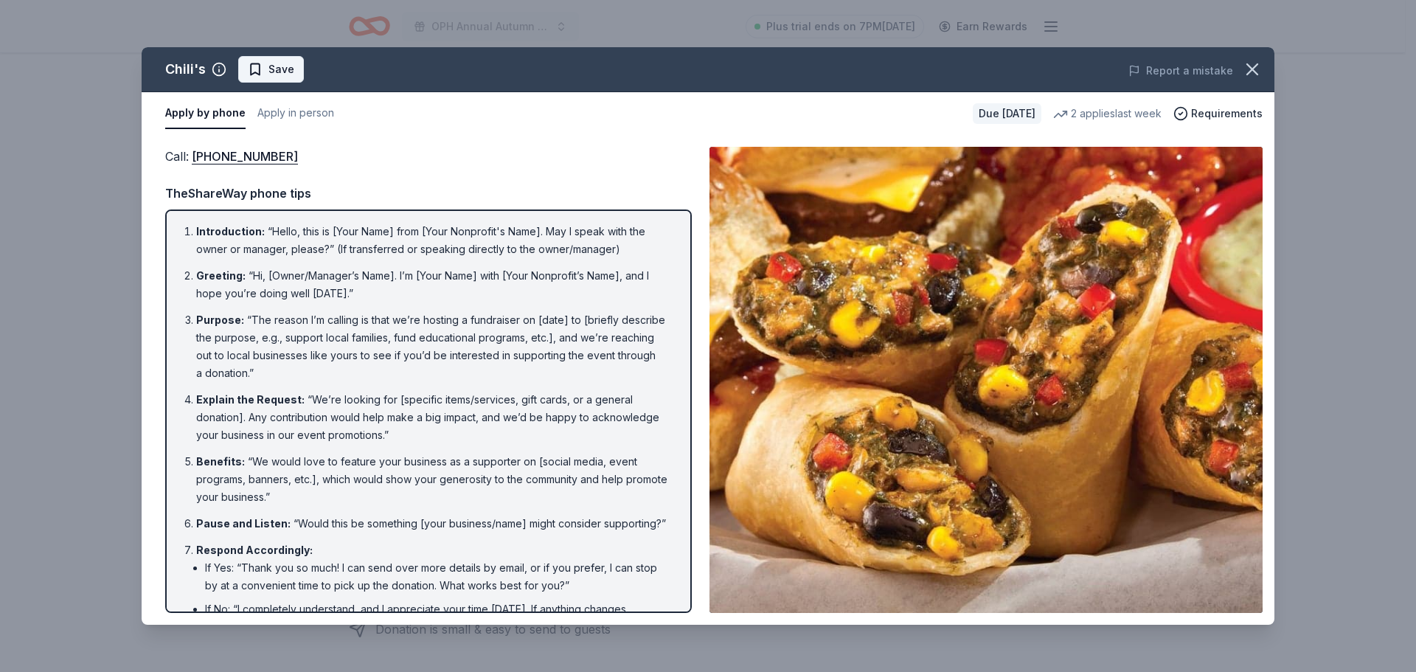
click at [258, 72] on span "Save" at bounding box center [271, 69] width 46 height 18
click at [1254, 69] on icon "button" at bounding box center [1252, 69] width 21 height 21
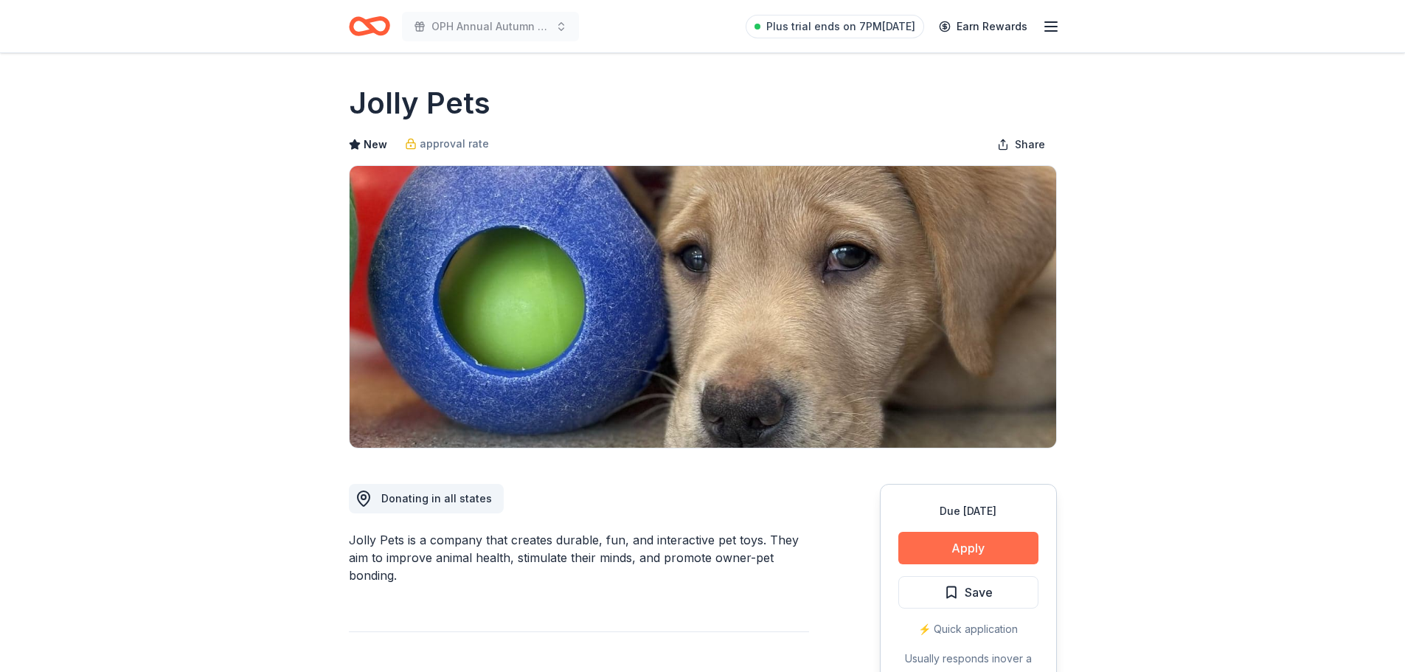
click at [958, 542] on button "Apply" at bounding box center [968, 548] width 140 height 32
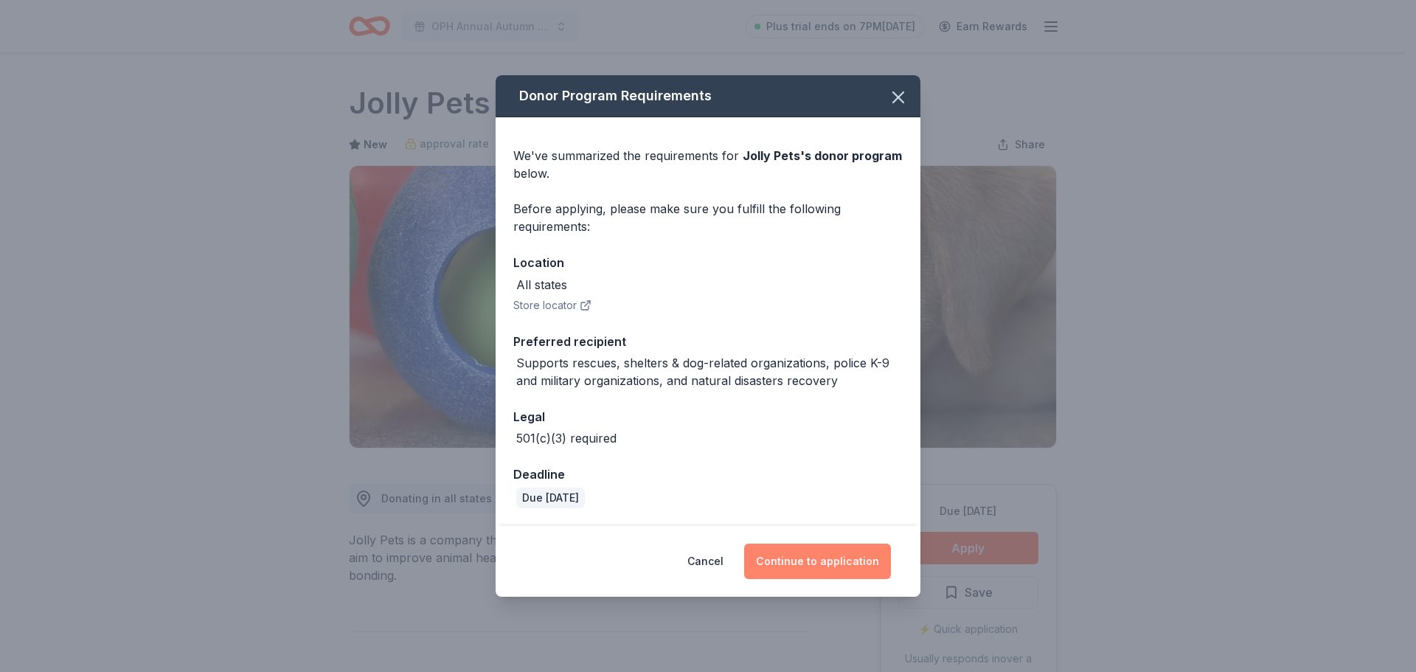
click at [843, 564] on button "Continue to application" at bounding box center [817, 560] width 147 height 35
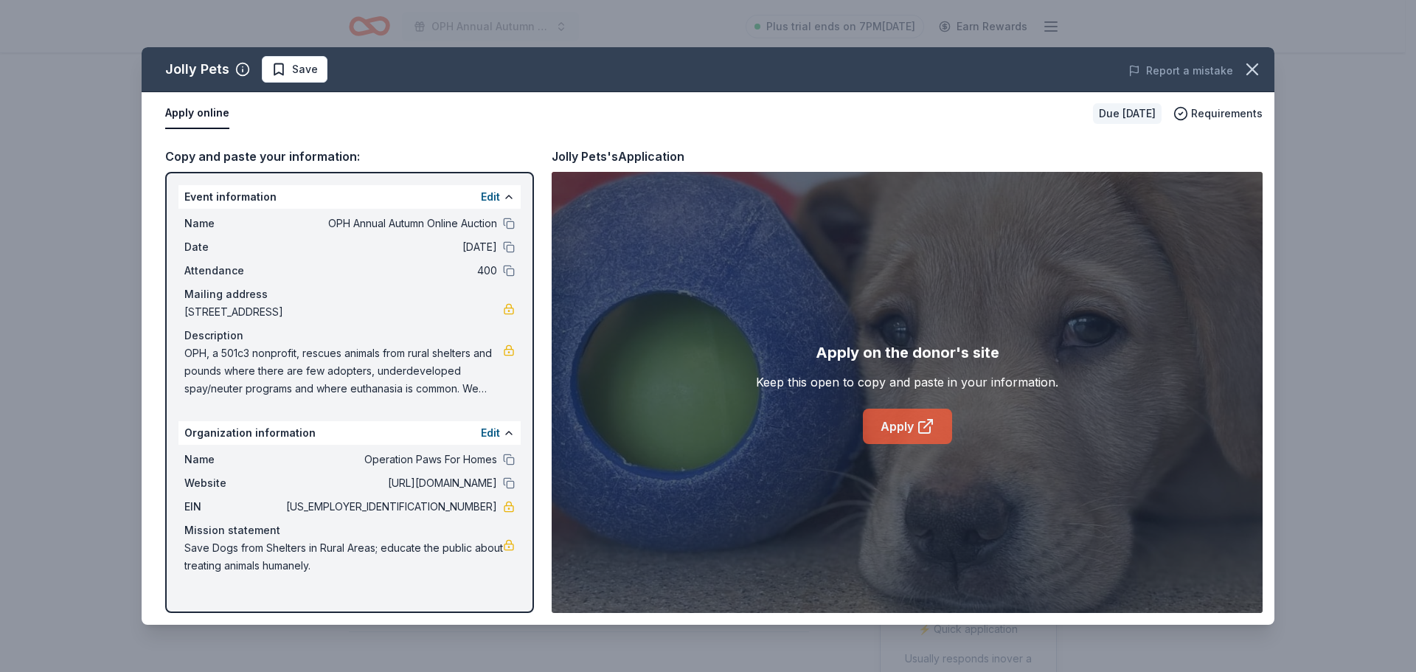
click at [904, 426] on link "Apply" at bounding box center [907, 426] width 89 height 35
click at [1257, 66] on icon "button" at bounding box center [1252, 69] width 21 height 21
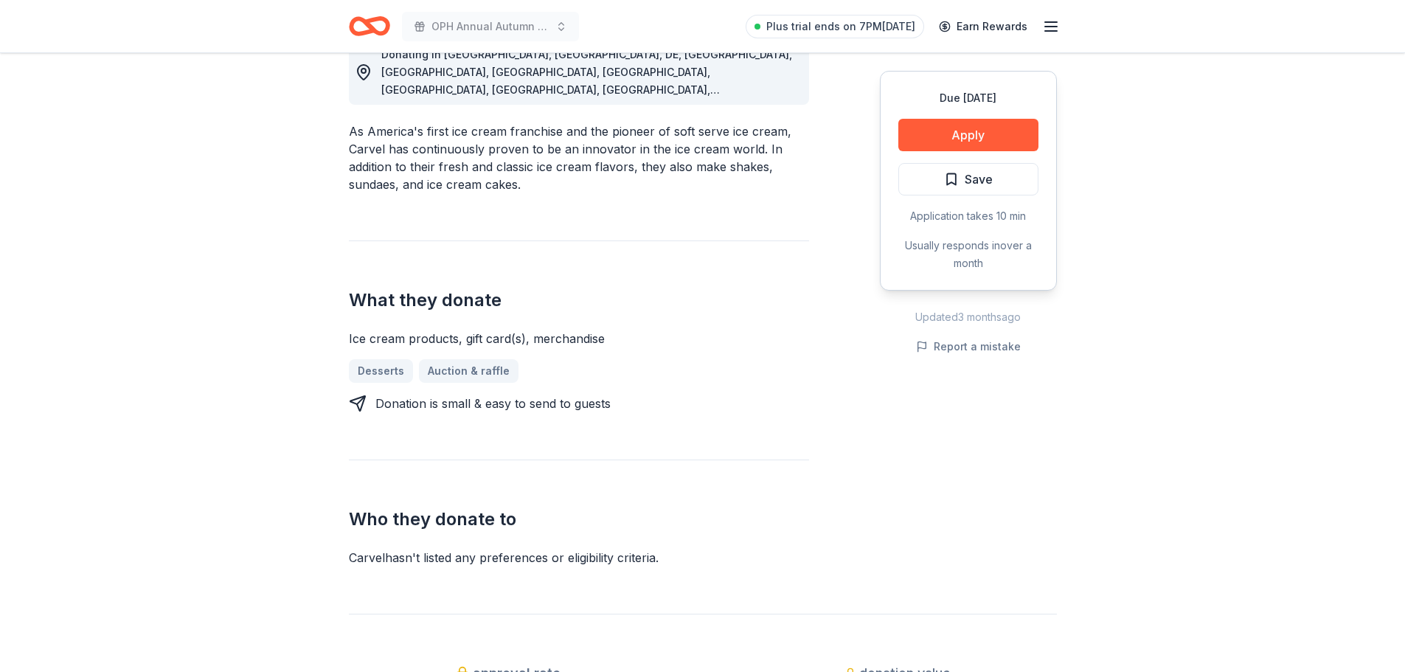
scroll to position [442, 0]
click at [920, 141] on button "Apply" at bounding box center [968, 135] width 140 height 32
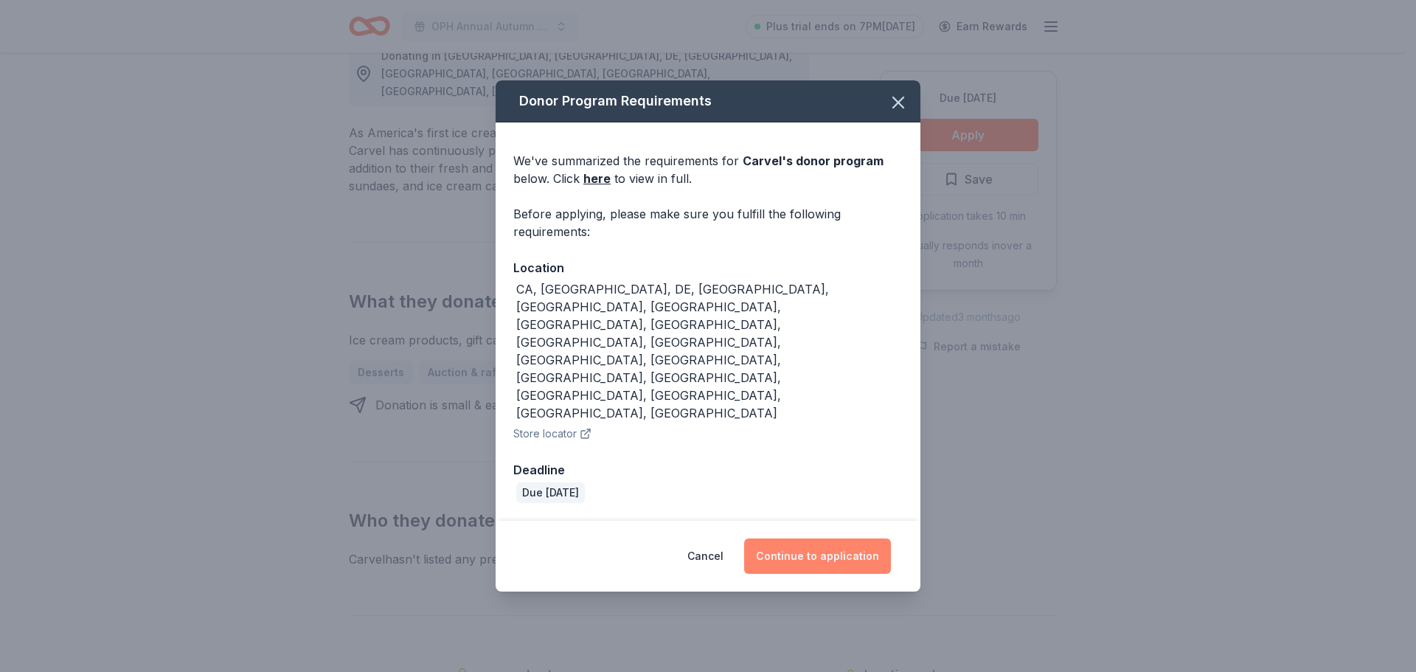
click at [825, 538] on button "Continue to application" at bounding box center [817, 555] width 147 height 35
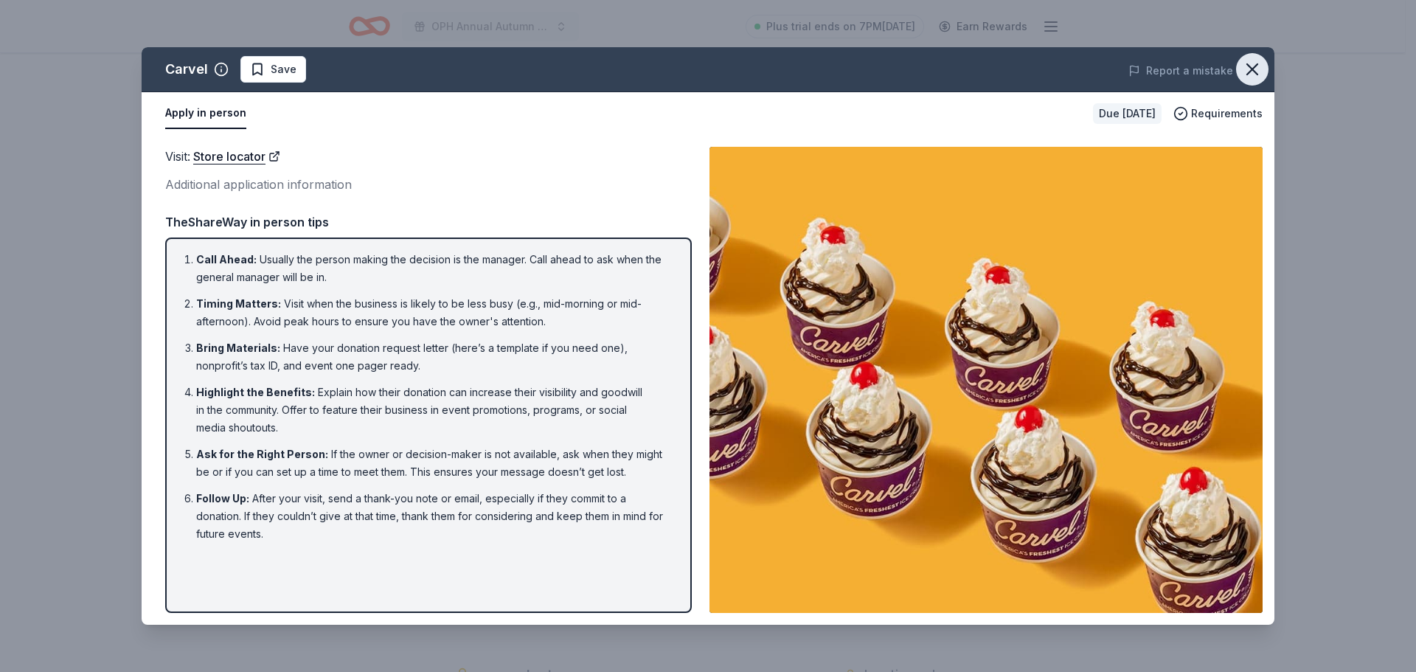
click at [1250, 74] on icon "button" at bounding box center [1252, 69] width 21 height 21
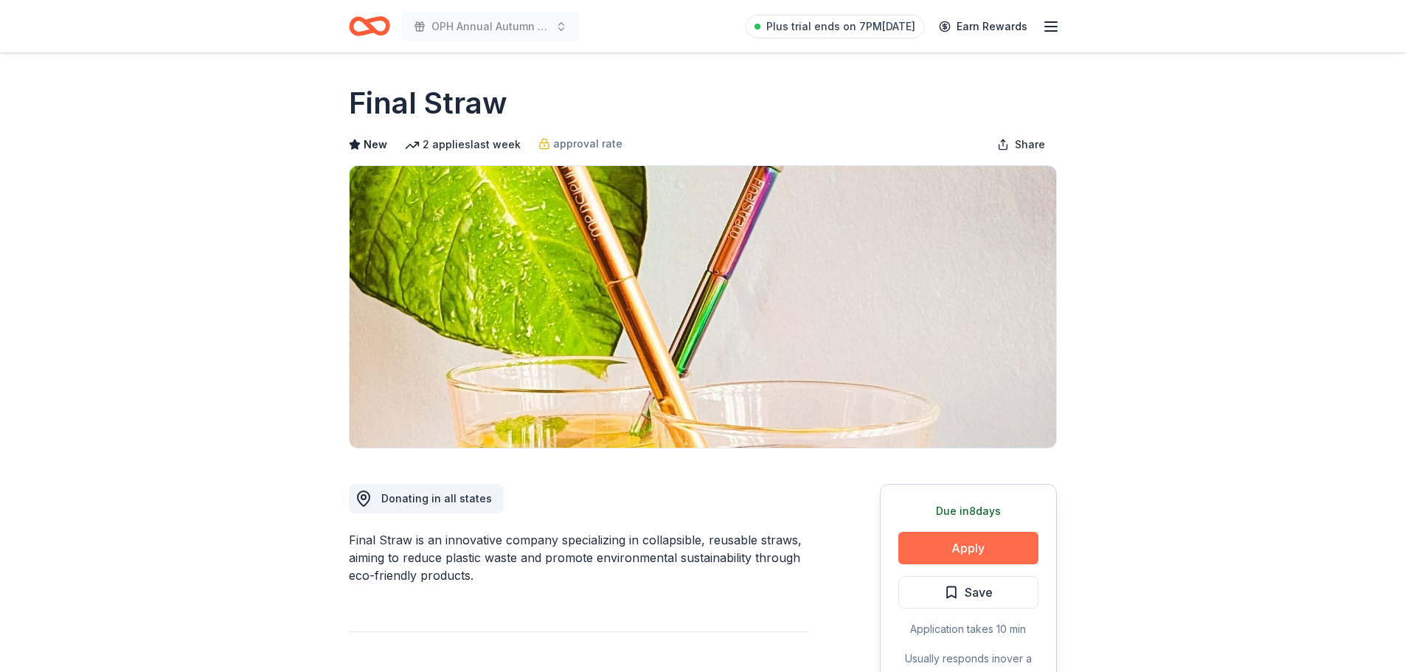
click at [925, 557] on button "Apply" at bounding box center [968, 548] width 140 height 32
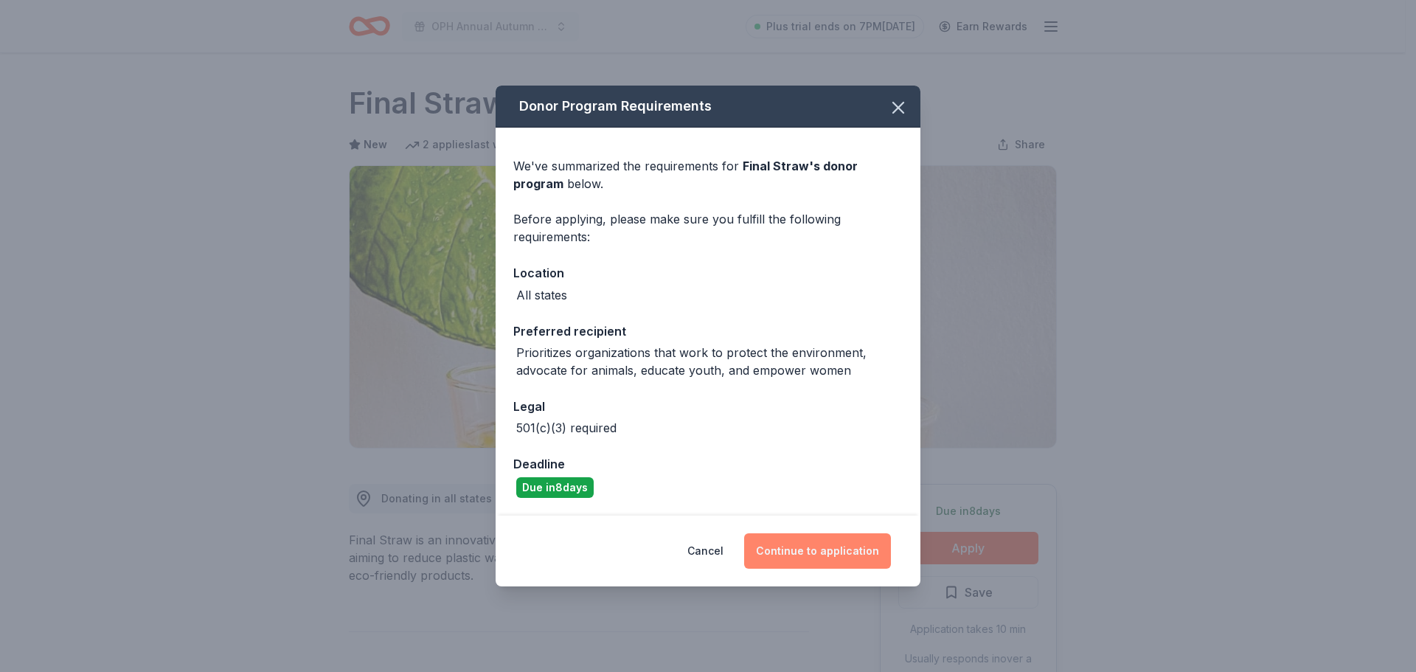
click at [841, 549] on button "Continue to application" at bounding box center [817, 550] width 147 height 35
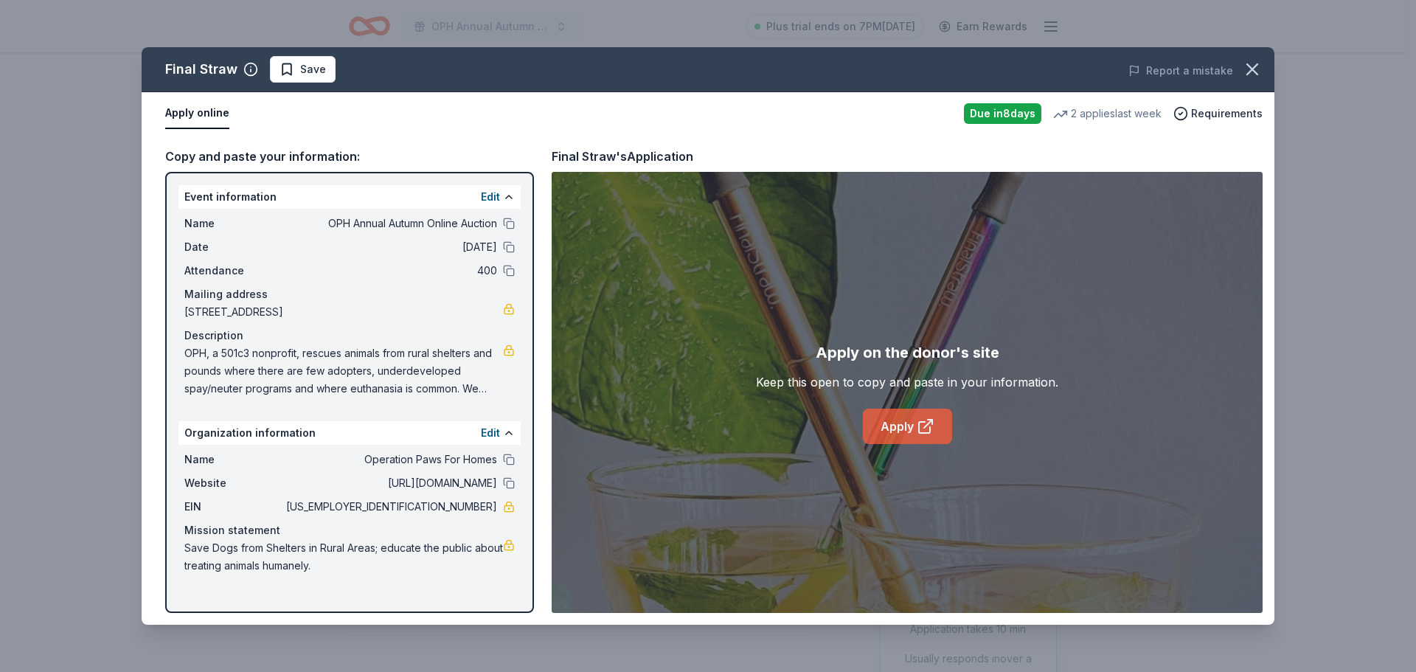
click at [899, 430] on link "Apply" at bounding box center [907, 426] width 89 height 35
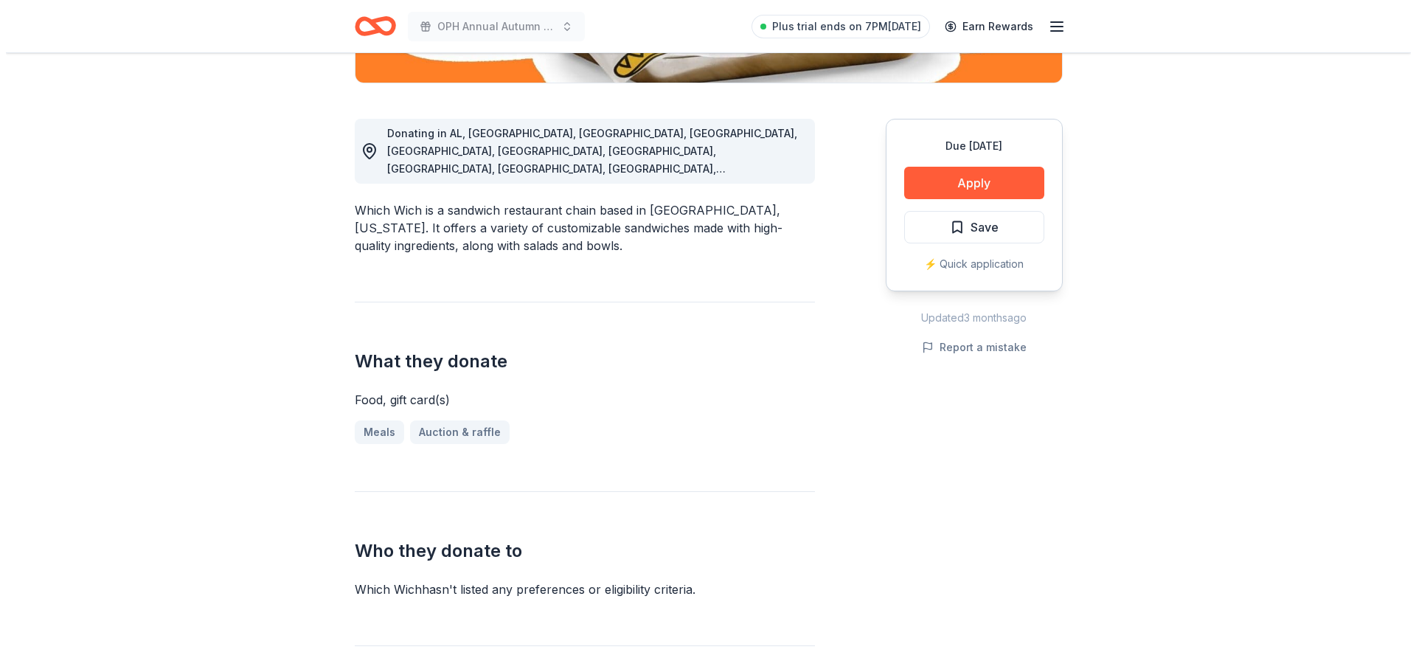
scroll to position [324, 0]
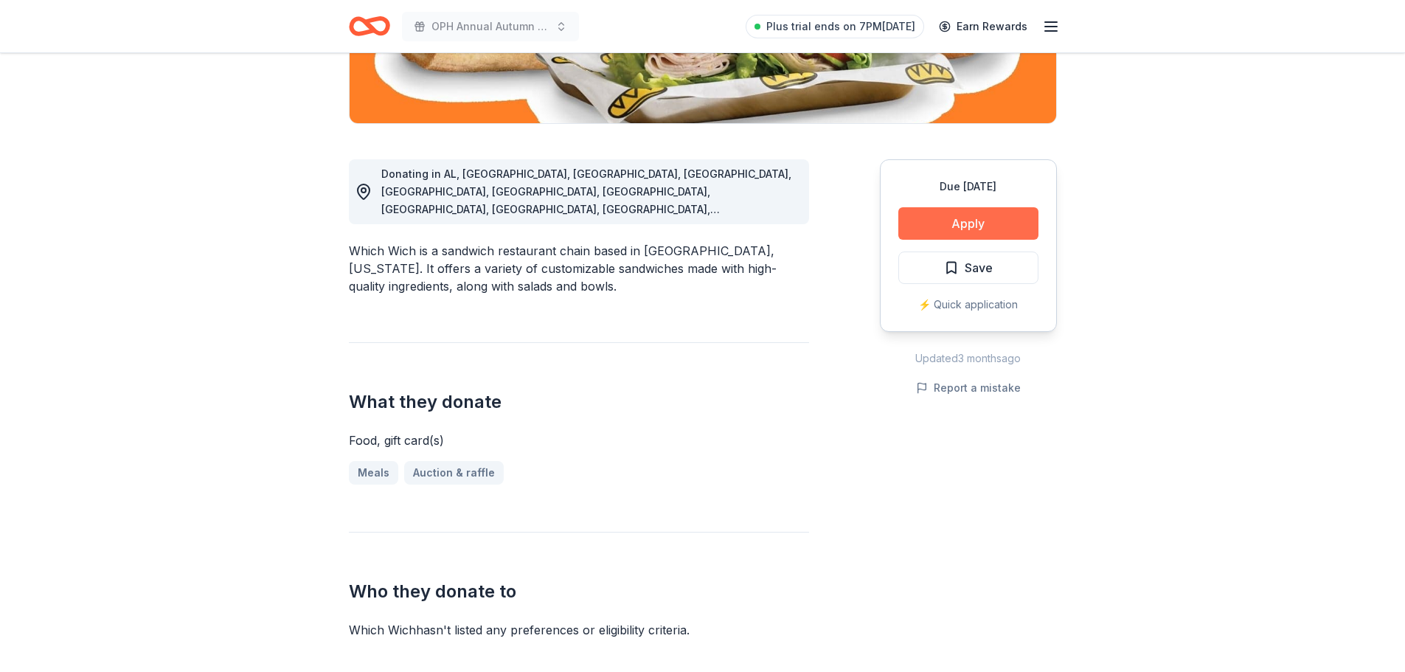
click at [979, 223] on button "Apply" at bounding box center [968, 223] width 140 height 32
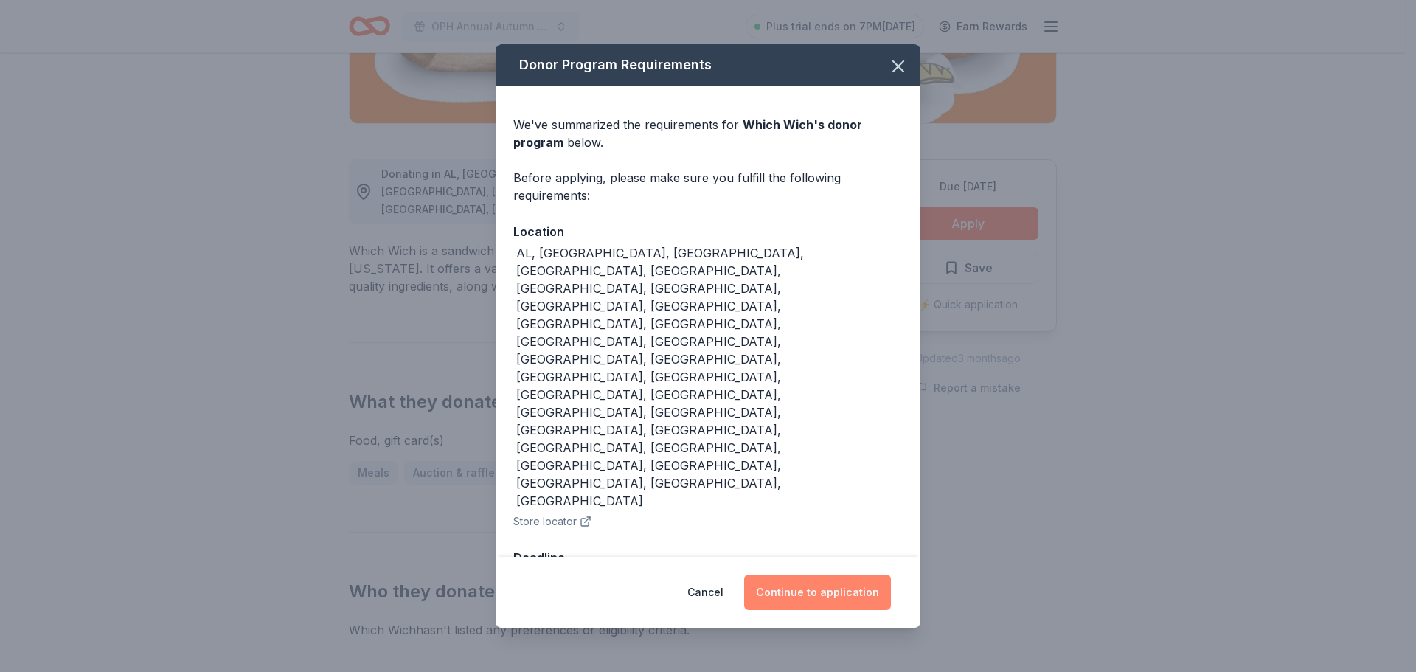
click at [813, 574] on button "Continue to application" at bounding box center [817, 591] width 147 height 35
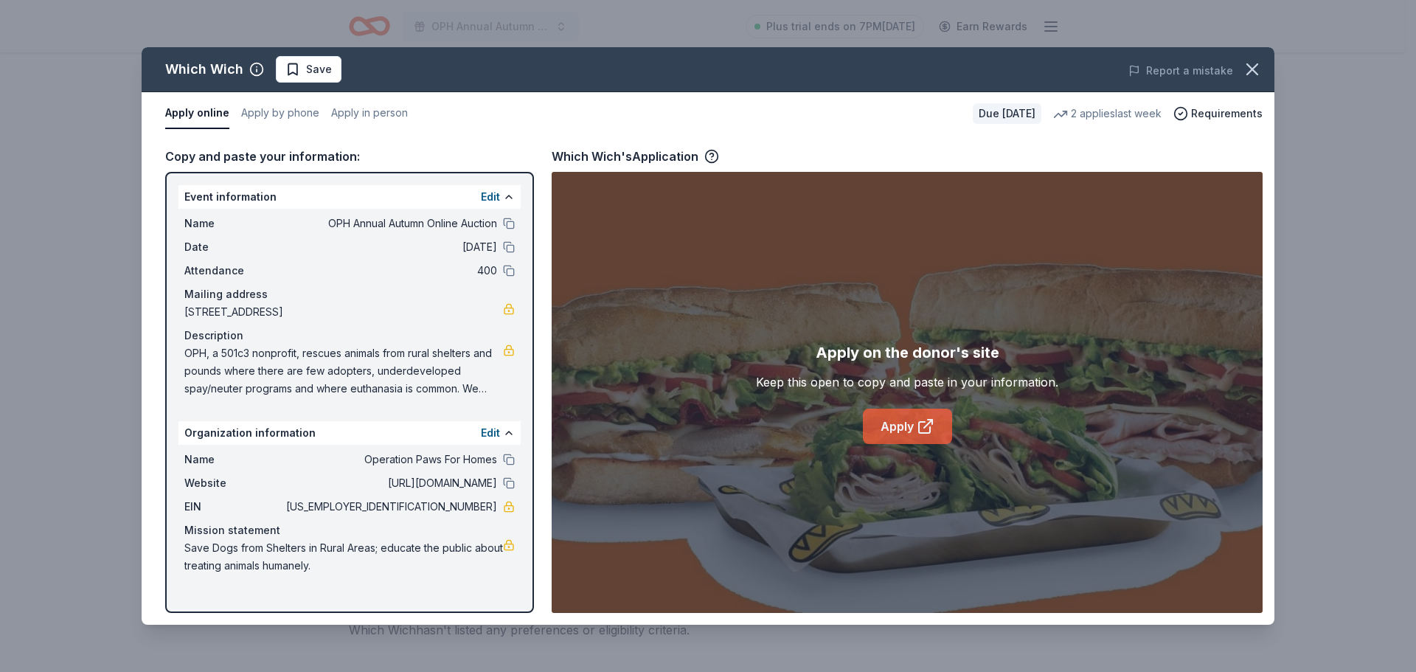
click at [894, 439] on link "Apply" at bounding box center [907, 426] width 89 height 35
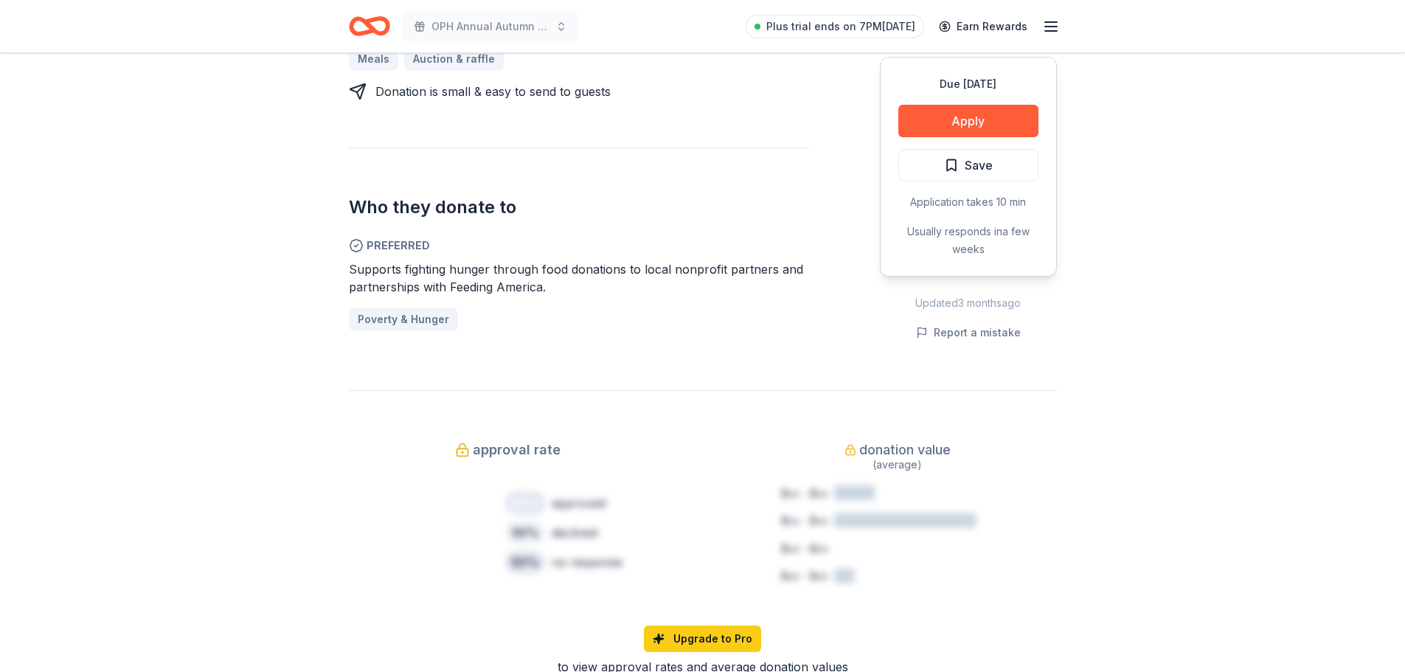
scroll to position [708, 0]
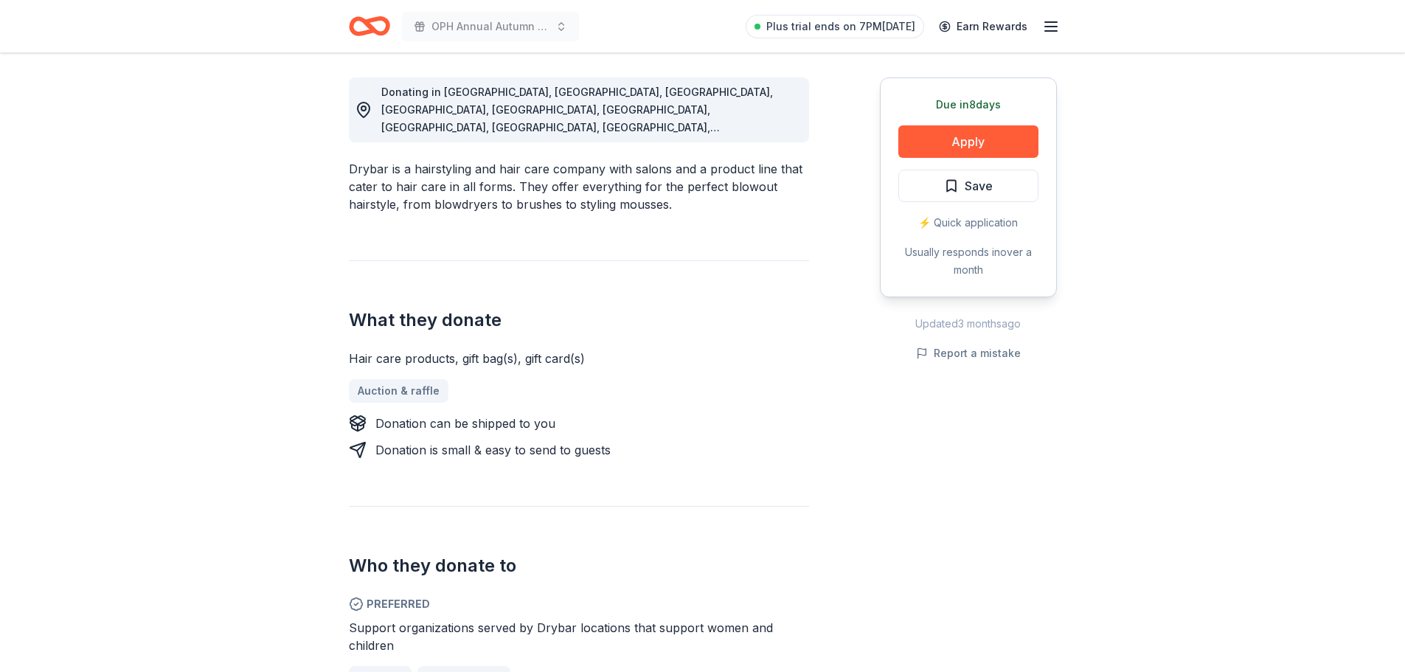
scroll to position [442, 0]
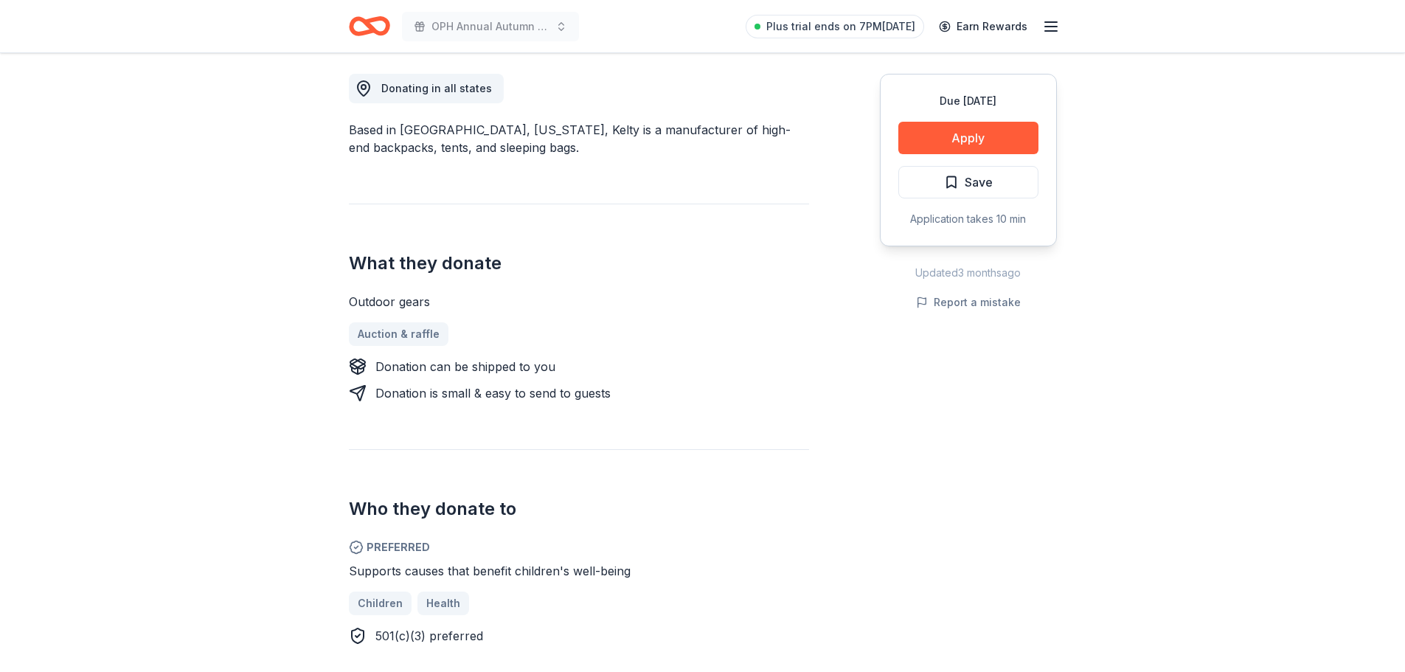
scroll to position [442, 0]
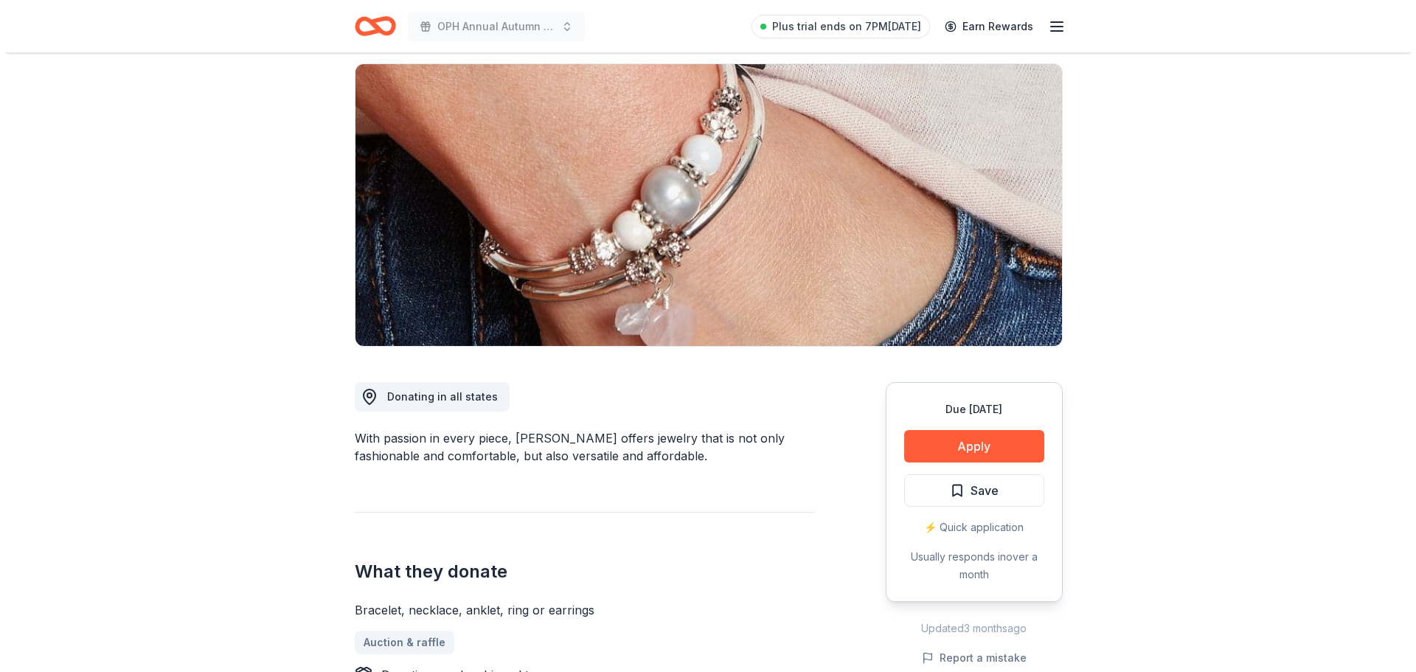
scroll to position [59, 0]
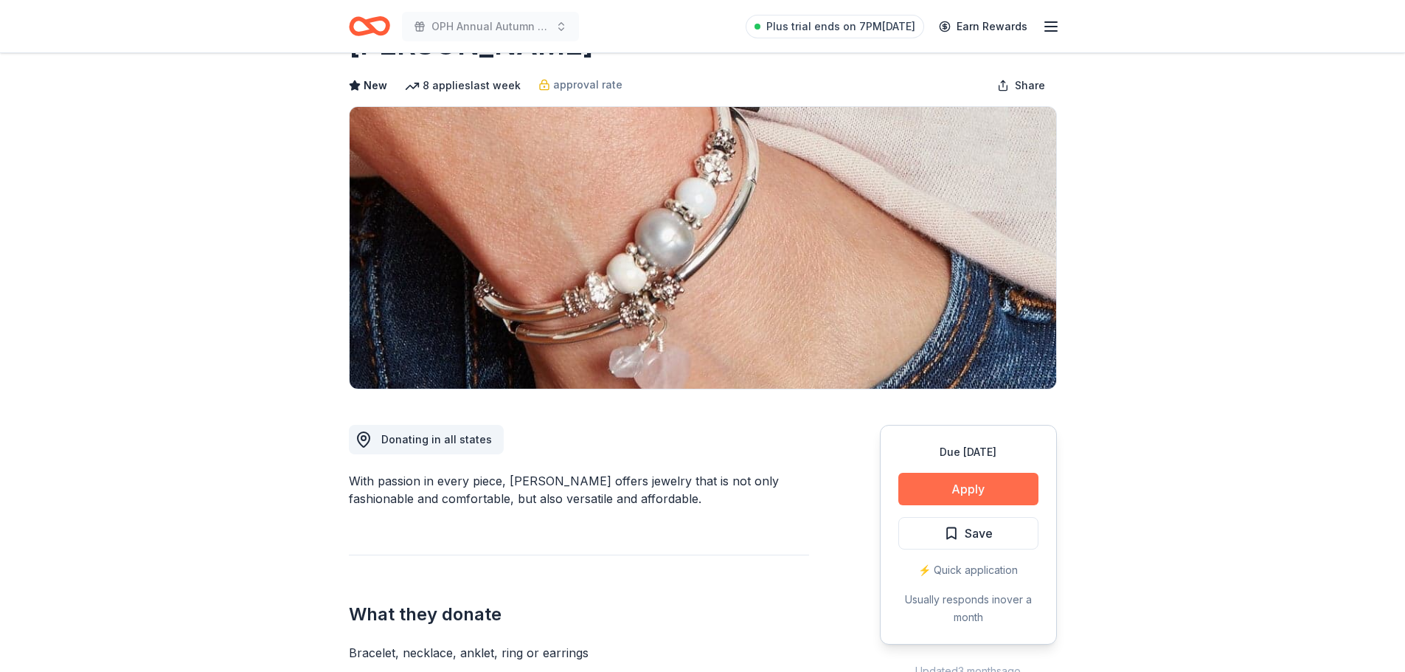
click at [983, 488] on button "Apply" at bounding box center [968, 489] width 140 height 32
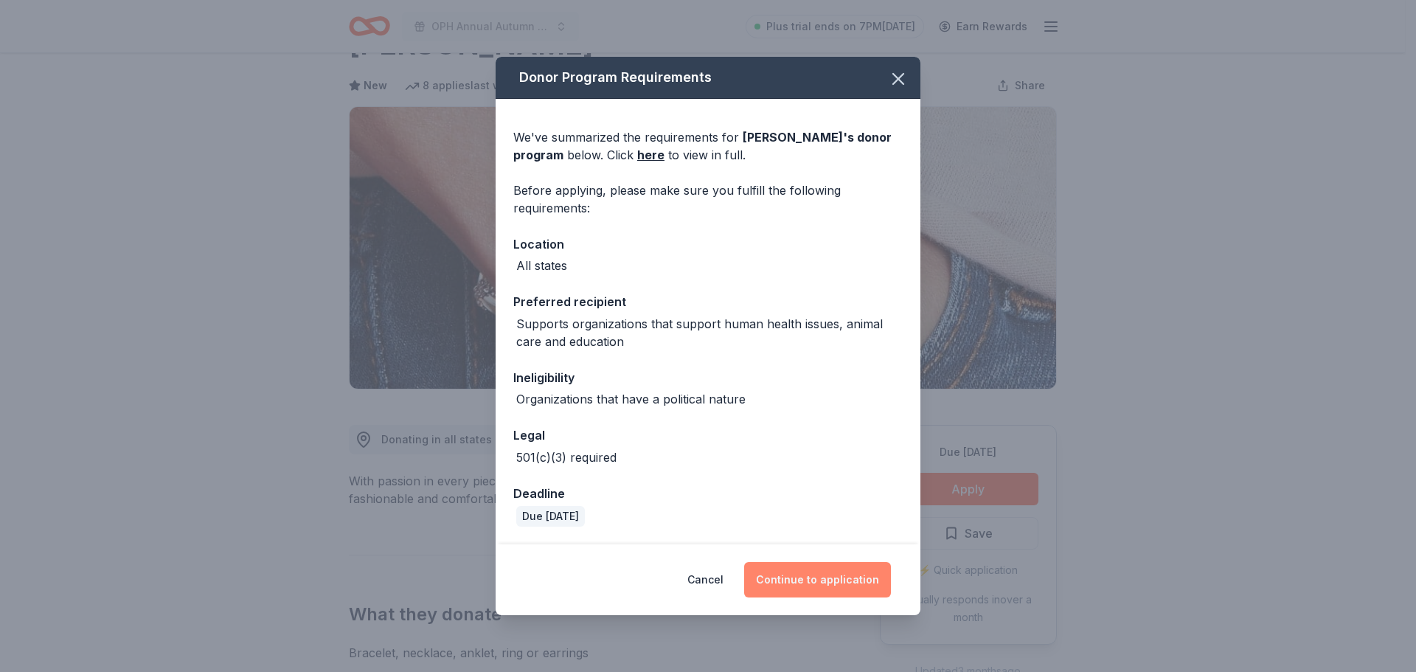
click at [845, 582] on button "Continue to application" at bounding box center [817, 579] width 147 height 35
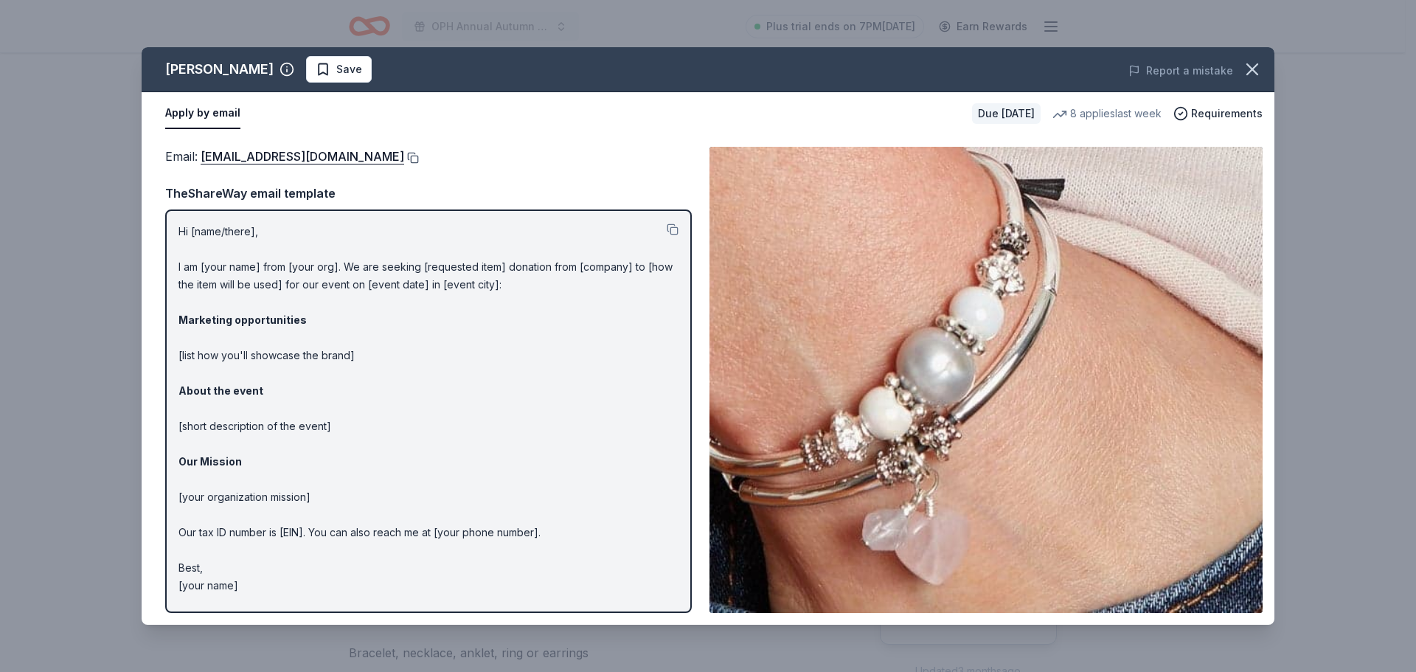
click at [404, 156] on button at bounding box center [411, 158] width 15 height 12
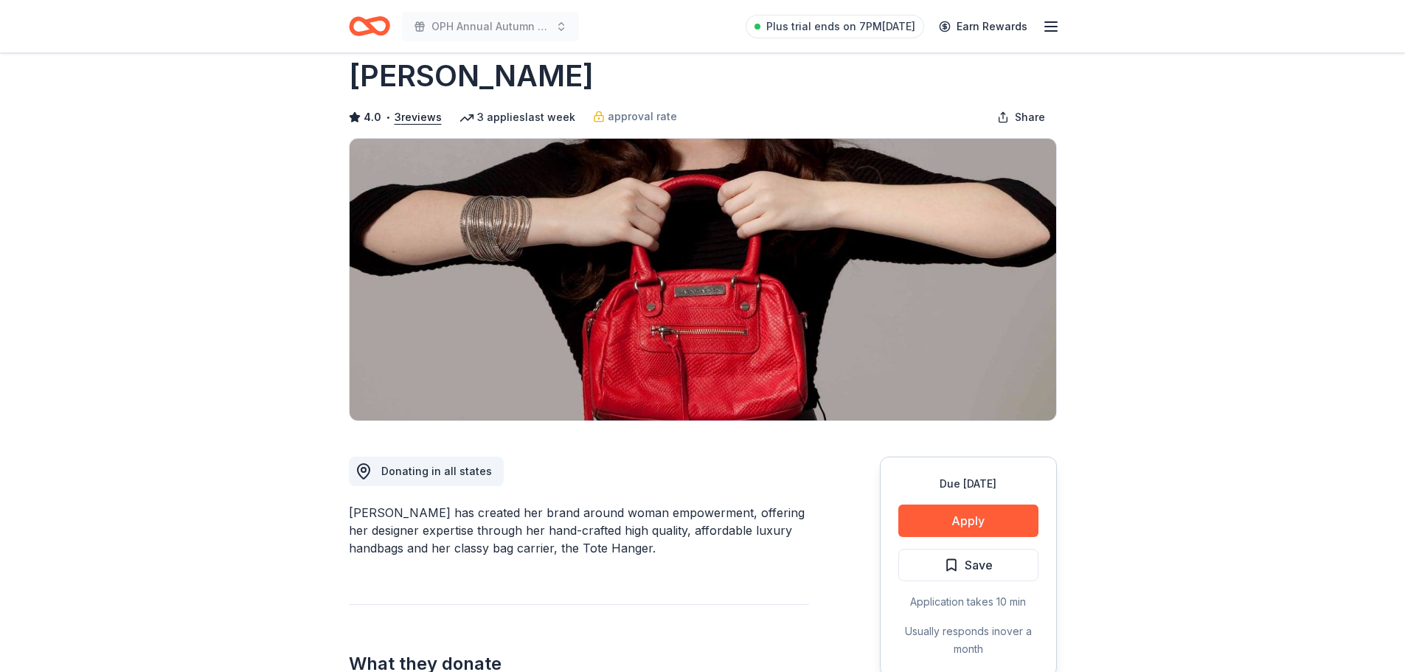
scroll to position [29, 0]
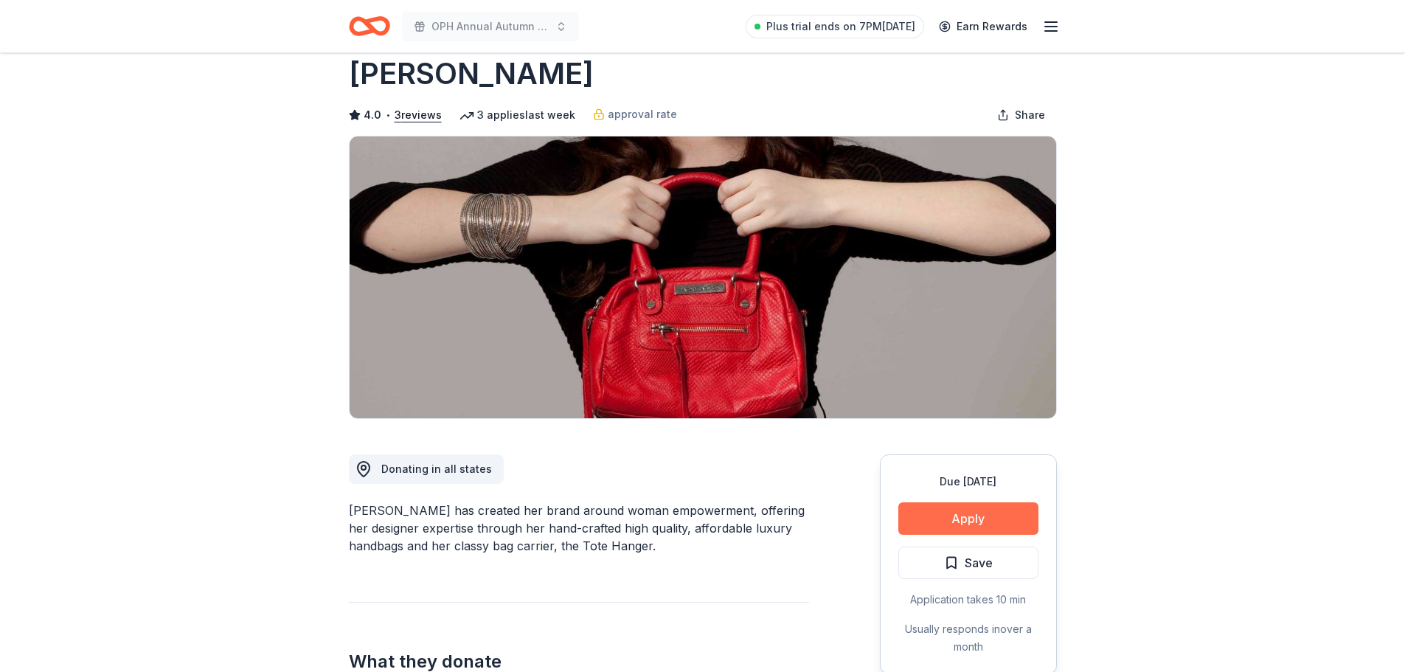
click at [1009, 529] on button "Apply" at bounding box center [968, 518] width 140 height 32
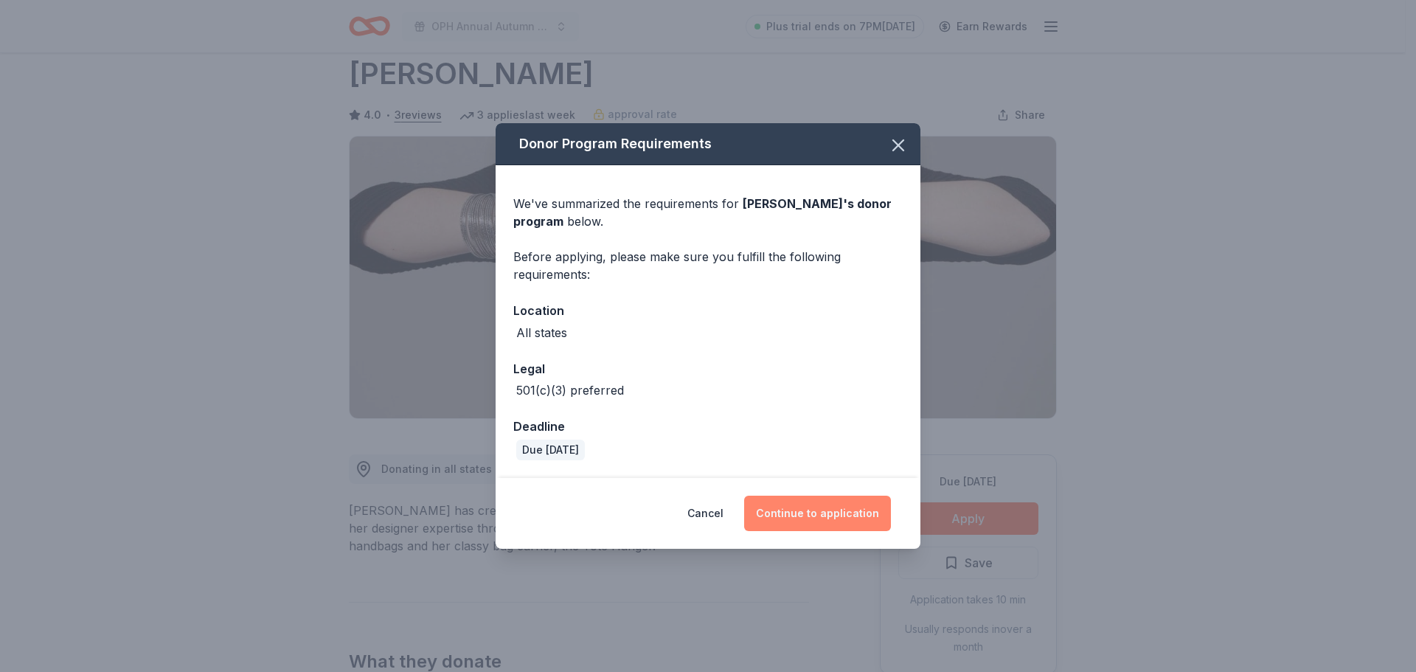
click at [883, 507] on button "Continue to application" at bounding box center [817, 513] width 147 height 35
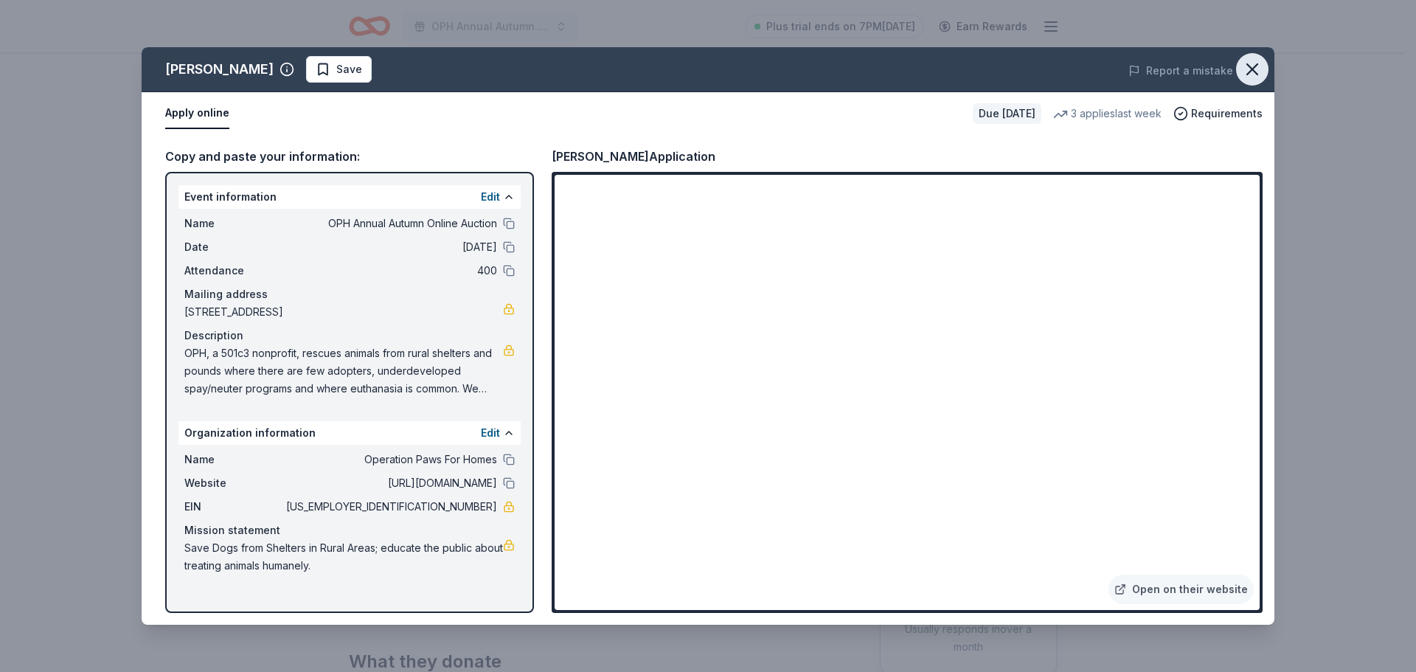
click at [1259, 69] on icon "button" at bounding box center [1252, 69] width 21 height 21
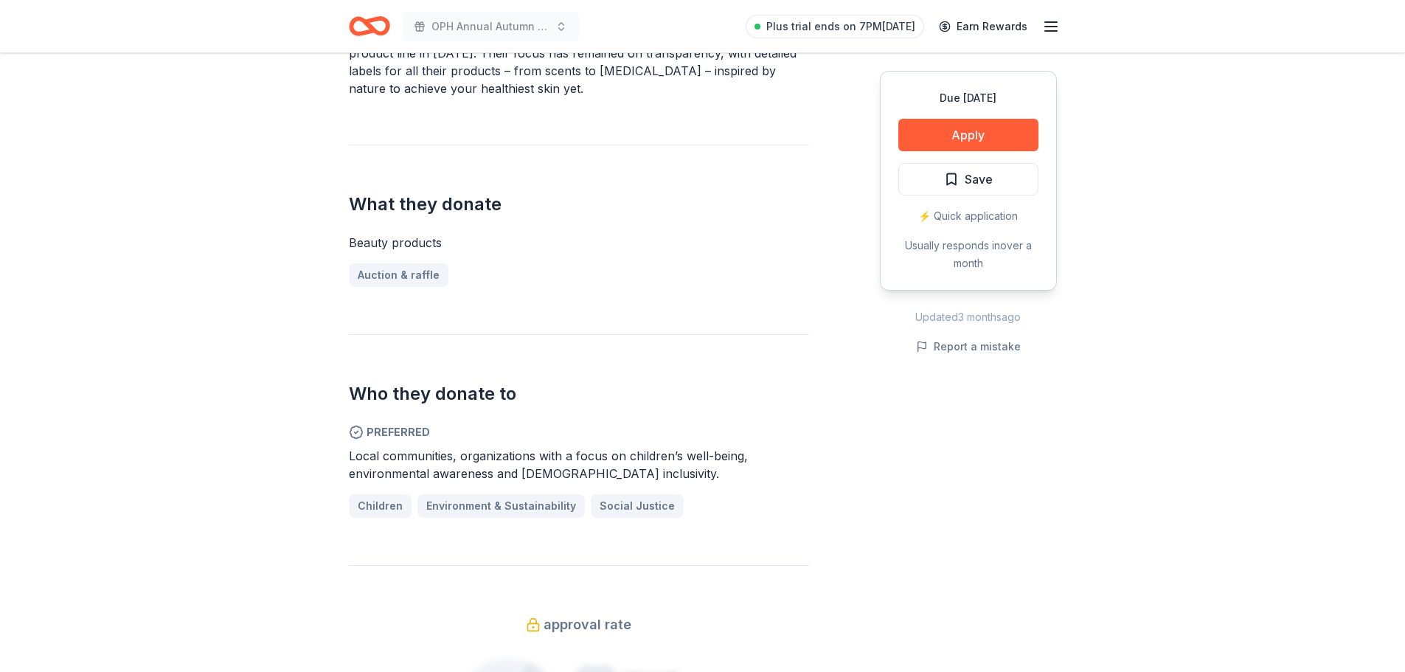
scroll to position [560, 0]
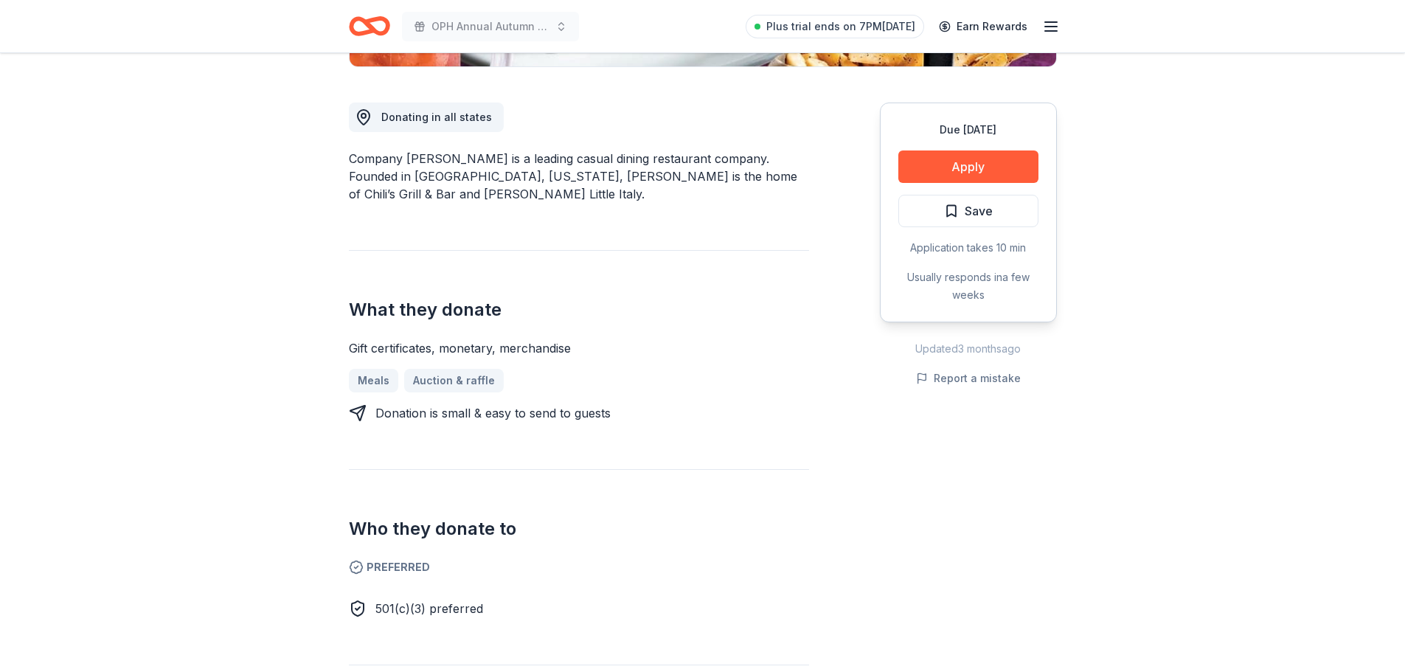
scroll to position [442, 0]
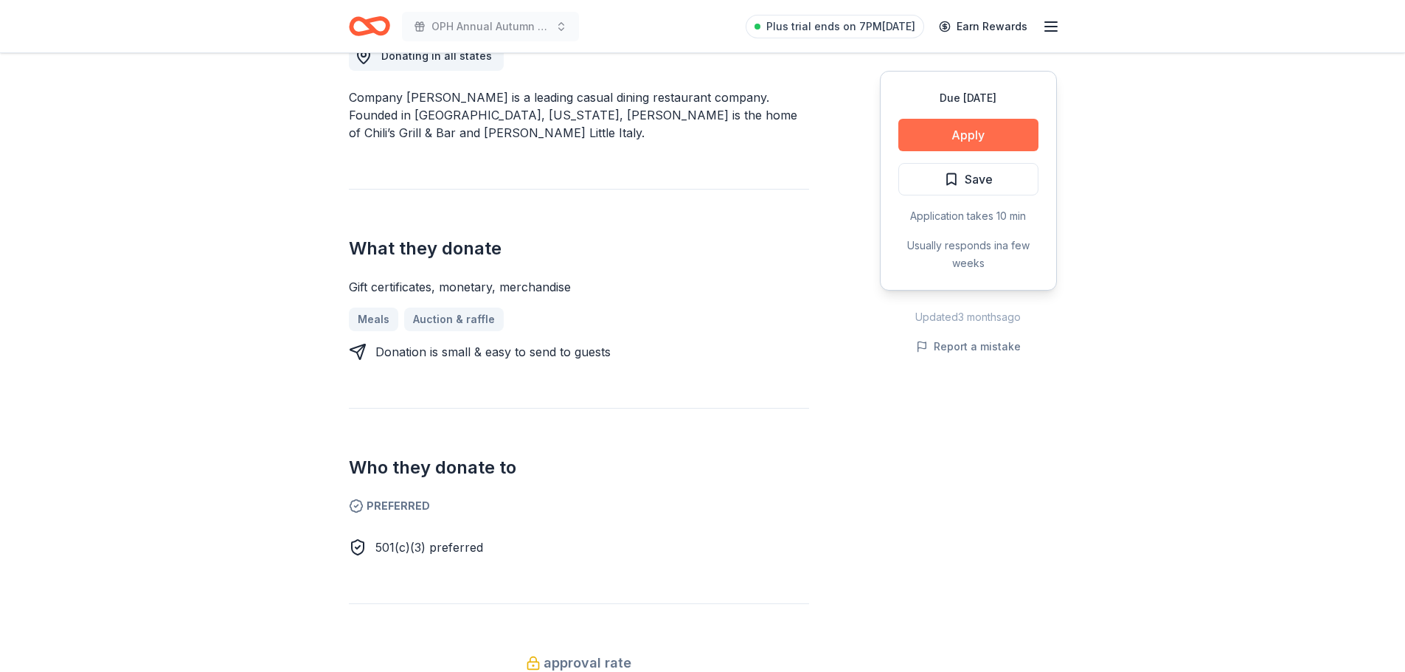
click at [929, 136] on button "Apply" at bounding box center [968, 135] width 140 height 32
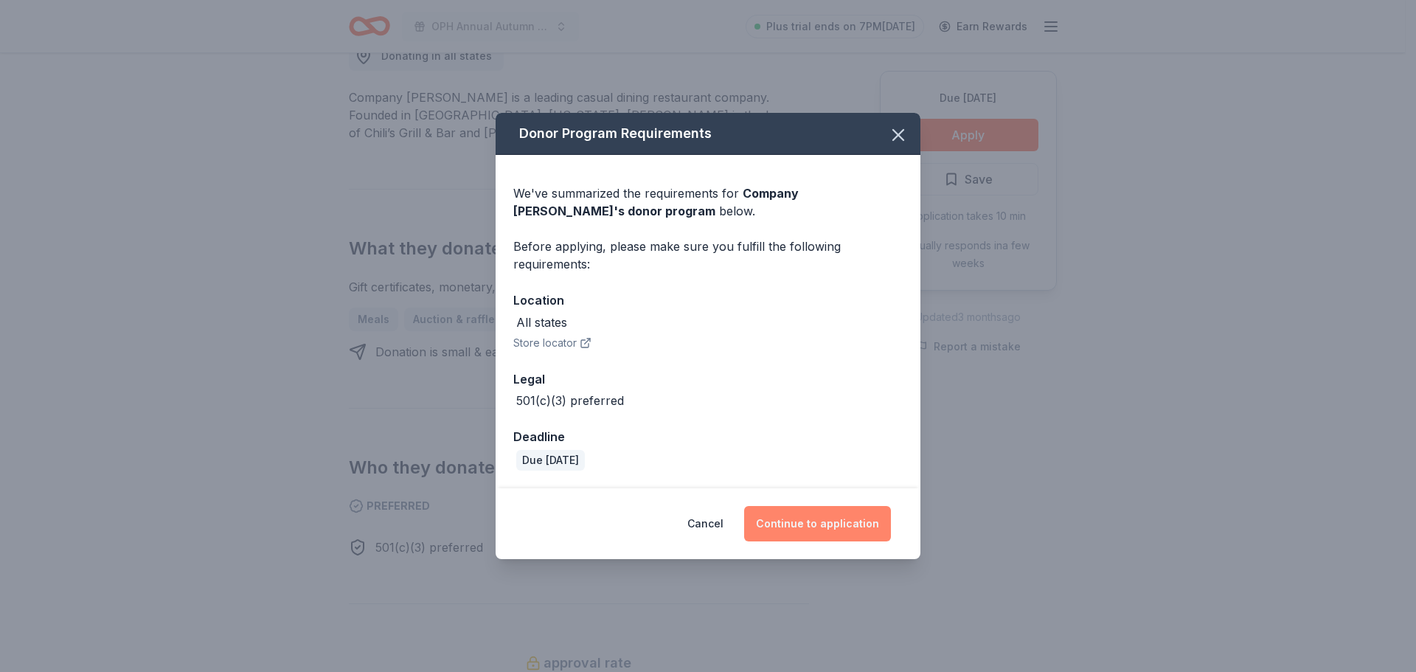
click at [807, 518] on button "Continue to application" at bounding box center [817, 523] width 147 height 35
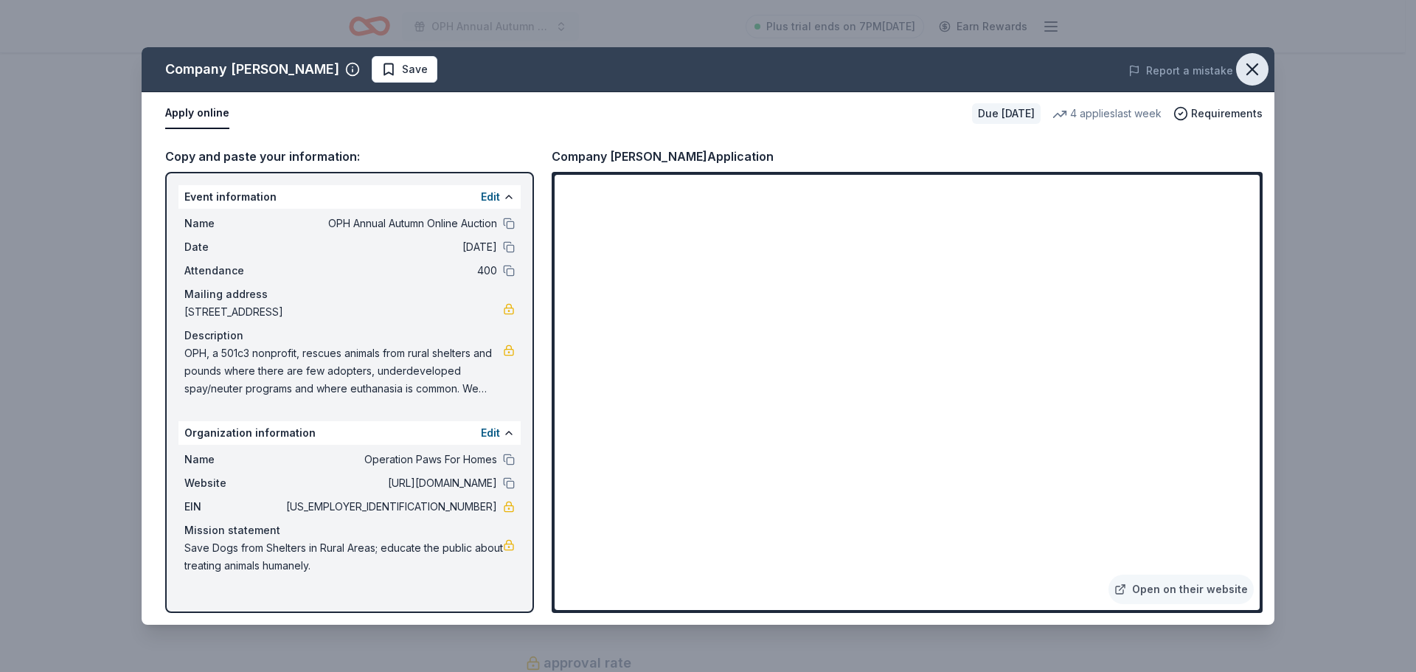
click at [1245, 68] on icon "button" at bounding box center [1252, 69] width 21 height 21
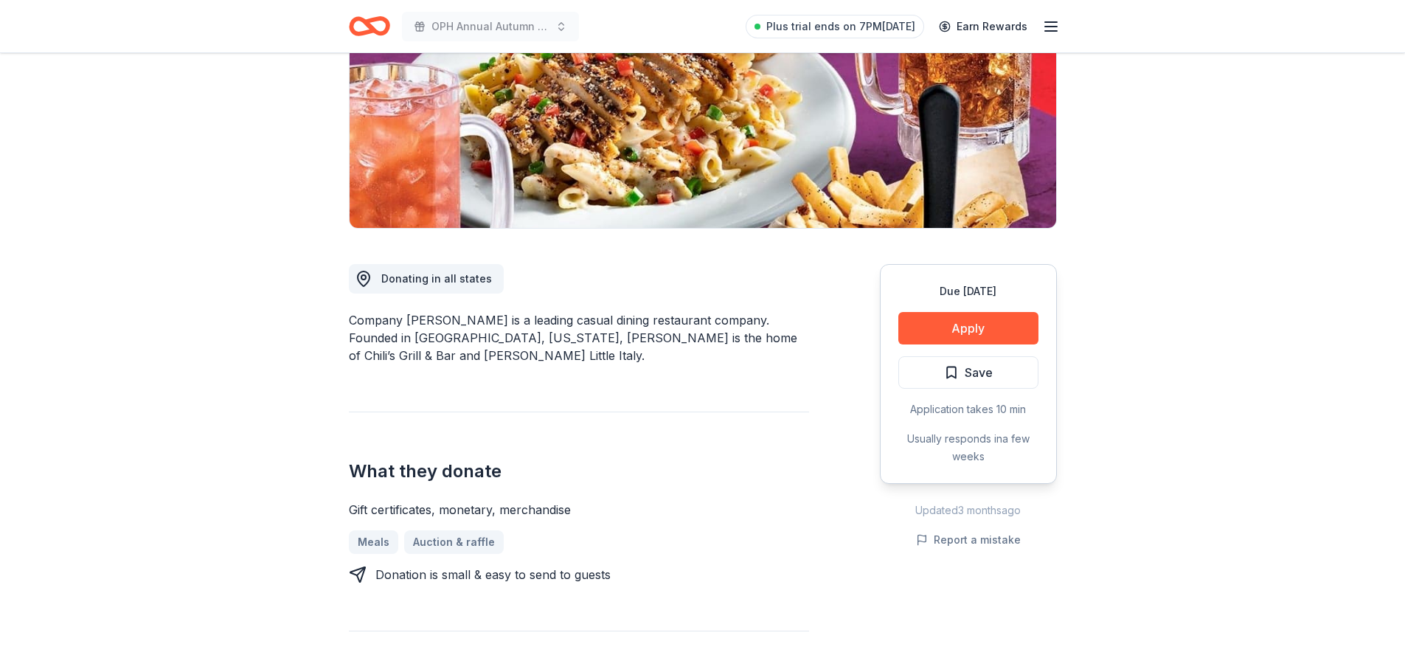
scroll to position [206, 0]
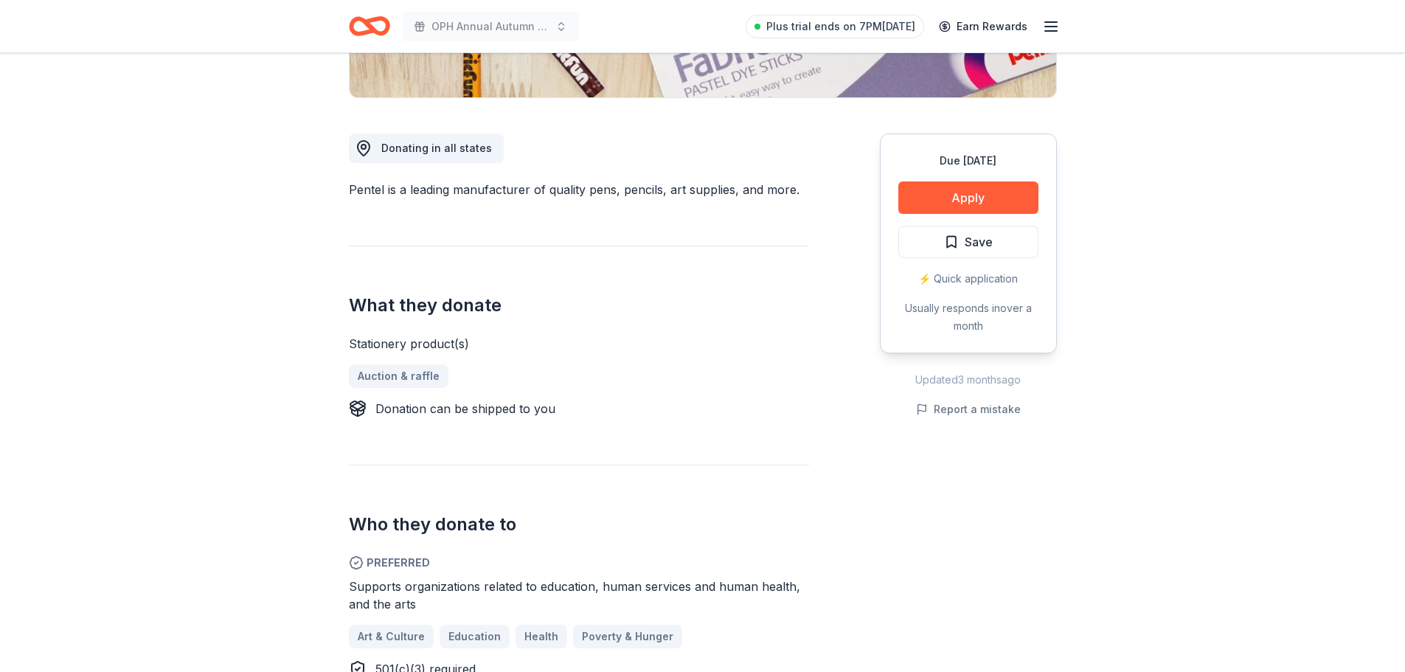
scroll to position [442, 0]
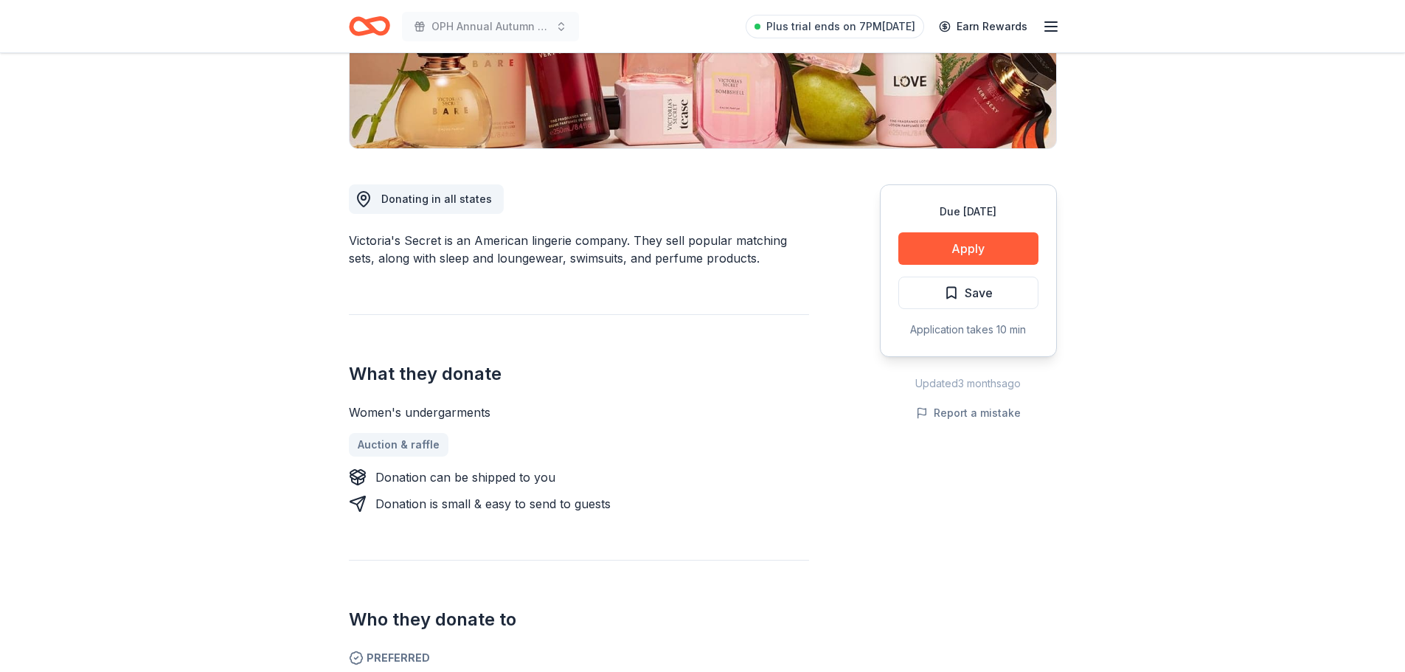
scroll to position [383, 0]
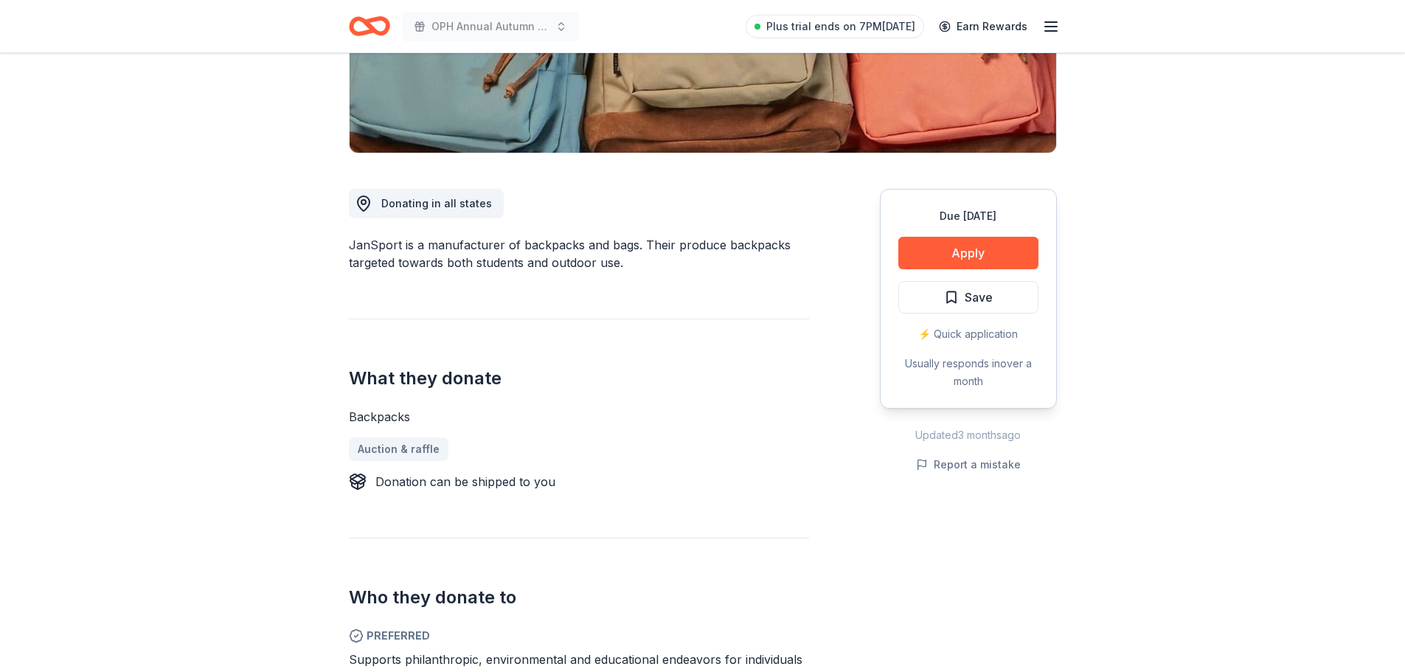
scroll to position [324, 0]
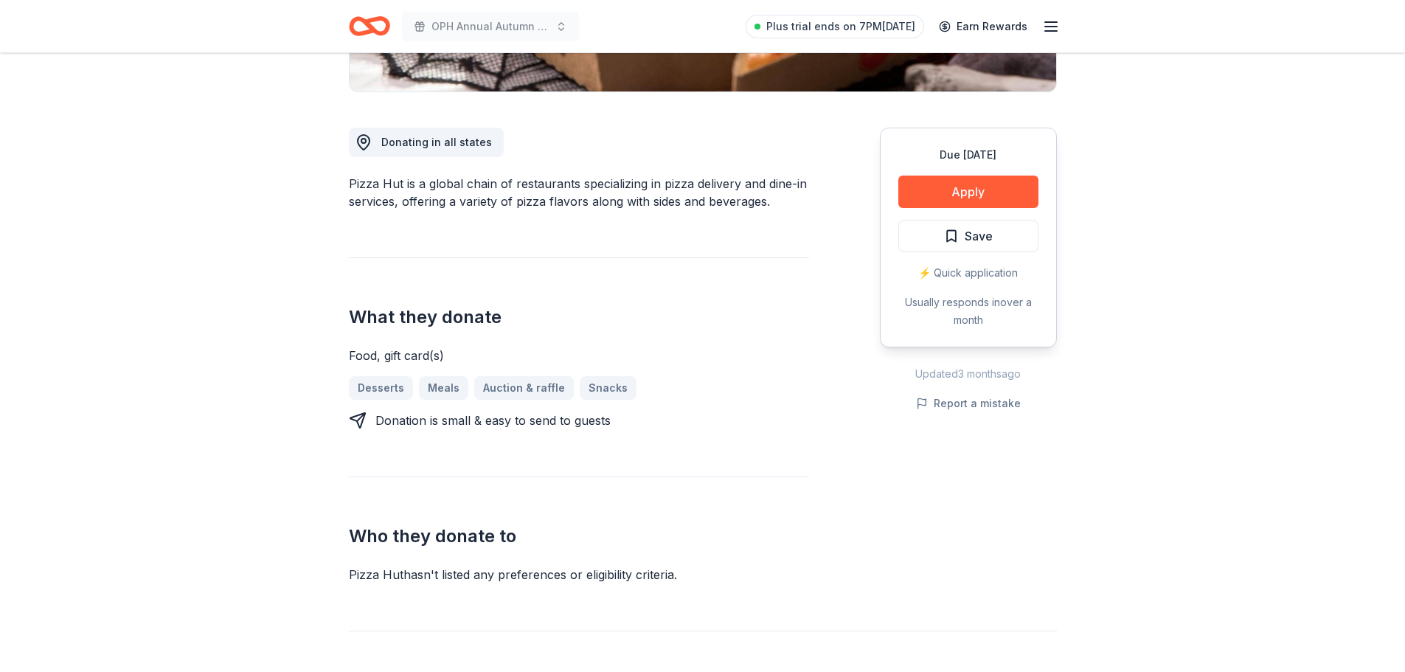
scroll to position [354, 0]
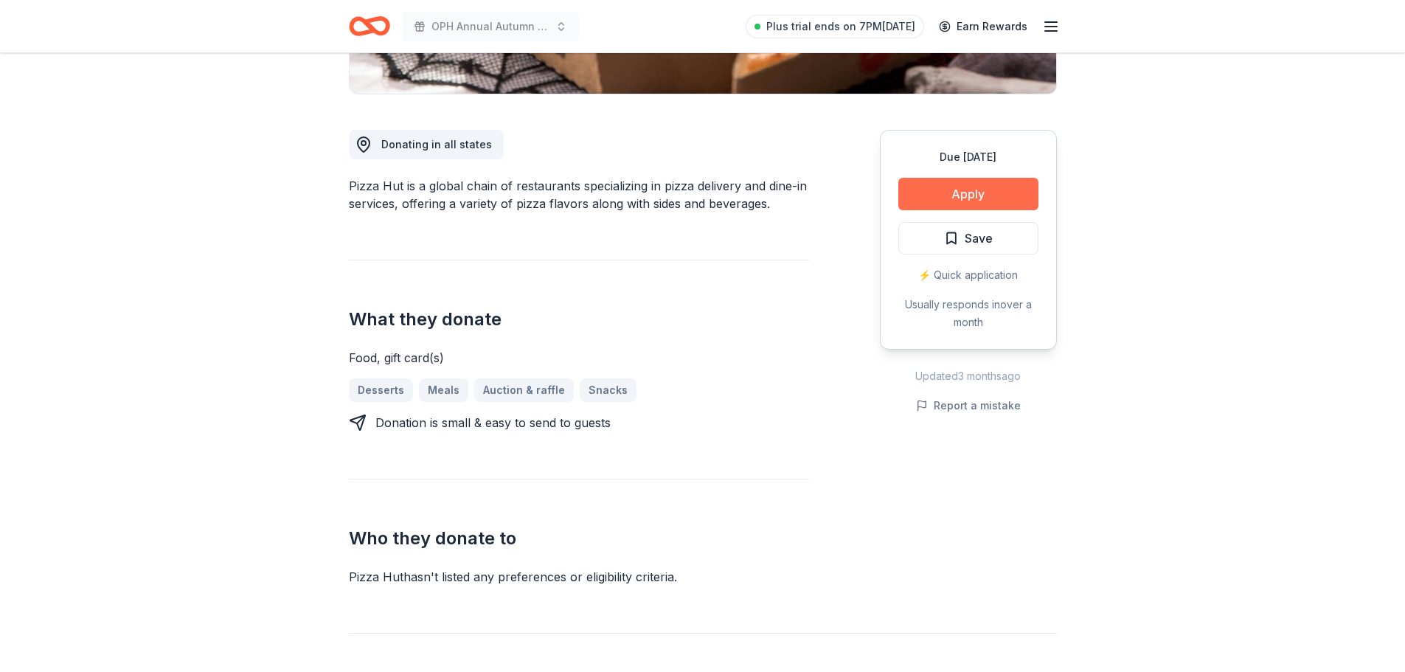
click at [964, 193] on button "Apply" at bounding box center [968, 194] width 140 height 32
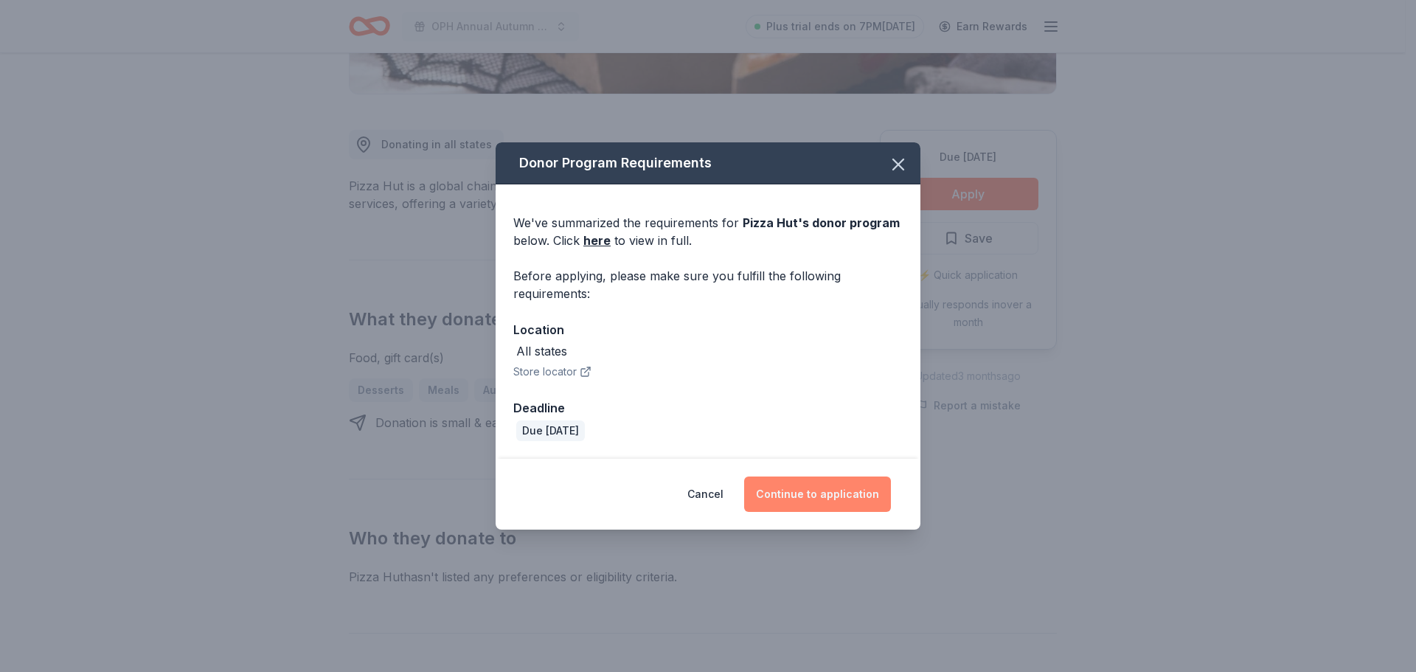
click at [799, 485] on button "Continue to application" at bounding box center [817, 493] width 147 height 35
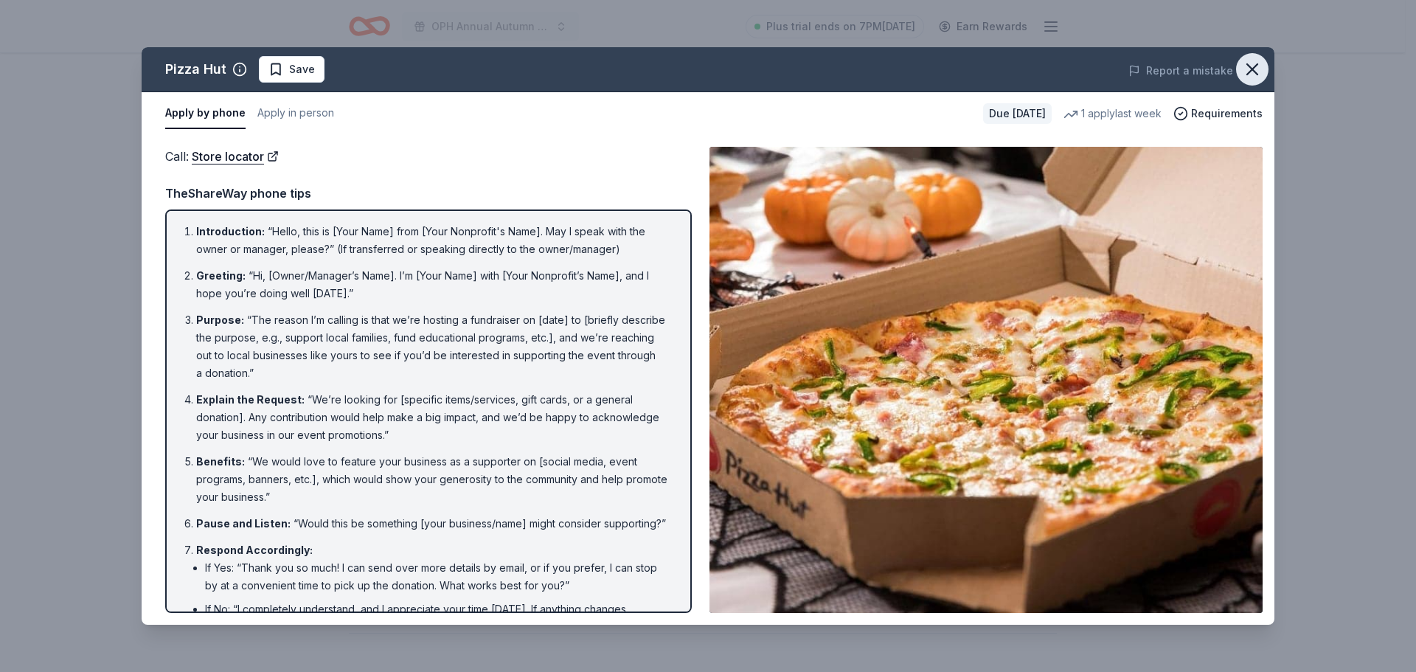
click at [1254, 71] on icon "button" at bounding box center [1252, 69] width 10 height 10
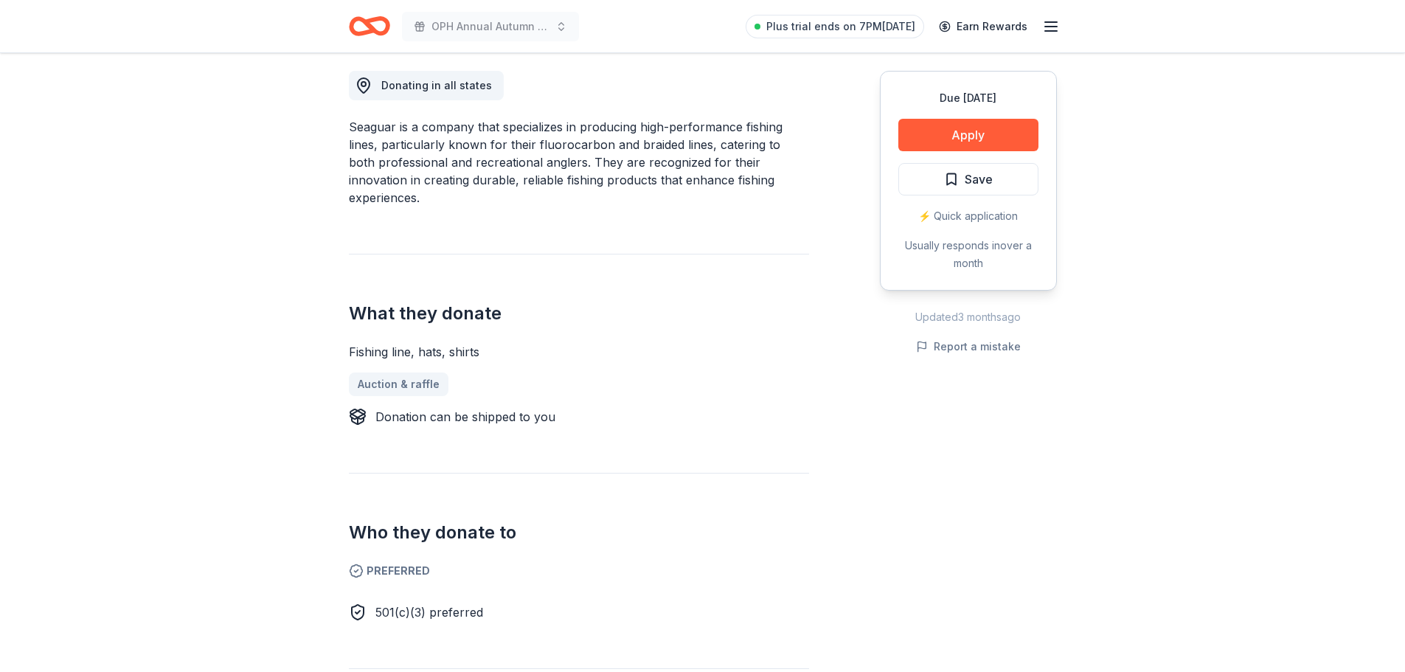
scroll to position [236, 0]
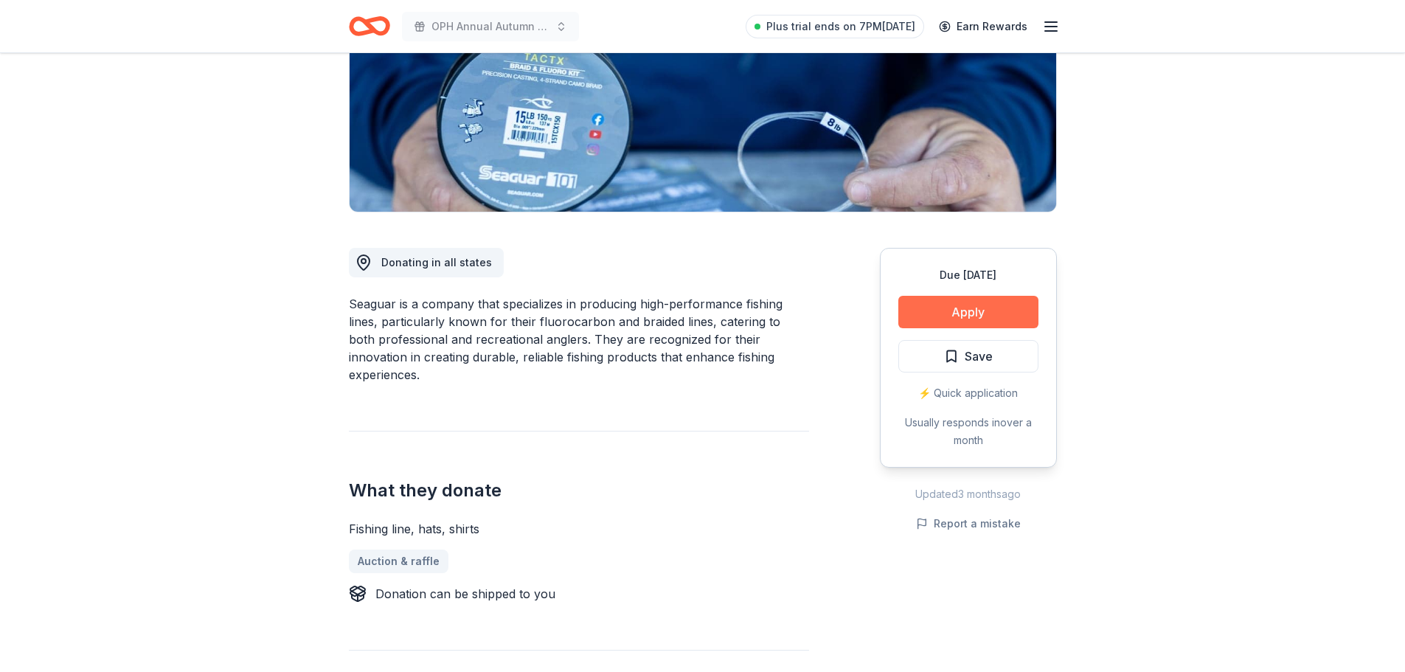
click at [942, 313] on button "Apply" at bounding box center [968, 312] width 140 height 32
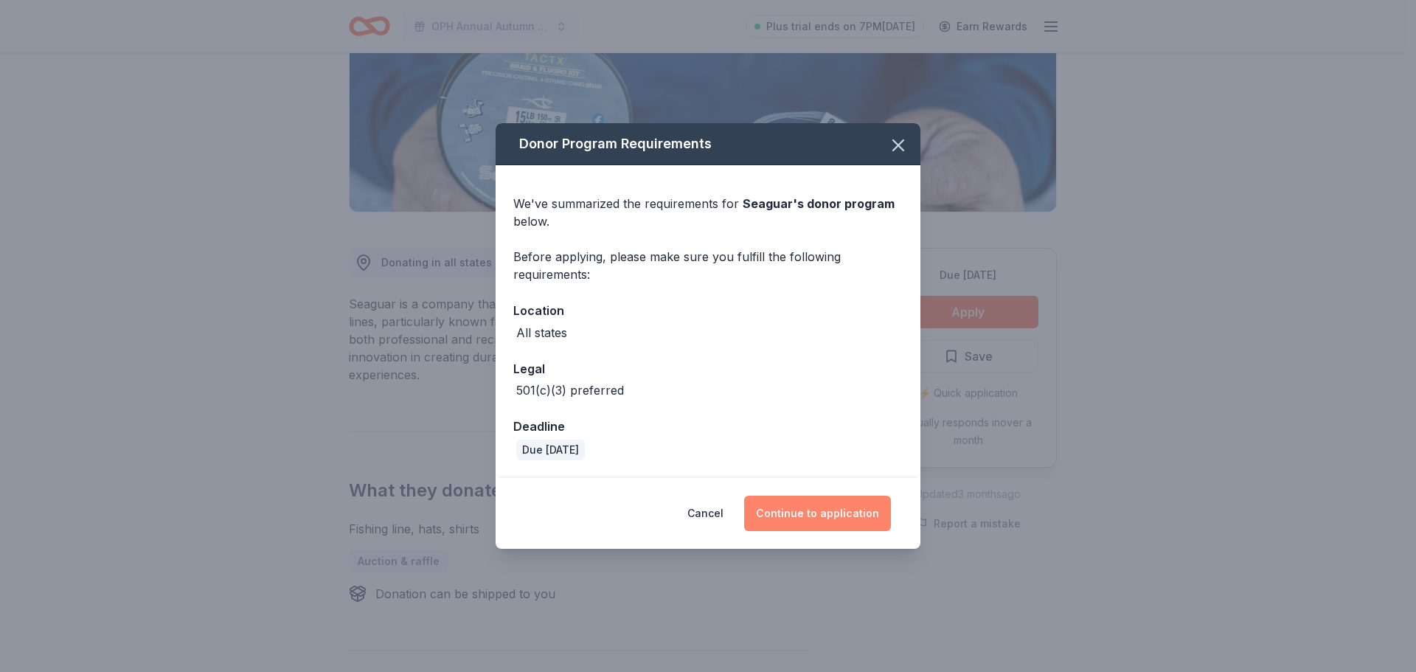
click at [828, 506] on button "Continue to application" at bounding box center [817, 513] width 147 height 35
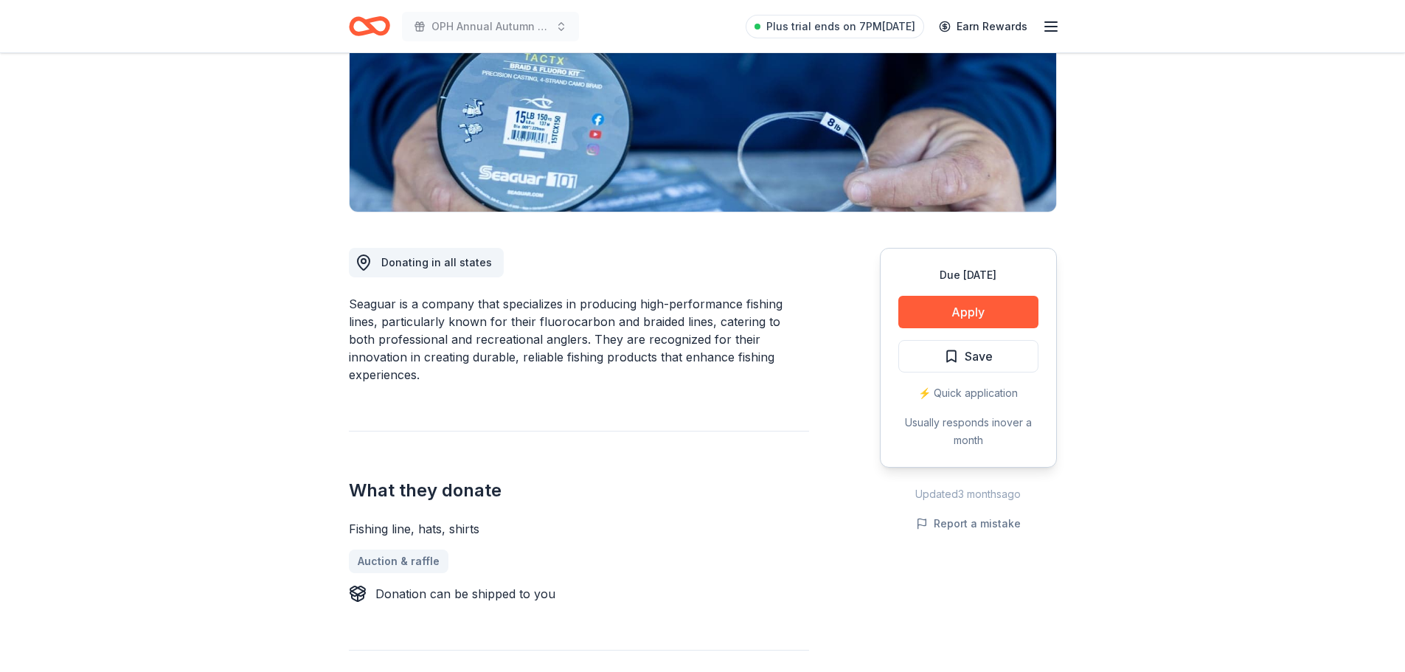
click at [828, 506] on div "Donating in all states Seaguar is a company that specializes in producing high-…" at bounding box center [703, 671] width 708 height 918
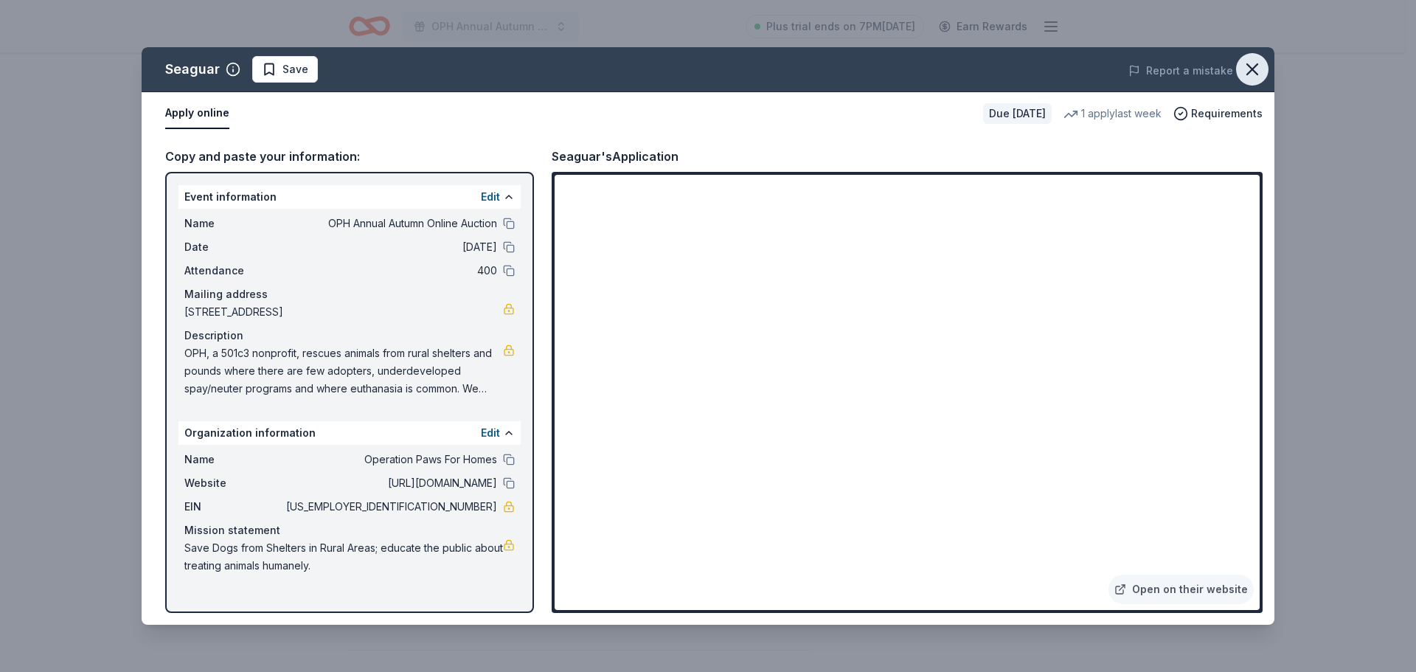
click at [1252, 72] on icon "button" at bounding box center [1252, 69] width 21 height 21
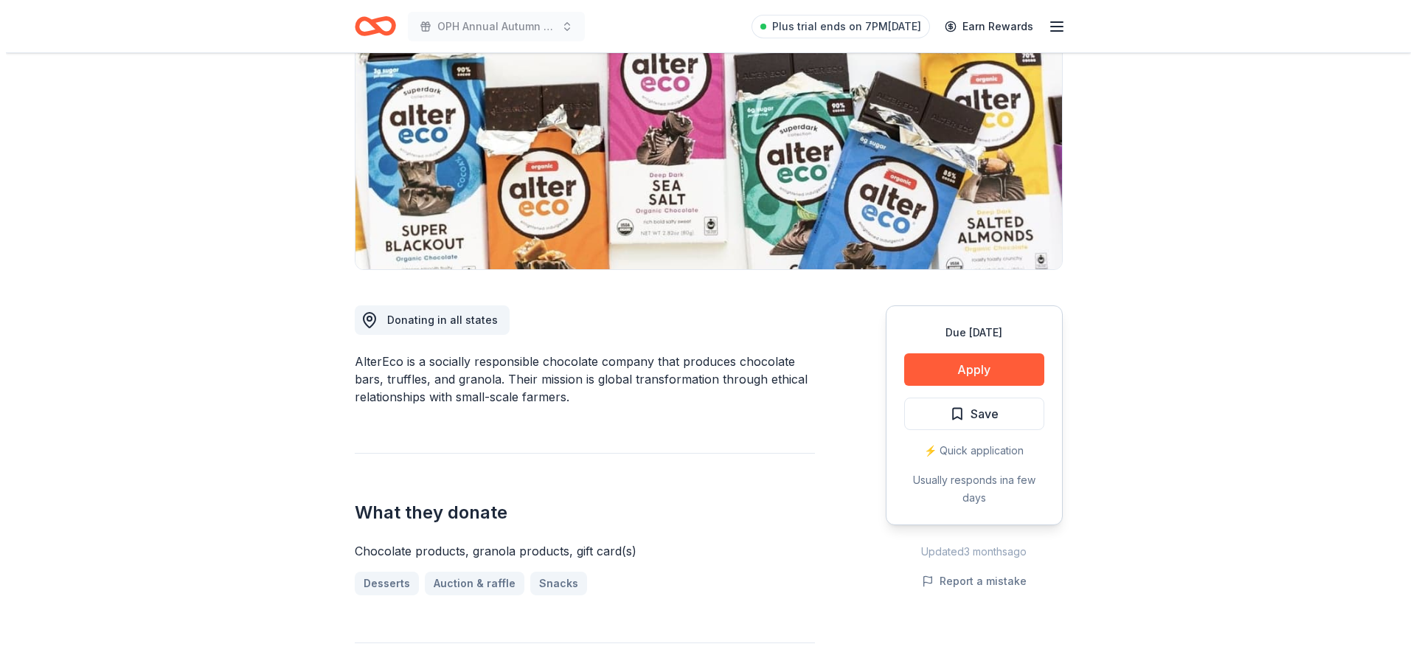
scroll to position [88, 0]
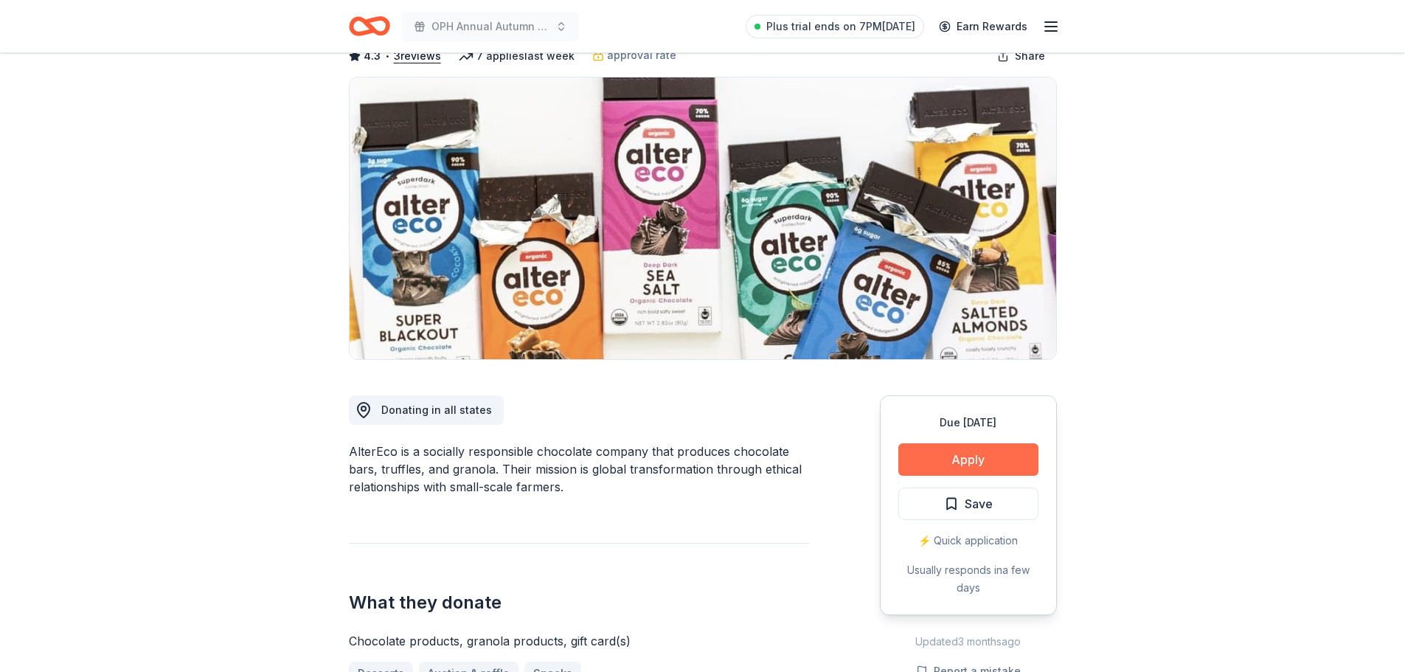
click at [947, 454] on button "Apply" at bounding box center [968, 459] width 140 height 32
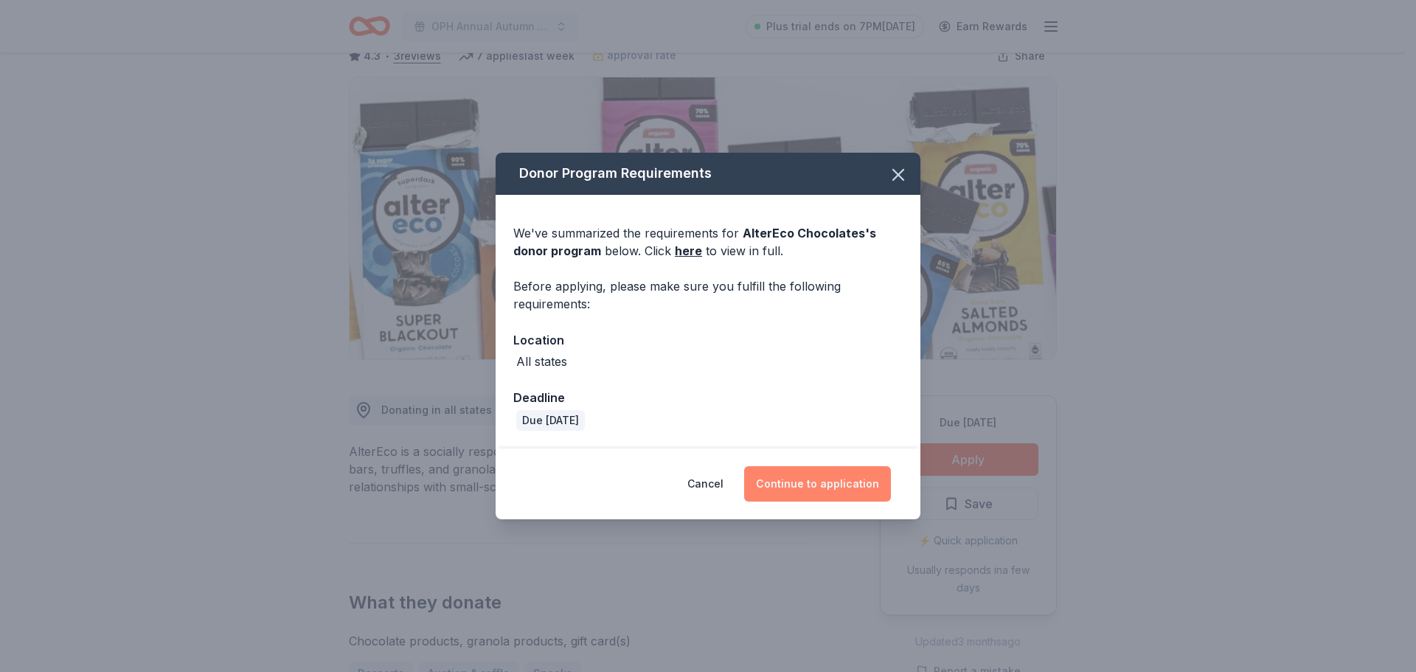
click at [834, 484] on button "Continue to application" at bounding box center [817, 483] width 147 height 35
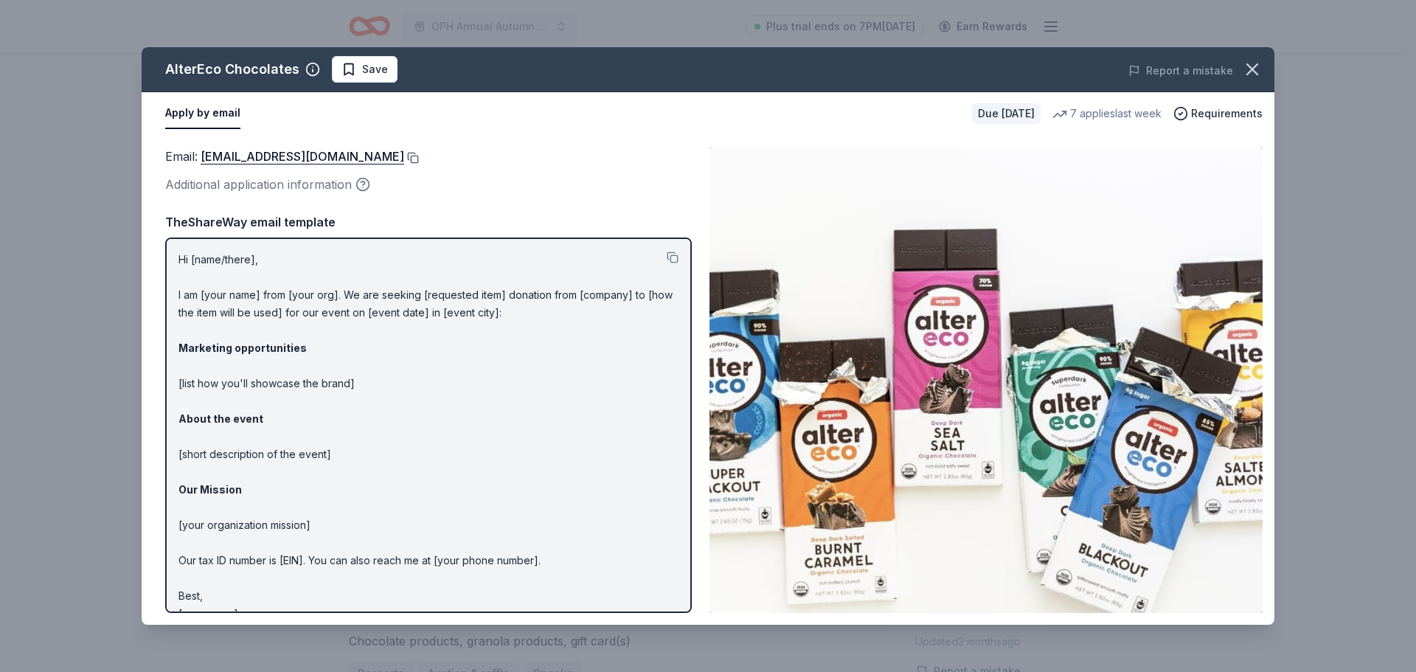
click at [404, 157] on button at bounding box center [411, 158] width 15 height 12
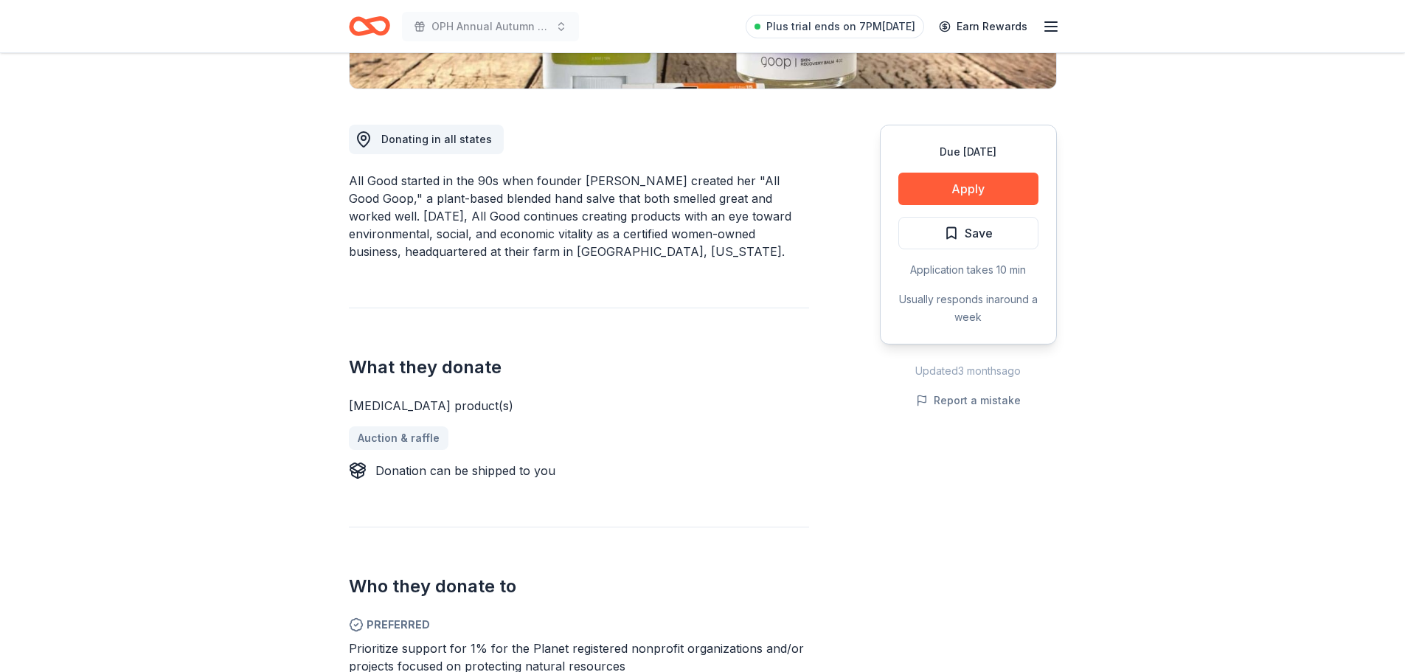
scroll to position [472, 0]
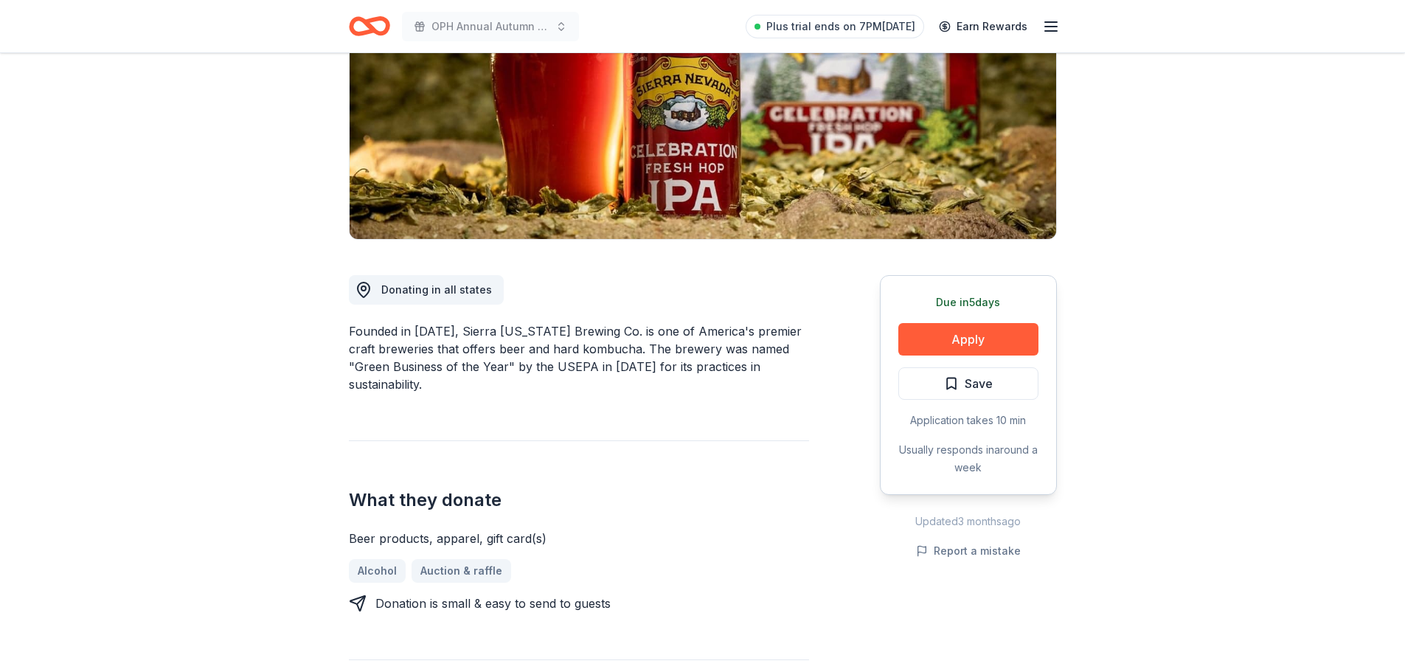
scroll to position [206, 0]
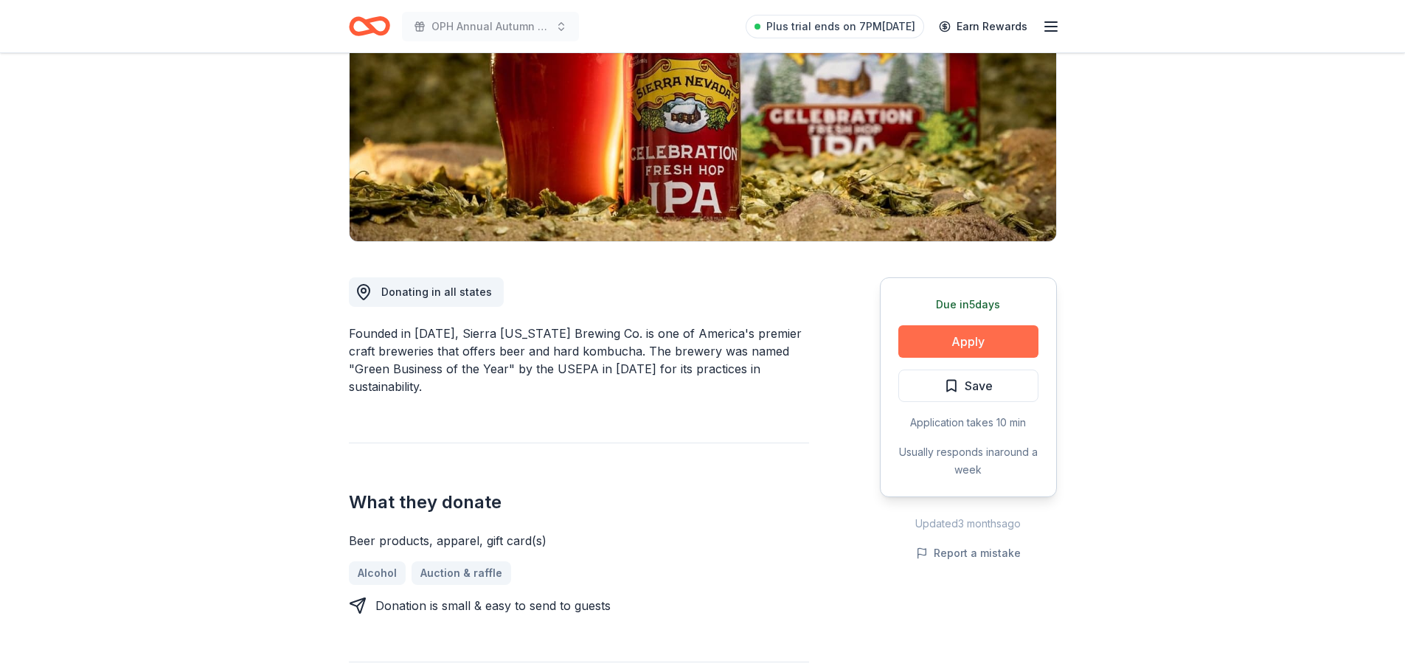
click at [964, 328] on button "Apply" at bounding box center [968, 341] width 140 height 32
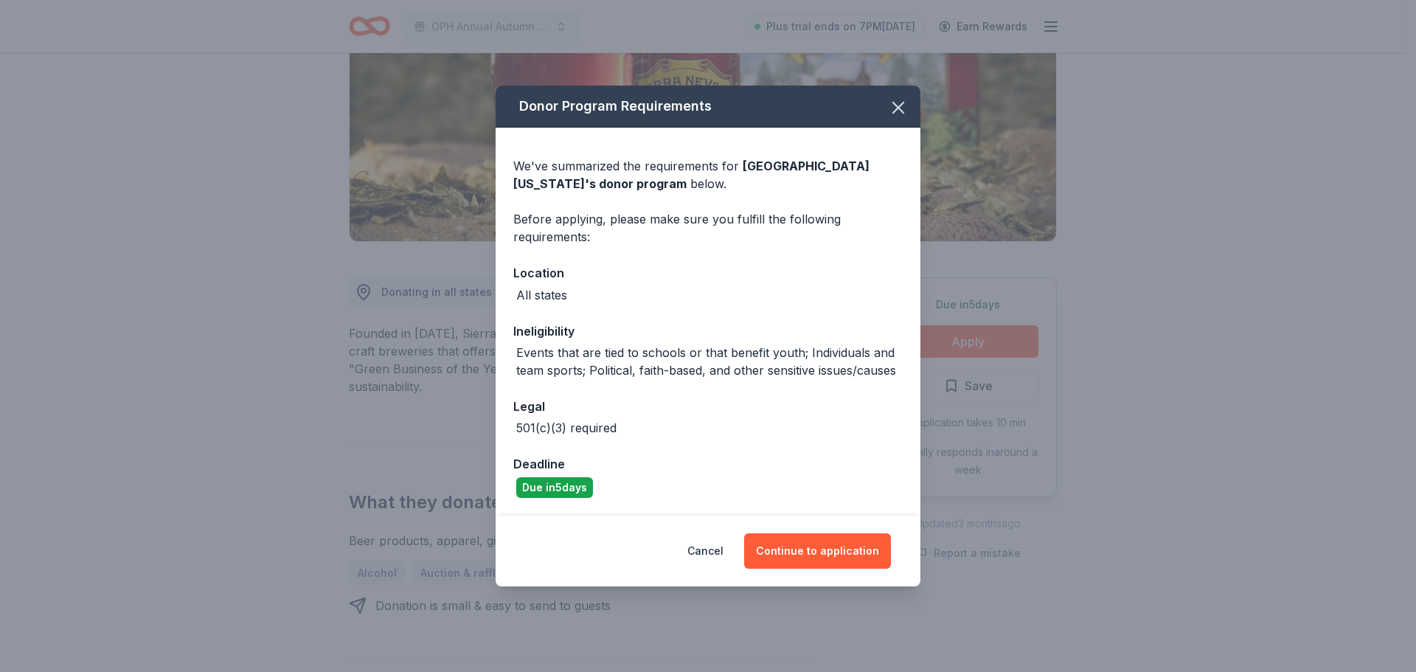
drag, startPoint x: 820, startPoint y: 561, endPoint x: 889, endPoint y: 90, distance: 476.3
click at [889, 90] on div "Donor Program Requirements We've summarized the requirements for Sierra Nevada …" at bounding box center [708, 336] width 425 height 501
click at [898, 104] on icon "button" at bounding box center [898, 107] width 21 height 21
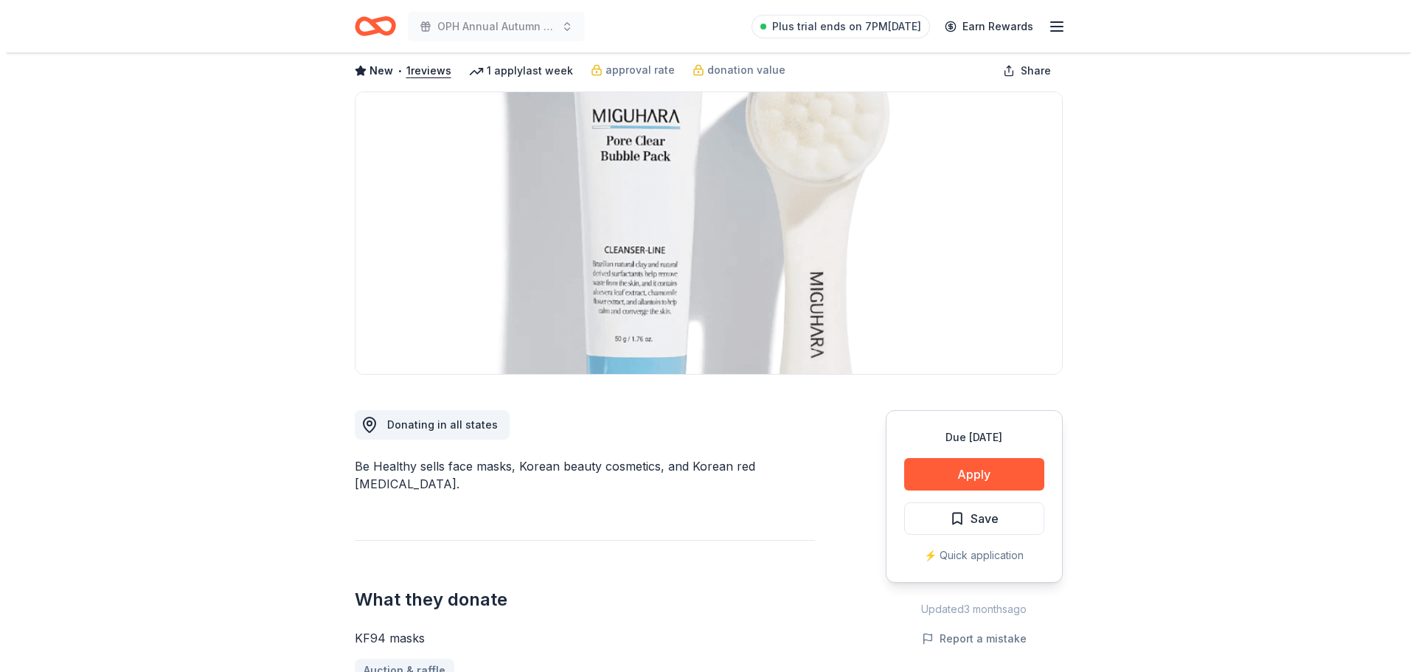
scroll to position [29, 0]
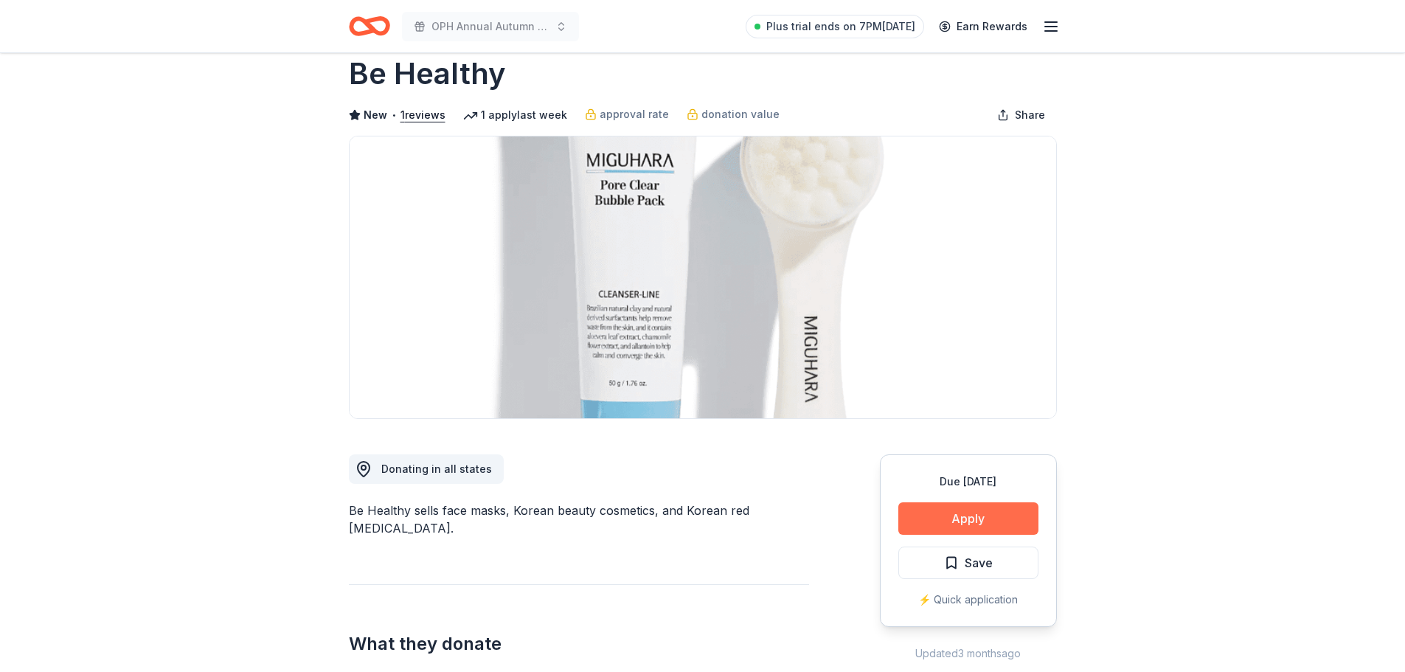
click at [932, 519] on button "Apply" at bounding box center [968, 518] width 140 height 32
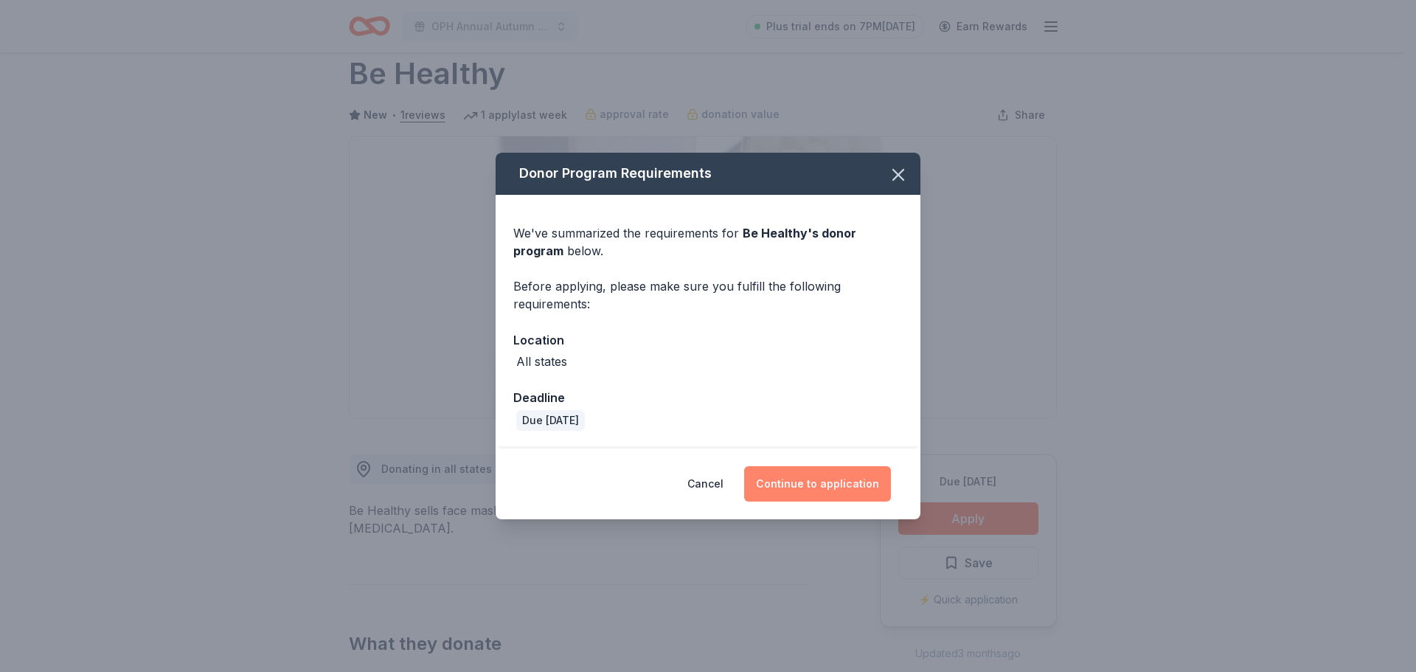
click at [840, 489] on button "Continue to application" at bounding box center [817, 483] width 147 height 35
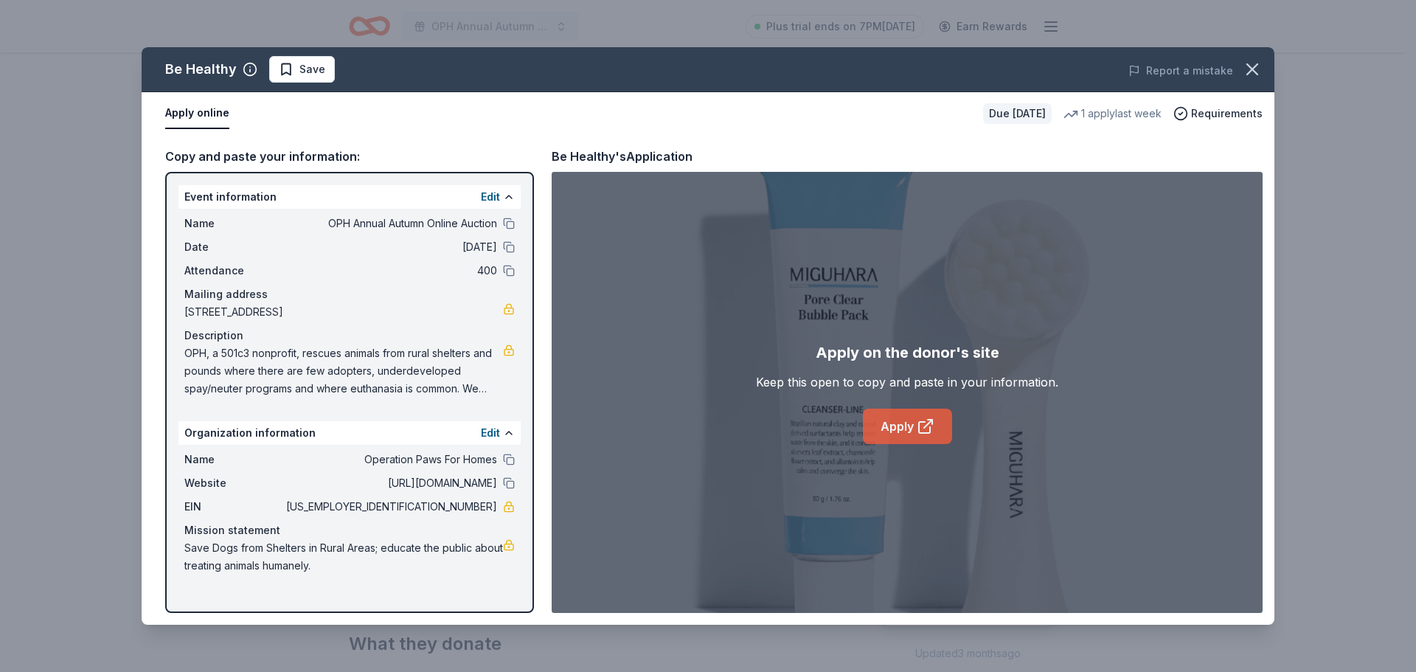
click at [894, 427] on link "Apply" at bounding box center [907, 426] width 89 height 35
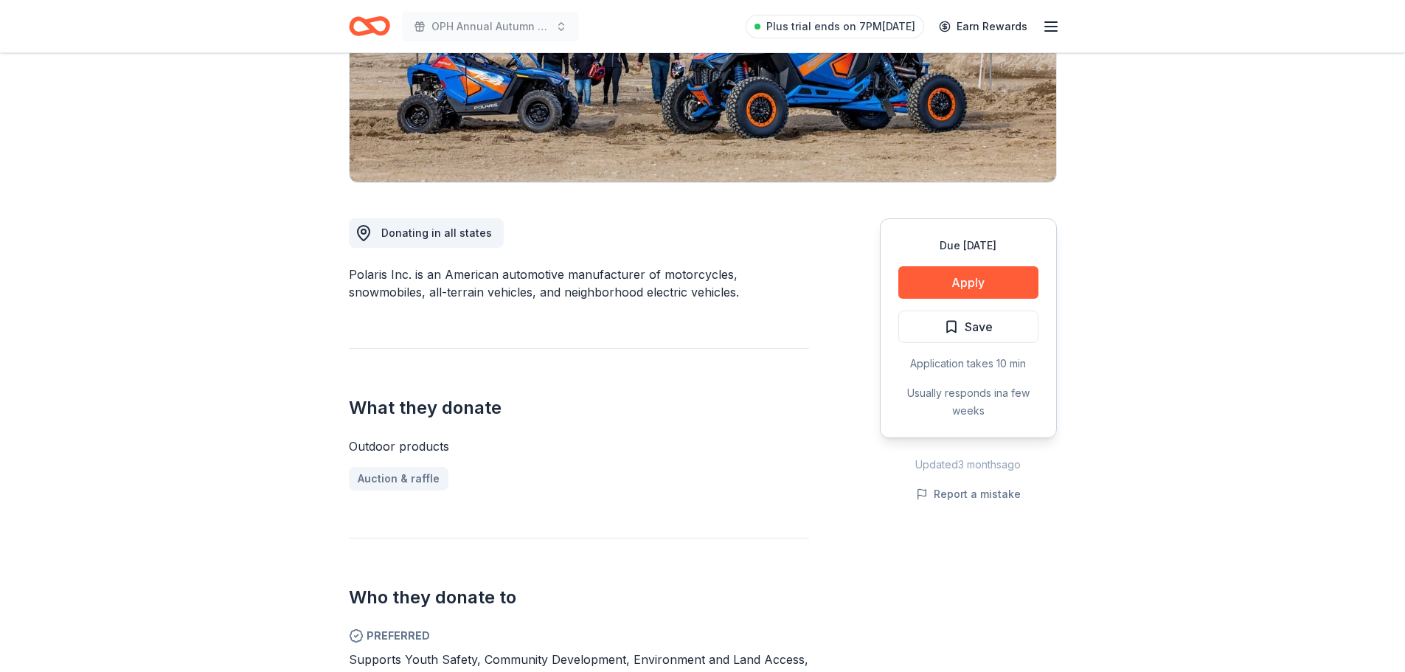
scroll to position [354, 0]
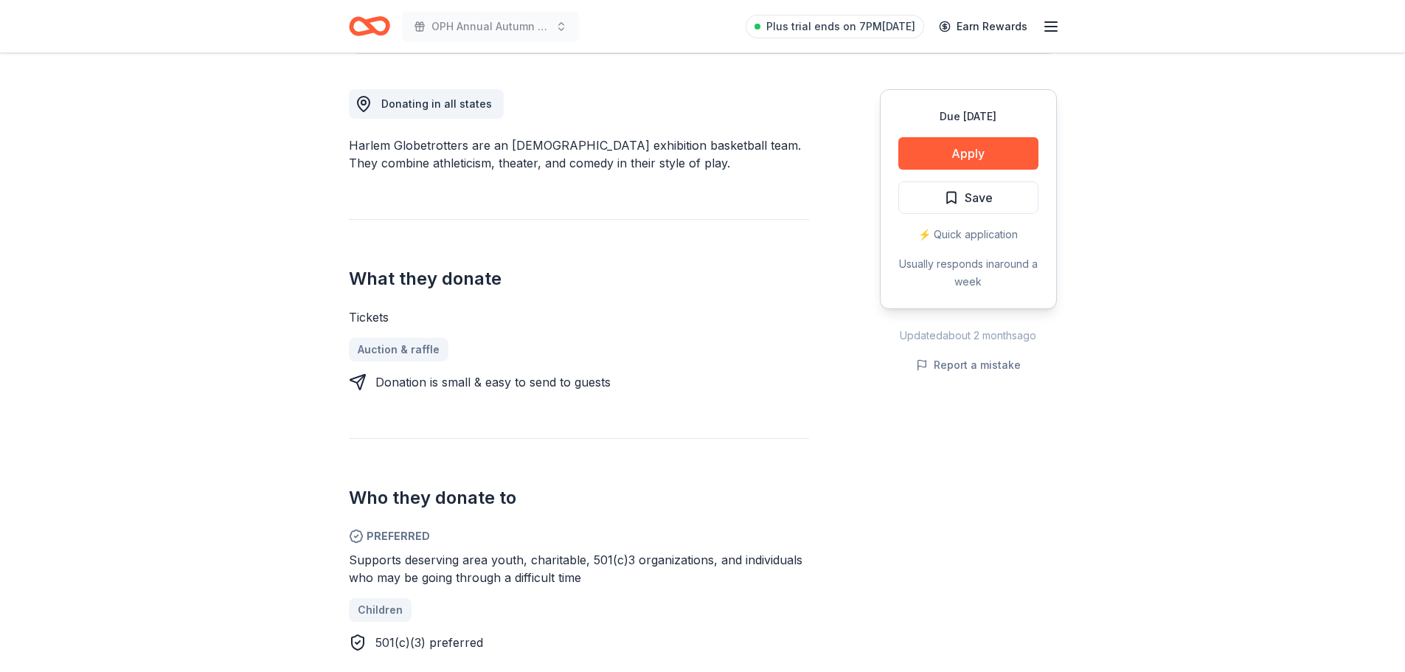
scroll to position [501, 0]
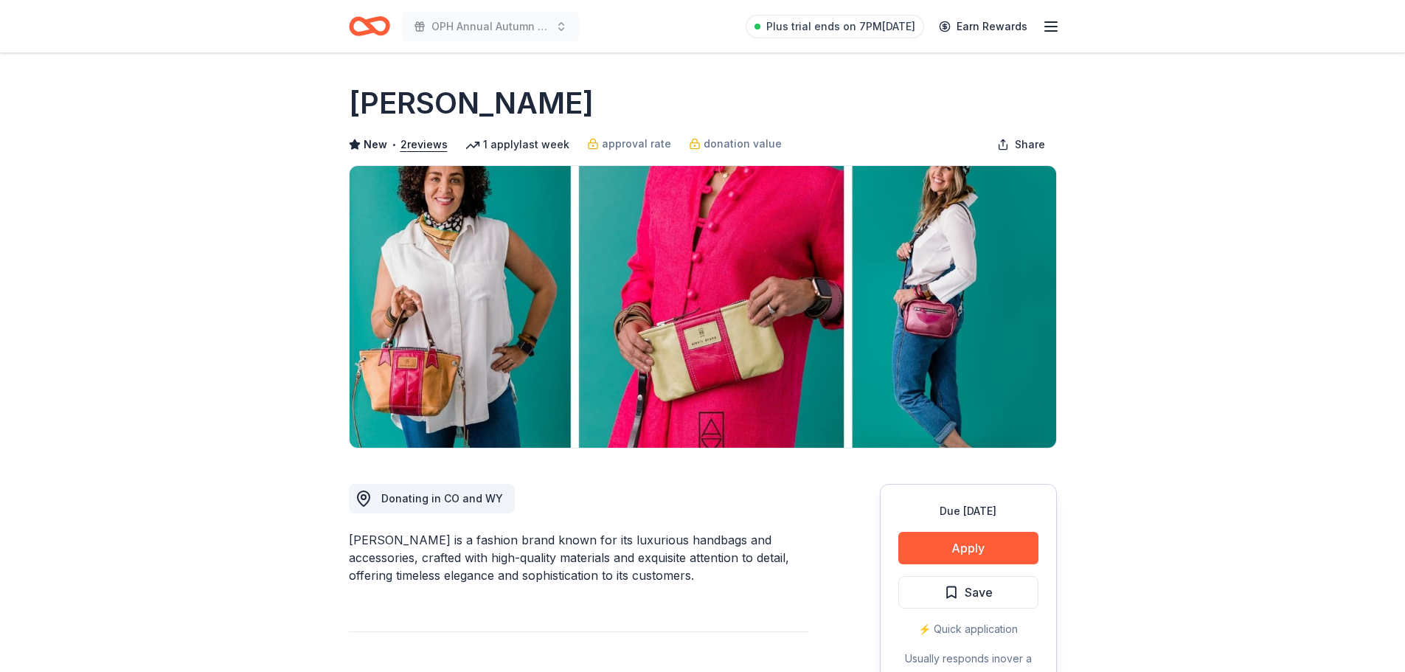
scroll to position [236, 0]
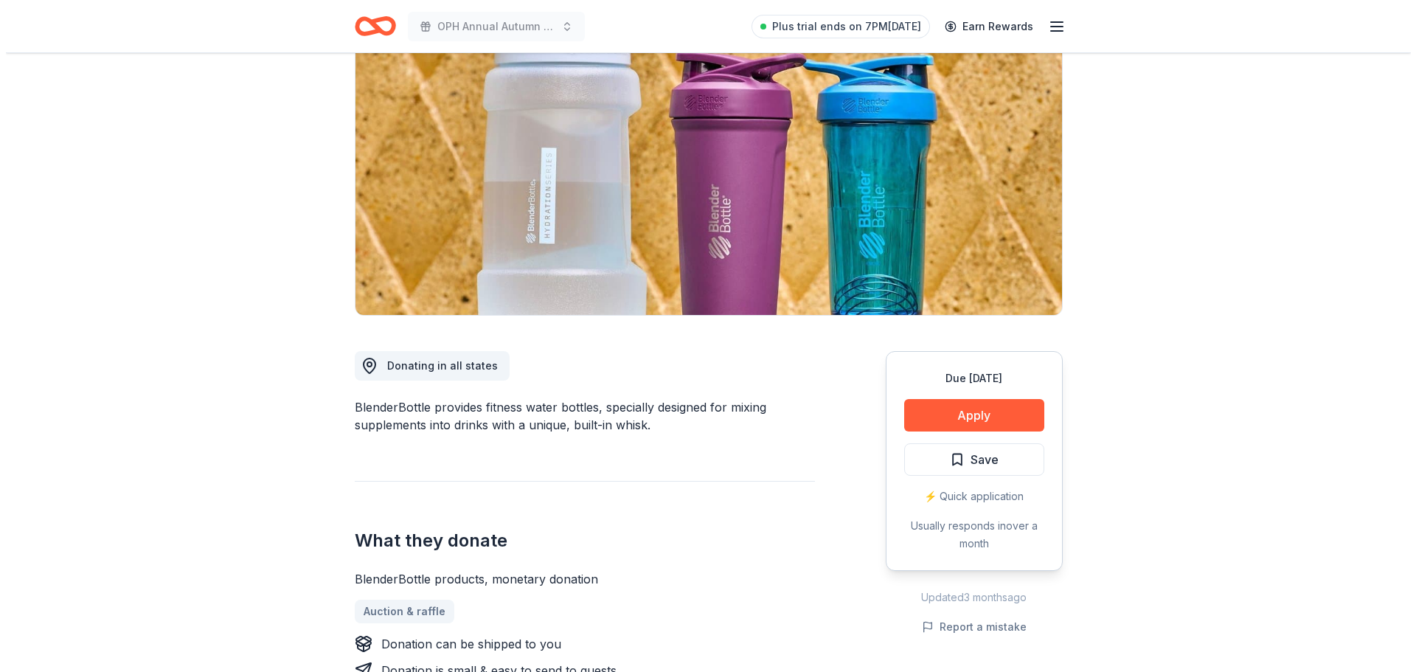
scroll to position [88, 0]
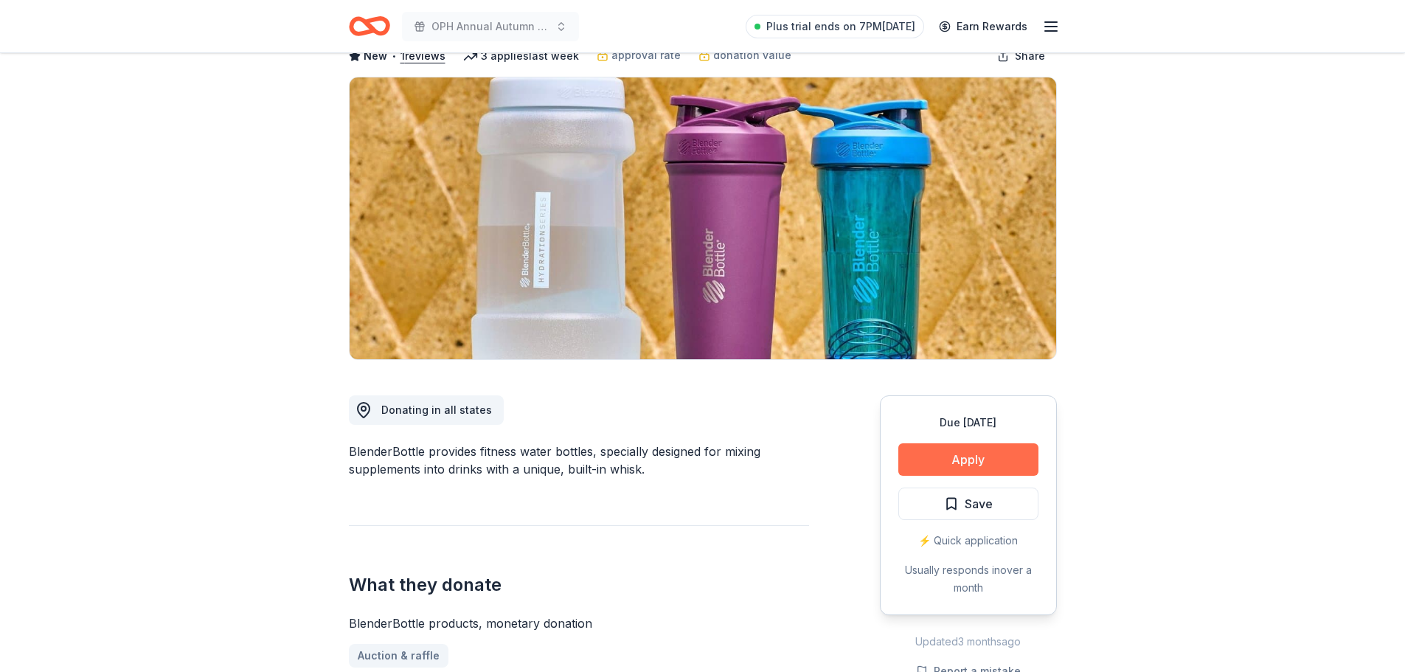
click at [967, 468] on button "Apply" at bounding box center [968, 459] width 140 height 32
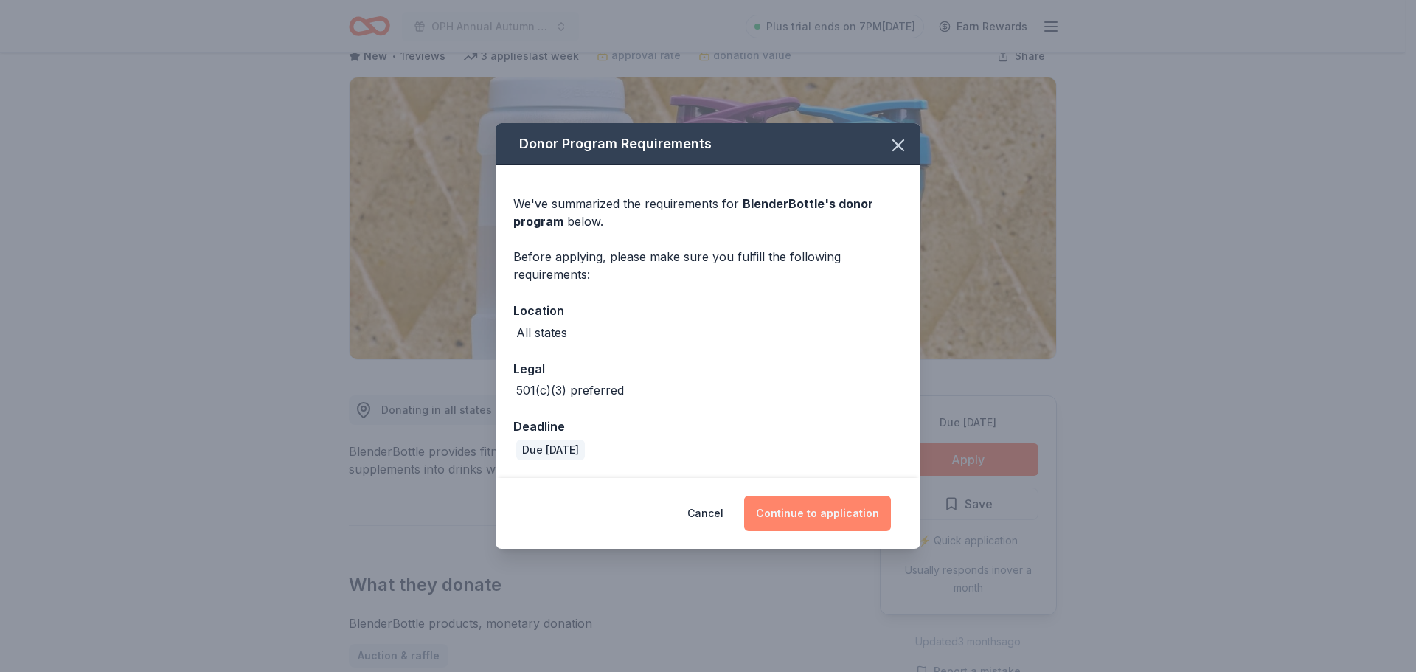
click at [840, 523] on button "Continue to application" at bounding box center [817, 513] width 147 height 35
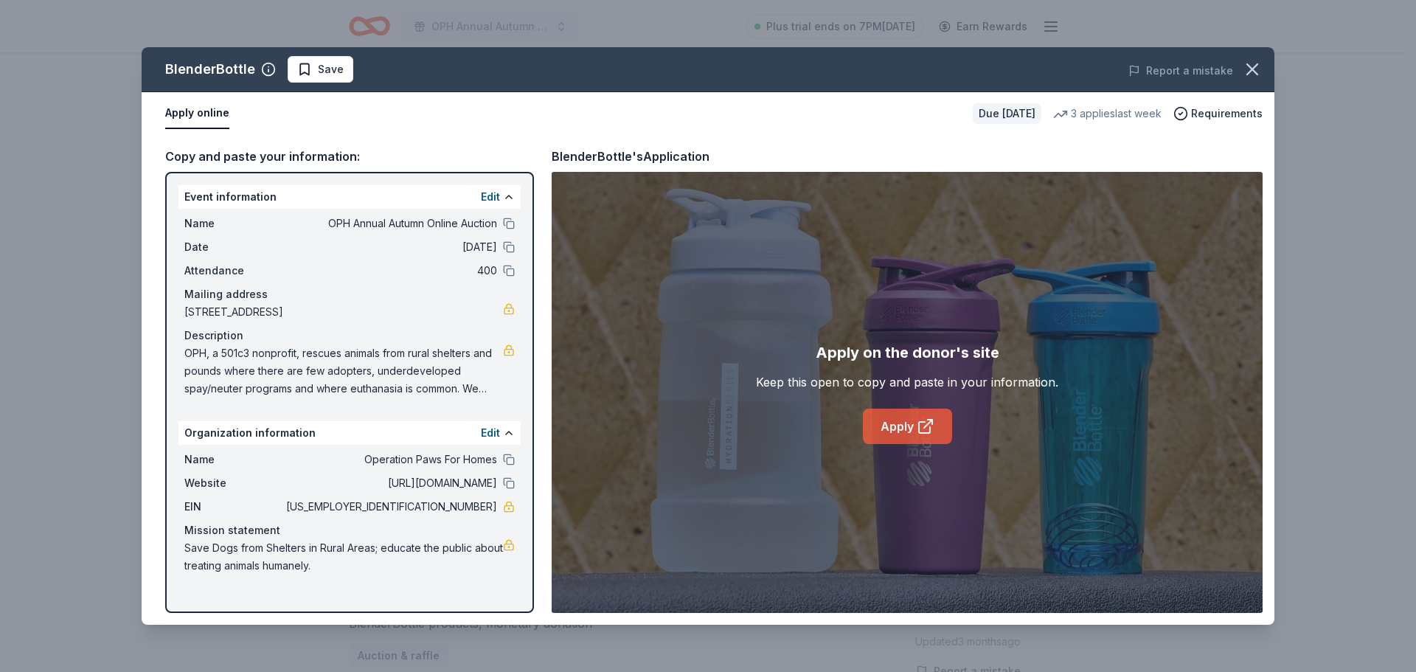
click at [903, 434] on link "Apply" at bounding box center [907, 426] width 89 height 35
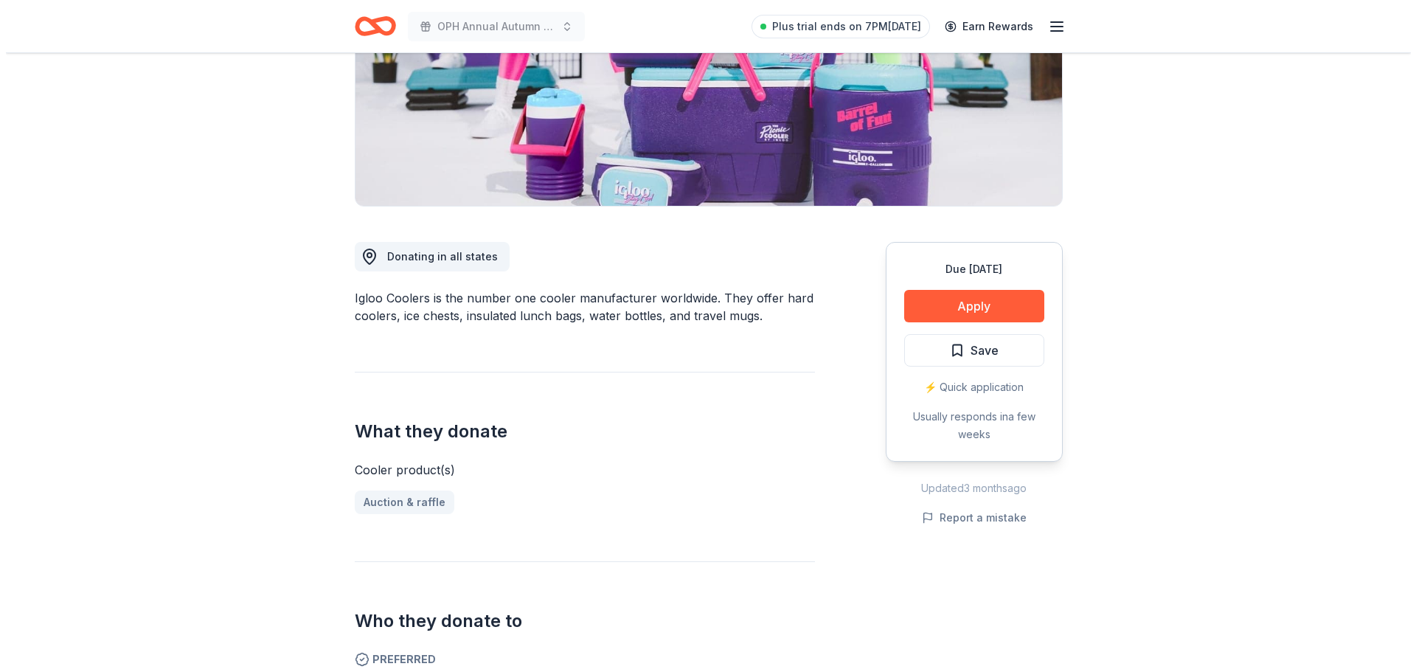
scroll to position [147, 0]
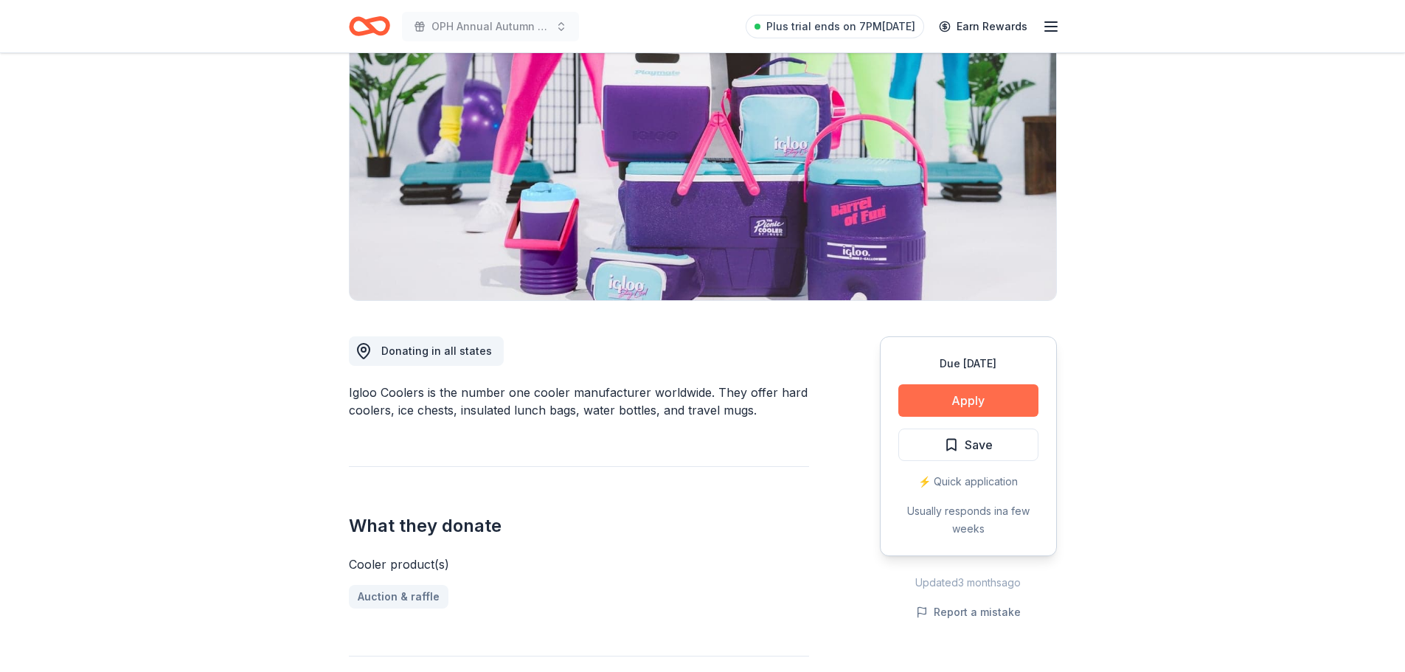
click at [951, 403] on button "Apply" at bounding box center [968, 400] width 140 height 32
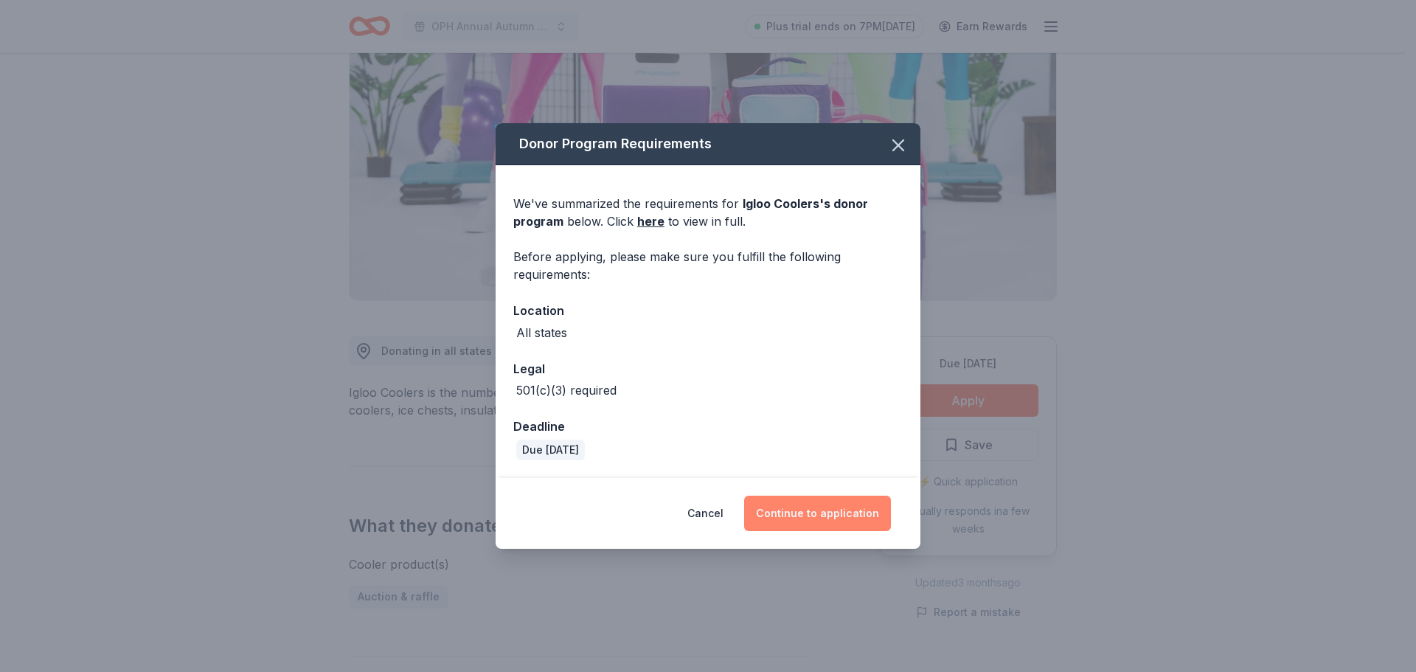
click at [812, 504] on button "Continue to application" at bounding box center [817, 513] width 147 height 35
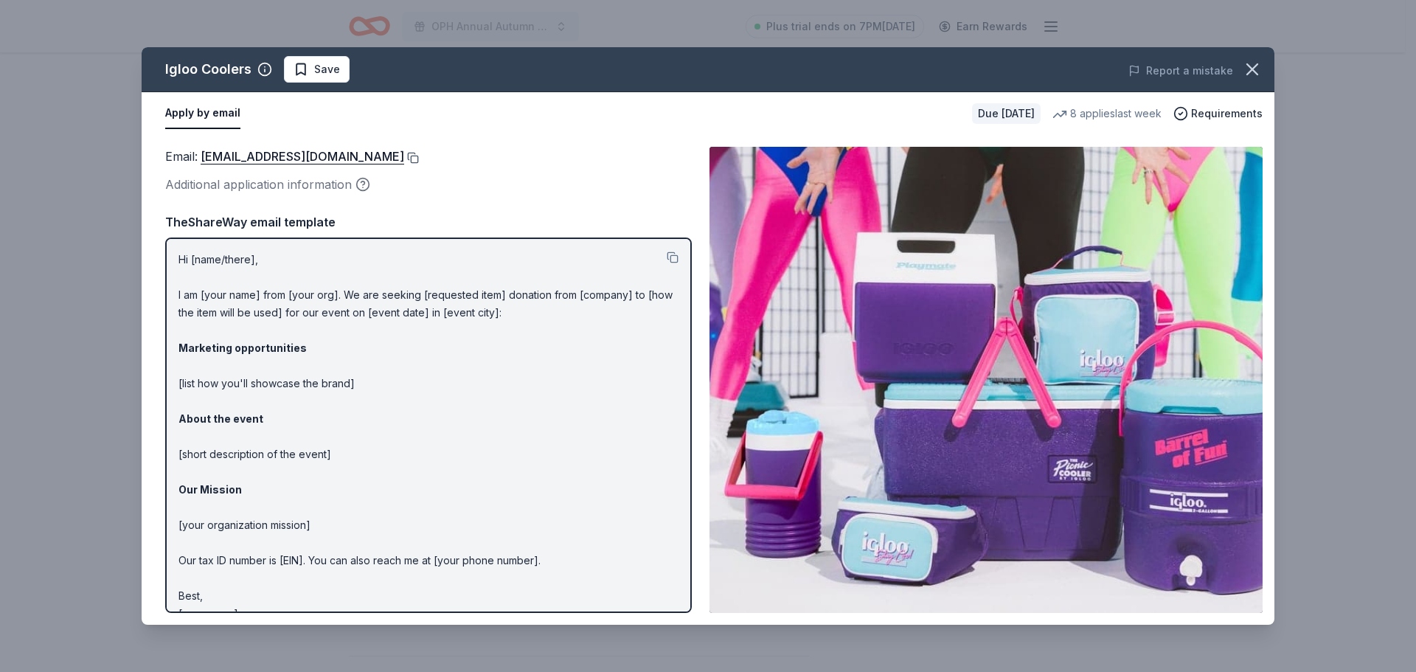
click at [404, 156] on button at bounding box center [411, 158] width 15 height 12
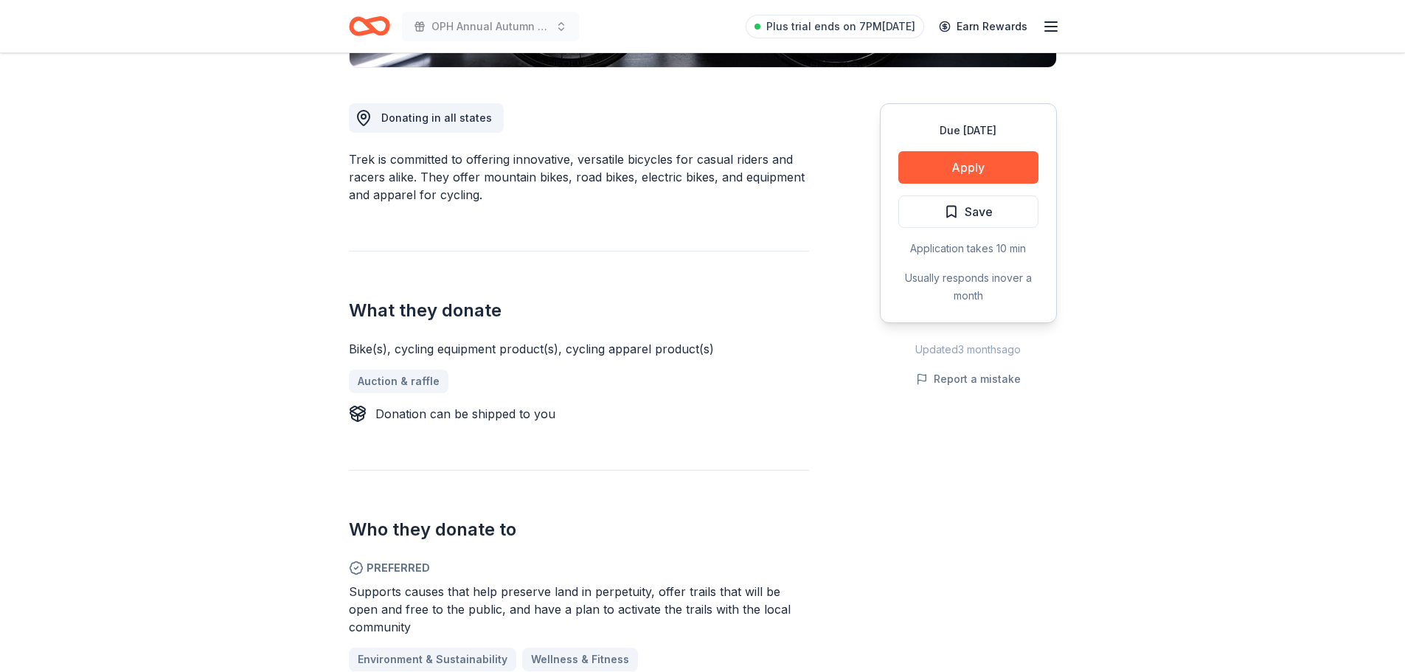
scroll to position [383, 0]
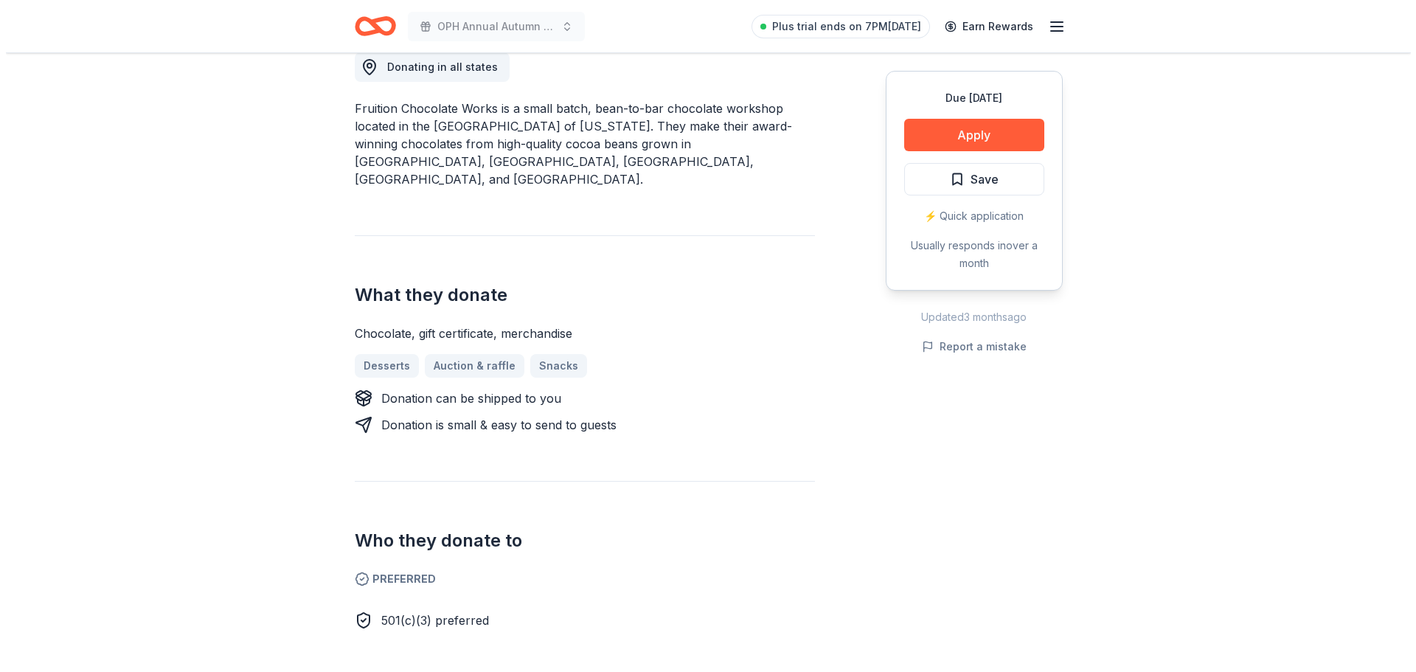
scroll to position [472, 0]
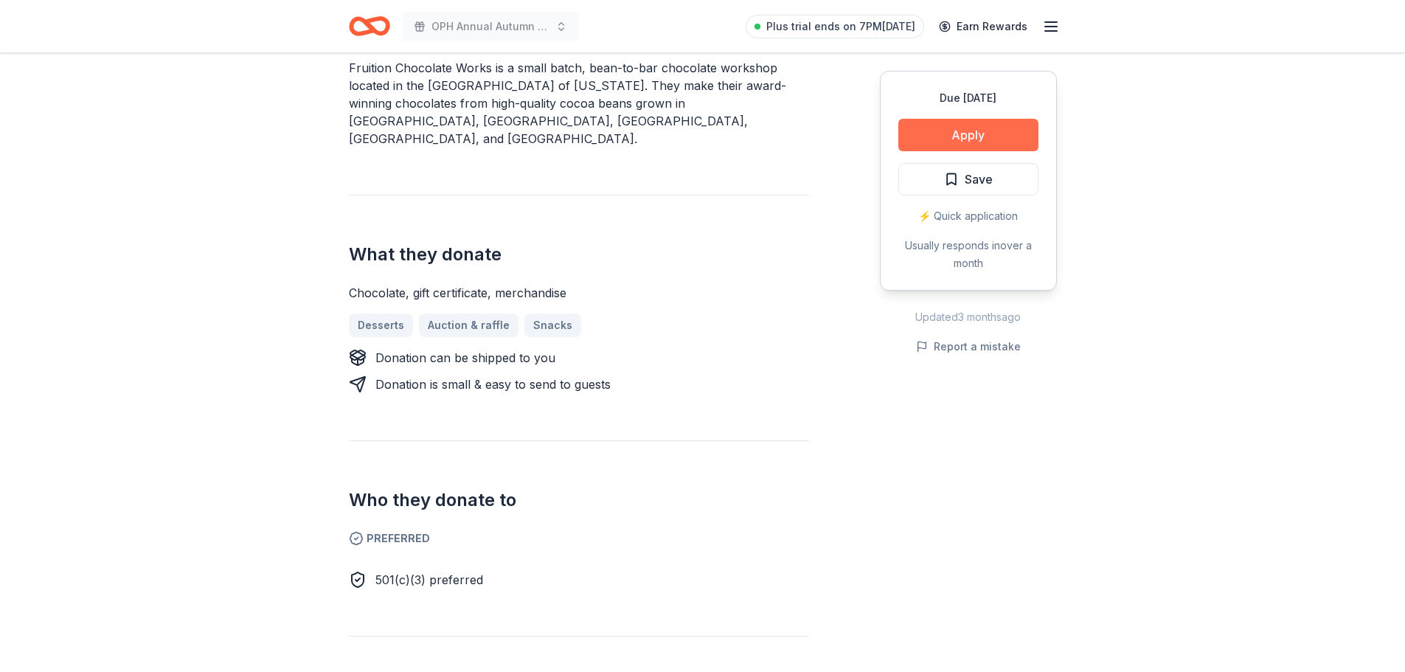
click at [976, 122] on button "Apply" at bounding box center [968, 135] width 140 height 32
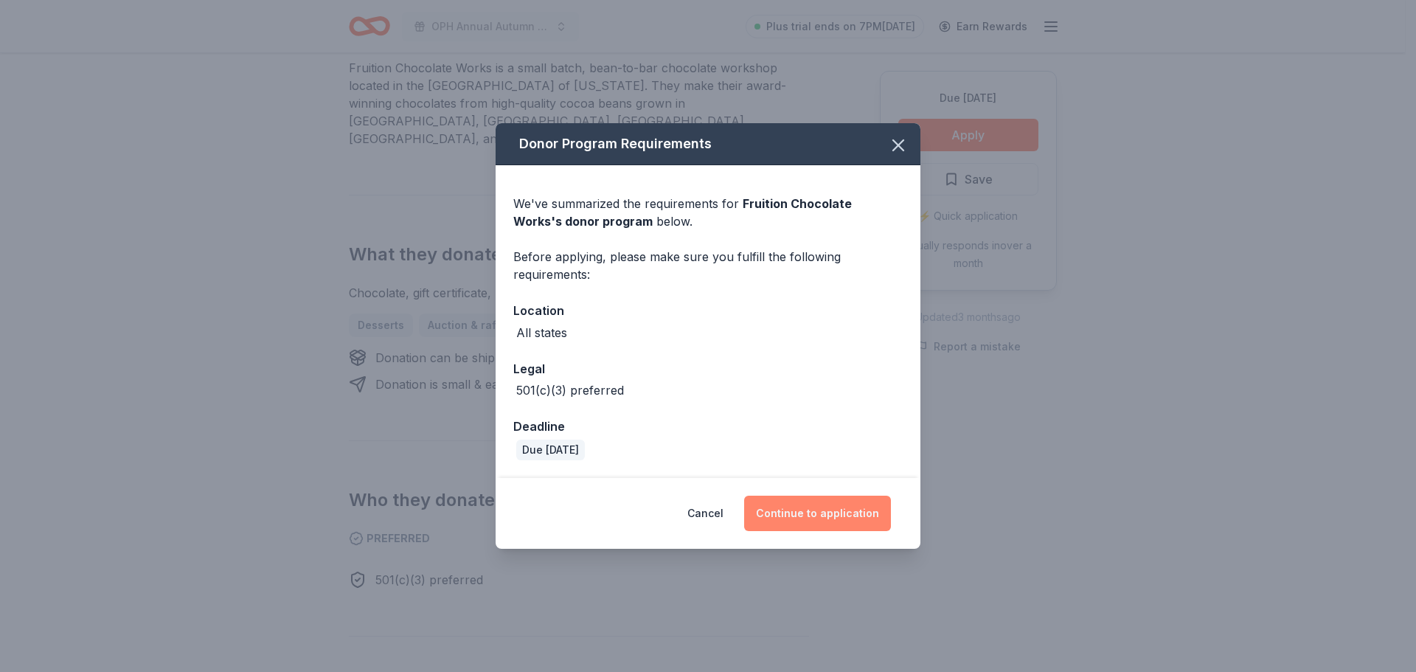
click at [785, 514] on button "Continue to application" at bounding box center [817, 513] width 147 height 35
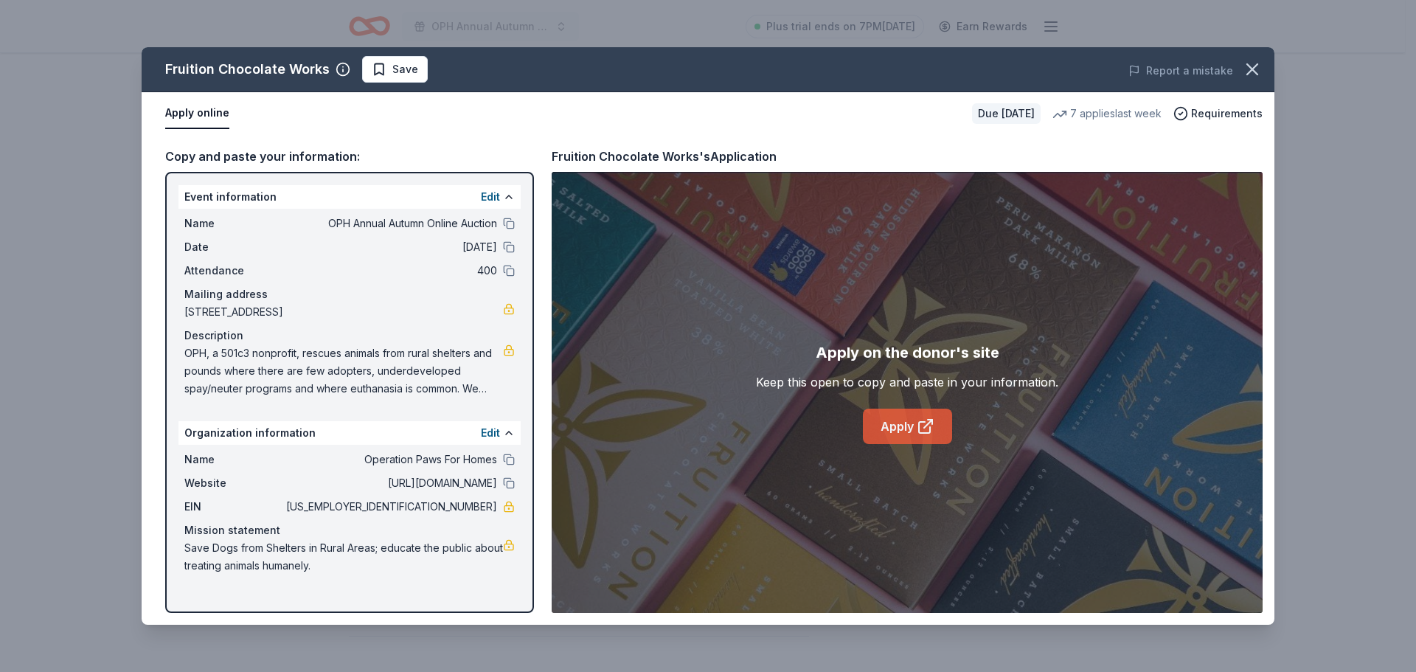
click at [884, 410] on link "Apply" at bounding box center [907, 426] width 89 height 35
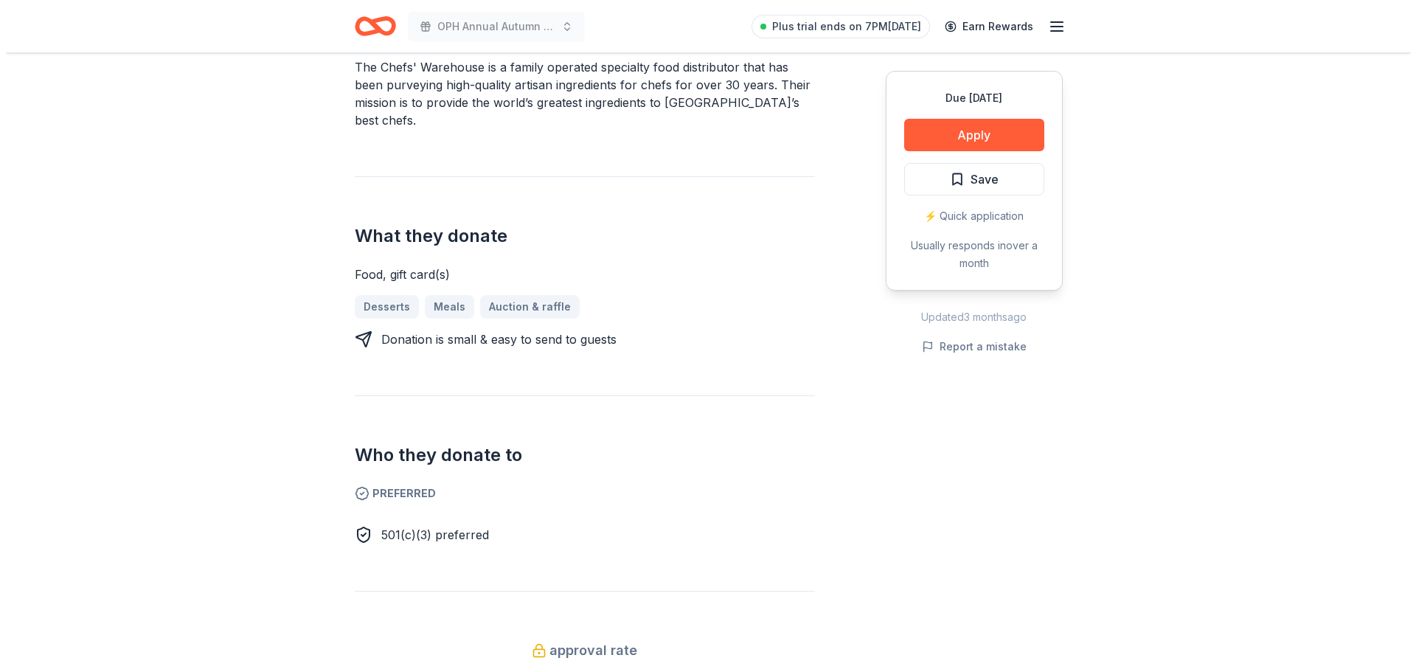
scroll to position [472, 0]
click at [958, 131] on button "Apply" at bounding box center [968, 135] width 140 height 32
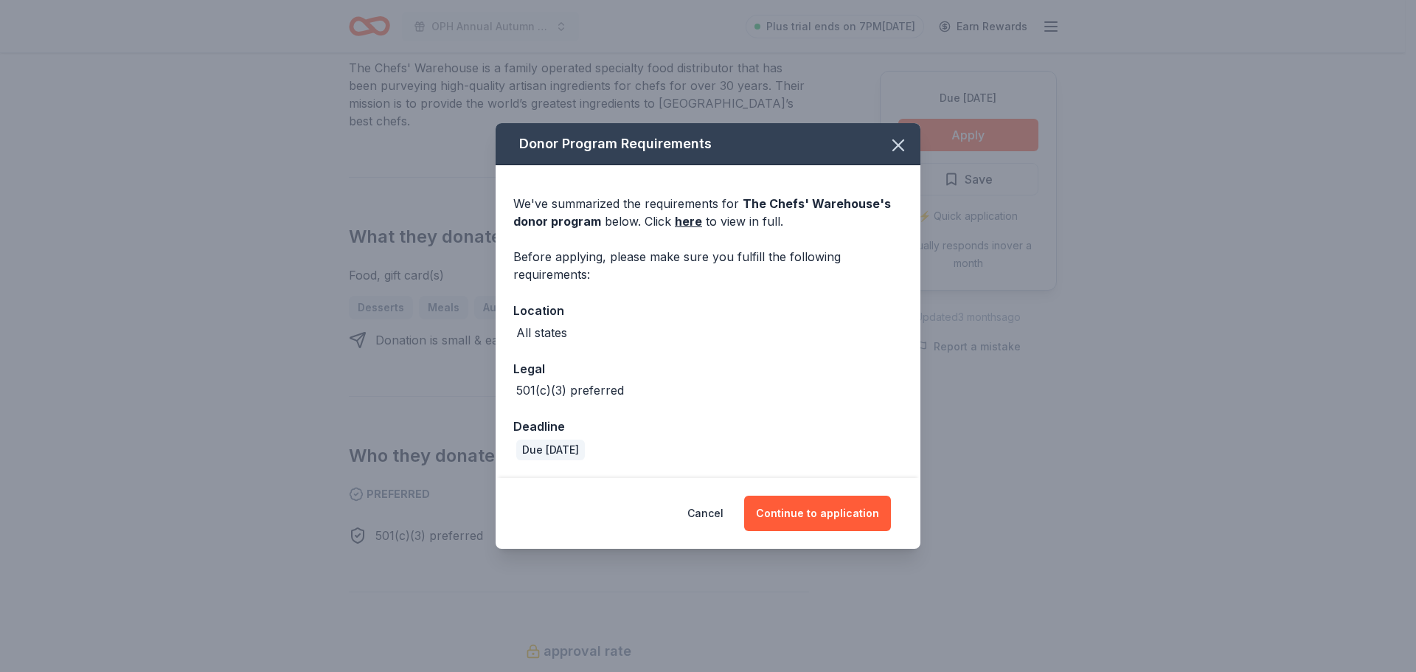
click at [804, 491] on div "Cancel Continue to application" at bounding box center [708, 513] width 425 height 71
click at [804, 510] on button "Continue to application" at bounding box center [817, 513] width 147 height 35
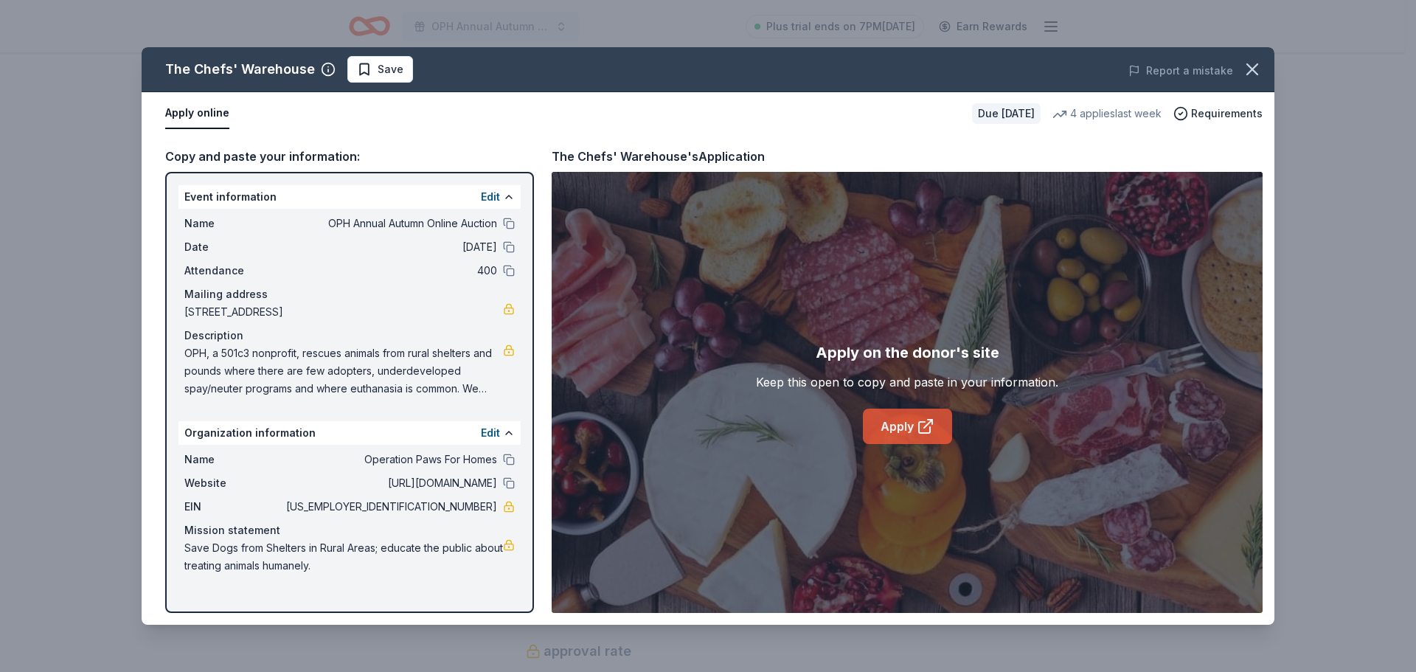
click at [888, 437] on link "Apply" at bounding box center [907, 426] width 89 height 35
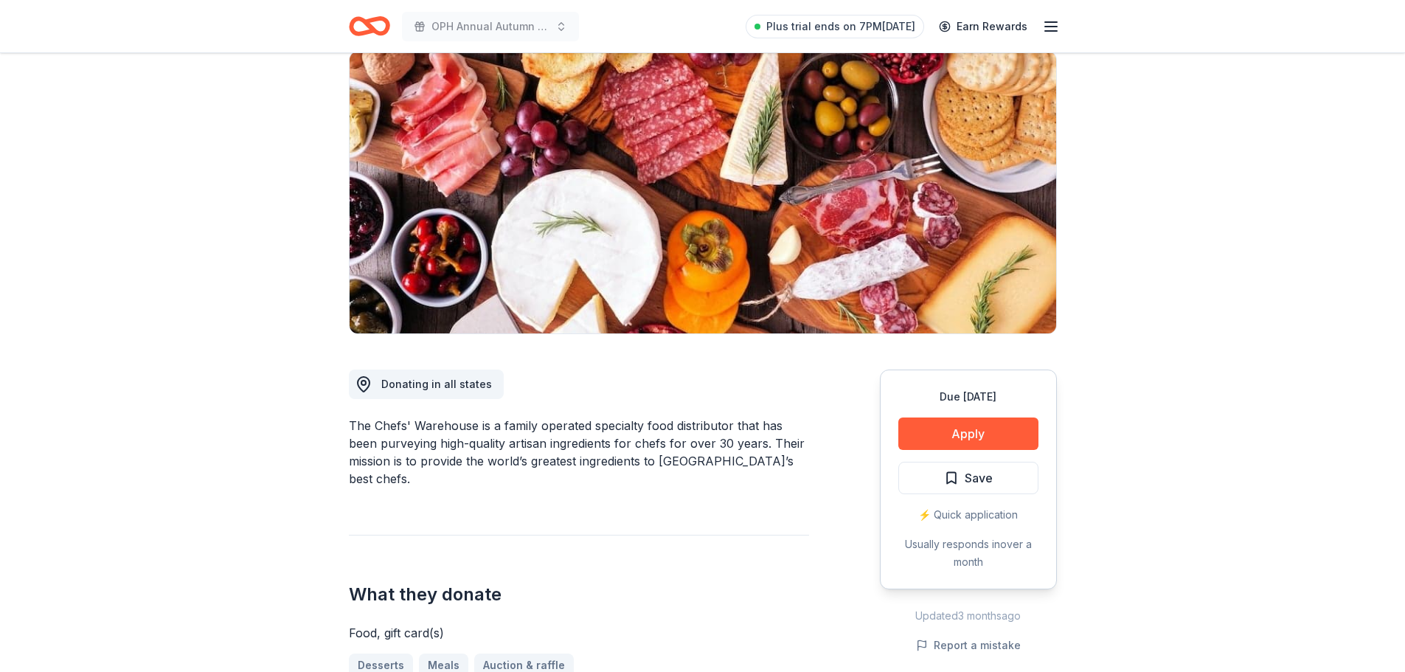
scroll to position [88, 0]
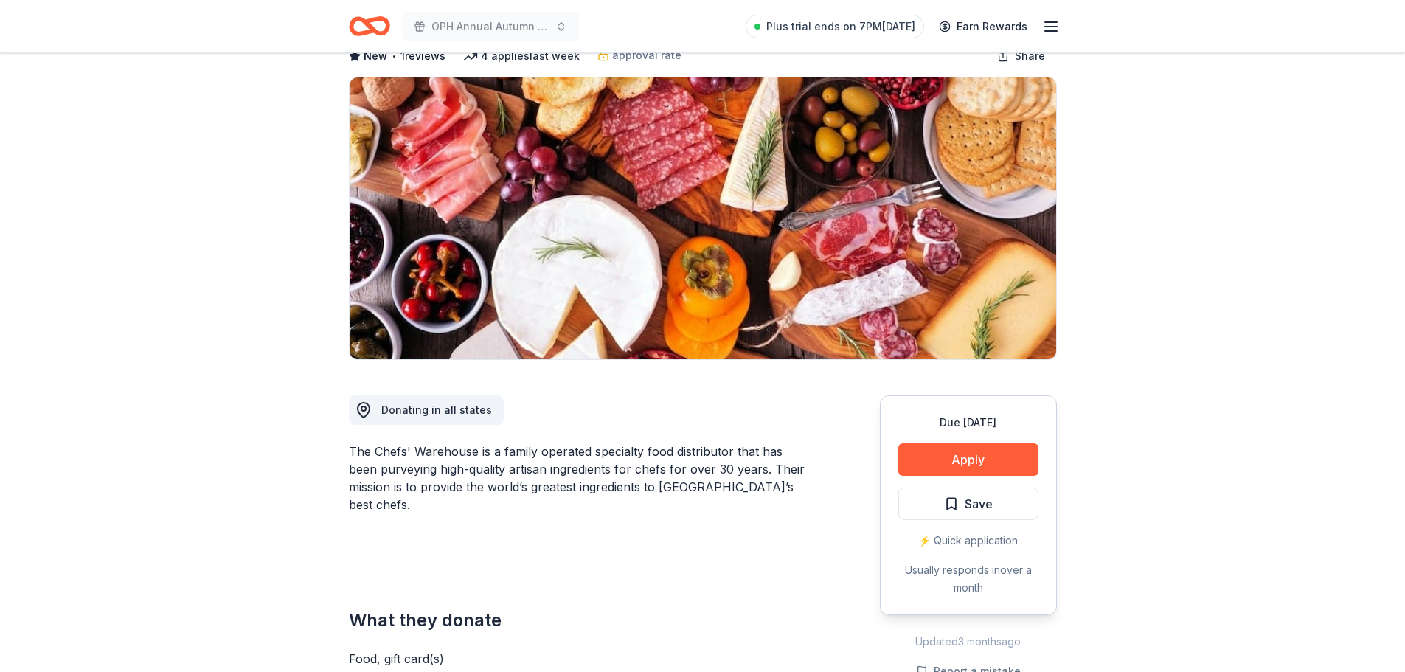
click at [695, 274] on img at bounding box center [703, 218] width 706 height 282
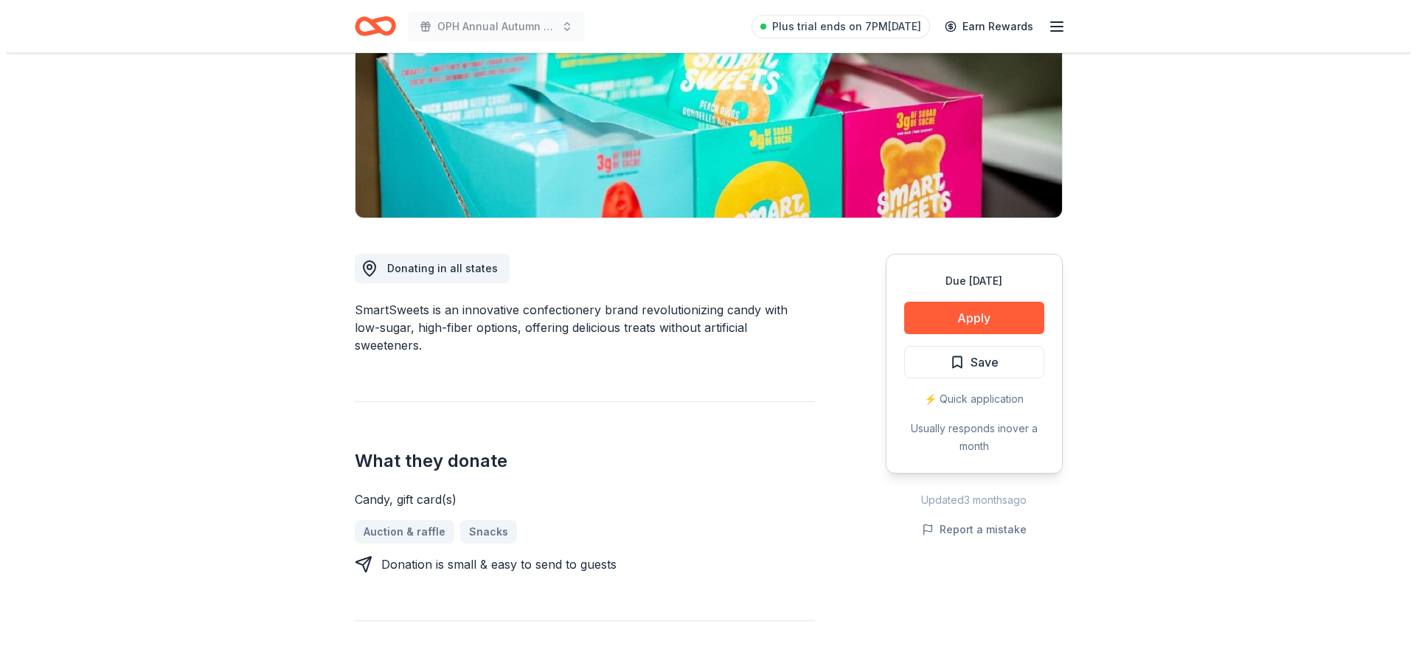
scroll to position [206, 0]
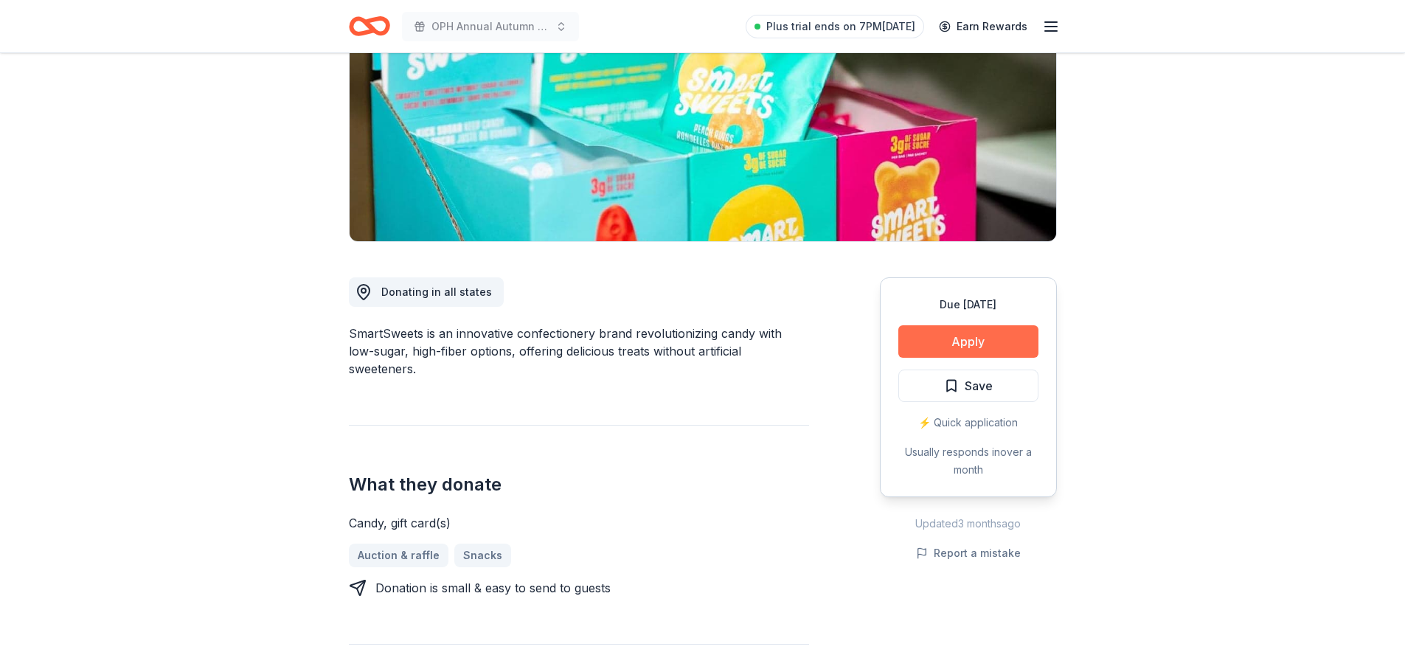
click at [1012, 341] on button "Apply" at bounding box center [968, 341] width 140 height 32
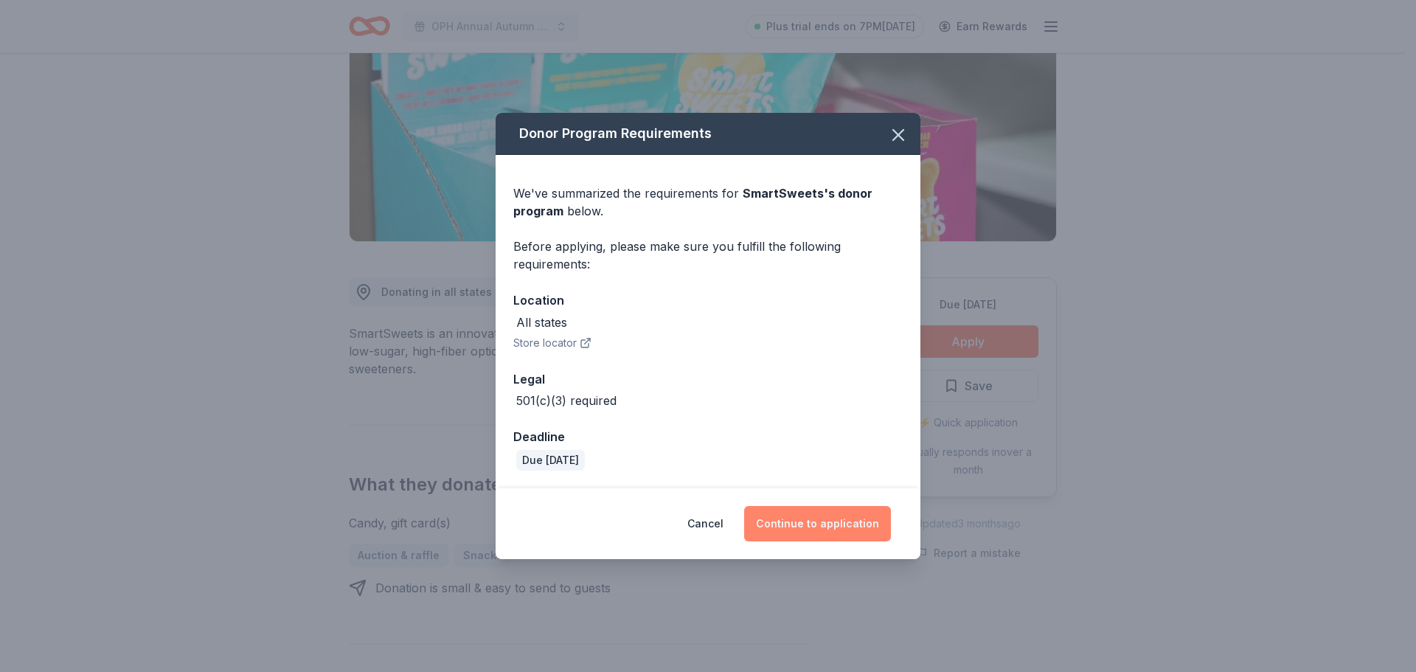
click at [854, 521] on button "Continue to application" at bounding box center [817, 523] width 147 height 35
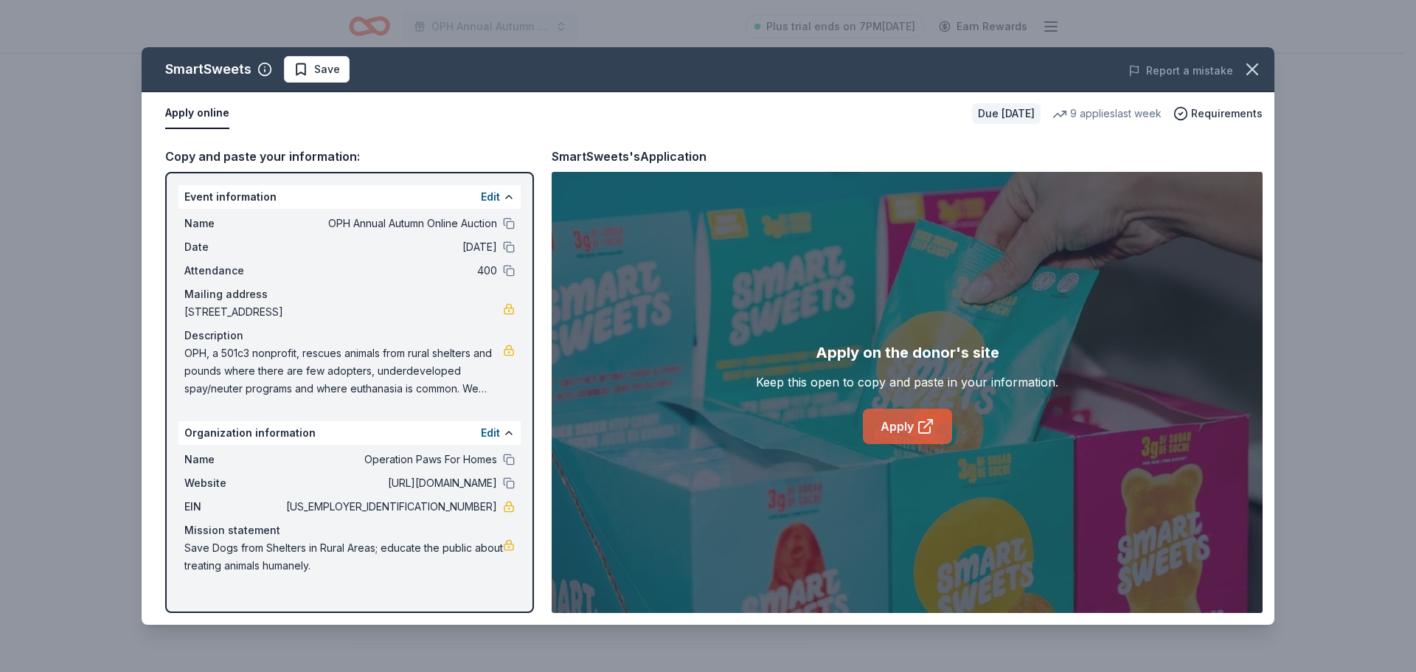
click at [892, 423] on link "Apply" at bounding box center [907, 426] width 89 height 35
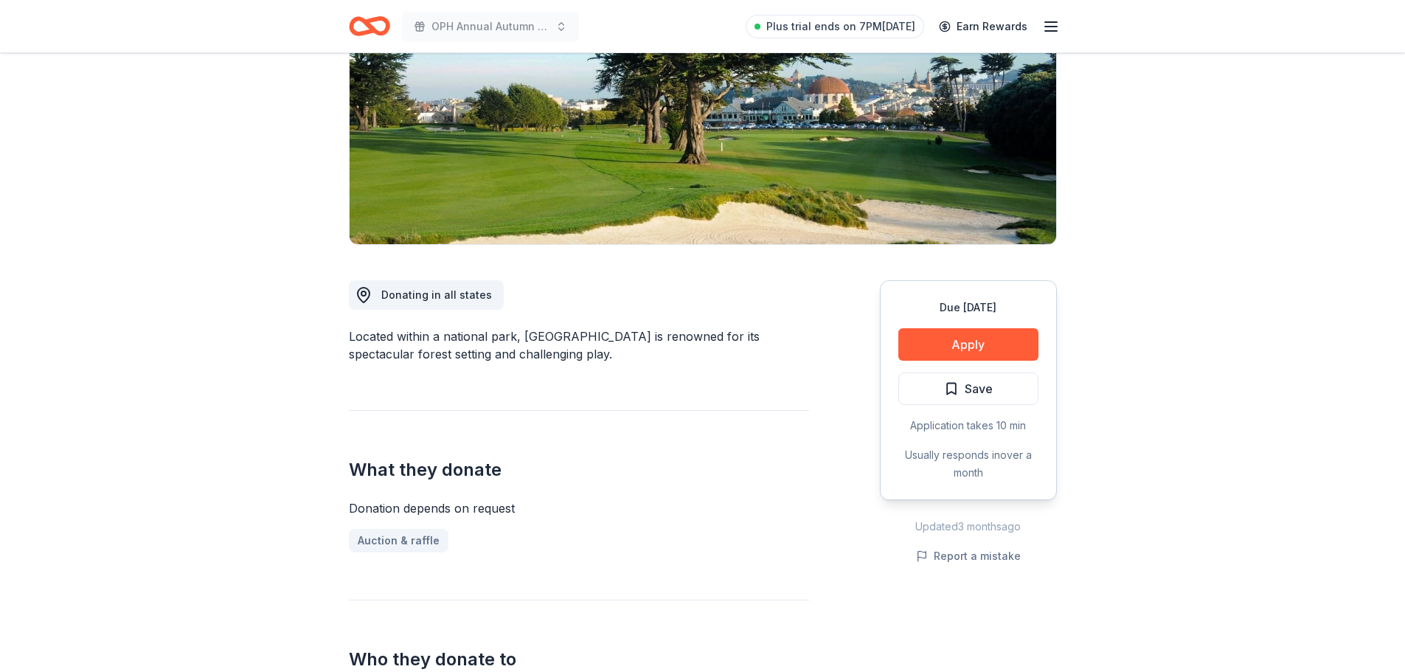
scroll to position [324, 0]
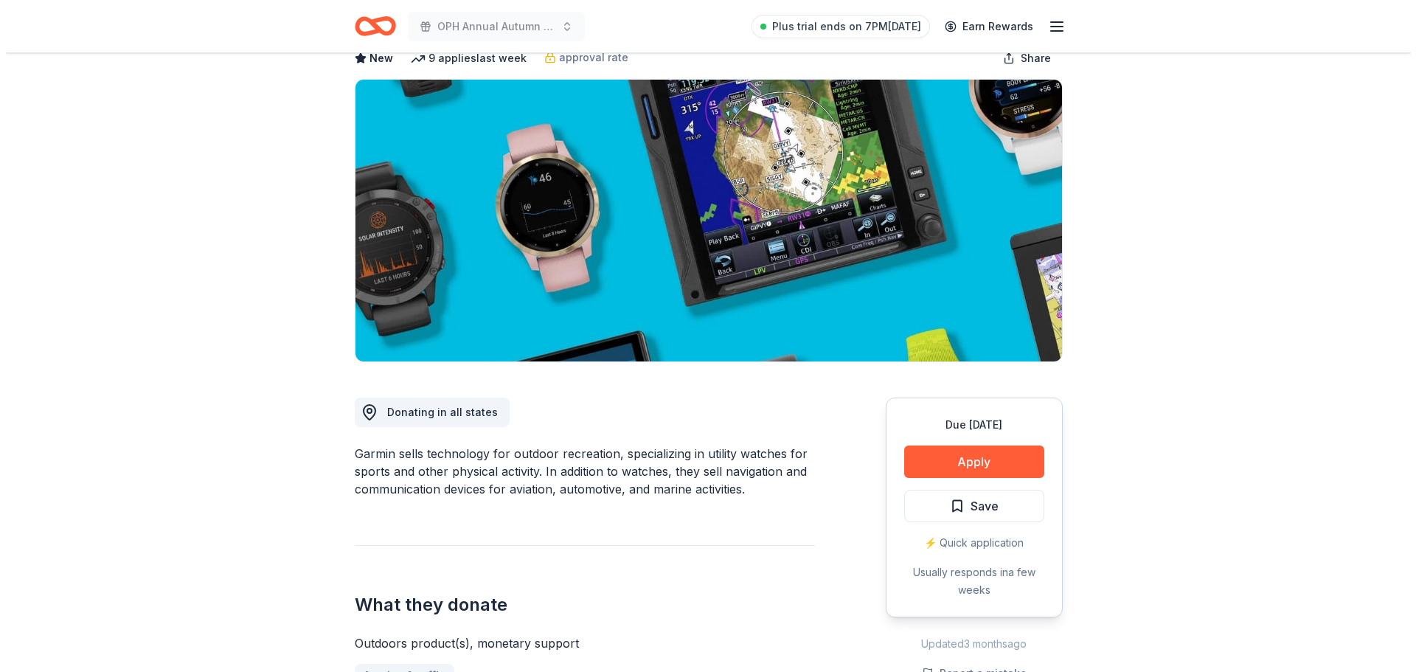
scroll to position [88, 0]
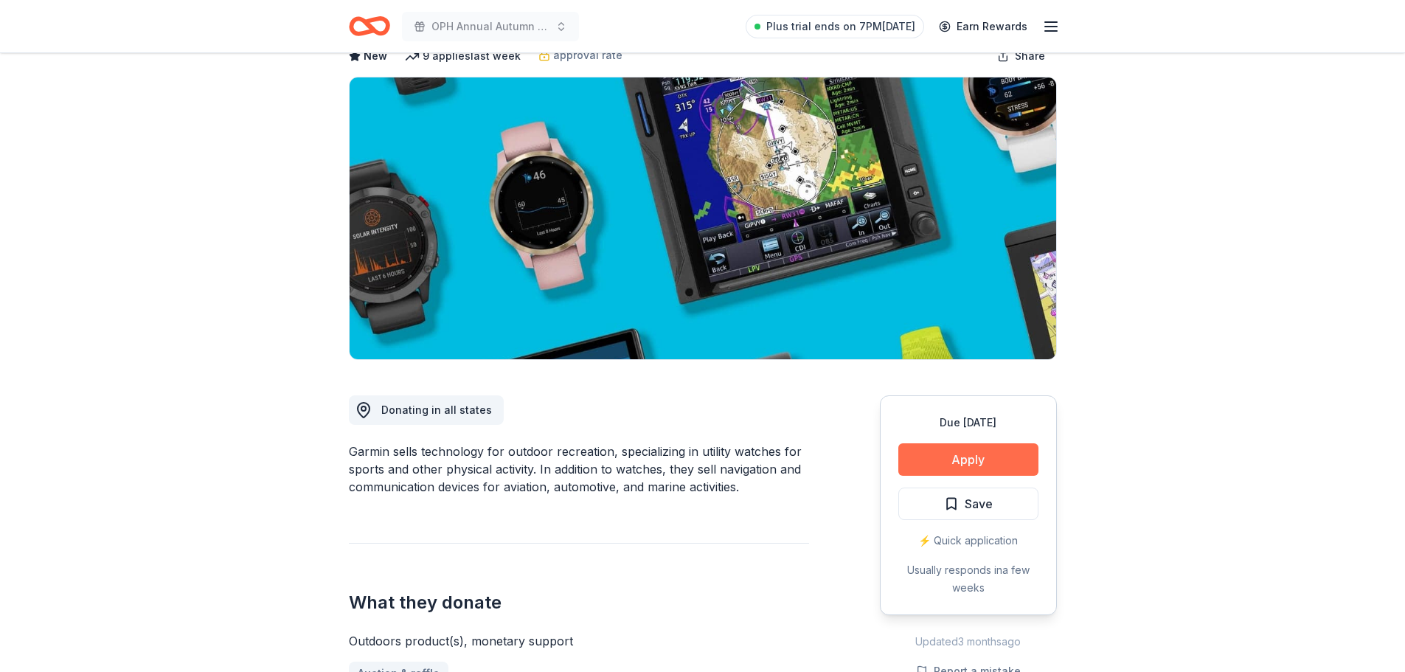
click at [942, 458] on button "Apply" at bounding box center [968, 459] width 140 height 32
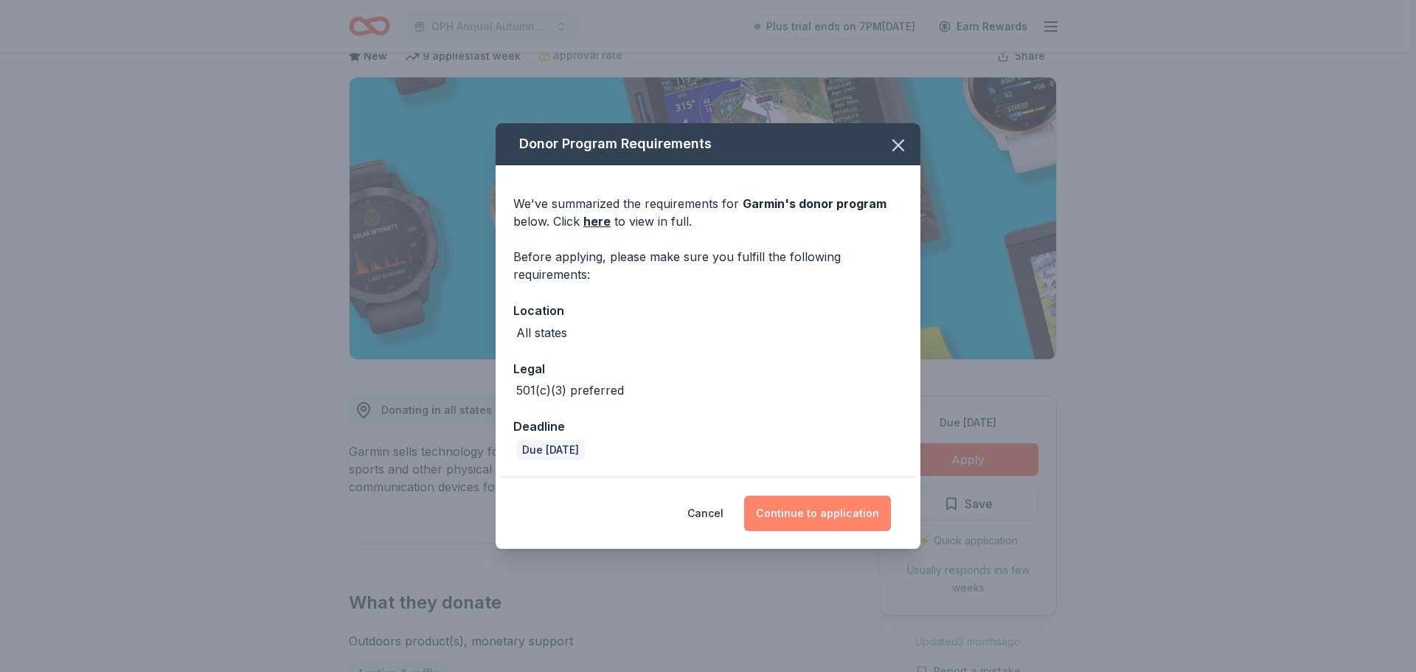
click at [836, 520] on button "Continue to application" at bounding box center [817, 513] width 147 height 35
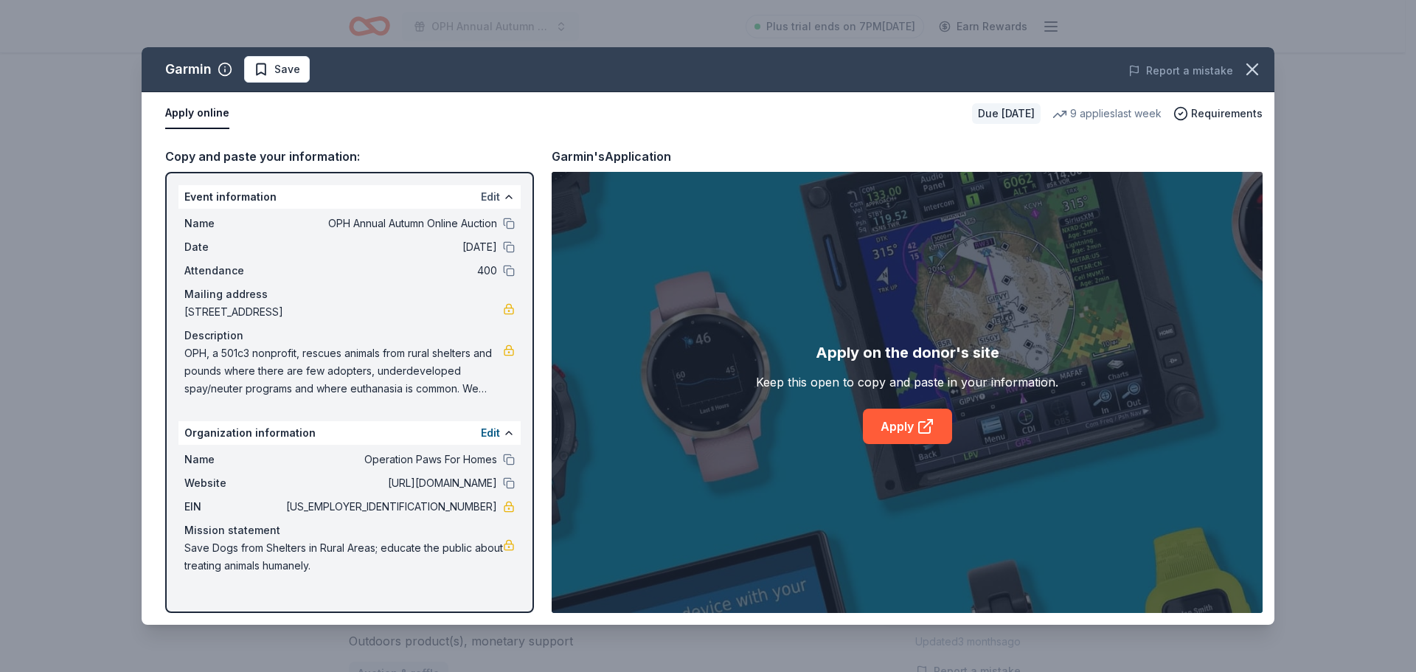
click at [496, 193] on button "Edit" at bounding box center [490, 197] width 19 height 18
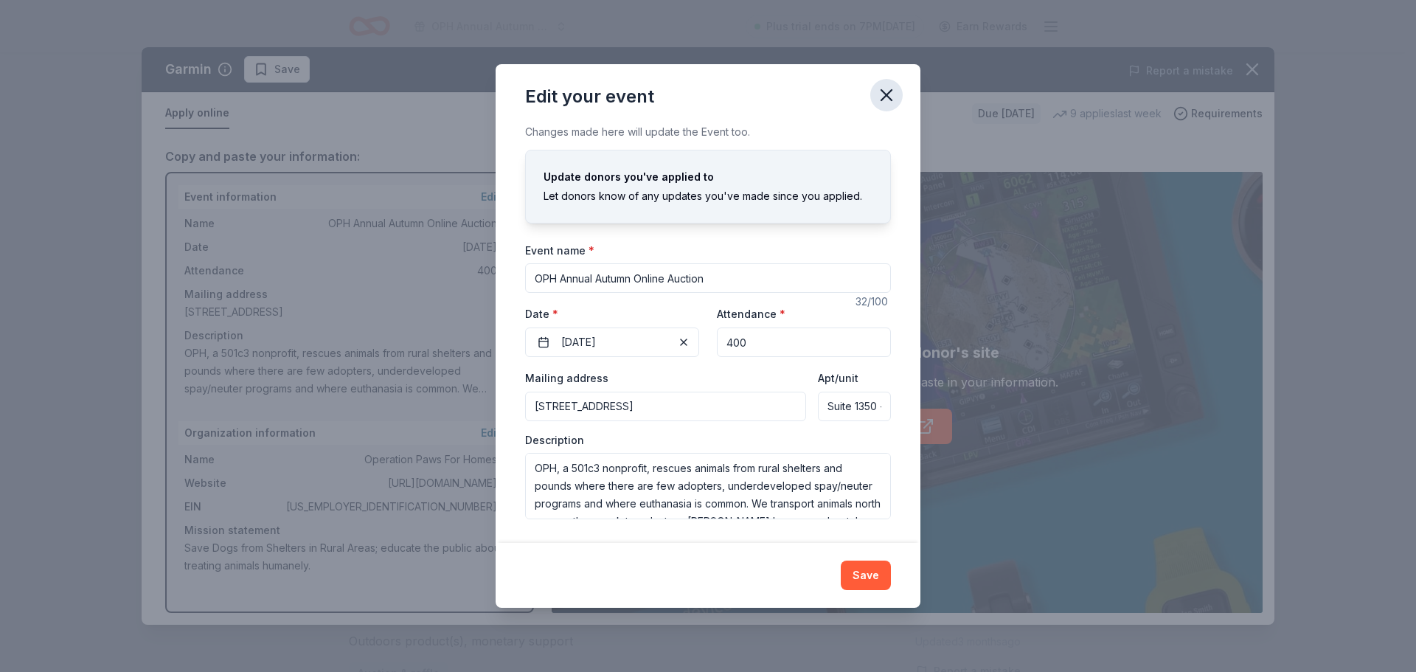
click at [880, 86] on icon "button" at bounding box center [886, 95] width 21 height 21
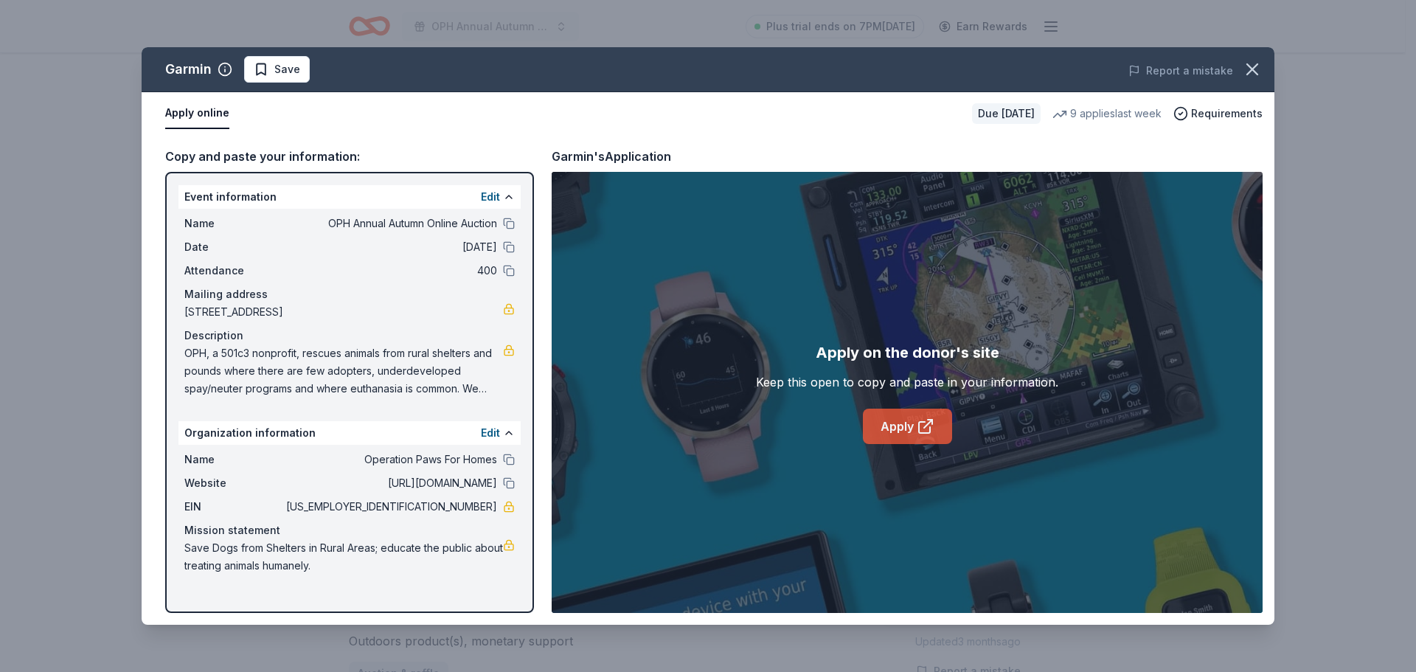
click at [922, 432] on icon at bounding box center [926, 426] width 18 height 18
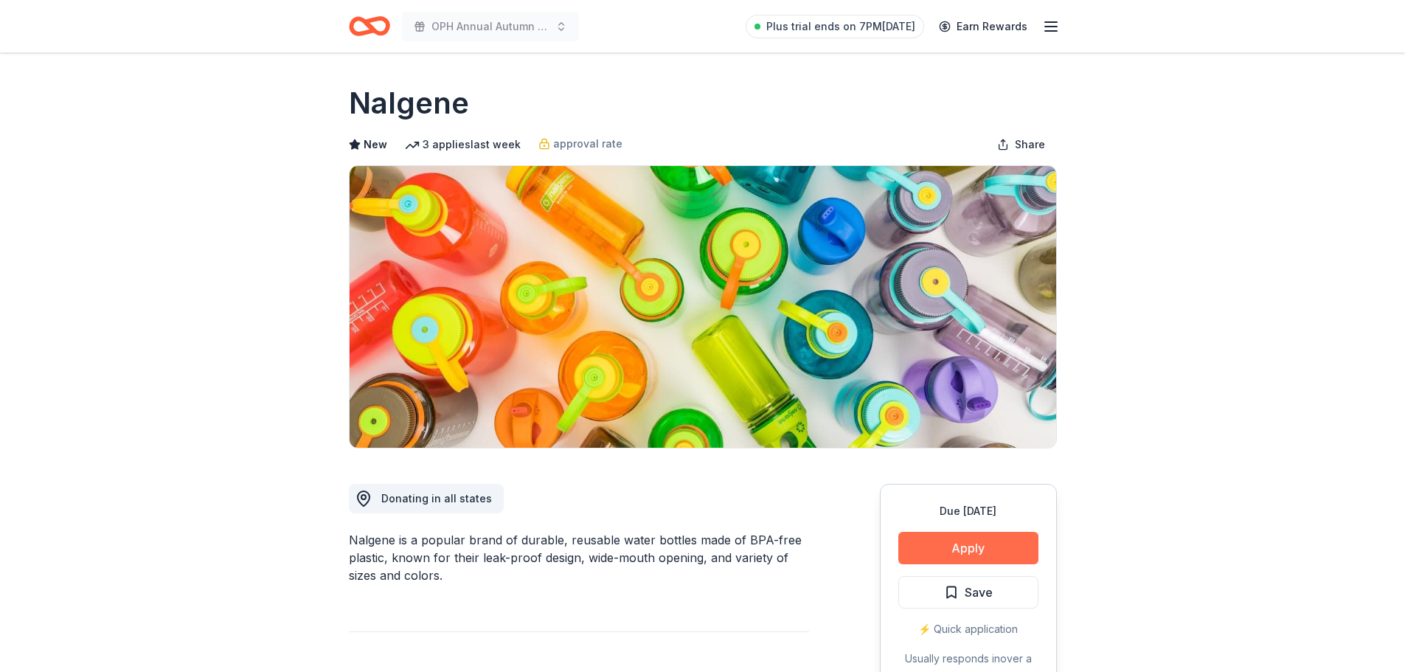
click at [973, 555] on button "Apply" at bounding box center [968, 548] width 140 height 32
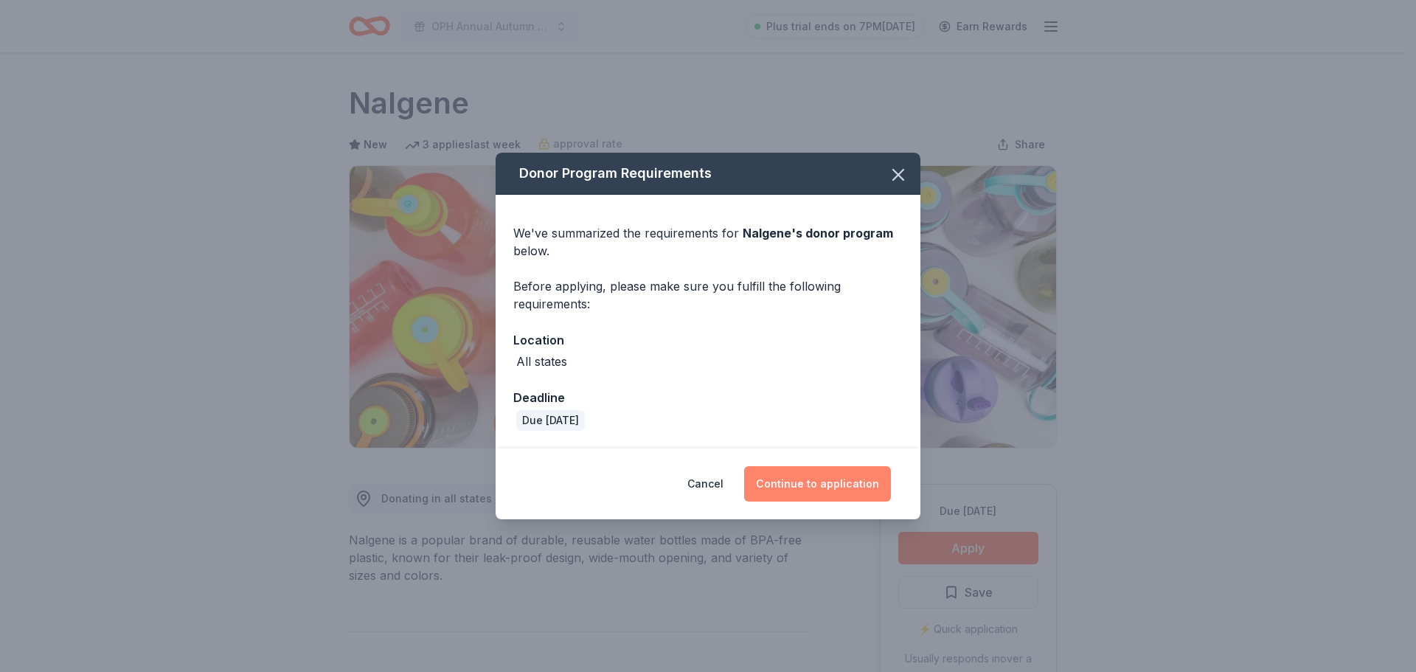
click at [855, 482] on button "Continue to application" at bounding box center [817, 483] width 147 height 35
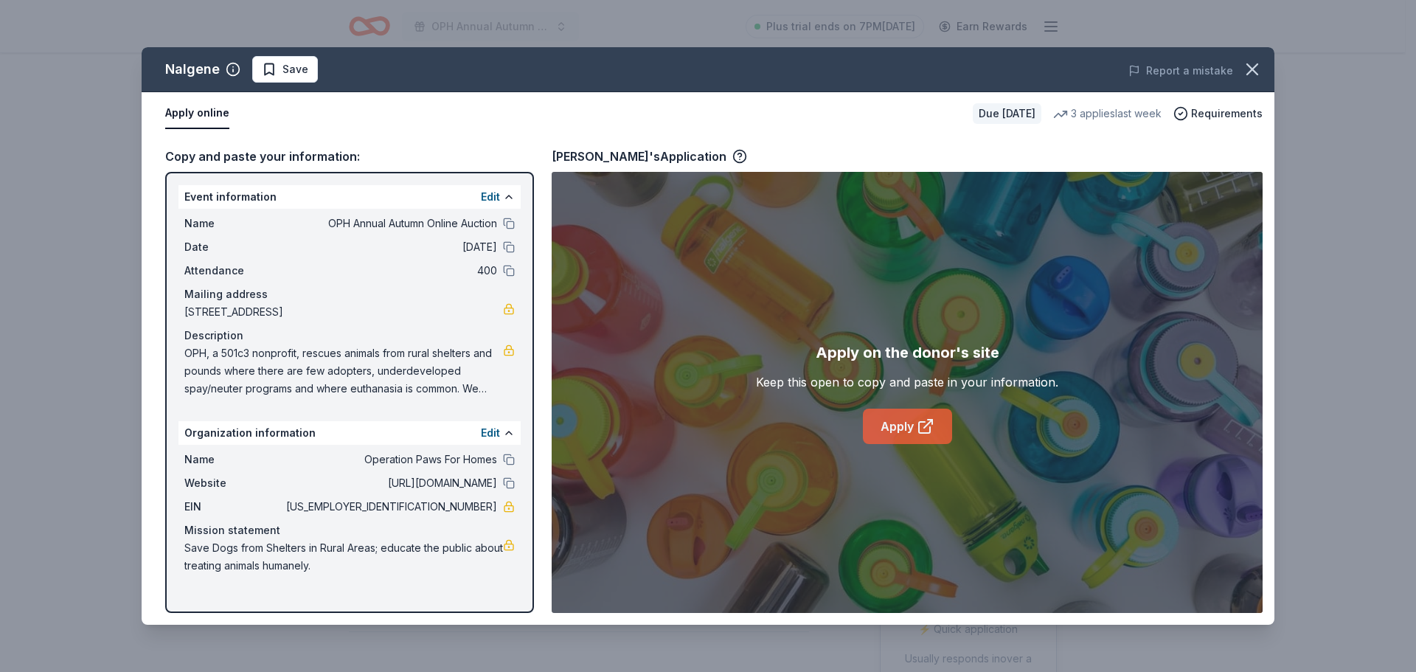
click at [892, 422] on link "Apply" at bounding box center [907, 426] width 89 height 35
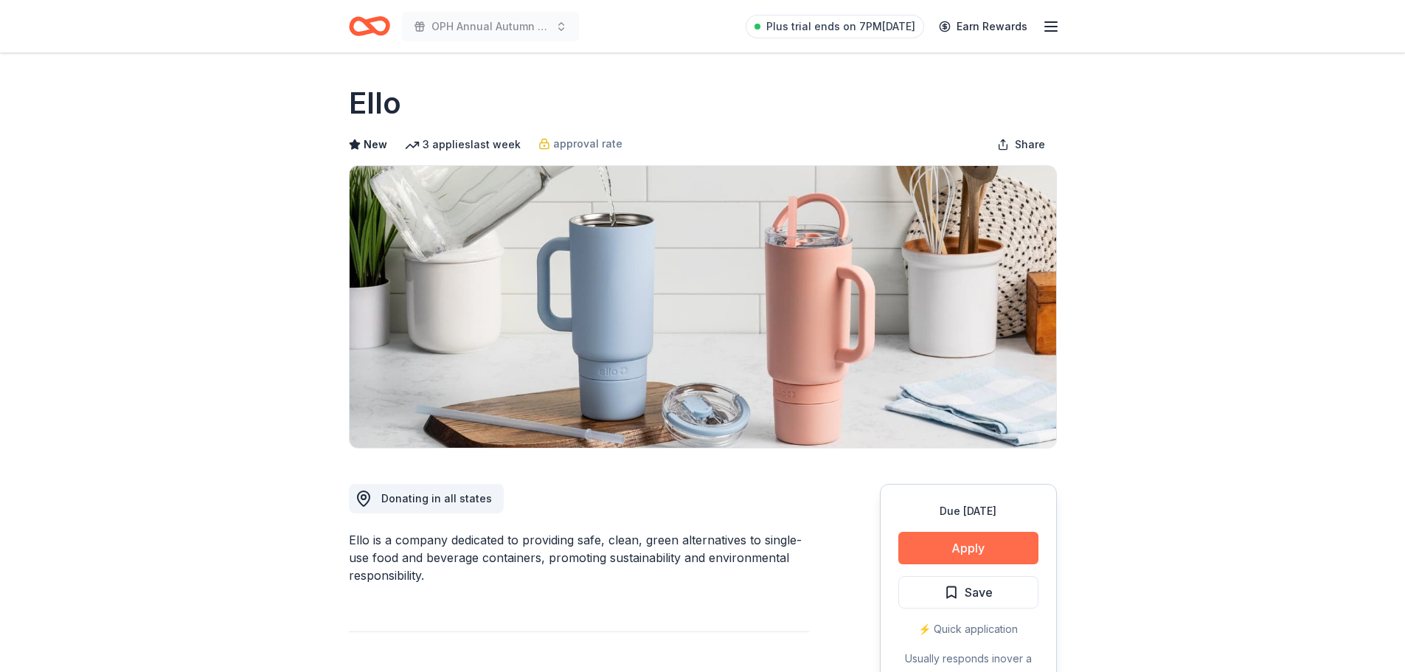
click at [957, 552] on button "Apply" at bounding box center [968, 548] width 140 height 32
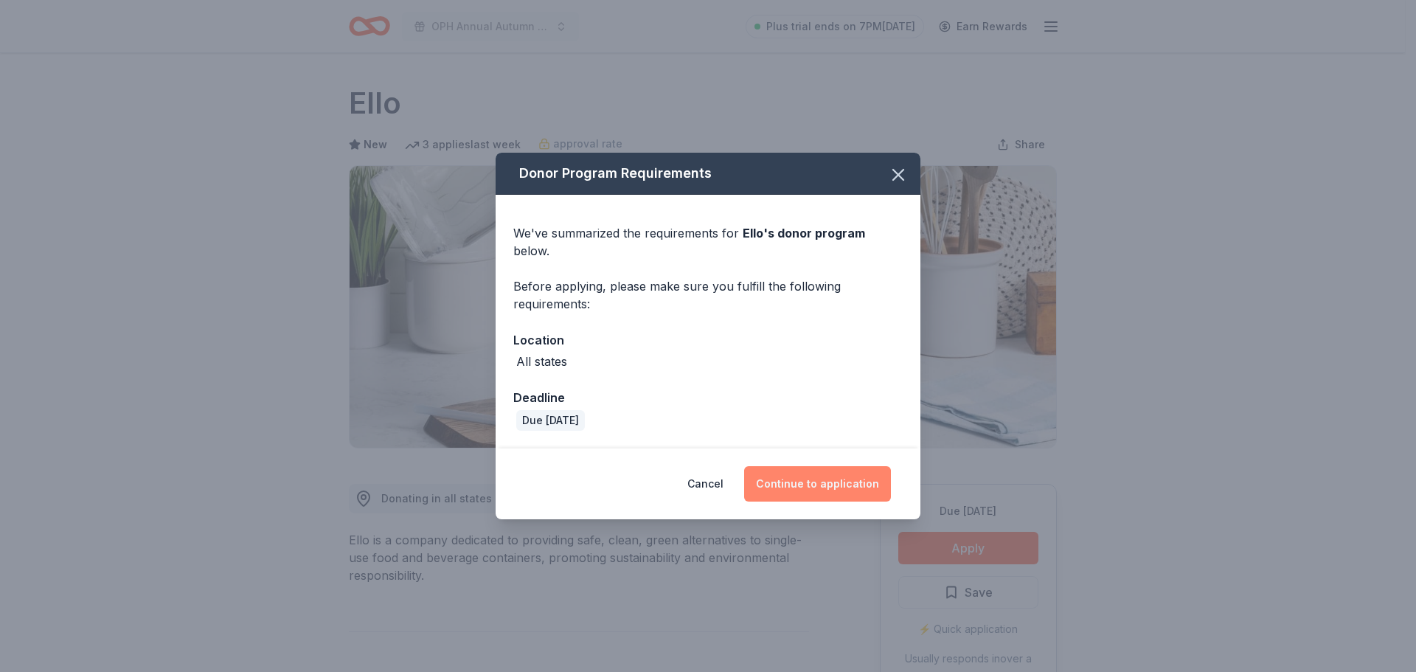
click at [828, 468] on button "Continue to application" at bounding box center [817, 483] width 147 height 35
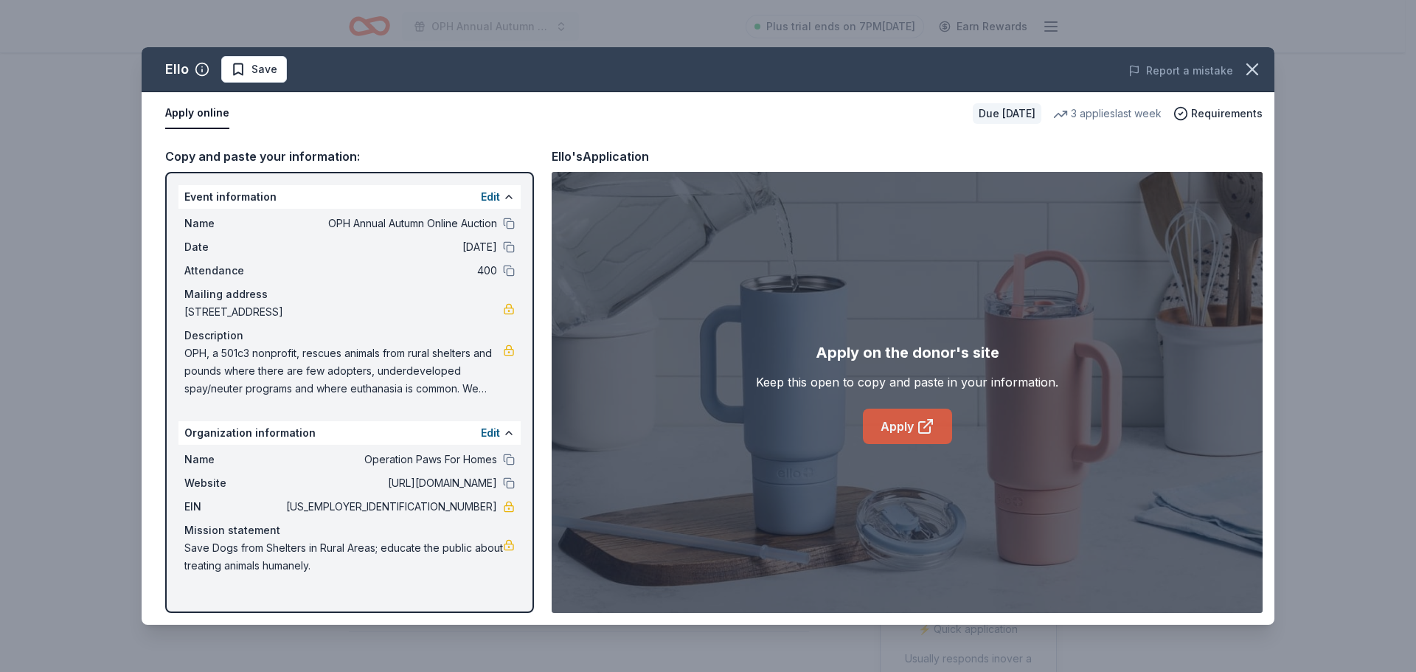
click at [893, 420] on link "Apply" at bounding box center [907, 426] width 89 height 35
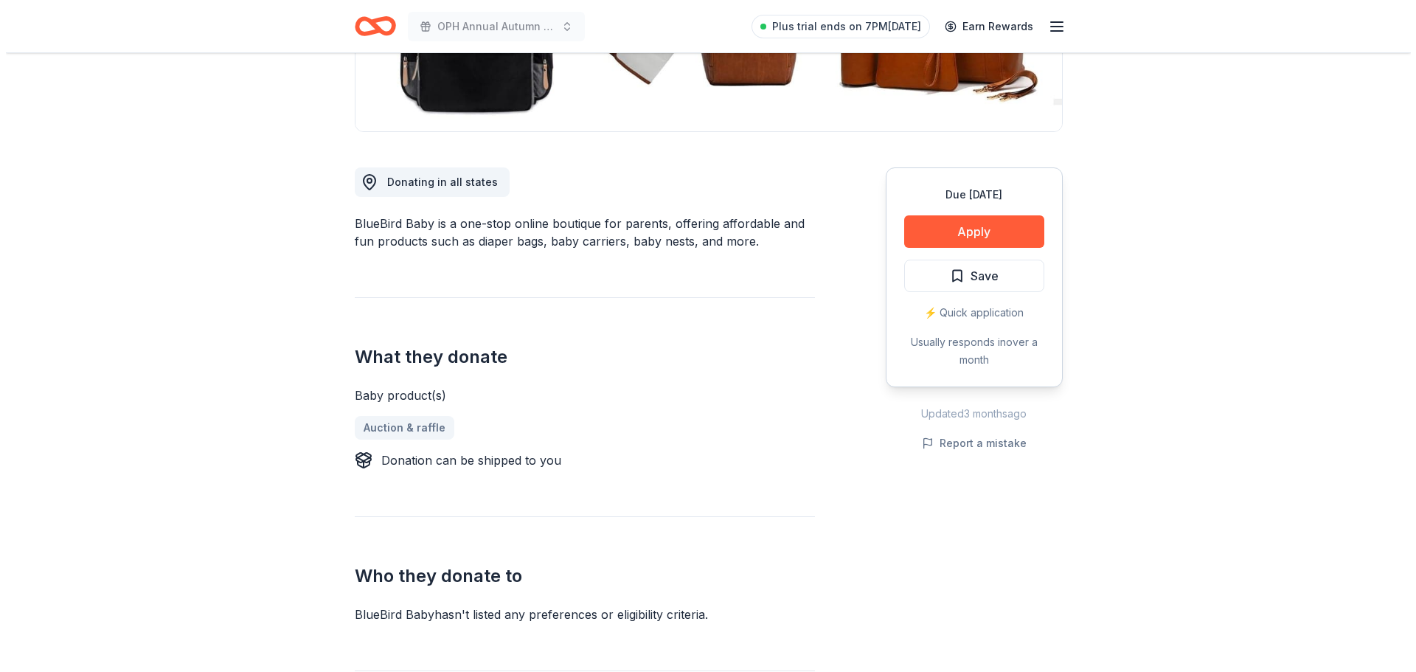
scroll to position [324, 0]
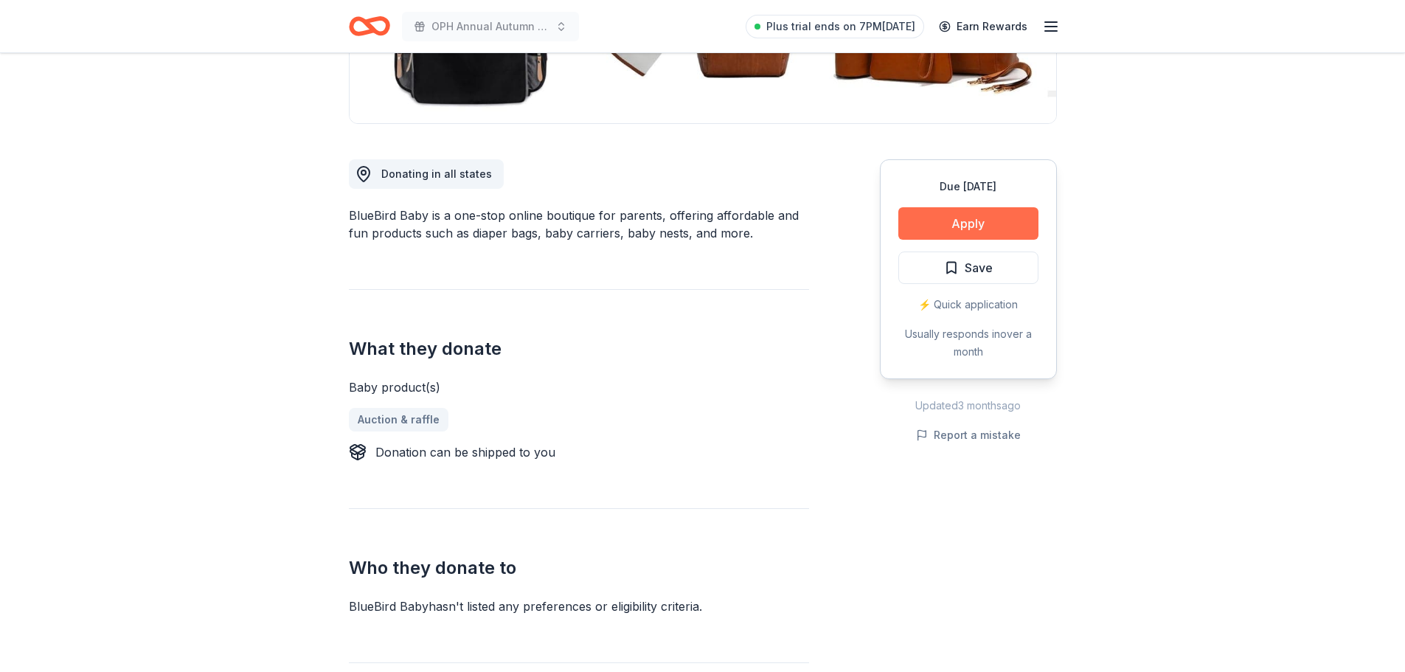
click at [913, 233] on button "Apply" at bounding box center [968, 223] width 140 height 32
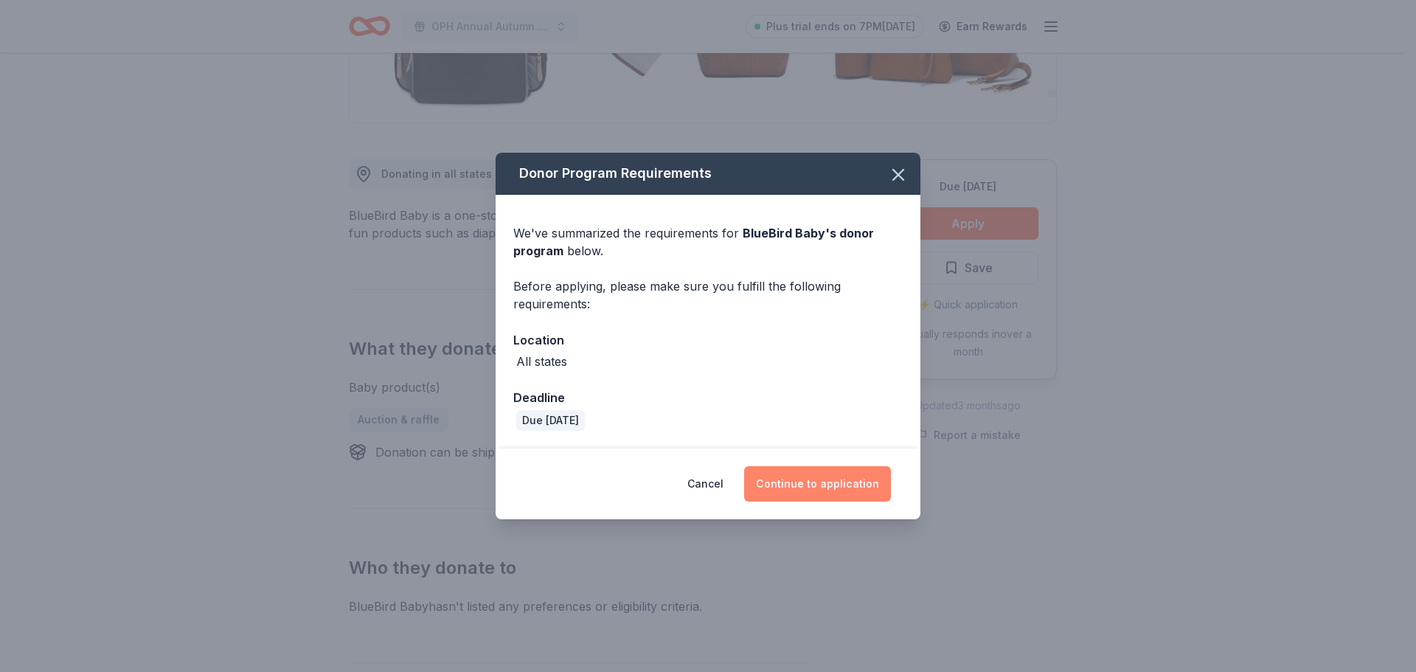
click at [788, 479] on button "Continue to application" at bounding box center [817, 483] width 147 height 35
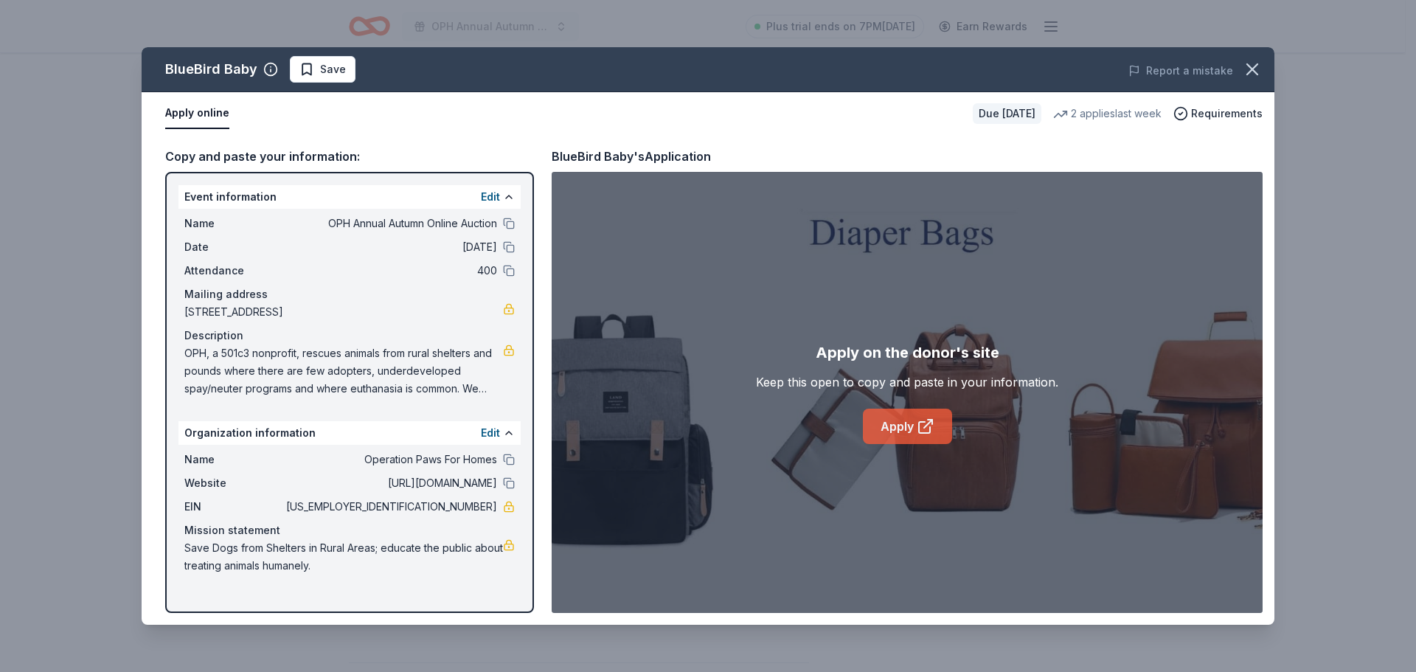
click at [898, 425] on link "Apply" at bounding box center [907, 426] width 89 height 35
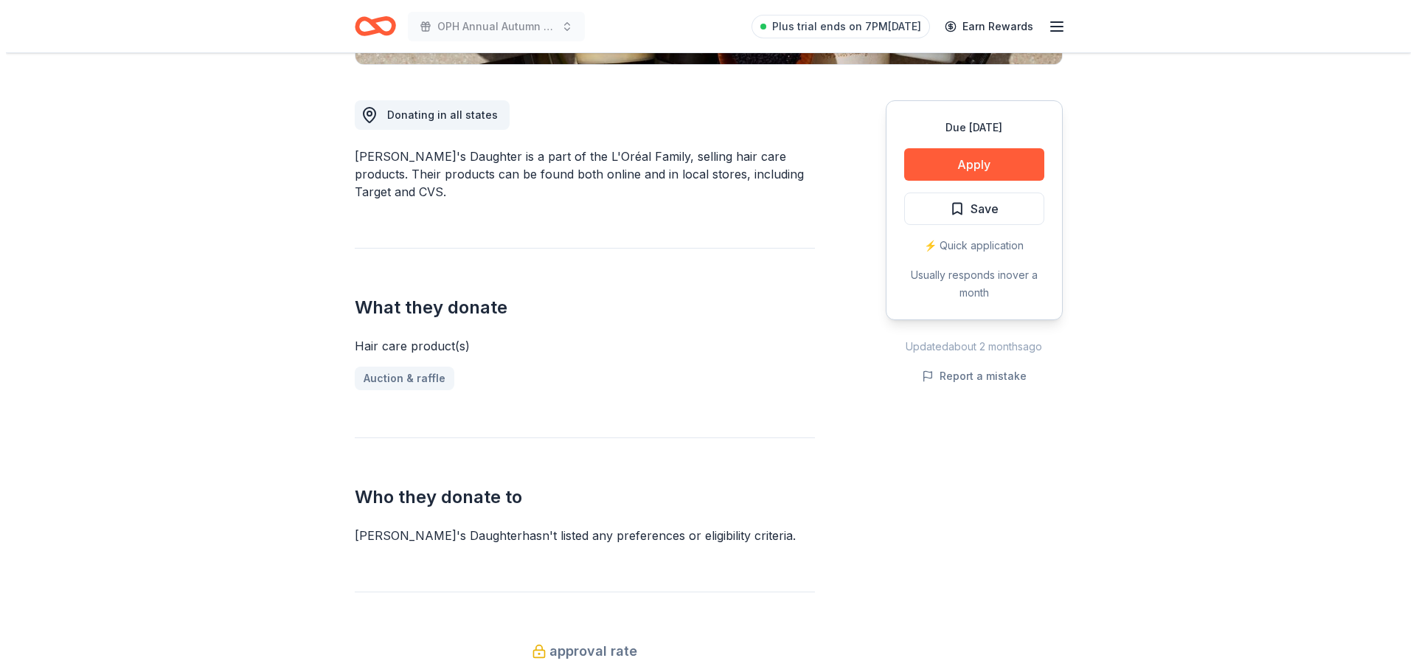
scroll to position [354, 0]
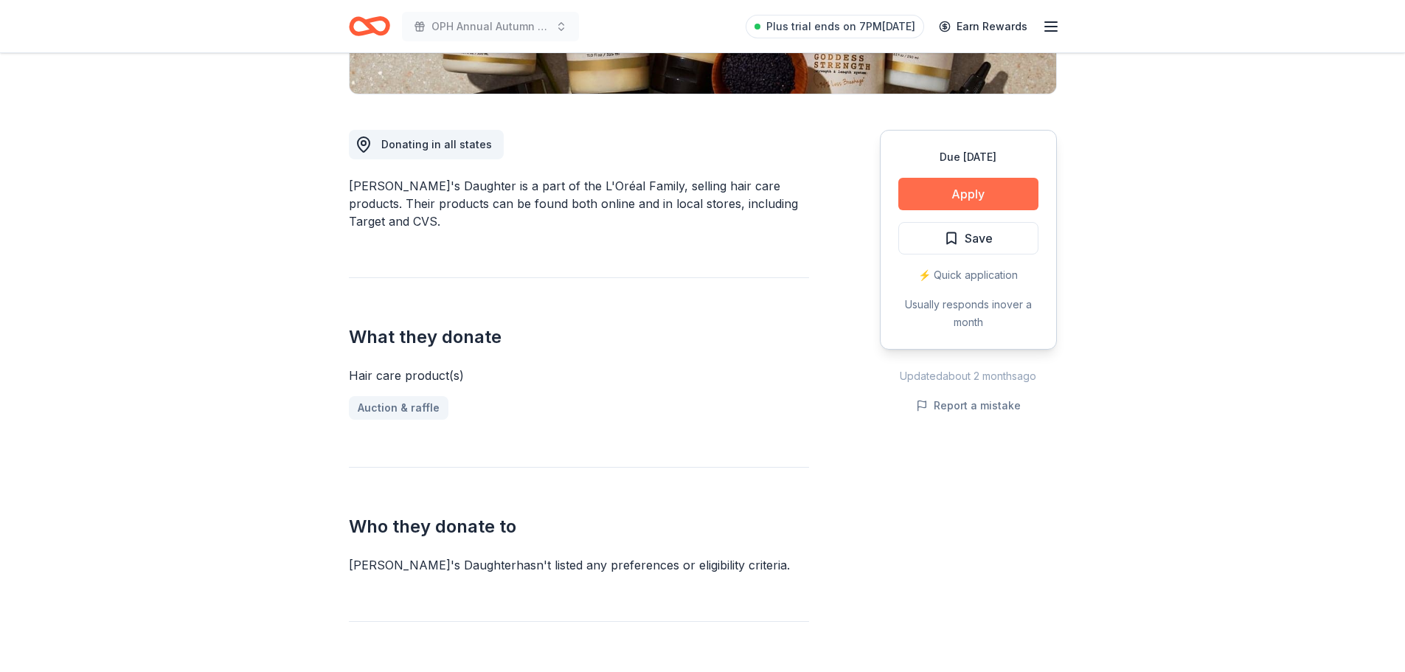
click at [928, 190] on button "Apply" at bounding box center [968, 194] width 140 height 32
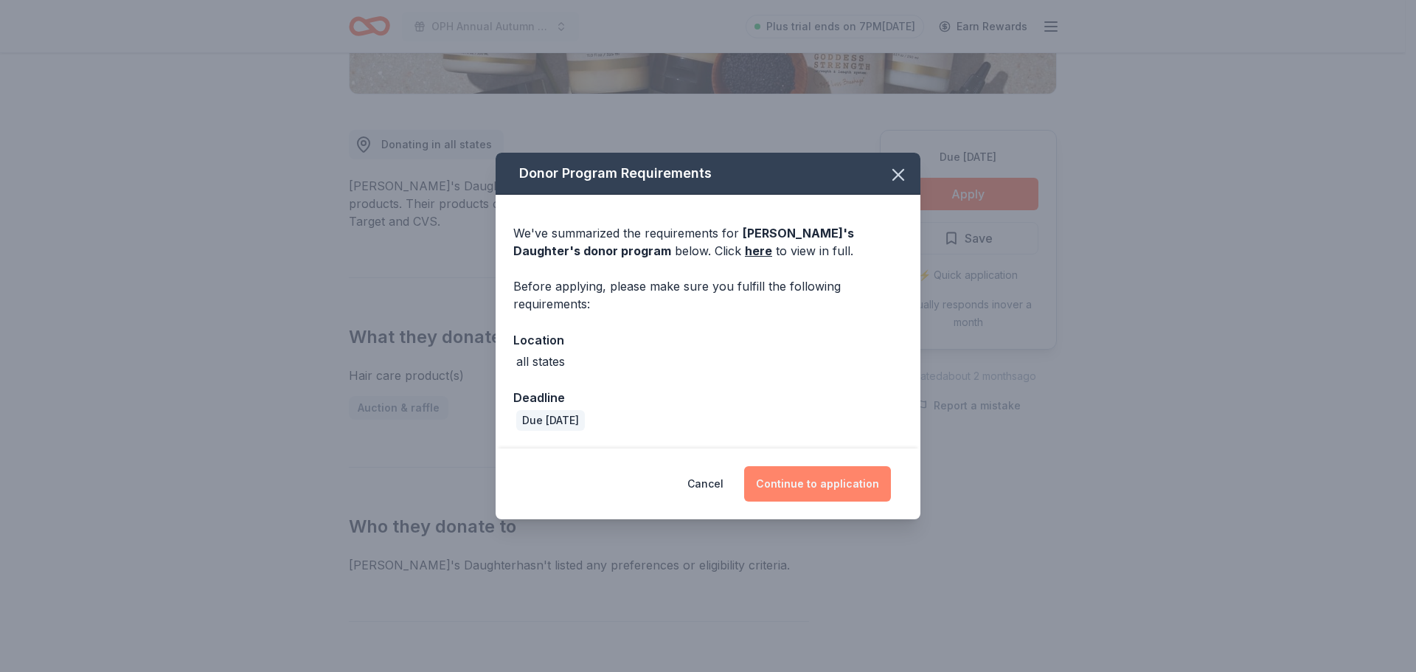
click at [793, 483] on button "Continue to application" at bounding box center [817, 483] width 147 height 35
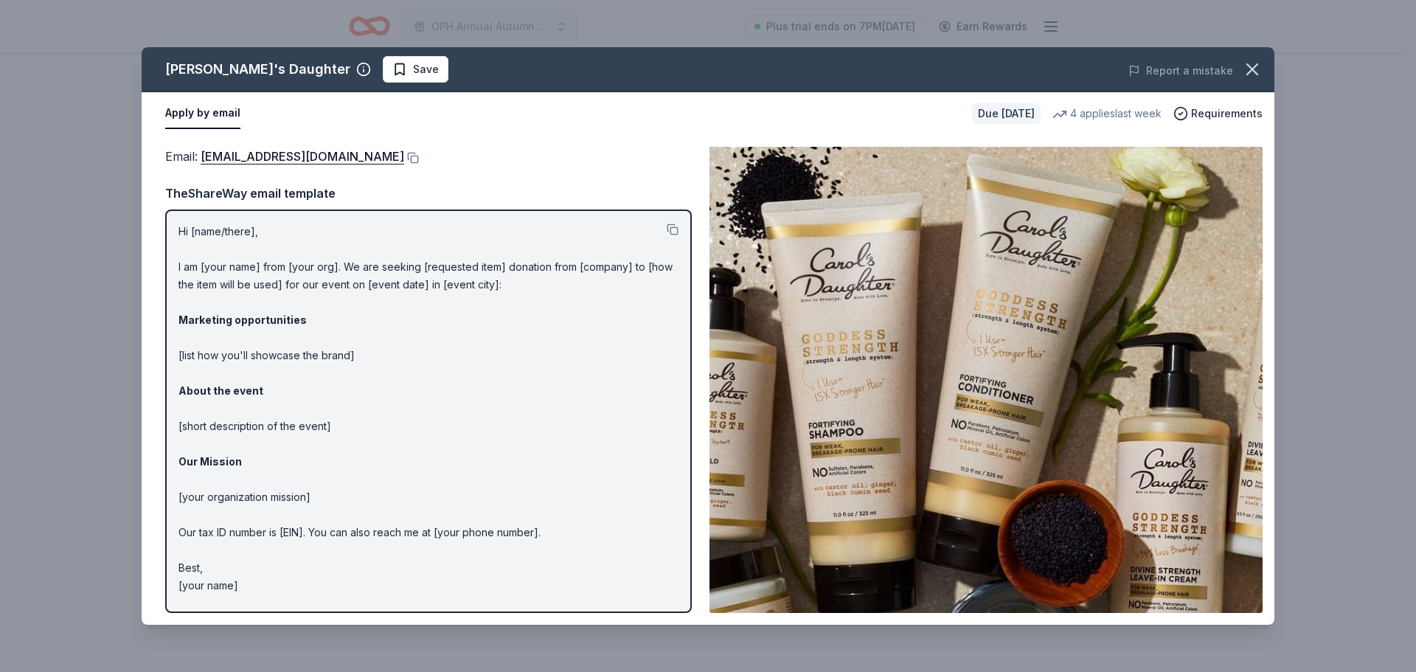
click at [936, 371] on img at bounding box center [985, 380] width 553 height 466
click at [805, 385] on img at bounding box center [985, 380] width 553 height 466
click at [408, 159] on button at bounding box center [411, 158] width 15 height 12
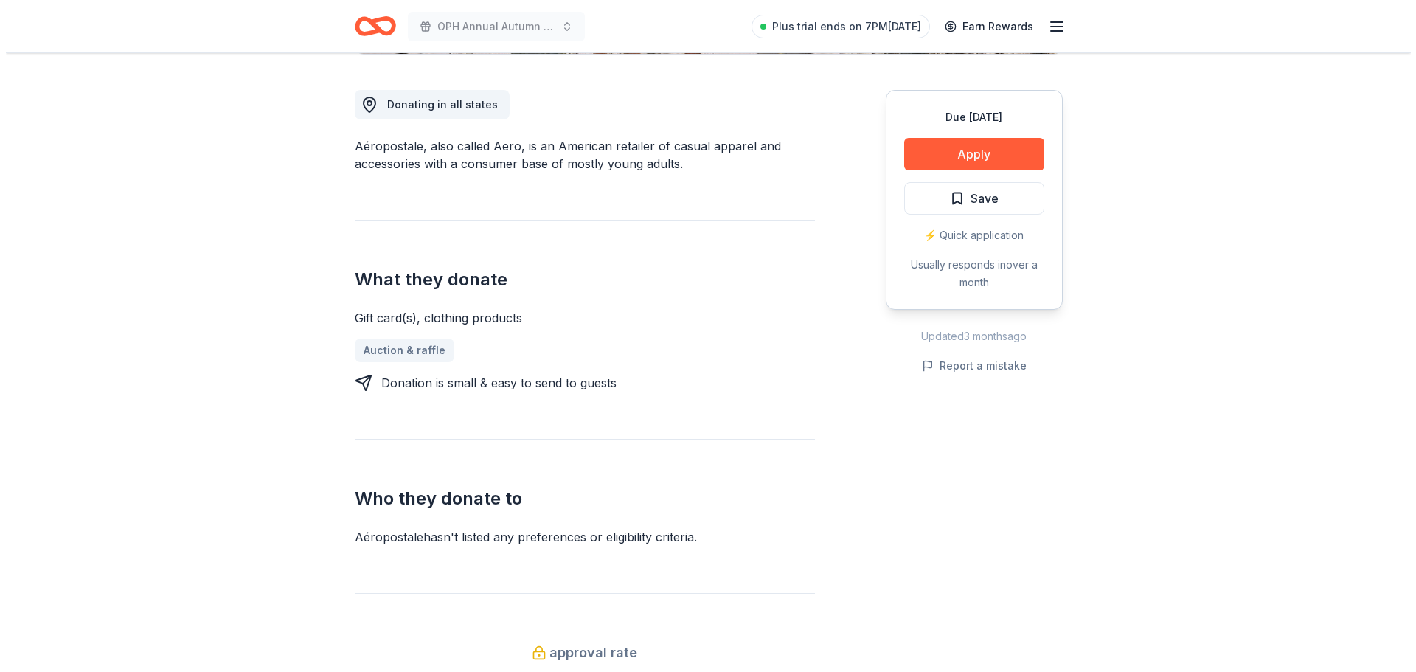
scroll to position [413, 0]
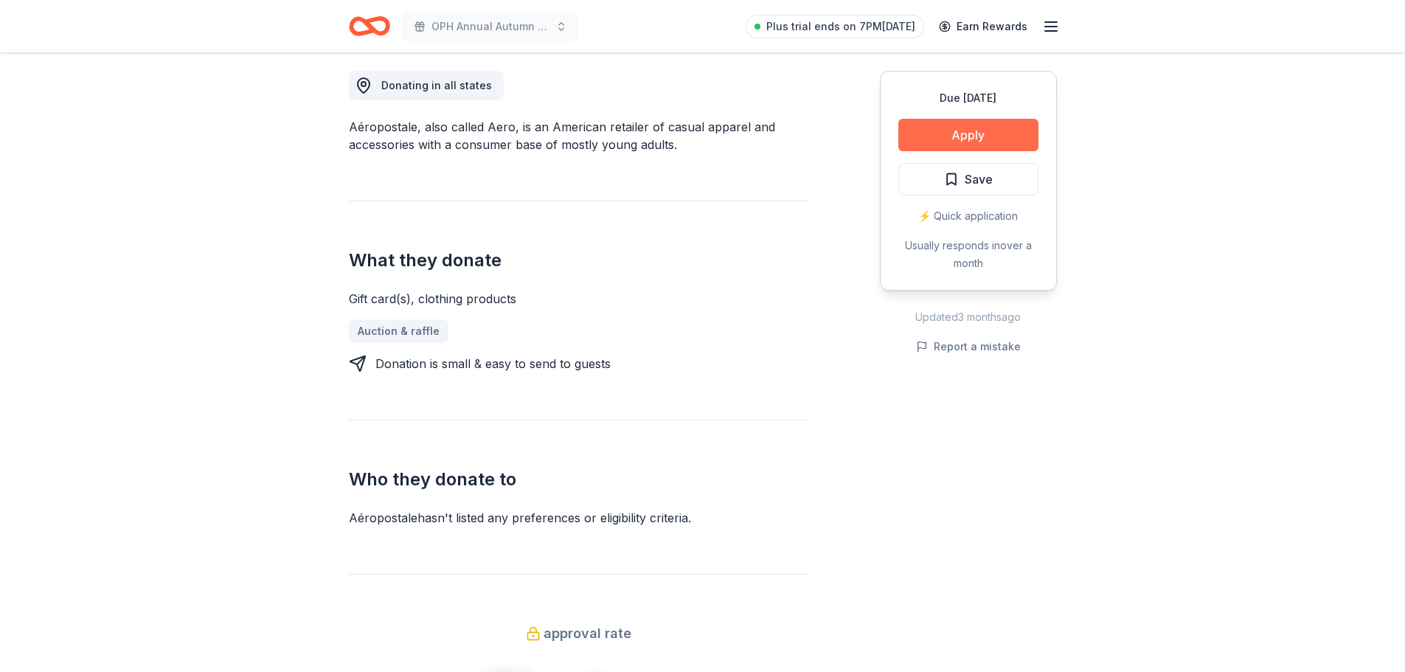
click at [945, 133] on button "Apply" at bounding box center [968, 135] width 140 height 32
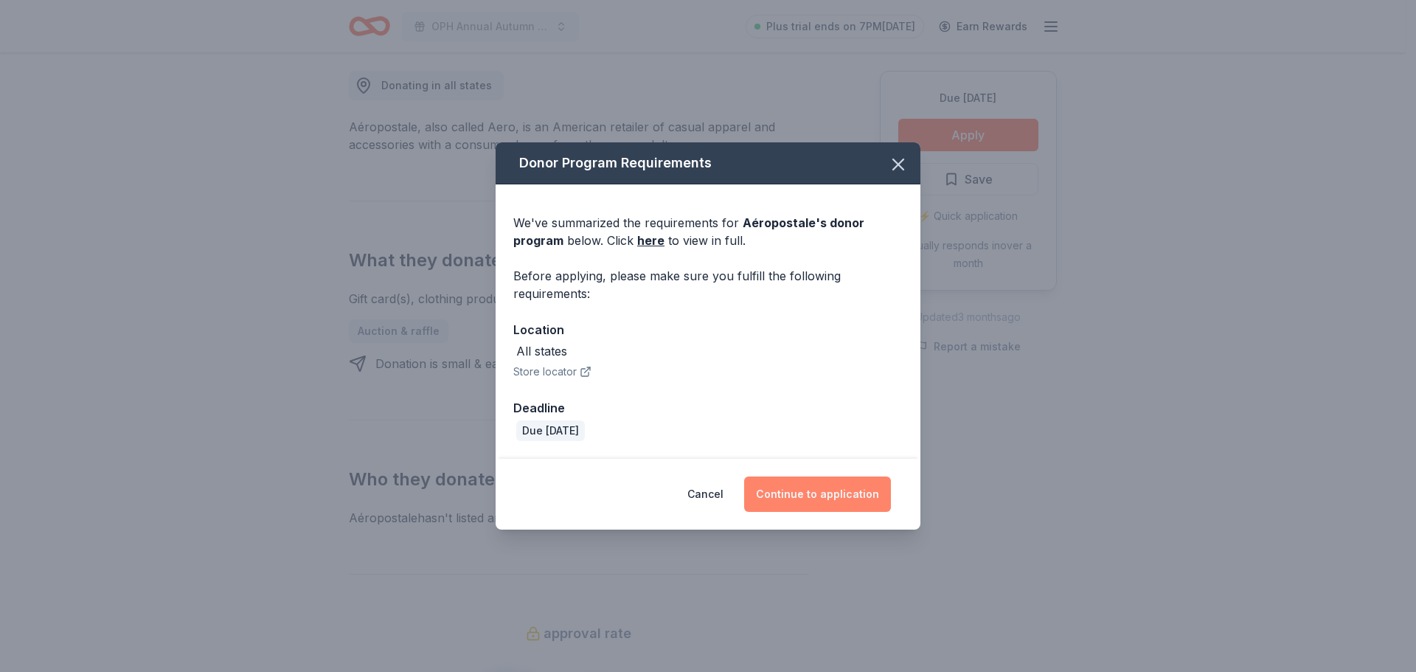
click at [792, 488] on button "Continue to application" at bounding box center [817, 493] width 147 height 35
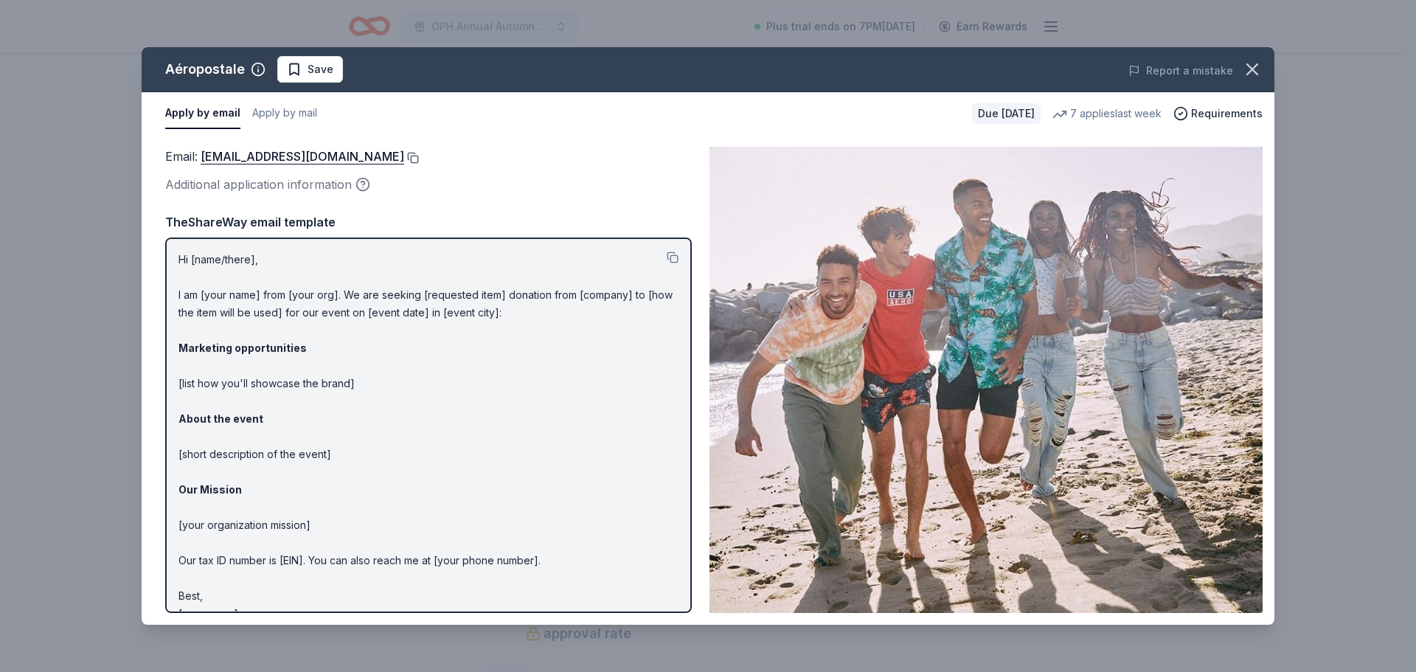
click at [419, 158] on button at bounding box center [411, 158] width 15 height 12
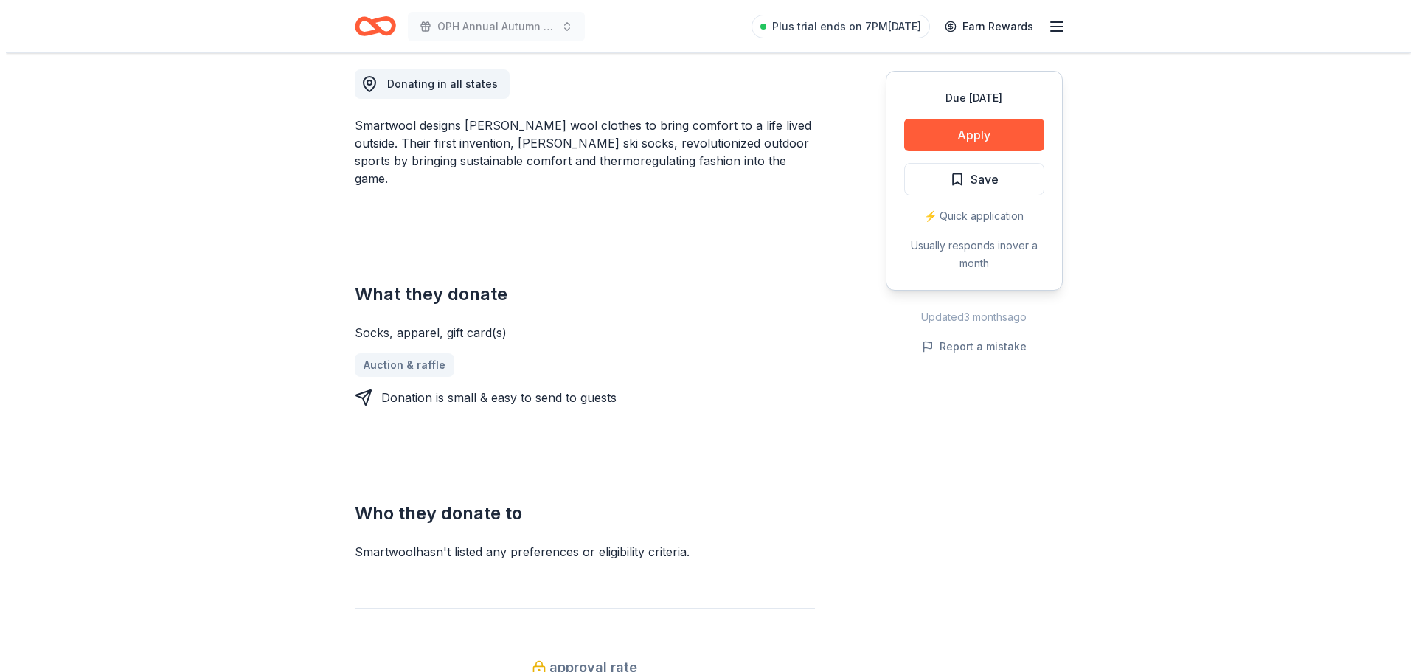
scroll to position [413, 0]
click at [993, 141] on button "Apply" at bounding box center [968, 135] width 140 height 32
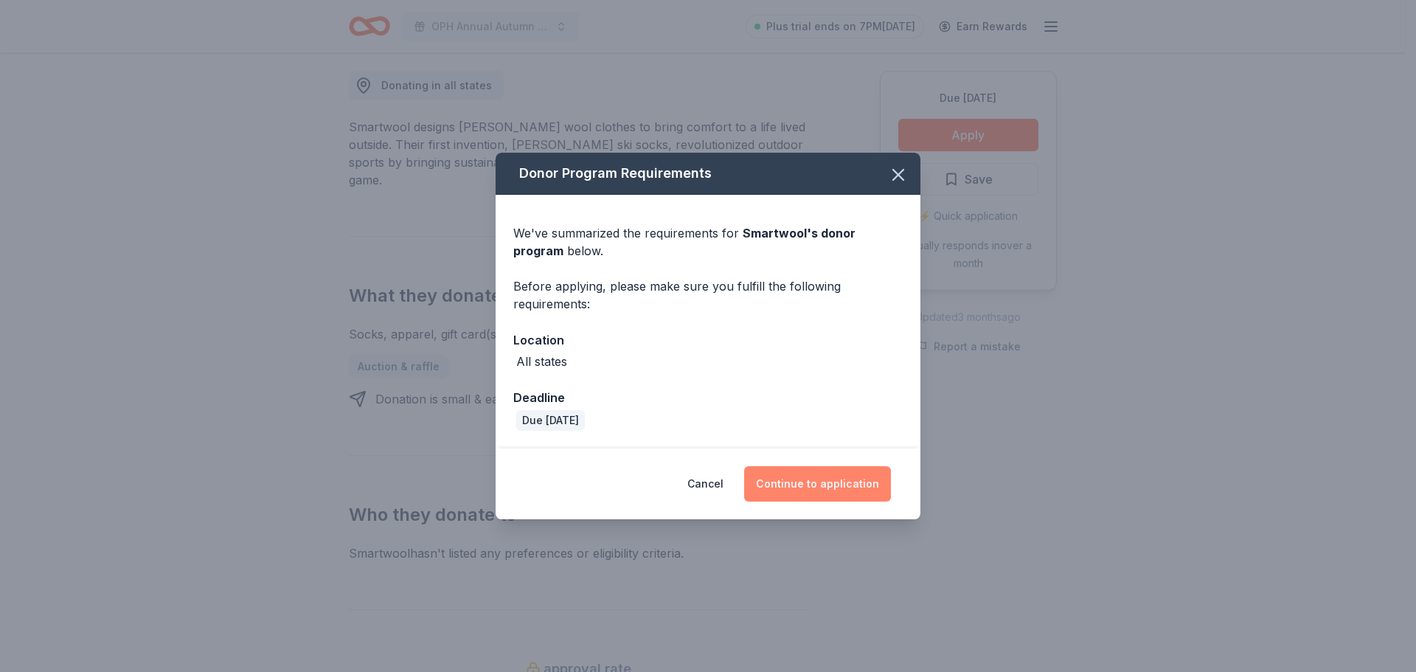
click at [799, 478] on button "Continue to application" at bounding box center [817, 483] width 147 height 35
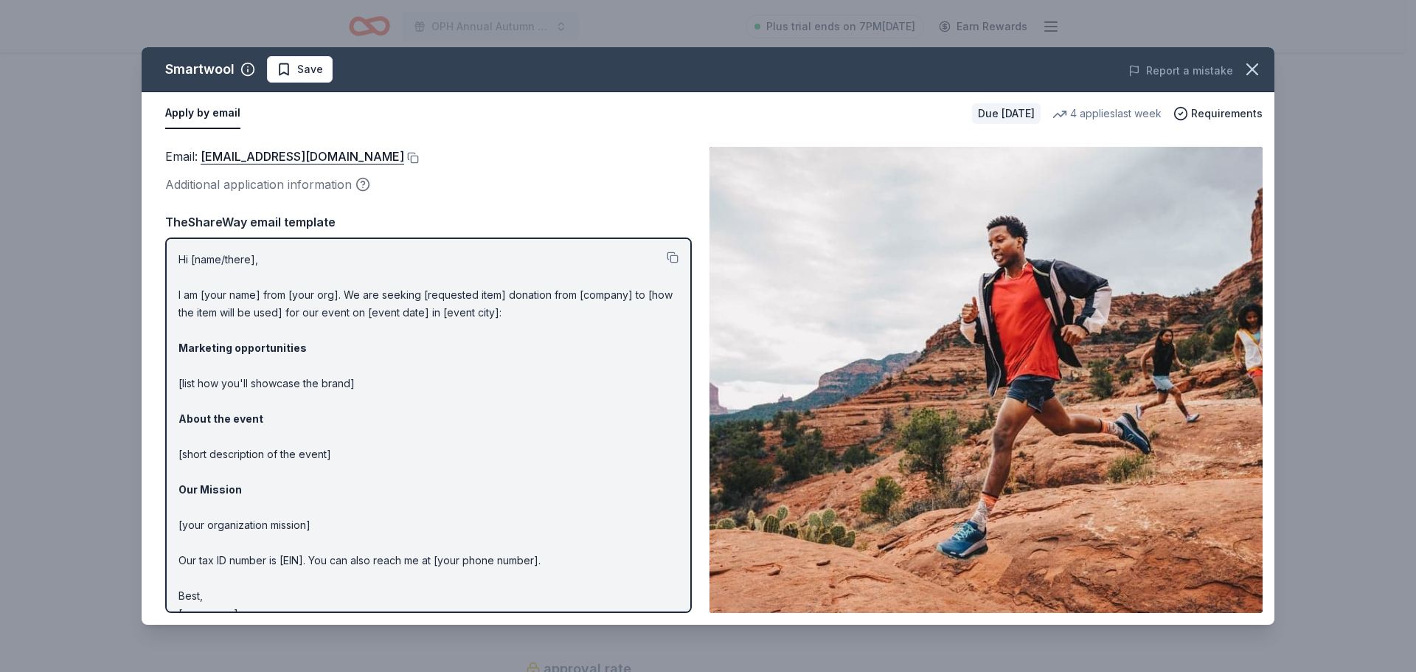
click at [776, 336] on img at bounding box center [985, 380] width 553 height 466
click at [1037, 335] on img at bounding box center [985, 380] width 553 height 466
click at [404, 153] on button at bounding box center [411, 158] width 15 height 12
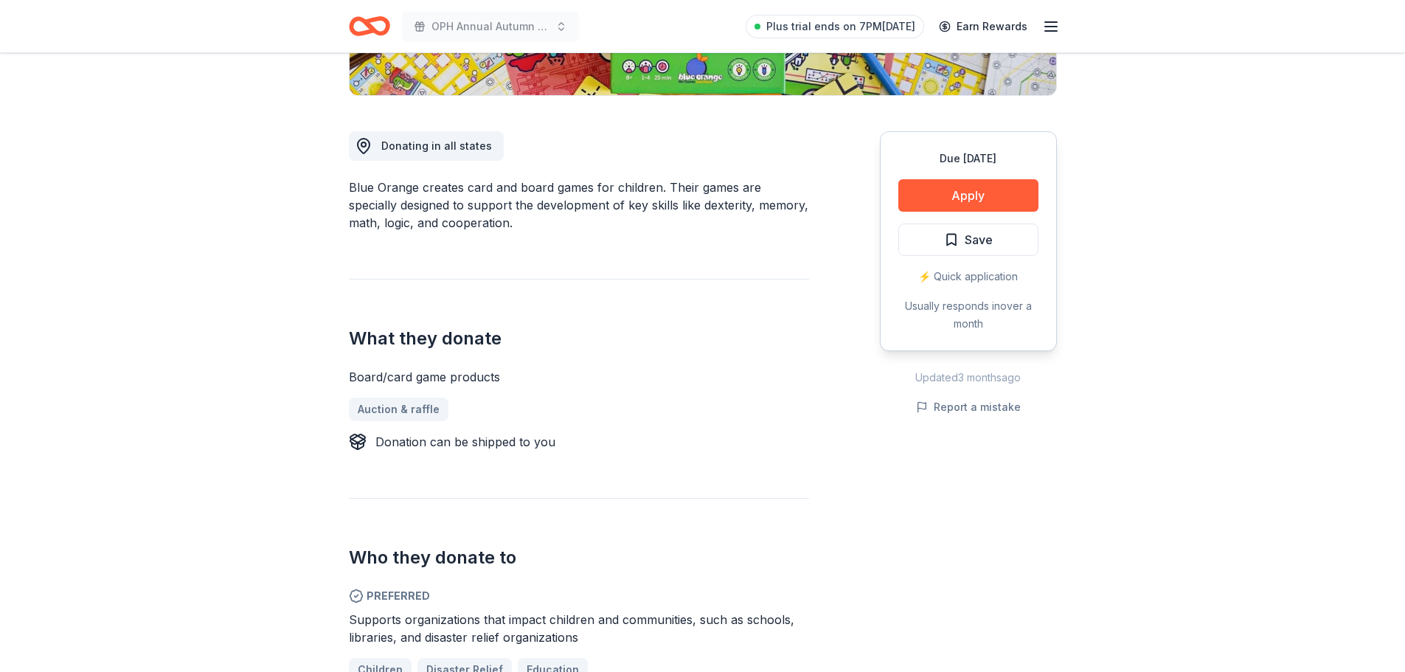
scroll to position [354, 0]
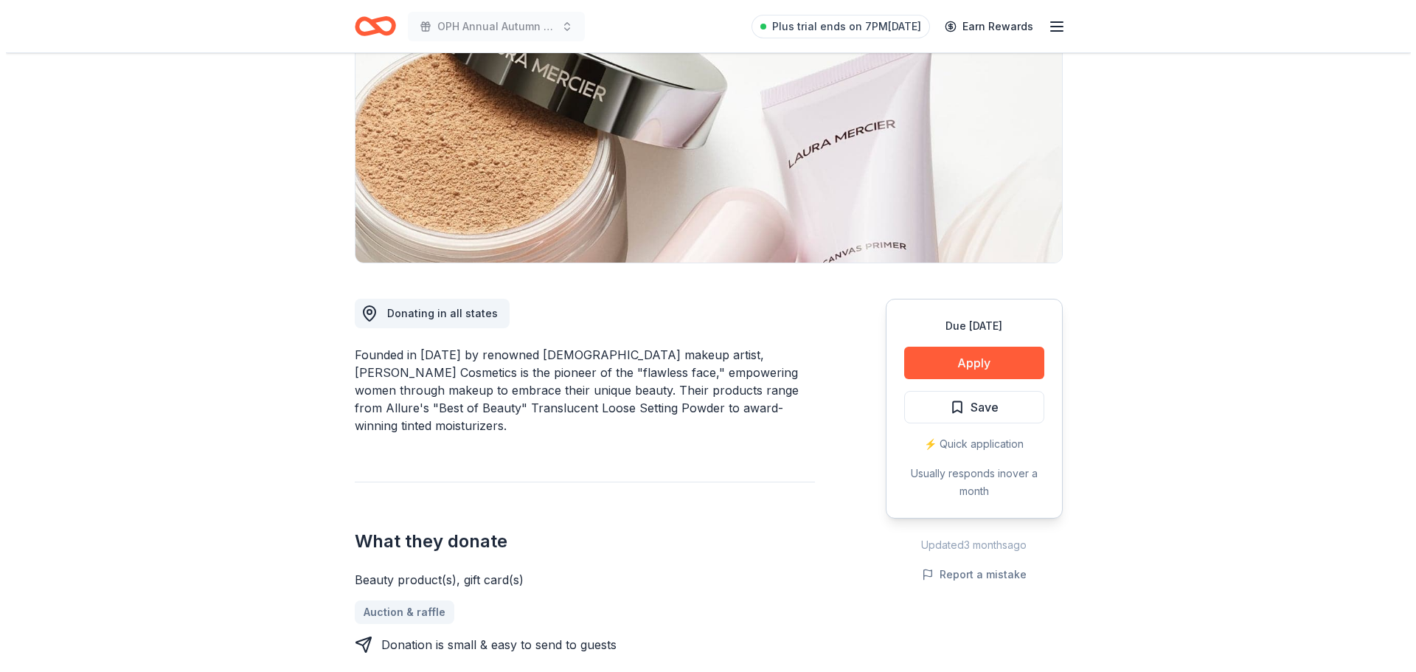
scroll to position [147, 0]
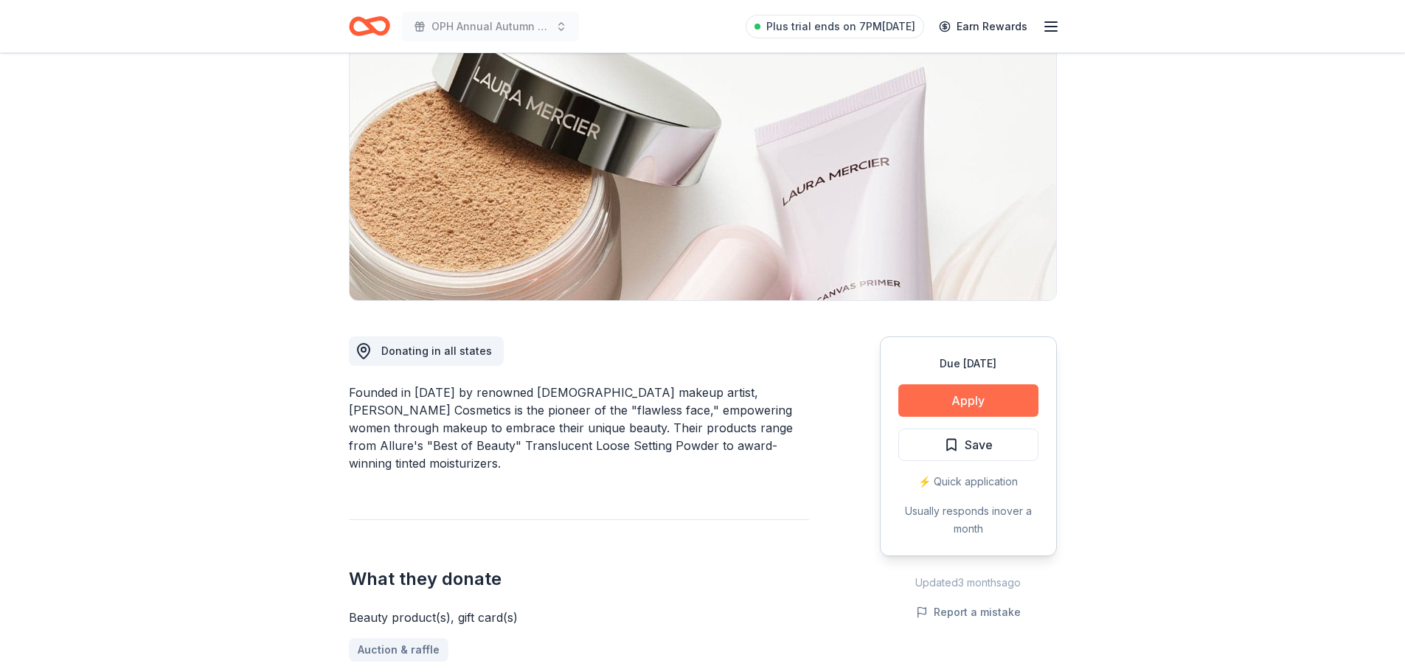
click at [945, 389] on button "Apply" at bounding box center [968, 400] width 140 height 32
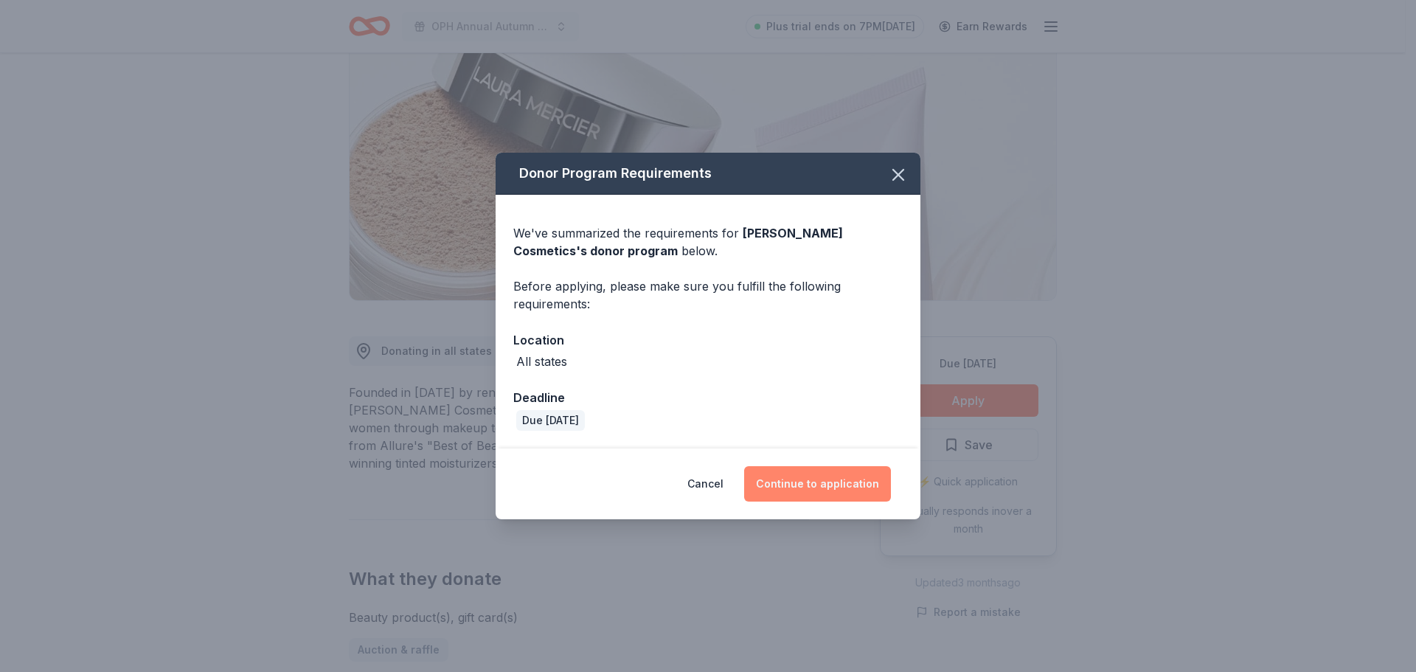
click at [825, 478] on button "Continue to application" at bounding box center [817, 483] width 147 height 35
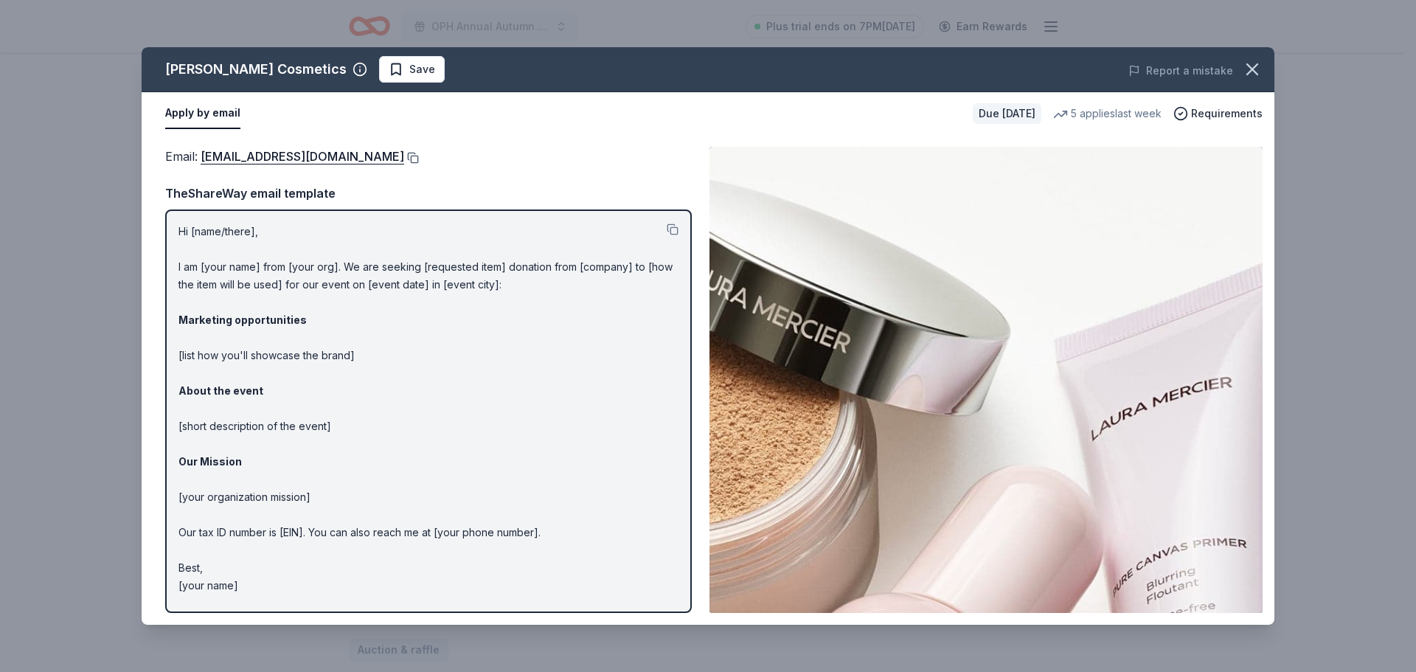
click at [404, 153] on button at bounding box center [411, 158] width 15 height 12
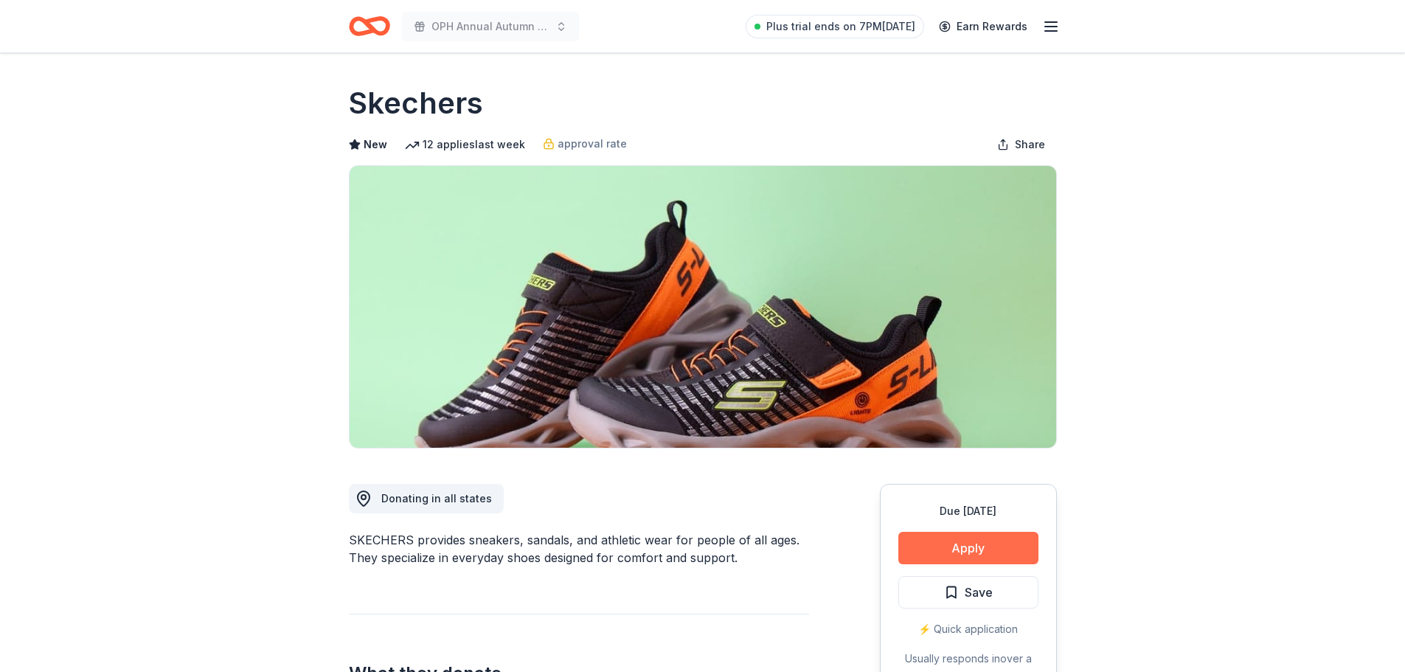
click at [1010, 546] on button "Apply" at bounding box center [968, 548] width 140 height 32
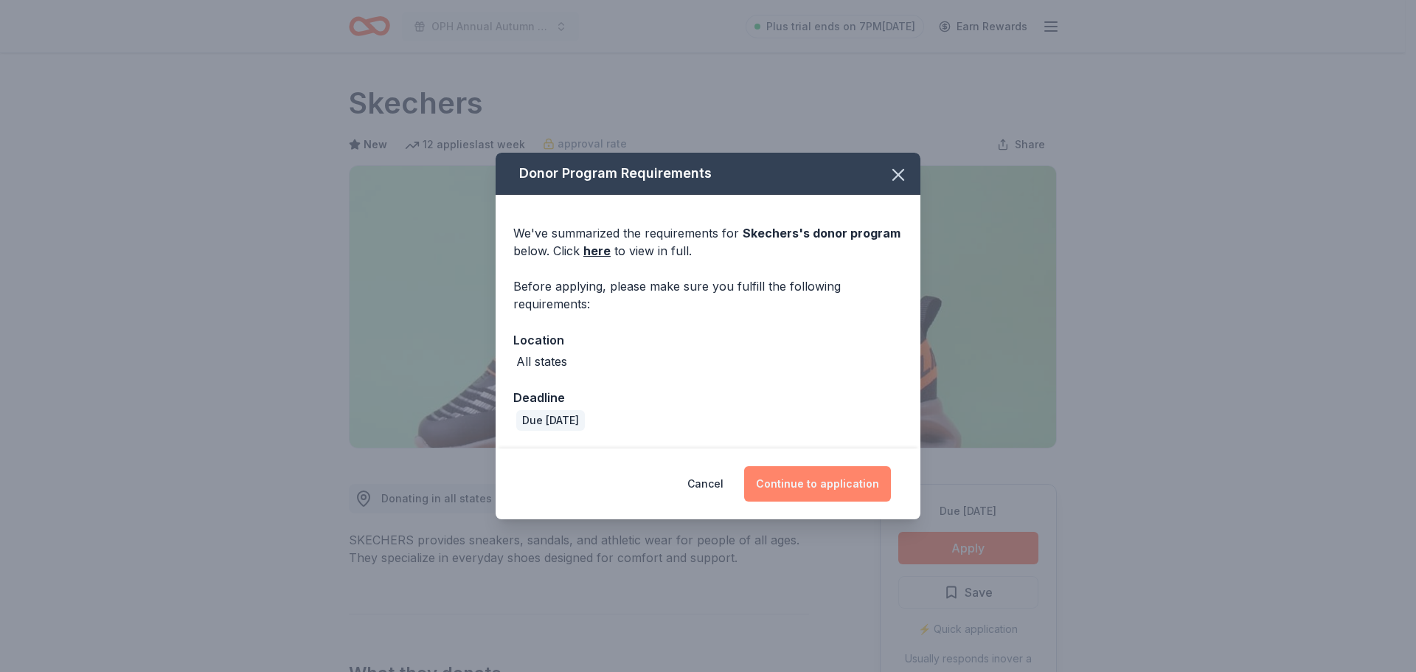
click at [858, 487] on button "Continue to application" at bounding box center [817, 483] width 147 height 35
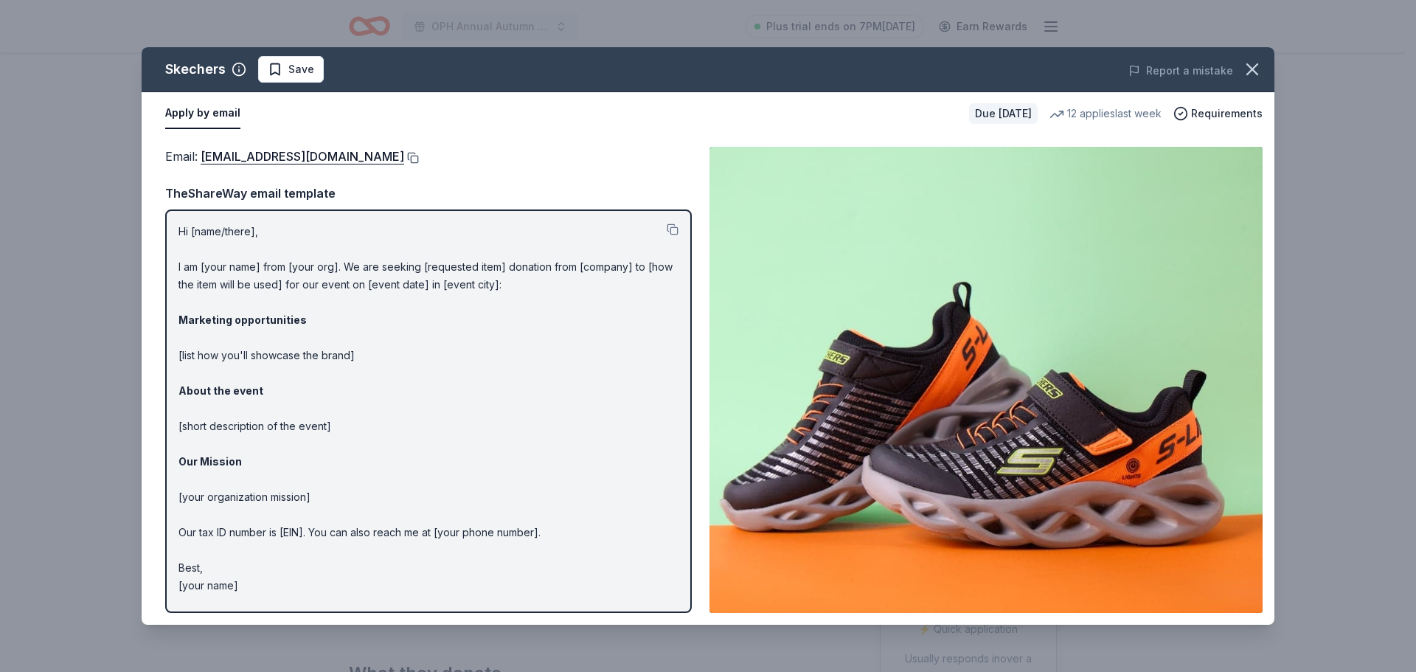
click at [404, 156] on button at bounding box center [411, 158] width 15 height 12
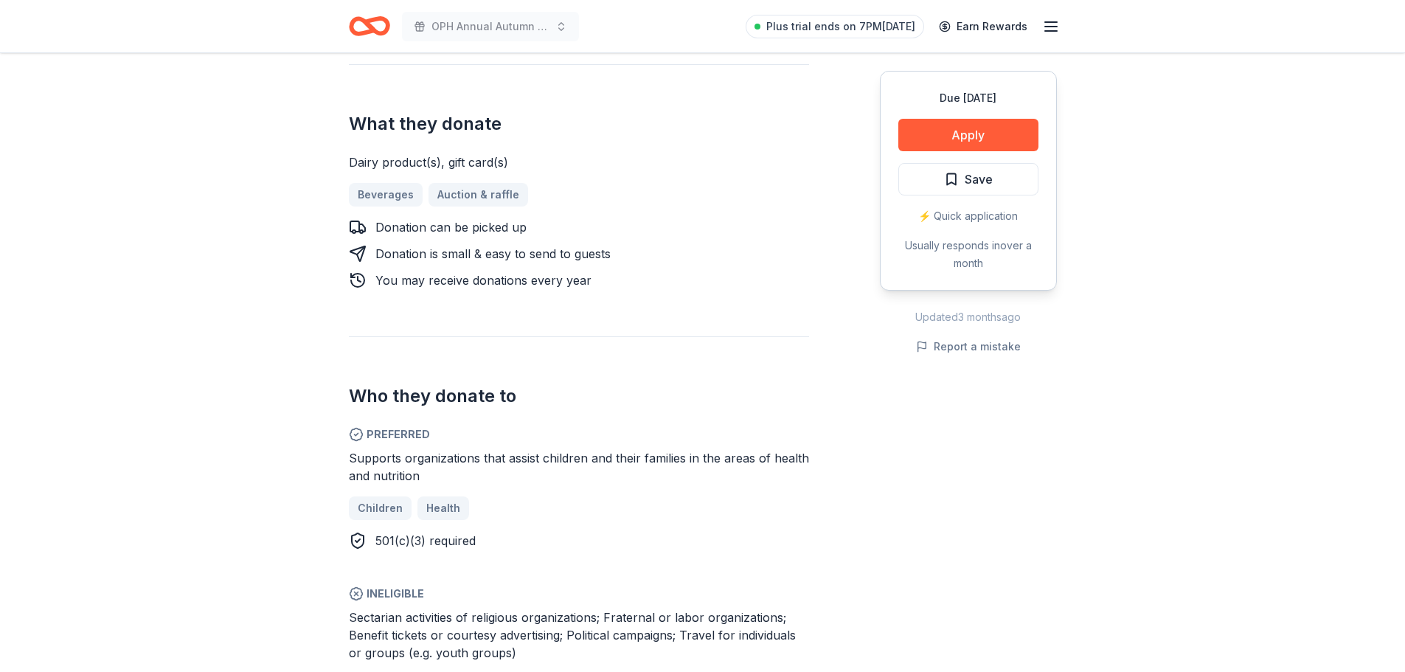
scroll to position [560, 0]
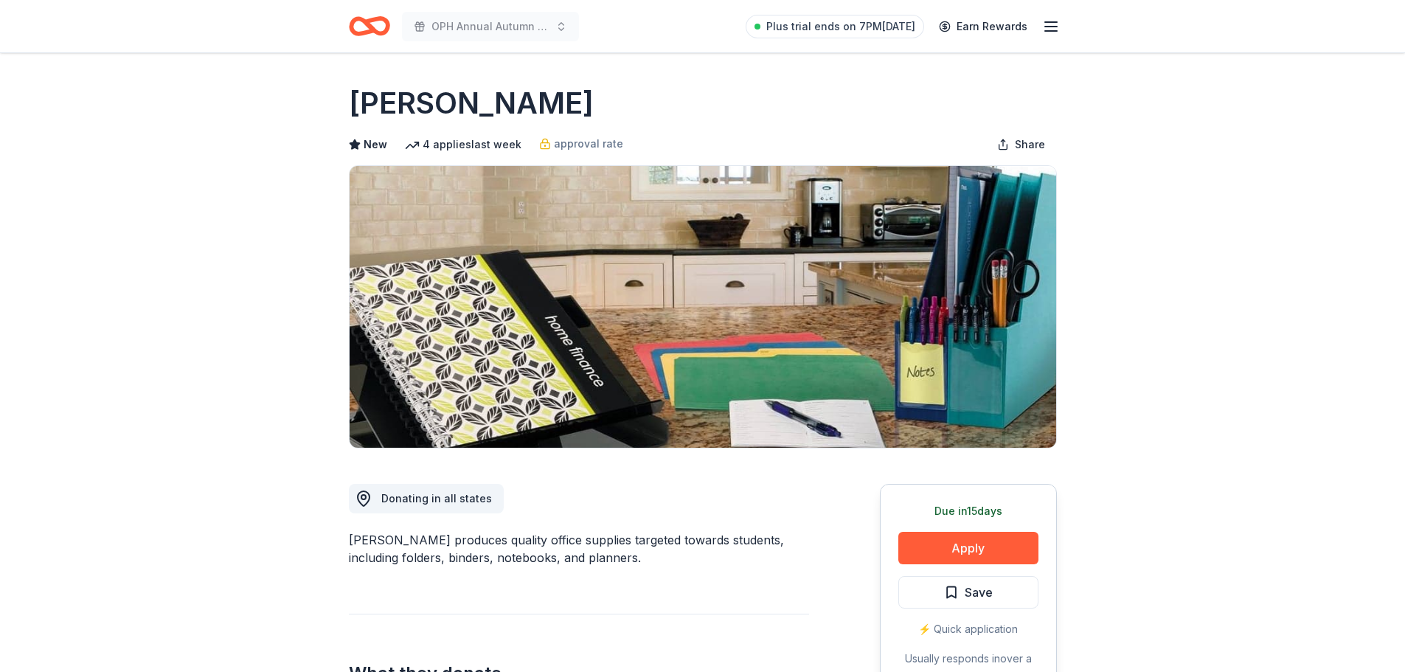
scroll to position [531, 0]
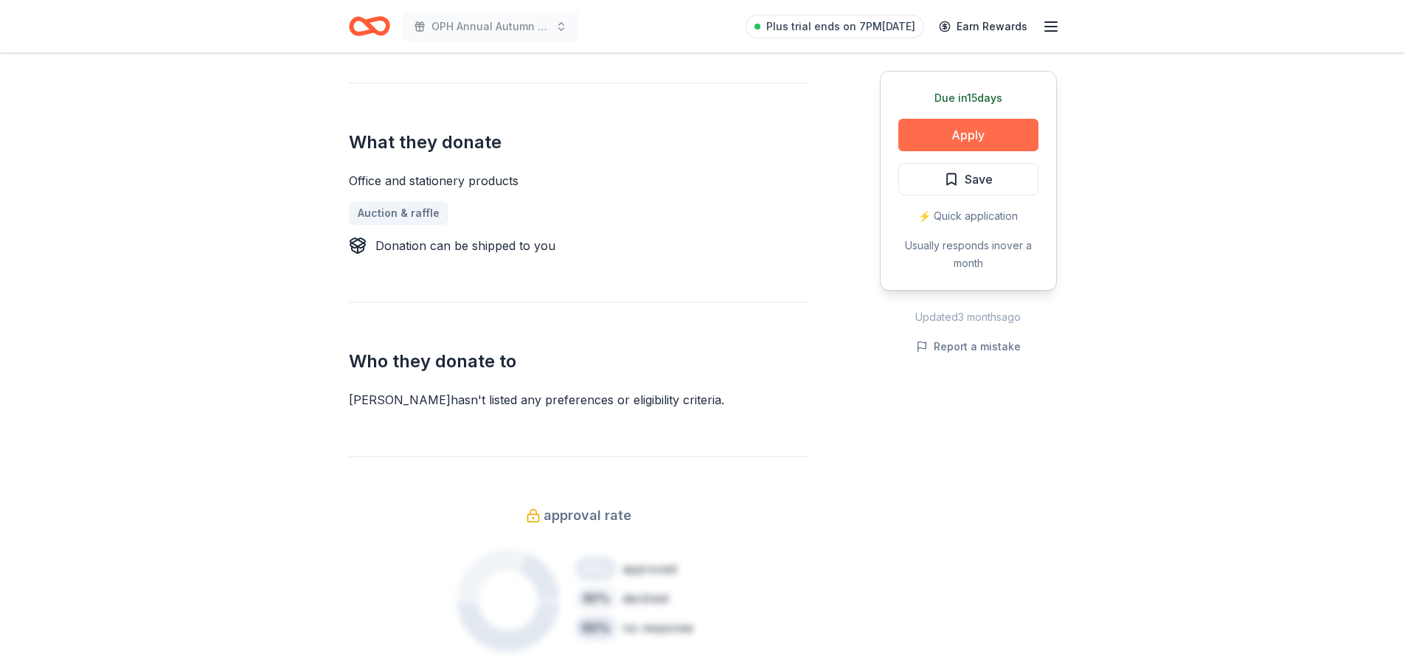
click at [924, 128] on button "Apply" at bounding box center [968, 135] width 140 height 32
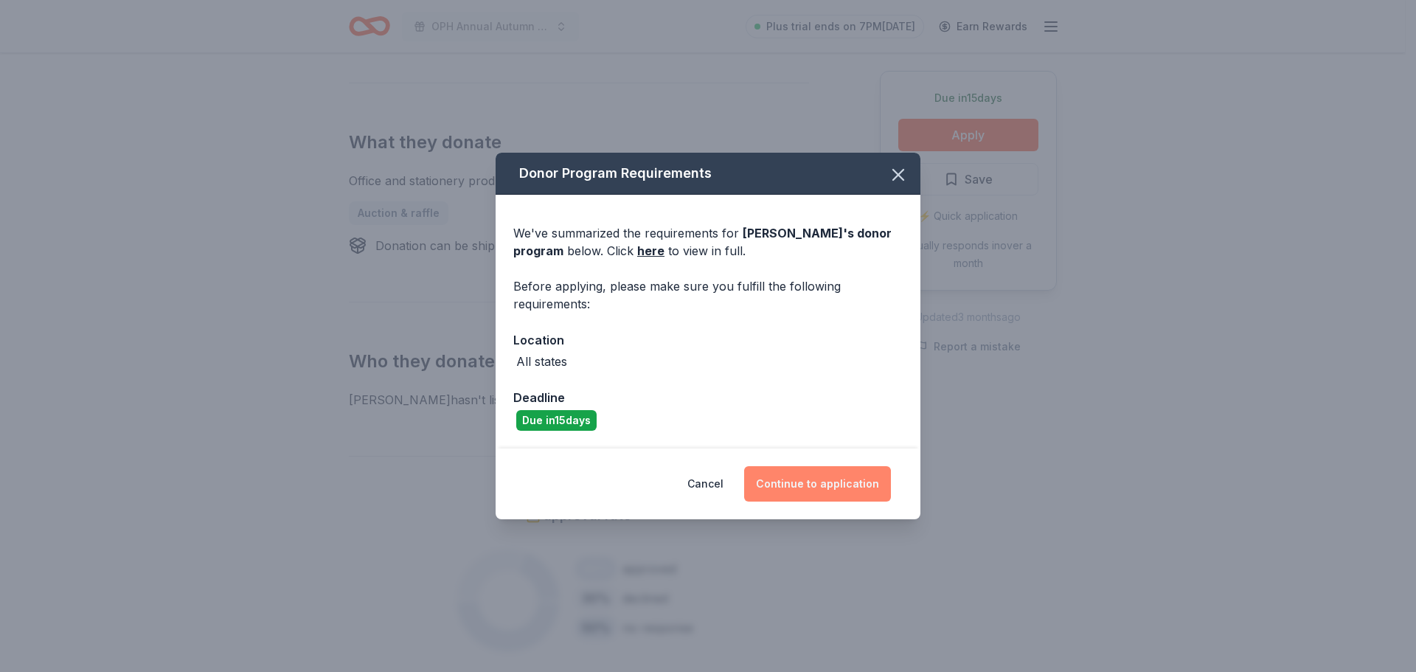
click at [824, 495] on button "Continue to application" at bounding box center [817, 483] width 147 height 35
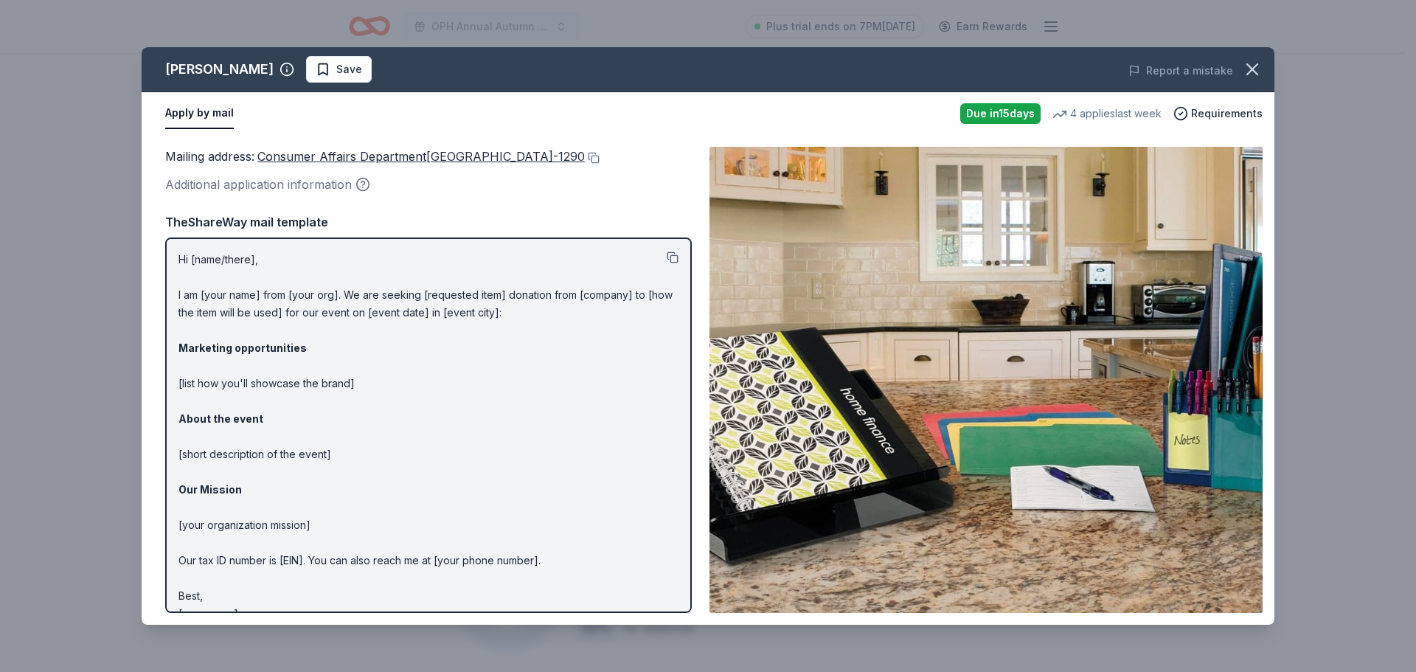
click at [667, 260] on button at bounding box center [673, 257] width 12 height 12
click at [1246, 70] on icon "button" at bounding box center [1252, 69] width 21 height 21
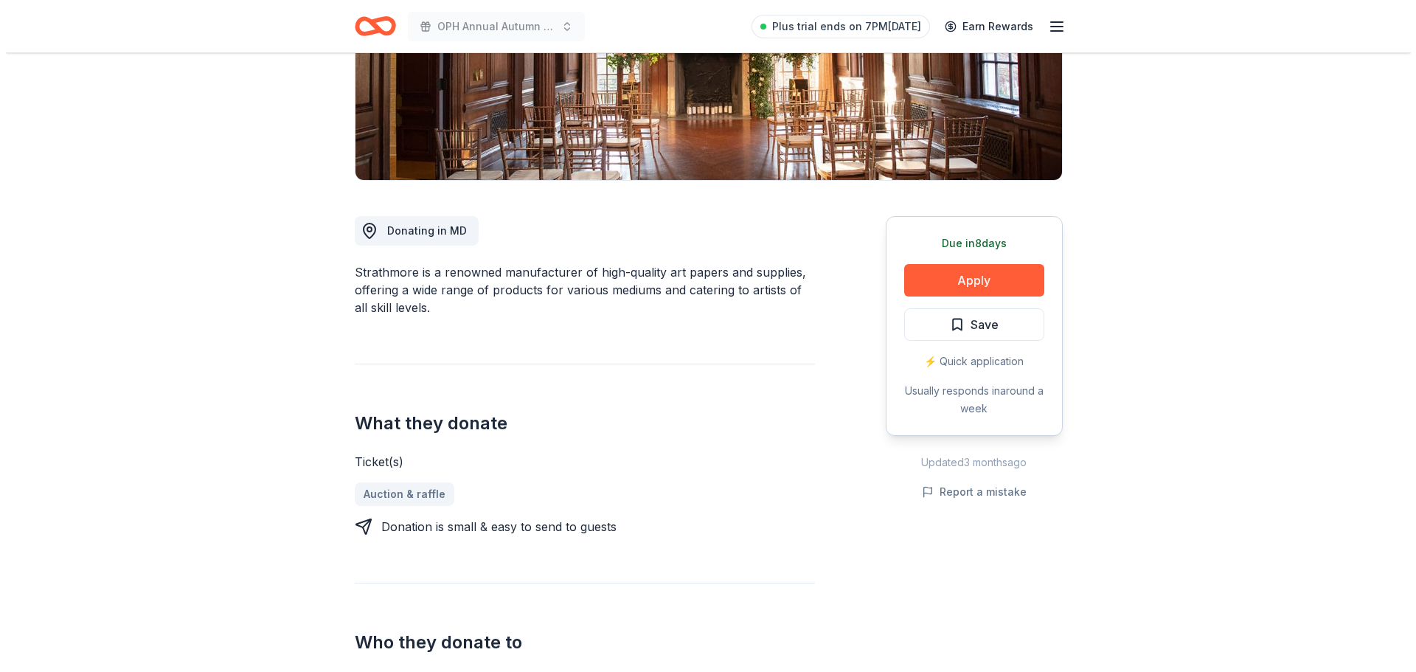
scroll to position [265, 0]
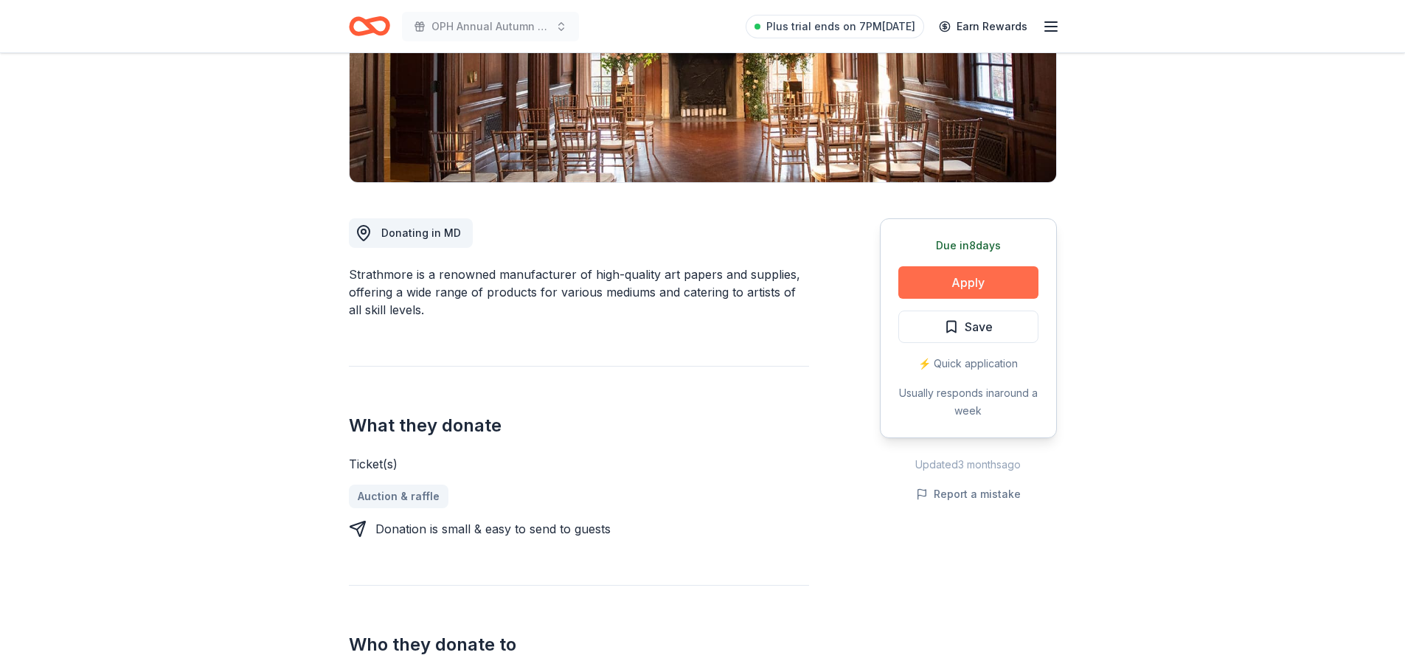
click at [949, 281] on button "Apply" at bounding box center [968, 282] width 140 height 32
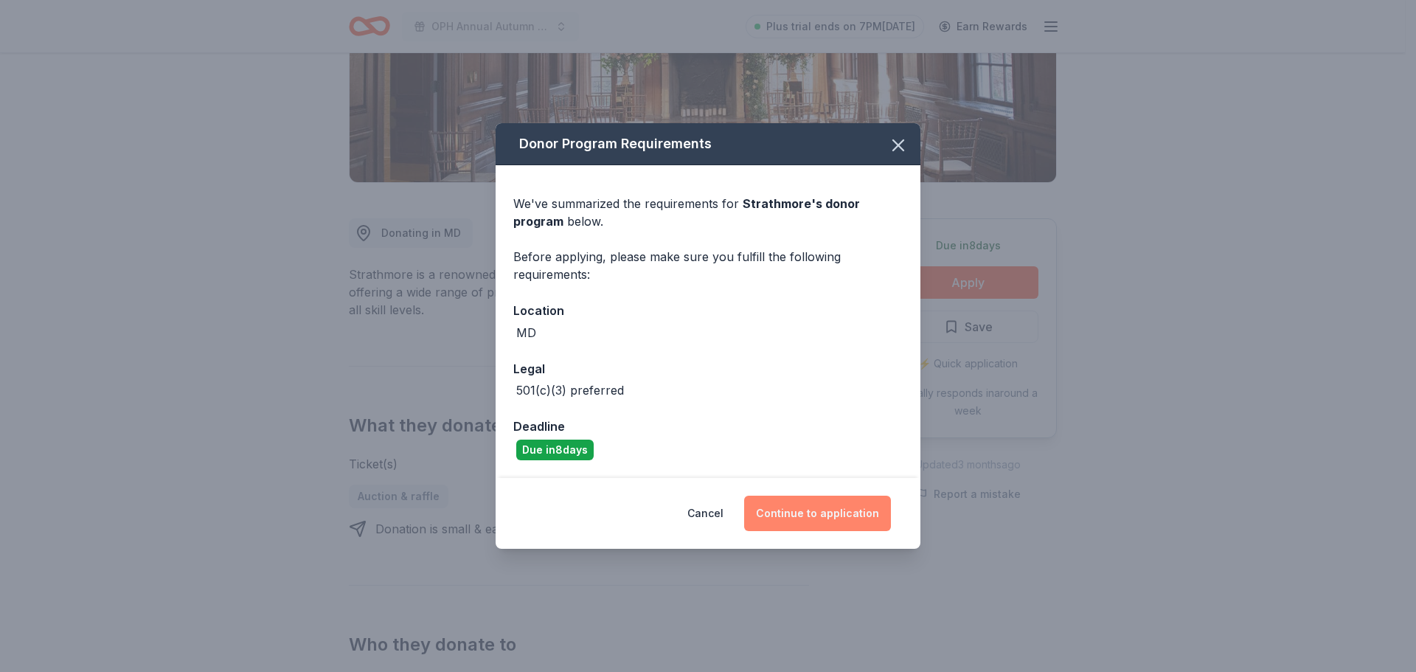
click at [811, 512] on button "Continue to application" at bounding box center [817, 513] width 147 height 35
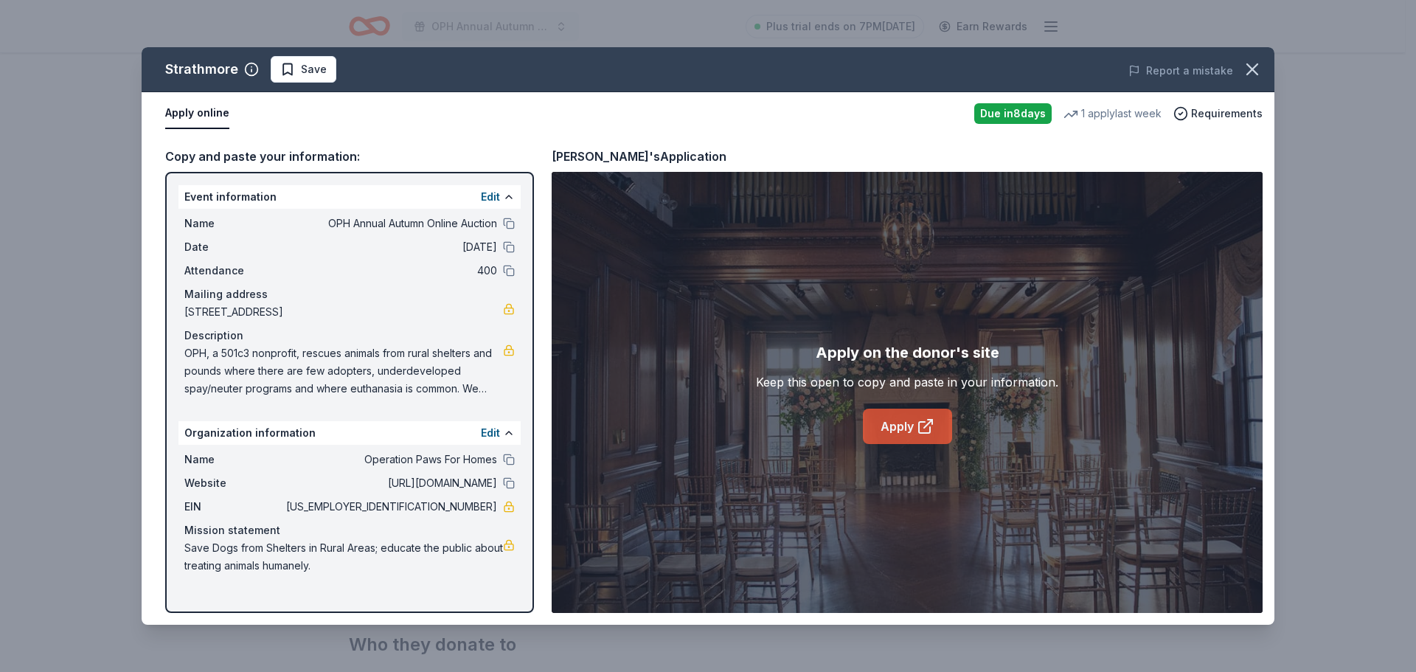
click at [892, 423] on link "Apply" at bounding box center [907, 426] width 89 height 35
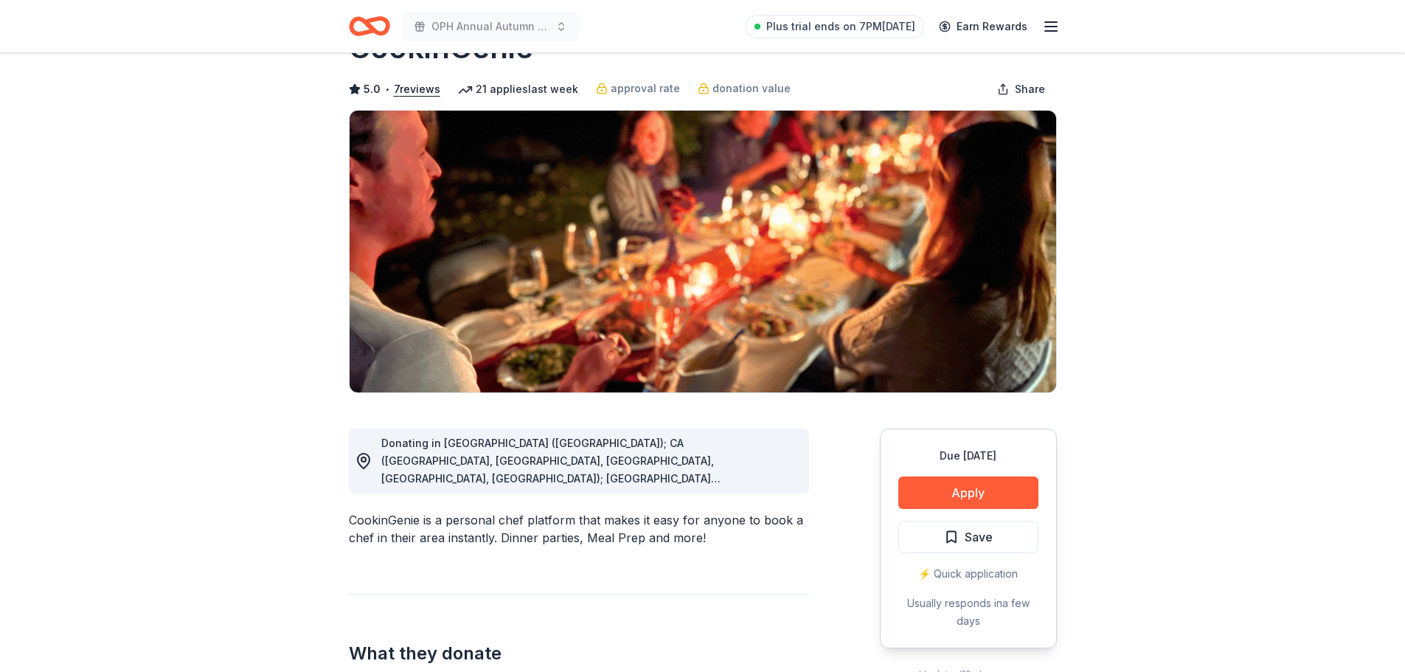
scroll to position [88, 0]
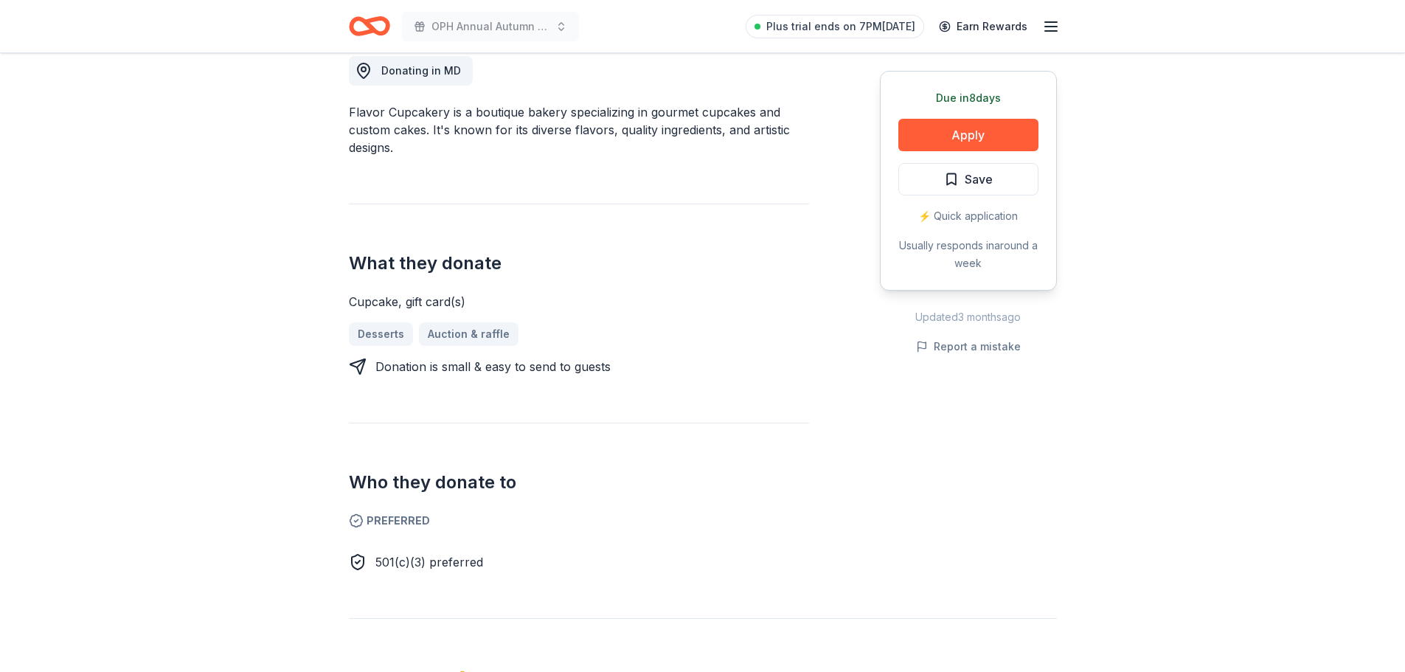
scroll to position [531, 0]
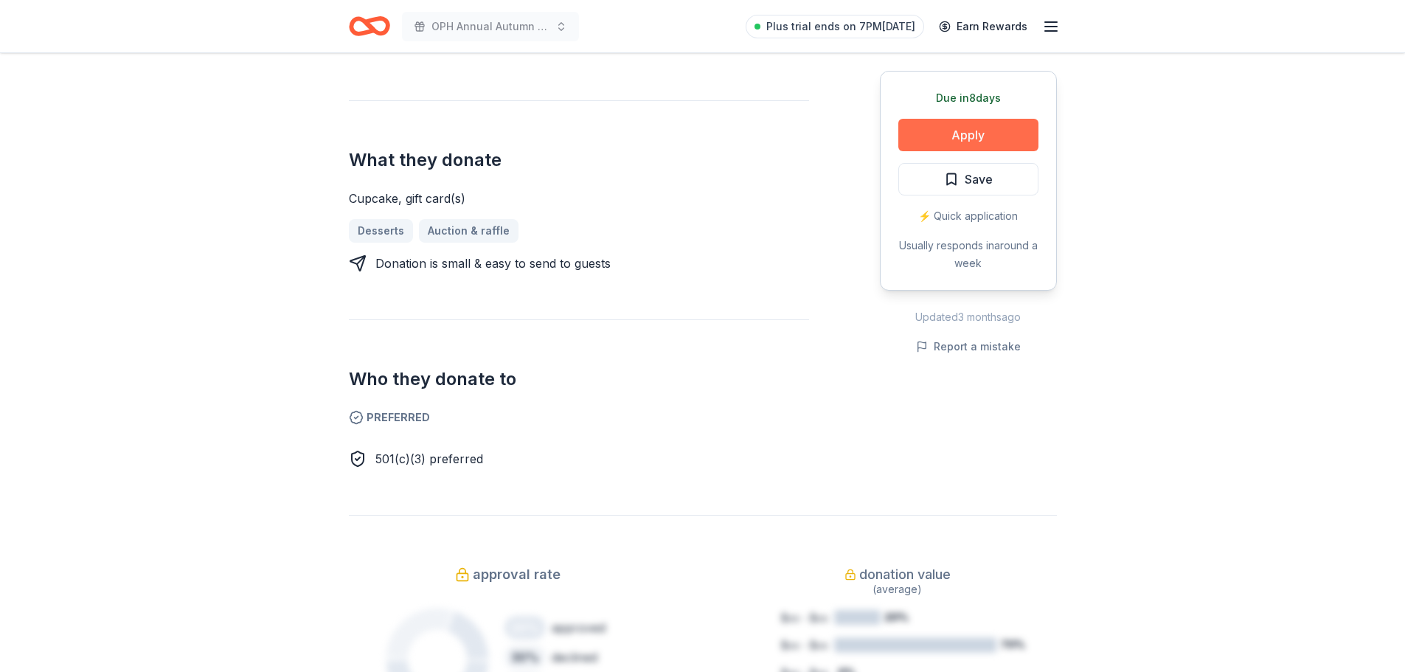
click at [976, 125] on button "Apply" at bounding box center [968, 135] width 140 height 32
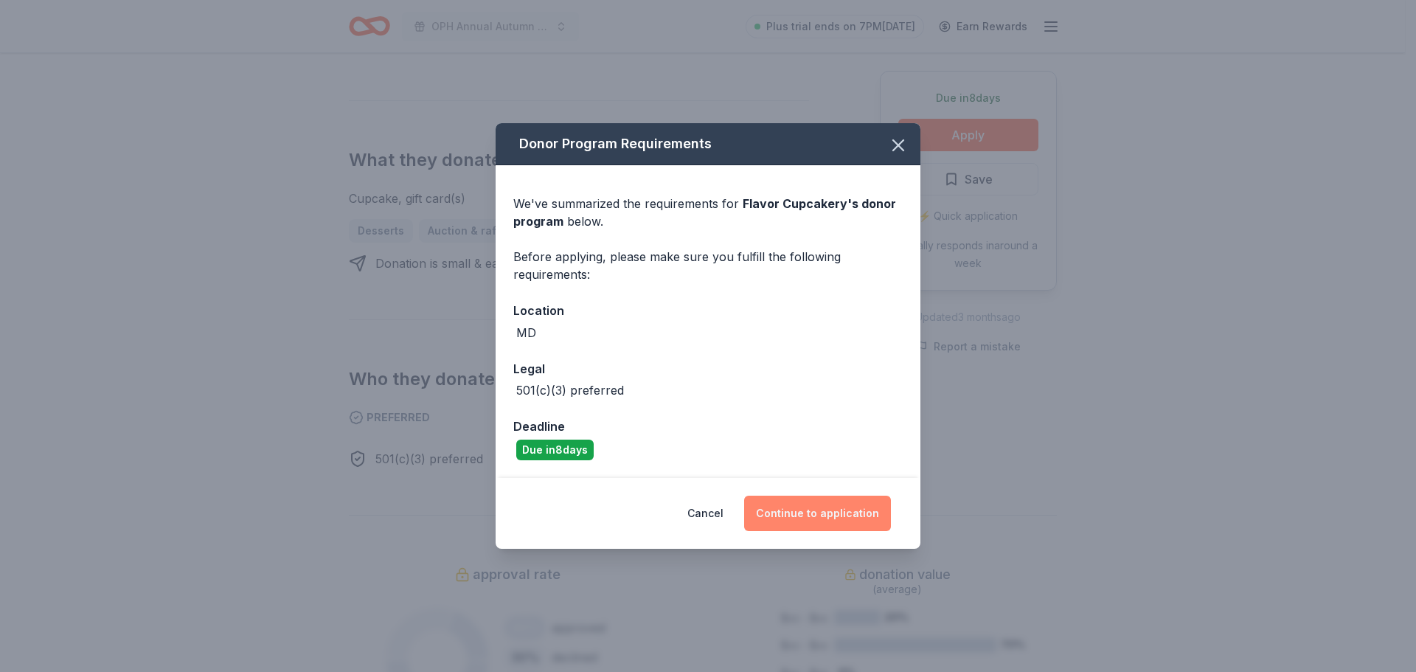
click at [811, 518] on button "Continue to application" at bounding box center [817, 513] width 147 height 35
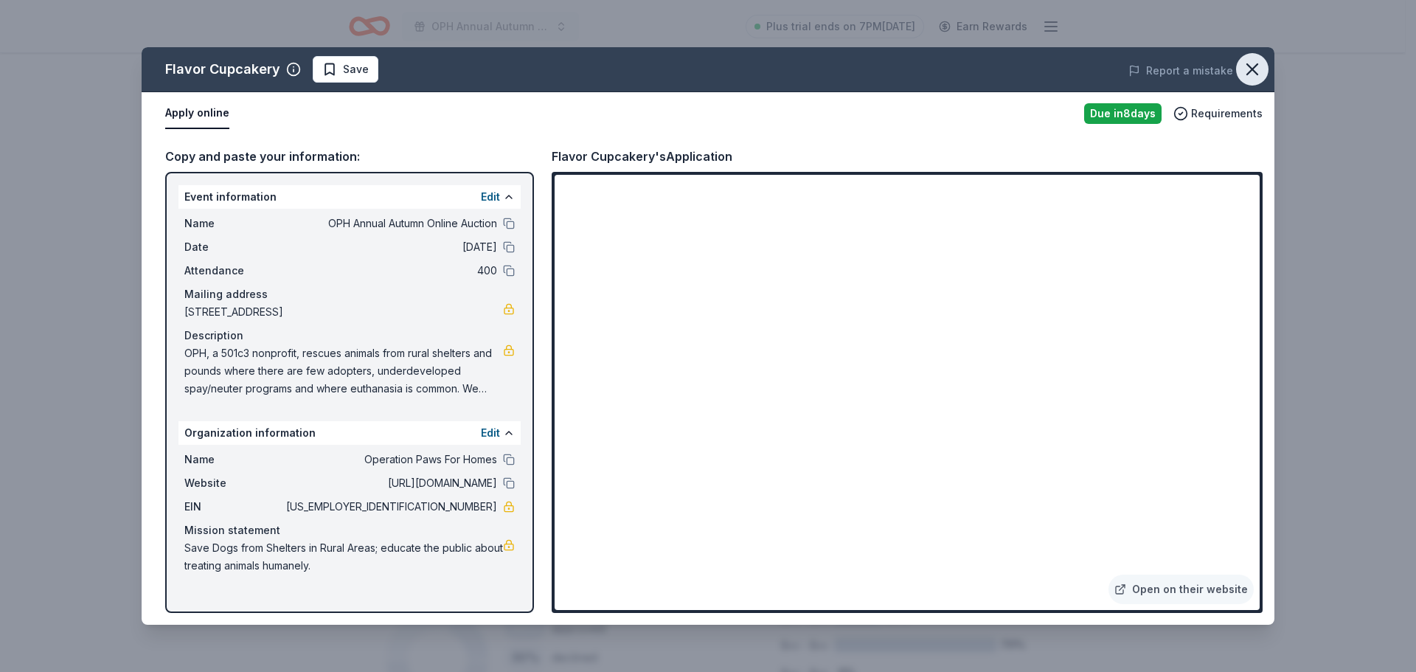
click at [1247, 73] on icon "button" at bounding box center [1252, 69] width 21 height 21
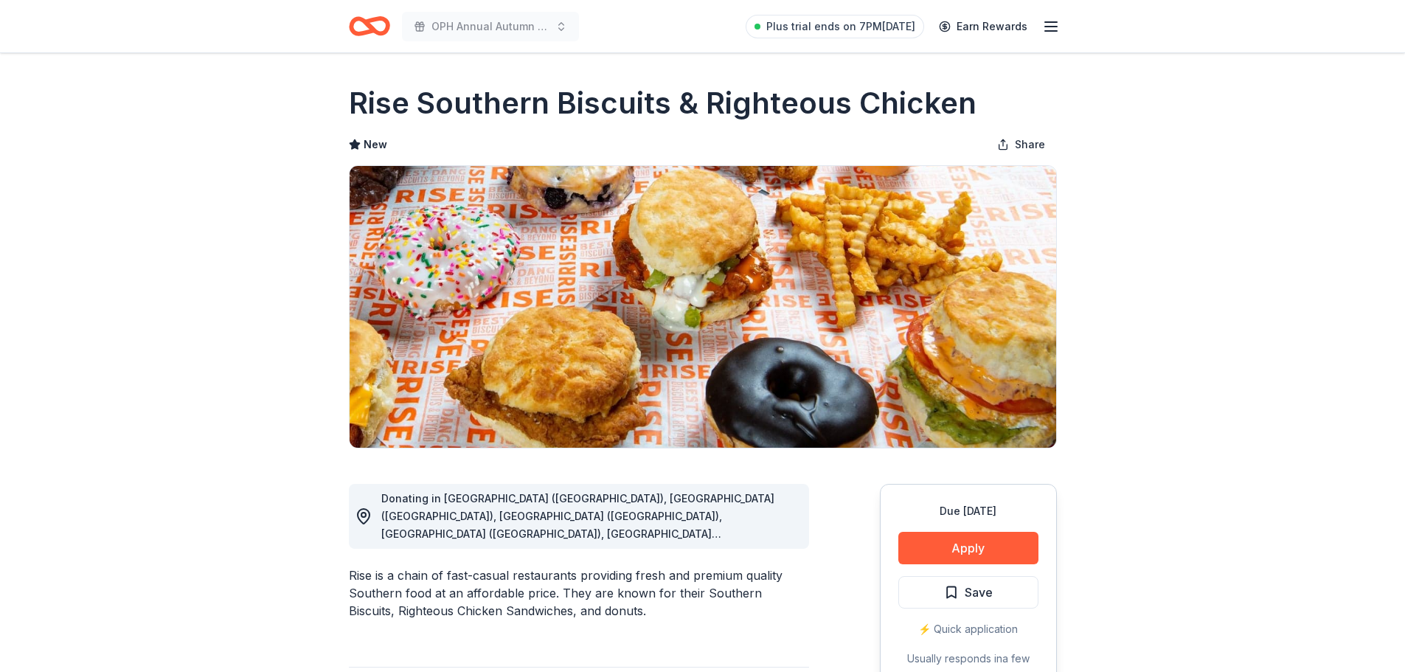
click at [804, 569] on div "Rise is a chain of fast-casual restaurants providing fresh and premium quality …" at bounding box center [579, 592] width 460 height 53
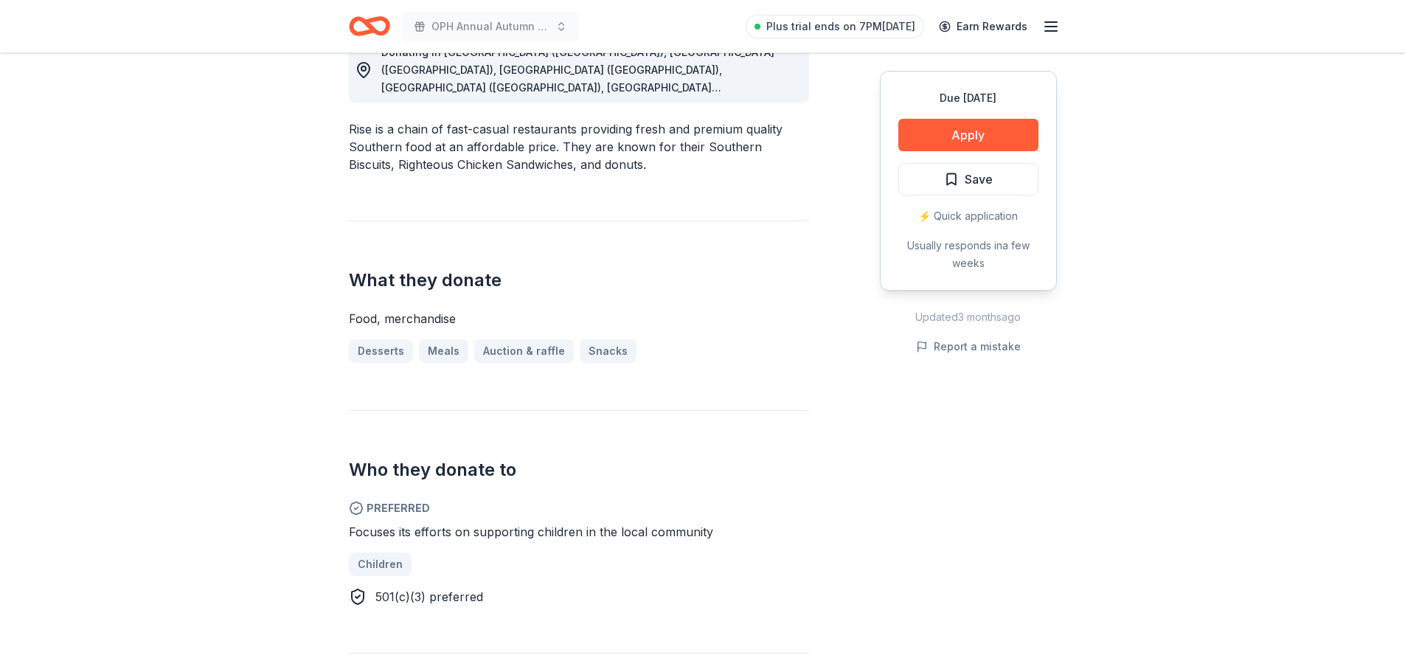
scroll to position [442, 0]
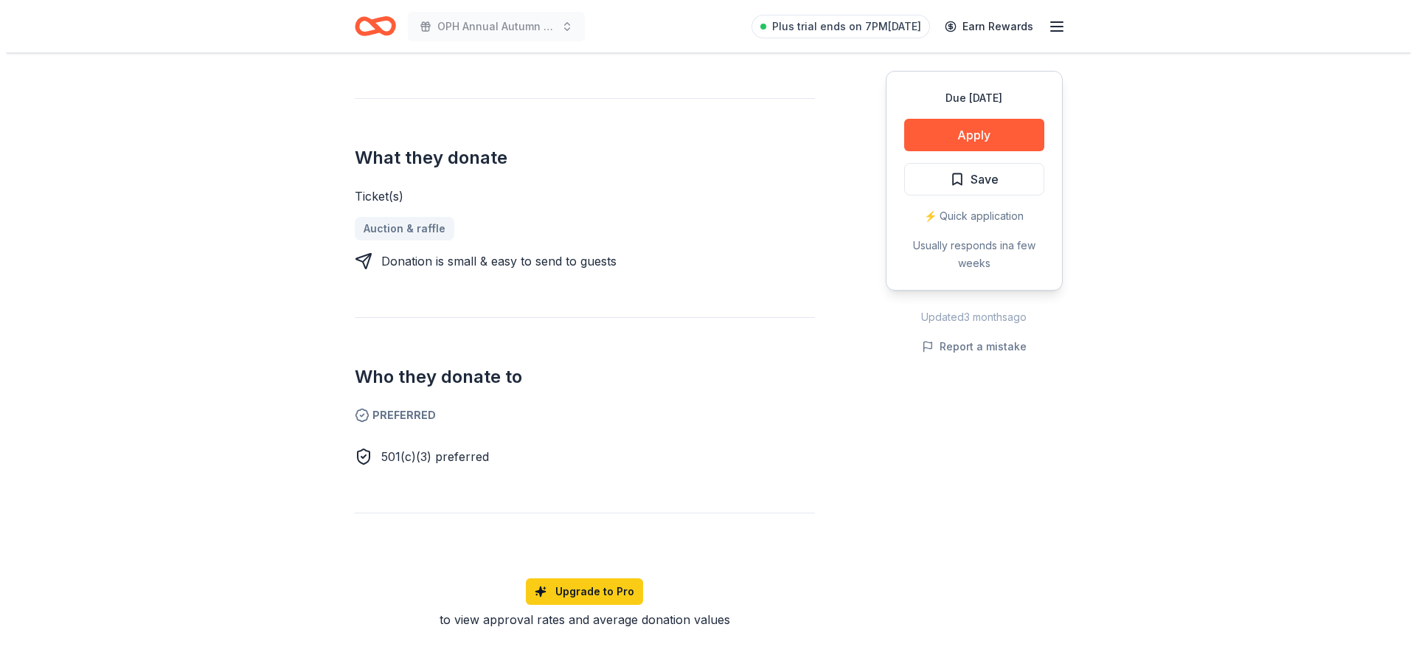
scroll to position [531, 0]
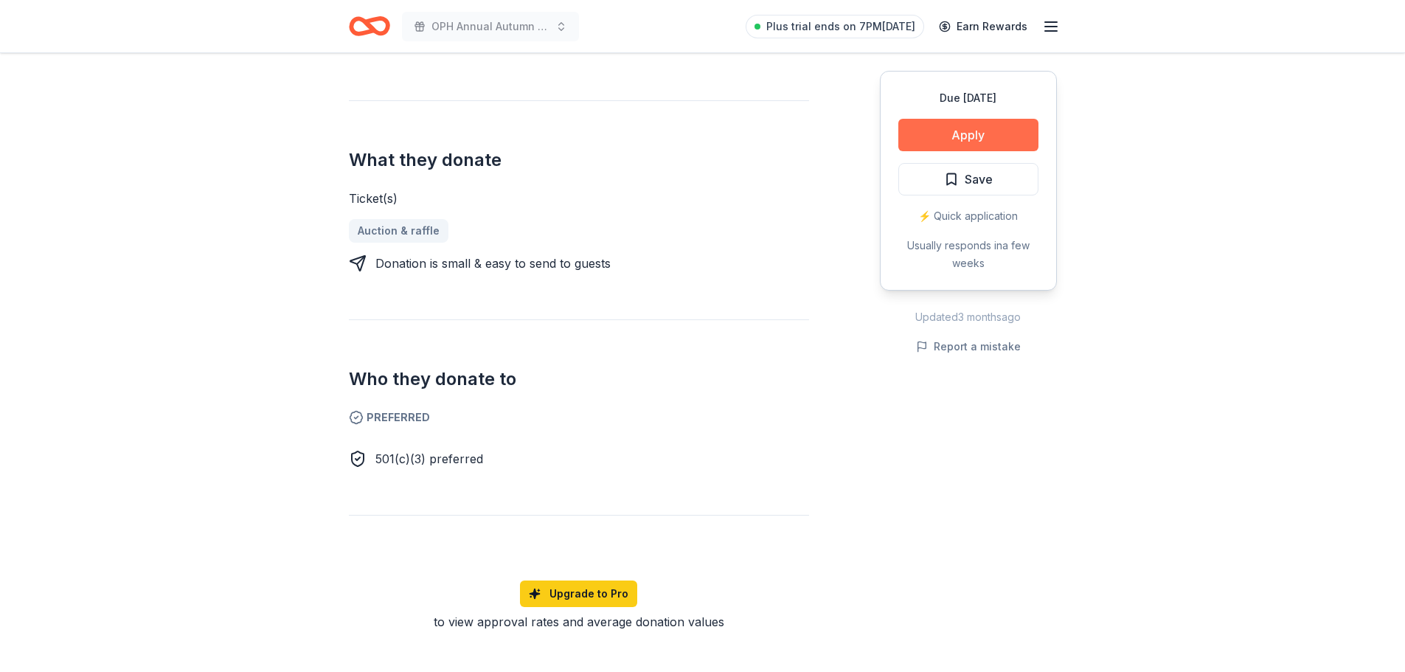
click at [1011, 135] on button "Apply" at bounding box center [968, 135] width 140 height 32
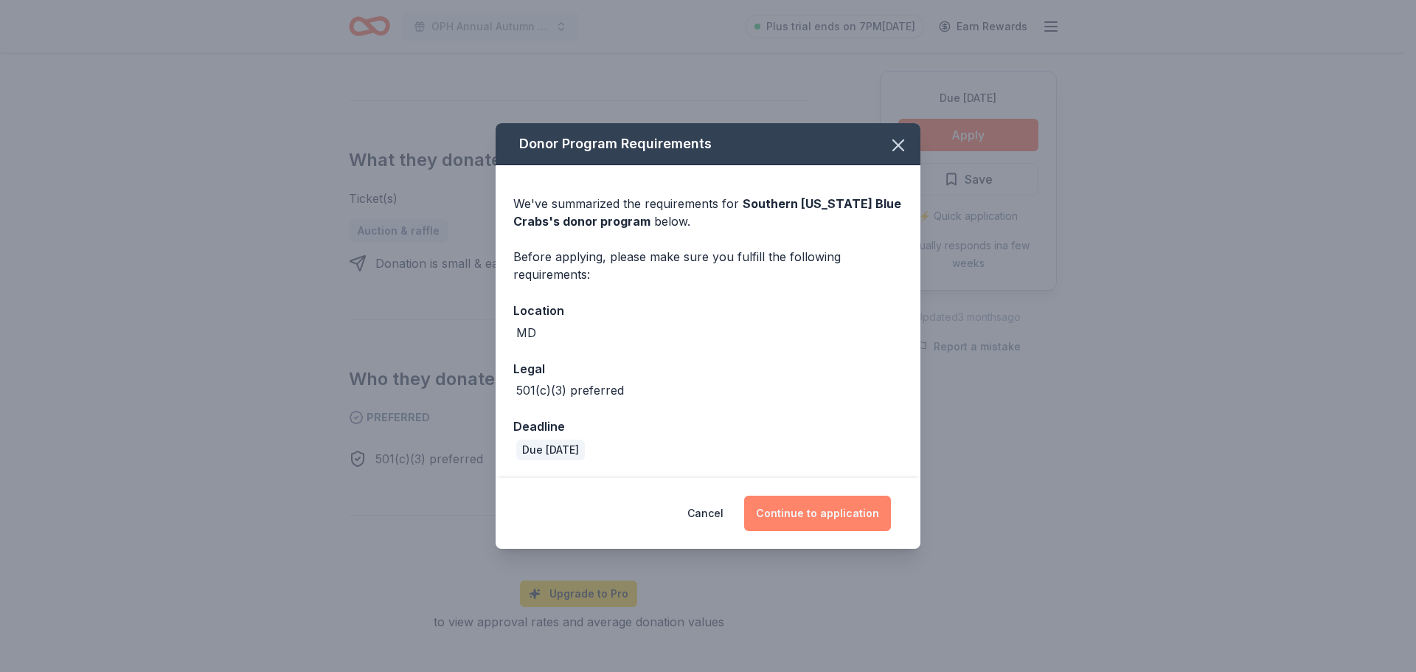
click at [788, 520] on button "Continue to application" at bounding box center [817, 513] width 147 height 35
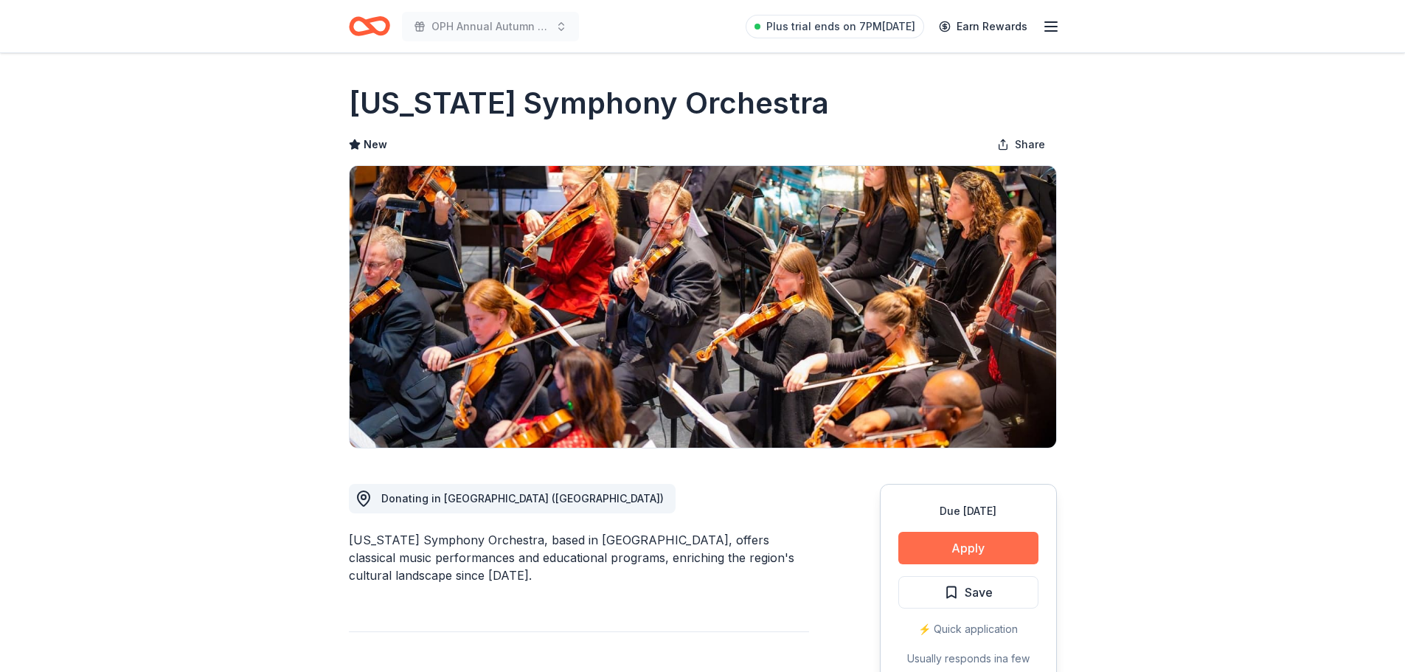
click at [922, 539] on button "Apply" at bounding box center [968, 548] width 140 height 32
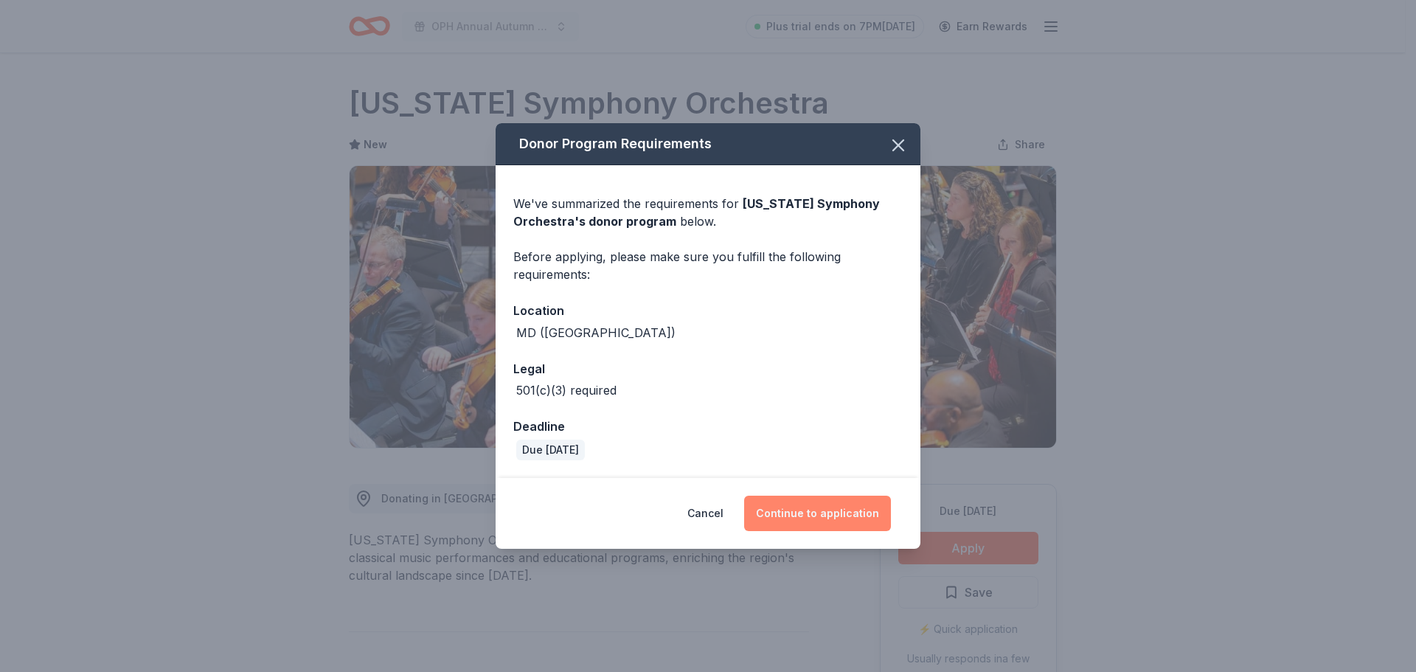
click at [843, 507] on button "Continue to application" at bounding box center [817, 513] width 147 height 35
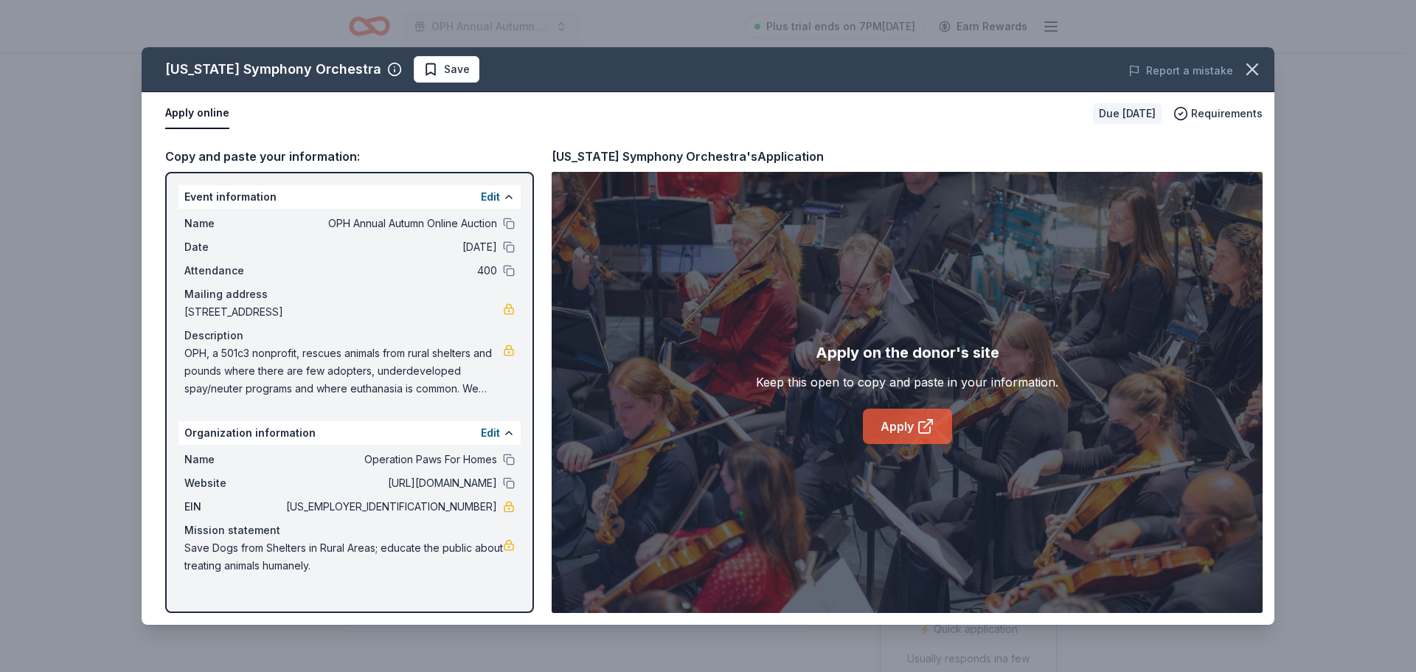
click at [892, 424] on link "Apply" at bounding box center [907, 426] width 89 height 35
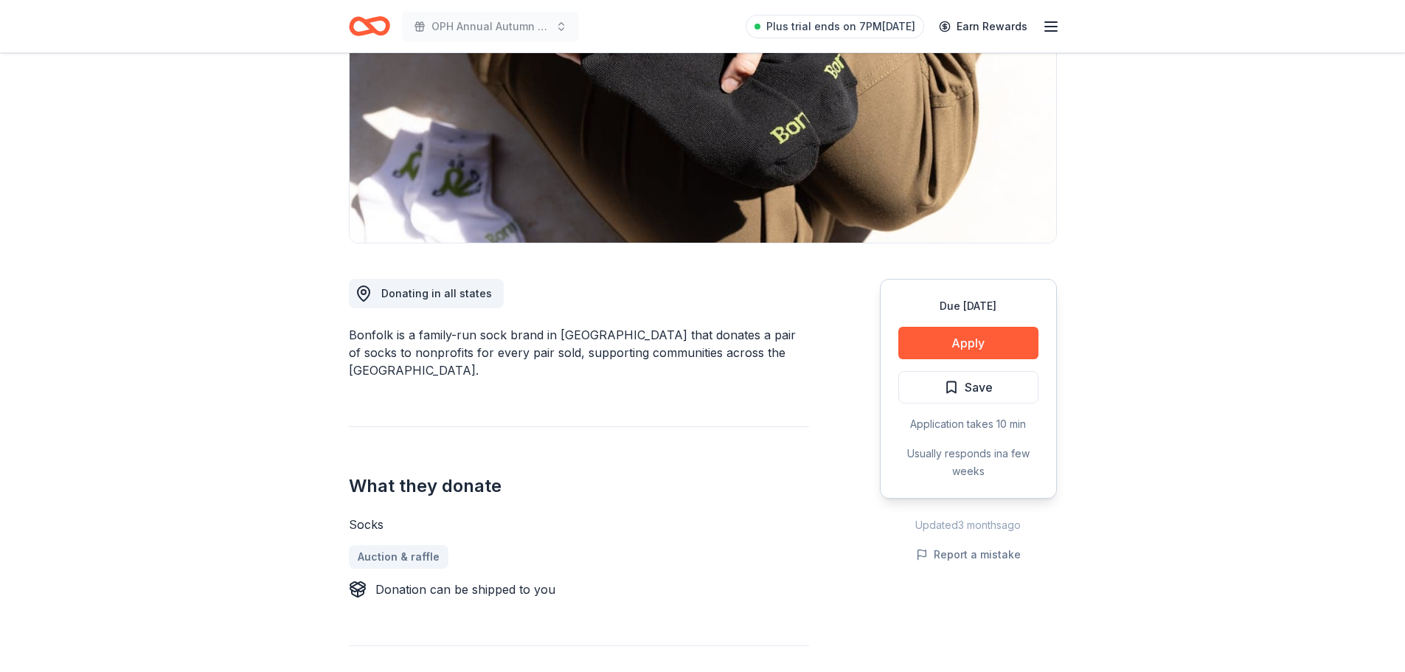
scroll to position [206, 0]
click at [943, 347] on button "Apply" at bounding box center [968, 341] width 140 height 32
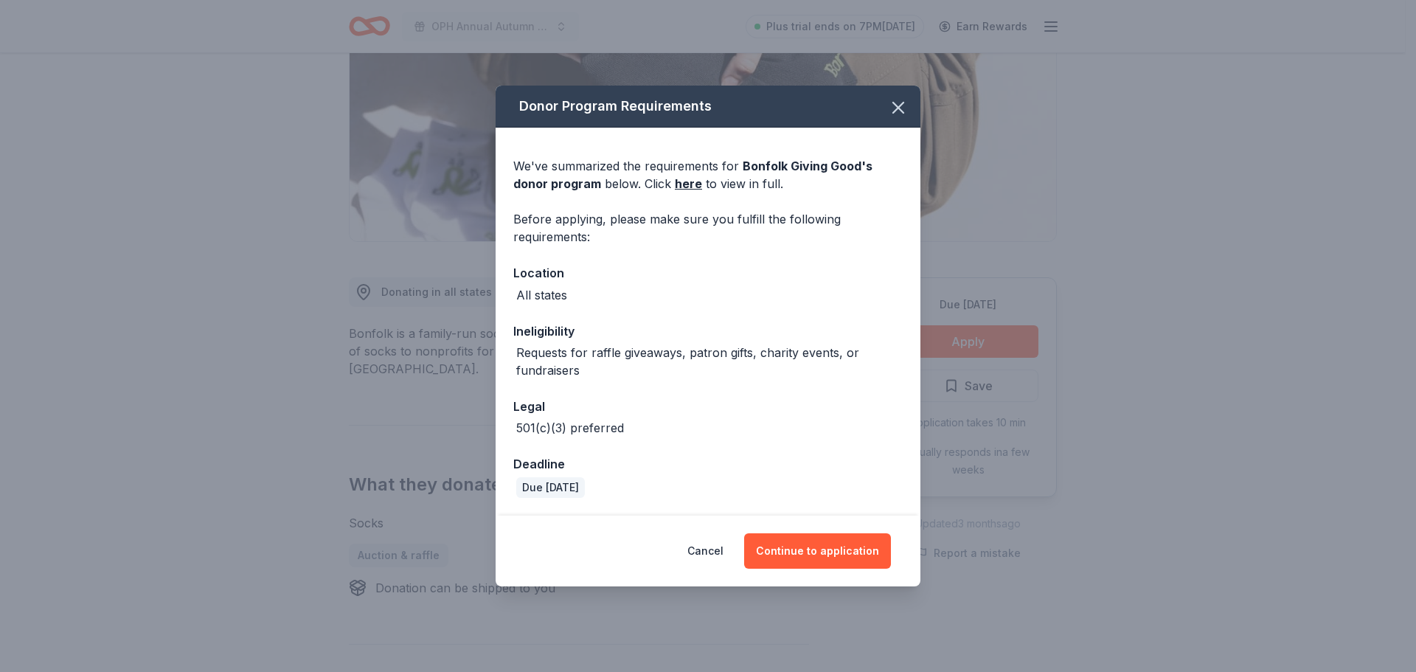
drag, startPoint x: 831, startPoint y: 548, endPoint x: 831, endPoint y: 315, distance: 233.0
click at [831, 315] on div "Donor Program Requirements We've summarized the requirements for Bonfolk Giving…" at bounding box center [708, 336] width 425 height 501
click at [897, 115] on icon "button" at bounding box center [898, 107] width 21 height 21
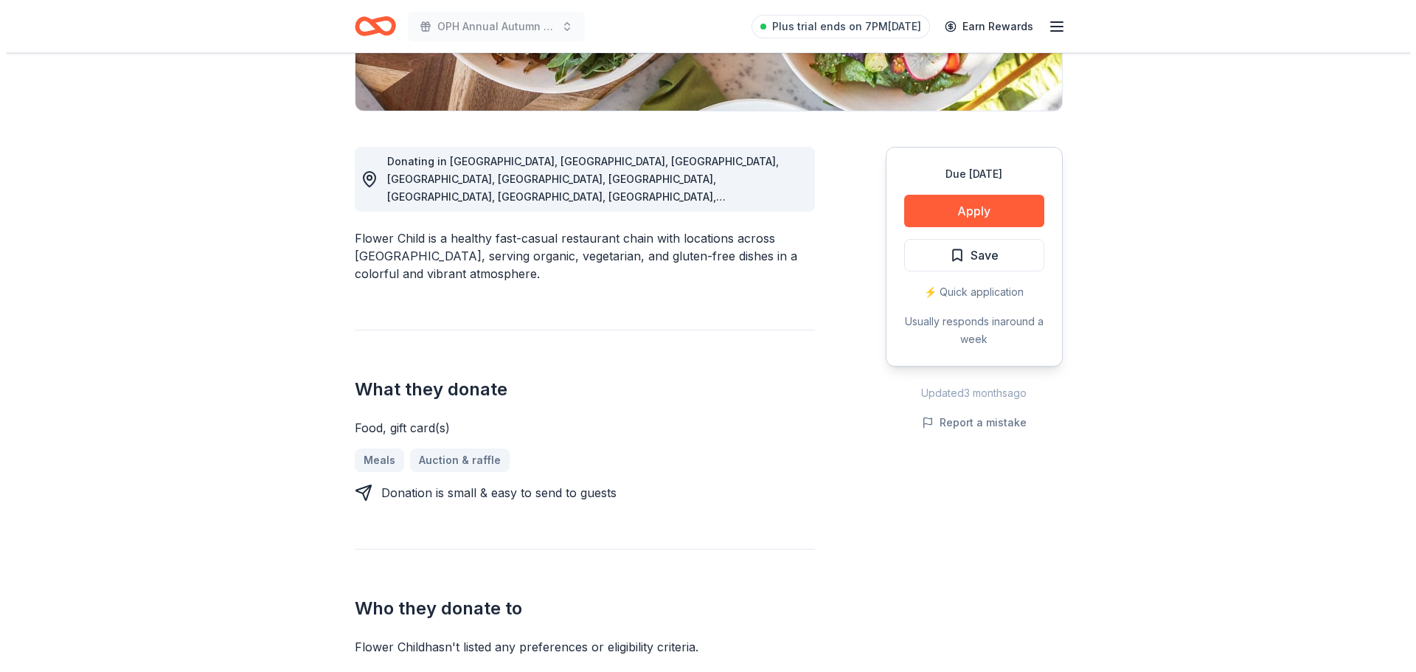
scroll to position [295, 0]
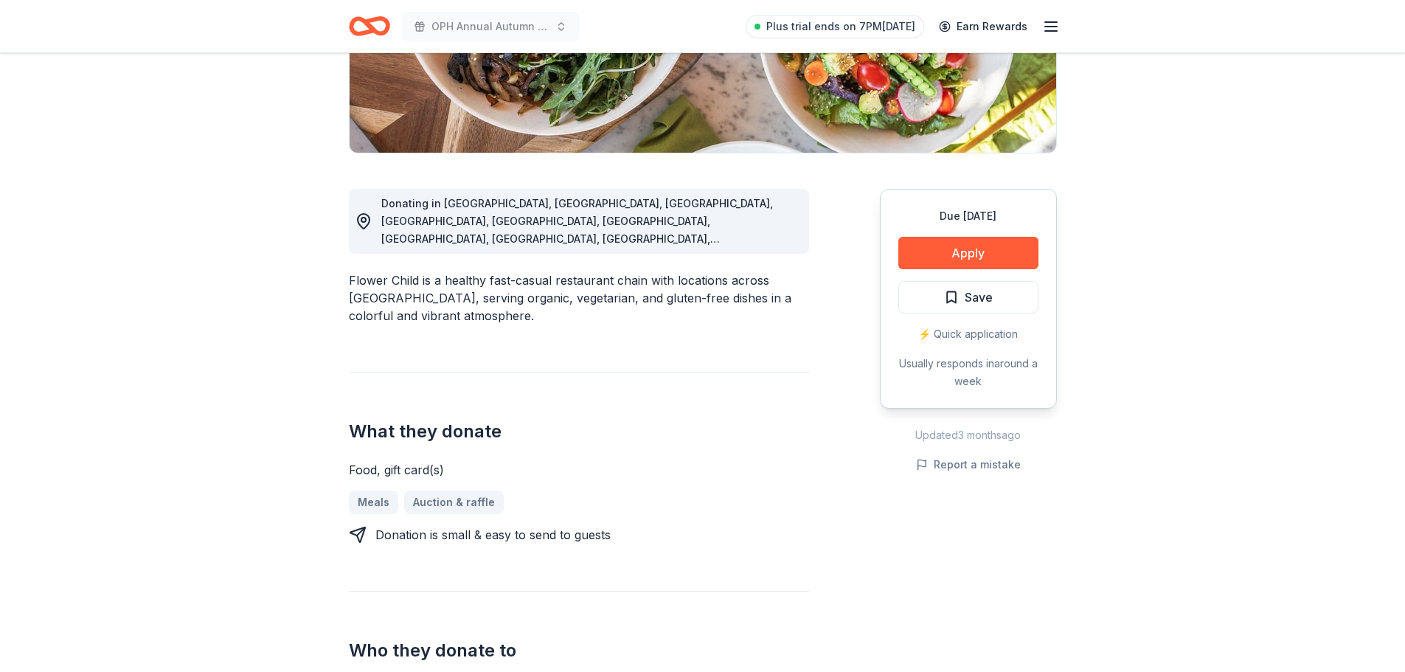
click at [934, 236] on div "Due [DATE] Apply Save ⚡️ Quick application Usually responds in around a week" at bounding box center [968, 299] width 177 height 220
click at [933, 257] on button "Apply" at bounding box center [968, 253] width 140 height 32
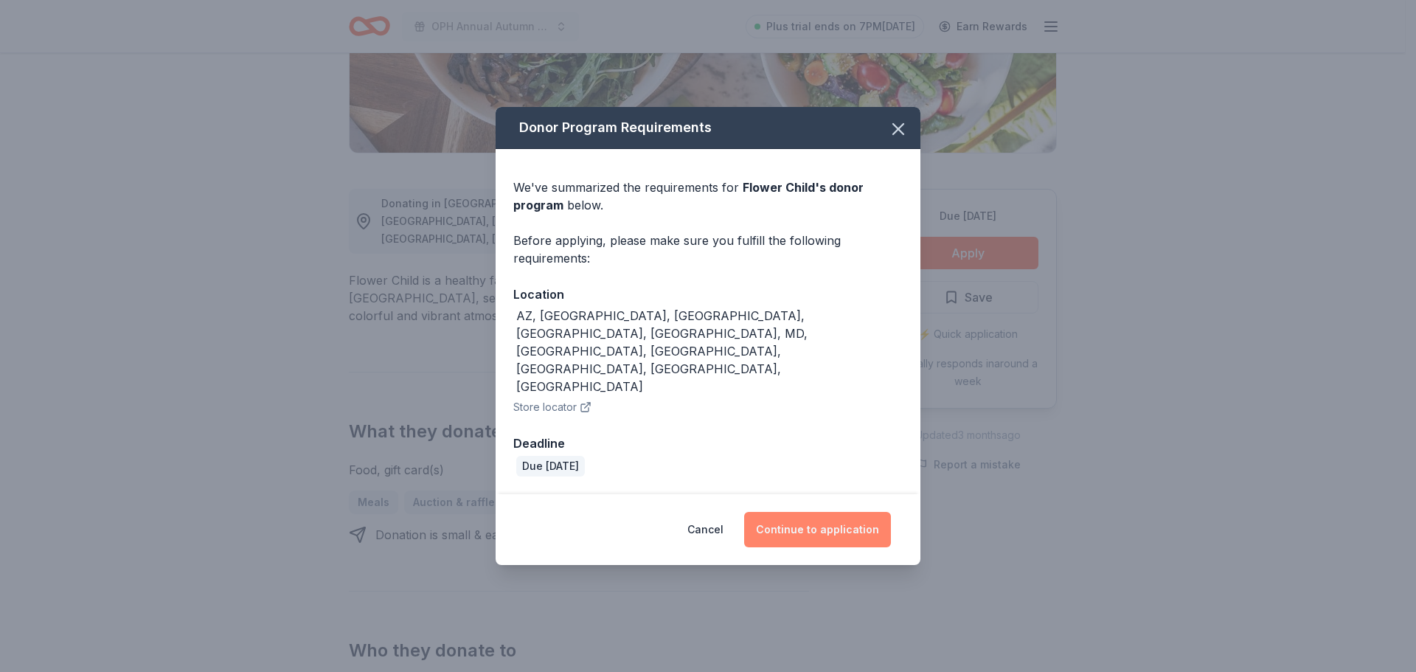
click at [817, 512] on button "Continue to application" at bounding box center [817, 529] width 147 height 35
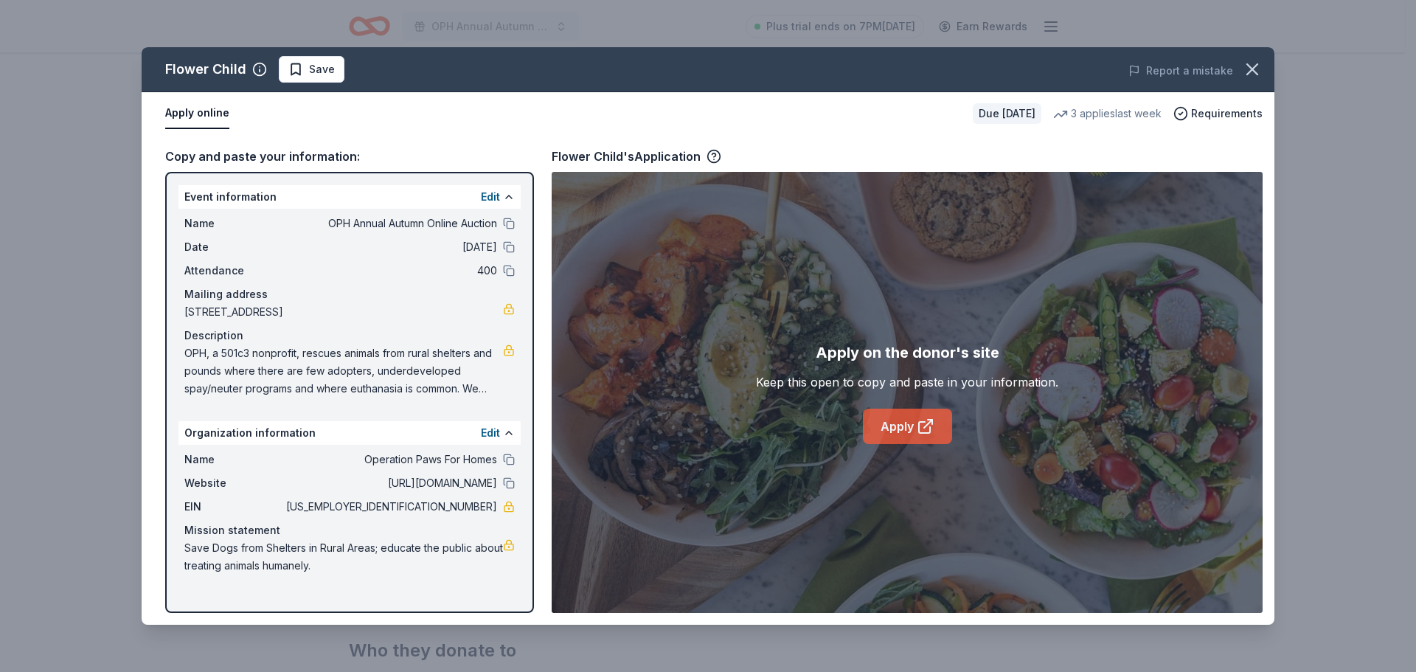
click at [913, 429] on link "Apply" at bounding box center [907, 426] width 89 height 35
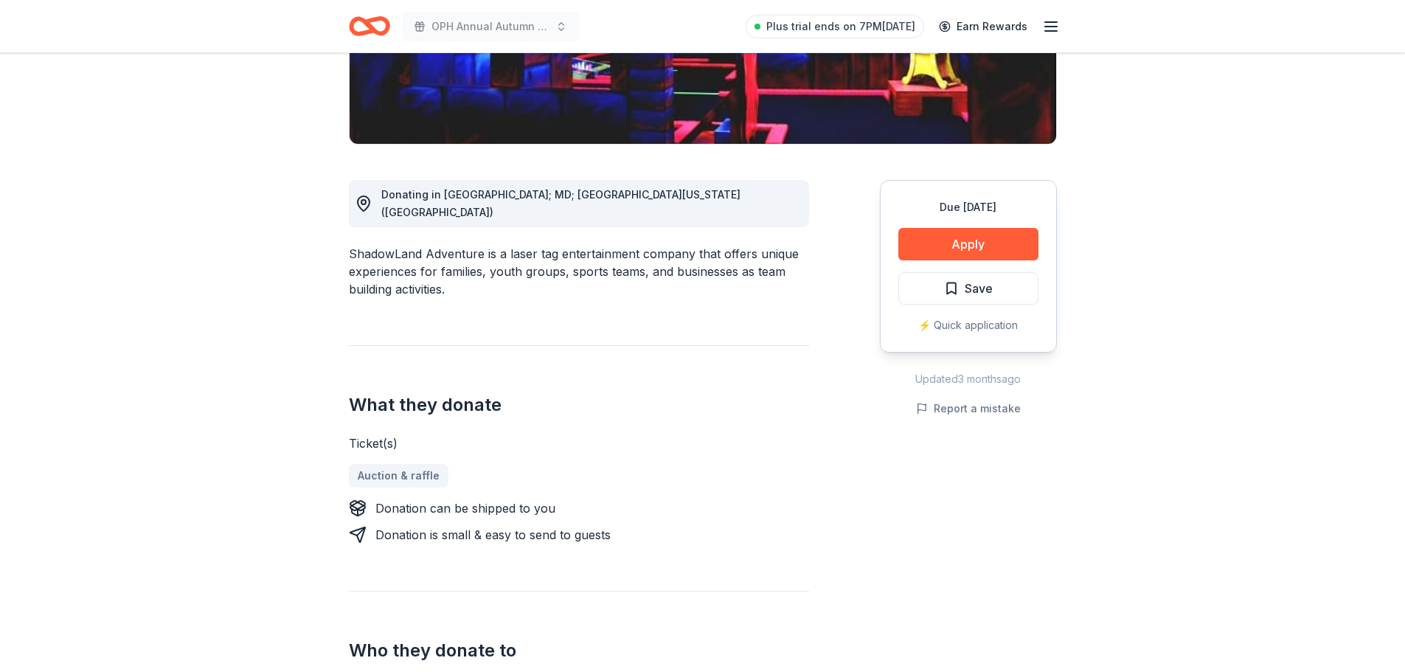
scroll to position [236, 0]
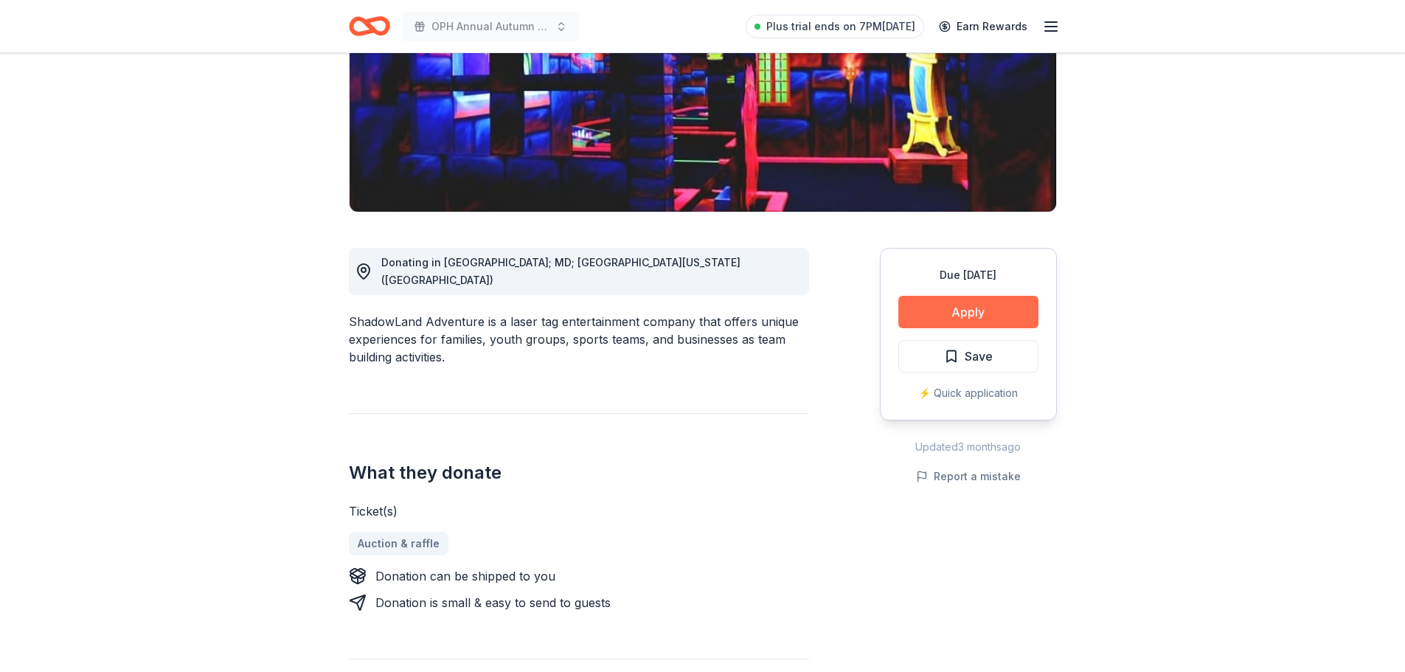
click at [930, 314] on button "Apply" at bounding box center [968, 312] width 140 height 32
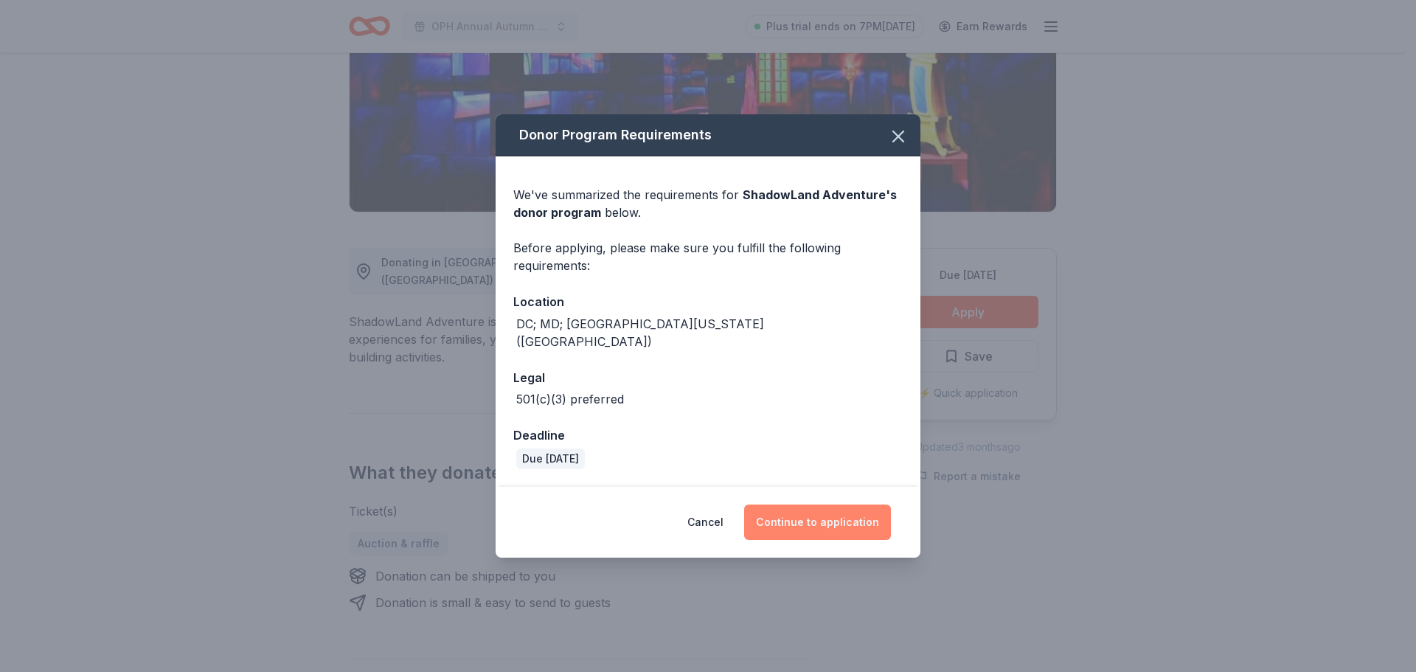
click at [836, 511] on button "Continue to application" at bounding box center [817, 521] width 147 height 35
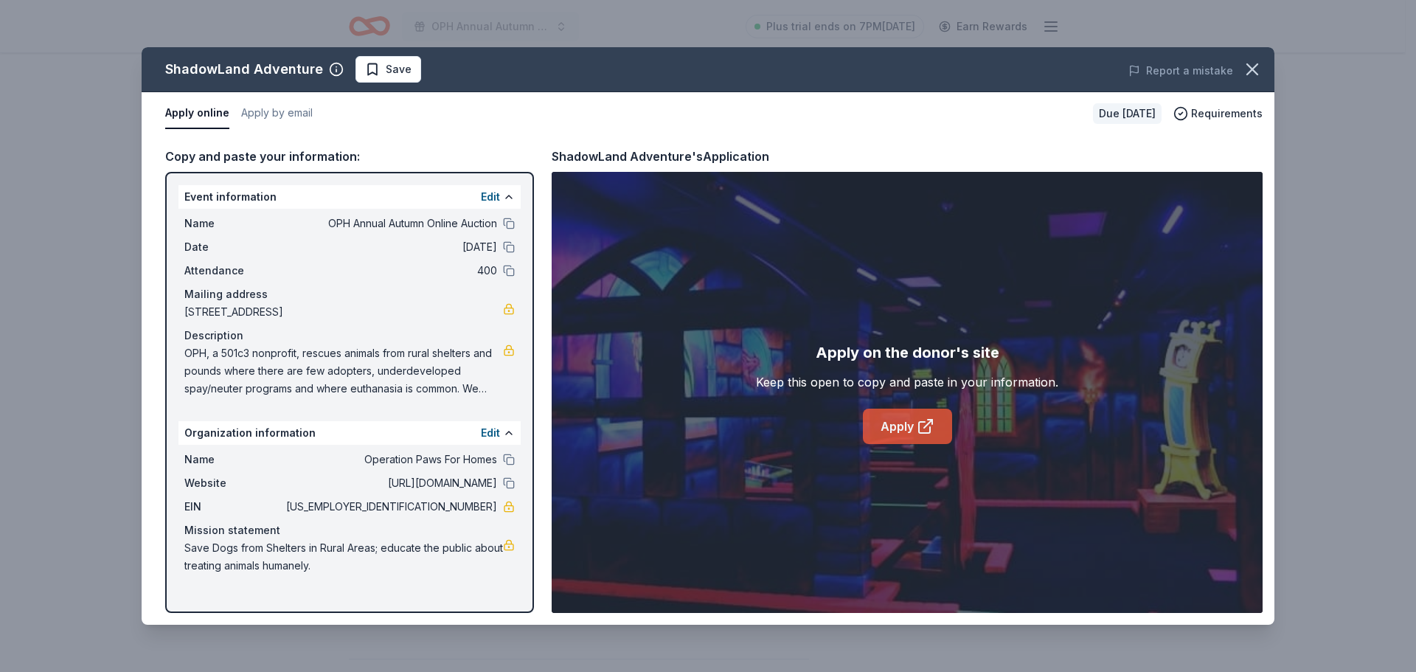
click at [900, 417] on link "Apply" at bounding box center [907, 426] width 89 height 35
click at [1243, 66] on icon "button" at bounding box center [1252, 69] width 21 height 21
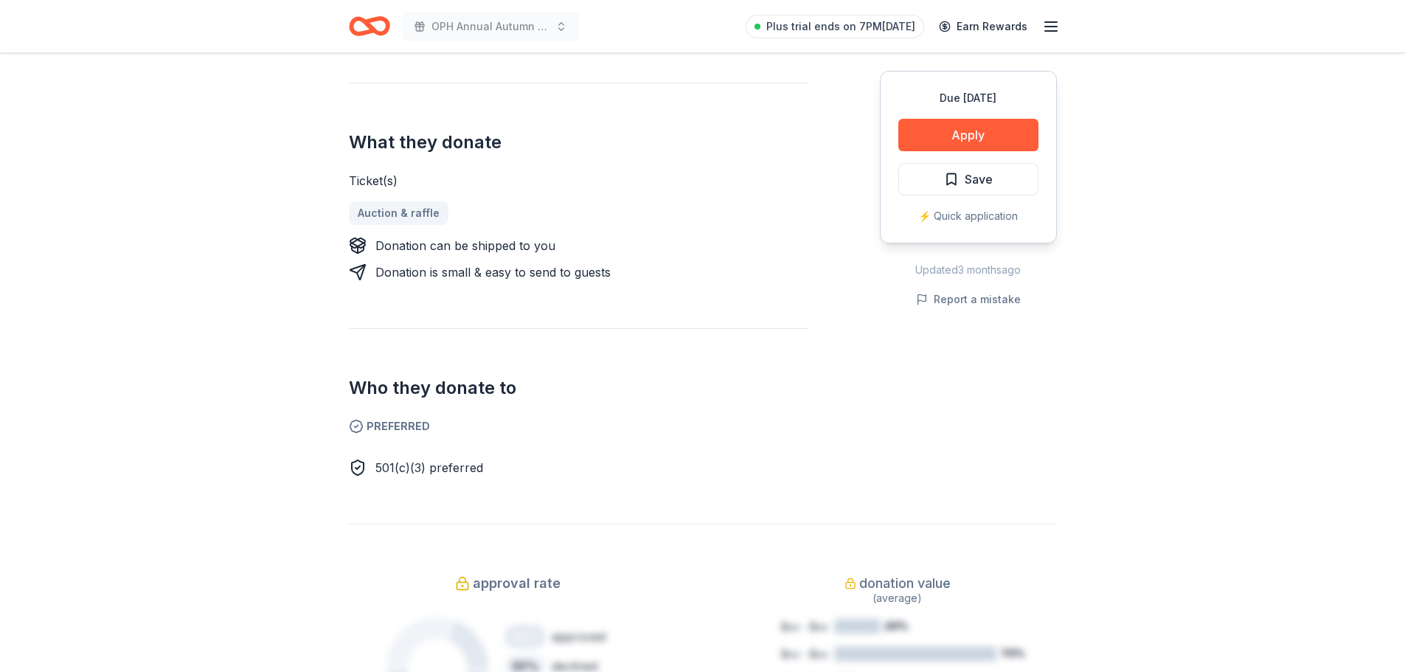
scroll to position [737, 0]
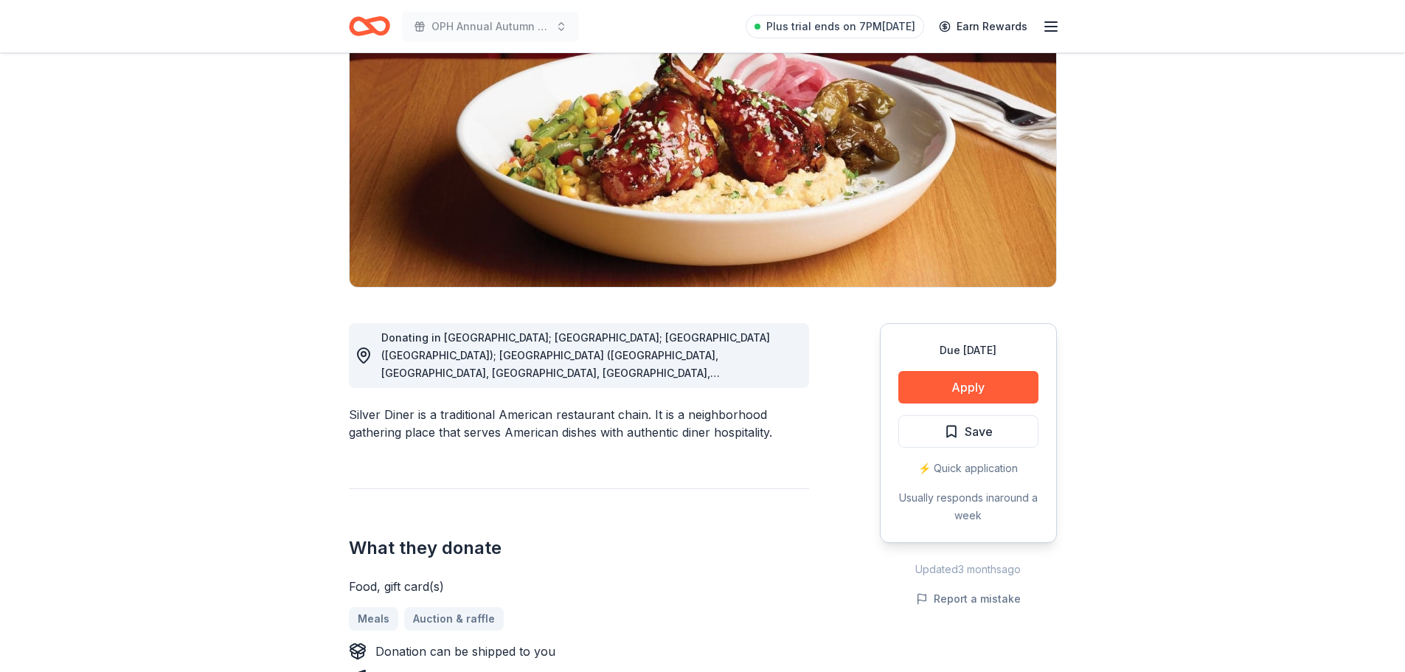
scroll to position [236, 0]
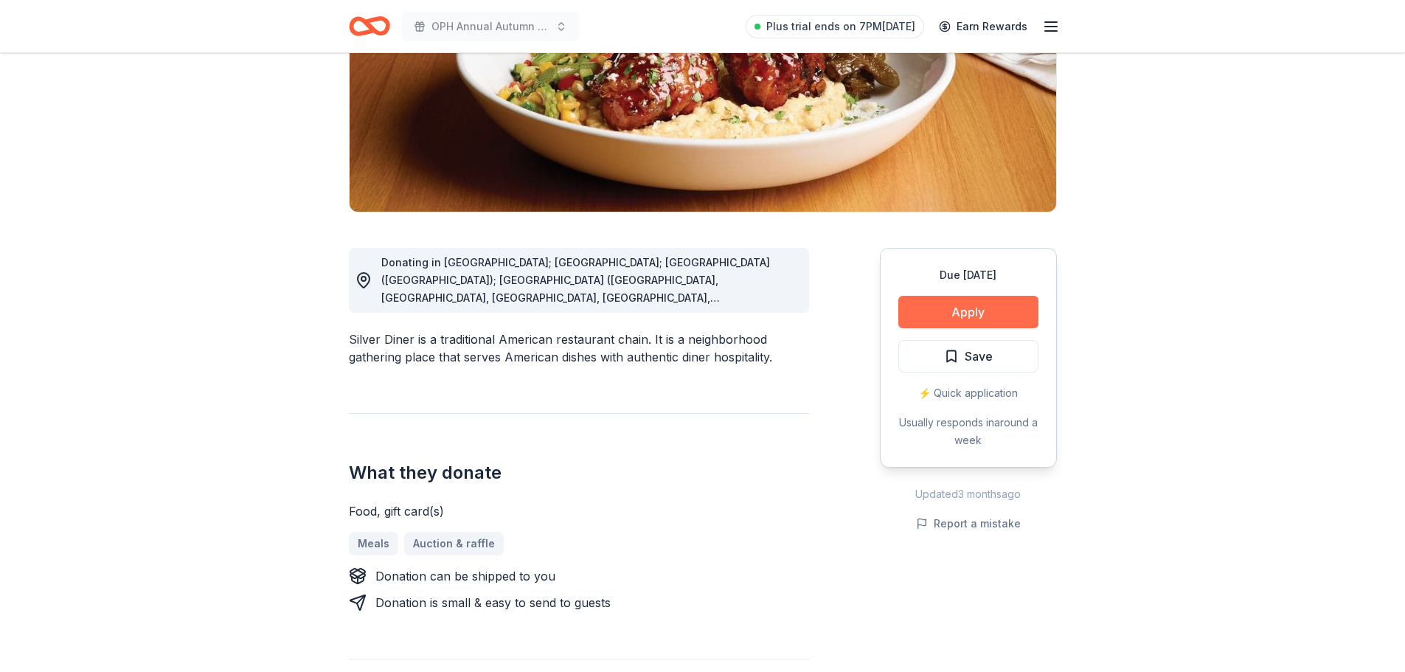
click at [985, 306] on button "Apply" at bounding box center [968, 312] width 140 height 32
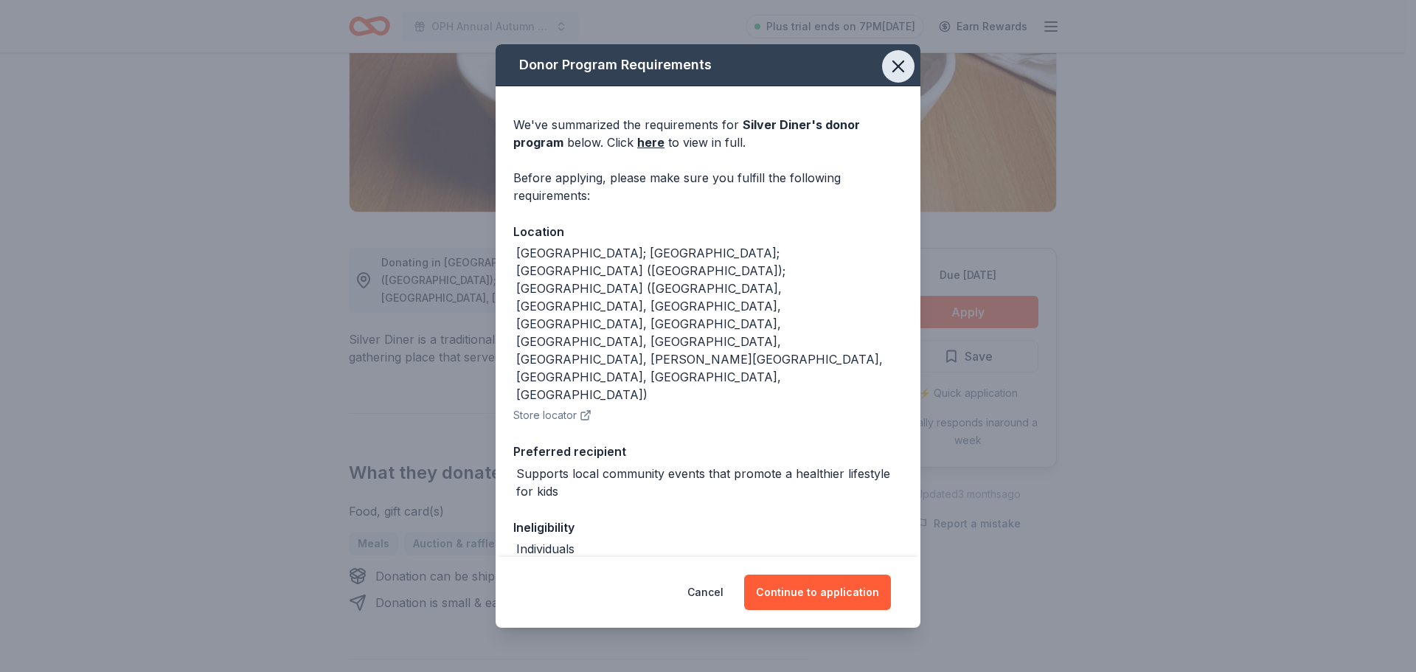
click at [888, 65] on icon "button" at bounding box center [898, 66] width 21 height 21
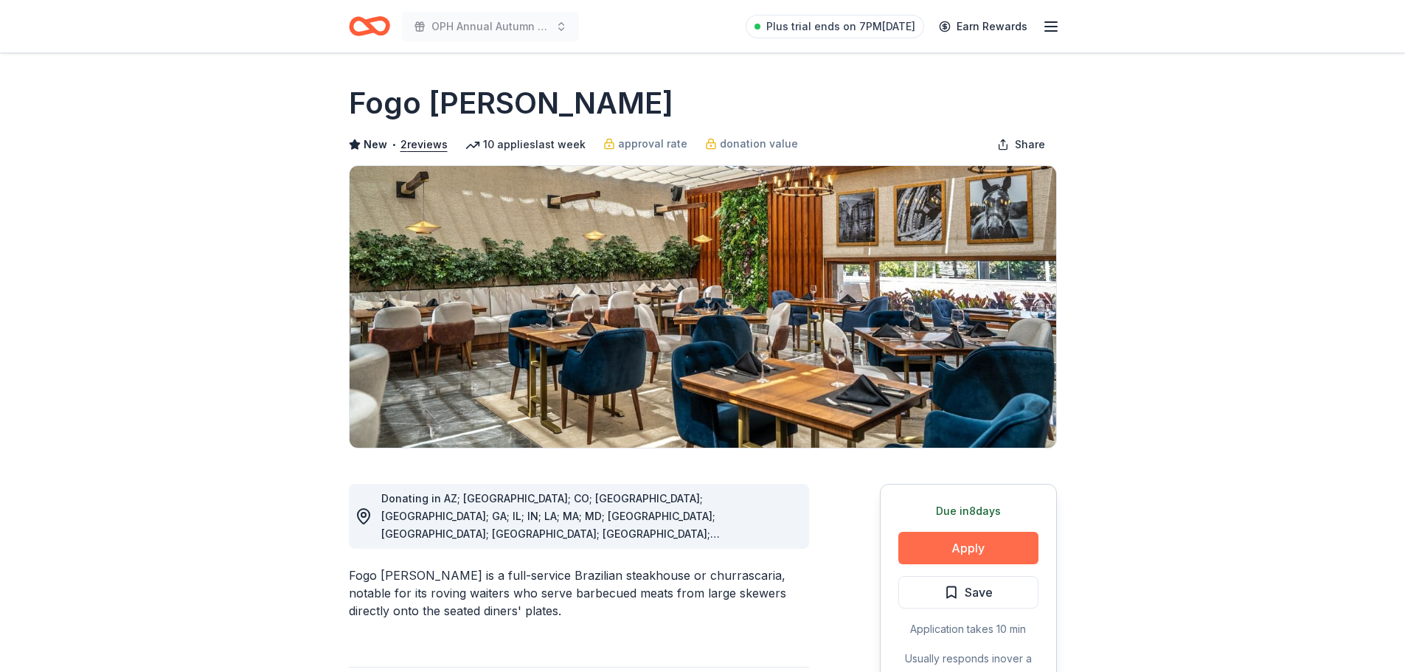
click at [931, 552] on button "Apply" at bounding box center [968, 548] width 140 height 32
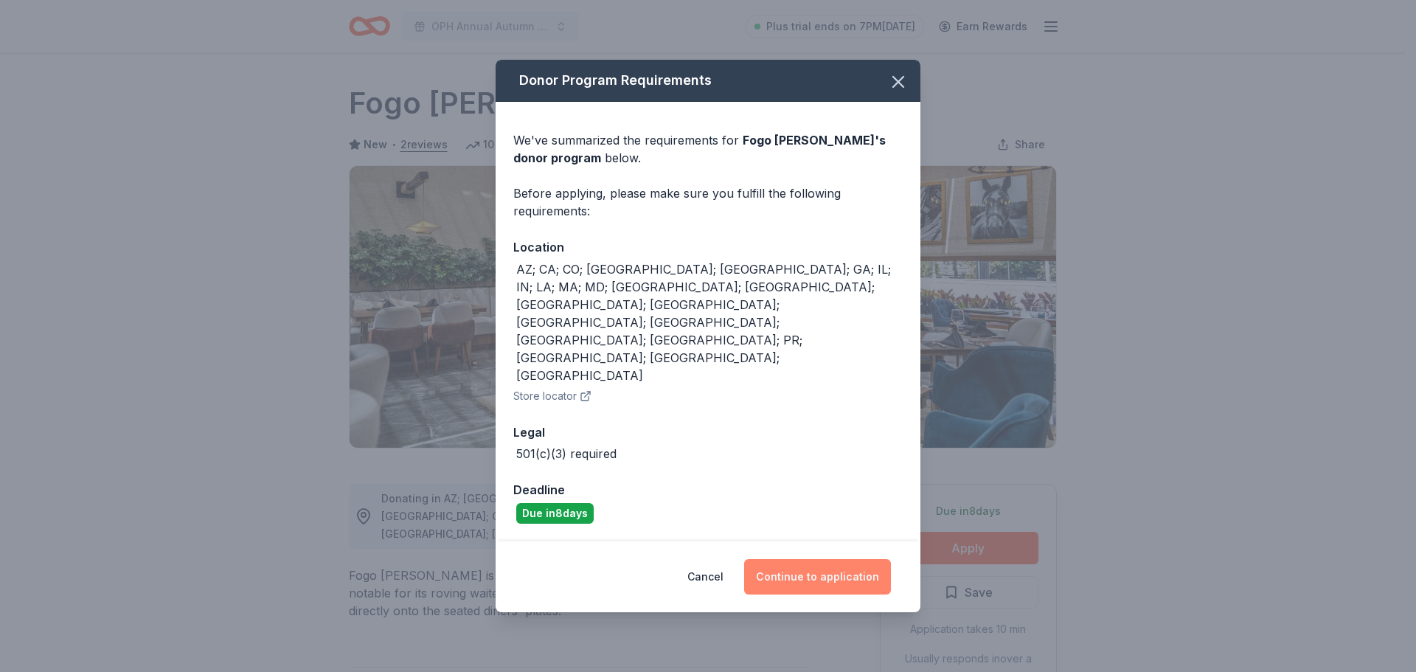
click at [835, 559] on button "Continue to application" at bounding box center [817, 576] width 147 height 35
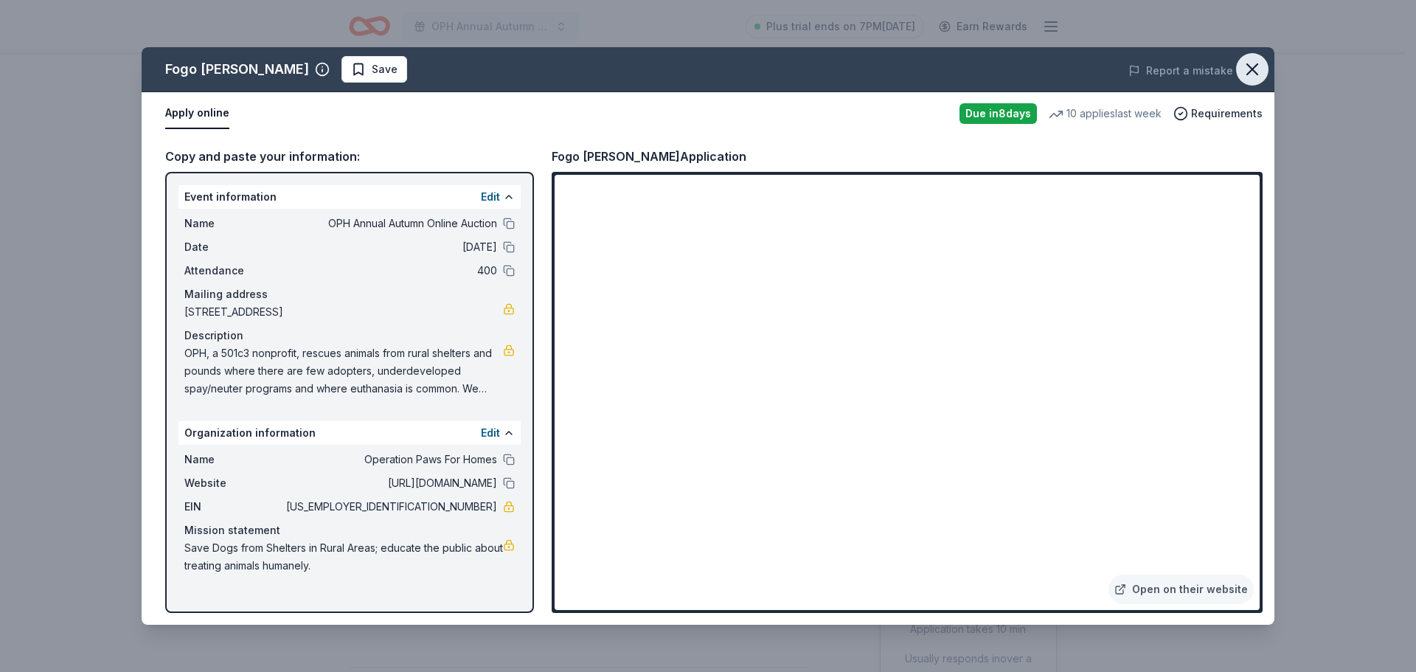
click at [1258, 57] on button "button" at bounding box center [1252, 69] width 32 height 32
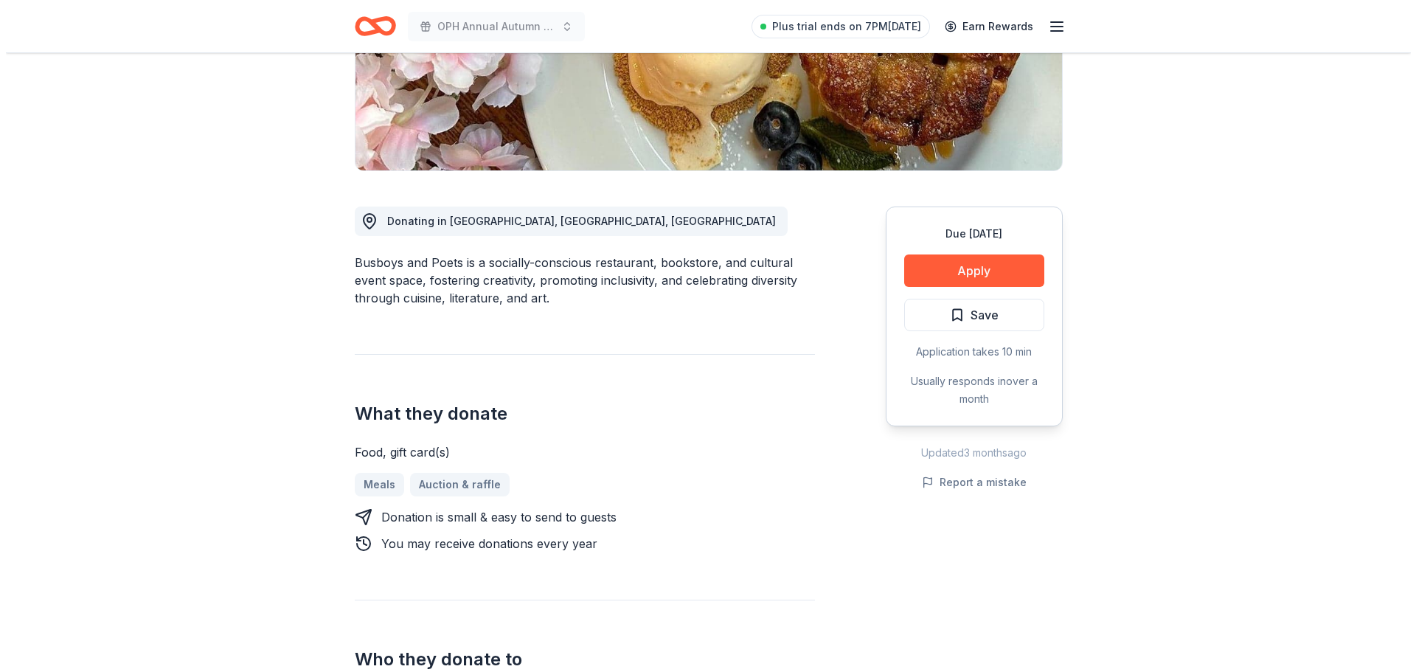
scroll to position [265, 0]
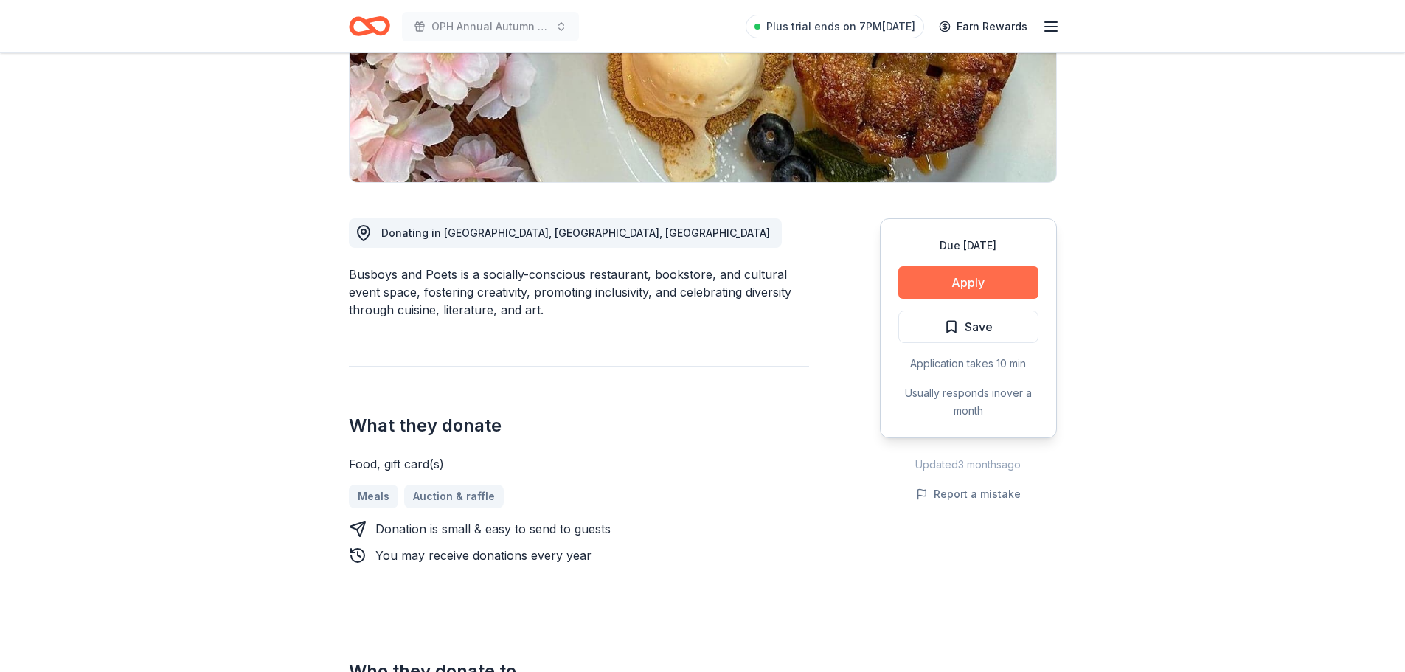
click at [930, 271] on button "Apply" at bounding box center [968, 282] width 140 height 32
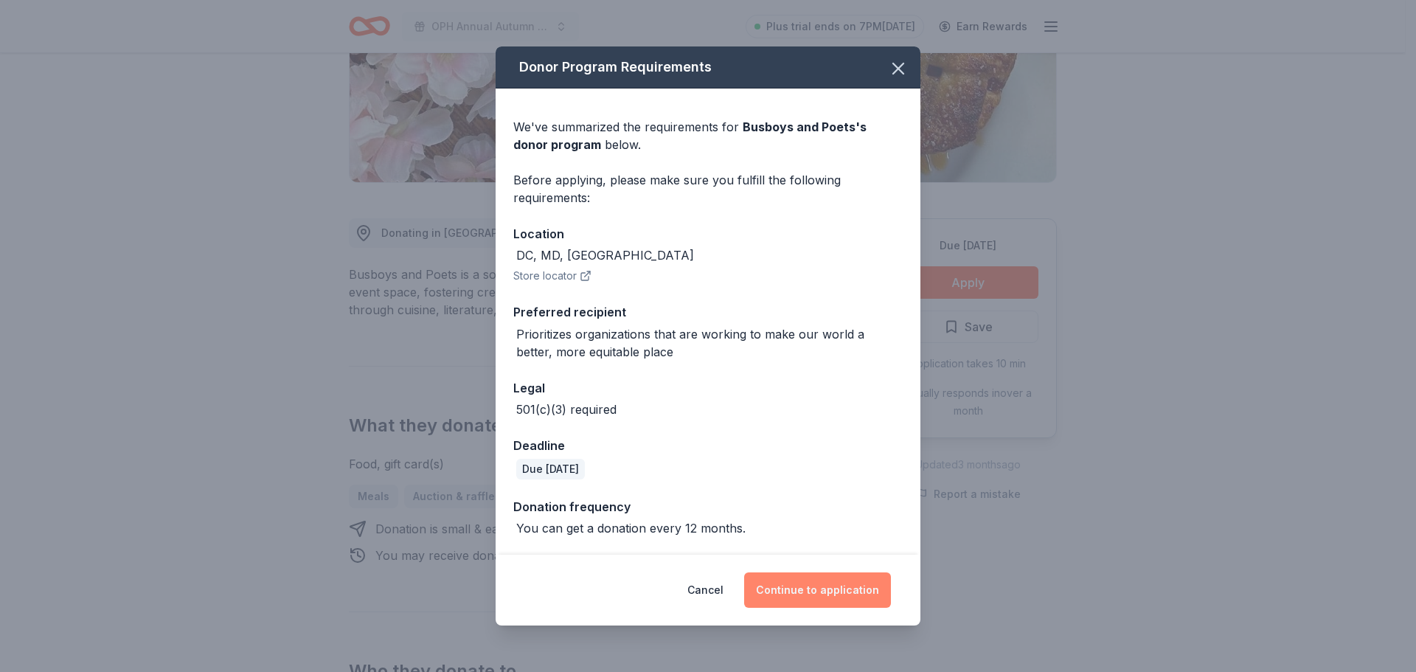
click at [827, 597] on button "Continue to application" at bounding box center [817, 589] width 147 height 35
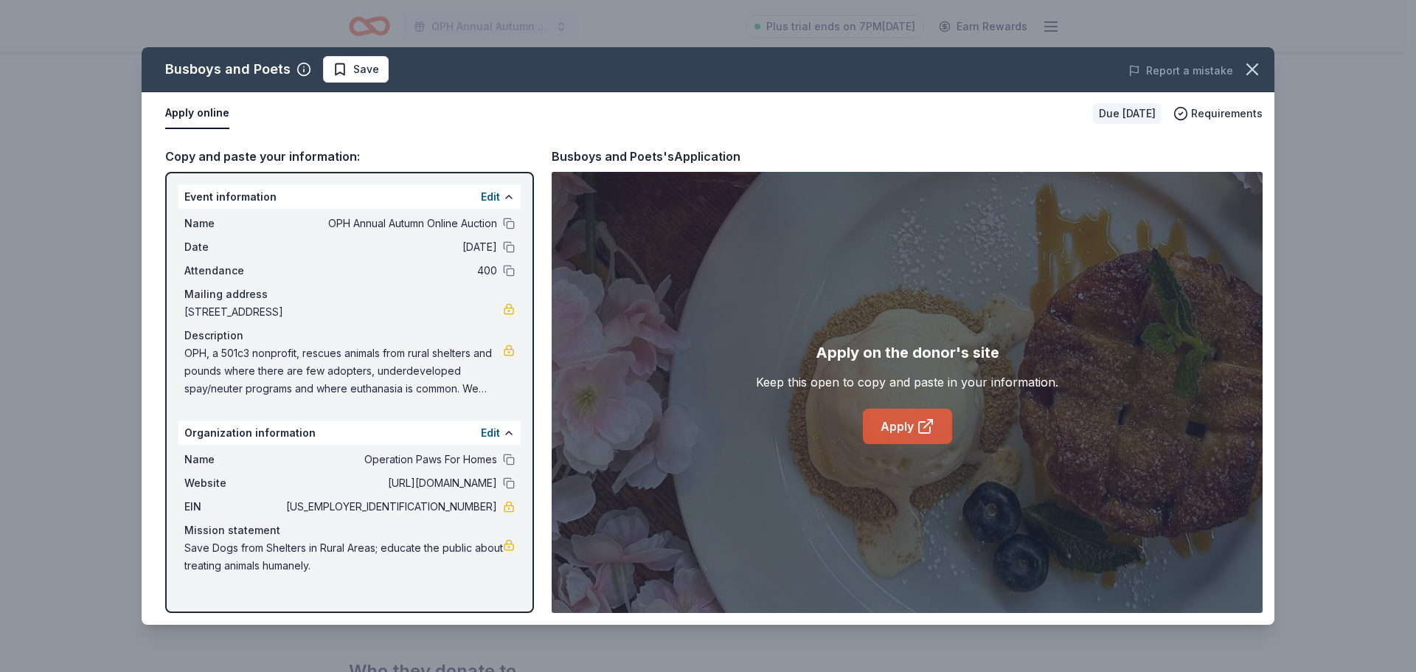
click at [911, 423] on link "Apply" at bounding box center [907, 426] width 89 height 35
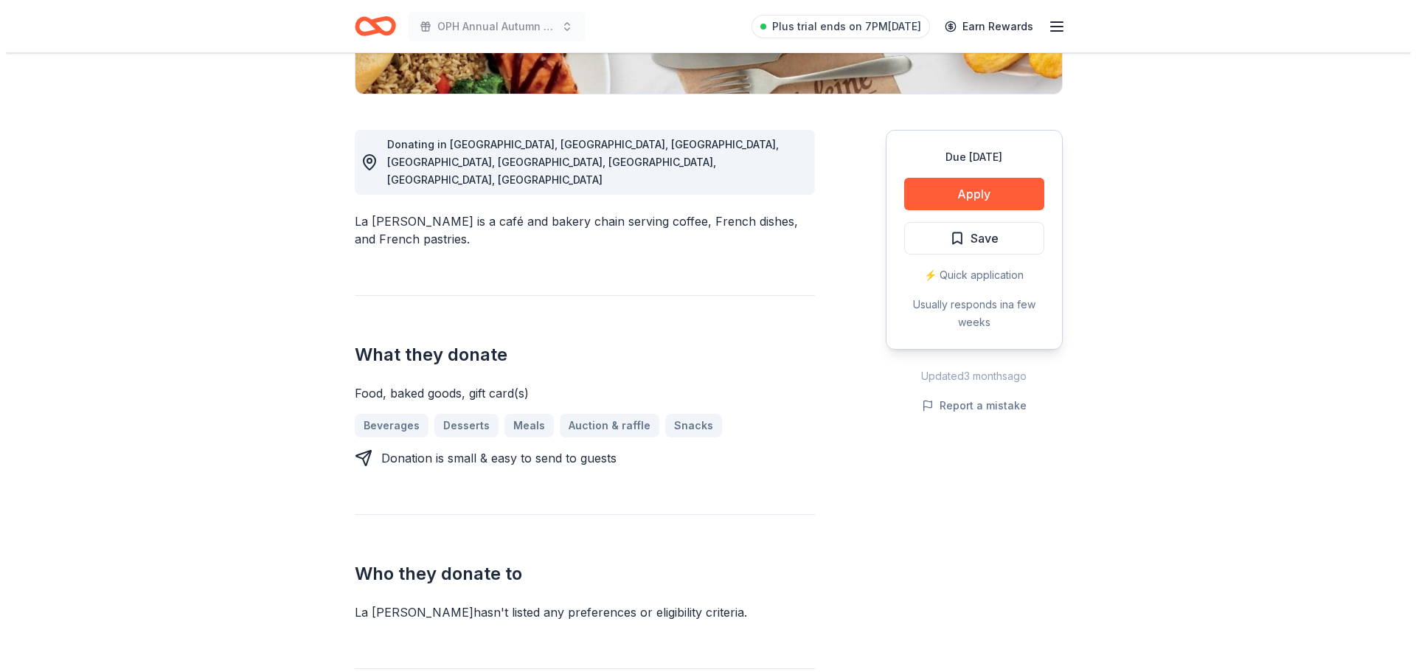
scroll to position [236, 0]
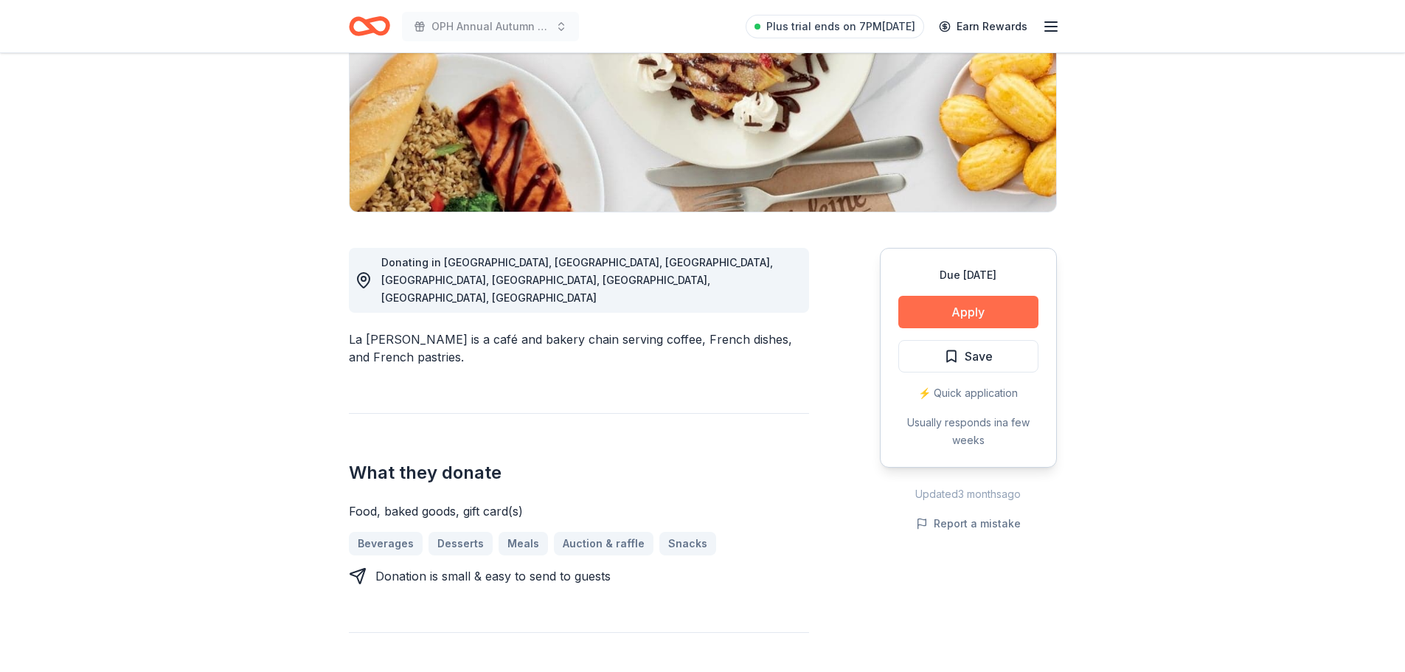
click at [918, 316] on button "Apply" at bounding box center [968, 312] width 140 height 32
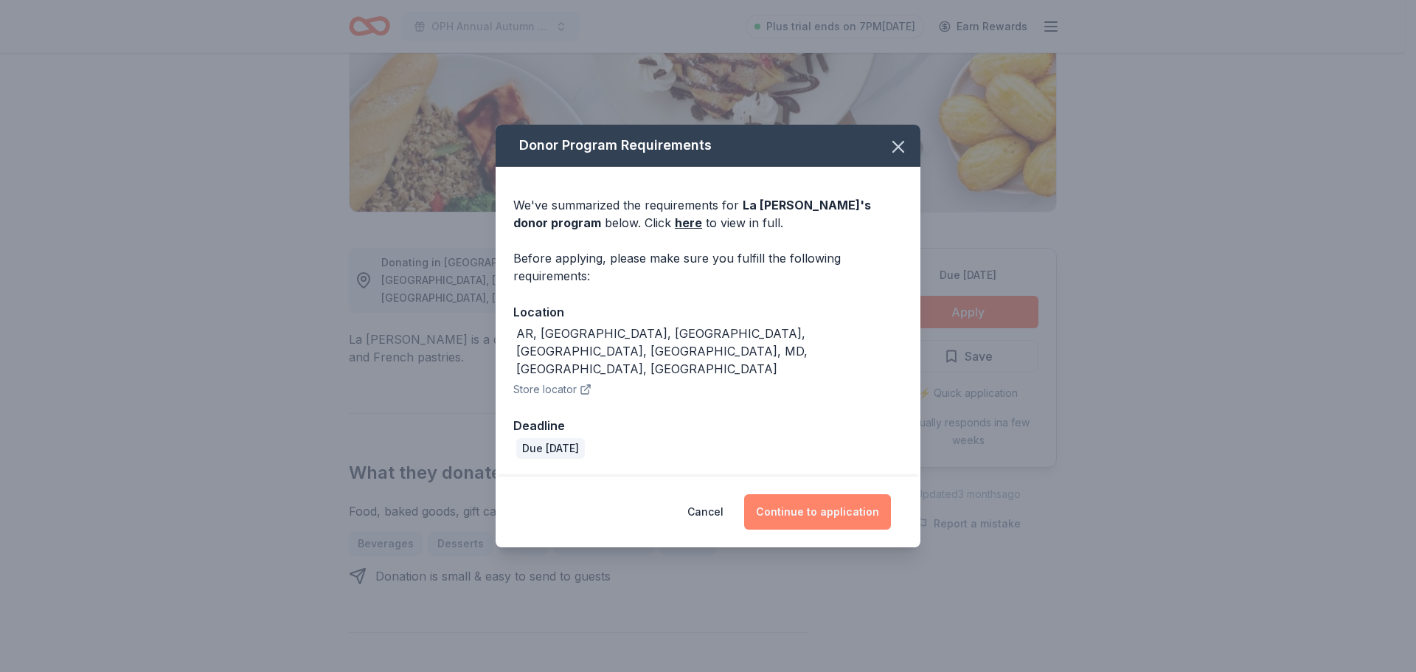
click at [813, 495] on button "Continue to application" at bounding box center [817, 511] width 147 height 35
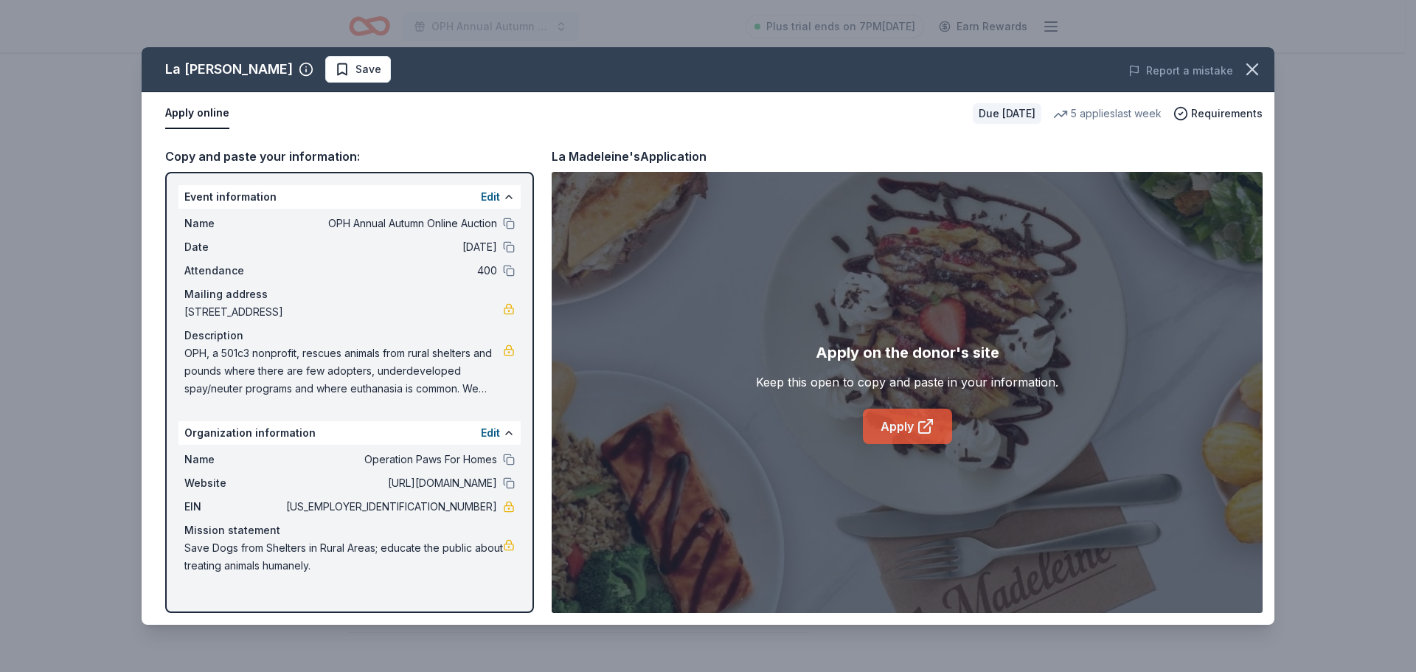
click at [892, 429] on link "Apply" at bounding box center [907, 426] width 89 height 35
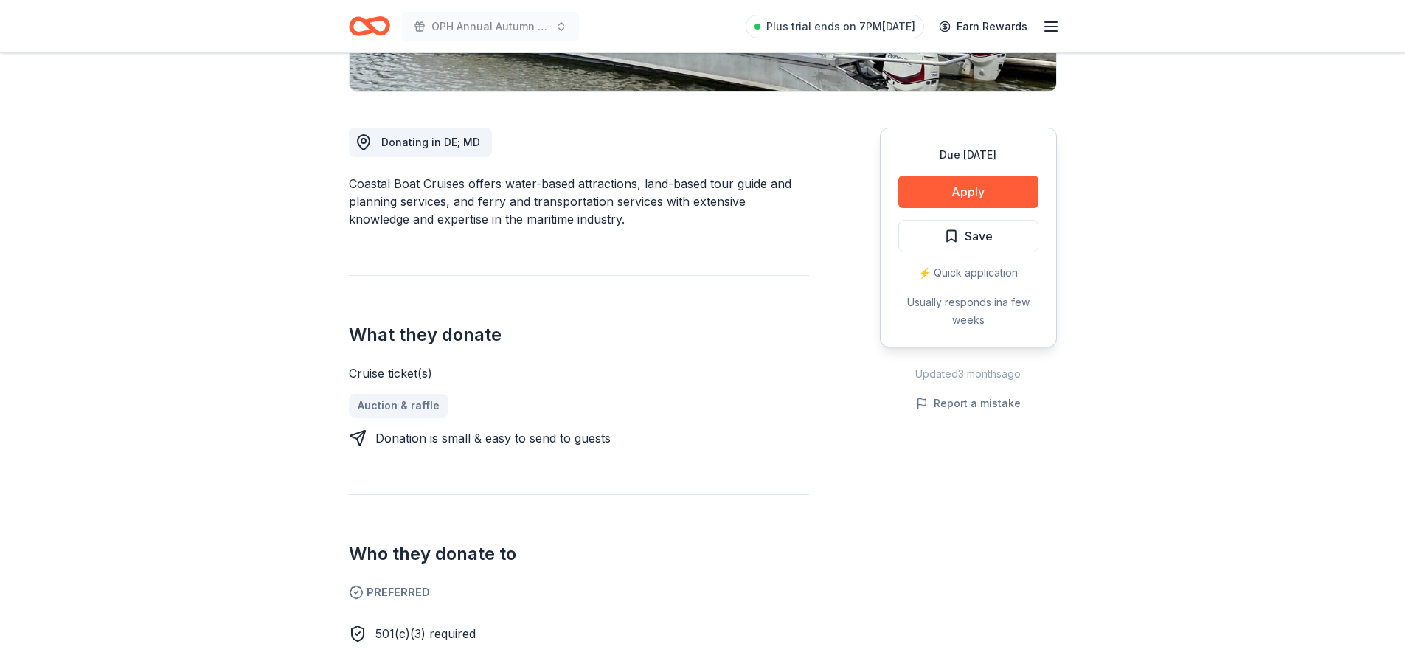
scroll to position [383, 0]
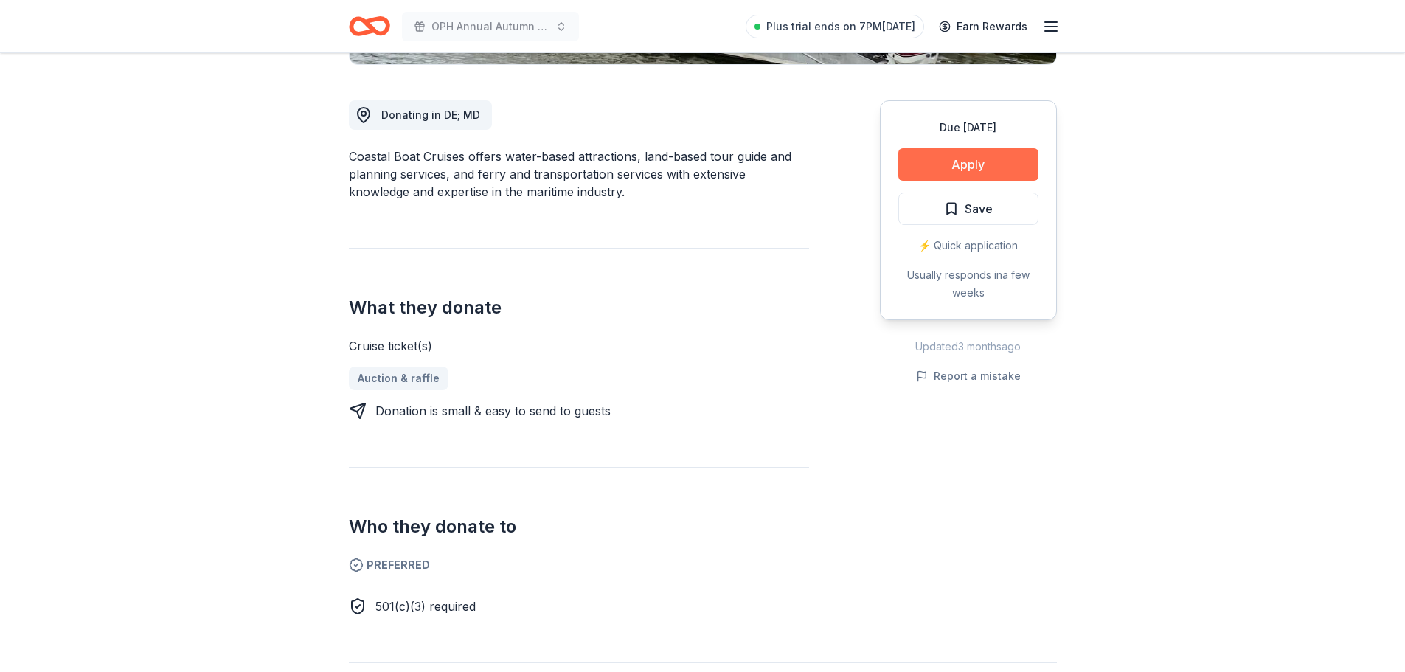
click at [996, 156] on button "Apply" at bounding box center [968, 164] width 140 height 32
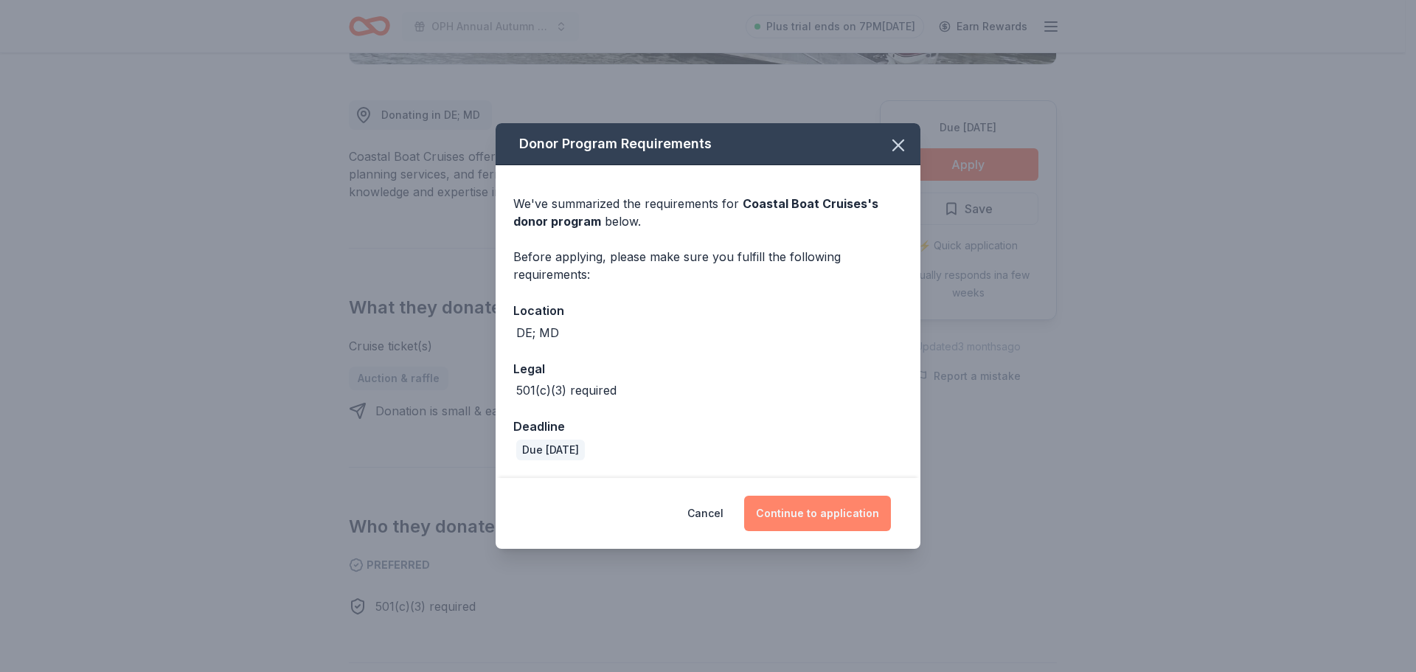
click at [789, 508] on button "Continue to application" at bounding box center [817, 513] width 147 height 35
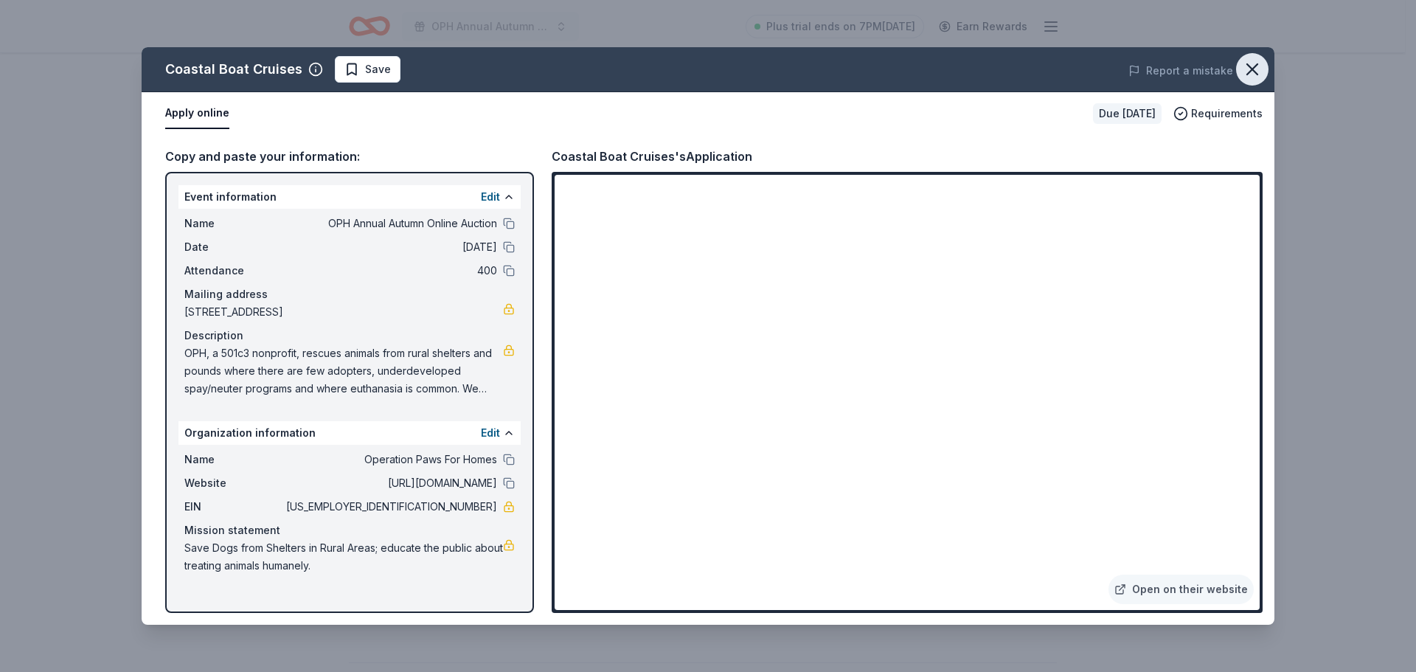
click at [1249, 72] on icon "button" at bounding box center [1252, 69] width 10 height 10
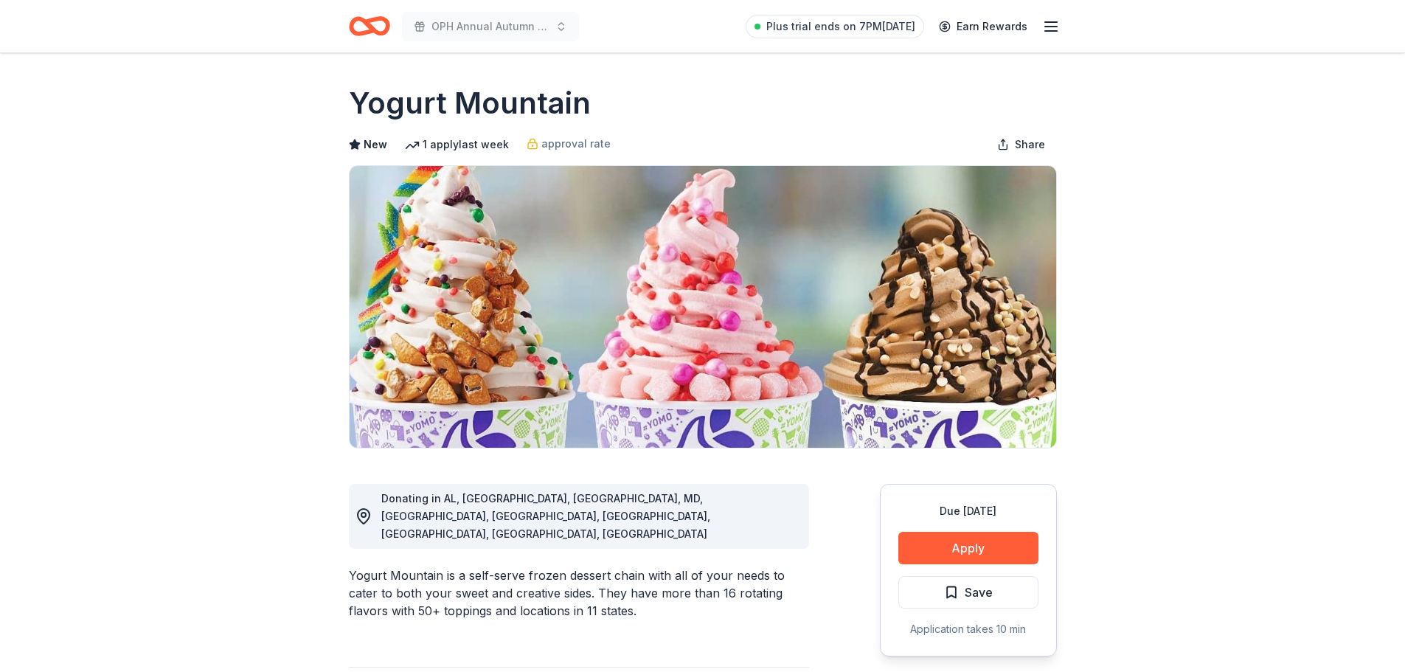
click at [931, 539] on button "Apply" at bounding box center [968, 548] width 140 height 32
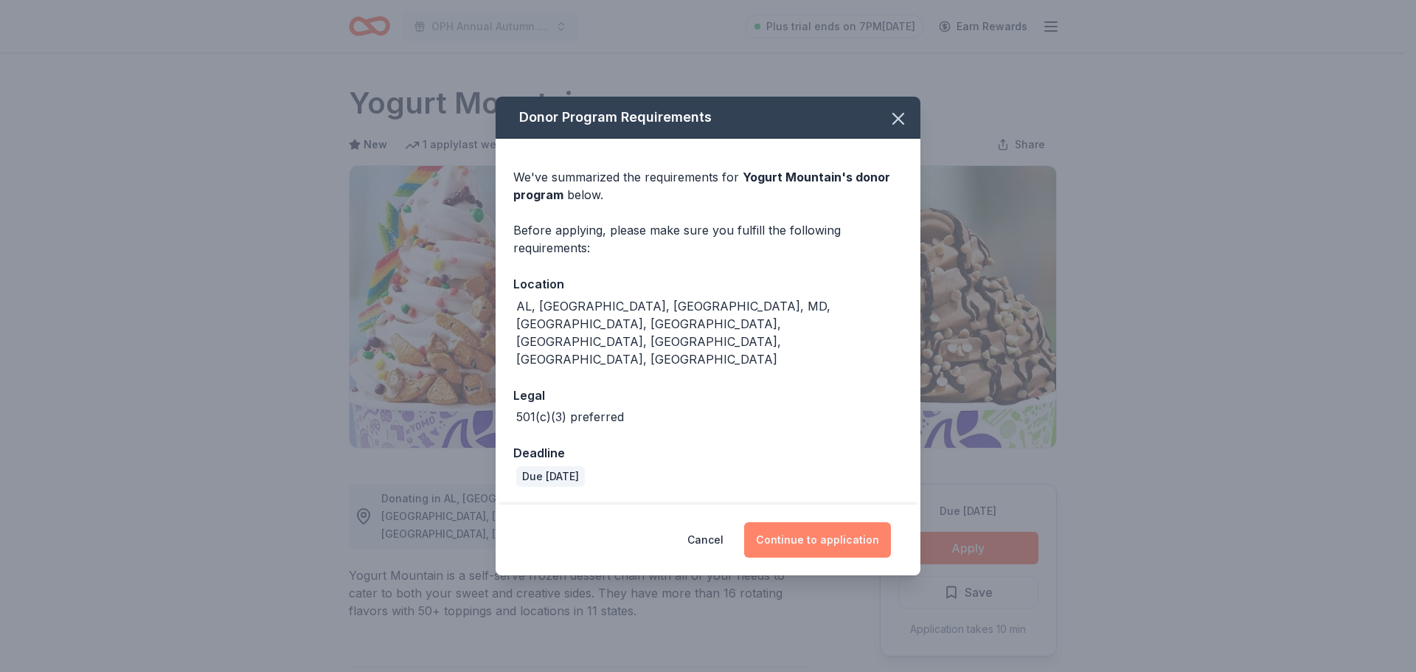
click at [838, 522] on button "Continue to application" at bounding box center [817, 539] width 147 height 35
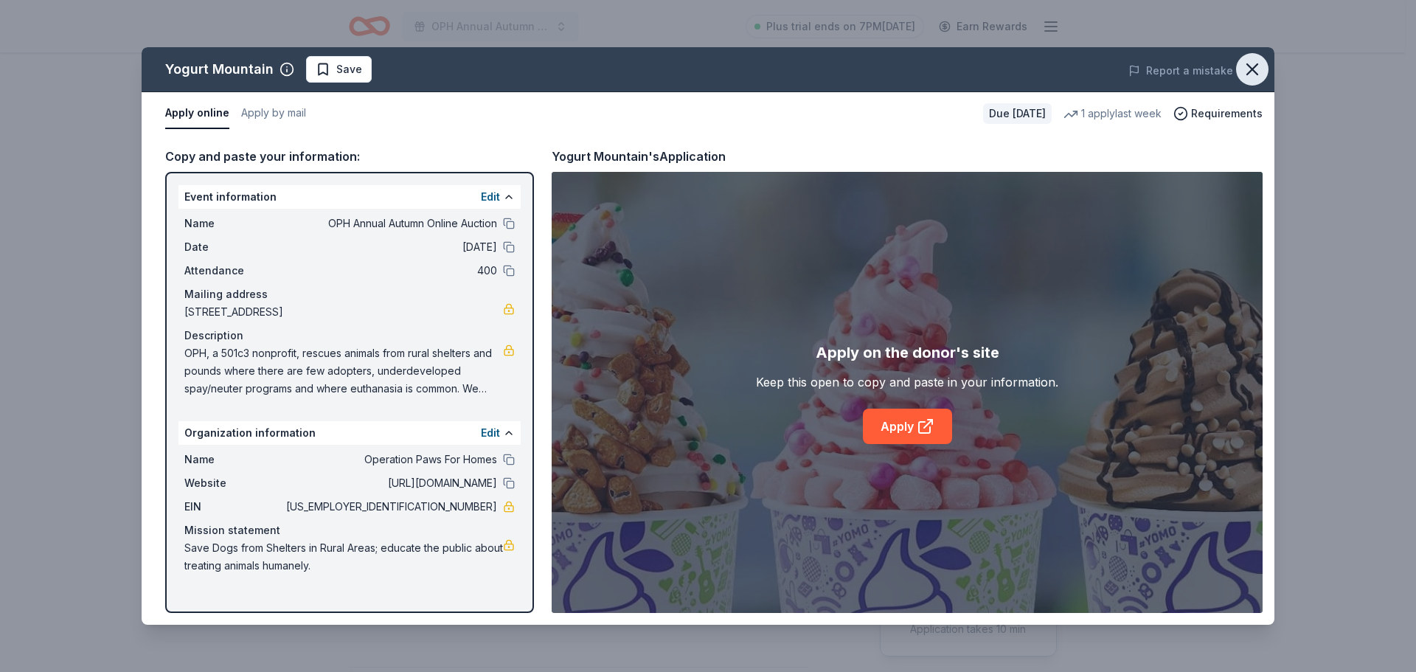
click at [1248, 68] on icon "button" at bounding box center [1252, 69] width 21 height 21
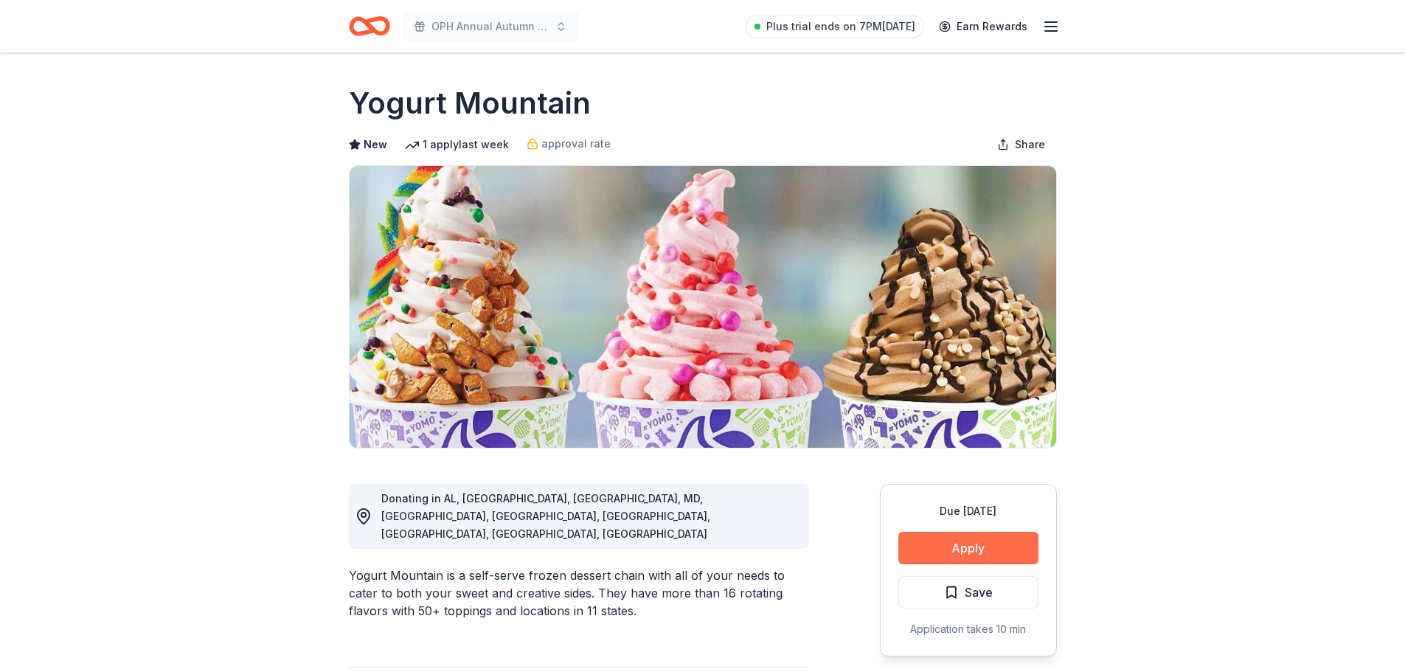
click at [956, 555] on button "Apply" at bounding box center [968, 548] width 140 height 32
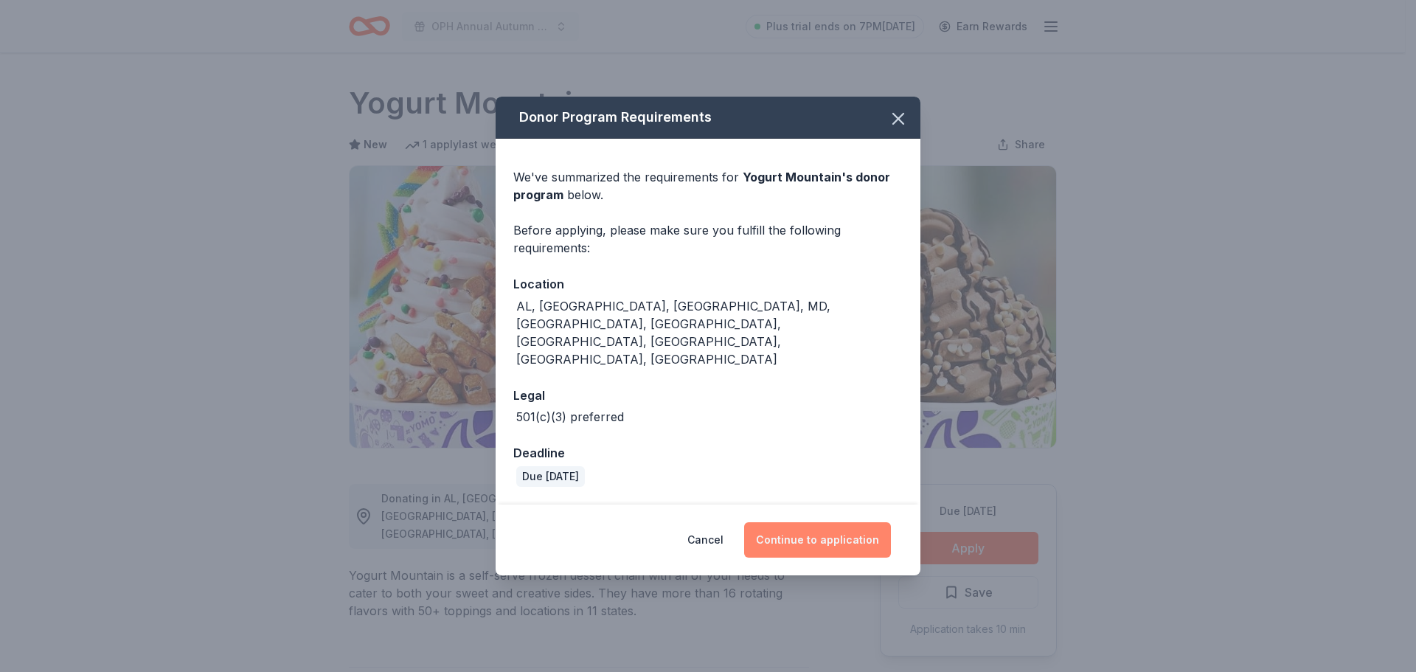
click at [859, 522] on button "Continue to application" at bounding box center [817, 539] width 147 height 35
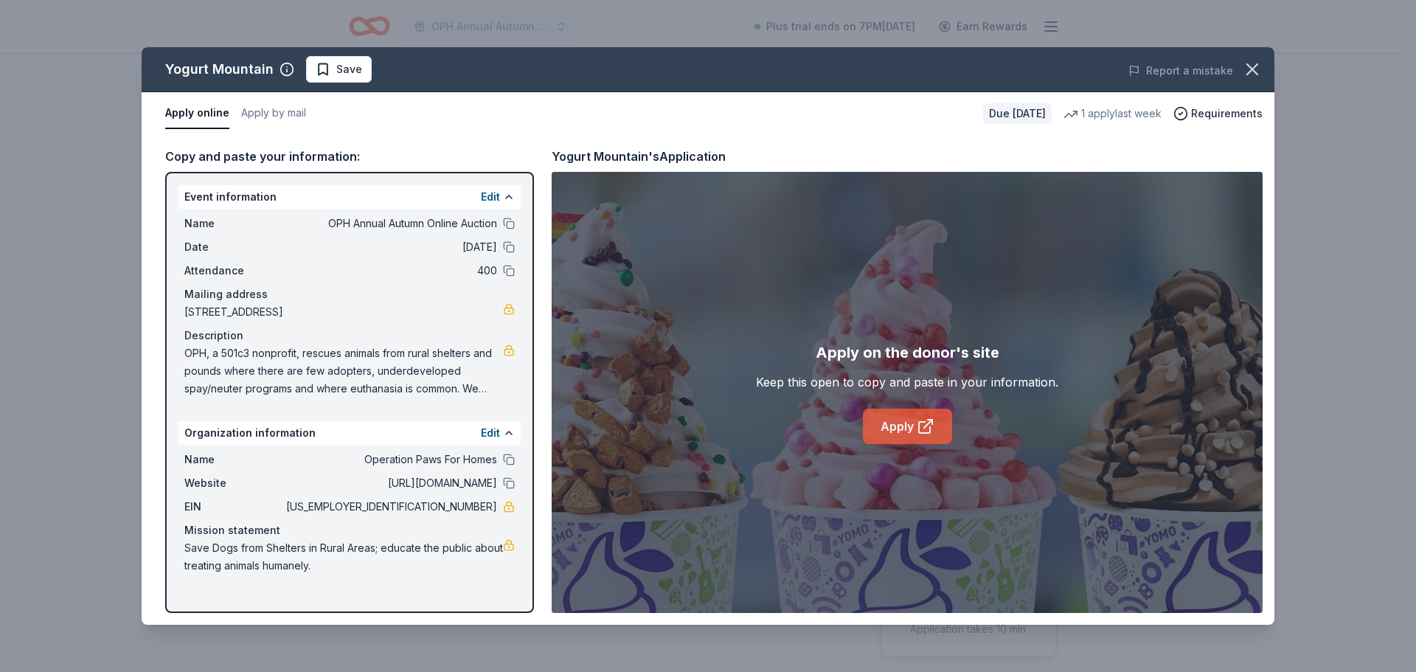
click at [883, 428] on link "Apply" at bounding box center [907, 426] width 89 height 35
